Goal: Task Accomplishment & Management: Manage account settings

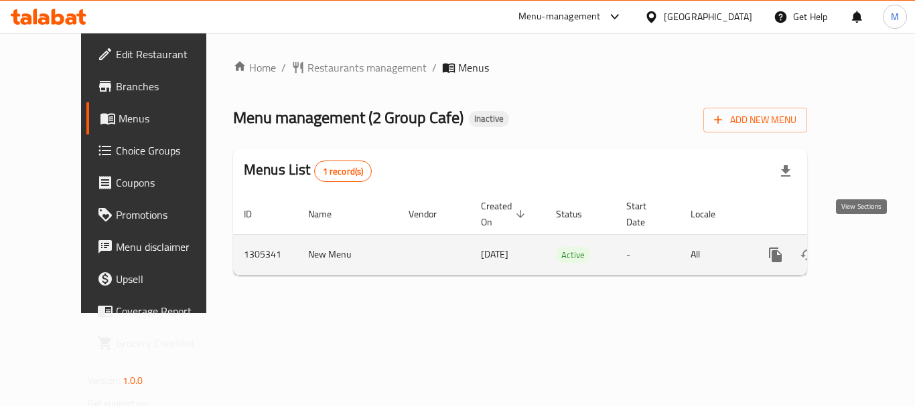
click at [864, 247] on icon "enhanced table" at bounding box center [872, 255] width 16 height 16
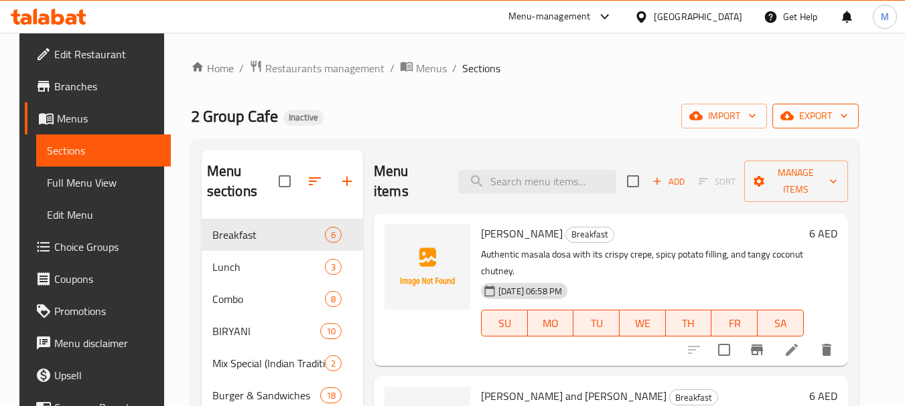
click at [841, 112] on span "export" at bounding box center [815, 116] width 65 height 17
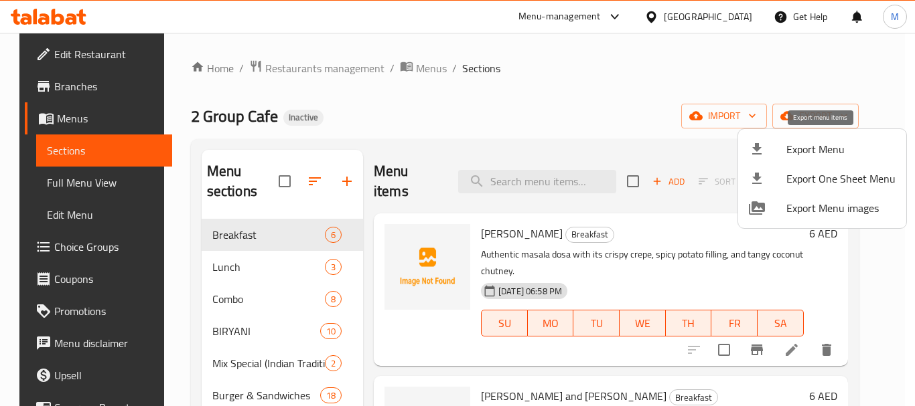
click at [832, 144] on span "Export Menu" at bounding box center [840, 149] width 109 height 16
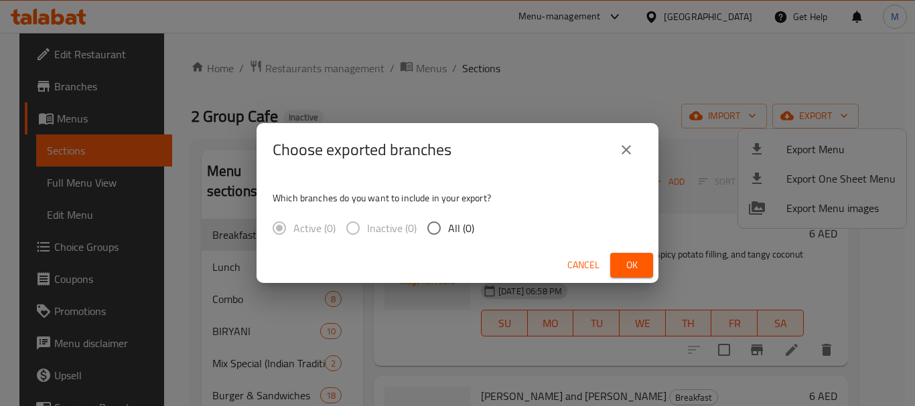
click at [425, 232] on input "All (0)" at bounding box center [434, 228] width 28 height 28
radio input "true"
click at [623, 261] on span "Ok" at bounding box center [631, 265] width 21 height 17
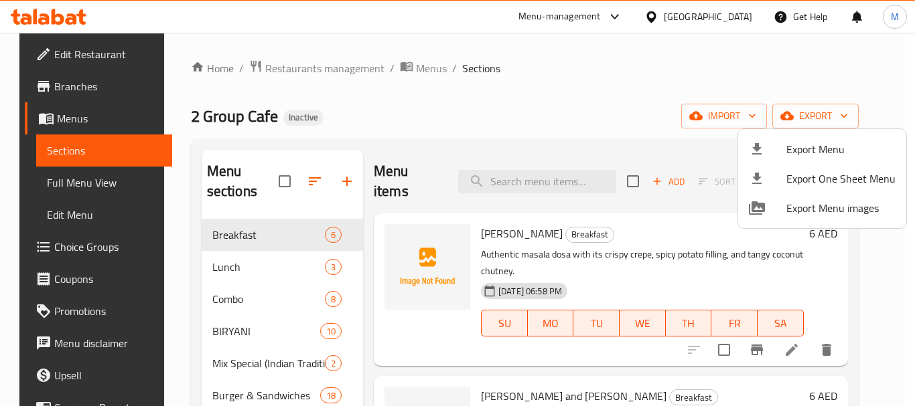
click at [308, 179] on div at bounding box center [457, 203] width 915 height 406
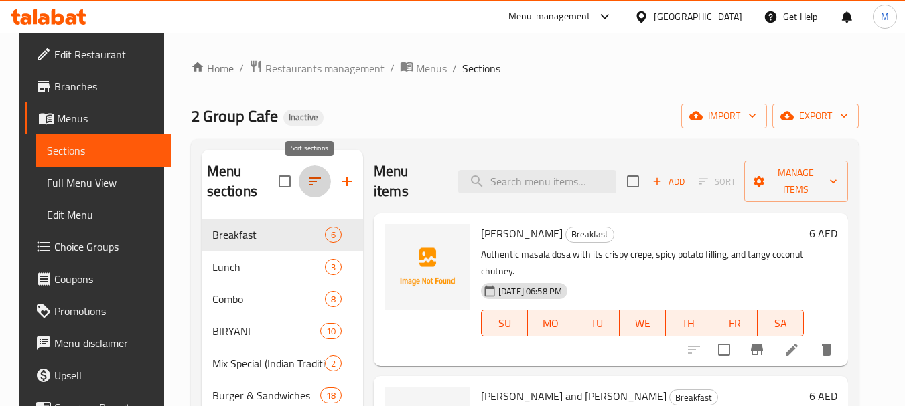
click at [311, 185] on icon "button" at bounding box center [315, 181] width 16 height 16
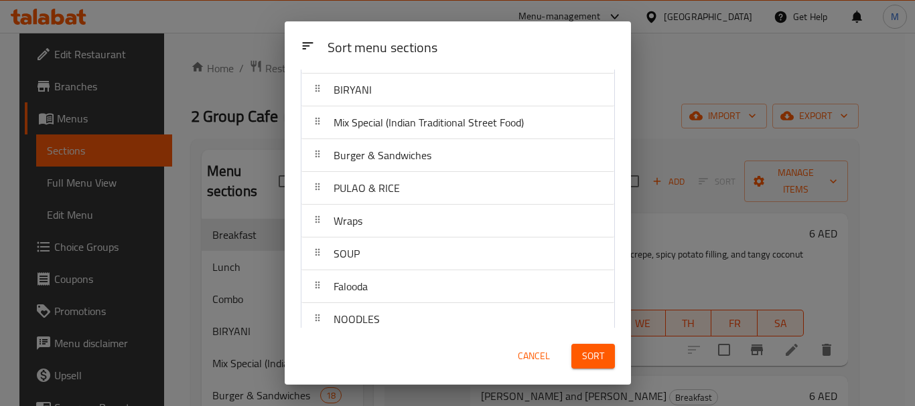
scroll to position [134, 0]
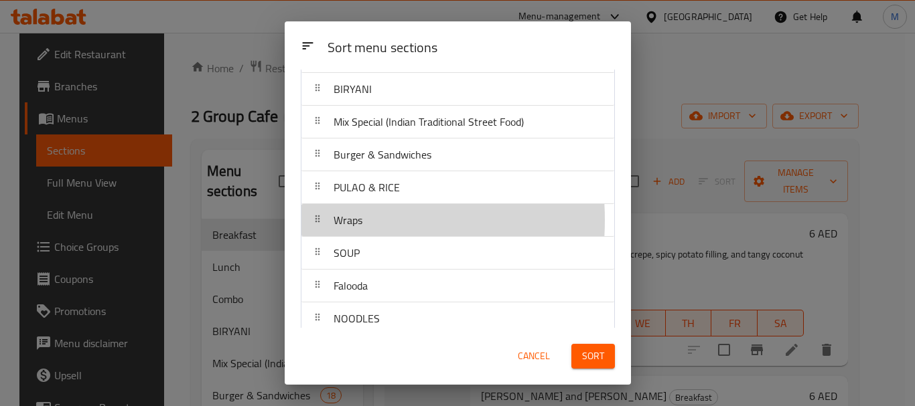
click at [321, 220] on icon at bounding box center [317, 219] width 11 height 11
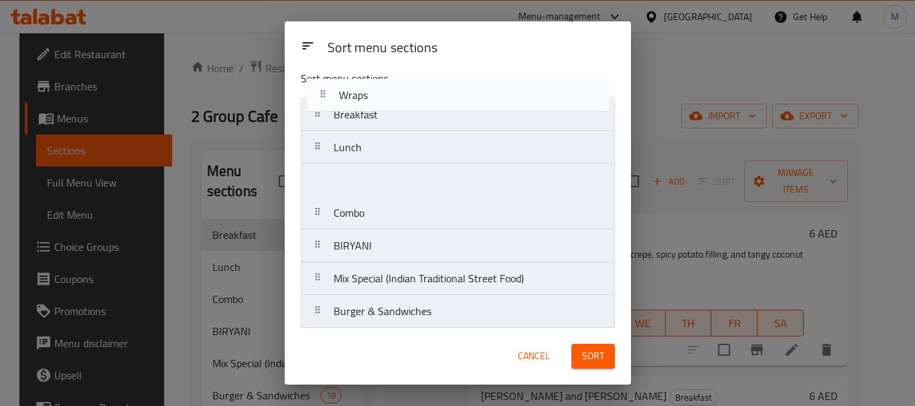
scroll to position [0, 0]
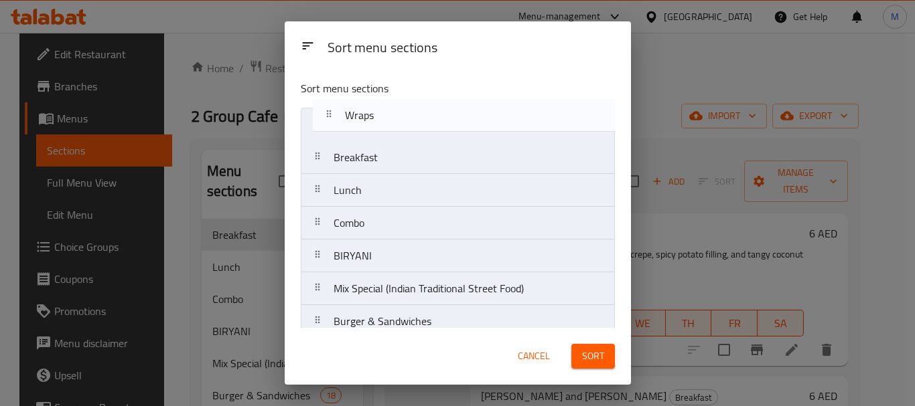
drag, startPoint x: 322, startPoint y: 229, endPoint x: 328, endPoint y: 125, distance: 104.0
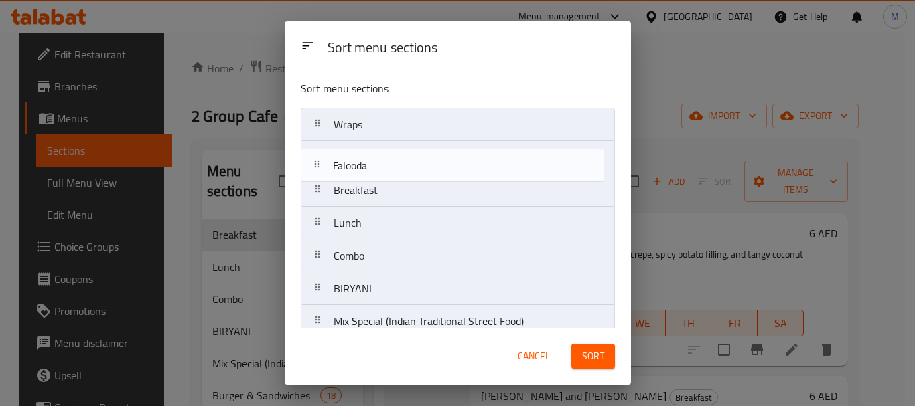
drag, startPoint x: 320, startPoint y: 204, endPoint x: 319, endPoint y: 165, distance: 39.5
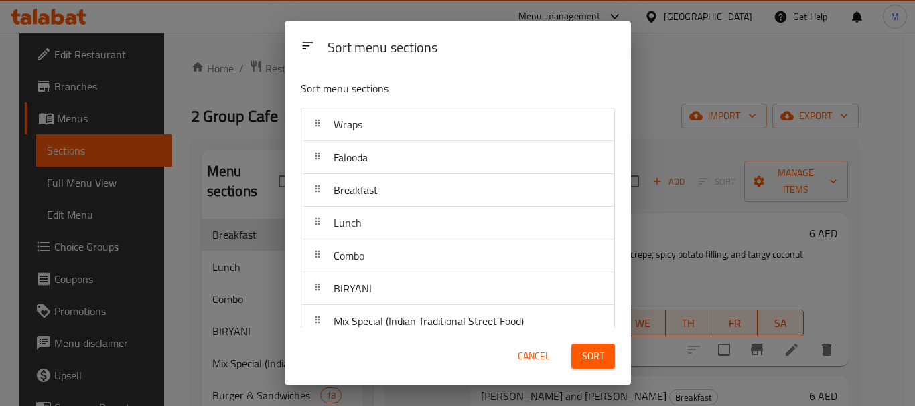
click at [484, 44] on div "Sort menu sections" at bounding box center [471, 48] width 298 height 30
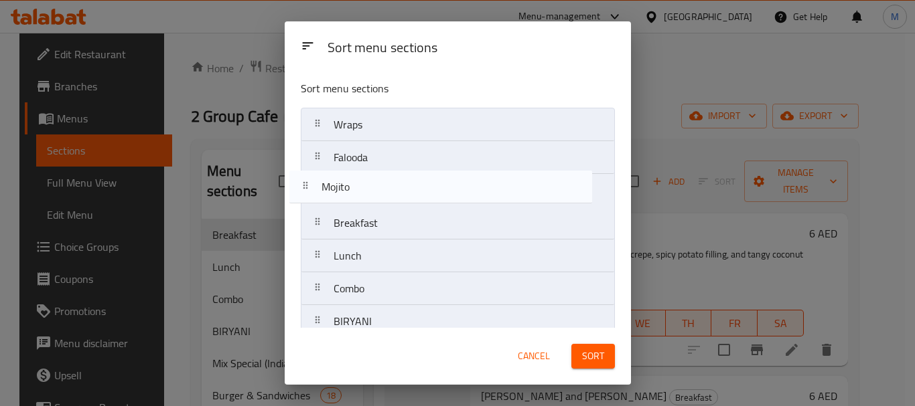
drag, startPoint x: 321, startPoint y: 273, endPoint x: 309, endPoint y: 190, distance: 83.9
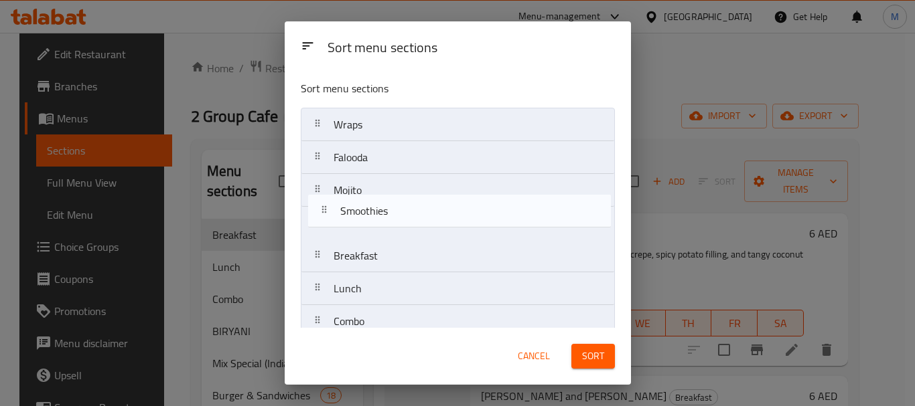
drag, startPoint x: 318, startPoint y: 293, endPoint x: 325, endPoint y: 218, distance: 75.3
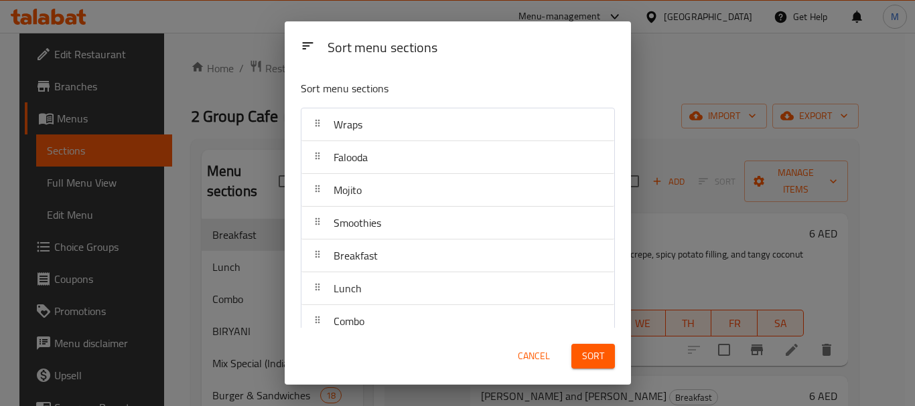
click at [515, 60] on div "Sort menu sections" at bounding box center [471, 48] width 298 height 30
click at [557, 62] on div "Sort menu sections" at bounding box center [471, 48] width 298 height 30
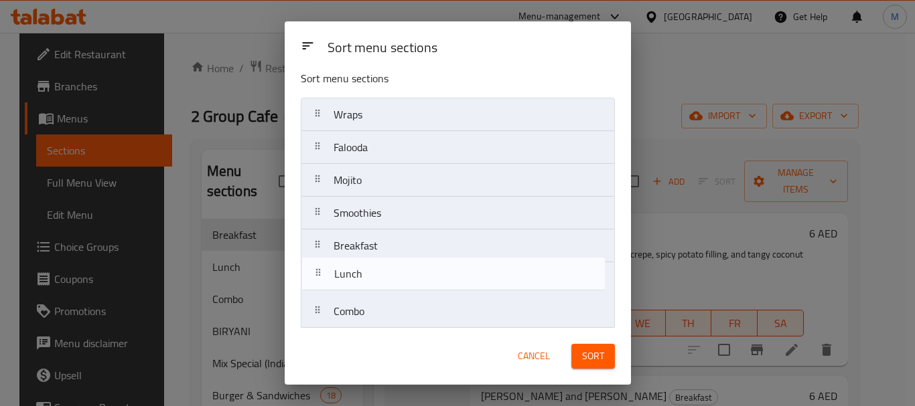
scroll to position [10, 0]
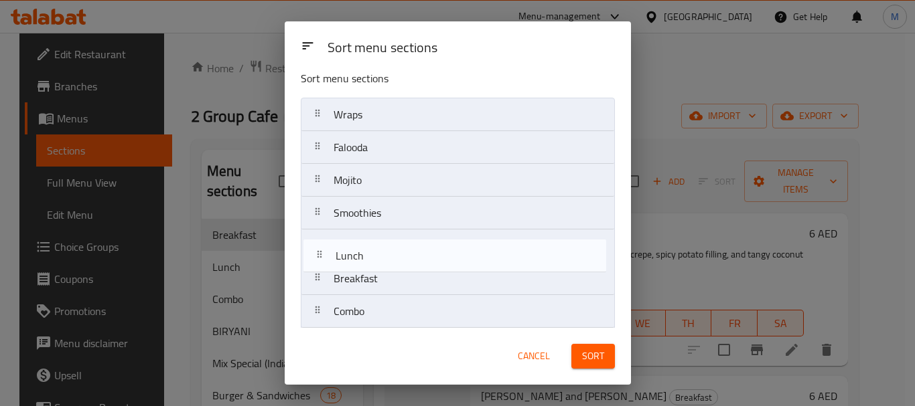
drag, startPoint x: 317, startPoint y: 296, endPoint x: 319, endPoint y: 258, distance: 38.2
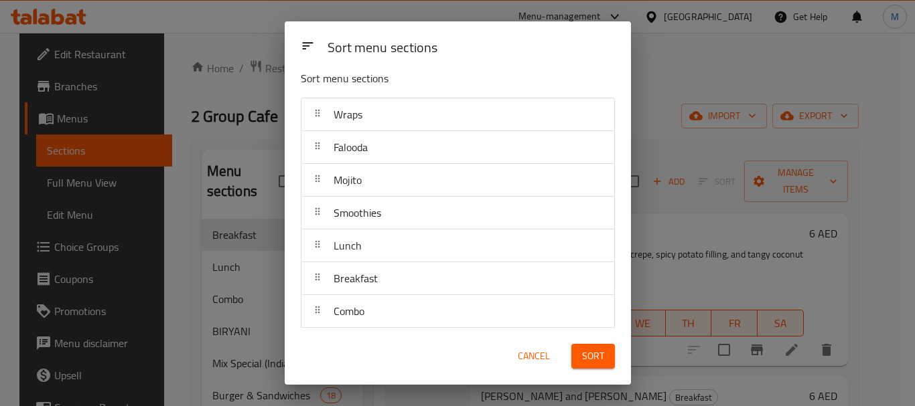
click at [511, 80] on p "Sort menu sections" at bounding box center [425, 78] width 249 height 17
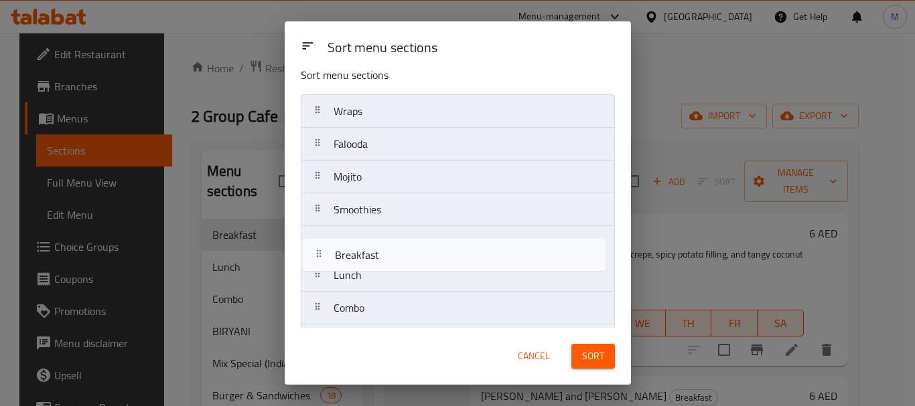
drag, startPoint x: 320, startPoint y: 282, endPoint x: 321, endPoint y: 242, distance: 39.5
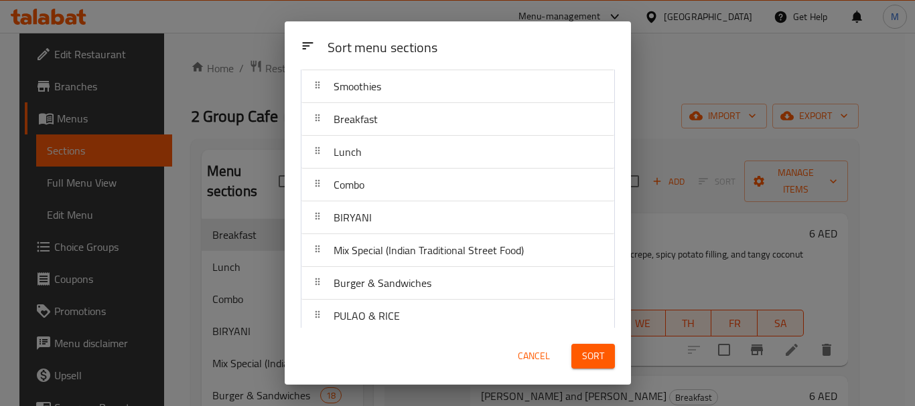
scroll to position [147, 0]
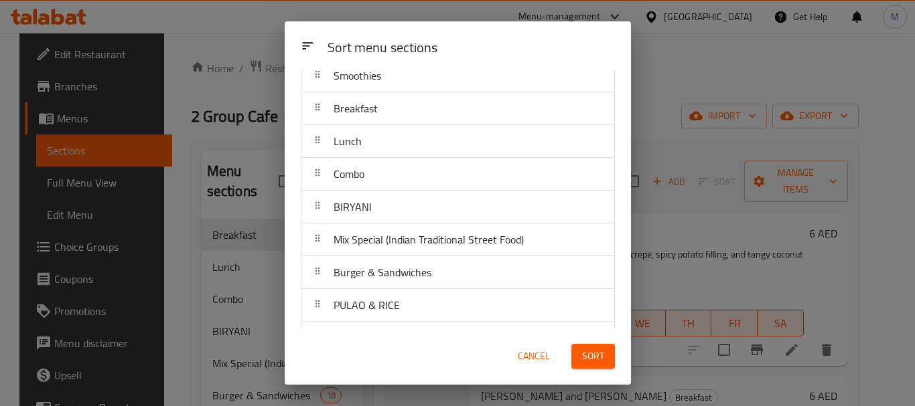
click at [519, 47] on div "Sort menu sections" at bounding box center [471, 48] width 298 height 30
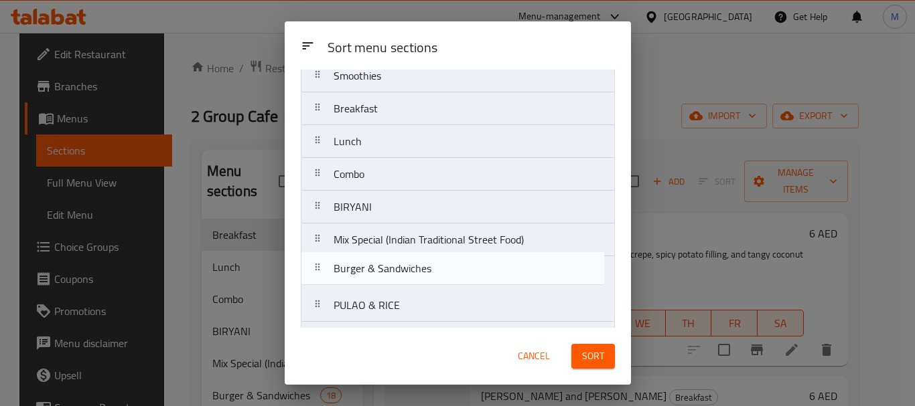
scroll to position [149, 0]
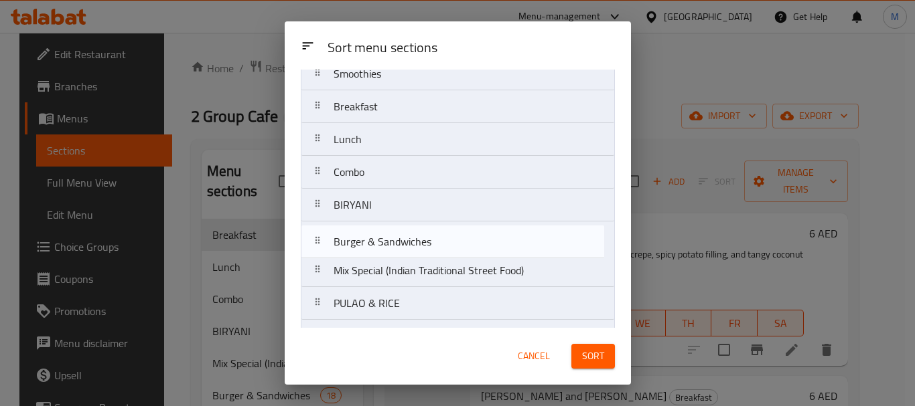
drag, startPoint x: 323, startPoint y: 278, endPoint x: 321, endPoint y: 238, distance: 39.6
click at [322, 240] on nav "Wraps Falooda Mojito Smoothies Breakfast Lunch Combo BIRYANI Mix Special (India…" at bounding box center [458, 401] width 314 height 887
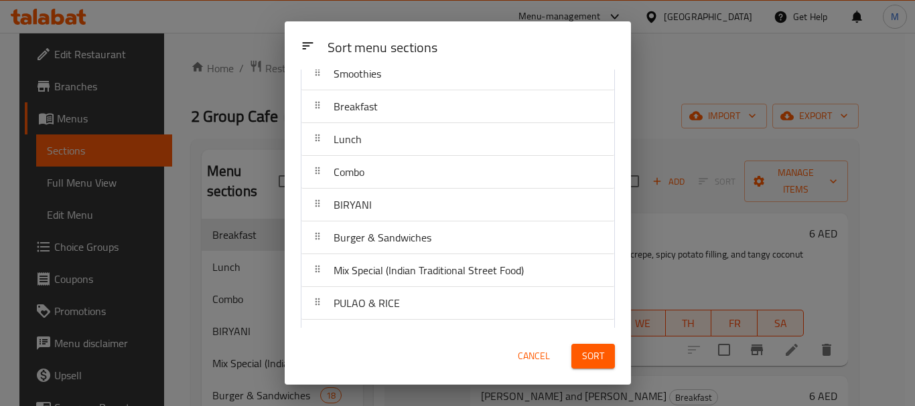
click at [513, 47] on div "Sort menu sections" at bounding box center [471, 48] width 298 height 30
click at [538, 53] on div "Sort menu sections" at bounding box center [471, 48] width 298 height 30
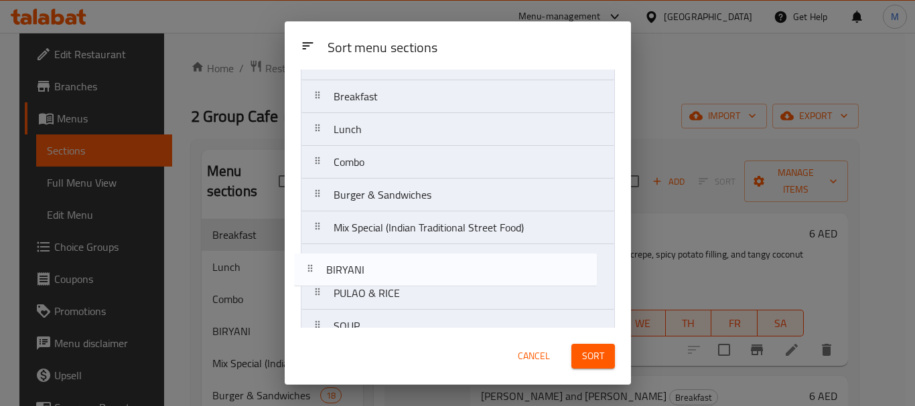
drag, startPoint x: 319, startPoint y: 208, endPoint x: 312, endPoint y: 278, distance: 70.7
click at [312, 278] on nav "Wraps Falooda Mojito Smoothies Breakfast Lunch Combo BIRYANI Burger & Sandwiche…" at bounding box center [458, 391] width 314 height 887
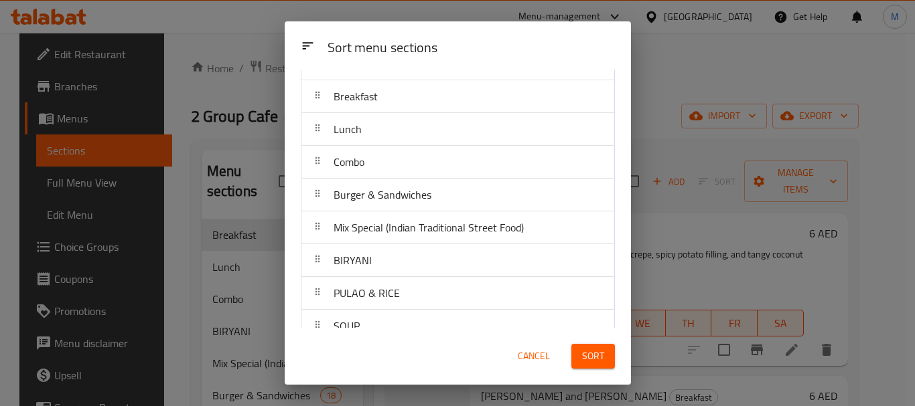
click at [567, 46] on div "Sort menu sections" at bounding box center [471, 48] width 298 height 30
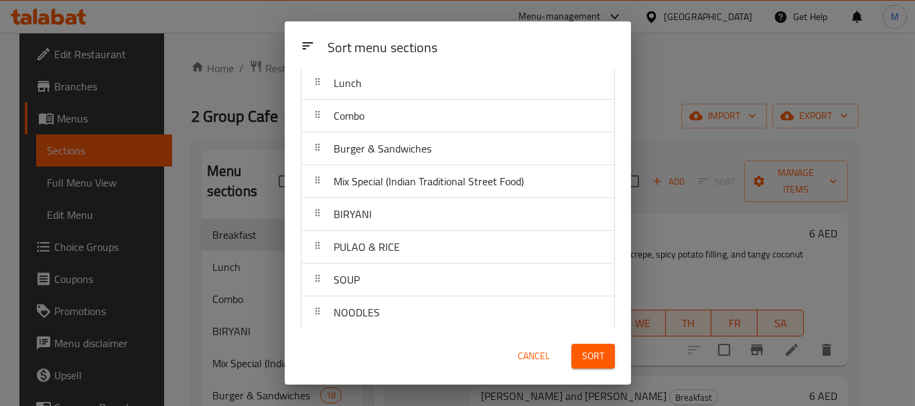
scroll to position [226, 0]
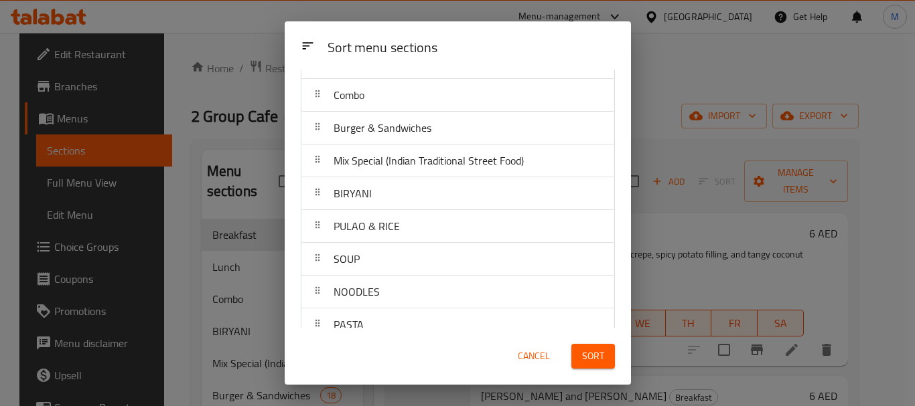
click at [498, 45] on div "Sort menu sections" at bounding box center [471, 48] width 298 height 30
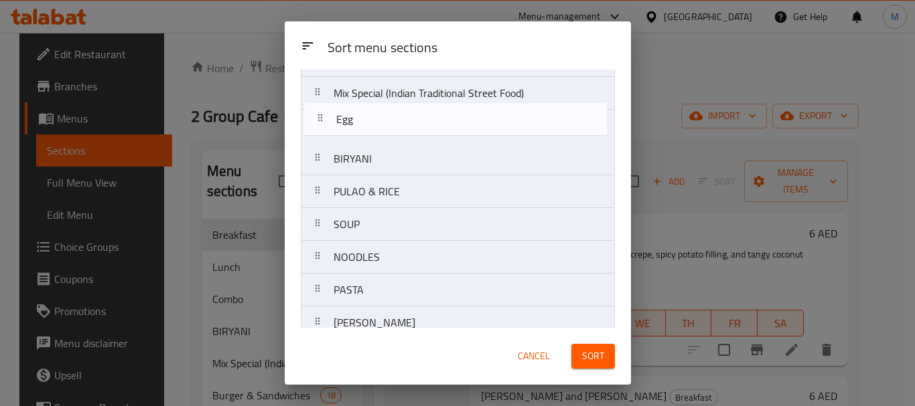
scroll to position [275, 0]
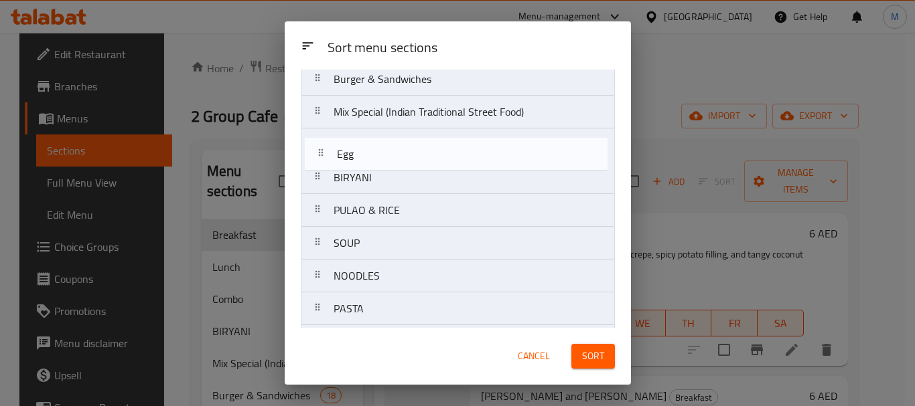
drag, startPoint x: 316, startPoint y: 325, endPoint x: 320, endPoint y: 149, distance: 176.8
click at [320, 149] on nav "Wraps Falooda Mojito Smoothies Breakfast Lunch Combo Burger & Sandwiches Mix Sp…" at bounding box center [458, 276] width 314 height 887
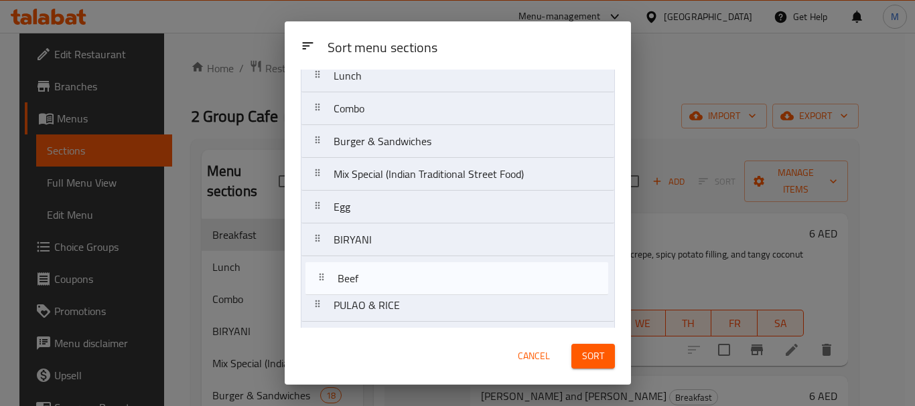
scroll to position [214, 0]
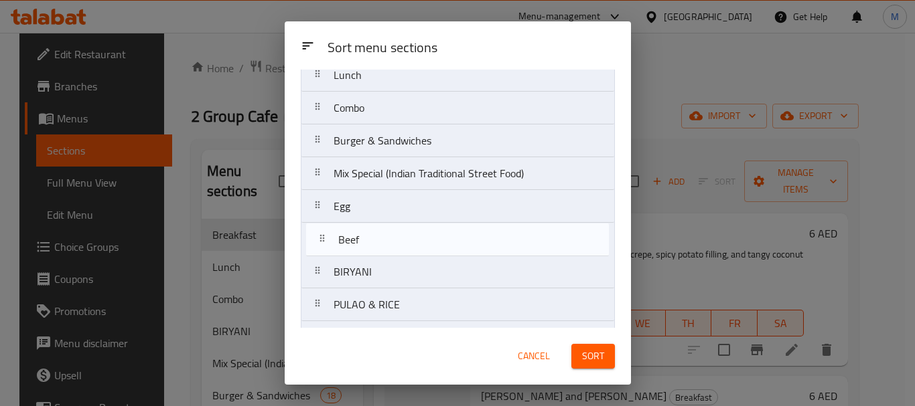
drag, startPoint x: 323, startPoint y: 142, endPoint x: 328, endPoint y: 239, distance: 97.2
click at [328, 239] on nav "Wraps Falooda Mojito Smoothies Breakfast Lunch Combo Burger & Sandwiches Mix Sp…" at bounding box center [458, 337] width 314 height 887
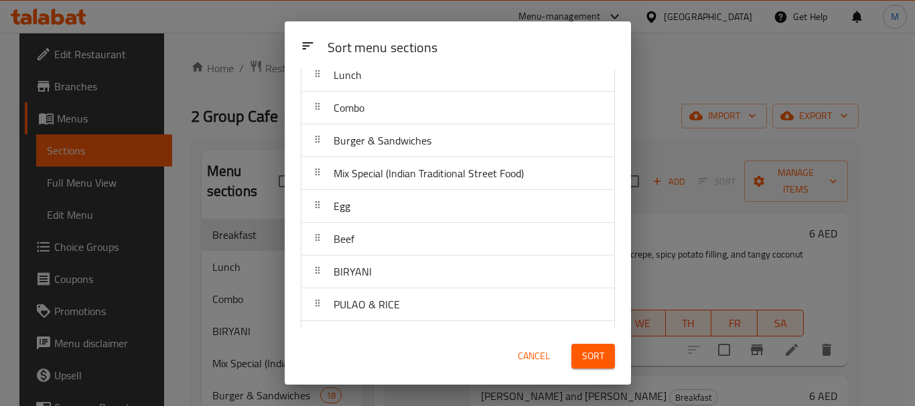
click at [508, 42] on div "Sort menu sections" at bounding box center [471, 48] width 298 height 30
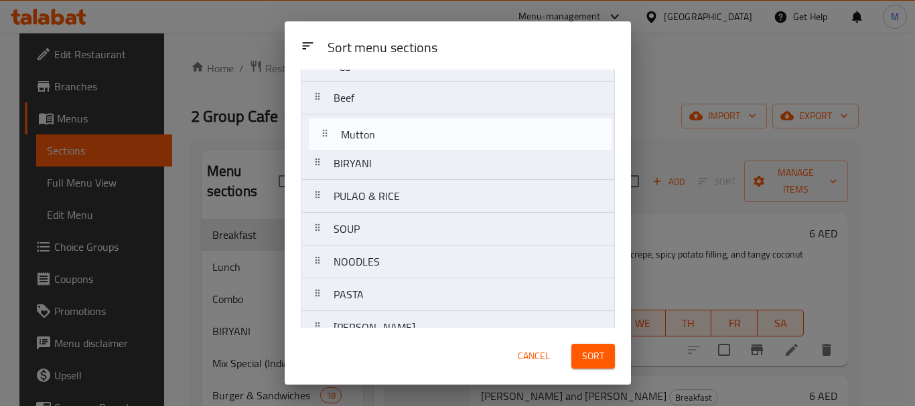
scroll to position [354, 0]
drag, startPoint x: 319, startPoint y: 279, endPoint x: 323, endPoint y: 136, distance: 142.7
click at [323, 136] on nav "Wraps Falooda Mojito Smoothies Breakfast Lunch Combo Burger & Sandwiches Mix Sp…" at bounding box center [458, 197] width 314 height 887
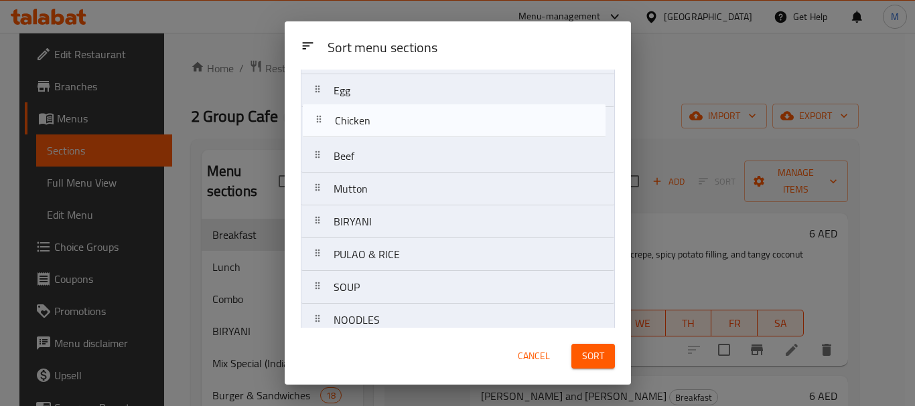
scroll to position [329, 0]
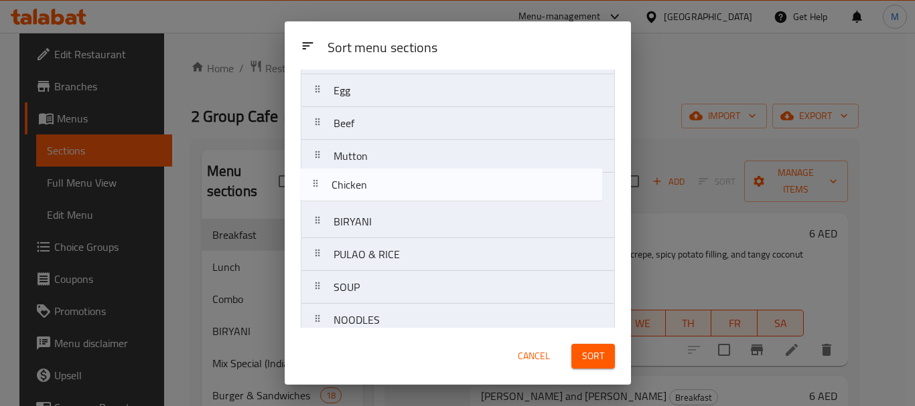
drag, startPoint x: 322, startPoint y: 280, endPoint x: 320, endPoint y: 185, distance: 95.1
click at [320, 185] on nav "Wraps Falooda Mojito Smoothies Breakfast Lunch Combo Burger & Sandwiches Mix Sp…" at bounding box center [458, 221] width 314 height 887
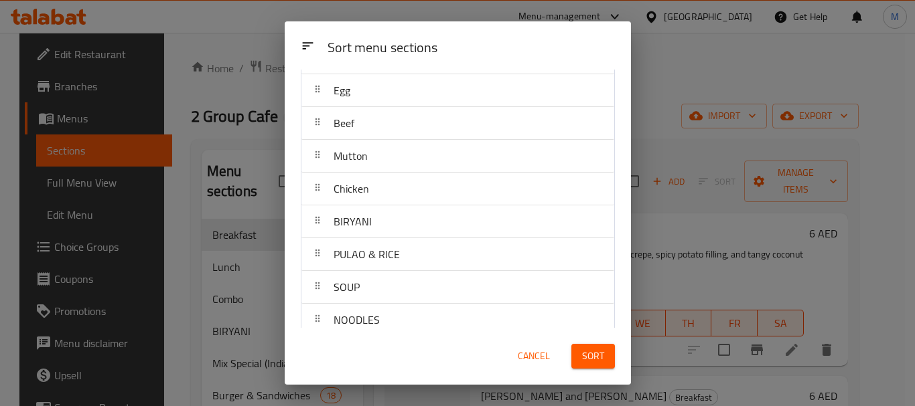
click at [532, 44] on div "Sort menu sections" at bounding box center [471, 48] width 298 height 30
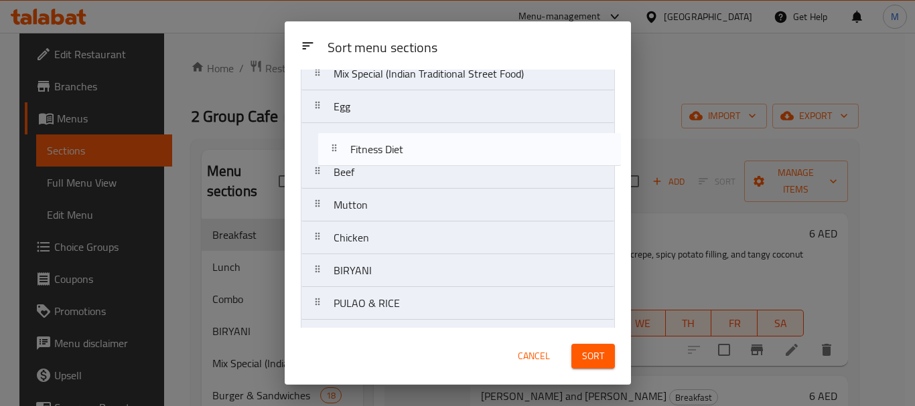
scroll to position [312, 0]
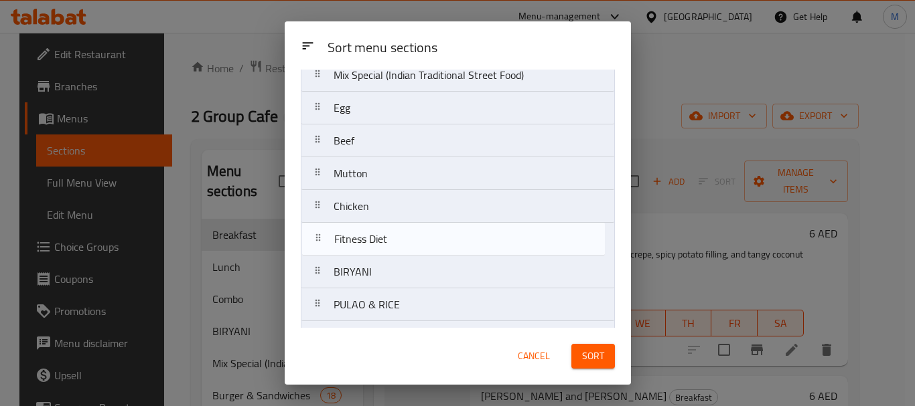
drag, startPoint x: 320, startPoint y: 221, endPoint x: 323, endPoint y: 235, distance: 14.5
click at [323, 235] on nav "Wraps Falooda Mojito Smoothies Breakfast Lunch Combo Burger & Sandwiches Mix Sp…" at bounding box center [458, 239] width 314 height 887
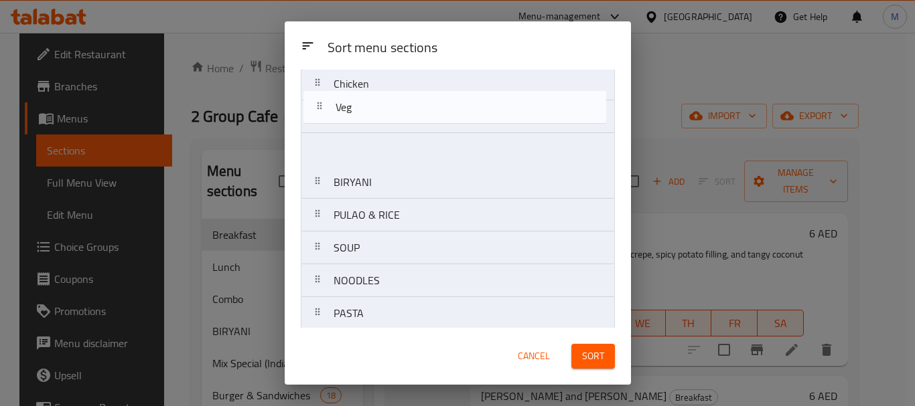
scroll to position [420, 0]
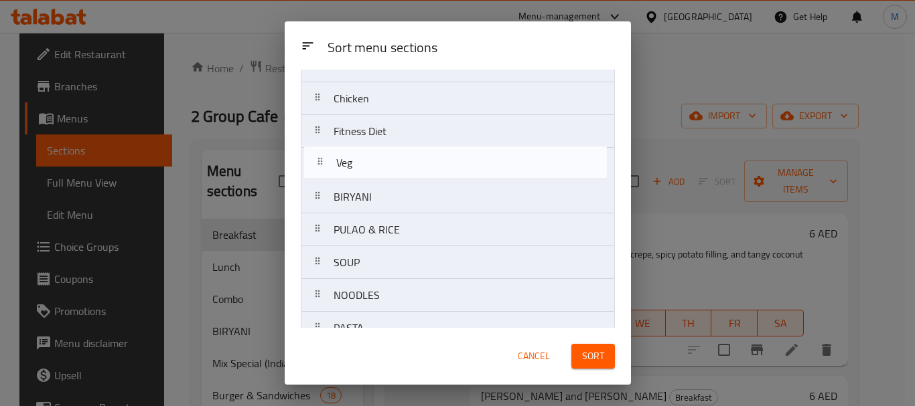
drag, startPoint x: 317, startPoint y: 279, endPoint x: 318, endPoint y: 161, distance: 118.5
click at [318, 161] on nav "Wraps Falooda Mojito Smoothies Breakfast Lunch Combo Burger & Sandwiches Mix Sp…" at bounding box center [458, 131] width 314 height 887
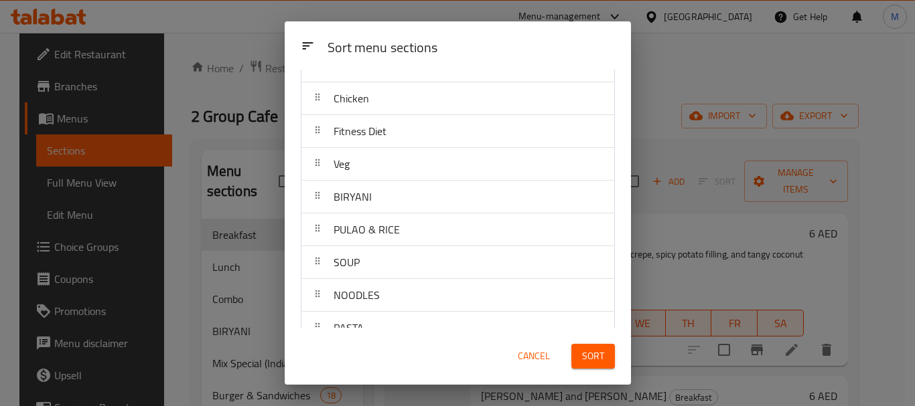
click at [487, 38] on div "Sort menu sections" at bounding box center [471, 48] width 298 height 30
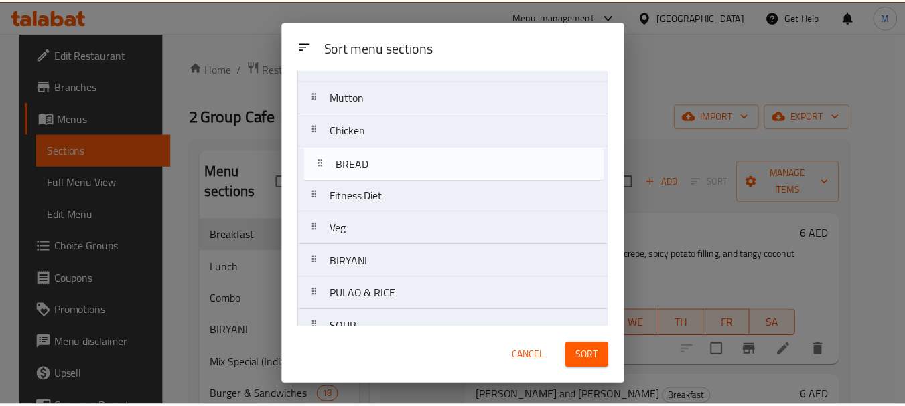
scroll to position [388, 0]
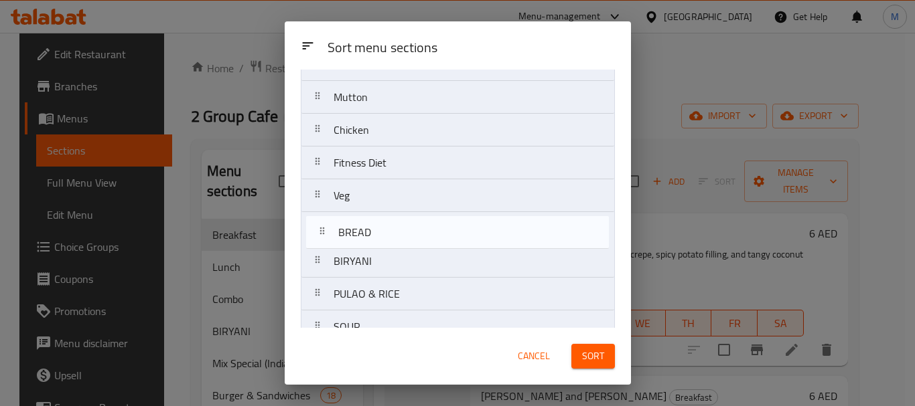
drag, startPoint x: 321, startPoint y: 307, endPoint x: 327, endPoint y: 224, distance: 83.9
click at [327, 224] on nav "Wraps Falooda Mojito Smoothies Breakfast Lunch Combo Burger & Sandwiches Mix Sp…" at bounding box center [458, 162] width 314 height 887
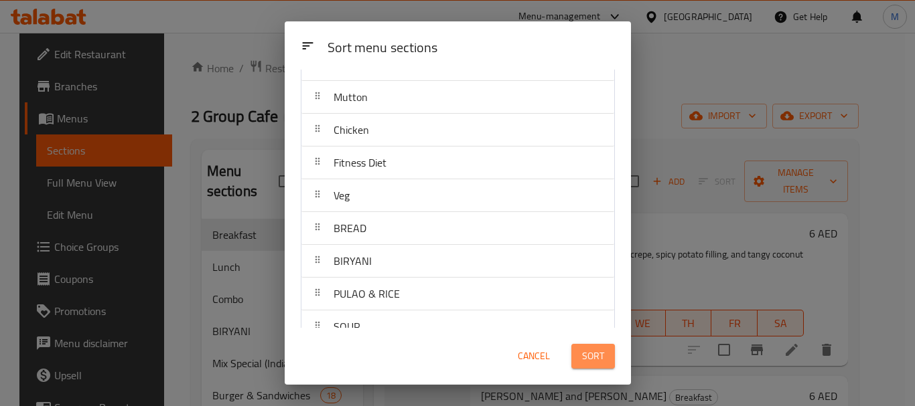
click at [583, 356] on span "Sort" at bounding box center [593, 356] width 22 height 17
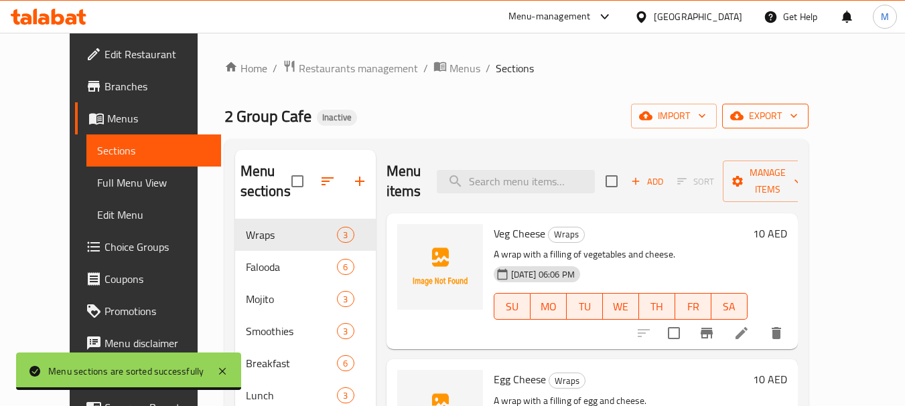
click at [800, 115] on icon "button" at bounding box center [793, 115] width 13 height 13
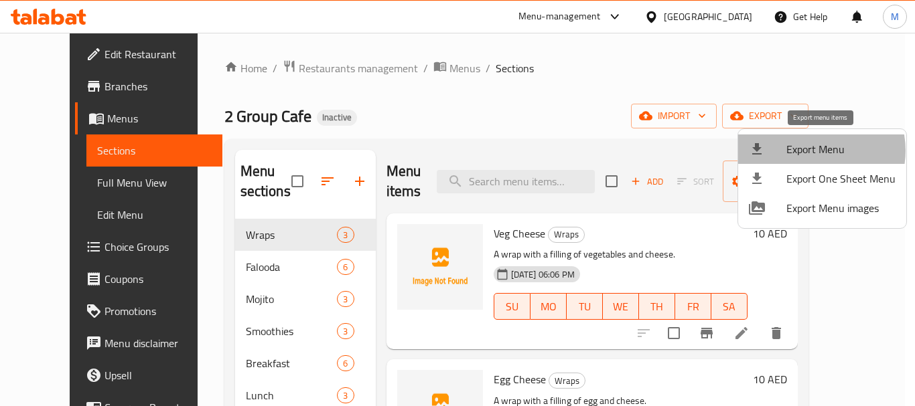
click at [815, 151] on span "Export Menu" at bounding box center [840, 149] width 109 height 16
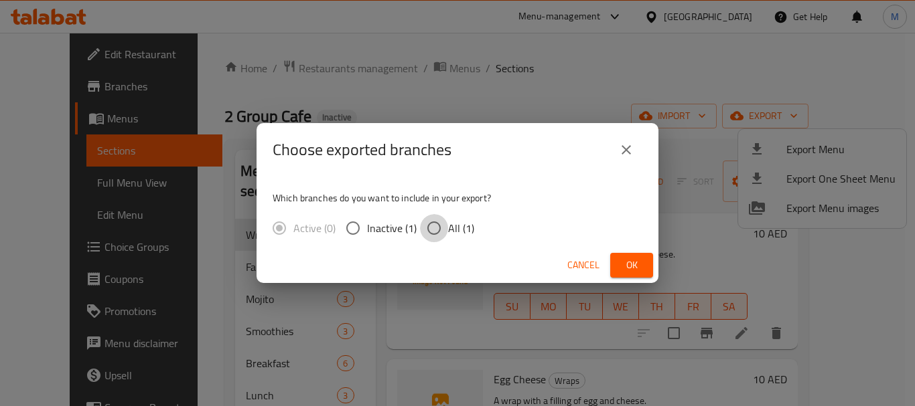
click at [435, 232] on input "All (1)" at bounding box center [434, 228] width 28 height 28
radio input "true"
click at [639, 265] on span "Ok" at bounding box center [631, 265] width 21 height 17
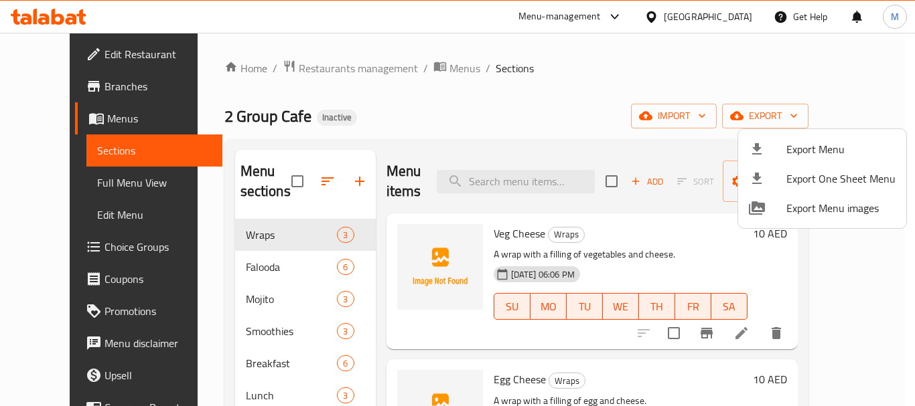
click at [40, 185] on div at bounding box center [457, 203] width 915 height 406
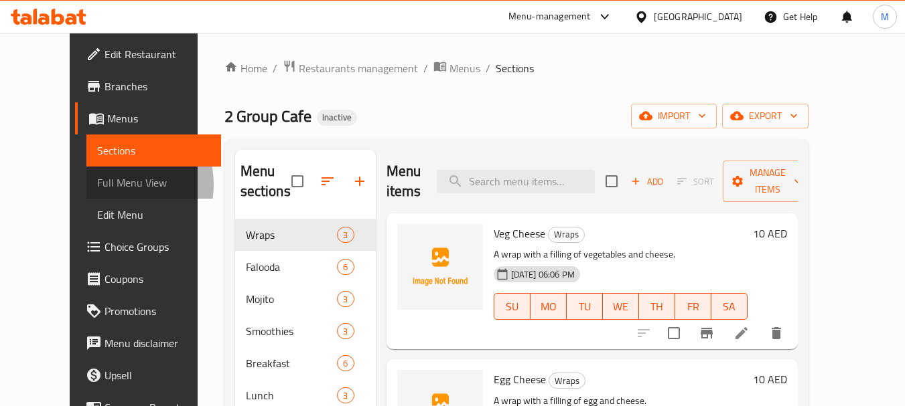
click at [97, 185] on span "Full Menu View" at bounding box center [153, 183] width 113 height 16
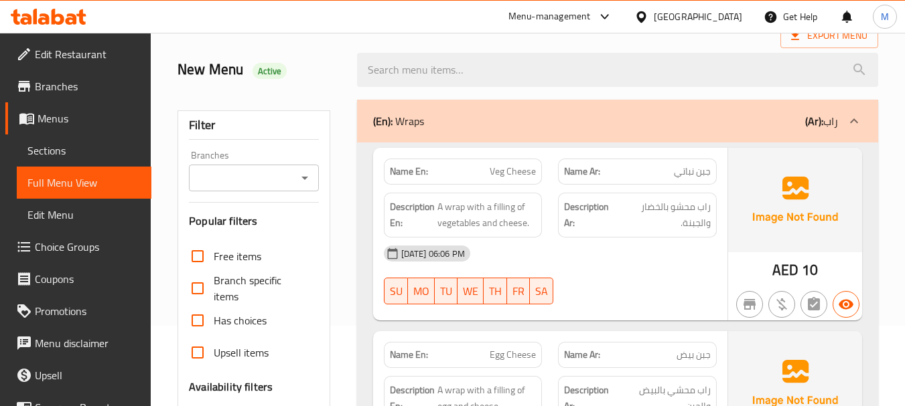
scroll to position [268, 0]
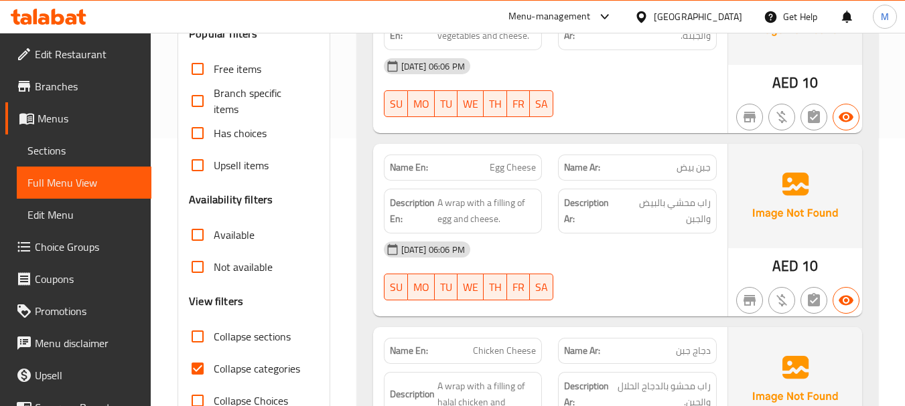
click at [203, 336] on input "Collapse sections" at bounding box center [197, 337] width 32 height 32
checkbox input "true"
click at [200, 374] on input "Collapse categories" at bounding box center [197, 369] width 32 height 32
checkbox input "false"
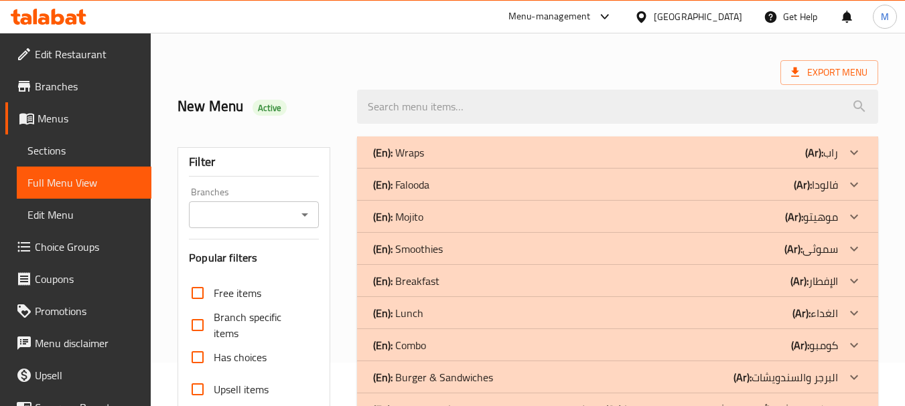
scroll to position [67, 0]
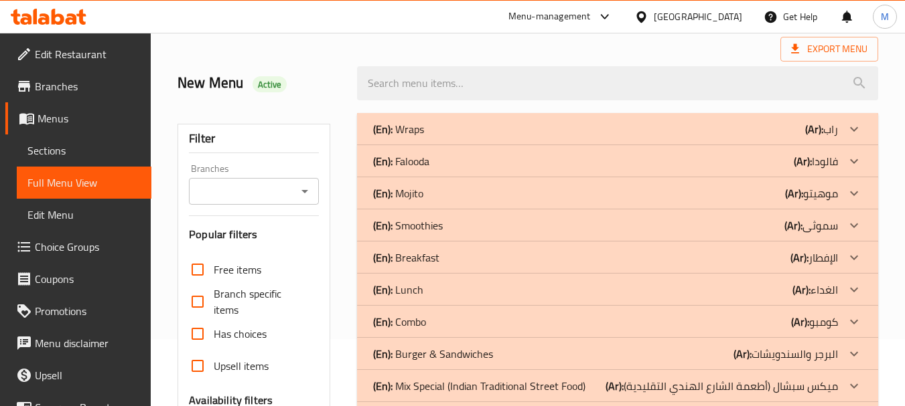
click at [419, 122] on p "(En): Wraps" at bounding box center [398, 129] width 51 height 16
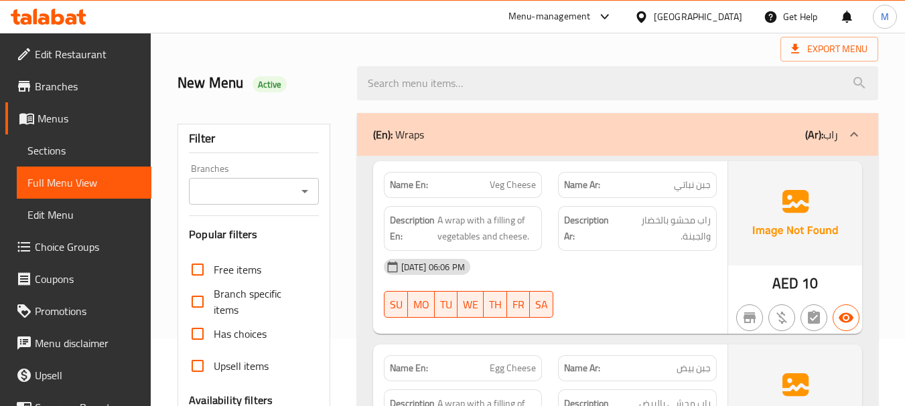
click at [567, 145] on div "(En): Wraps (Ar): راب" at bounding box center [617, 134] width 521 height 43
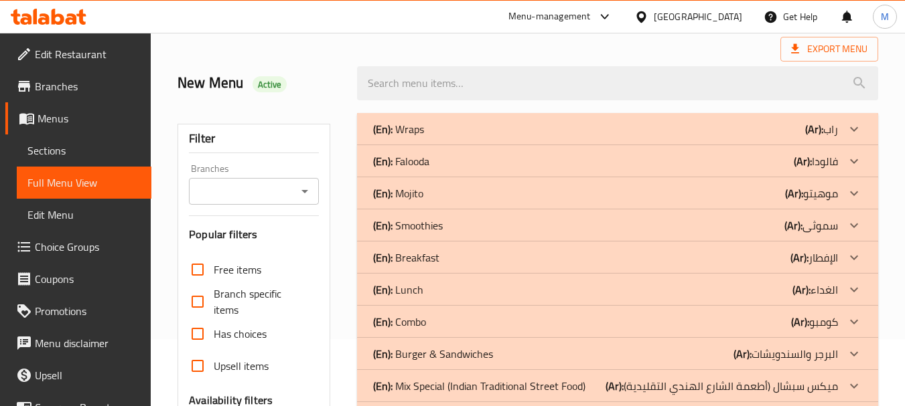
click at [463, 137] on div "(En): Falooda (Ar): فالودا" at bounding box center [605, 129] width 465 height 16
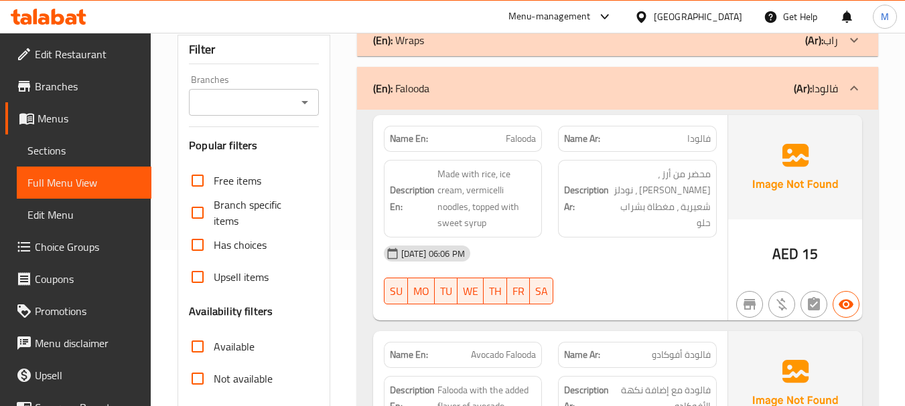
scroll to position [0, 0]
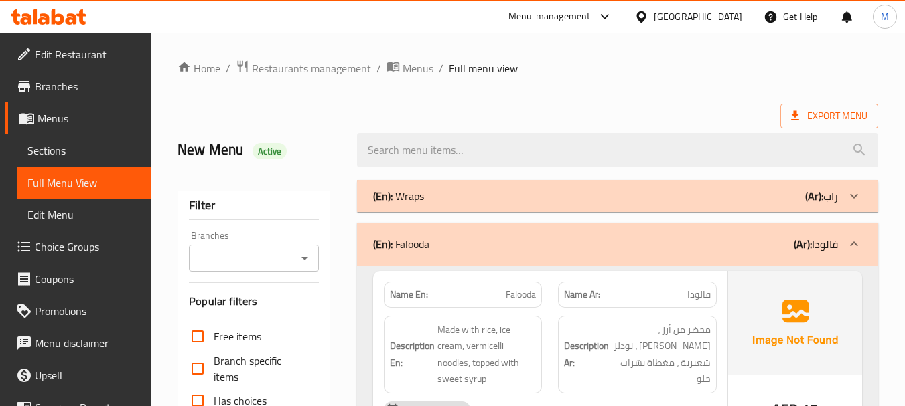
click at [512, 294] on span "Falooda" at bounding box center [521, 295] width 30 height 14
copy span "Falooda"
click at [542, 348] on div "Description En: Made with rice, ice cream, vermicelli noodles, topped with swee…" at bounding box center [463, 355] width 159 height 78
drag, startPoint x: 489, startPoint y: 246, endPoint x: 489, endPoint y: 269, distance: 22.8
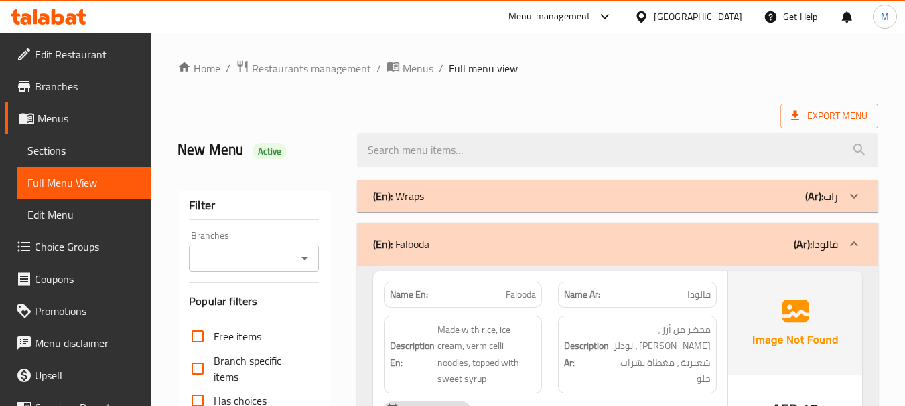
click at [489, 246] on div "(En): Falooda (Ar): فالودا" at bounding box center [605, 244] width 465 height 16
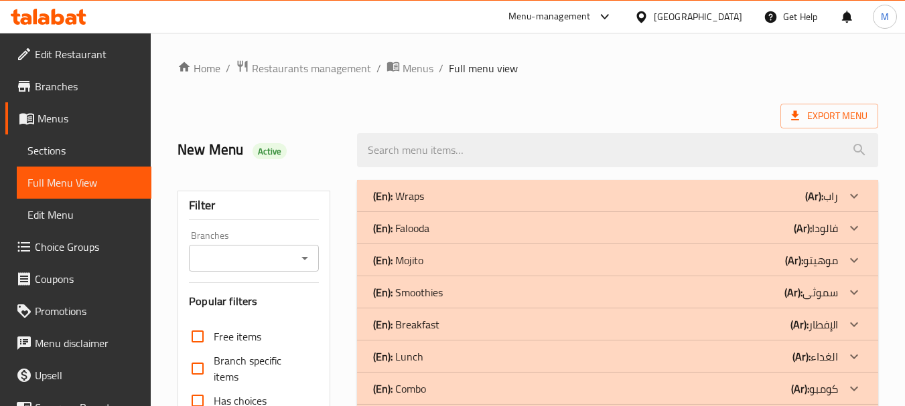
click at [457, 204] on div "(En): Mojito (Ar): موهيتو" at bounding box center [605, 196] width 465 height 16
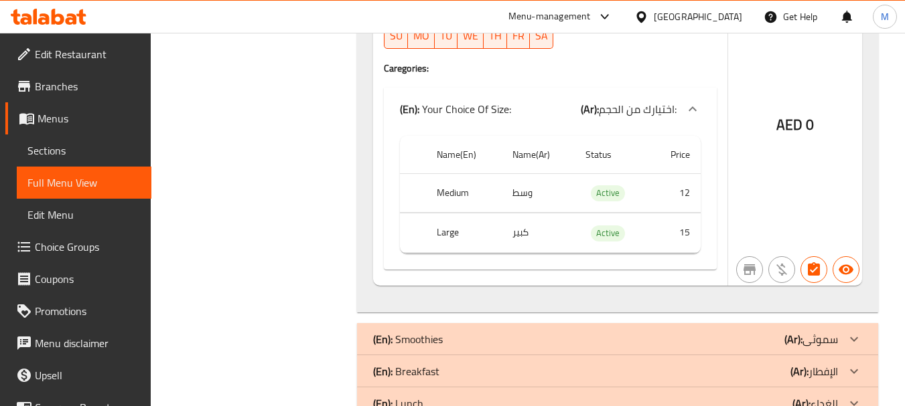
scroll to position [1272, 0]
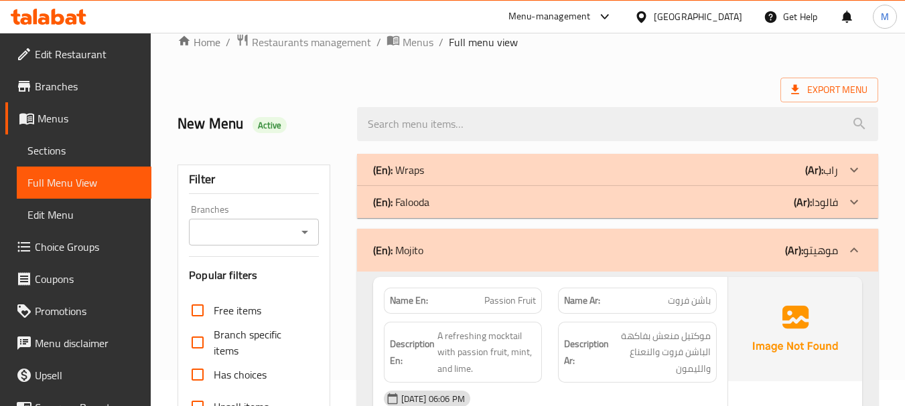
scroll to position [67, 0]
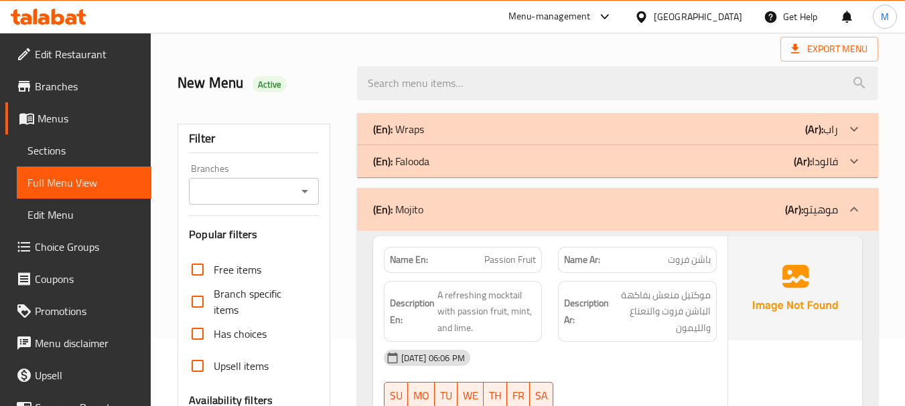
click at [518, 354] on div "13-08-2025 06:06 PM" at bounding box center [550, 358] width 349 height 32
click at [459, 330] on span "A refreshing mocktail with passion fruit, mint, and lime." at bounding box center [486, 312] width 99 height 50
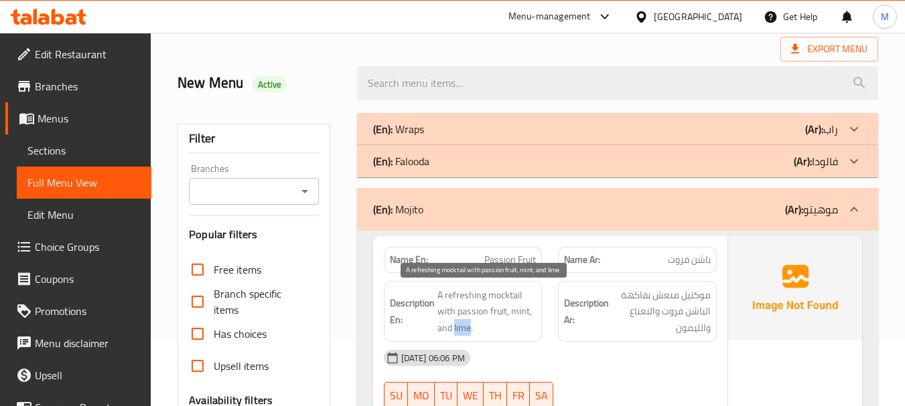
click at [459, 330] on span "A refreshing mocktail with passion fruit, mint, and lime." at bounding box center [486, 312] width 99 height 50
copy span "lime"
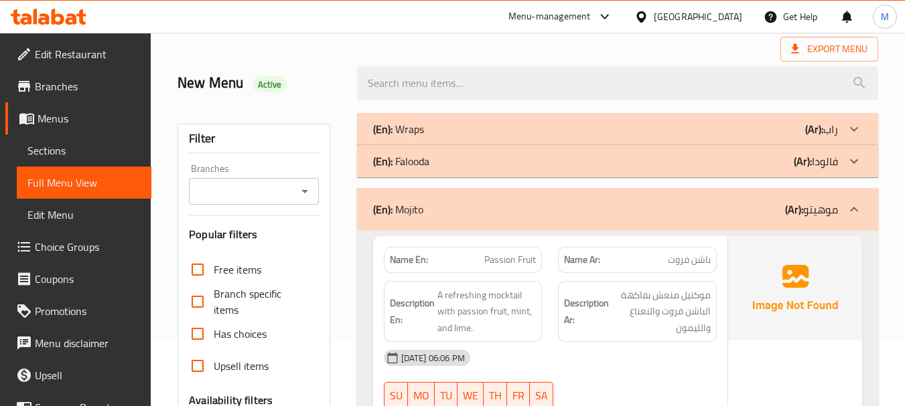
click at [723, 54] on div "New Menu Active" at bounding box center [527, 84] width 716 height 60
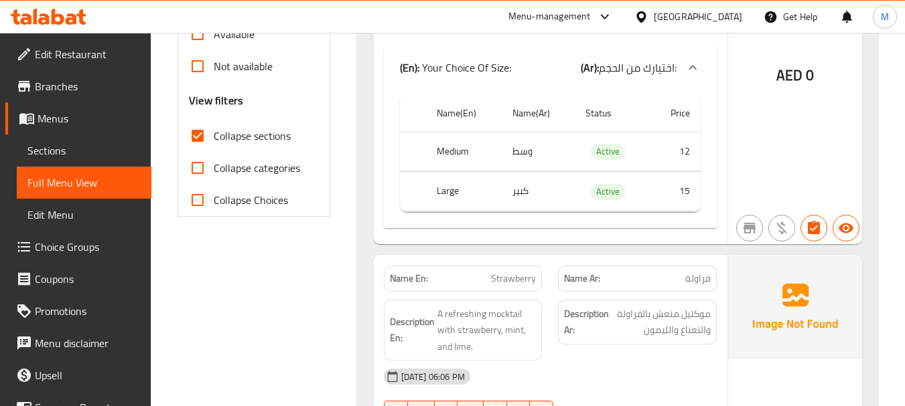
scroll to position [670, 0]
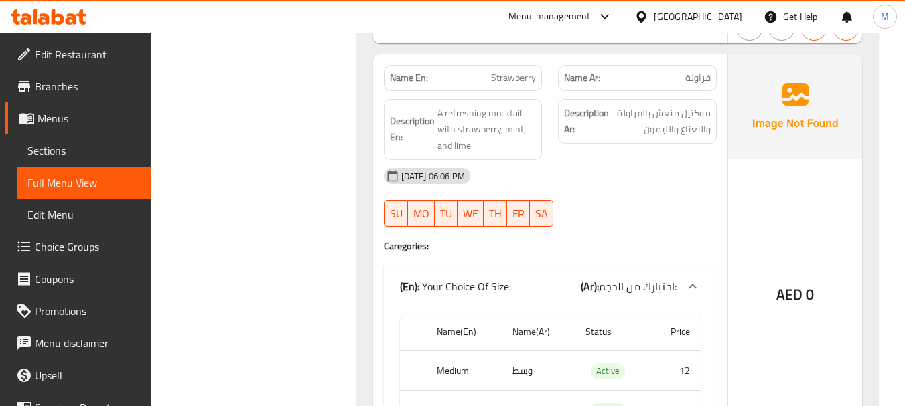
click at [575, 173] on div "13-08-2025 06:06 PM" at bounding box center [550, 176] width 349 height 32
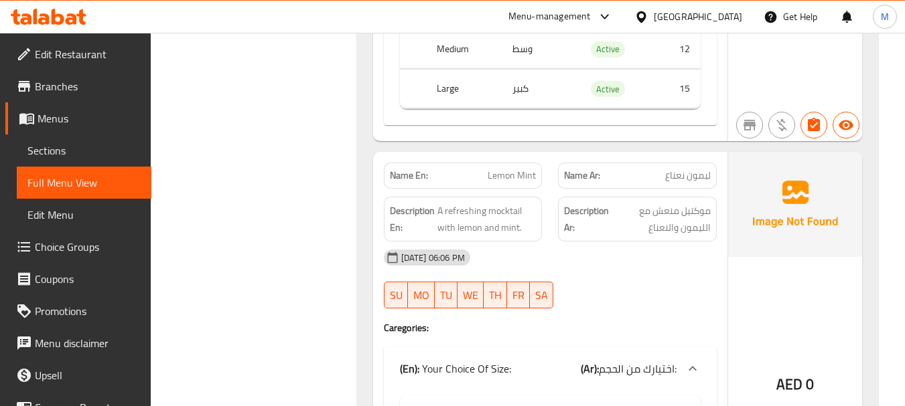
scroll to position [995, 0]
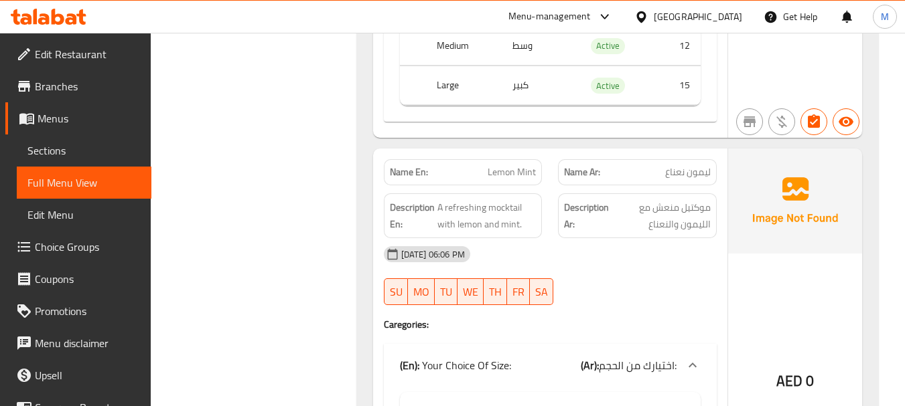
click at [585, 265] on div "13-08-2025 06:06 PM" at bounding box center [550, 254] width 349 height 32
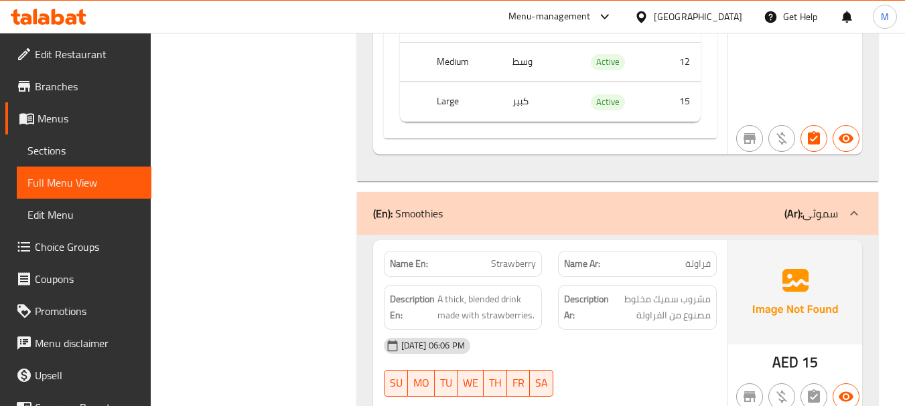
scroll to position [1397, 0]
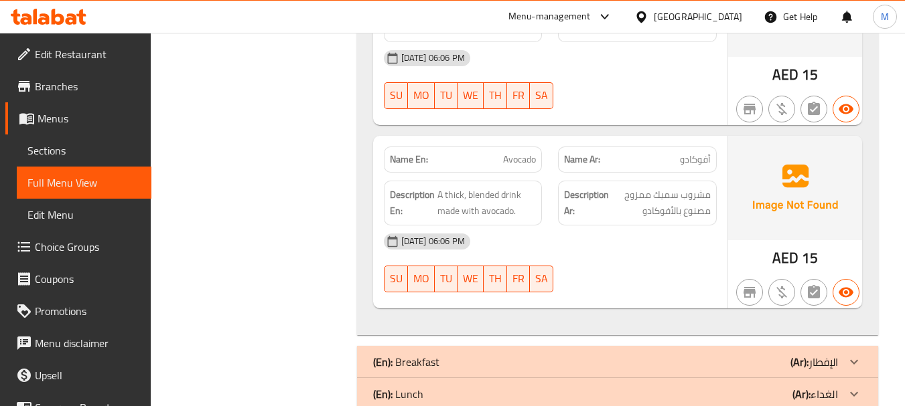
scroll to position [1866, 0]
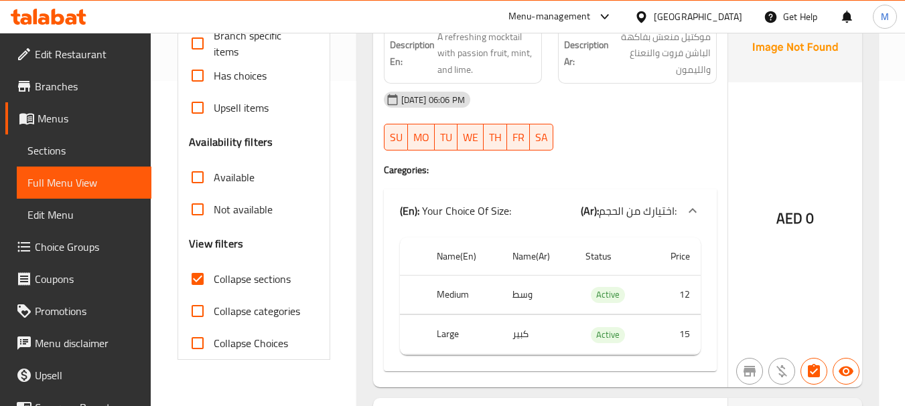
scroll to position [0, 0]
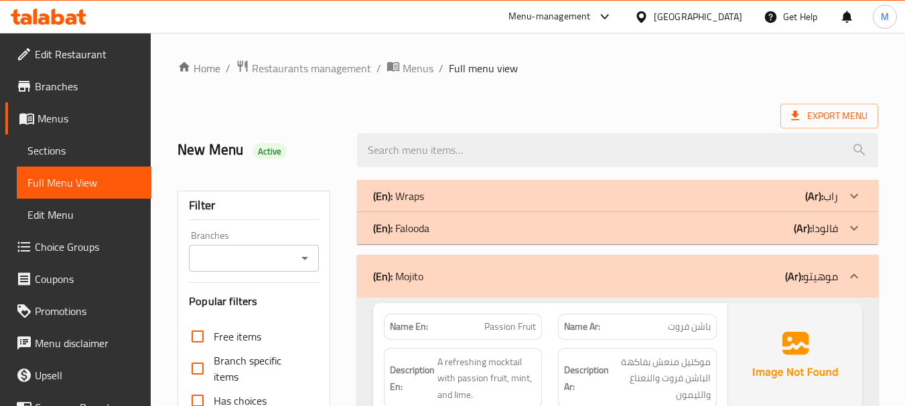
click at [480, 283] on div "(En): Mojito (Ar): موهيتو" at bounding box center [605, 277] width 465 height 16
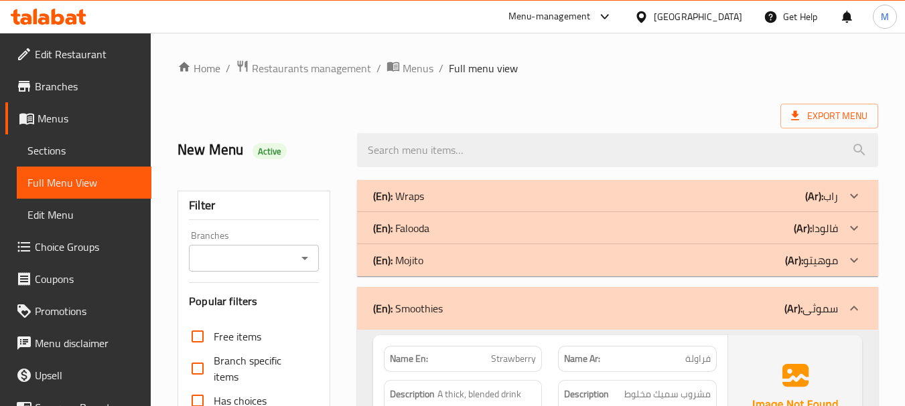
click at [426, 303] on p "(En): Smoothies" at bounding box center [408, 309] width 70 height 16
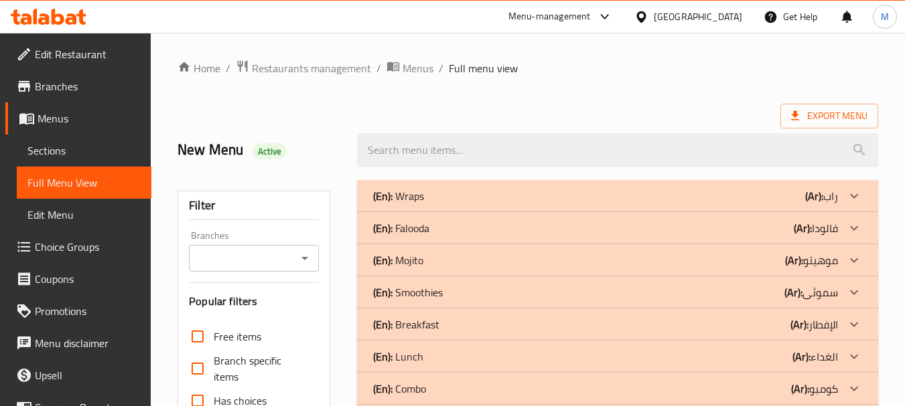
click at [423, 204] on p "(En): Breakfast" at bounding box center [398, 196] width 51 height 16
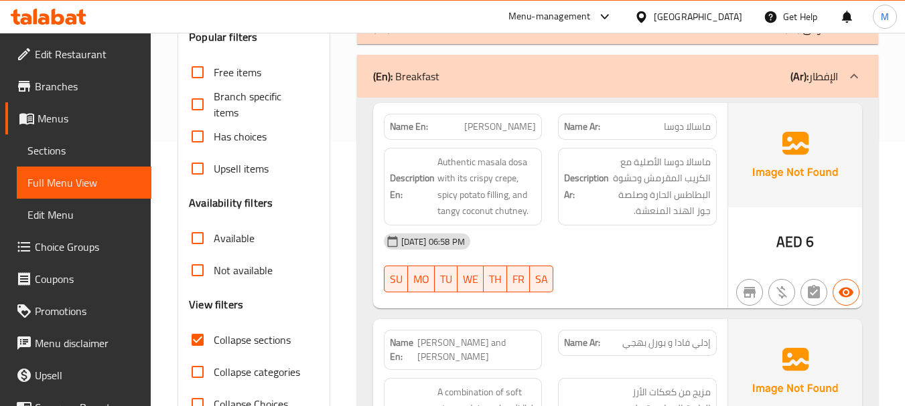
scroll to position [402, 0]
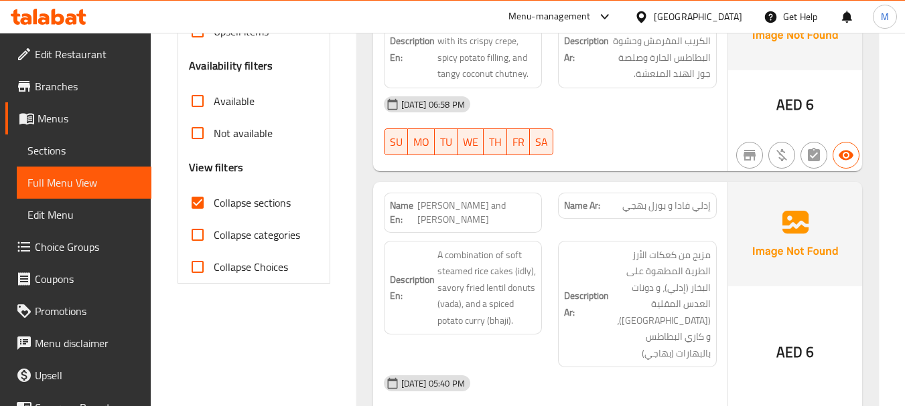
click at [506, 205] on span "Idly Vada and Poori Bhaji" at bounding box center [476, 213] width 119 height 28
copy span "Idly Vada and Poori Bhaji"
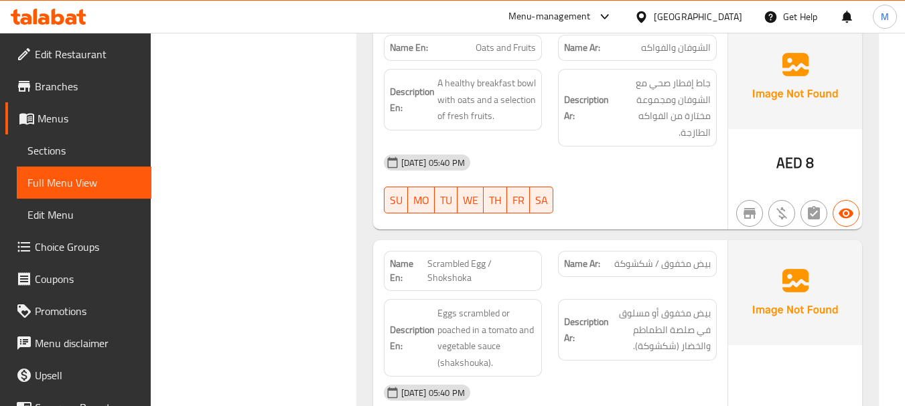
scroll to position [937, 0]
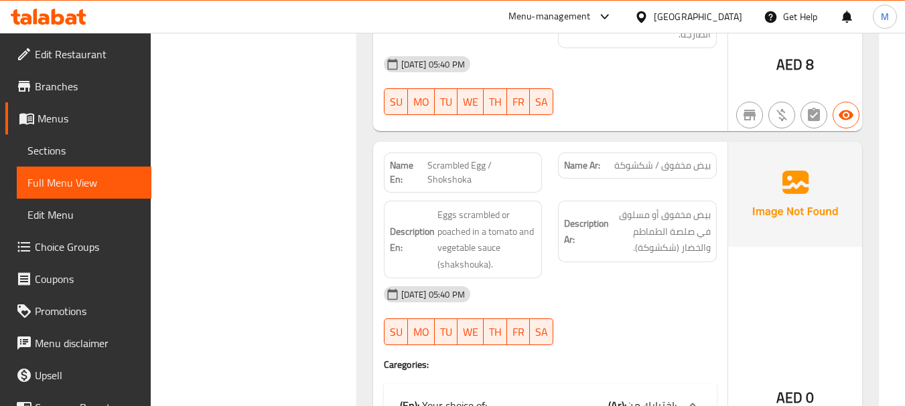
click at [462, 159] on span "Scrambled Egg / Shokshoka" at bounding box center [481, 173] width 109 height 28
copy span "Scrambled"
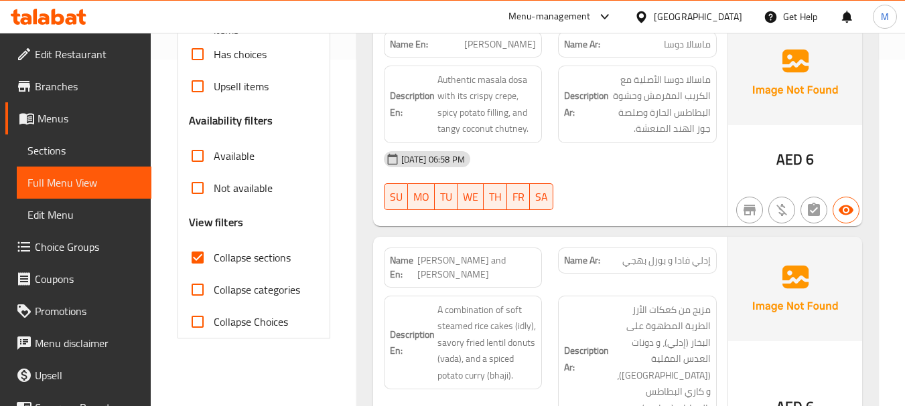
scroll to position [335, 0]
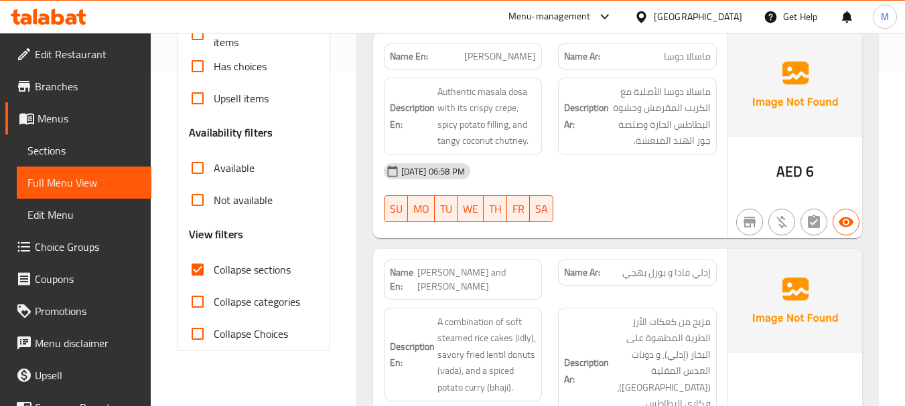
click at [471, 272] on span "Idly Vada and Poori Bhaji" at bounding box center [476, 280] width 119 height 28
copy span "Idly Vada and Poori Bhaji"
click at [460, 273] on span "Idly Vada and Poori Bhaji" at bounding box center [476, 280] width 119 height 28
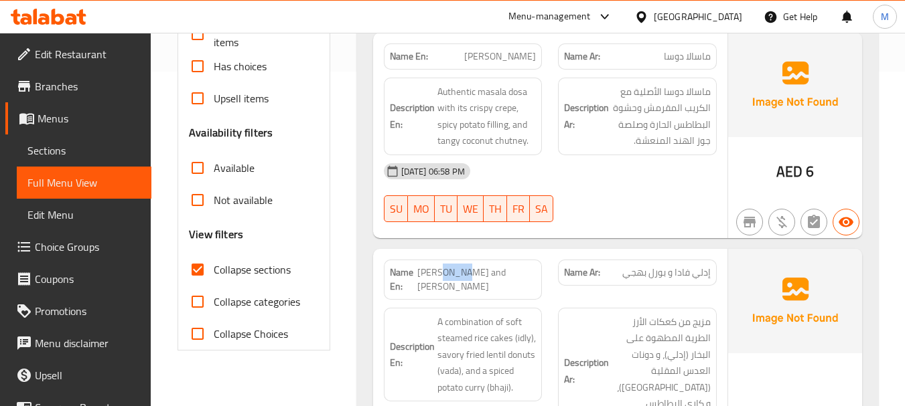
click at [460, 273] on span "Idly Vada and Poori Bhaji" at bounding box center [476, 280] width 119 height 28
click at [698, 173] on div "12-08-2025 06:58 PM" at bounding box center [550, 171] width 349 height 32
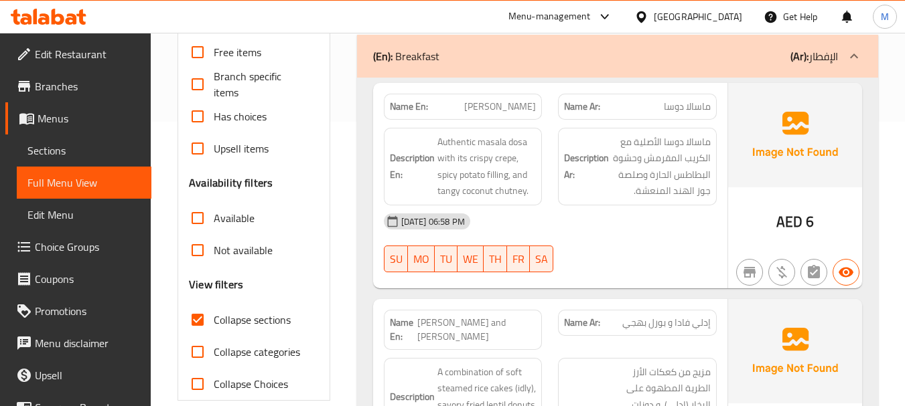
scroll to position [402, 0]
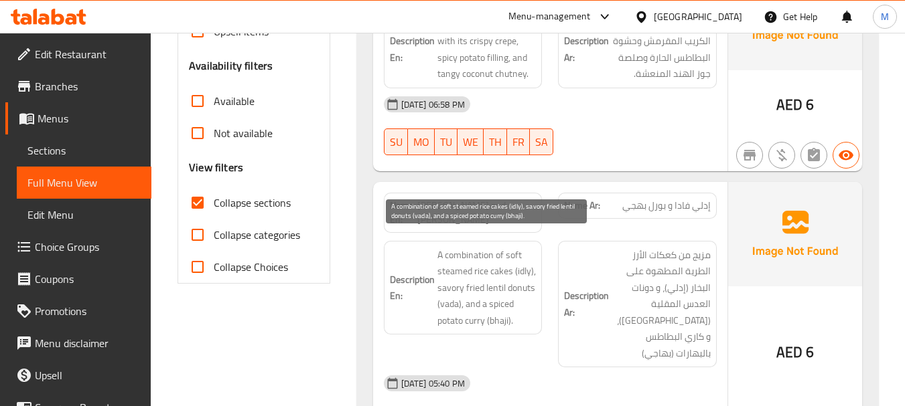
click at [467, 247] on span "A combination of soft steamed rice cakes (idly), savory fried lentil donuts (va…" at bounding box center [486, 288] width 99 height 82
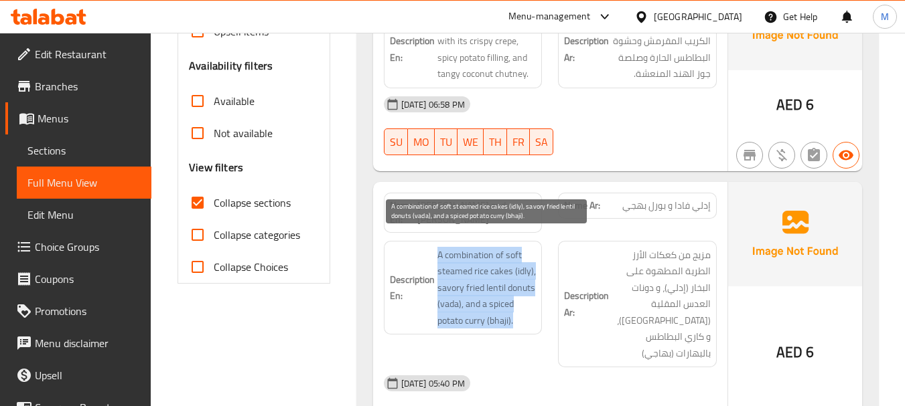
click at [467, 247] on span "A combination of soft steamed rice cakes (idly), savory fried lentil donuts (va…" at bounding box center [486, 288] width 99 height 82
copy span "A combination of soft steamed rice cakes (idly), savory fried lentil donuts (va…"
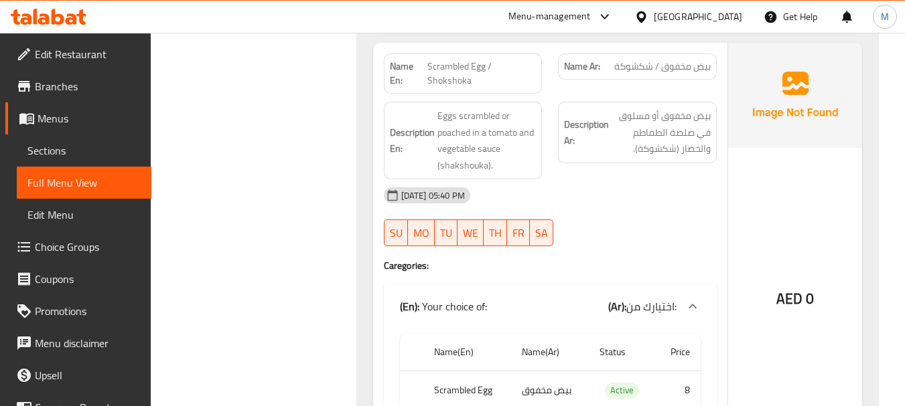
scroll to position [1004, 0]
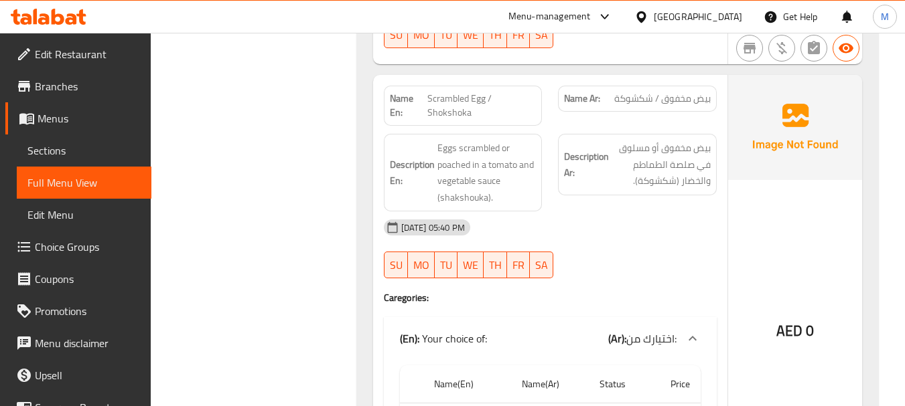
click at [461, 92] on span "Scrambled Egg / Shokshoka" at bounding box center [481, 106] width 109 height 28
copy span "Scrambled Egg / Shokshoka"
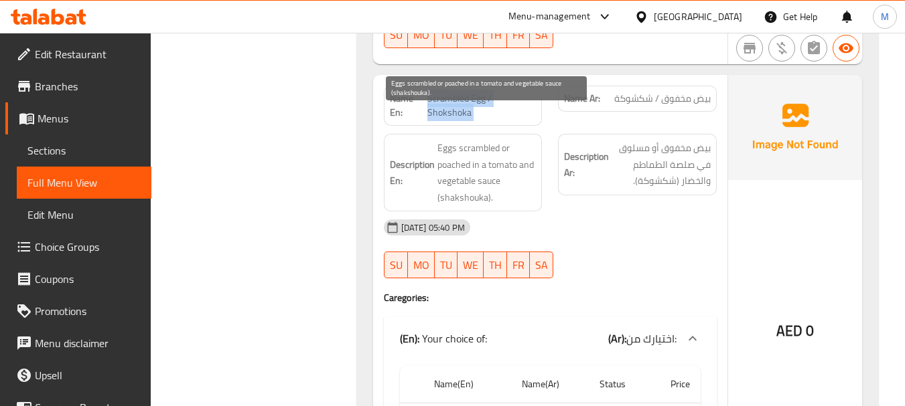
click at [507, 157] on span "Eggs scrambled or poached in a tomato and vegetable sauce (shakshouka)." at bounding box center [486, 173] width 99 height 66
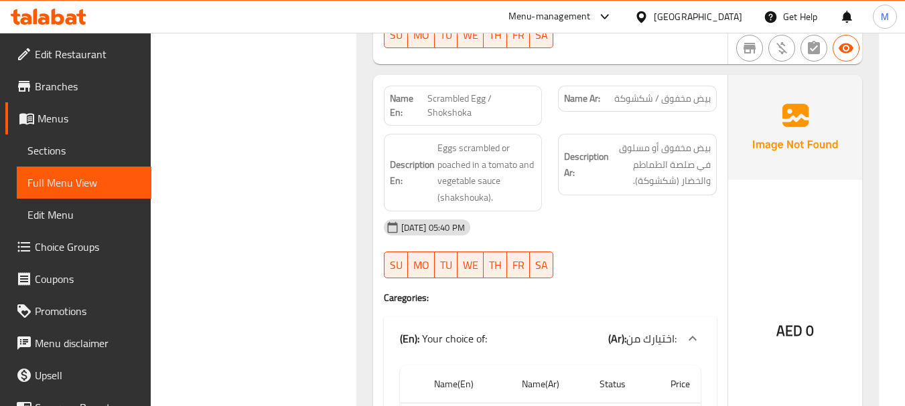
click at [470, 92] on span "Scrambled Egg / Shokshoka" at bounding box center [481, 106] width 109 height 28
copy span "Scrambled Egg / Shokshoka"
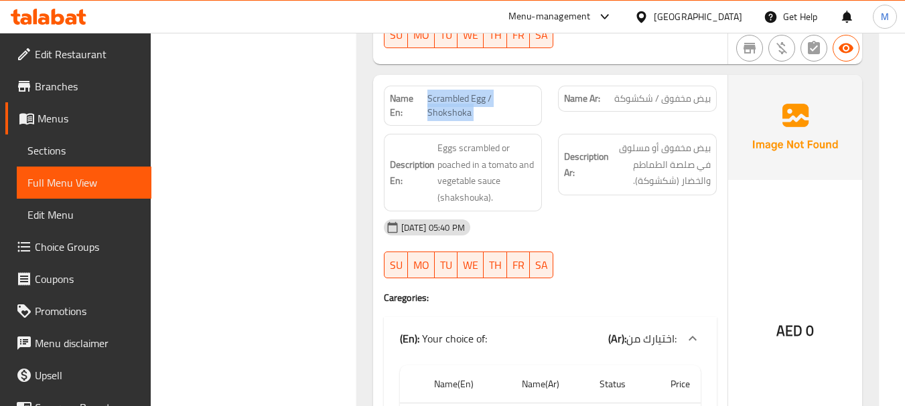
click at [441, 140] on span "Eggs scrambled or poached in a tomato and vegetable sauce (shakshouka)." at bounding box center [486, 173] width 99 height 66
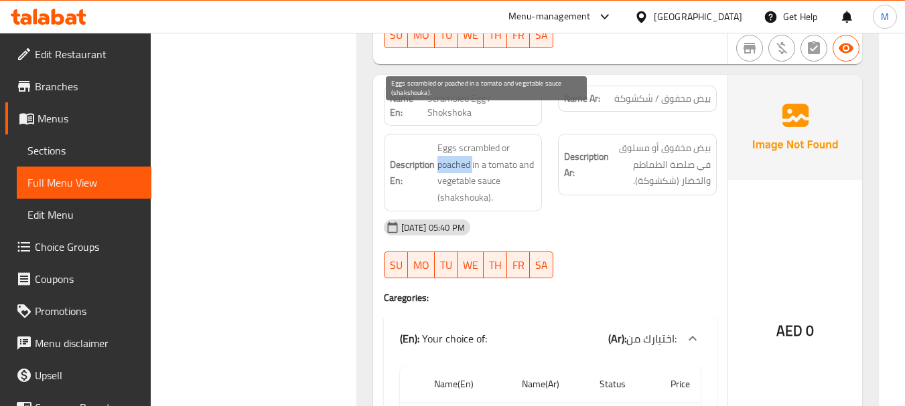
click at [441, 140] on span "Eggs scrambled or poached in a tomato and vegetable sauce (shakshouka)." at bounding box center [486, 173] width 99 height 66
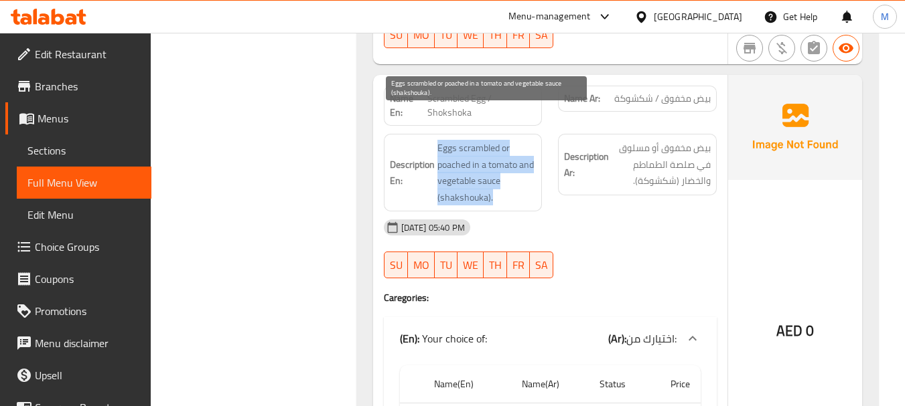
click at [441, 140] on span "Eggs scrambled or poached in a tomato and vegetable sauce (shakshouka)." at bounding box center [486, 173] width 99 height 66
copy span "Eggs scrambled or poached in a tomato and vegetable sauce (shakshouka)."
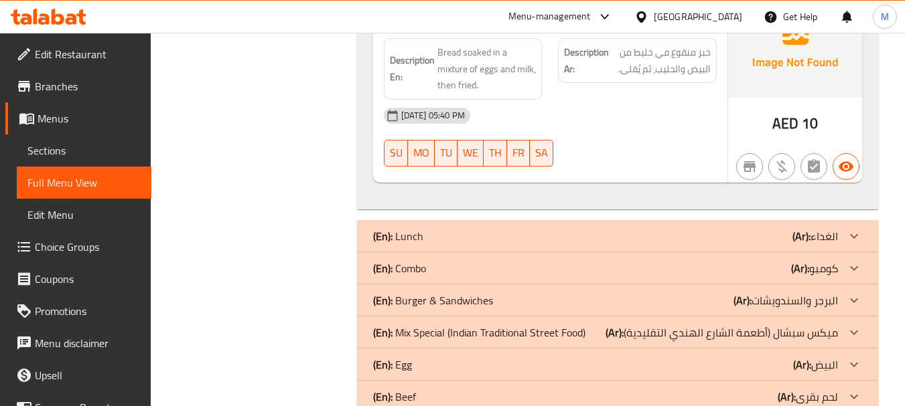
scroll to position [1741, 0]
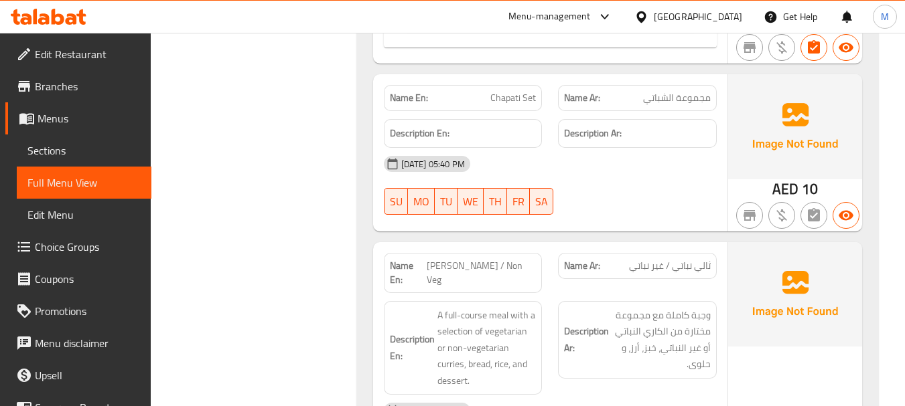
scroll to position [2277, 0]
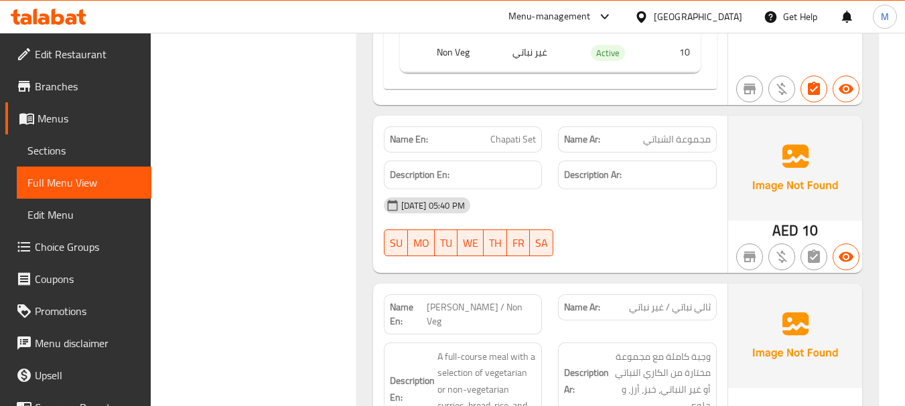
copy span "Chapati Set"
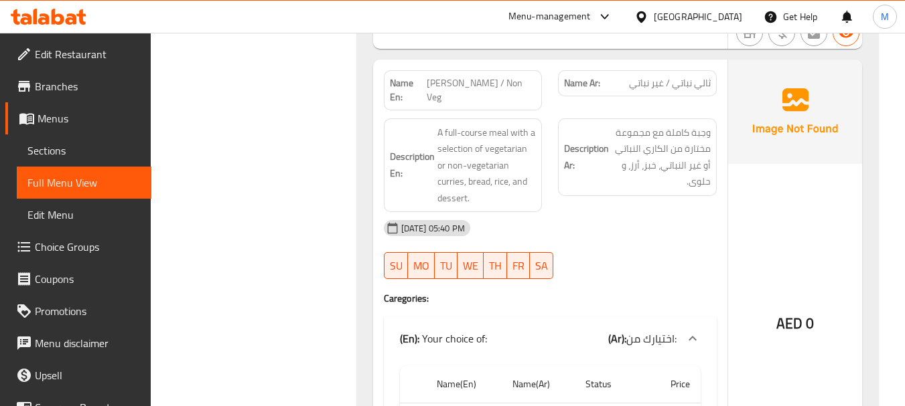
scroll to position [2478, 0]
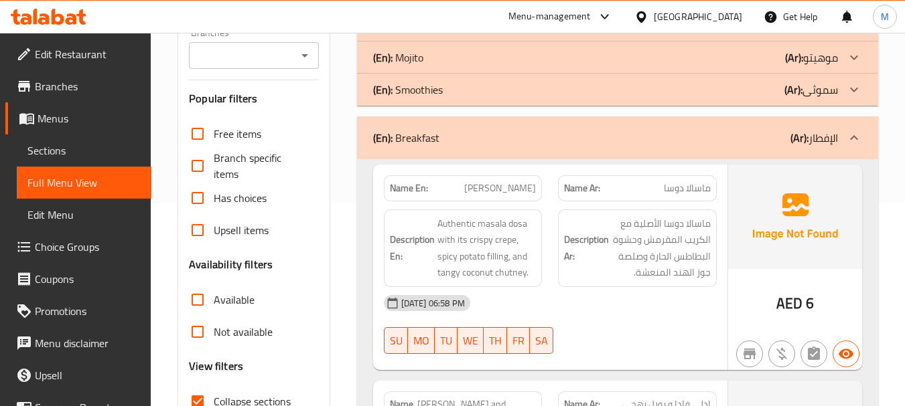
scroll to position [268, 0]
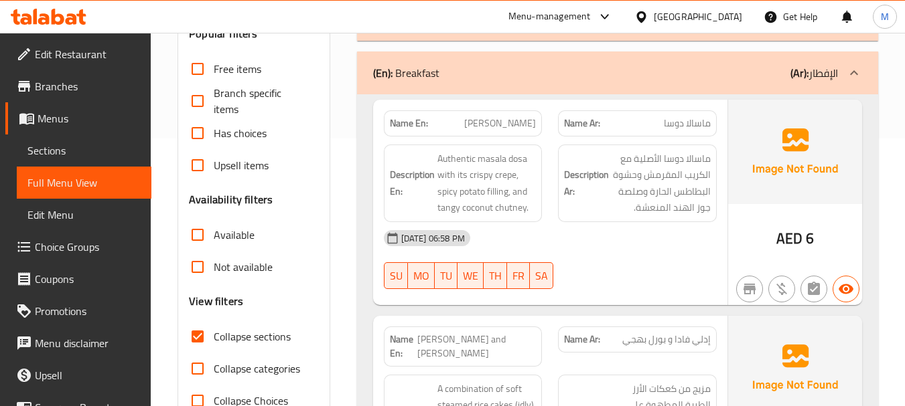
click at [554, 252] on div "12-08-2025 06:58 PM" at bounding box center [550, 238] width 349 height 32
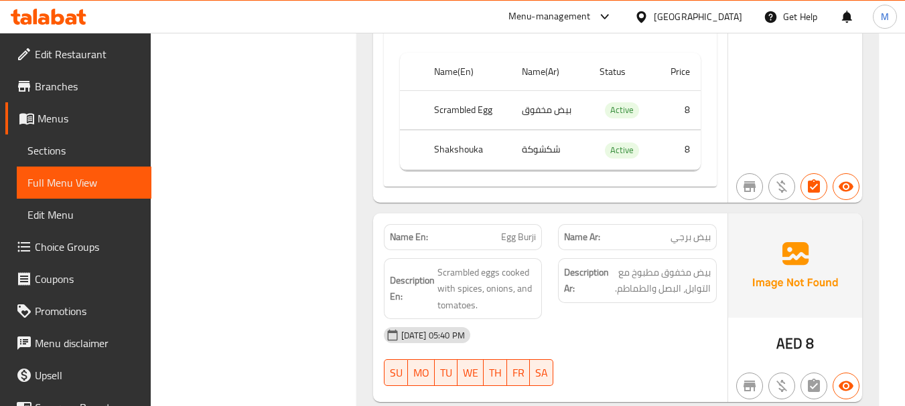
scroll to position [1339, 0]
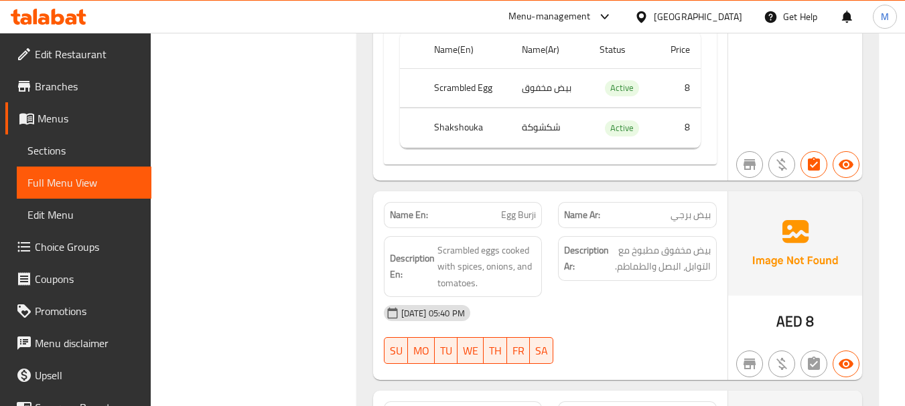
click at [579, 297] on div "12-08-2025 05:40 PM" at bounding box center [550, 313] width 349 height 32
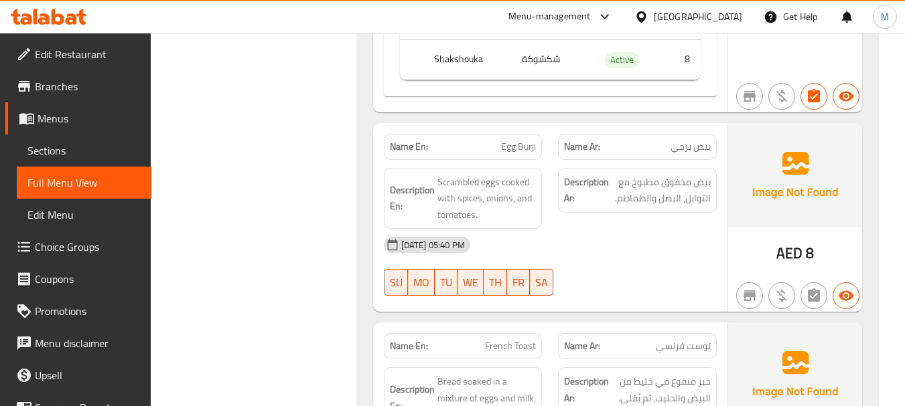
scroll to position [1540, 0]
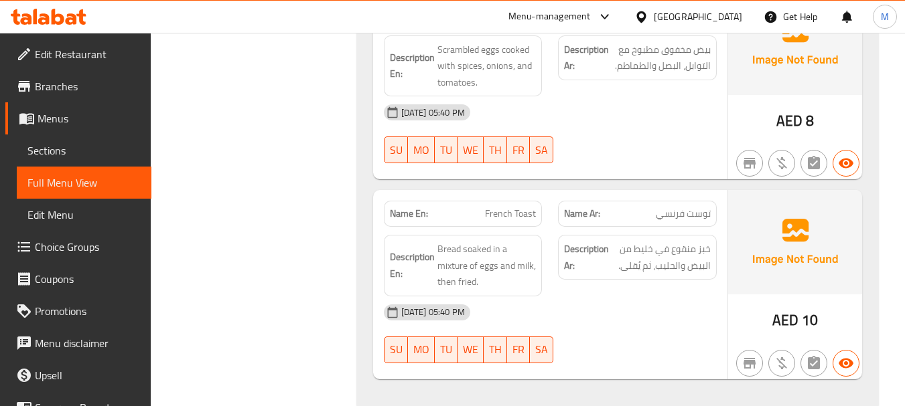
click at [602, 297] on div "12-08-2025 05:40 PM" at bounding box center [550, 313] width 349 height 32
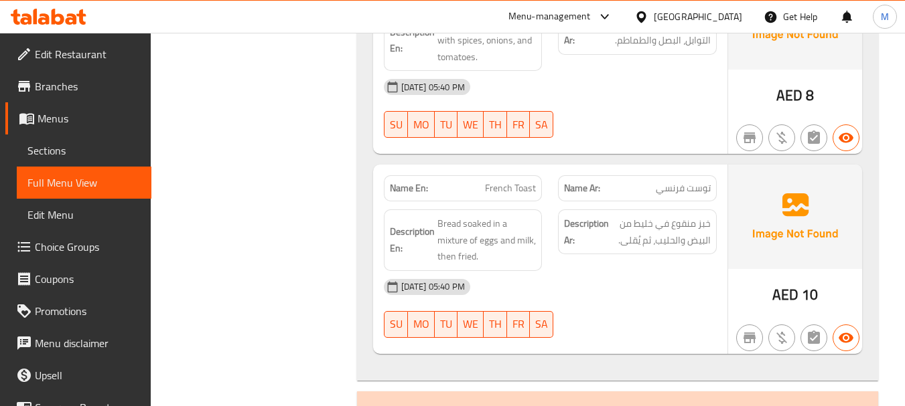
scroll to position [1607, 0]
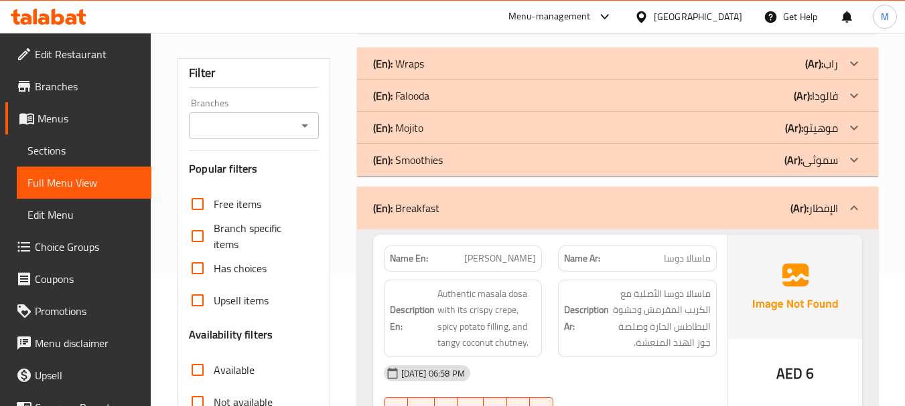
scroll to position [134, 0]
click at [516, 210] on div "(En): Breakfast (Ar): الإفطار" at bounding box center [605, 207] width 465 height 16
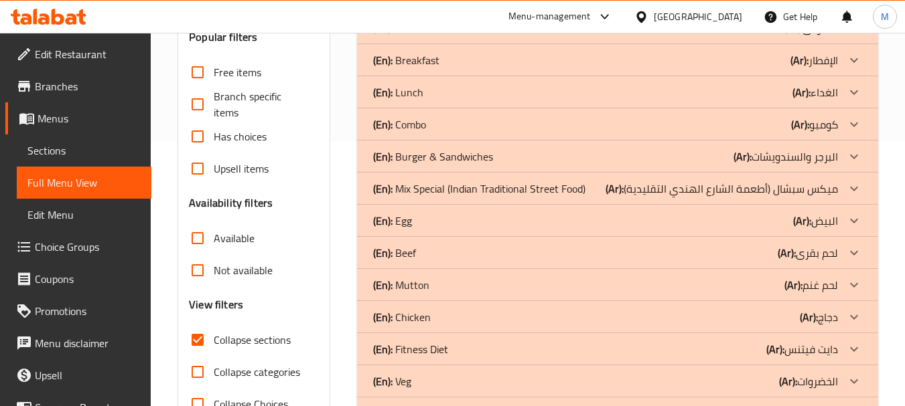
scroll to position [268, 0]
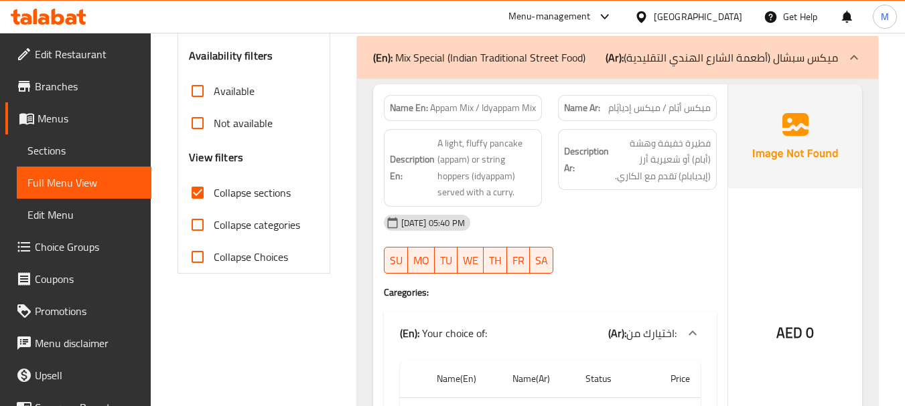
scroll to position [335, 0]
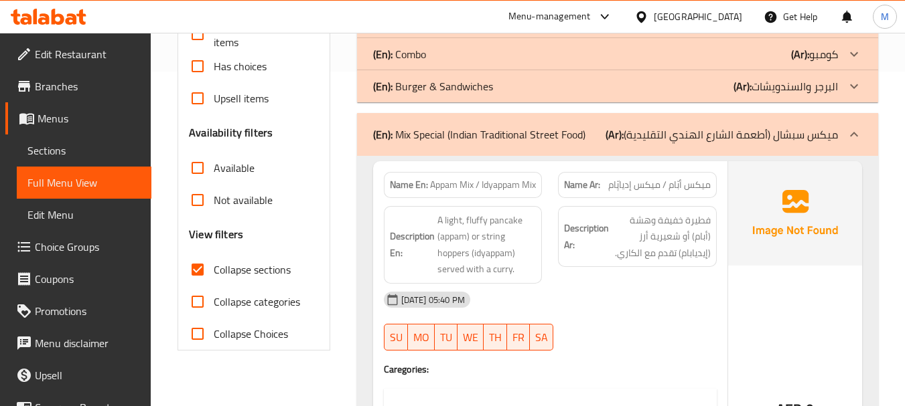
click at [573, 311] on div "12-08-2025 05:40 PM" at bounding box center [550, 300] width 349 height 32
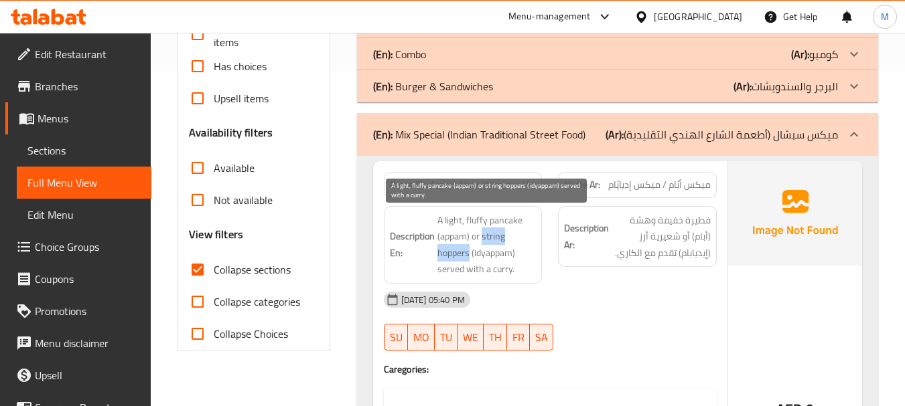
drag, startPoint x: 469, startPoint y: 252, endPoint x: 480, endPoint y: 236, distance: 19.7
click at [480, 236] on span "A light, fluffy pancake (appam) or string hoppers (idyappam) served with a curr…" at bounding box center [486, 245] width 99 height 66
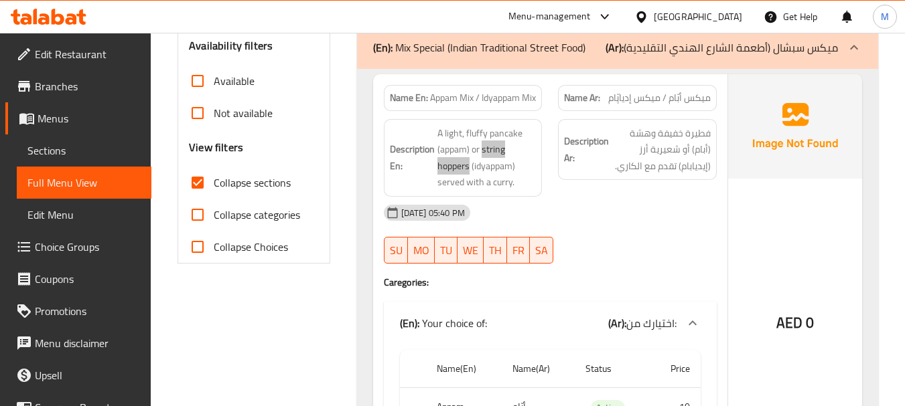
scroll to position [402, 0]
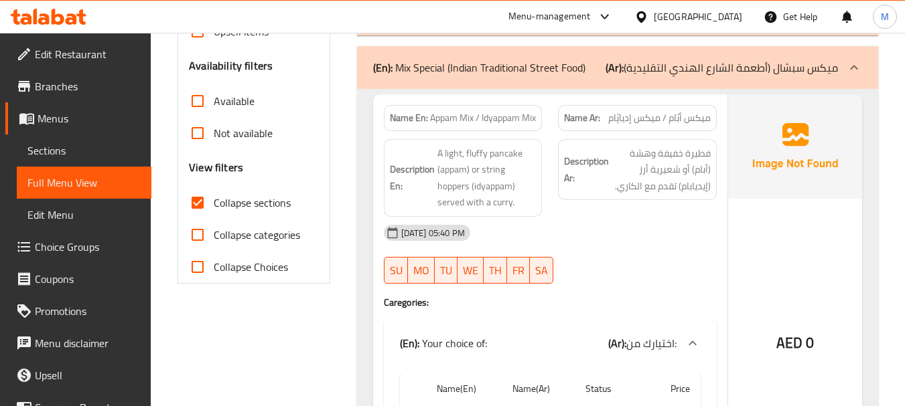
click at [618, 213] on div "Description Ar: فطيرة خفيفة وهشة (أبام) أو شعيرية أرز (إيديابام) تقدم مع الكاري." at bounding box center [637, 178] width 175 height 94
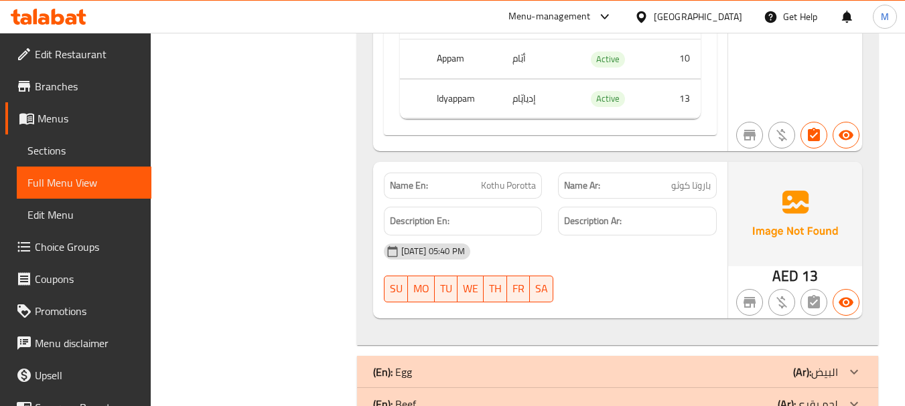
scroll to position [804, 0]
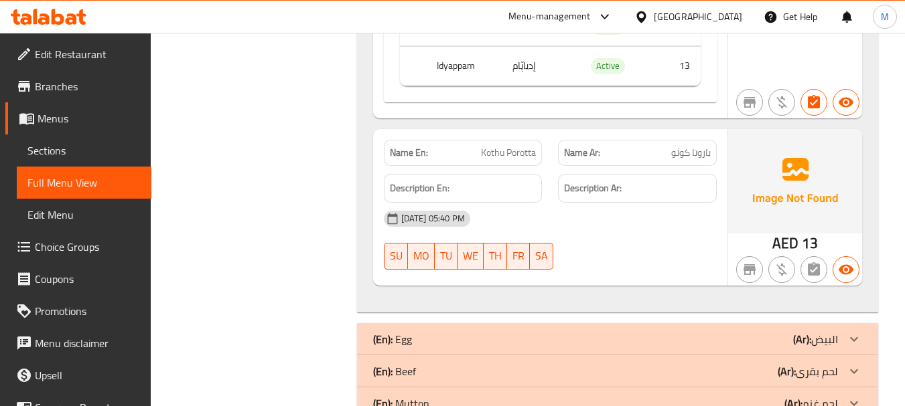
click at [627, 238] on div "12-08-2025 05:40 PM SU MO TU WE TH FR SA" at bounding box center [550, 240] width 349 height 75
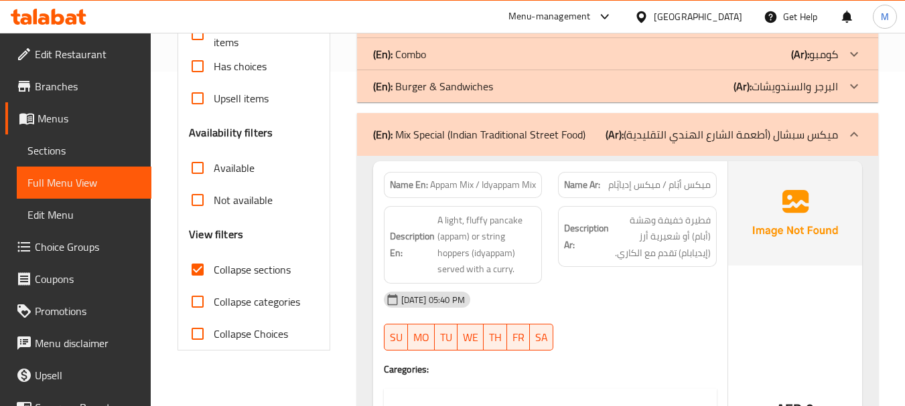
click at [587, 135] on div "(En): Mix Special (Indian Traditional Street Food) (Ar): ميكس سبشال (أطعمة الشا…" at bounding box center [605, 135] width 465 height 16
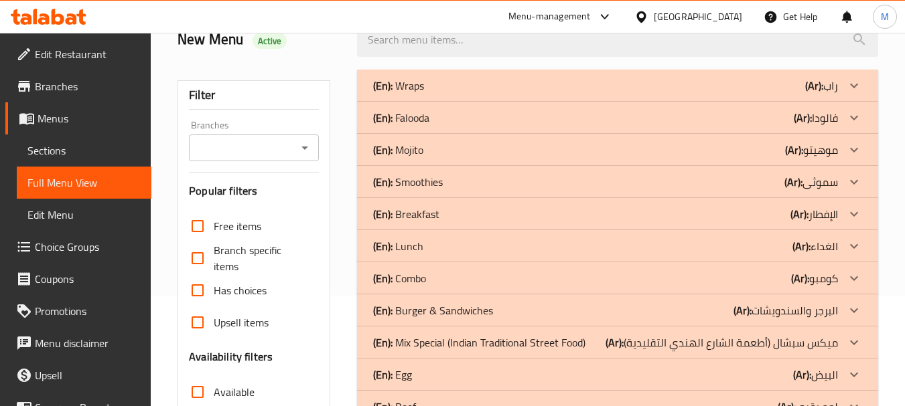
scroll to position [134, 0]
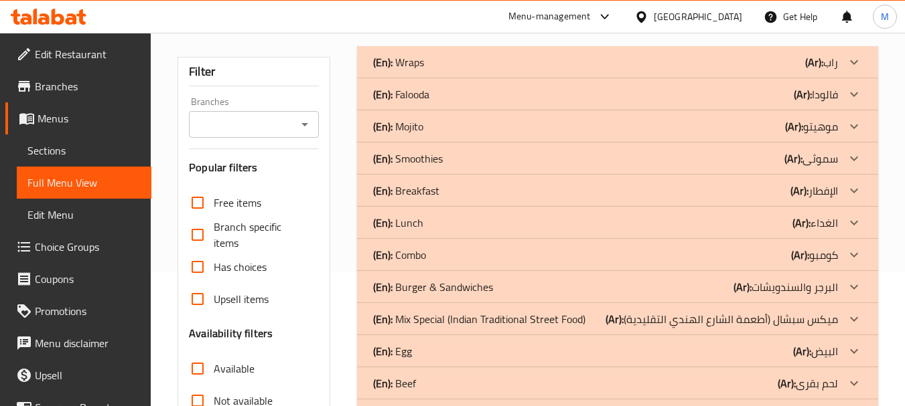
click at [394, 70] on p "(En): Lunch" at bounding box center [398, 62] width 51 height 16
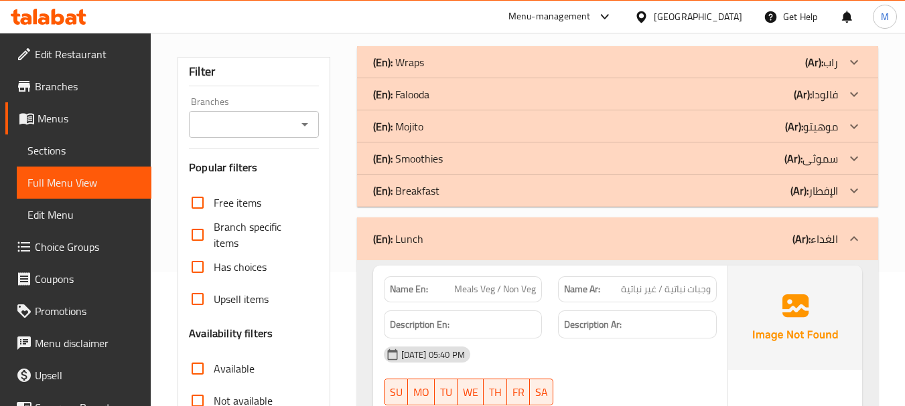
click at [406, 70] on p "(En): Breakfast" at bounding box center [398, 62] width 51 height 16
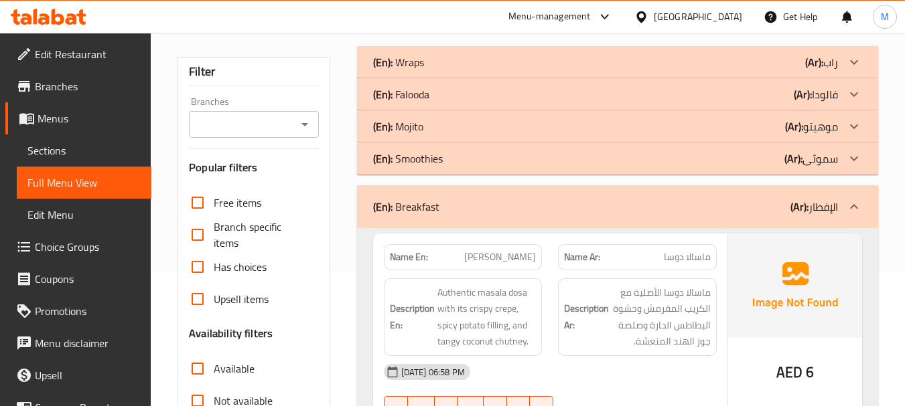
click at [467, 211] on div "(En): Breakfast (Ar): الإفطار" at bounding box center [605, 207] width 465 height 16
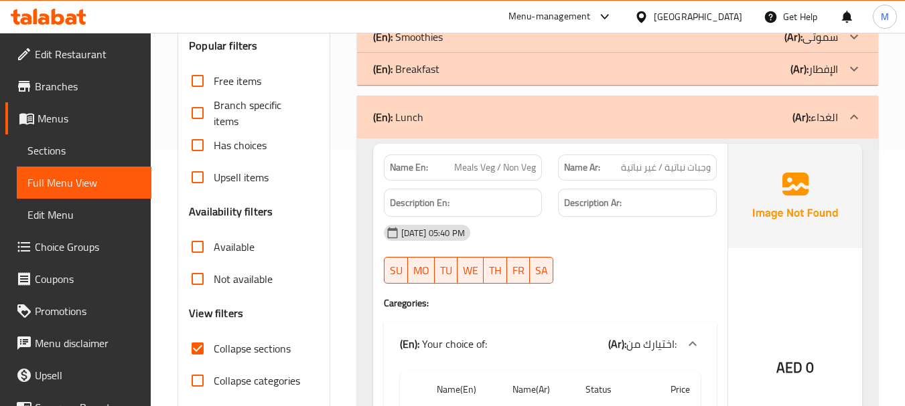
scroll to position [268, 0]
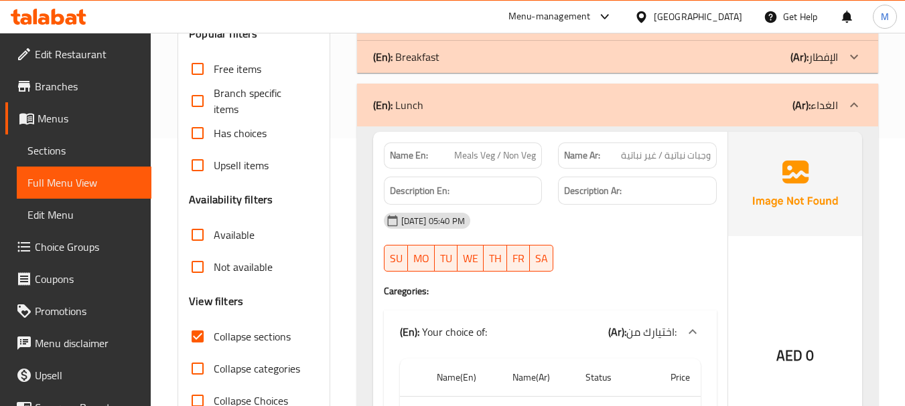
click at [438, 110] on div "(En): Lunch (Ar): الغداء" at bounding box center [605, 105] width 465 height 16
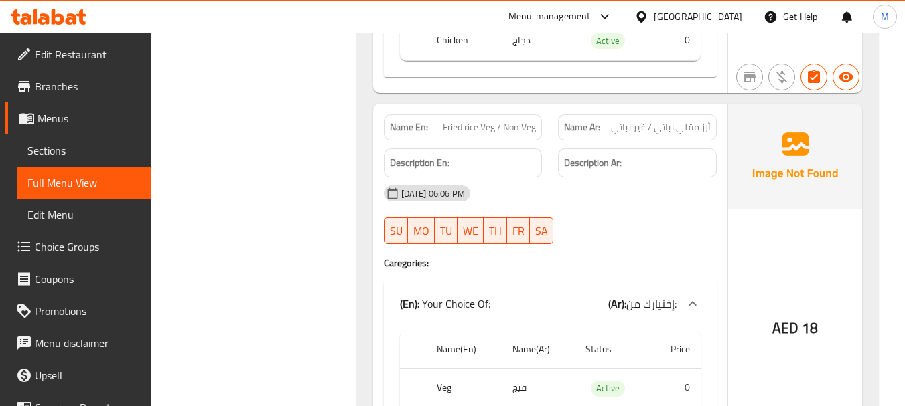
scroll to position [1272, 0]
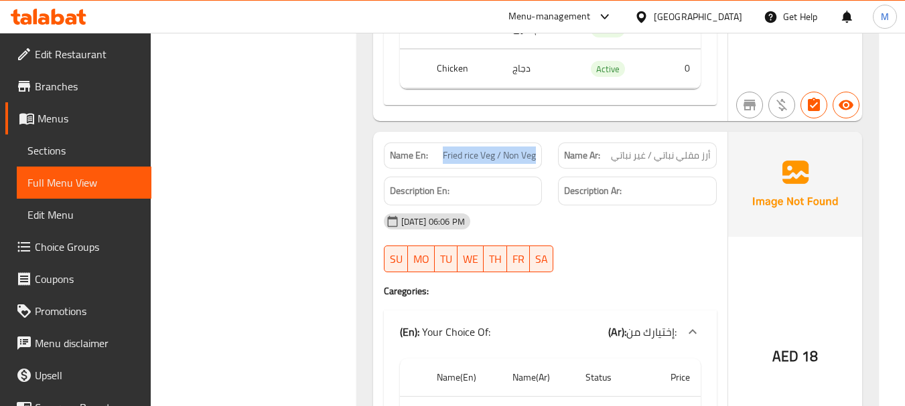
drag, startPoint x: 443, startPoint y: 156, endPoint x: 536, endPoint y: 152, distance: 93.8
click at [536, 152] on div "Name En: Fried rice Veg / Non Veg" at bounding box center [463, 156] width 159 height 26
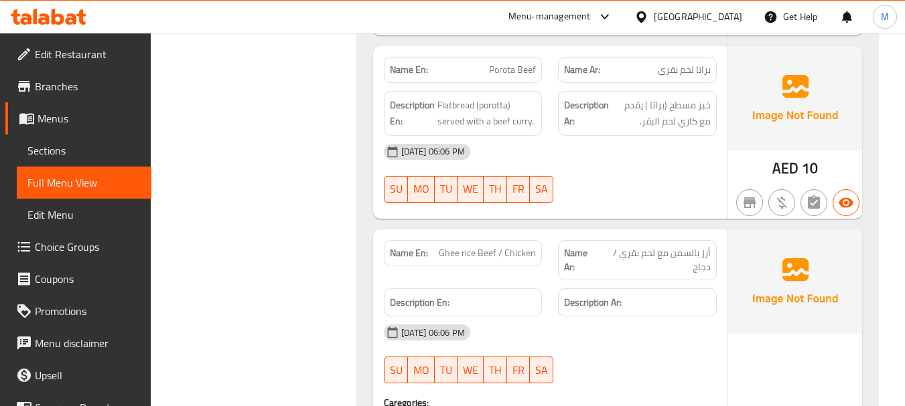
scroll to position [804, 0]
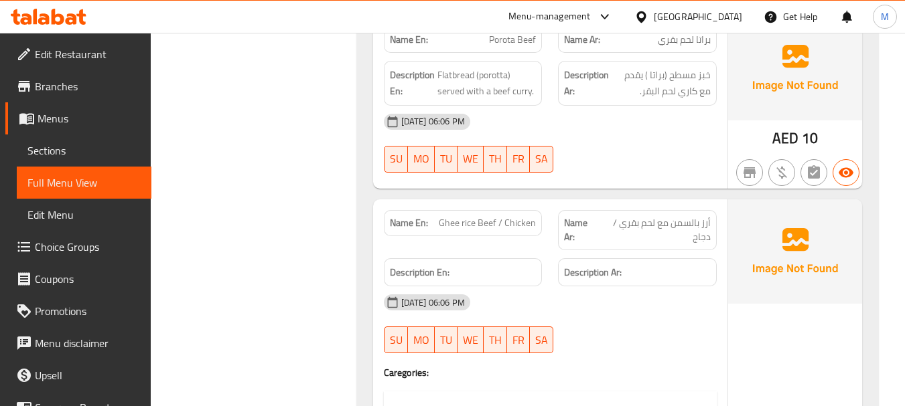
click at [496, 217] on span "Ghee rice Beef / Chicken" at bounding box center [487, 223] width 97 height 14
click at [496, 216] on span "Ghee rice Beef / Chicken" at bounding box center [487, 223] width 97 height 14
click at [496, 232] on div "Name En: Ghee rice Beef / Chicken" at bounding box center [463, 223] width 159 height 26
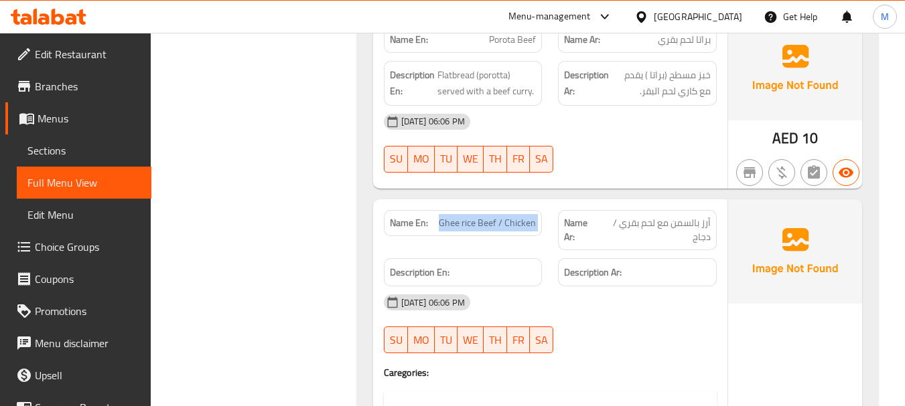
click at [496, 232] on div "Name En: Ghee rice Beef / Chicken" at bounding box center [463, 223] width 159 height 26
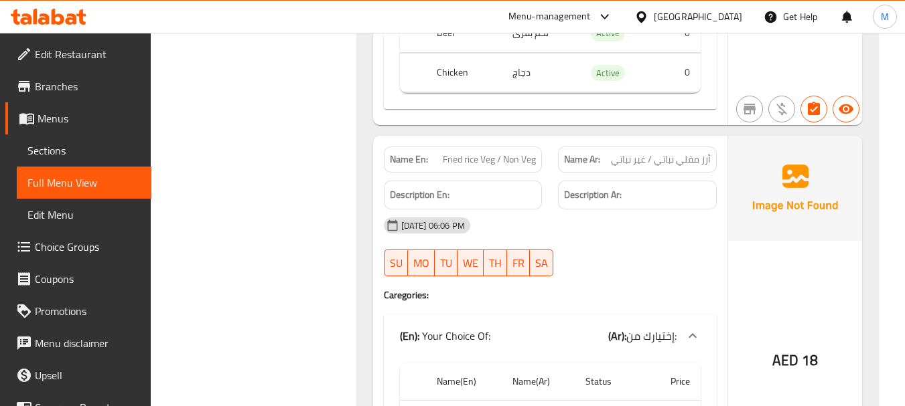
scroll to position [1272, 0]
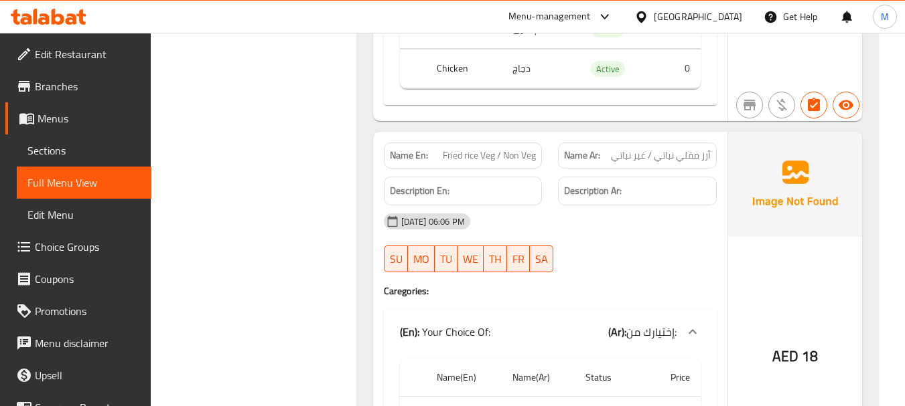
click at [498, 159] on span "Fried rice Veg / Non Veg" at bounding box center [489, 156] width 93 height 14
click at [631, 288] on h4 "Caregories:" at bounding box center [550, 291] width 333 height 13
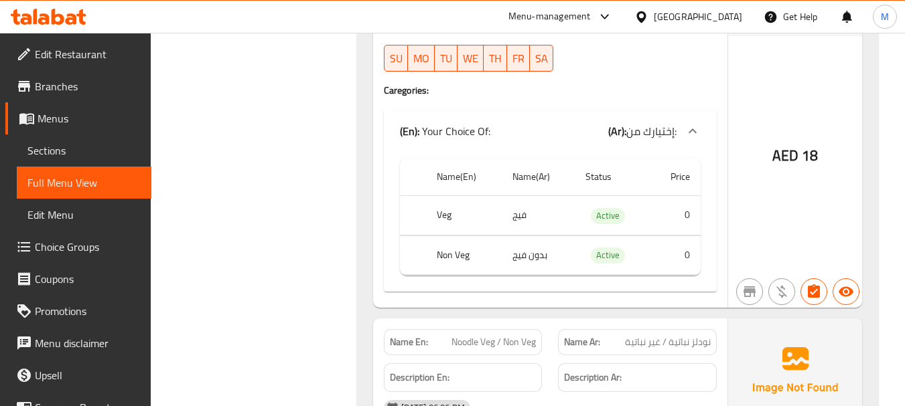
scroll to position [1607, 0]
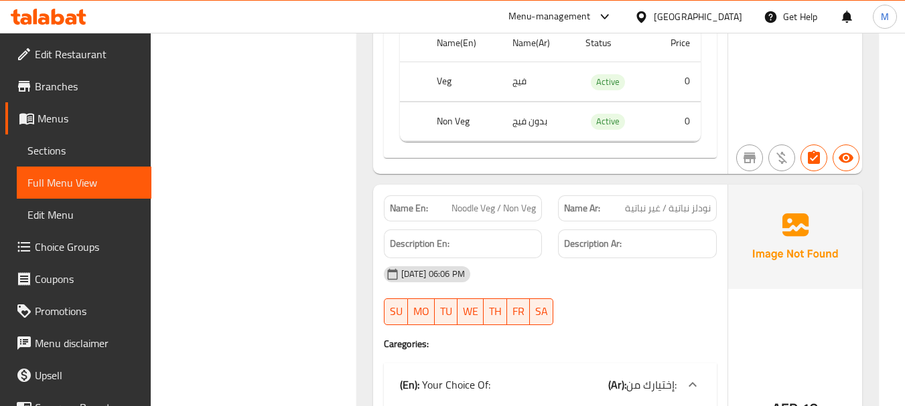
click at [491, 208] on span "Noodle Veg / Non Veg" at bounding box center [493, 209] width 84 height 14
click at [254, 300] on div "Filter Branches Branches Popular filters Free items Branch specific items Has c…" at bounding box center [258, 407] width 179 height 3684
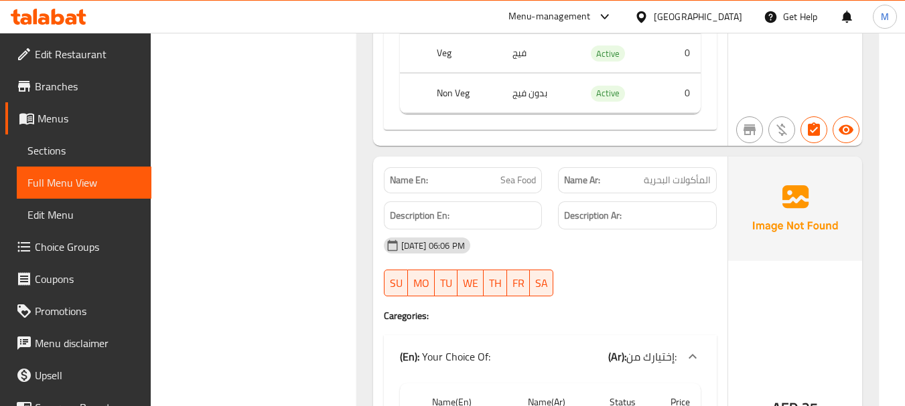
scroll to position [2009, 0]
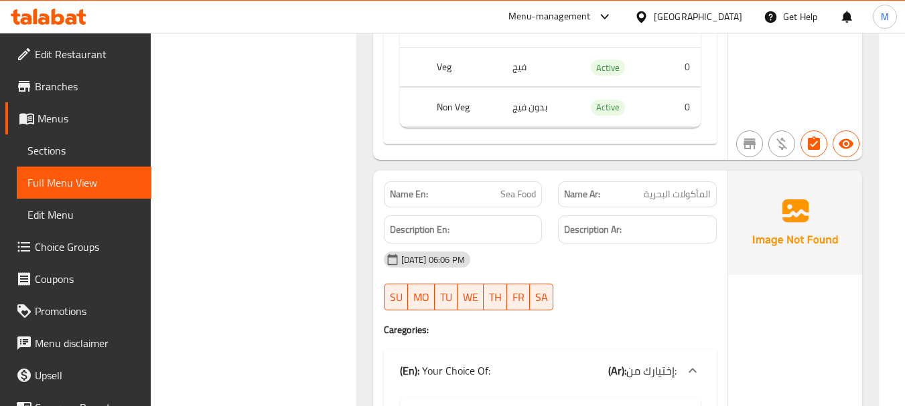
click at [513, 198] on span "Sea Food" at bounding box center [517, 194] width 35 height 14
click at [238, 305] on div "Filter Branches Branches Popular filters Free items Branch specific items Has c…" at bounding box center [258, 5] width 179 height 3684
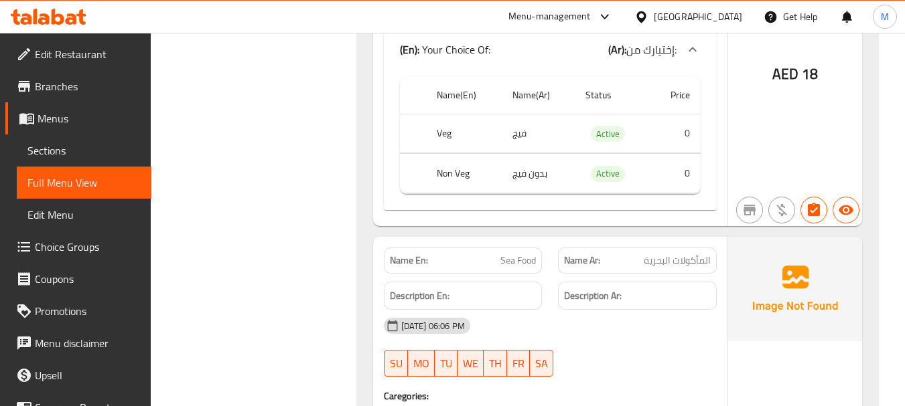
scroll to position [1942, 0]
click at [503, 252] on div "Name En: Sea Food" at bounding box center [463, 261] width 159 height 26
click at [506, 267] on span "Sea Food" at bounding box center [517, 261] width 35 height 14
click at [507, 267] on span "Sea Food" at bounding box center [517, 261] width 35 height 14
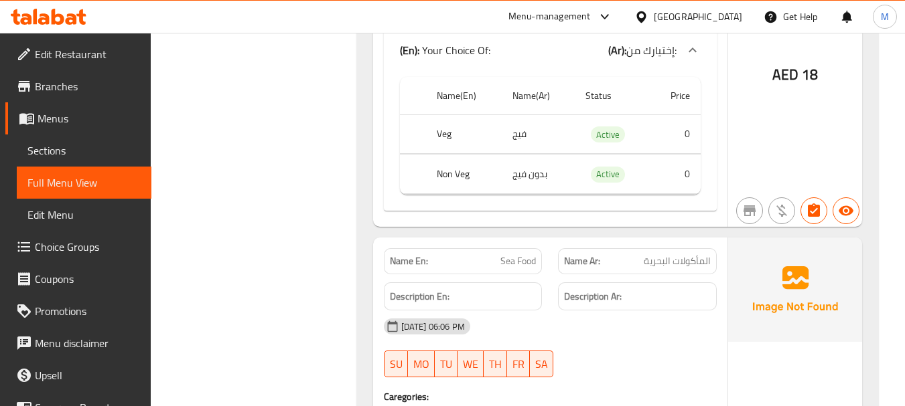
click at [276, 281] on div "Filter Branches Branches Popular filters Free items Branch specific items Has c…" at bounding box center [258, 72] width 179 height 3684
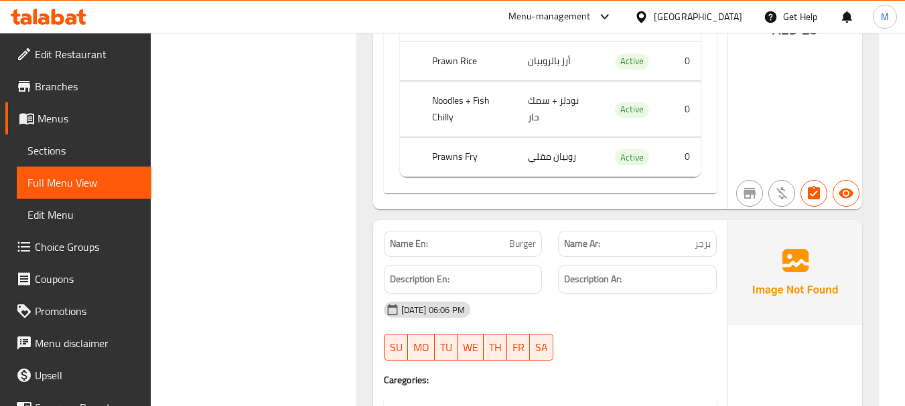
scroll to position [2478, 0]
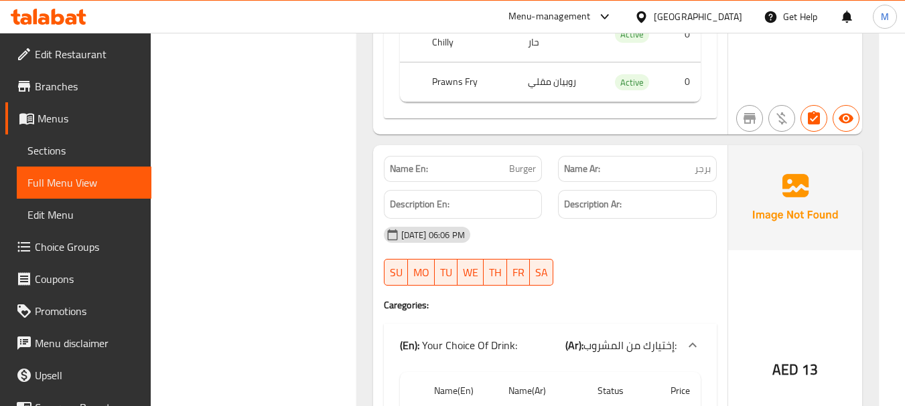
click at [516, 175] on span "Burger" at bounding box center [522, 169] width 27 height 14
drag, startPoint x: 203, startPoint y: 221, endPoint x: 218, endPoint y: 248, distance: 31.2
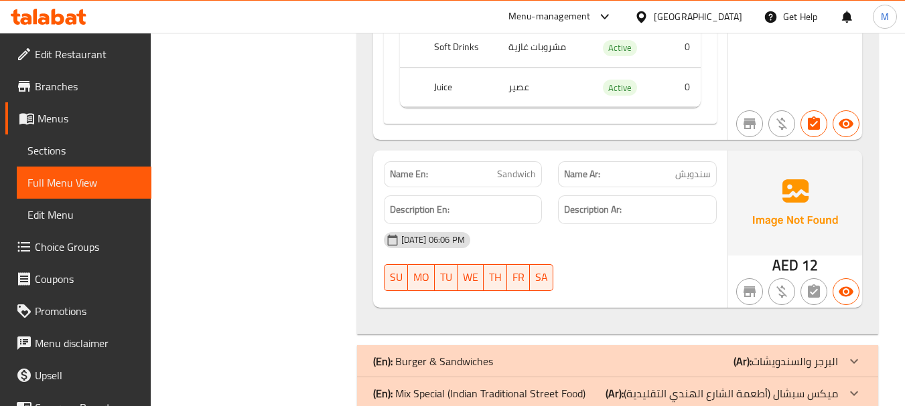
scroll to position [2879, 0]
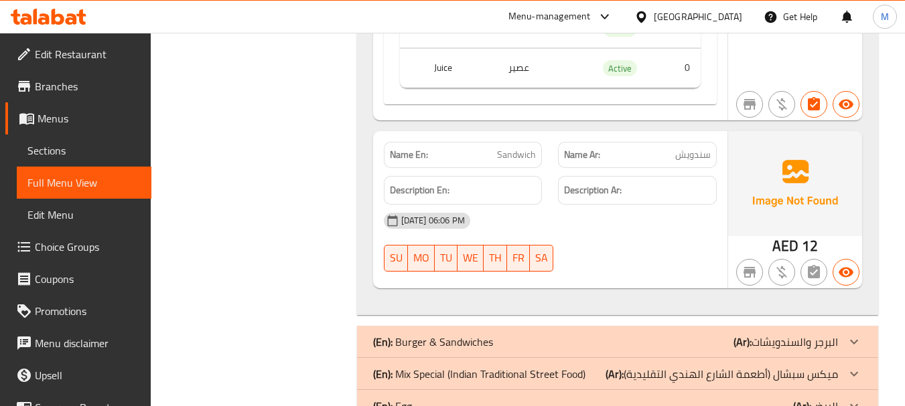
click at [514, 153] on span "Sandwich" at bounding box center [516, 155] width 39 height 14
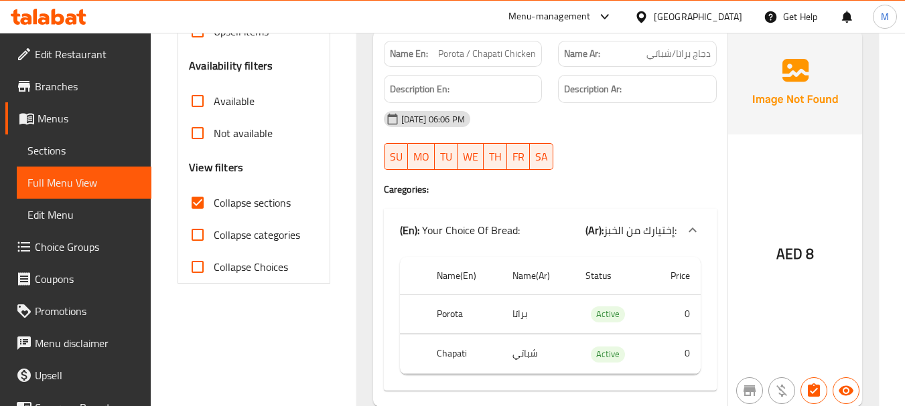
scroll to position [268, 0]
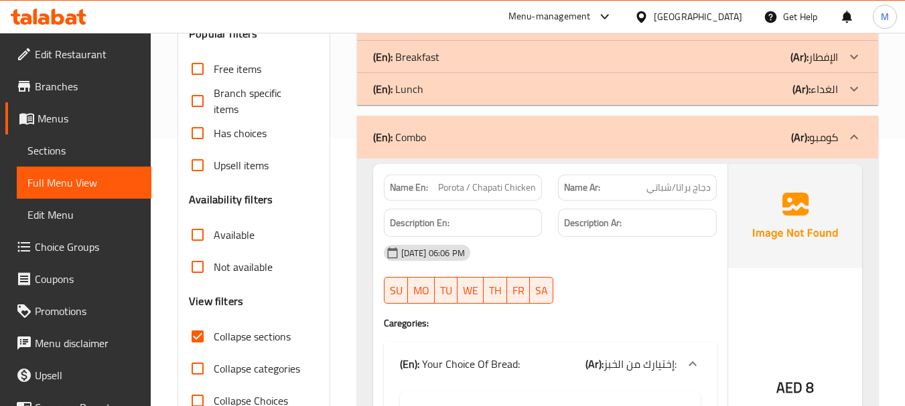
click at [508, 191] on span "Porota / Chapati Chicken" at bounding box center [487, 188] width 98 height 14
click at [542, 257] on div "13-08-2025 06:06 PM" at bounding box center [550, 253] width 349 height 32
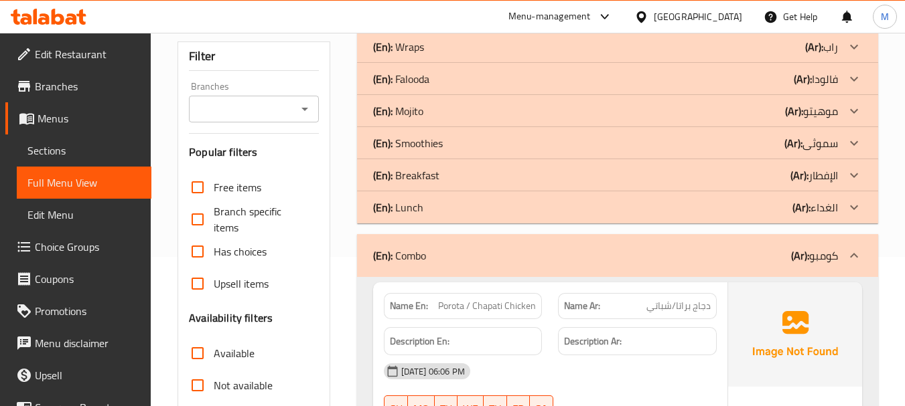
scroll to position [201, 0]
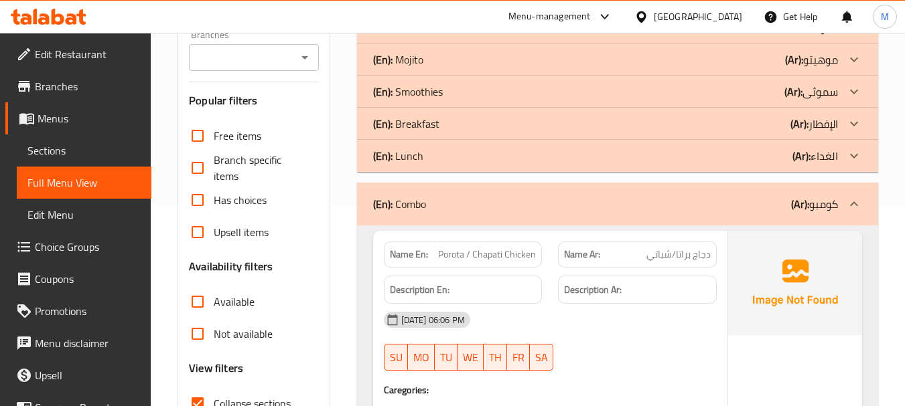
click at [412, 192] on div "(En): Combo (Ar): كومبو" at bounding box center [617, 204] width 521 height 43
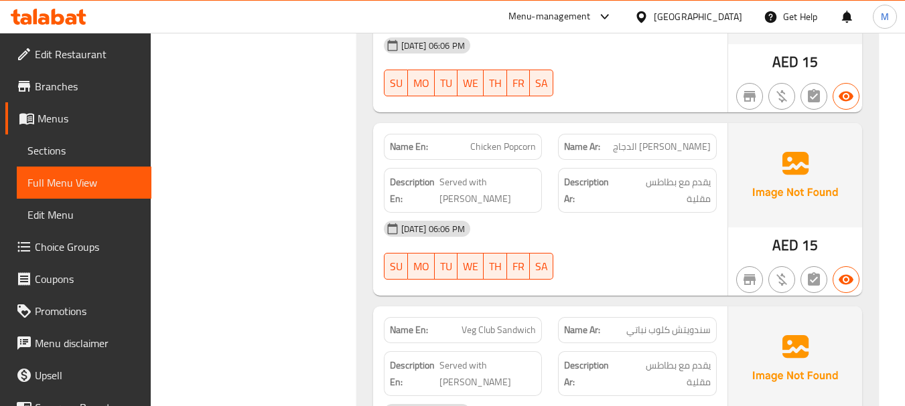
scroll to position [3415, 0]
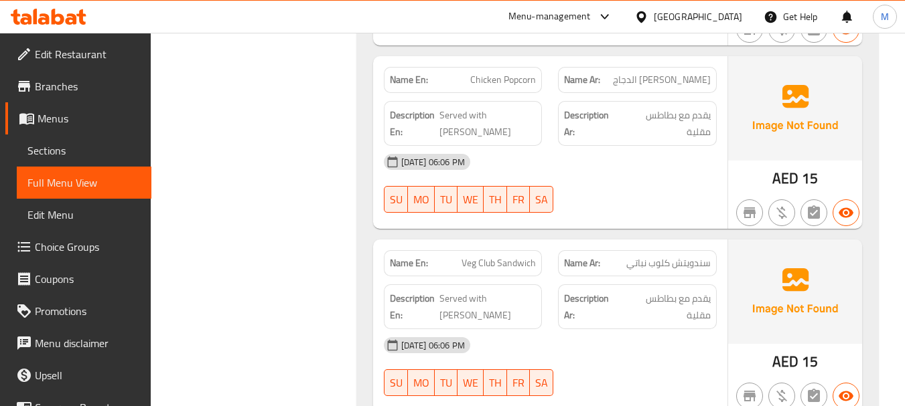
click at [510, 80] on span "Chicken Popcorn" at bounding box center [503, 80] width 66 height 14
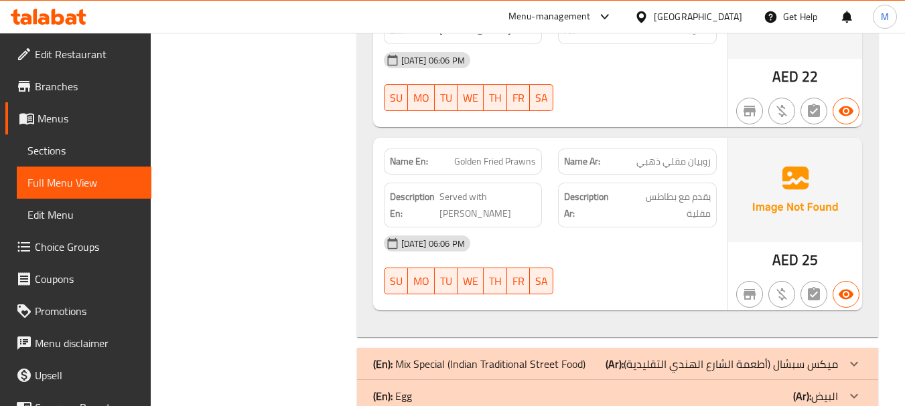
scroll to position [4620, 0]
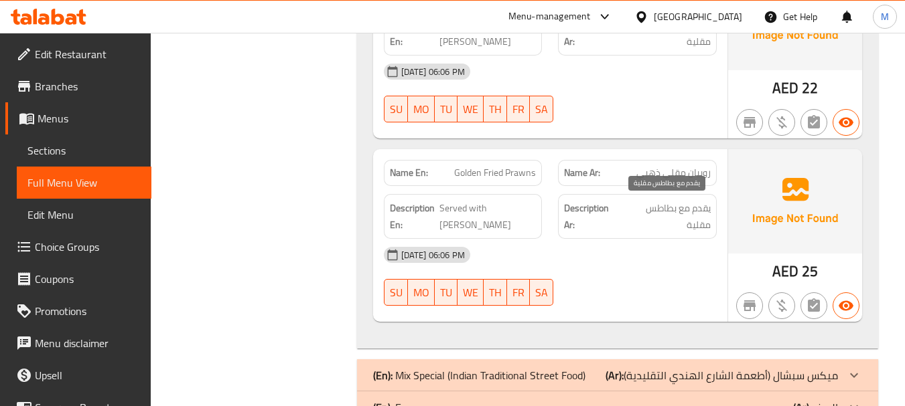
click at [670, 213] on span "يقدم مع بطاطس مقلية" at bounding box center [666, 216] width 88 height 33
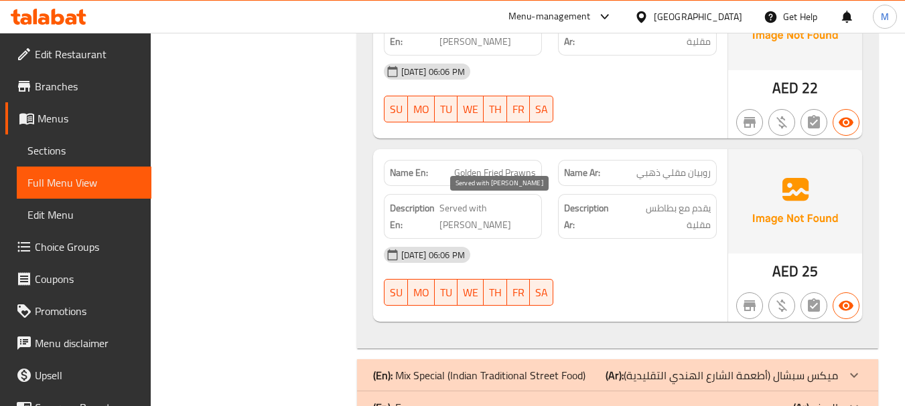
click at [470, 208] on span "Served with Franch Frice" at bounding box center [487, 216] width 96 height 33
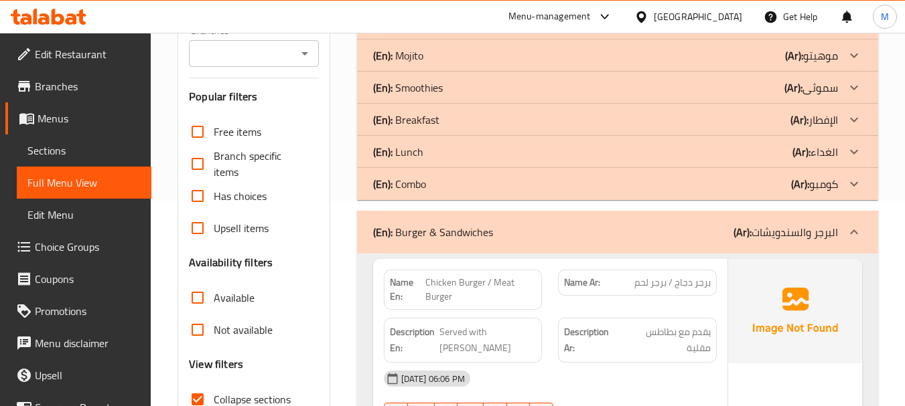
scroll to position [335, 0]
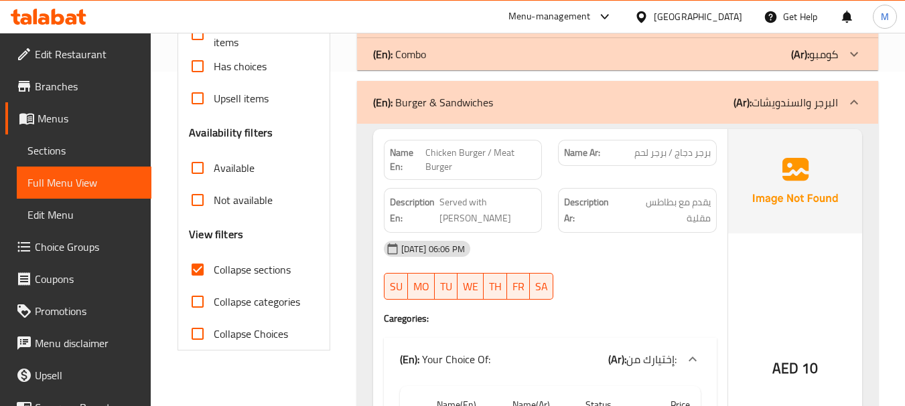
click at [561, 90] on div "(En): Burger & Sandwiches (Ar): البرجر والسندويشات" at bounding box center [617, 102] width 521 height 43
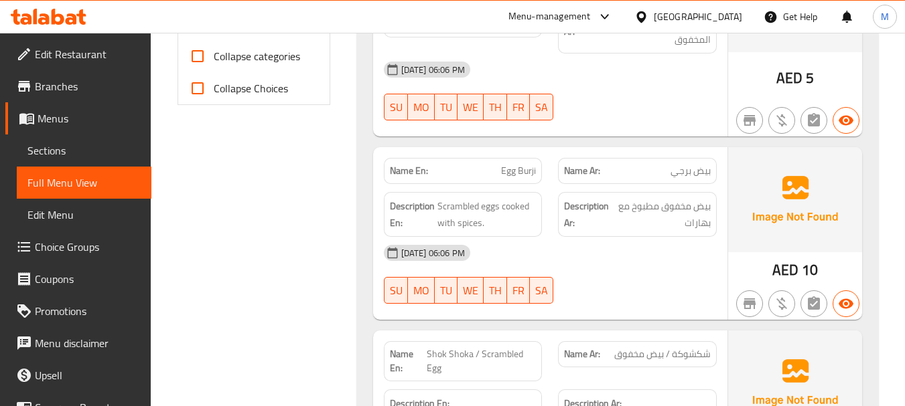
scroll to position [603, 0]
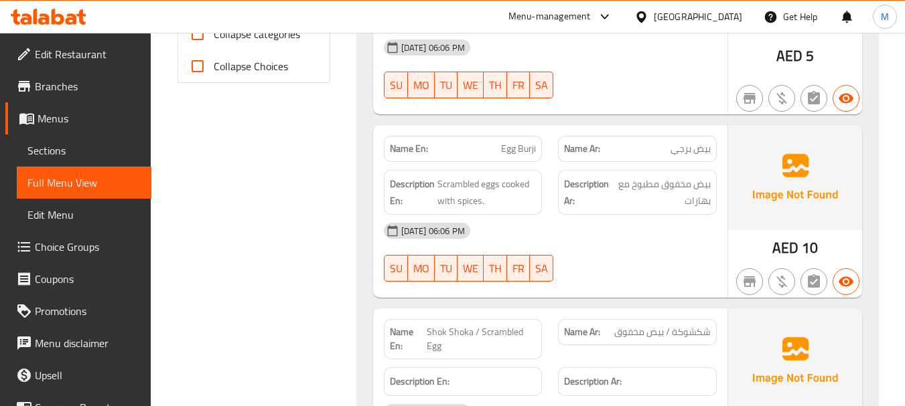
click at [621, 72] on div "13-08-2025 06:06 PM SU MO TU WE TH FR SA" at bounding box center [550, 68] width 349 height 75
click at [513, 148] on span "Egg Burji" at bounding box center [518, 149] width 35 height 14
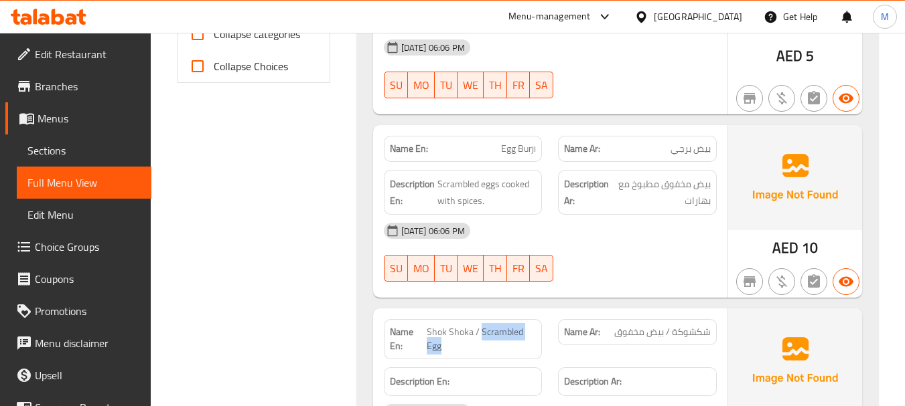
drag, startPoint x: 481, startPoint y: 333, endPoint x: 475, endPoint y: 352, distance: 19.9
click at [475, 352] on span "Shok Shoka / Scrambled Egg" at bounding box center [482, 339] width 110 height 28
click at [644, 240] on div "13-08-2025 06:06 PM" at bounding box center [550, 231] width 349 height 32
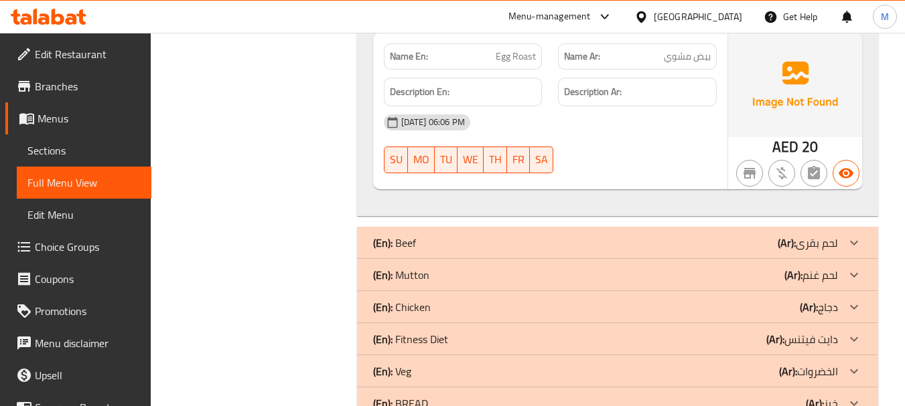
scroll to position [1674, 0]
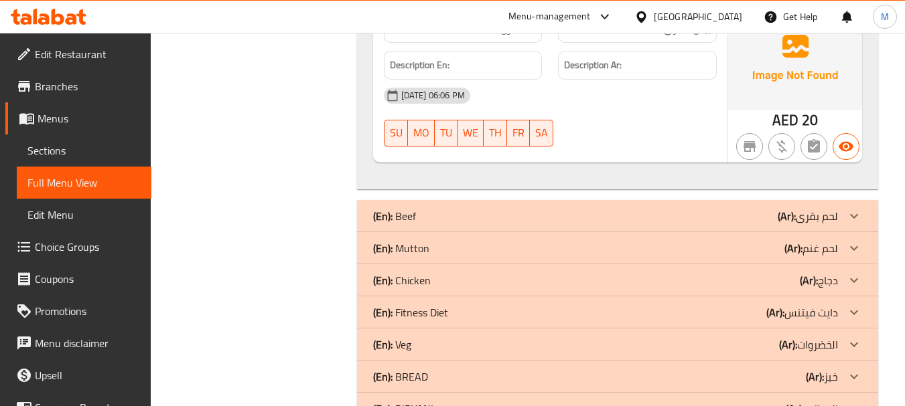
drag, startPoint x: 460, startPoint y: 249, endPoint x: 471, endPoint y: 219, distance: 32.0
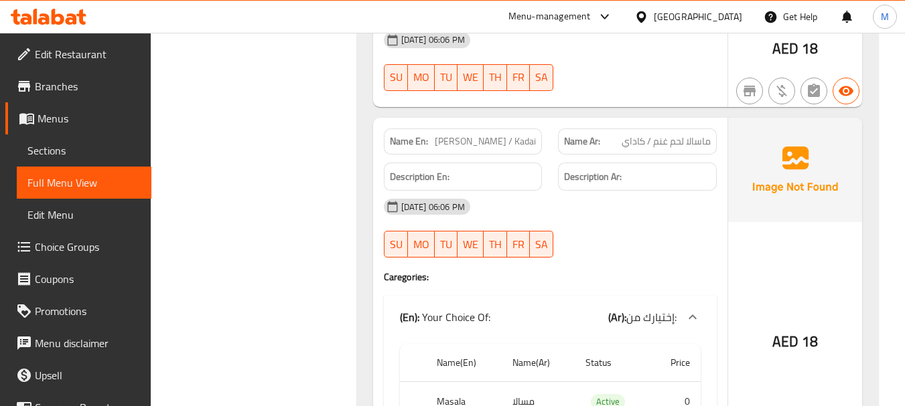
scroll to position [3482, 0]
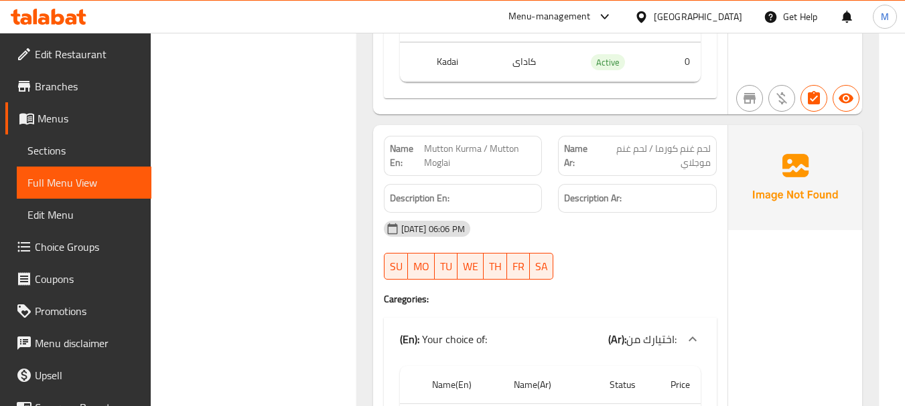
scroll to position [3750, 0]
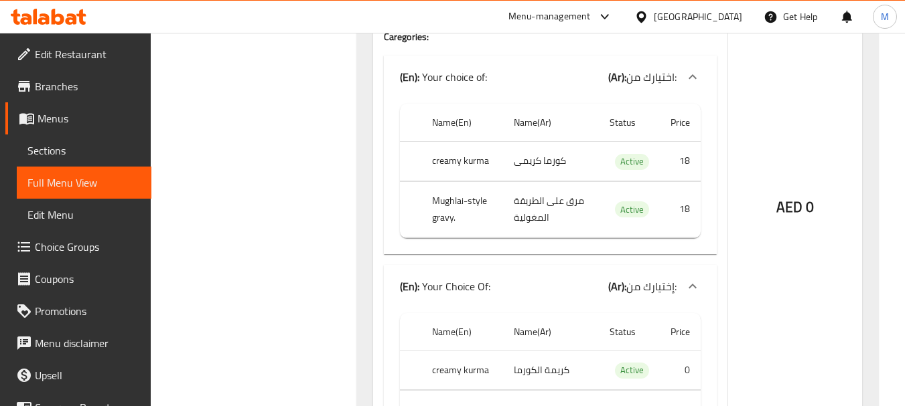
scroll to position [4085, 0]
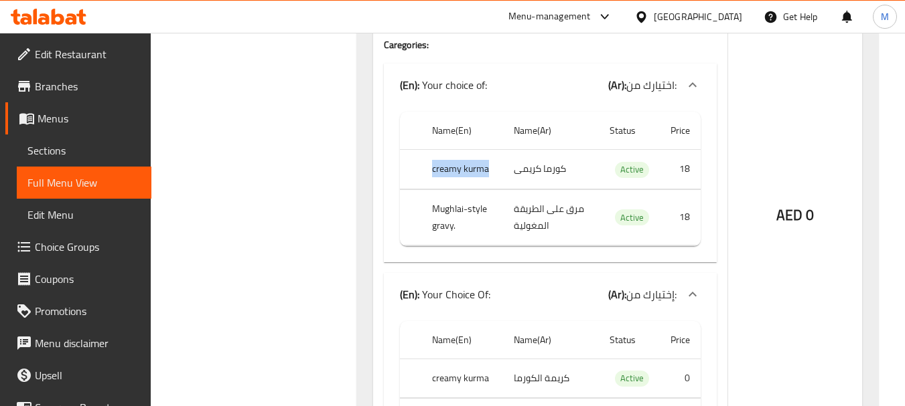
drag, startPoint x: 433, startPoint y: 169, endPoint x: 493, endPoint y: 166, distance: 60.4
drag, startPoint x: 432, startPoint y: 210, endPoint x: 459, endPoint y: 224, distance: 30.3
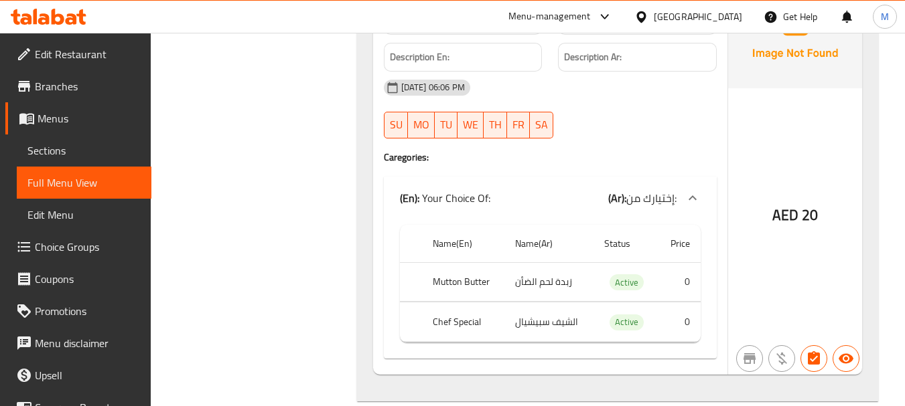
scroll to position [4620, 0]
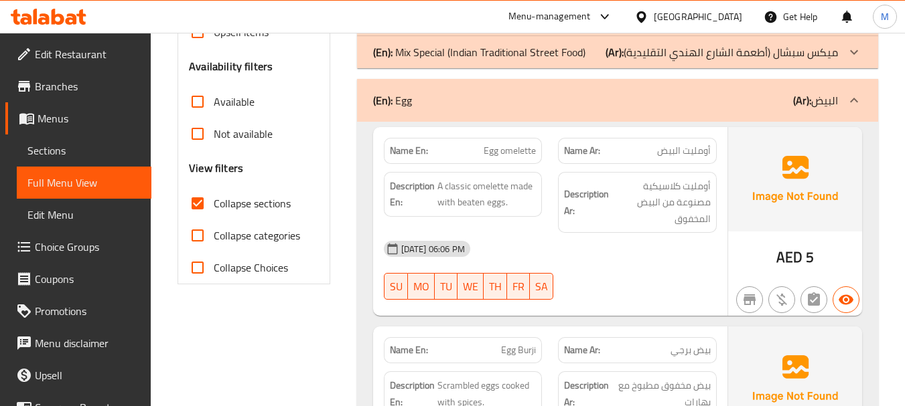
scroll to position [402, 0]
click at [504, 147] on span "Egg omelette" at bounding box center [509, 150] width 52 height 14
click at [558, 246] on div "13-08-2025 06:06 PM" at bounding box center [550, 248] width 349 height 32
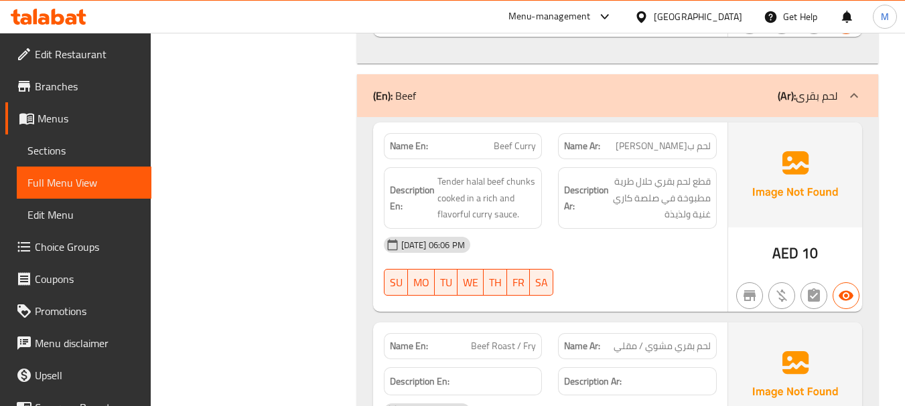
scroll to position [1808, 0]
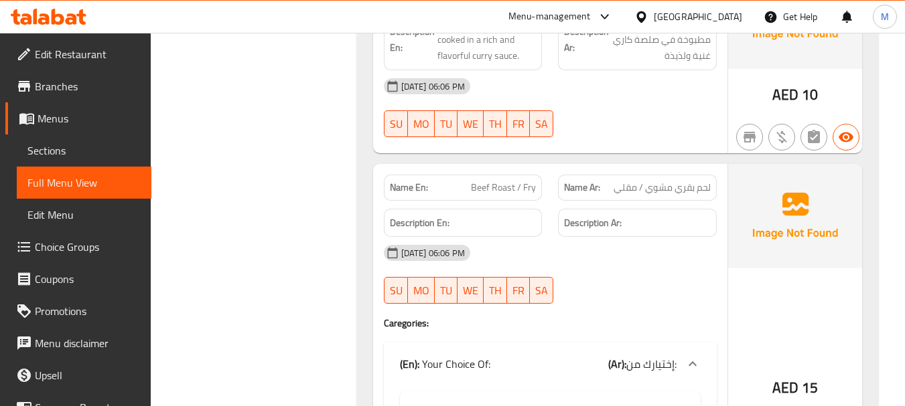
scroll to position [1942, 0]
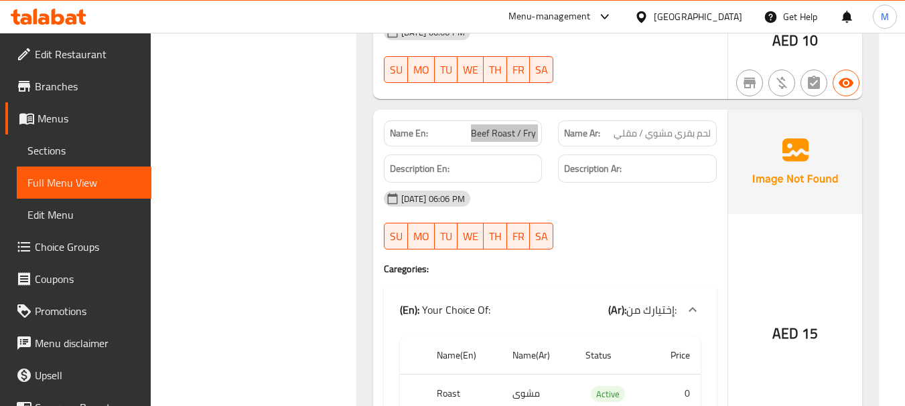
scroll to position [2009, 0]
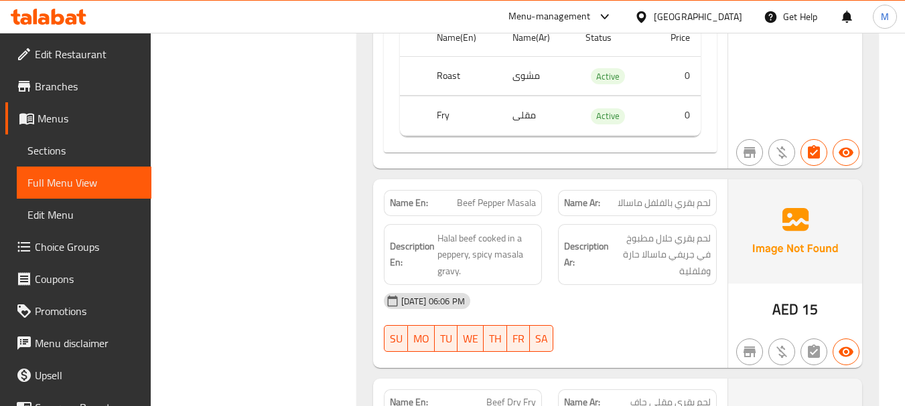
scroll to position [2344, 0]
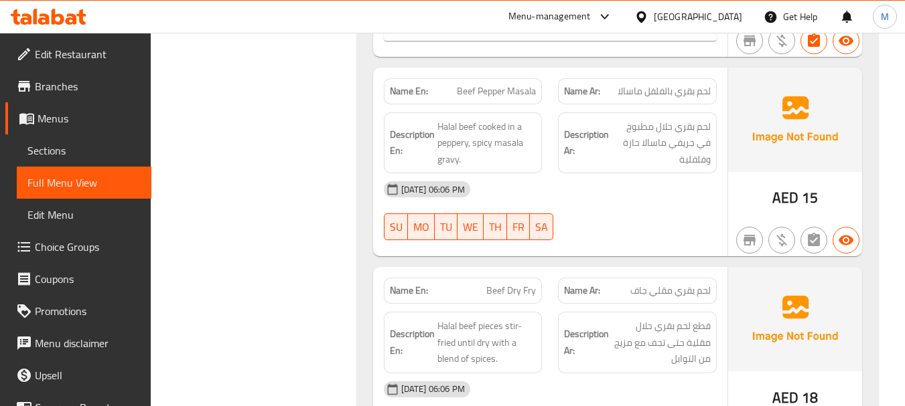
scroll to position [2545, 0]
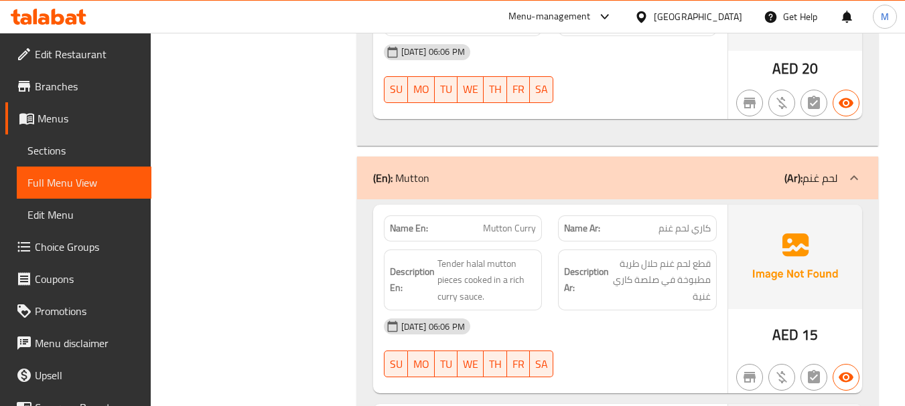
scroll to position [3080, 0]
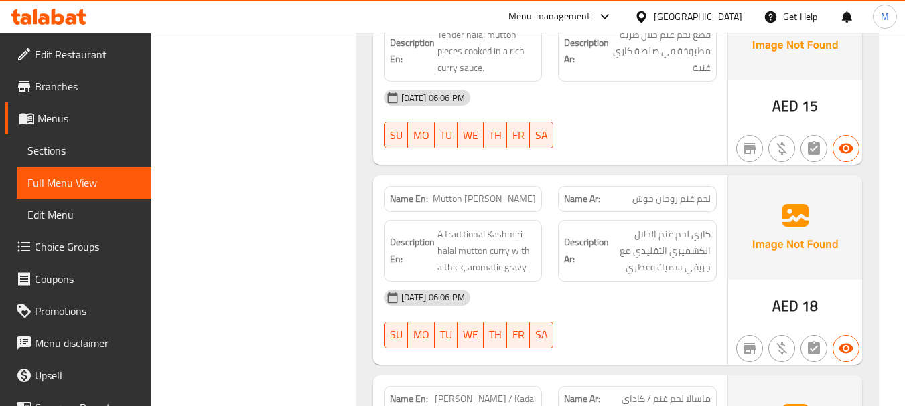
scroll to position [3214, 0]
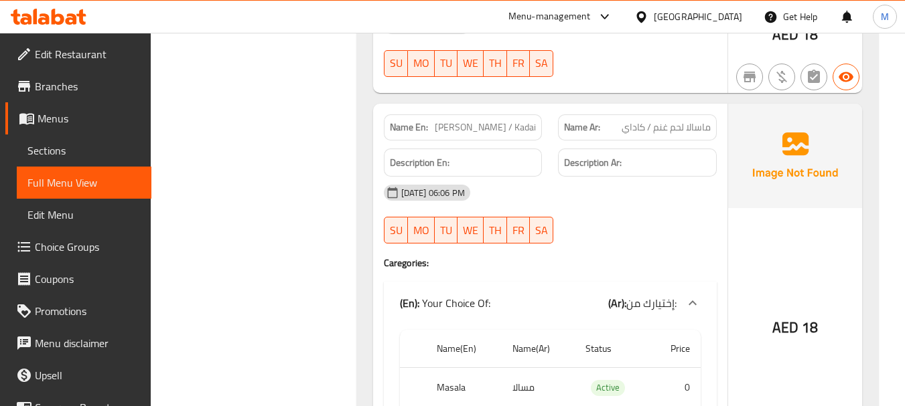
scroll to position [3482, 0]
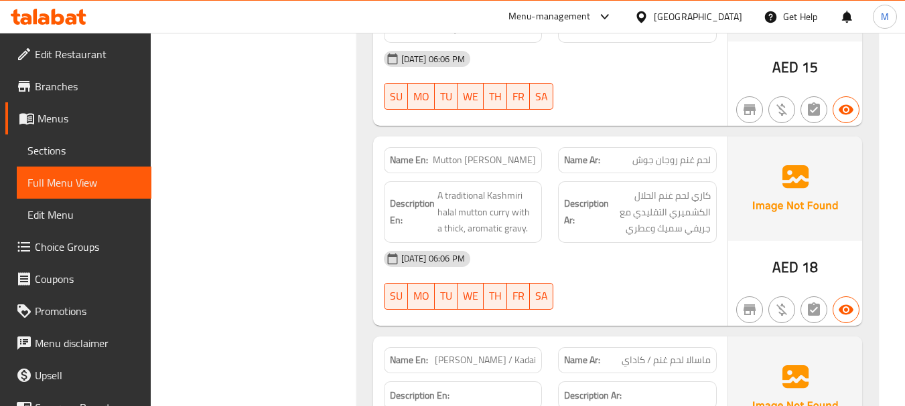
scroll to position [3214, 0]
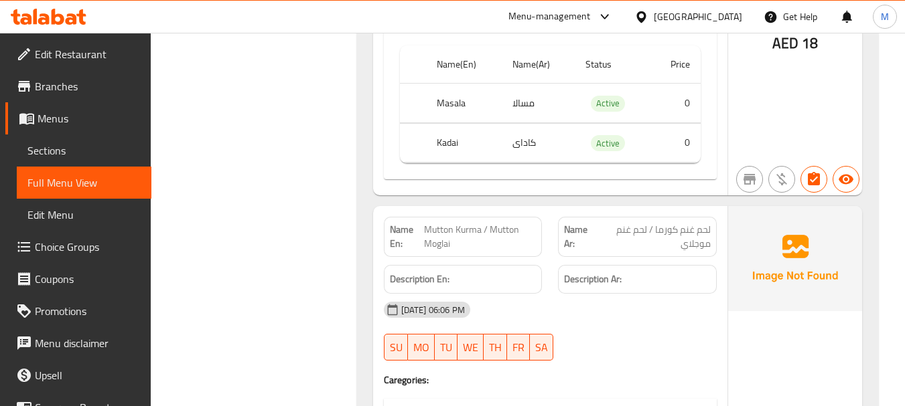
scroll to position [3750, 0]
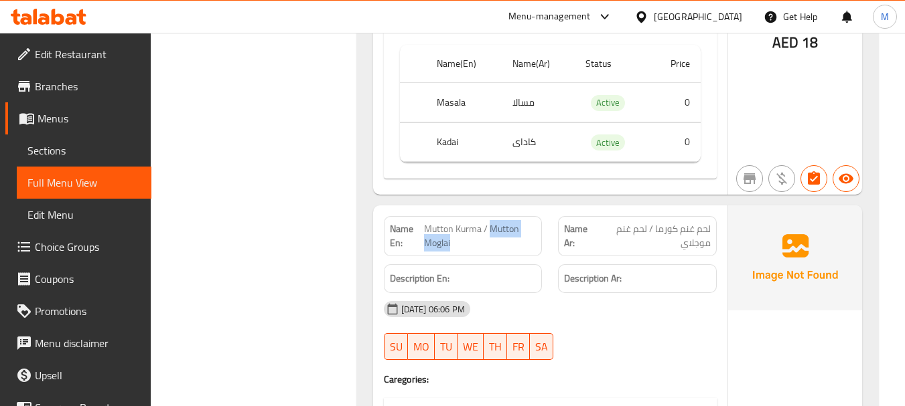
drag, startPoint x: 451, startPoint y: 244, endPoint x: 492, endPoint y: 230, distance: 43.4
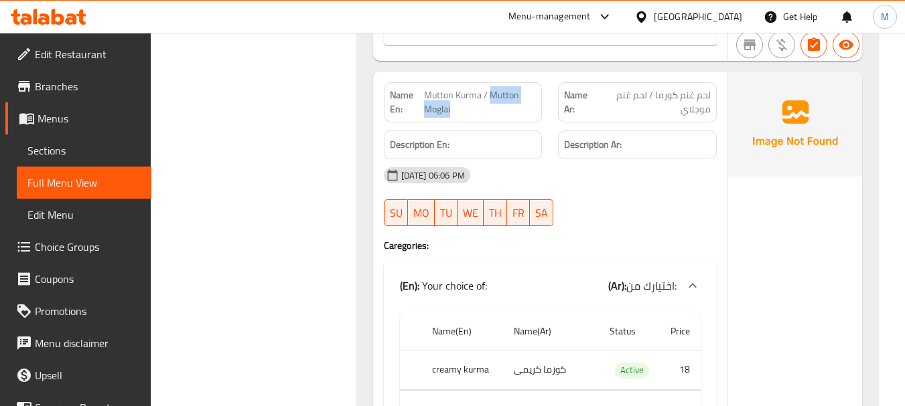
scroll to position [3817, 0]
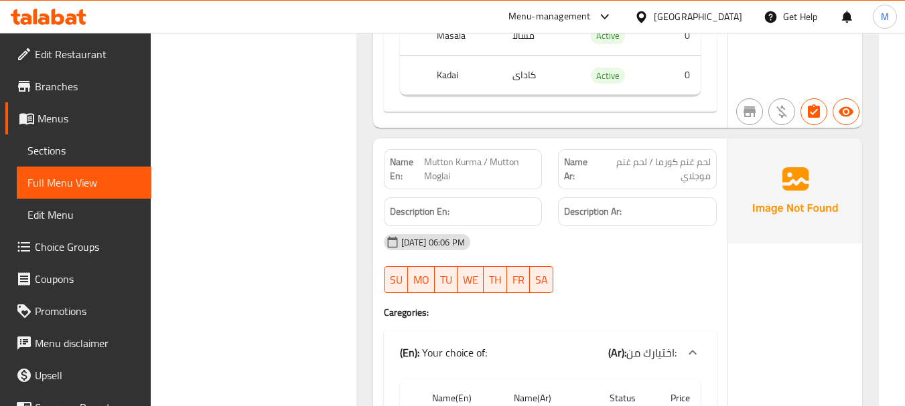
drag, startPoint x: 691, startPoint y: 292, endPoint x: 674, endPoint y: 300, distance: 19.2
drag, startPoint x: 589, startPoint y: 281, endPoint x: 479, endPoint y: 105, distance: 207.0
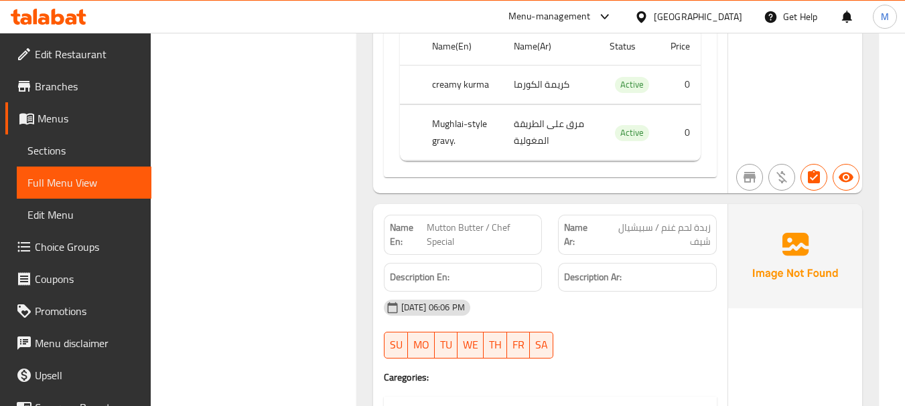
scroll to position [4486, 0]
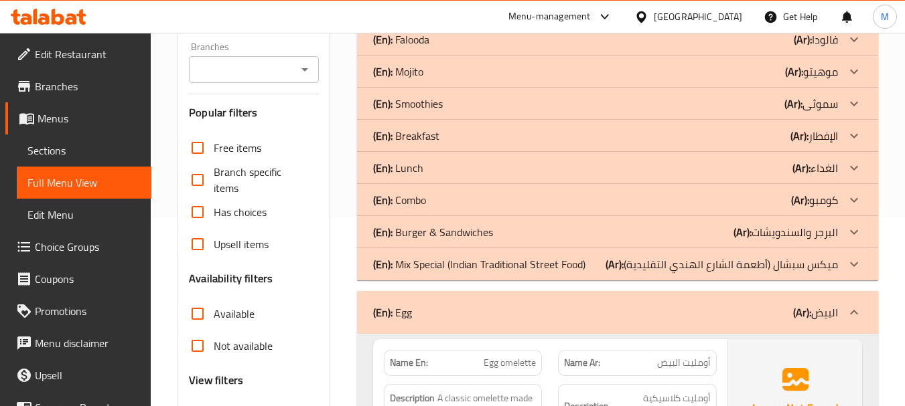
scroll to position [335, 0]
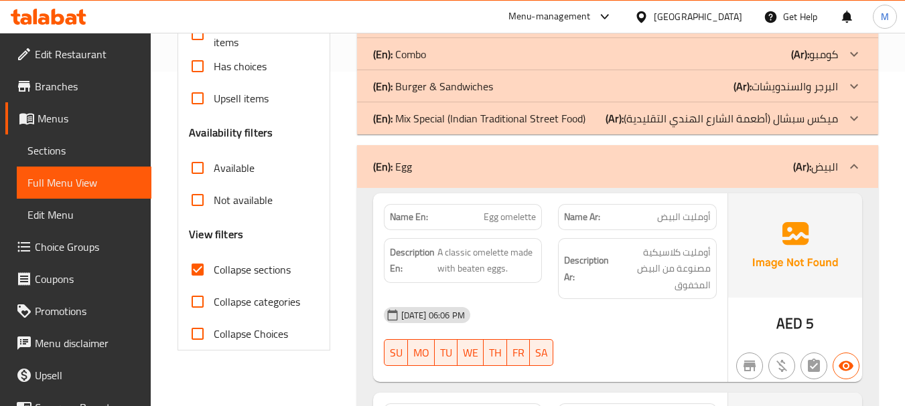
click at [570, 151] on div "(En): Egg (Ar): البيض" at bounding box center [617, 166] width 521 height 43
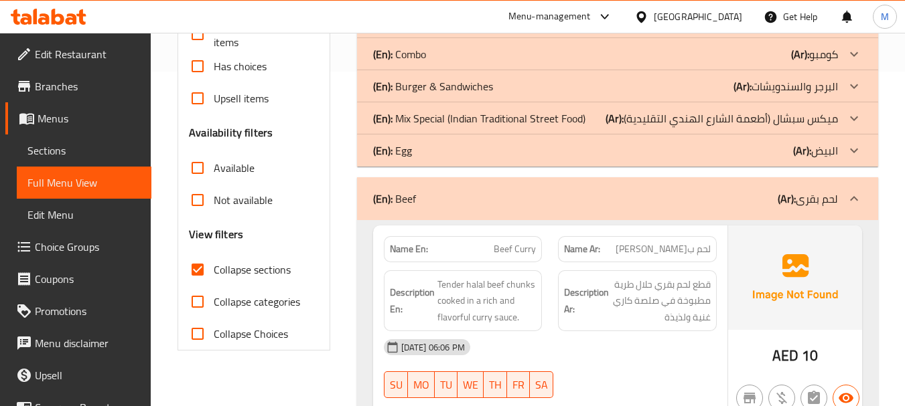
click at [386, 198] on b "(En):" at bounding box center [382, 199] width 19 height 20
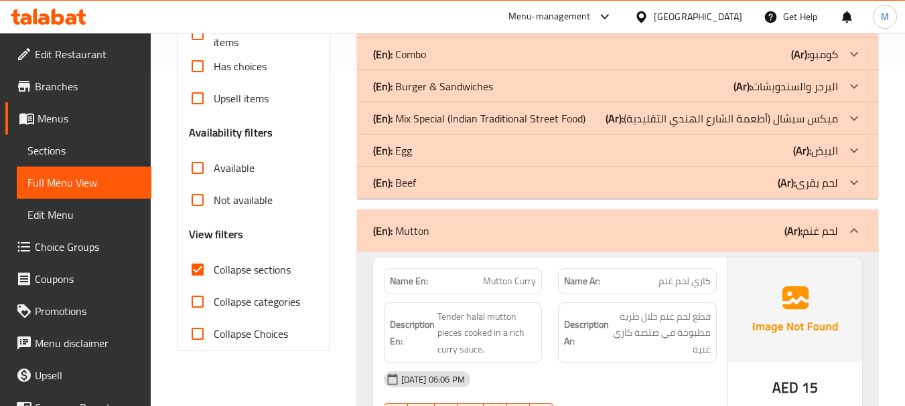
click at [380, 221] on b "(En):" at bounding box center [382, 231] width 19 height 20
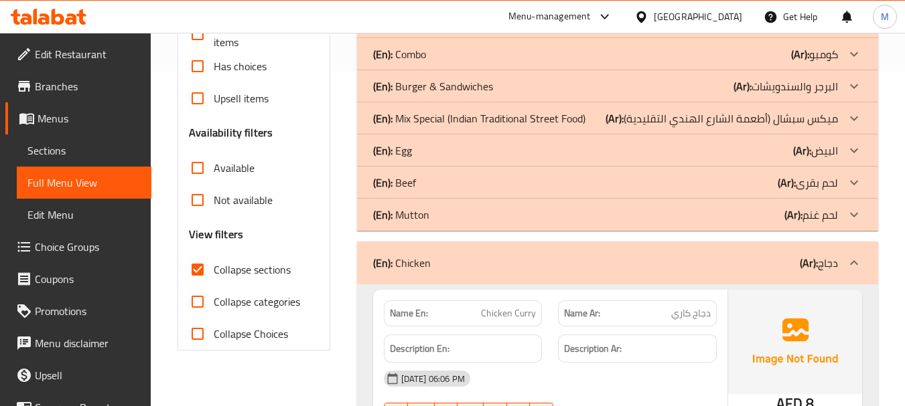
click at [555, 352] on div "Description Ar:" at bounding box center [637, 349] width 175 height 45
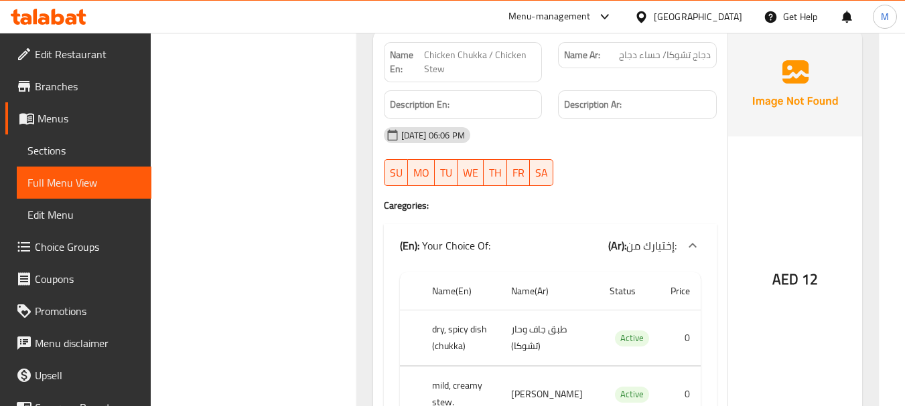
scroll to position [1339, 0]
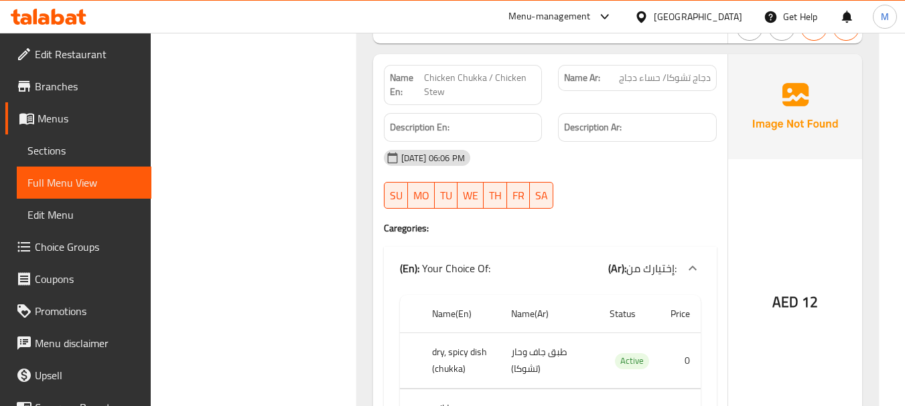
click at [470, 77] on span "Chicken Chukka / Chicken Stew" at bounding box center [480, 85] width 112 height 28
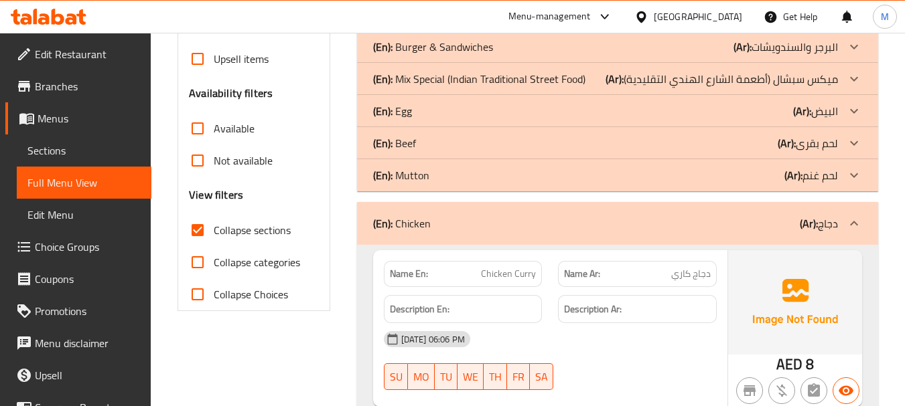
scroll to position [469, 0]
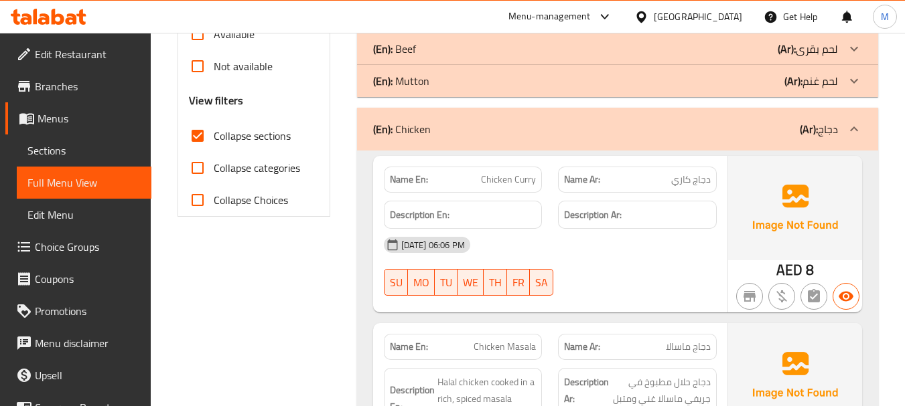
click at [512, 183] on span "Chicken Curry" at bounding box center [508, 180] width 55 height 14
click at [540, 249] on div "13-08-2025 06:06 PM" at bounding box center [550, 245] width 349 height 32
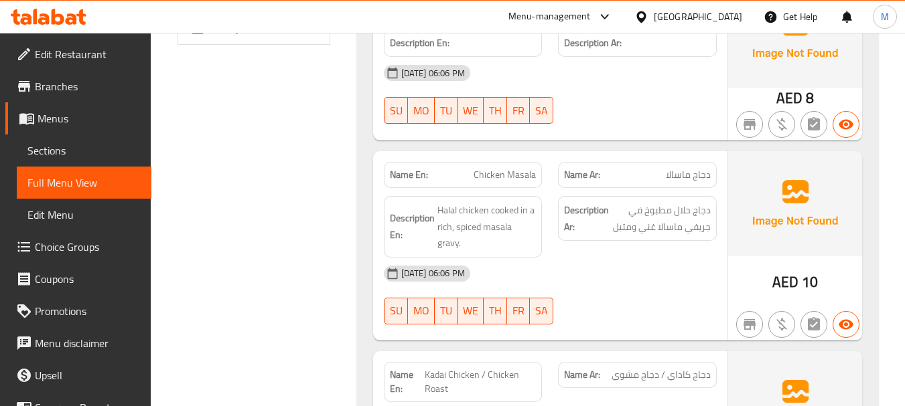
scroll to position [670, 0]
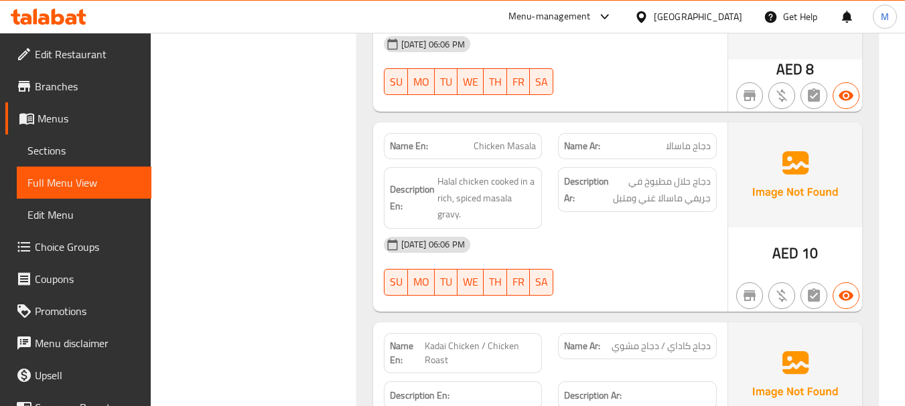
click at [526, 250] on div "13-08-2025 06:06 PM" at bounding box center [550, 245] width 349 height 32
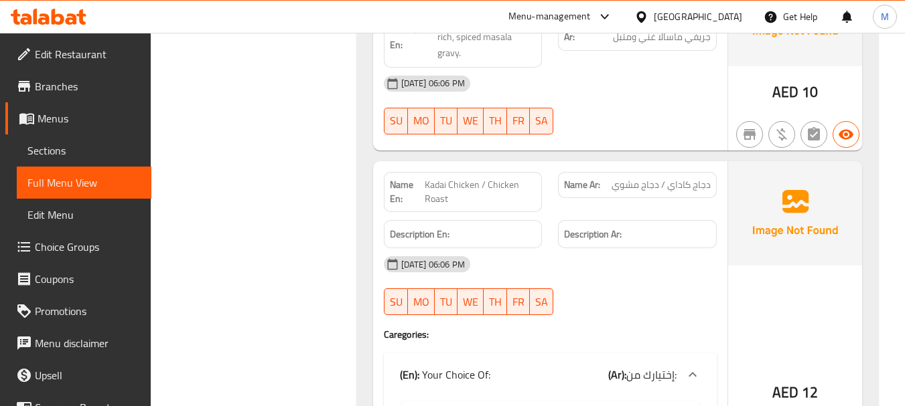
scroll to position [871, 0]
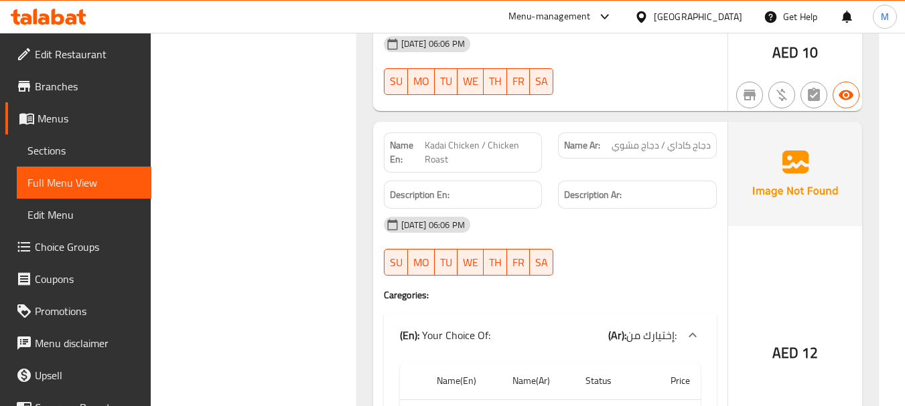
click at [536, 234] on div "13-08-2025 06:06 PM" at bounding box center [550, 225] width 349 height 32
click at [476, 145] on span "Kadai Chicken / Chicken Roast" at bounding box center [480, 153] width 111 height 28
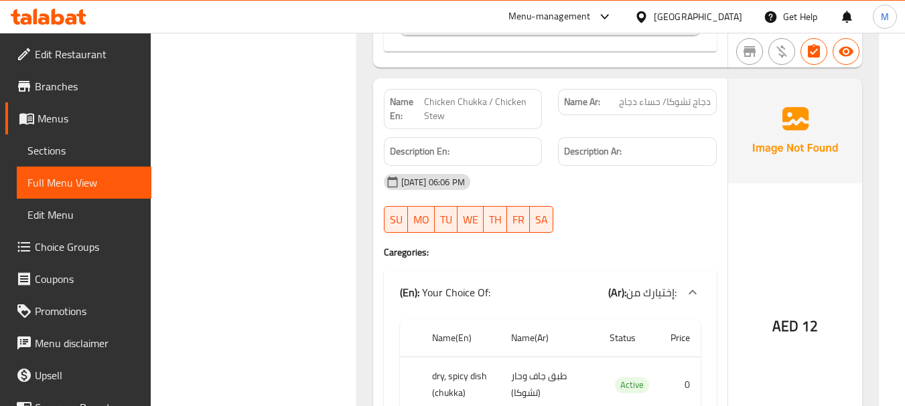
scroll to position [1339, 0]
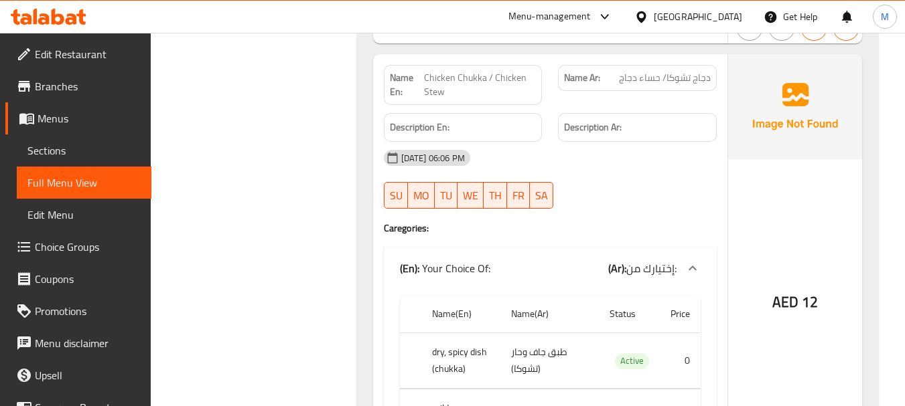
click at [453, 78] on span "Chicken Chukka / Chicken Stew" at bounding box center [480, 85] width 112 height 28
click at [771, 246] on div "AED 12" at bounding box center [795, 266] width 134 height 424
click at [575, 165] on div "13-08-2025 06:06 PM" at bounding box center [550, 158] width 349 height 32
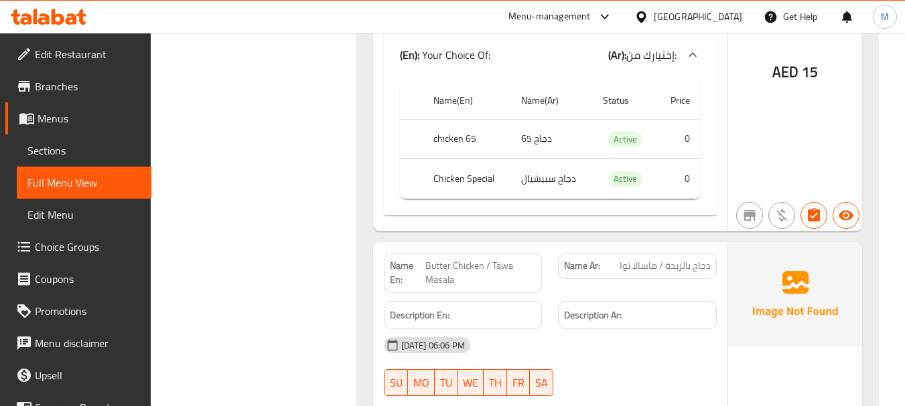
scroll to position [2009, 0]
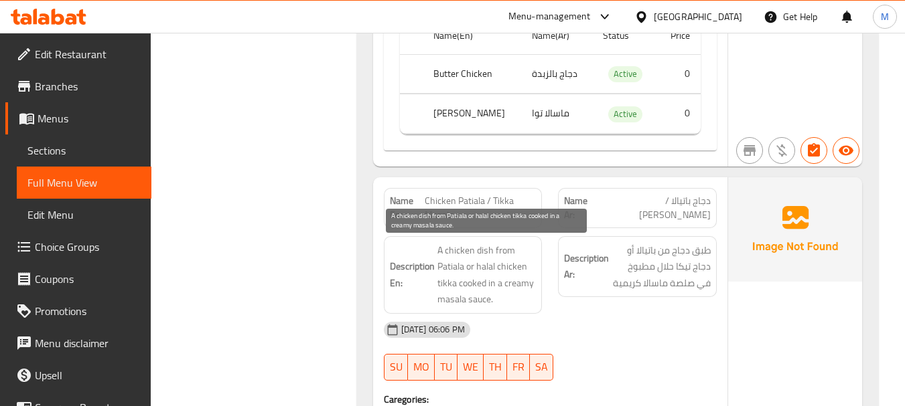
scroll to position [2478, 0]
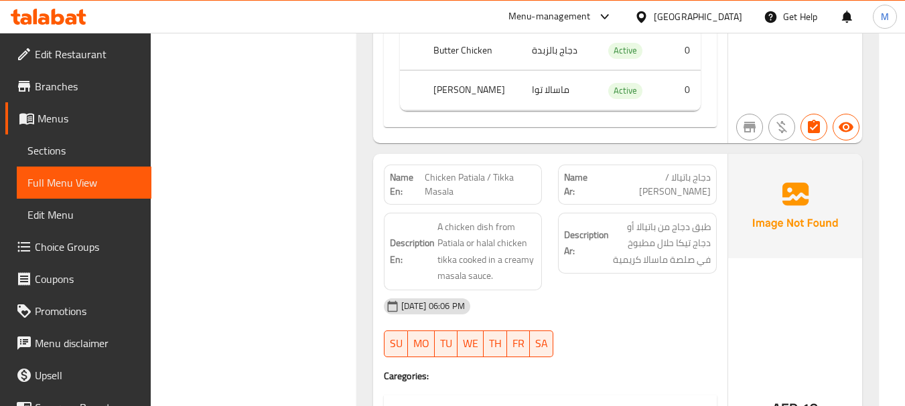
click at [601, 314] on div "13-08-2025 06:06 PM" at bounding box center [550, 307] width 349 height 32
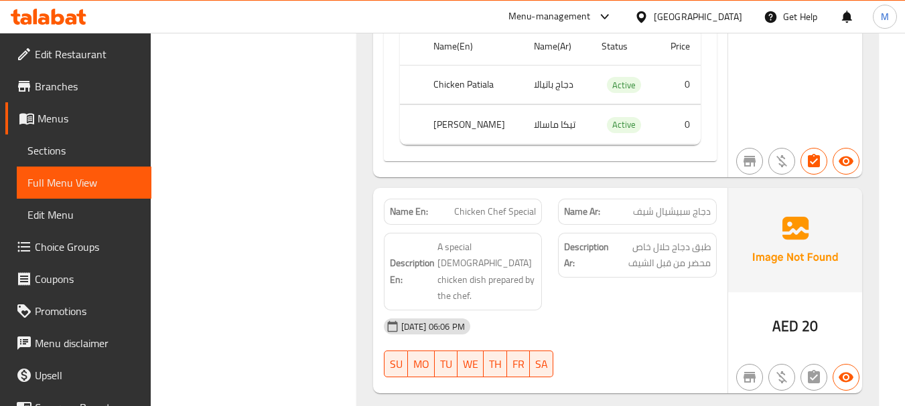
scroll to position [2928, 0]
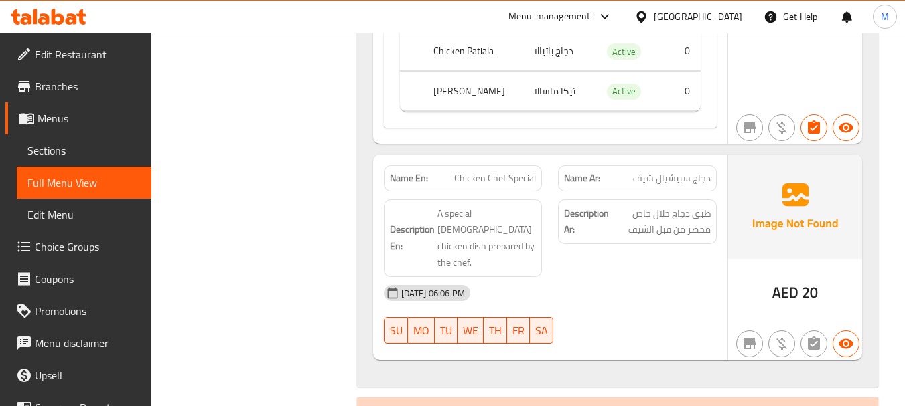
click at [581, 287] on div "13-08-2025 06:06 PM" at bounding box center [550, 293] width 349 height 32
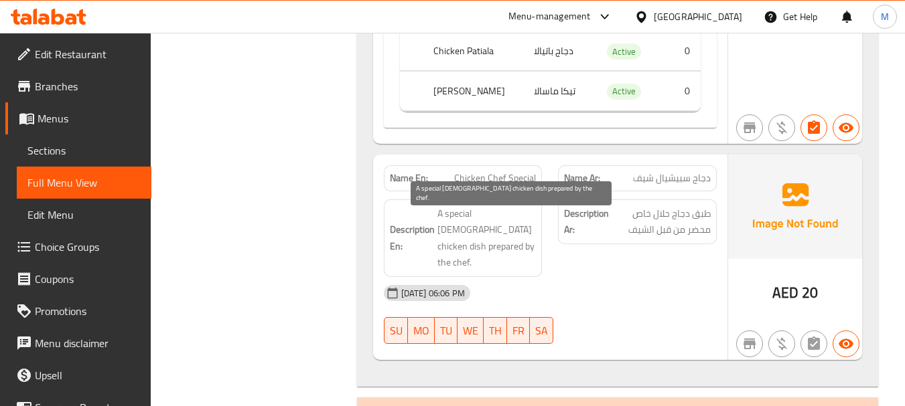
click at [508, 222] on span "A special halal chicken dish prepared by the chef." at bounding box center [486, 239] width 99 height 66
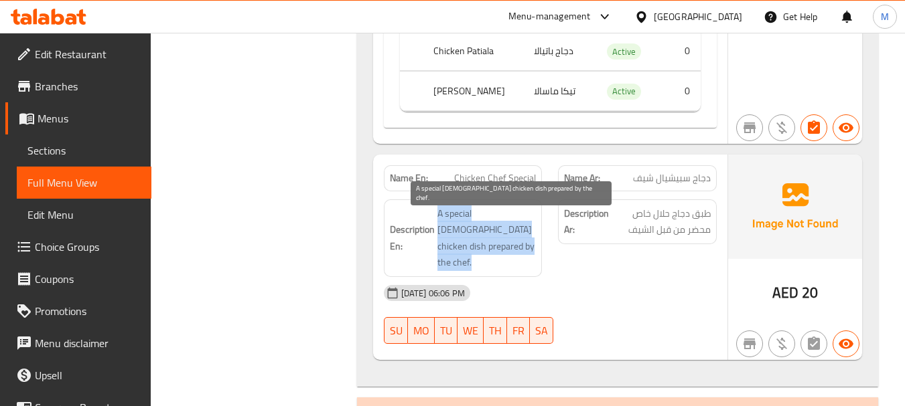
click at [508, 222] on span "A special halal chicken dish prepared by the chef." at bounding box center [486, 239] width 99 height 66
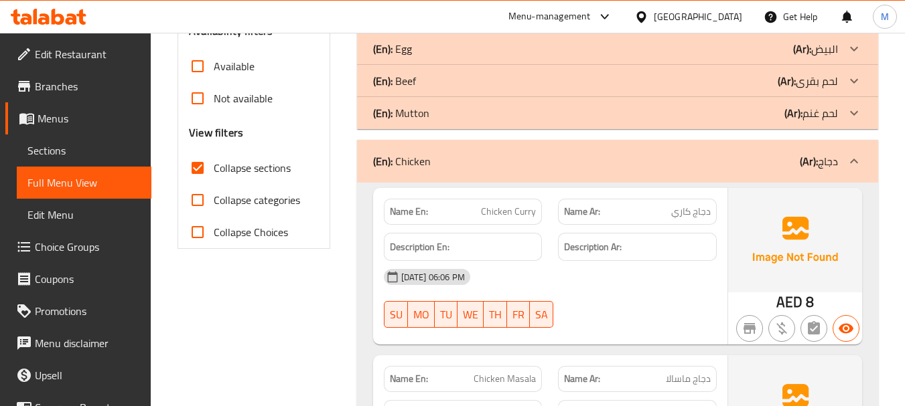
scroll to position [450, 0]
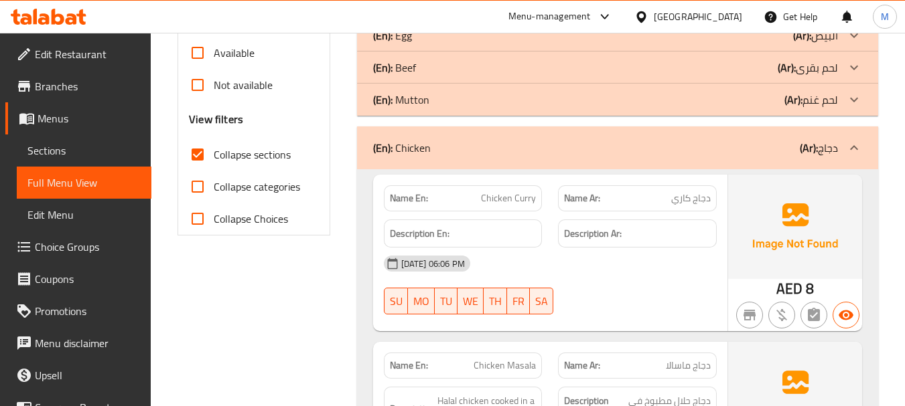
click at [468, 161] on div "(En): Chicken (Ar): دجاج" at bounding box center [617, 148] width 521 height 43
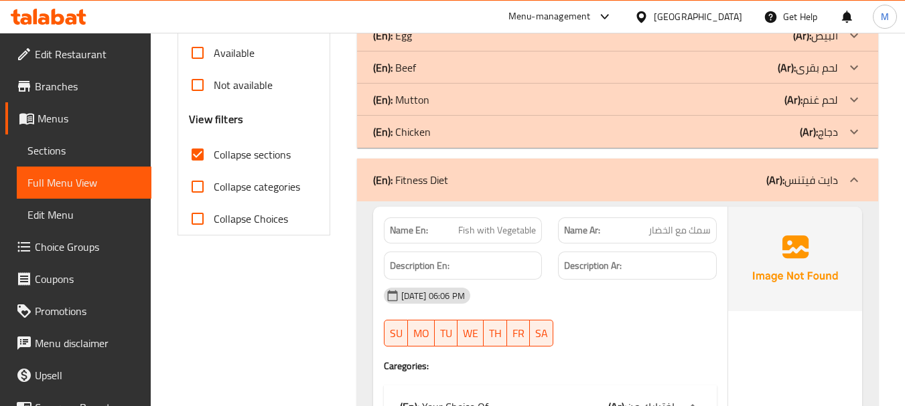
click at [611, 299] on div "13-08-2025 06:06 PM" at bounding box center [550, 296] width 349 height 32
click at [489, 232] on span "Fish with Vegetable" at bounding box center [497, 231] width 78 height 14
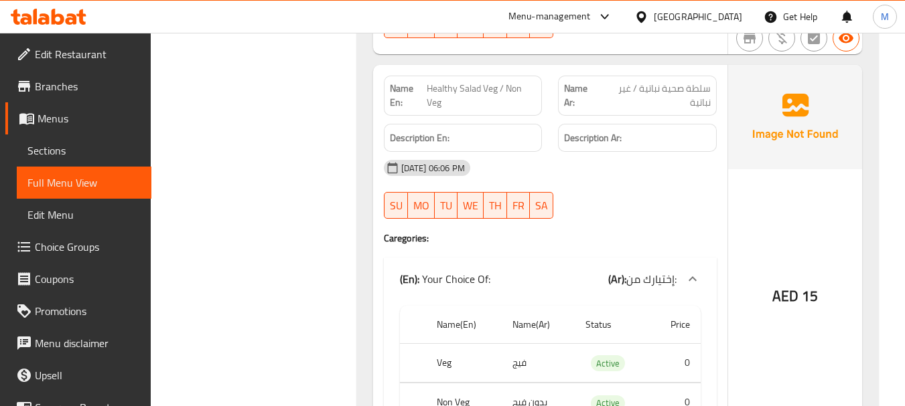
scroll to position [1655, 0]
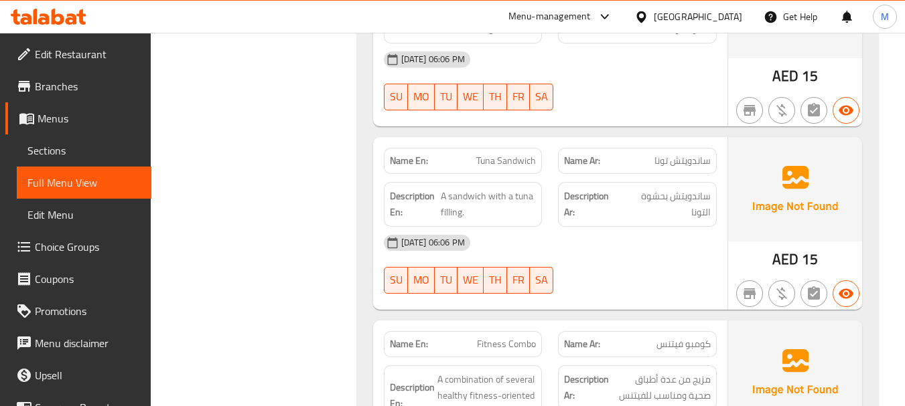
scroll to position [2258, 0]
click at [486, 155] on div "Name En: Tuna Sandwich" at bounding box center [463, 160] width 159 height 26
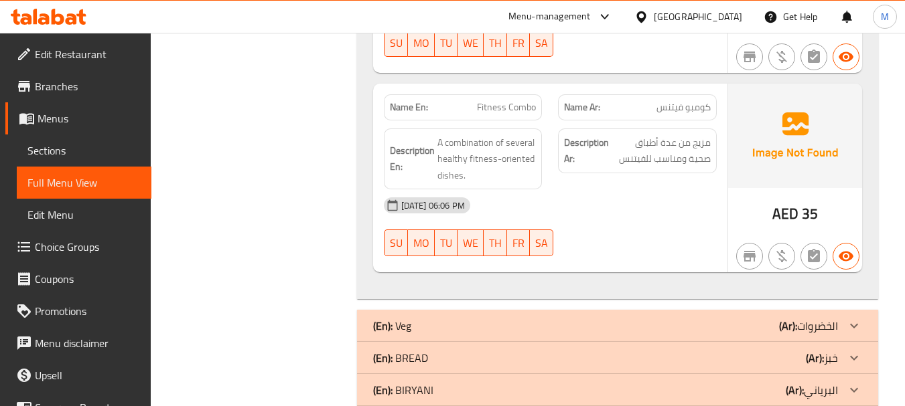
scroll to position [2526, 0]
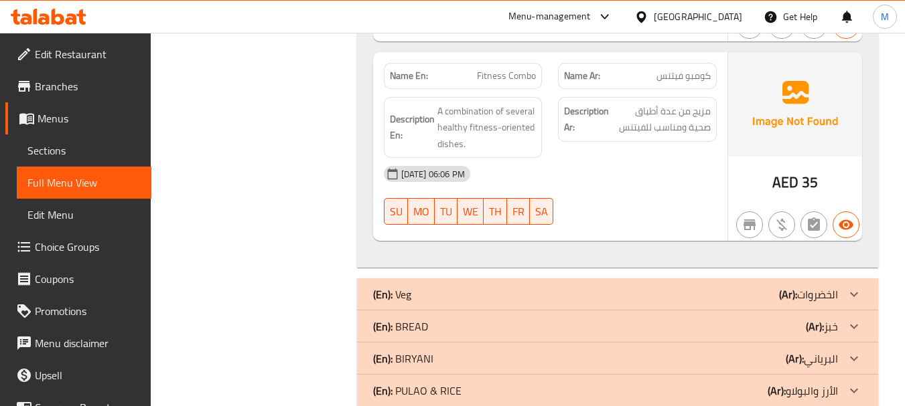
drag, startPoint x: 421, startPoint y: 279, endPoint x: 406, endPoint y: 337, distance: 59.4
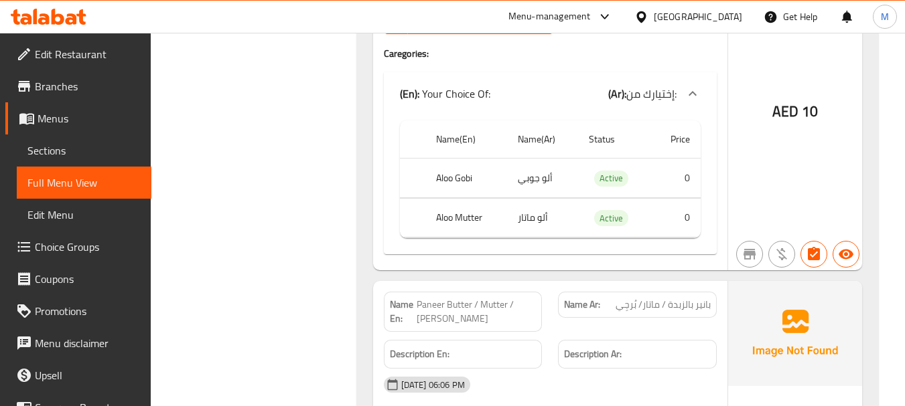
scroll to position [3865, 0]
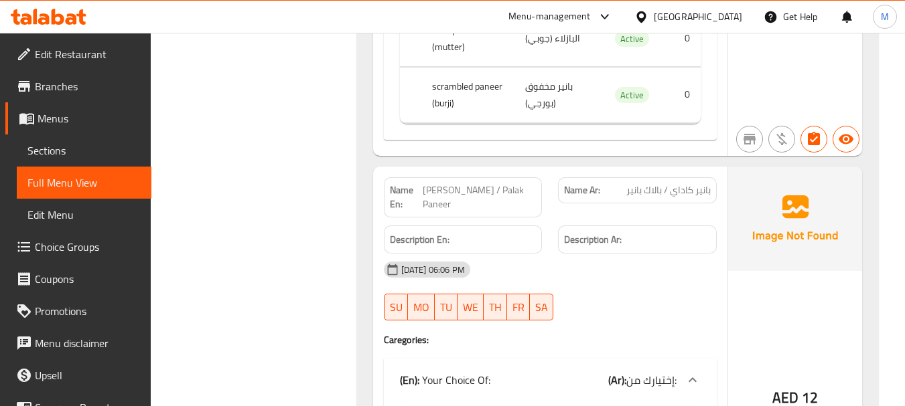
scroll to position [4602, 0]
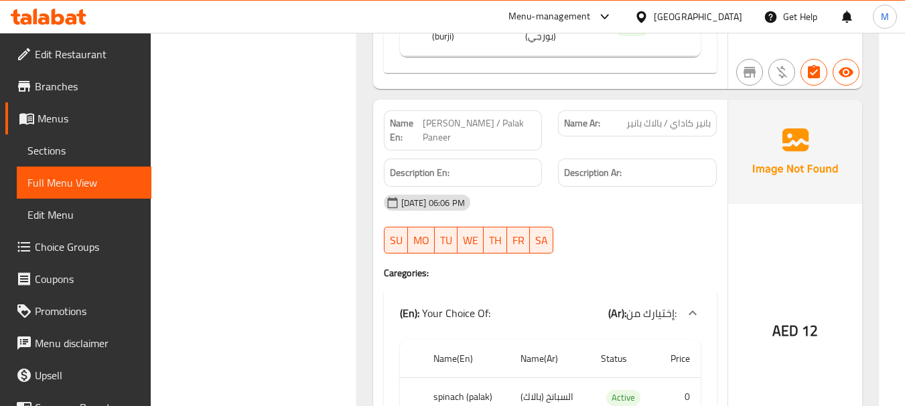
drag, startPoint x: 573, startPoint y: 169, endPoint x: 555, endPoint y: 161, distance: 20.1
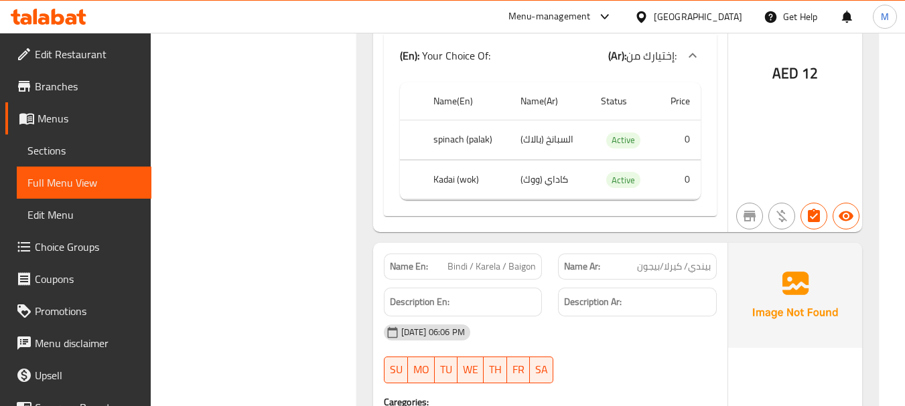
scroll to position [4936, 0]
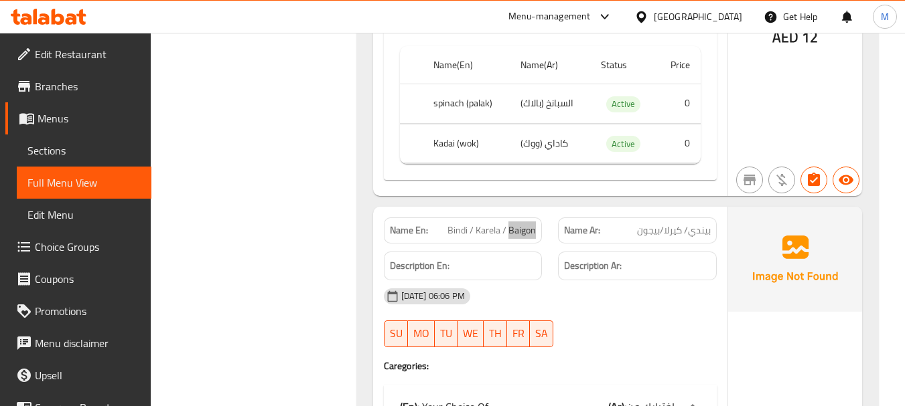
scroll to position [4870, 0]
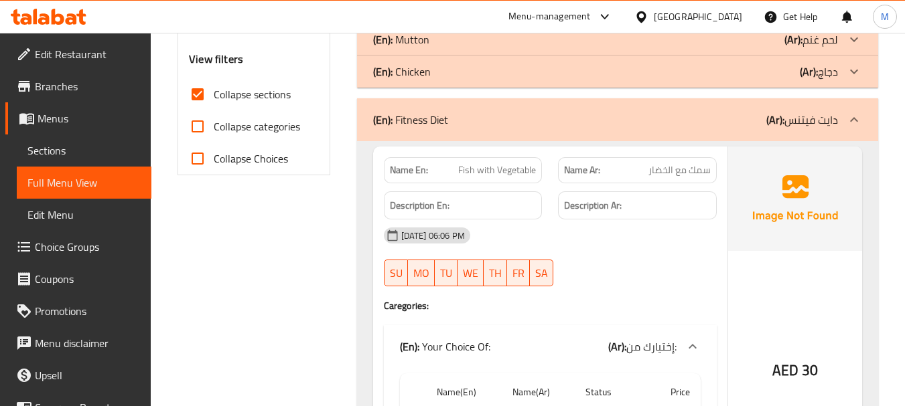
scroll to position [584, 0]
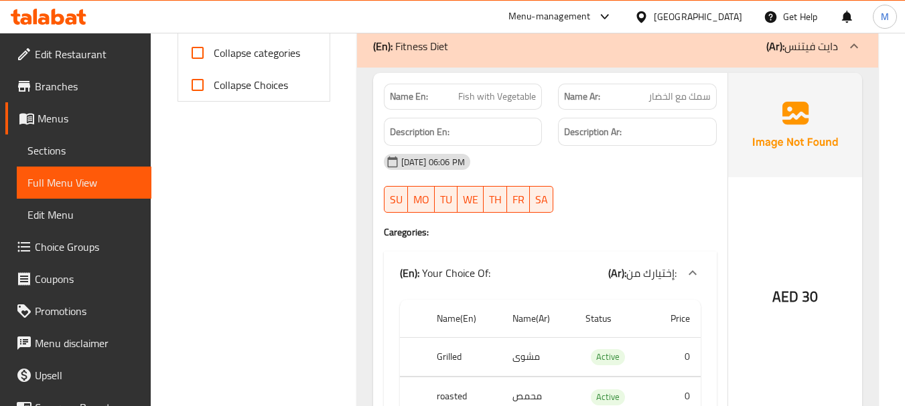
click at [585, 175] on div "13-08-2025 06:06 PM" at bounding box center [550, 162] width 349 height 32
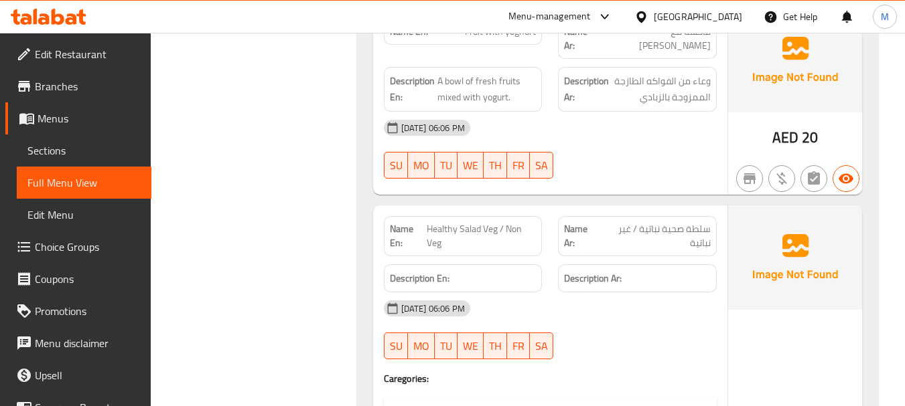
scroll to position [1454, 0]
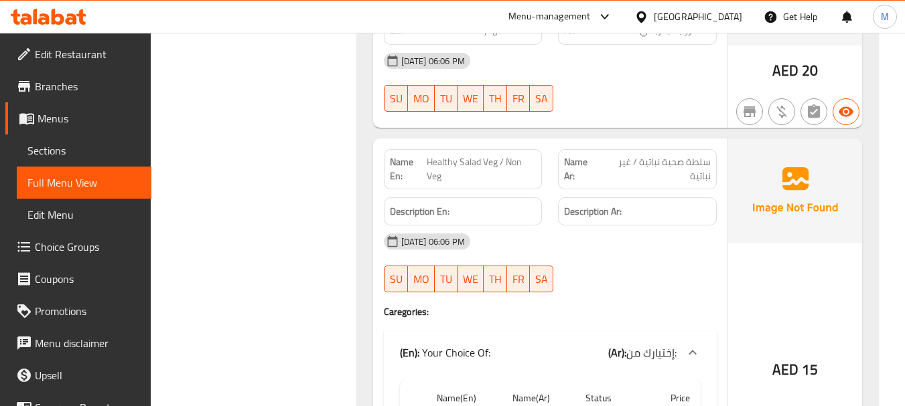
click at [600, 243] on div "13-08-2025 06:06 PM" at bounding box center [550, 242] width 349 height 32
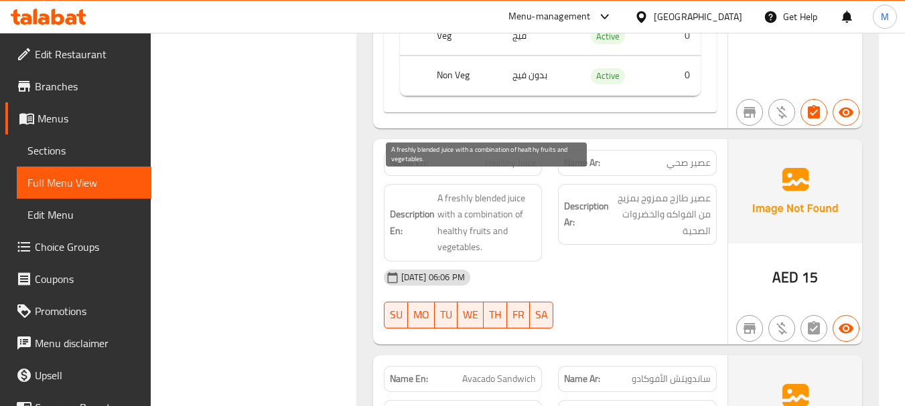
scroll to position [1856, 0]
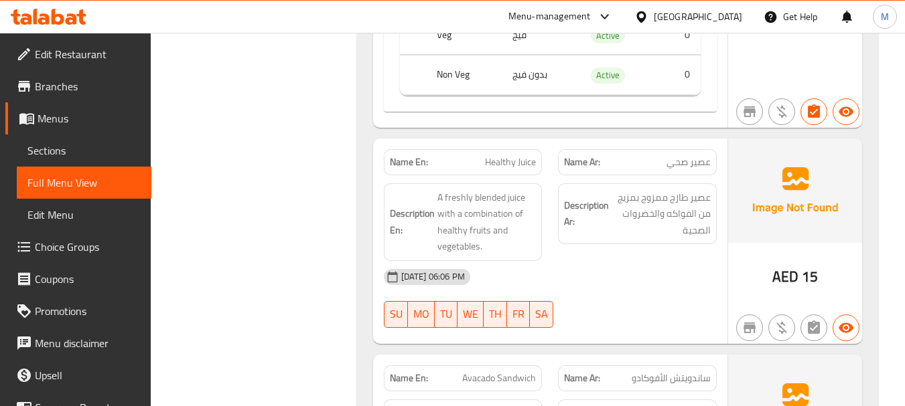
click at [514, 262] on div "13-08-2025 06:06 PM" at bounding box center [550, 277] width 349 height 32
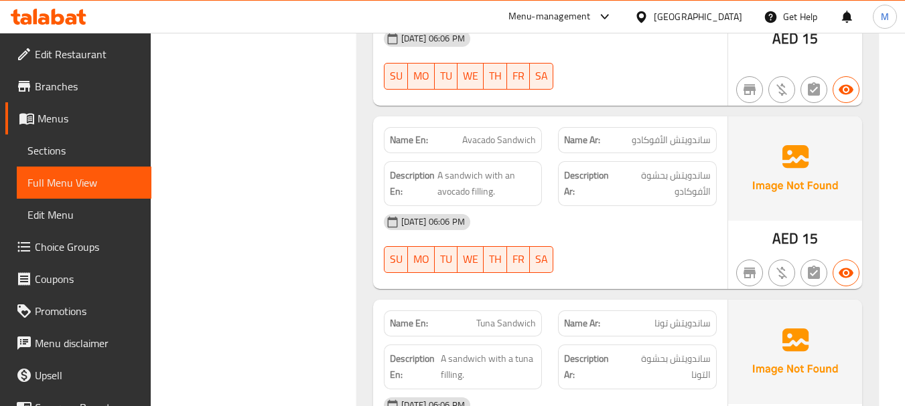
scroll to position [2124, 0]
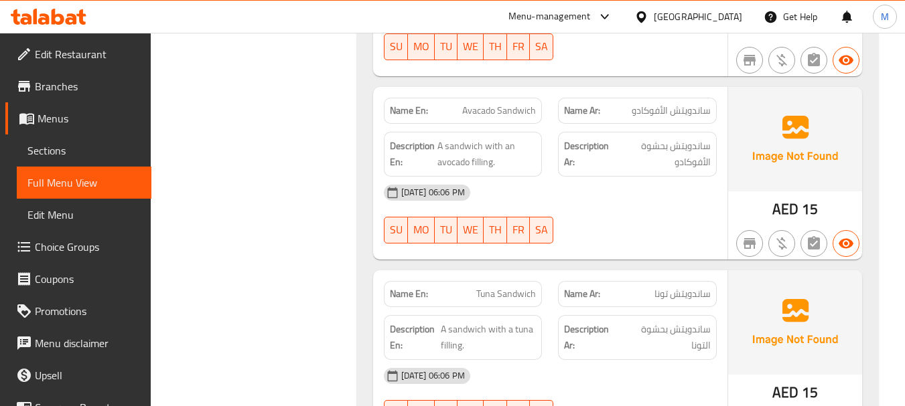
click at [503, 104] on span "Avacado Sandwich" at bounding box center [499, 111] width 74 height 14
click at [489, 138] on span "A sandwich with an avocado filling." at bounding box center [486, 154] width 99 height 33
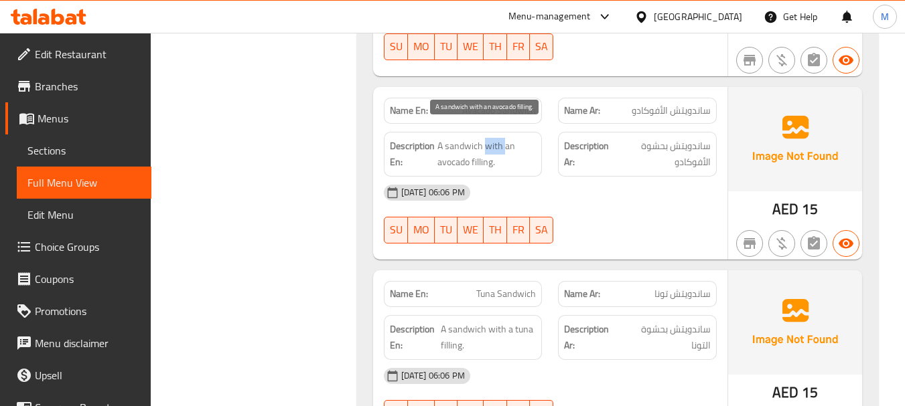
click at [489, 138] on span "A sandwich with an avocado filling." at bounding box center [486, 154] width 99 height 33
click at [549, 345] on div "Description En: A sandwich with a tuna filling." at bounding box center [463, 337] width 175 height 61
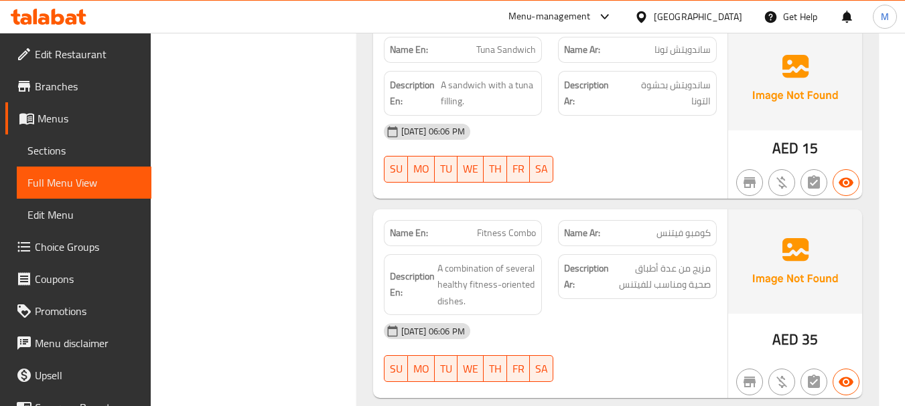
scroll to position [2392, 0]
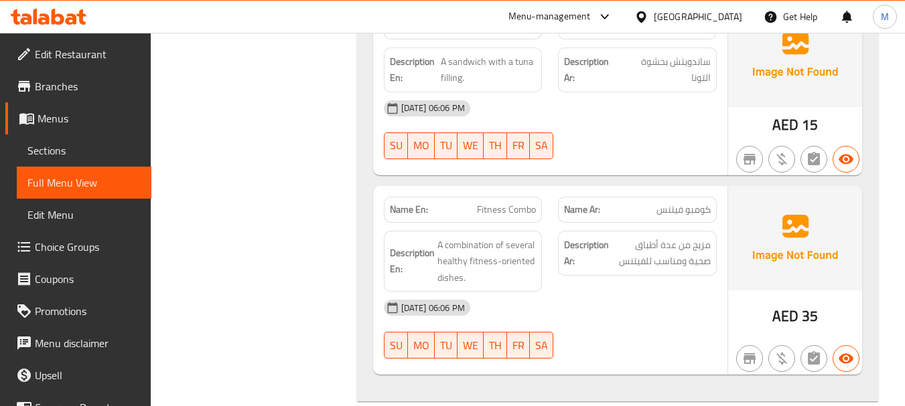
click at [497, 203] on span "Fitness Combo" at bounding box center [506, 210] width 59 height 14
click at [550, 324] on div "SU MO TU WE TH FR SA" at bounding box center [463, 345] width 175 height 43
click at [502, 237] on span "A combination of several healthy fitness-oriented dishes." at bounding box center [486, 262] width 99 height 50
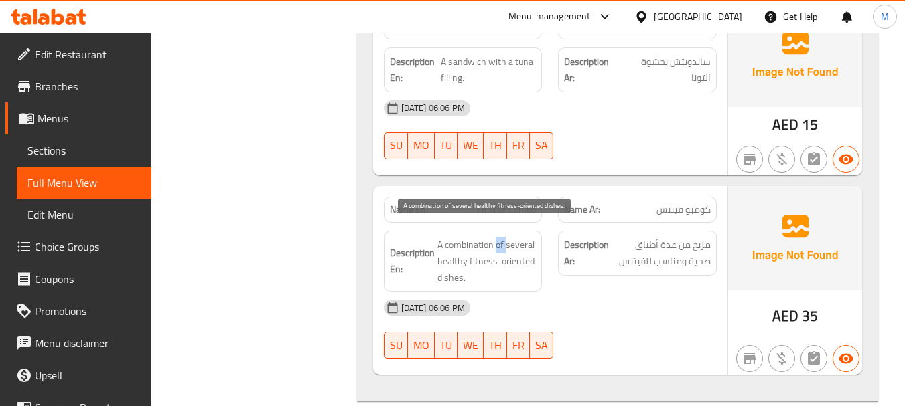
click at [502, 237] on span "A combination of several healthy fitness-oriented dishes." at bounding box center [486, 262] width 99 height 50
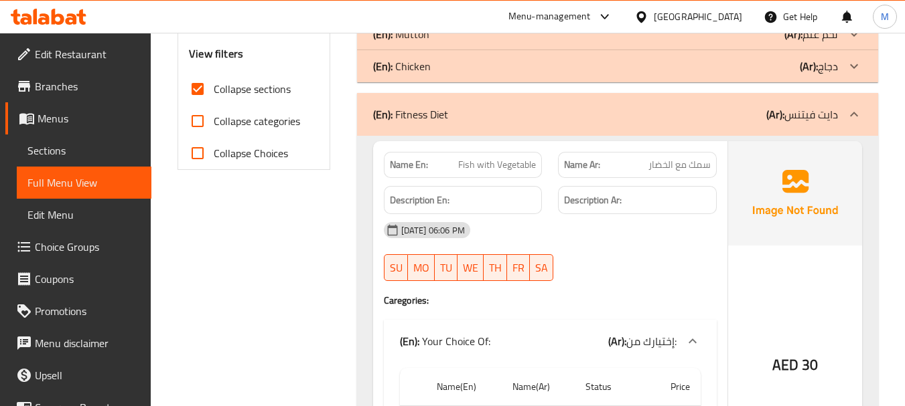
scroll to position [517, 0]
click at [449, 118] on div "(En): Fitness Diet (Ar): دايت فيتنس" at bounding box center [605, 113] width 465 height 16
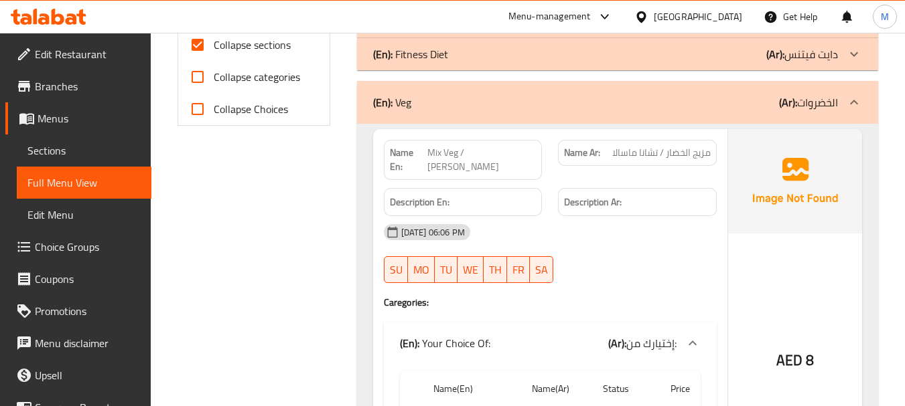
scroll to position [584, 0]
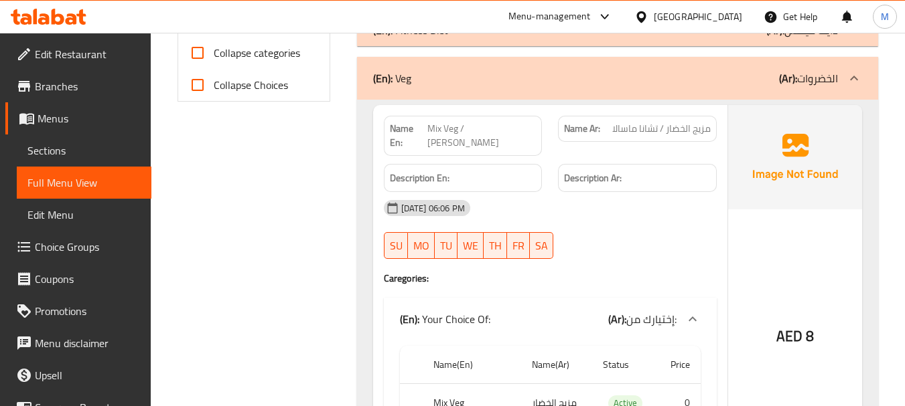
click at [469, 129] on span "Mix Veg / [PERSON_NAME]" at bounding box center [481, 136] width 109 height 28
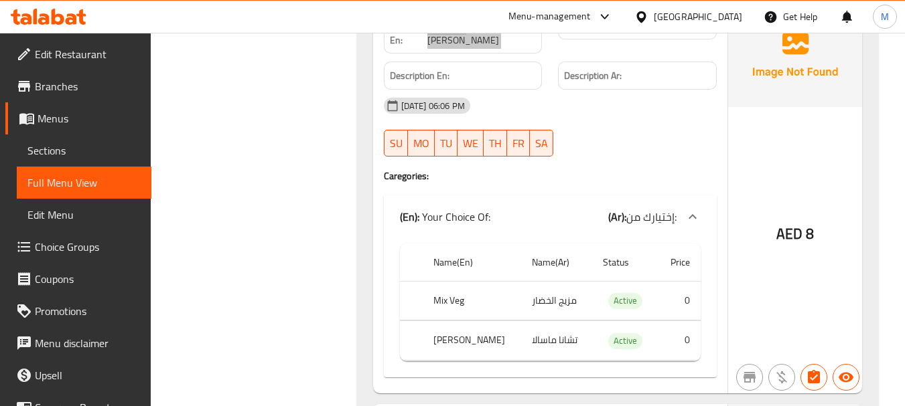
scroll to position [718, 0]
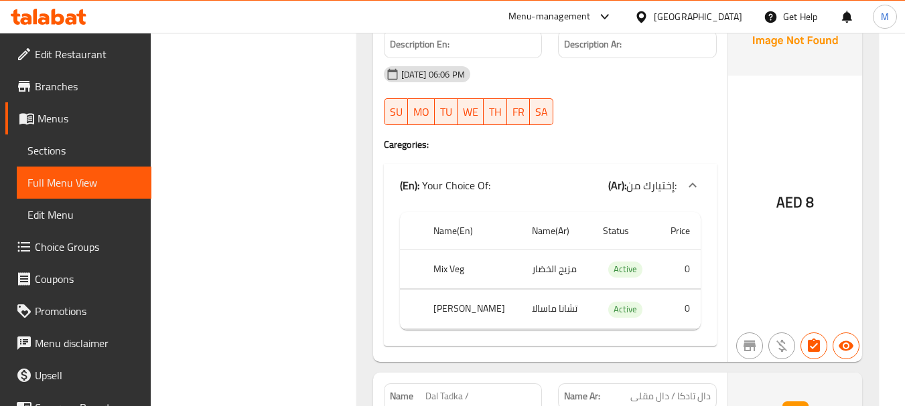
click at [600, 117] on div at bounding box center [637, 125] width 175 height 16
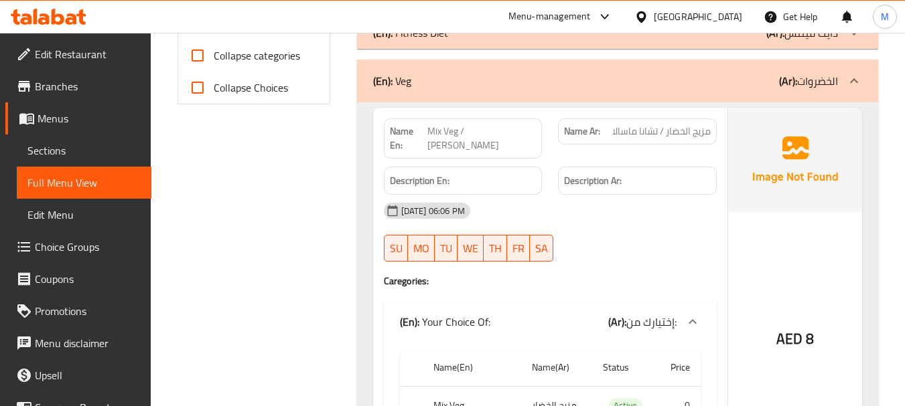
scroll to position [517, 0]
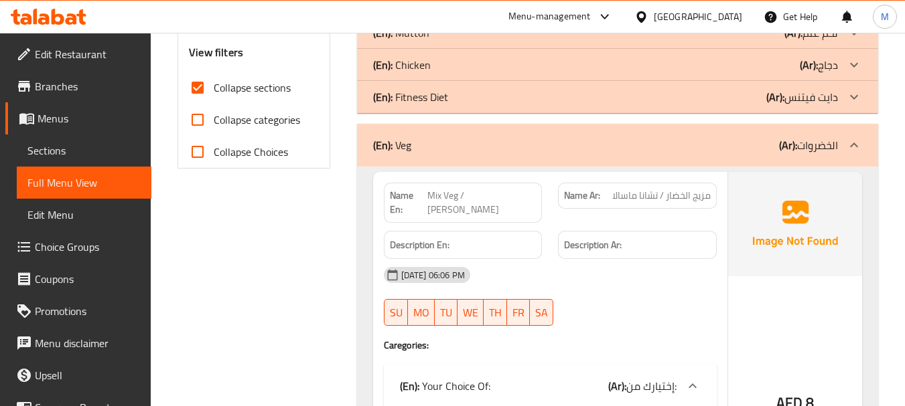
click at [470, 197] on span "Mix Veg / [PERSON_NAME]" at bounding box center [481, 203] width 109 height 28
click at [471, 197] on span "Mix Veg / [PERSON_NAME]" at bounding box center [481, 203] width 109 height 28
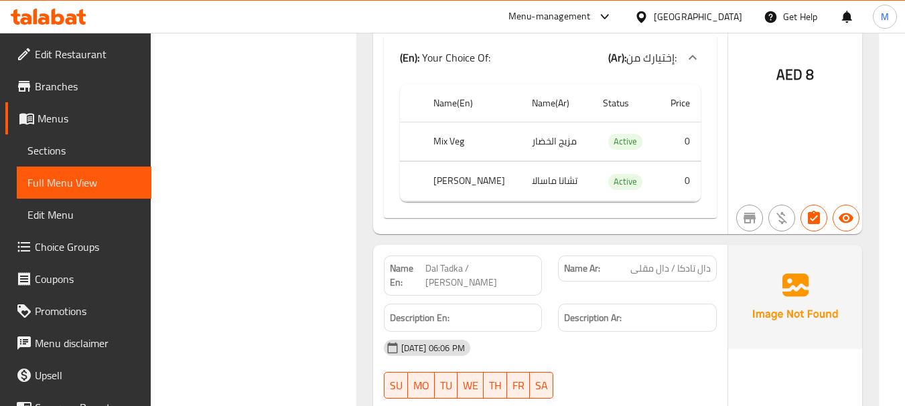
scroll to position [919, 0]
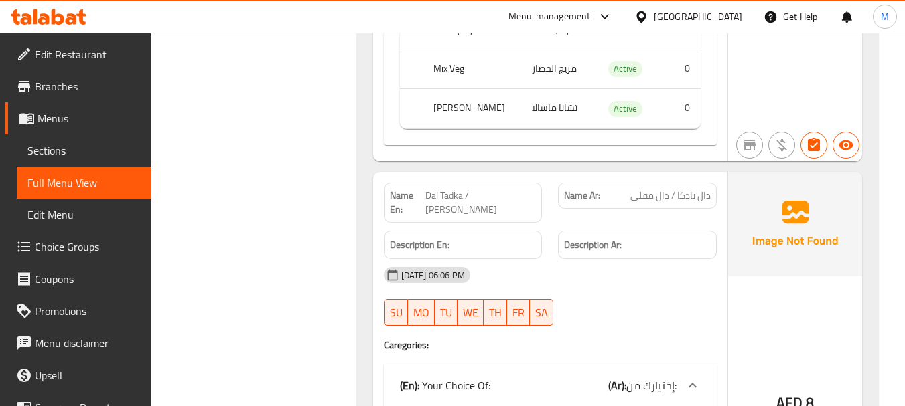
click at [544, 223] on div "Description En:" at bounding box center [463, 245] width 175 height 45
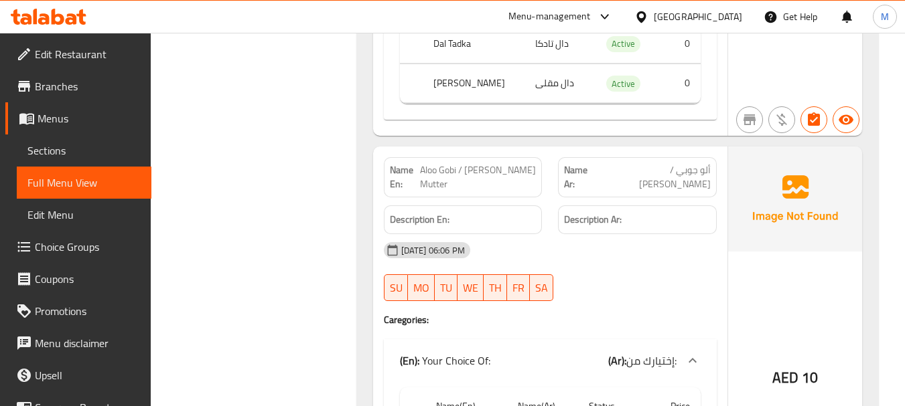
scroll to position [1387, 0]
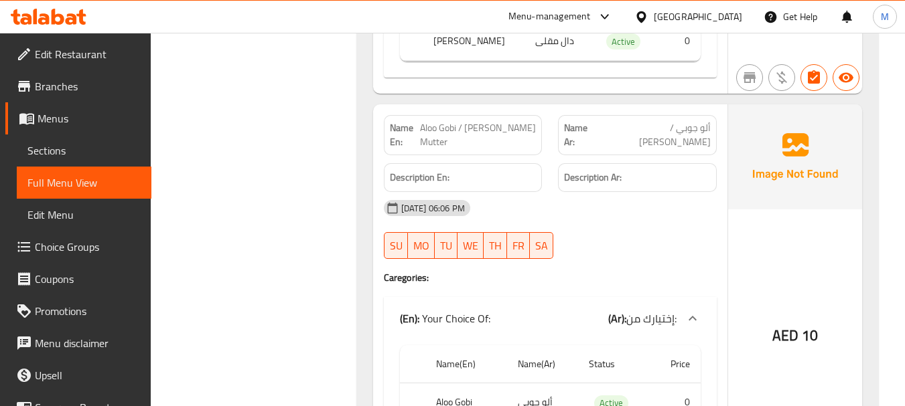
click at [567, 192] on div "13-08-2025 06:06 PM" at bounding box center [550, 208] width 349 height 32
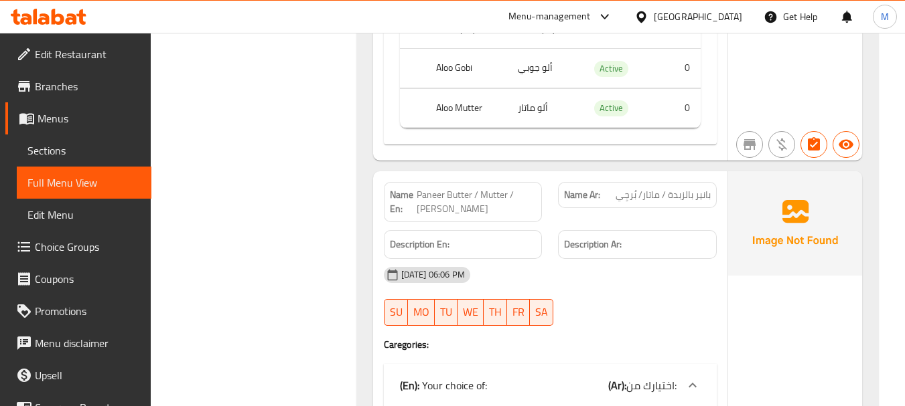
scroll to position [1789, 0]
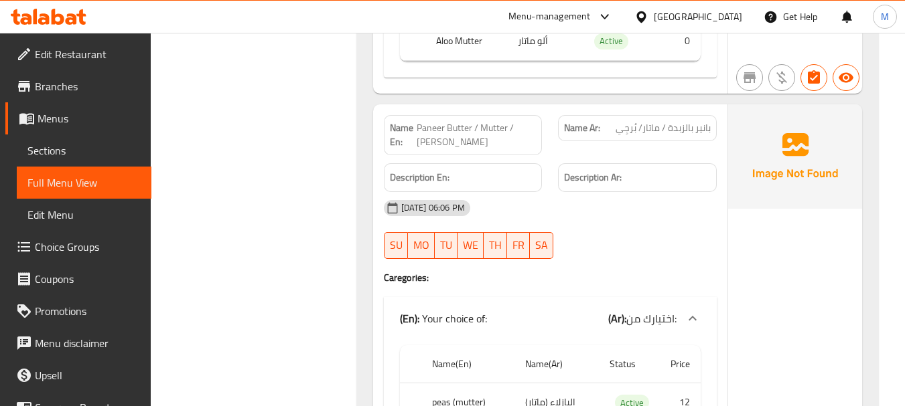
drag, startPoint x: 610, startPoint y: 173, endPoint x: 567, endPoint y: 133, distance: 59.2
click at [610, 192] on div "13-08-2025 06:06 PM" at bounding box center [550, 208] width 349 height 32
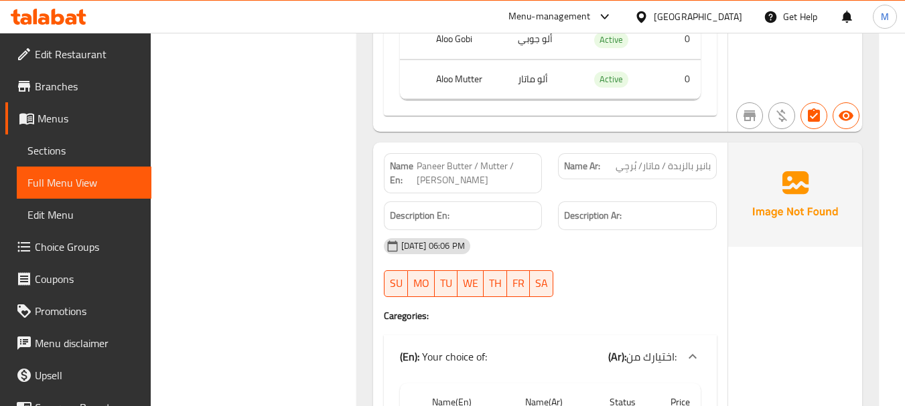
scroll to position [1655, 0]
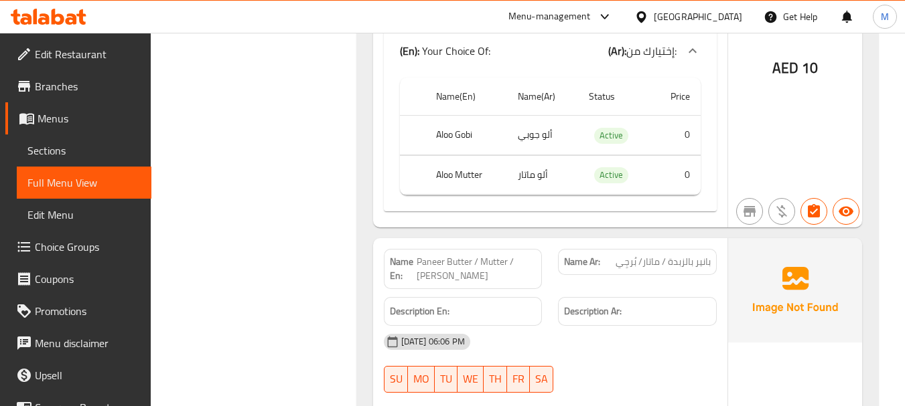
click at [485, 255] on span "Paneer Butter / Mutter / [PERSON_NAME]" at bounding box center [477, 269] width 120 height 28
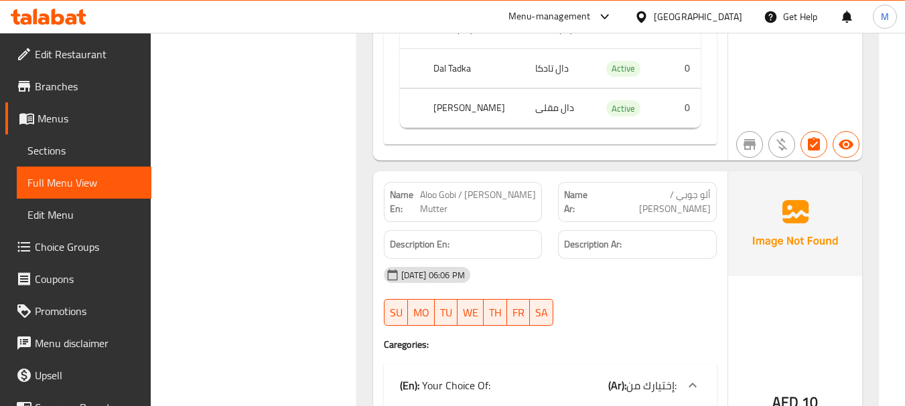
scroll to position [1254, 0]
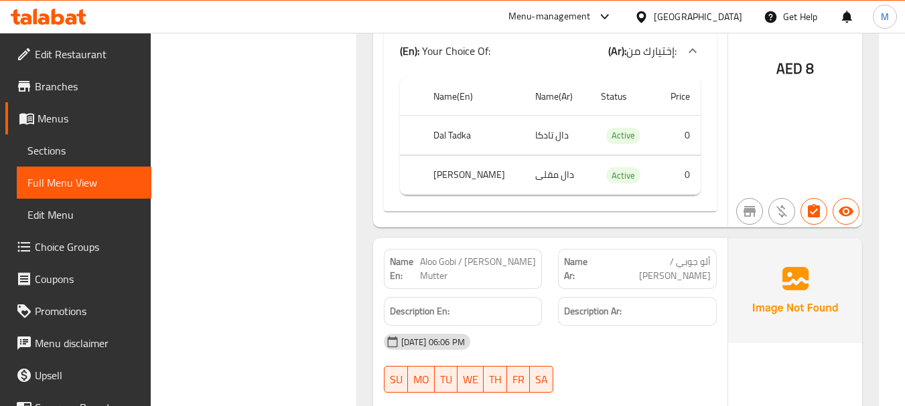
click at [475, 255] on span "Aloo Gobi / [PERSON_NAME] Mutter" at bounding box center [478, 269] width 116 height 28
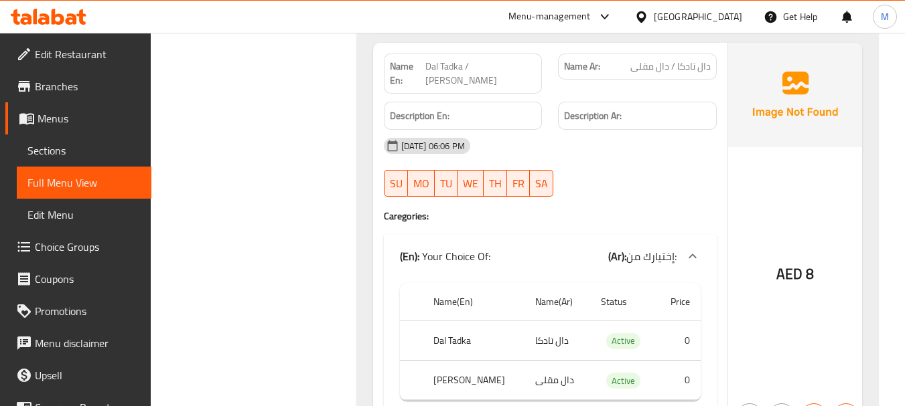
scroll to position [785, 0]
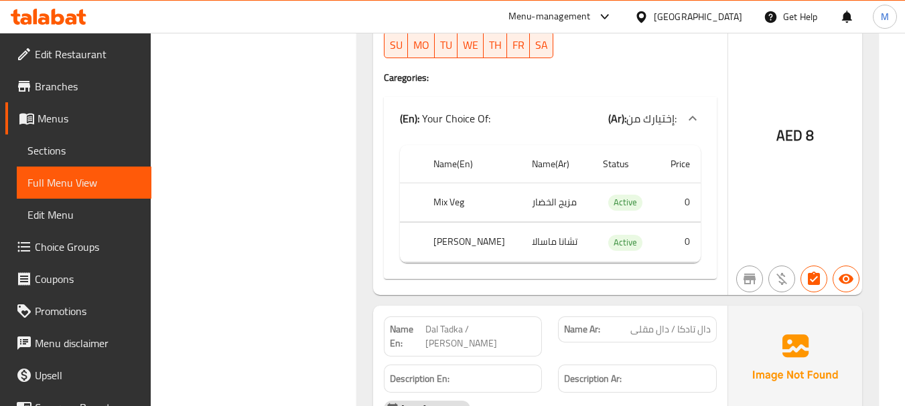
click at [498, 323] on span "Dal Tadka / [PERSON_NAME]" at bounding box center [480, 337] width 110 height 28
click at [497, 323] on span "Dal Tadka / [PERSON_NAME]" at bounding box center [480, 337] width 110 height 28
drag, startPoint x: 194, startPoint y: 202, endPoint x: 204, endPoint y: 202, distance: 10.7
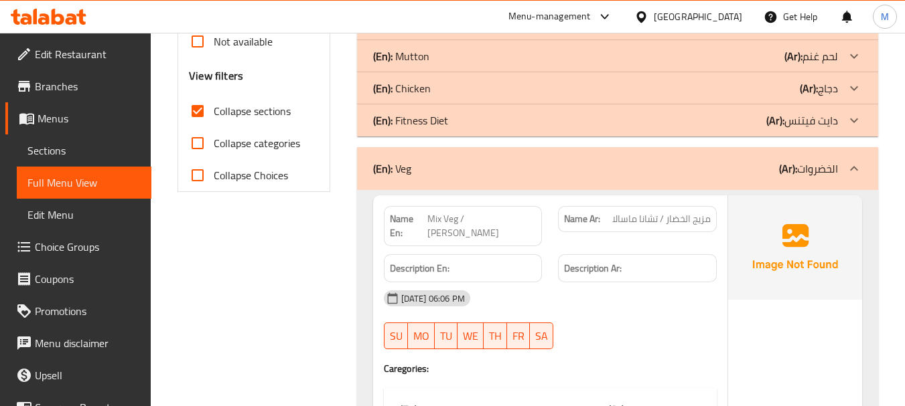
scroll to position [517, 0]
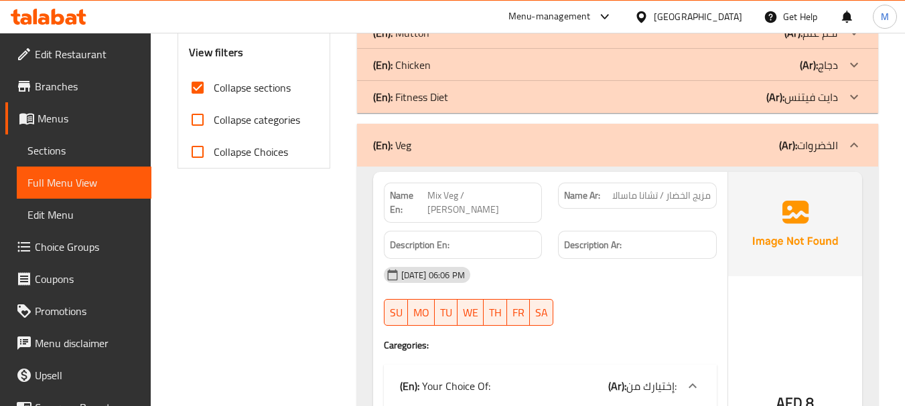
click at [487, 192] on span "Mix Veg / [PERSON_NAME]" at bounding box center [481, 203] width 109 height 28
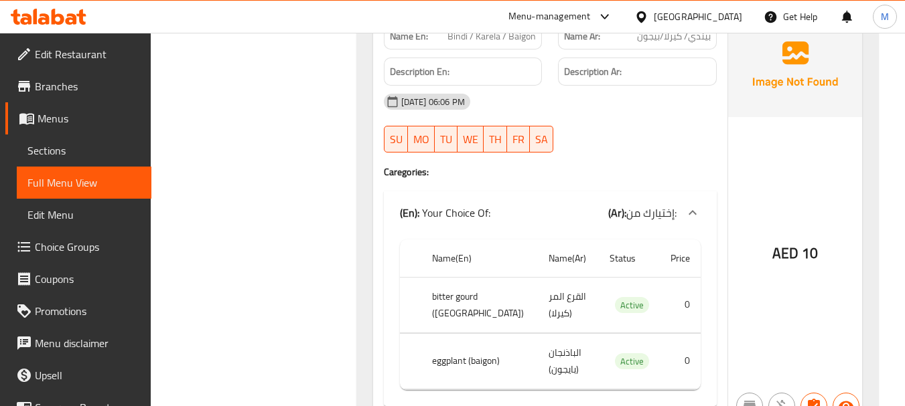
scroll to position [2964, 0]
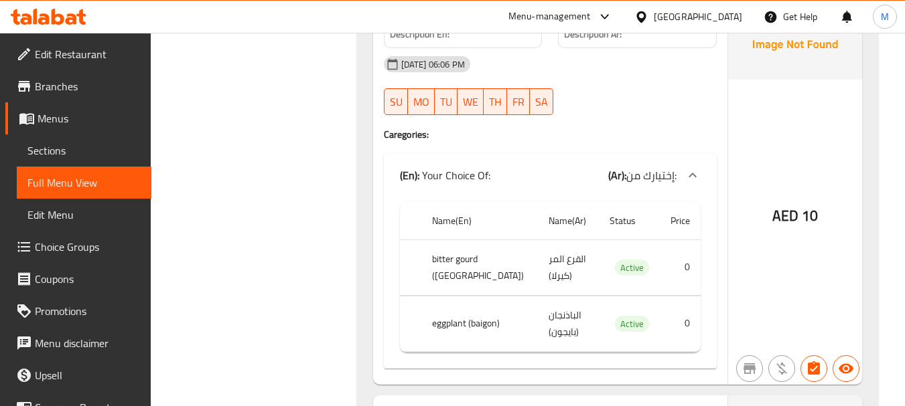
click at [64, 55] on span "Edit Restaurant" at bounding box center [88, 54] width 106 height 16
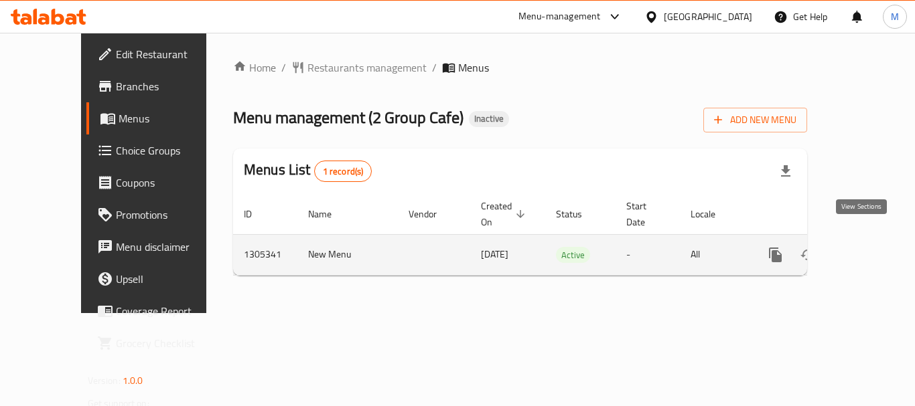
click at [864, 247] on icon "enhanced table" at bounding box center [872, 255] width 16 height 16
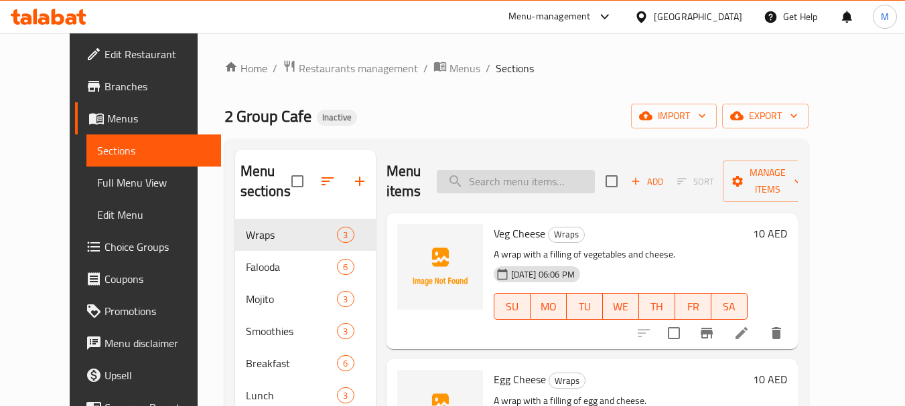
click at [527, 175] on input "search" at bounding box center [516, 181] width 158 height 23
paste input "Pothichoru"
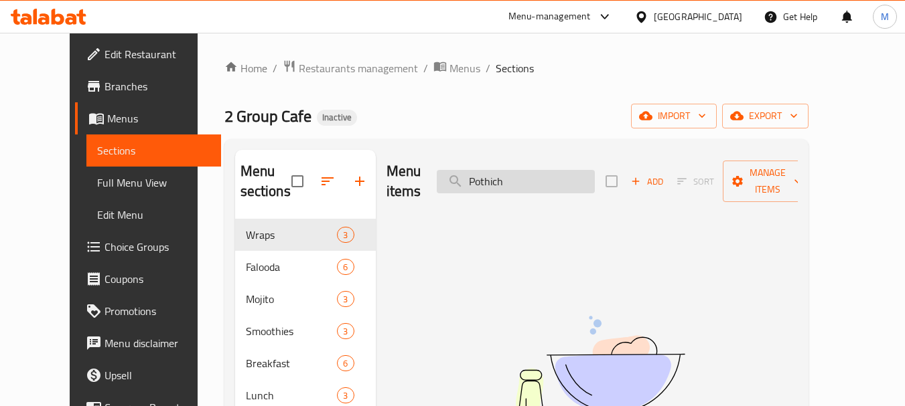
click at [510, 176] on input "Pothich" at bounding box center [516, 181] width 158 height 23
type input "ل"
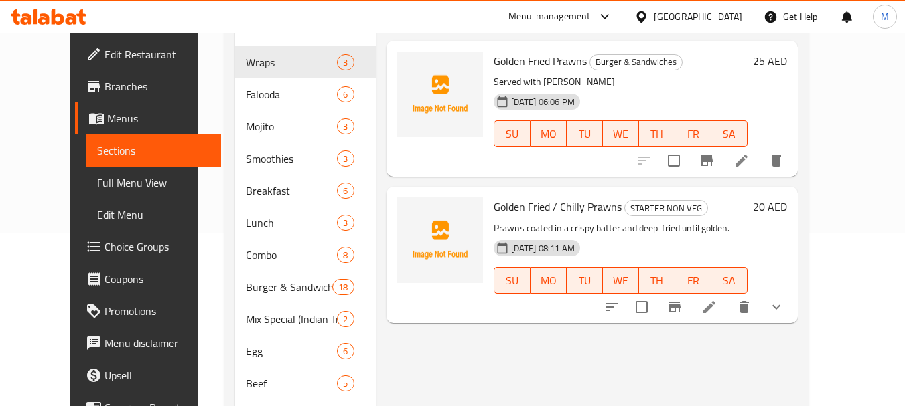
scroll to position [201, 0]
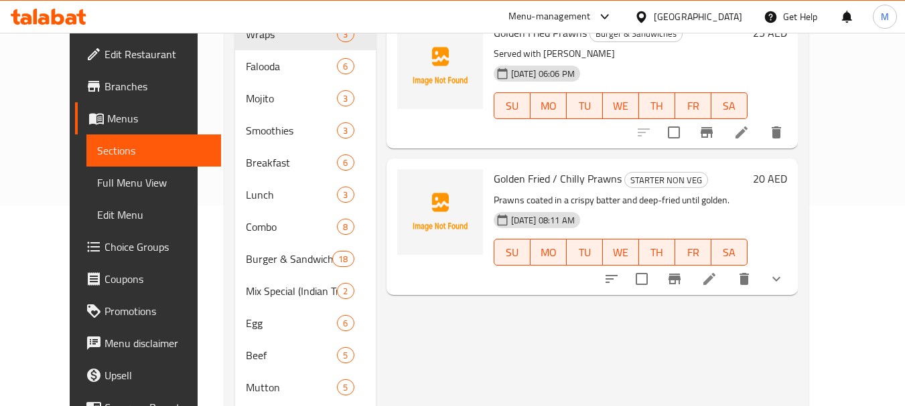
type input "golden"
click at [784, 271] on icon "show more" at bounding box center [776, 279] width 16 height 16
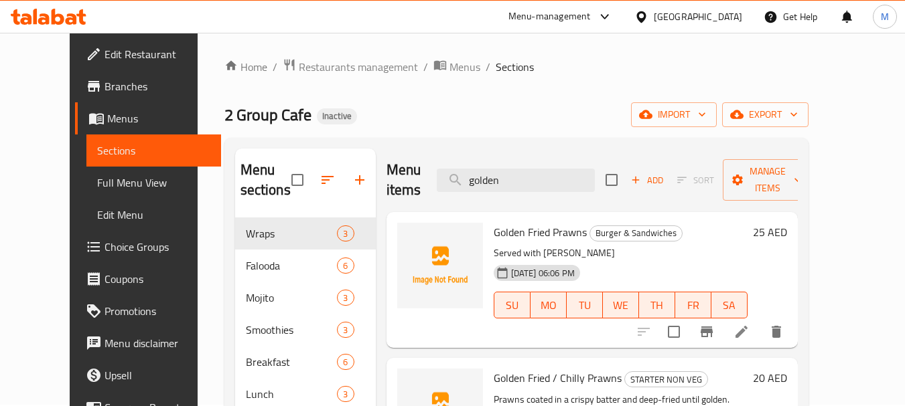
scroll to position [0, 0]
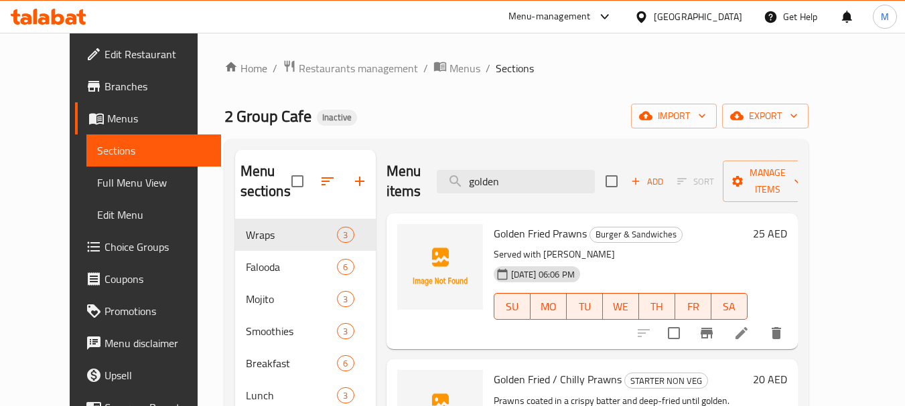
click at [528, 75] on ol "Home / Restaurants management / Menus / Sections" at bounding box center [516, 68] width 584 height 17
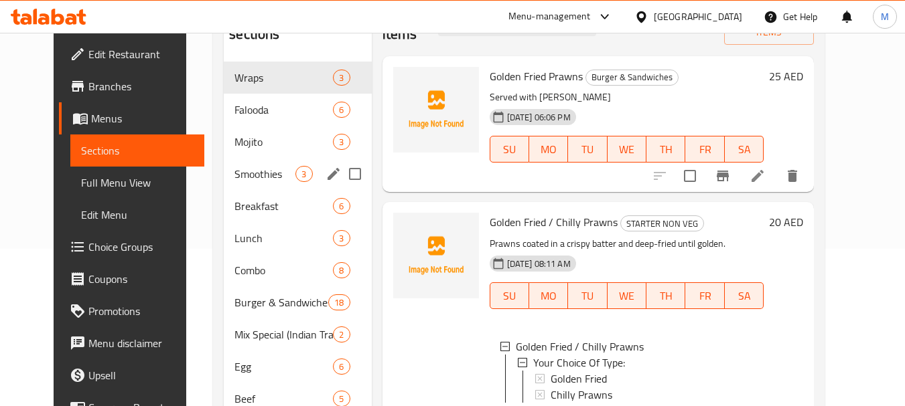
scroll to position [134, 0]
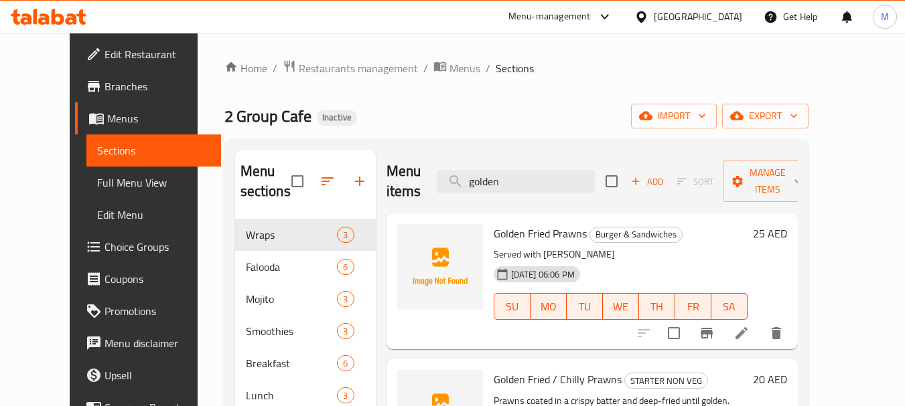
scroll to position [134, 0]
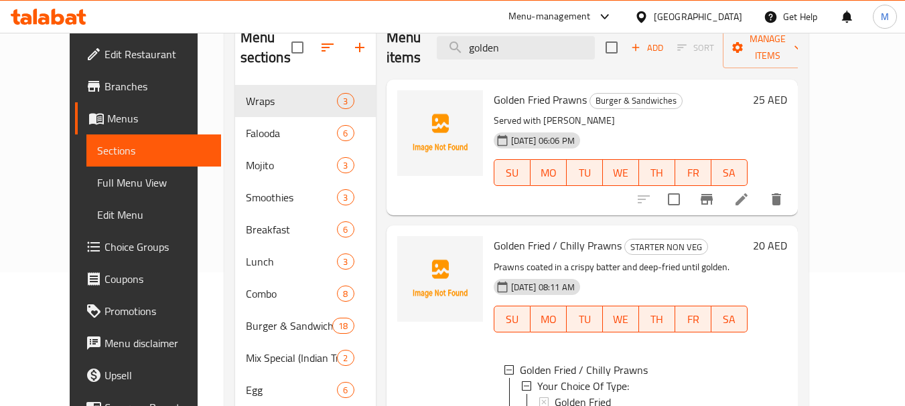
click at [107, 115] on span "Menus" at bounding box center [158, 118] width 103 height 16
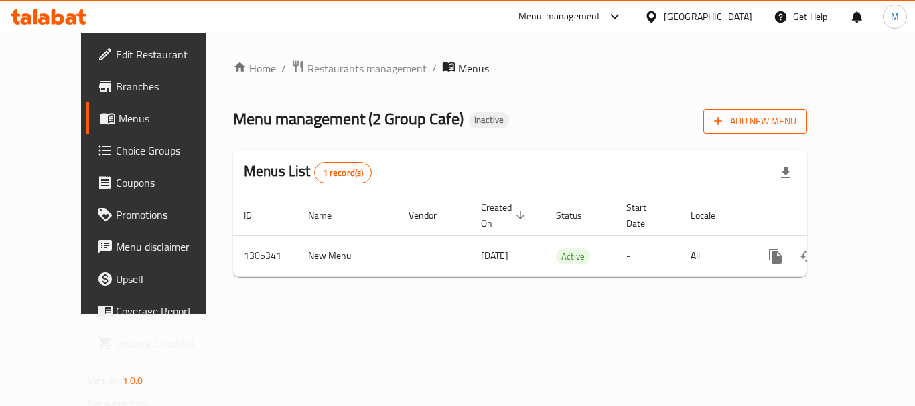
click at [796, 117] on span "Add New Menu" at bounding box center [755, 121] width 82 height 17
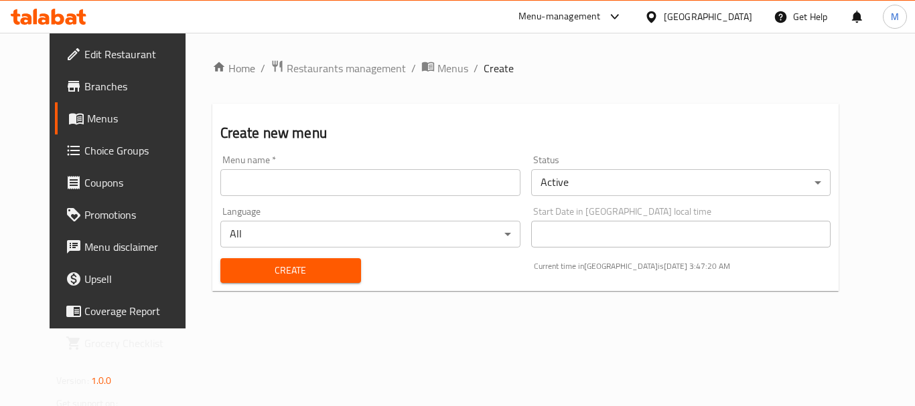
click at [220, 182] on input "text" at bounding box center [370, 182] width 300 height 27
paste input "340662102"
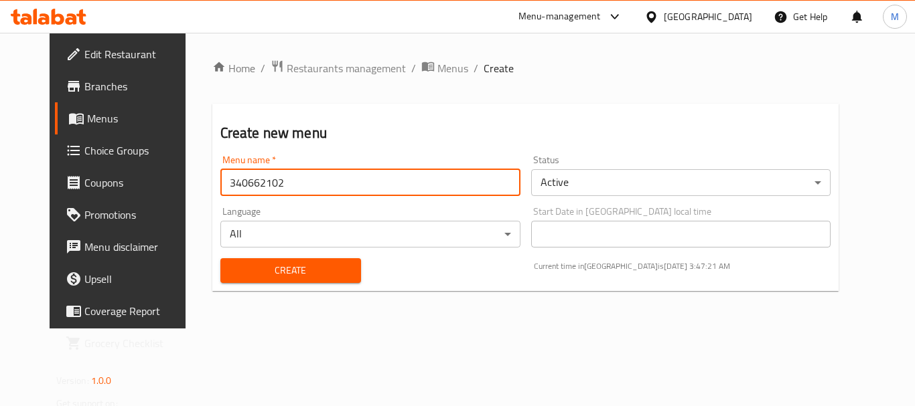
type input "340662102"
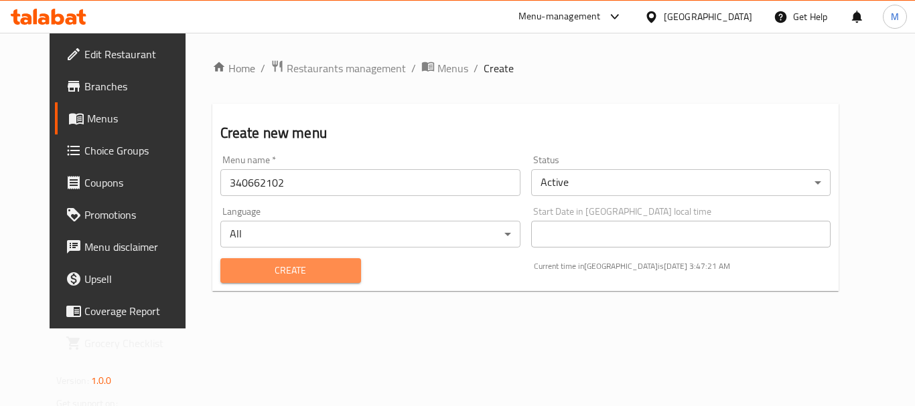
click at [231, 262] on span "Create" at bounding box center [290, 270] width 119 height 17
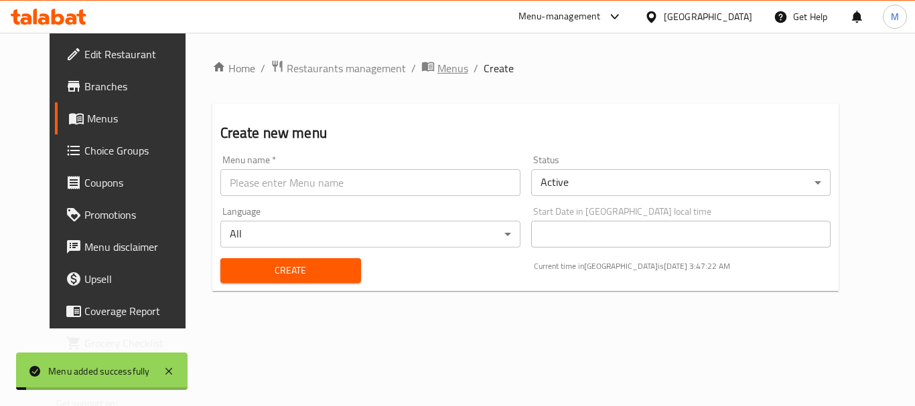
click at [437, 64] on span "Menus" at bounding box center [452, 68] width 31 height 16
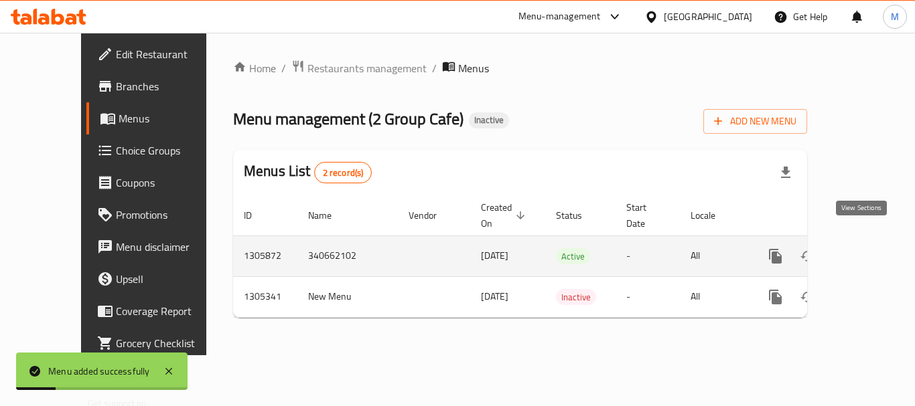
click at [864, 248] on icon "enhanced table" at bounding box center [872, 256] width 16 height 16
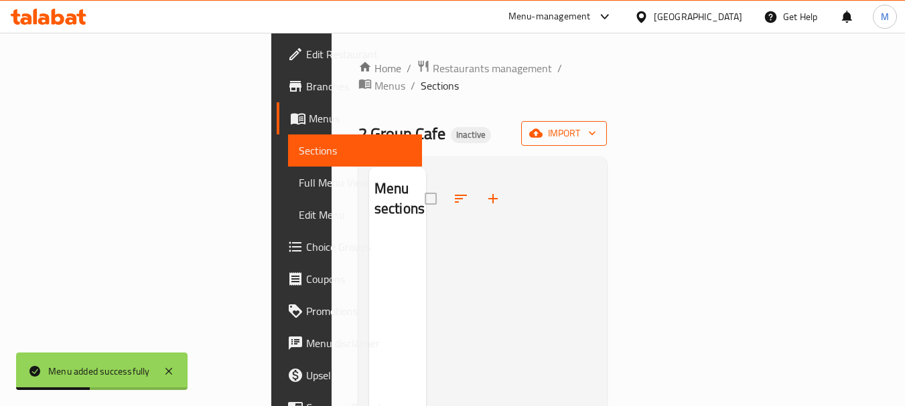
click at [596, 125] on span "import" at bounding box center [564, 133] width 64 height 17
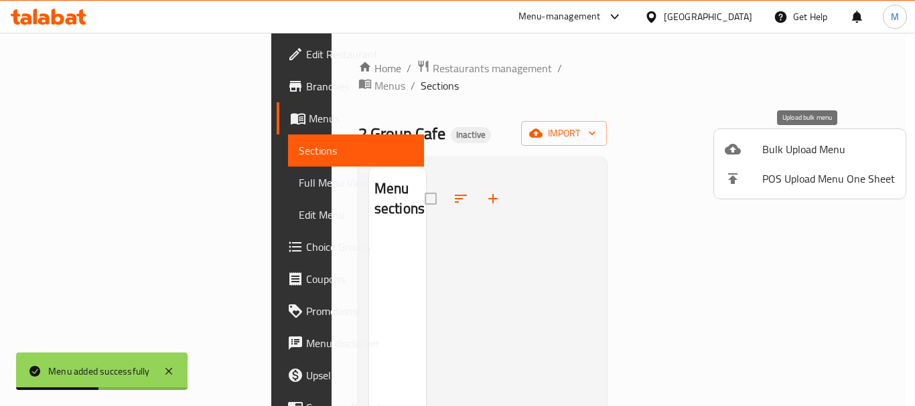
click at [777, 147] on span "Bulk Upload Menu" at bounding box center [828, 149] width 133 height 16
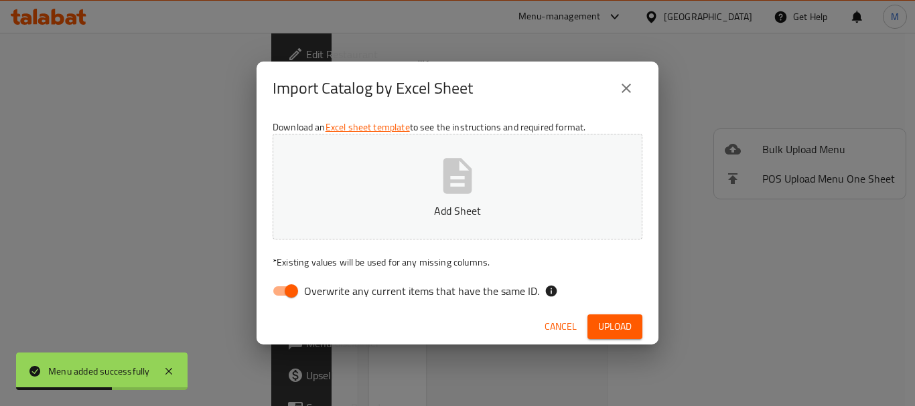
click at [373, 287] on span "Overwrite any current items that have the same ID." at bounding box center [421, 291] width 235 height 16
click at [329, 287] on input "Overwrite any current items that have the same ID." at bounding box center [291, 291] width 76 height 25
checkbox input "false"
click at [384, 218] on p "Add Sheet" at bounding box center [457, 211] width 328 height 16
click at [597, 318] on button "Upload" at bounding box center [614, 327] width 55 height 25
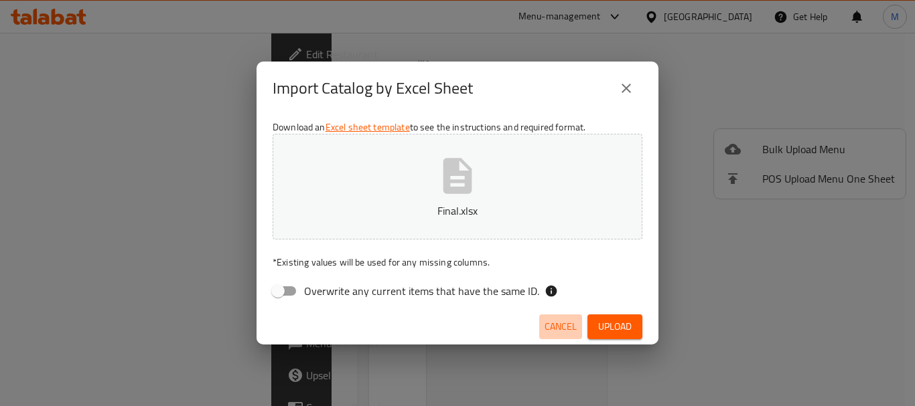
click at [548, 331] on span "Cancel" at bounding box center [560, 327] width 32 height 17
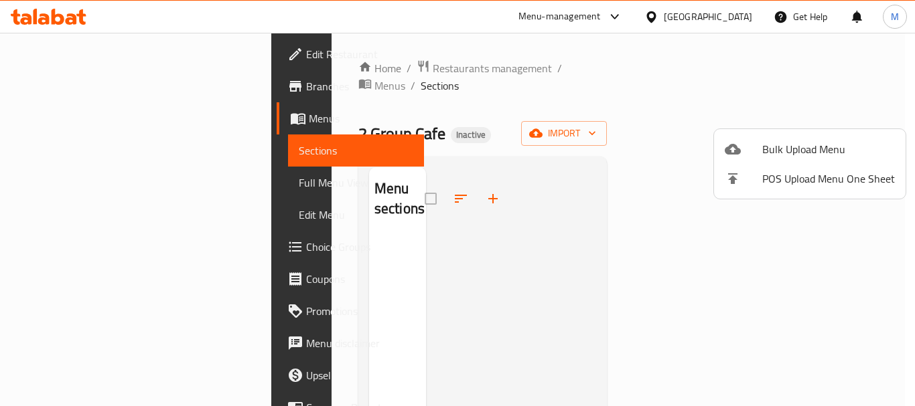
click at [417, 65] on div at bounding box center [457, 203] width 915 height 406
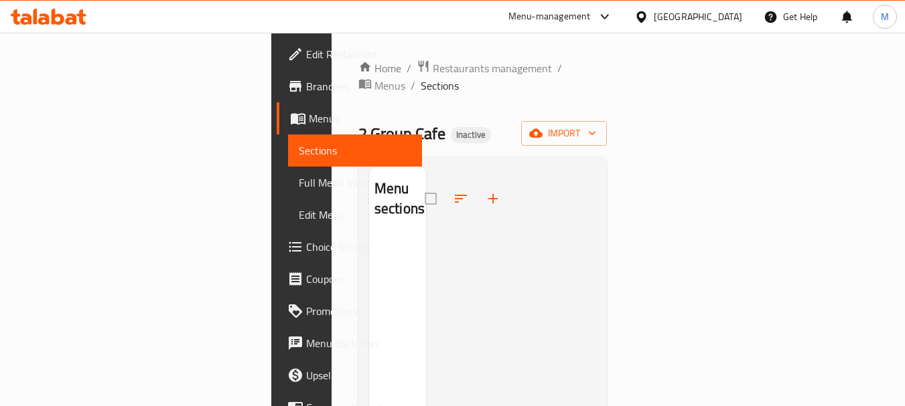
click at [417, 80] on div "Home / Restaurants management / Menus / Sections 2 Group Cafe Inactive import M…" at bounding box center [482, 322] width 249 height 525
click at [405, 78] on span "Menus" at bounding box center [389, 86] width 31 height 16
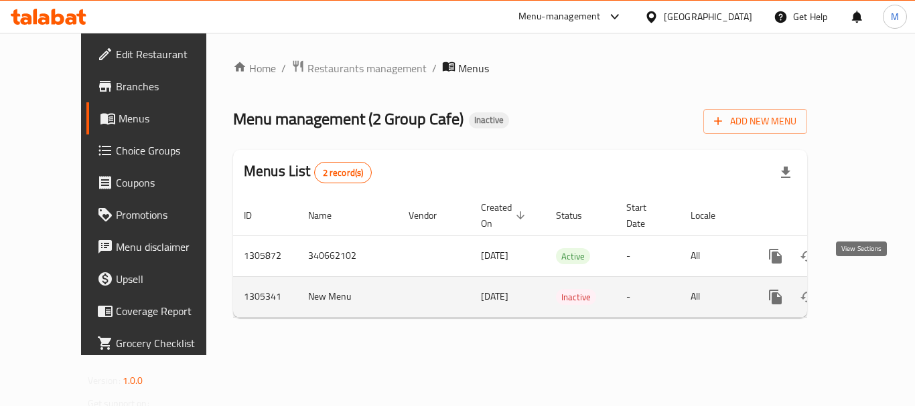
click at [866, 291] on icon "enhanced table" at bounding box center [872, 297] width 12 height 12
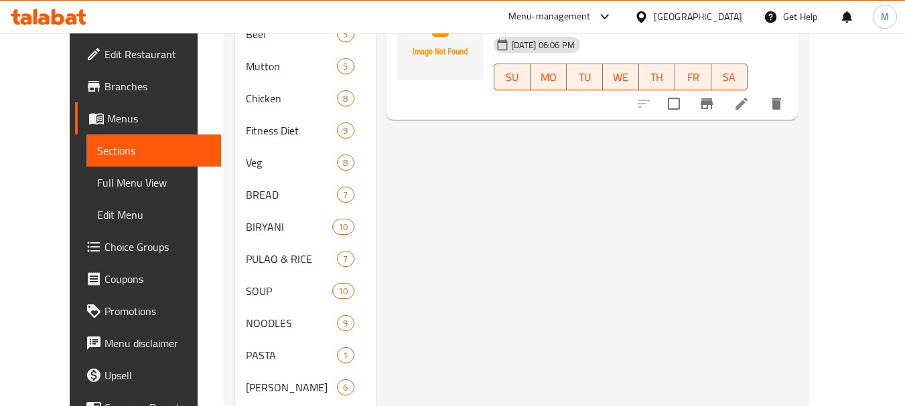
scroll to position [589, 0]
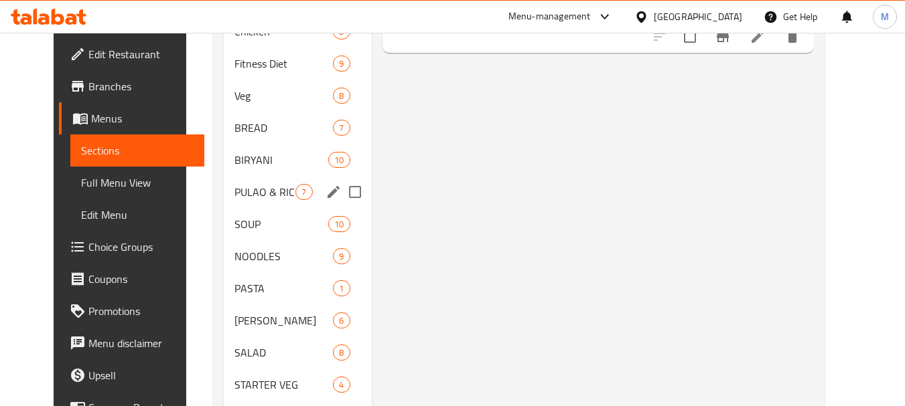
click at [234, 194] on span "PULAO & RICE" at bounding box center [264, 192] width 61 height 16
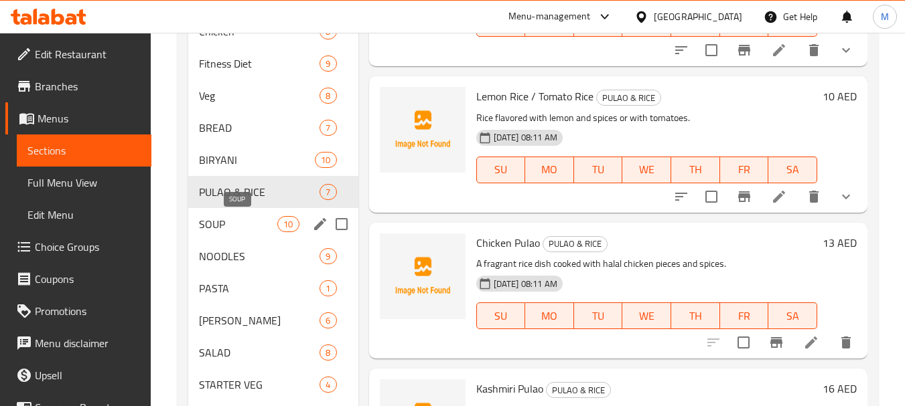
click at [203, 230] on span "SOUP" at bounding box center [238, 224] width 78 height 16
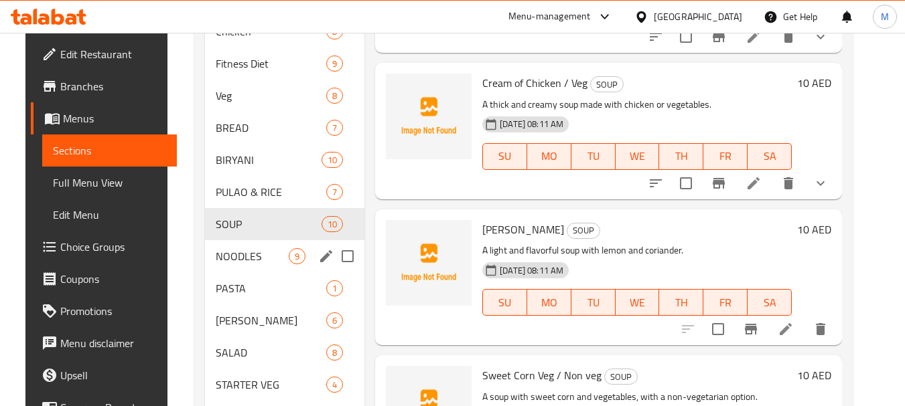
click at [205, 270] on div "NOODLES 9" at bounding box center [284, 256] width 159 height 32
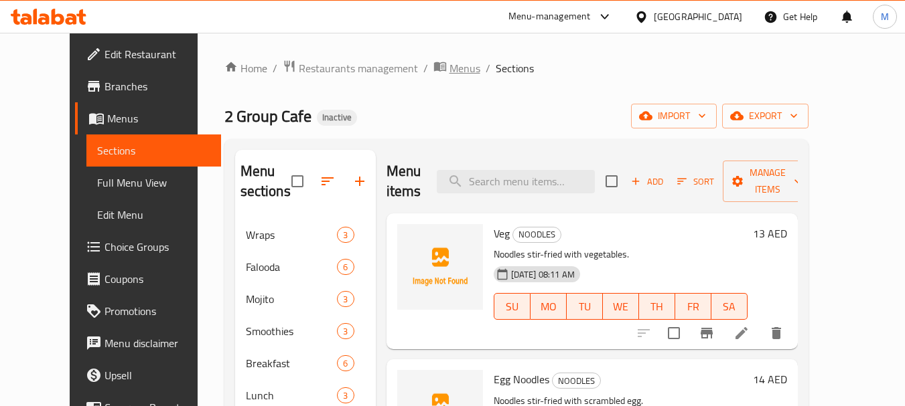
click at [449, 69] on span "Menus" at bounding box center [464, 68] width 31 height 16
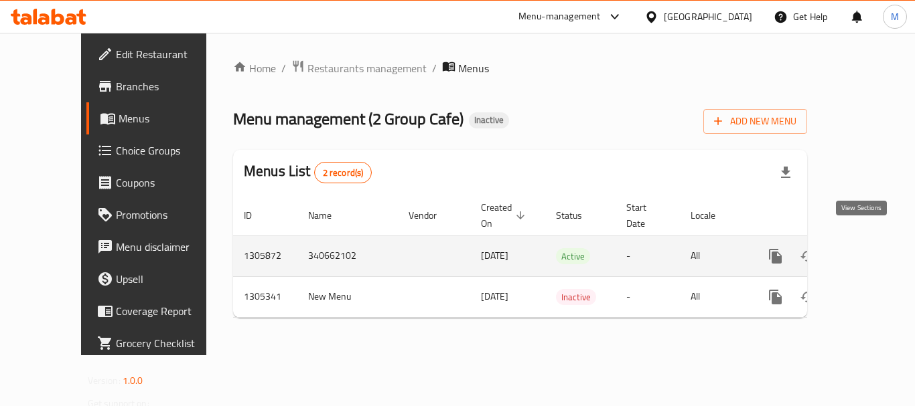
click at [864, 248] on icon "enhanced table" at bounding box center [872, 256] width 16 height 16
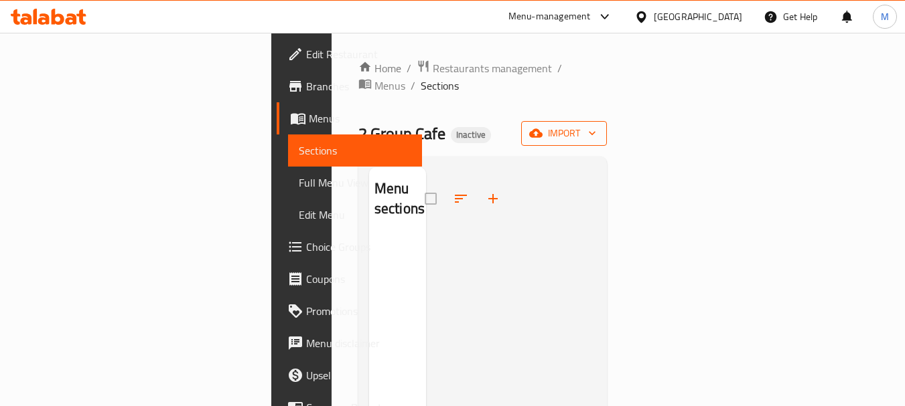
click at [596, 125] on span "import" at bounding box center [564, 133] width 64 height 17
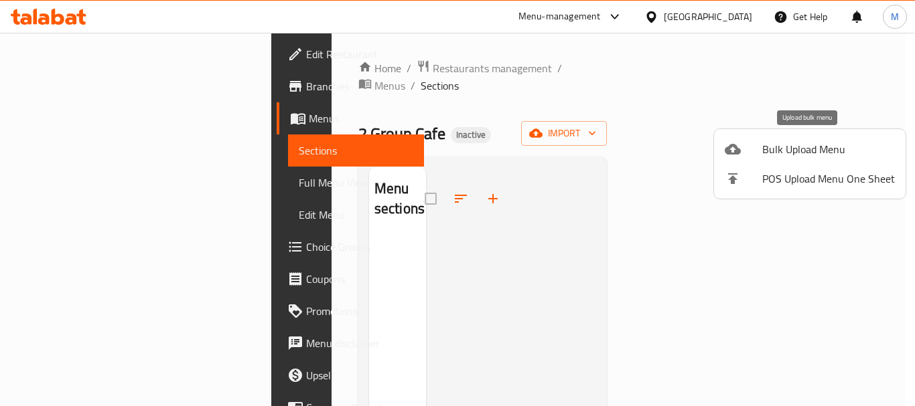
click at [816, 147] on span "Bulk Upload Menu" at bounding box center [828, 149] width 133 height 16
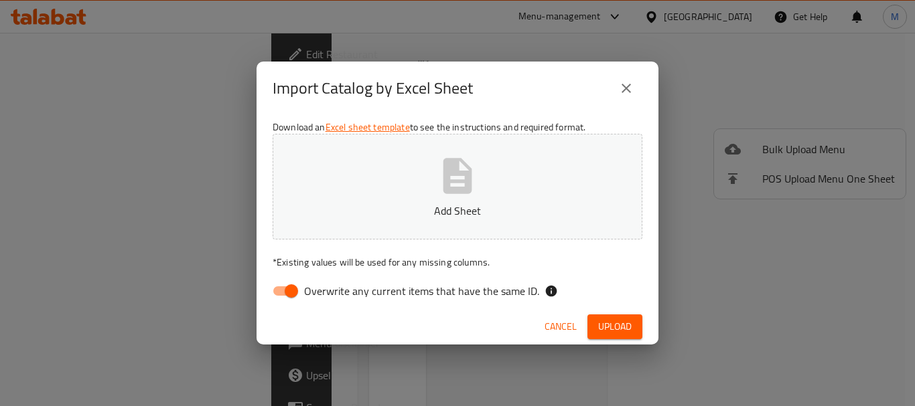
click at [322, 283] on span "Overwrite any current items that have the same ID." at bounding box center [421, 291] width 235 height 16
click at [322, 283] on input "Overwrite any current items that have the same ID." at bounding box center [291, 291] width 76 height 25
checkbox input "false"
click at [346, 218] on p "Add Sheet" at bounding box center [457, 211] width 328 height 16
click span "Upload"
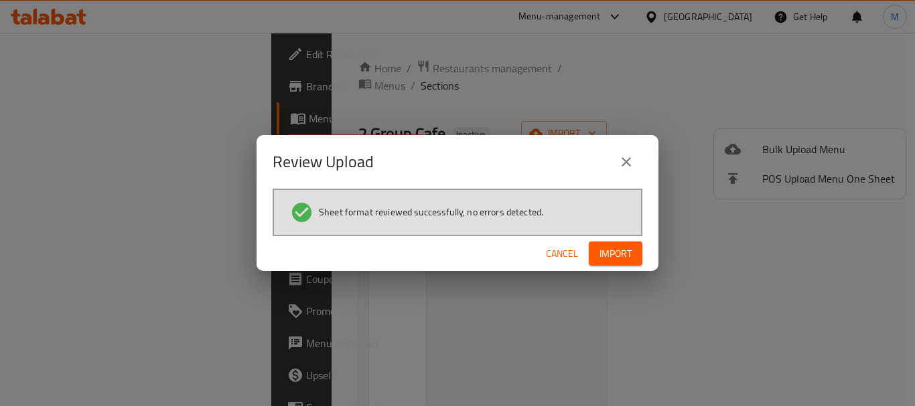
click span "Import"
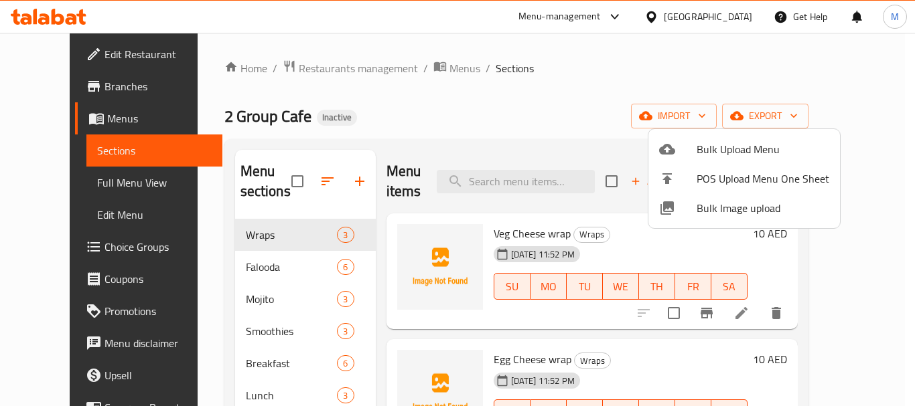
click div
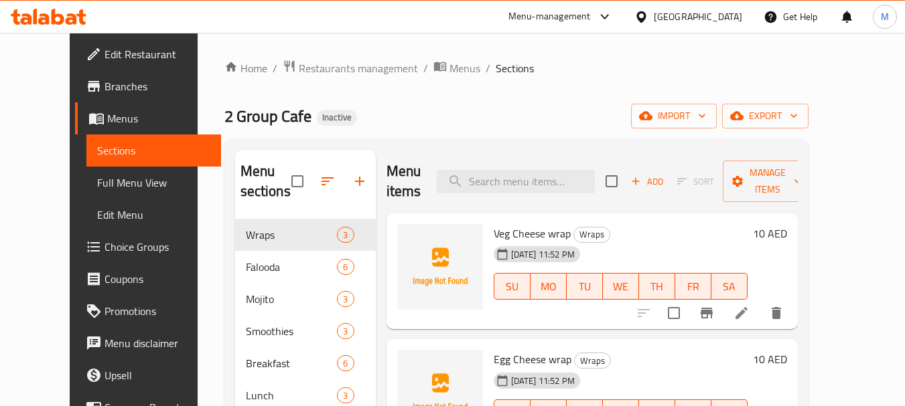
click span "Full Menu View"
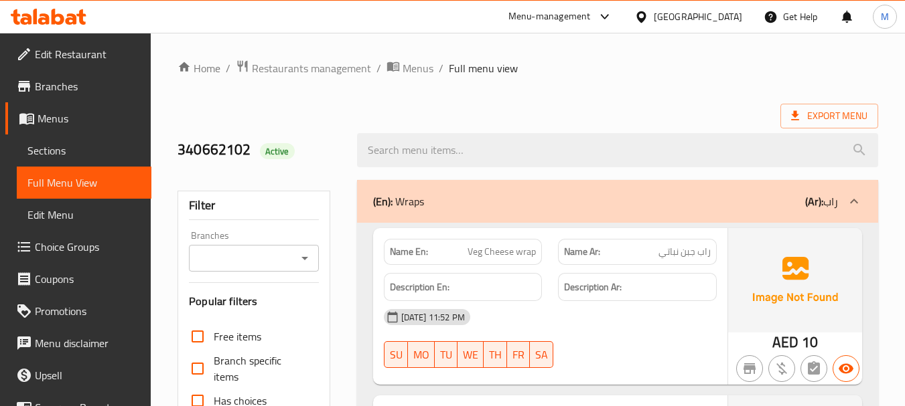
click span "Sections"
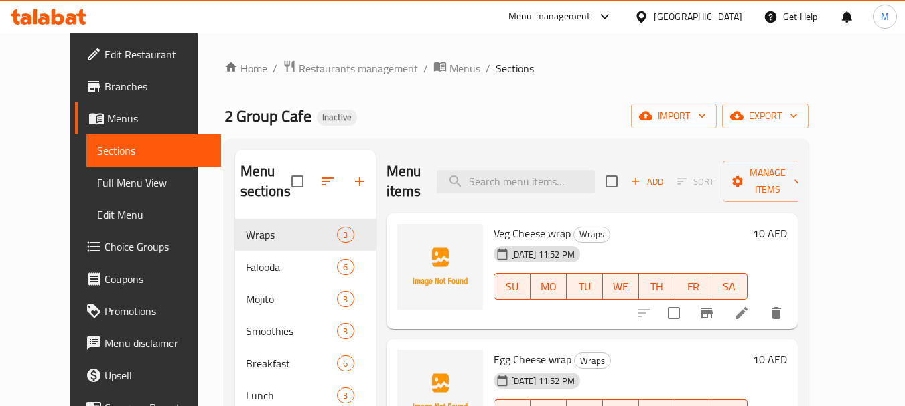
click ol "Home / Restaurants management / Menus / Sections"
click input "search"
paste input "Scrambled Egg"
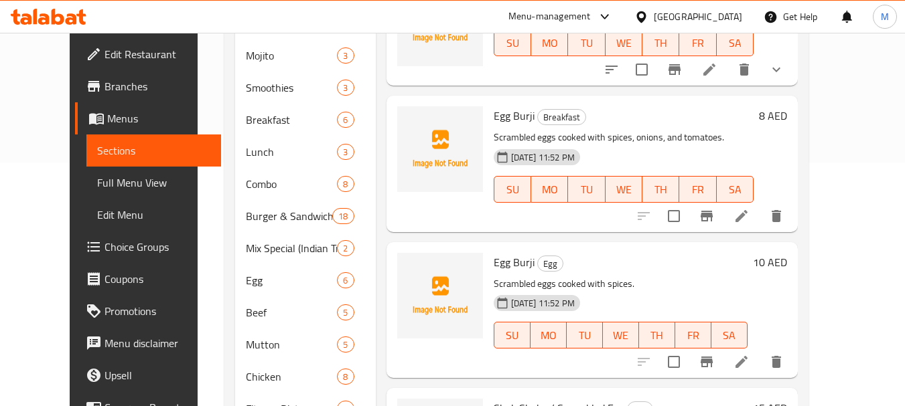
scroll to position [121, 0]
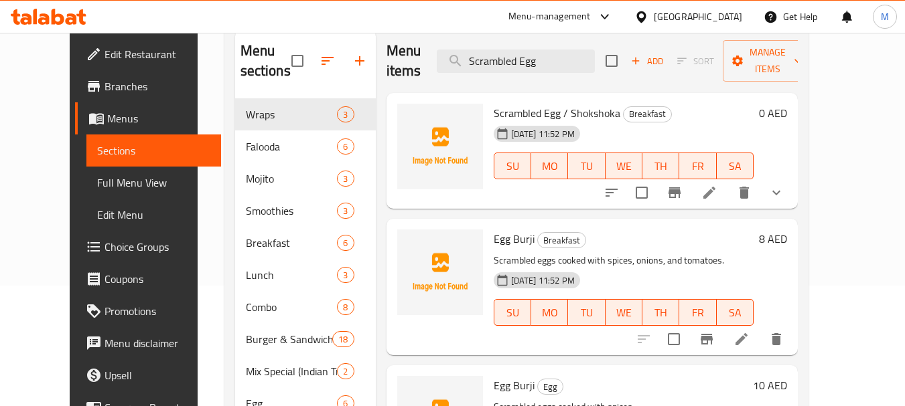
click icon "delete"
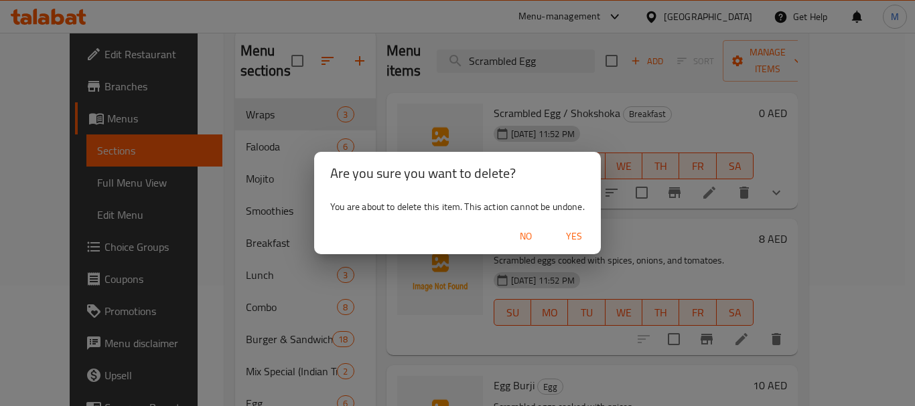
click span "Yes"
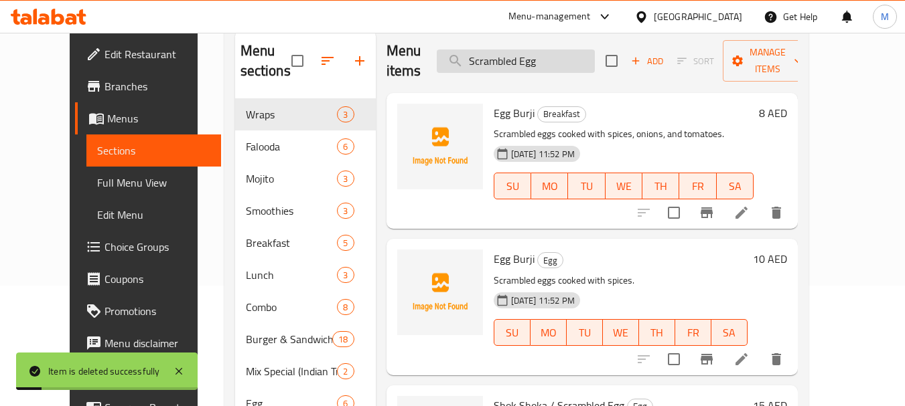
click input "Scrambled Egg"
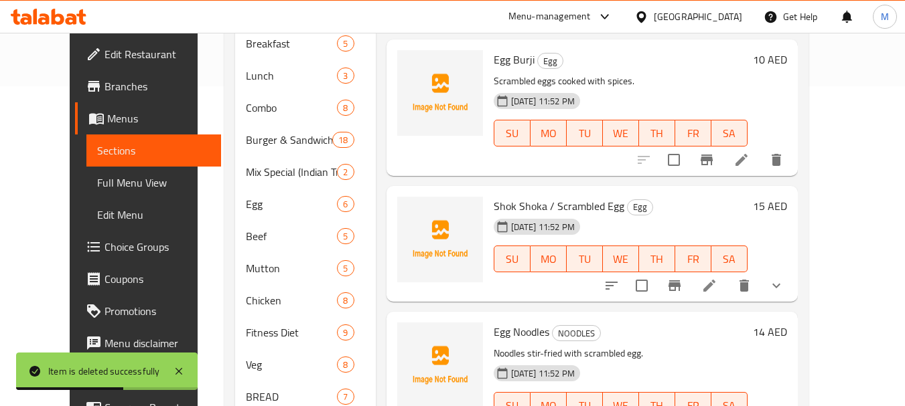
scroll to position [321, 0]
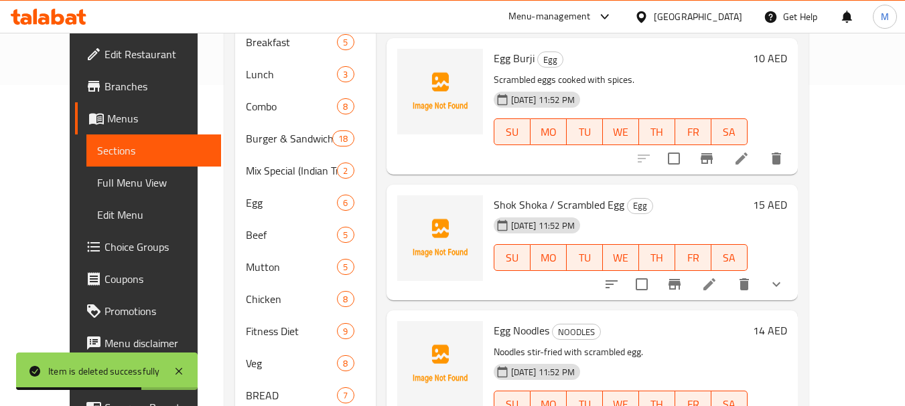
click icon "delete"
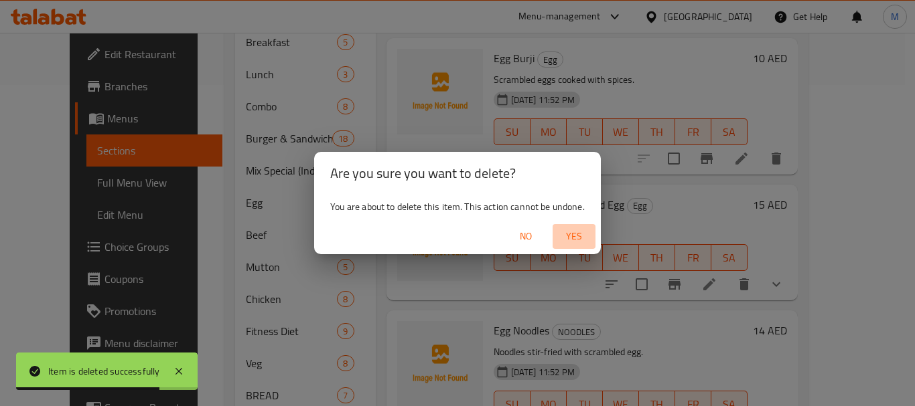
click span "Yes"
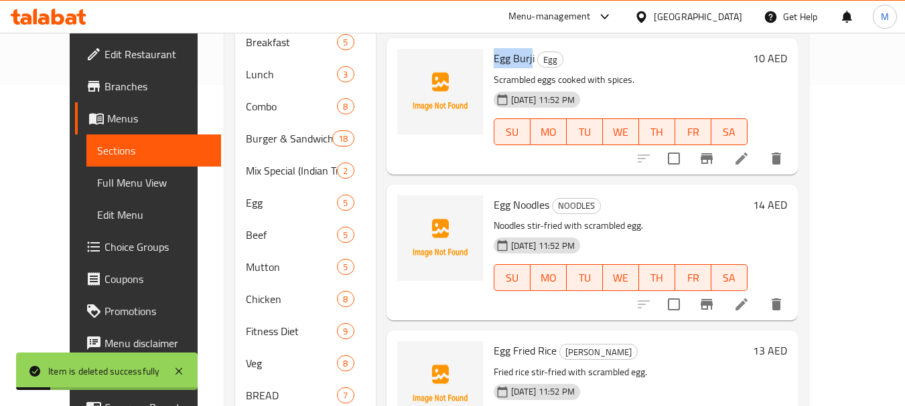
drag, startPoint x: 514, startPoint y: 39, endPoint x: 472, endPoint y: 36, distance: 42.3
click div "Egg Burji Egg Scrambled eggs cooked with spices. 14-08-2025 11:52 PM SU MO TU W…"
copy span "Egg Burj"
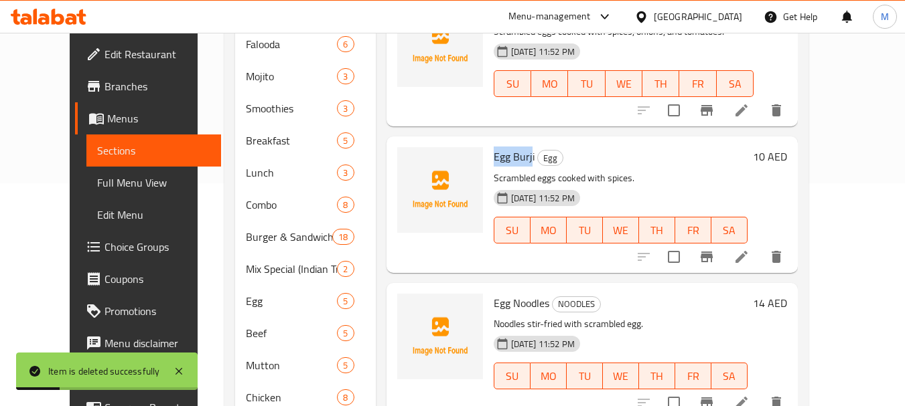
scroll to position [121, 0]
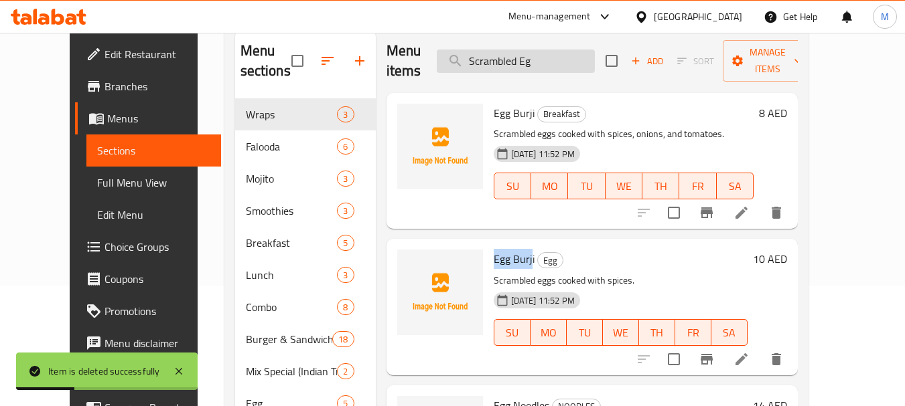
click input "Scrambled Eg"
paste input "Egg Burj"
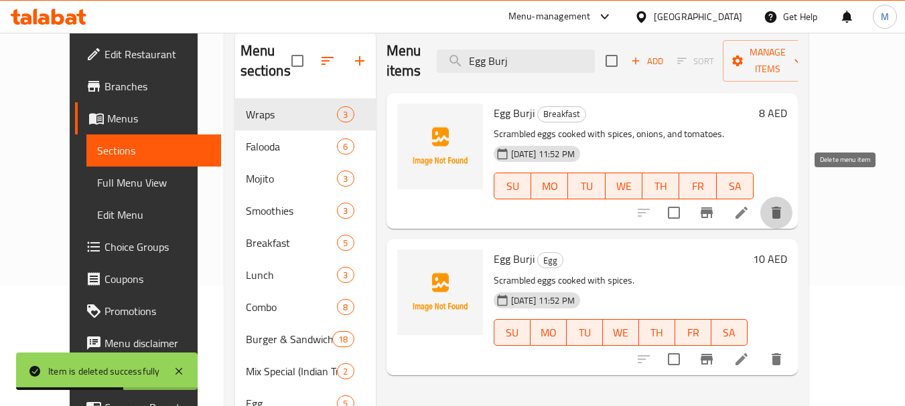
click icon "delete"
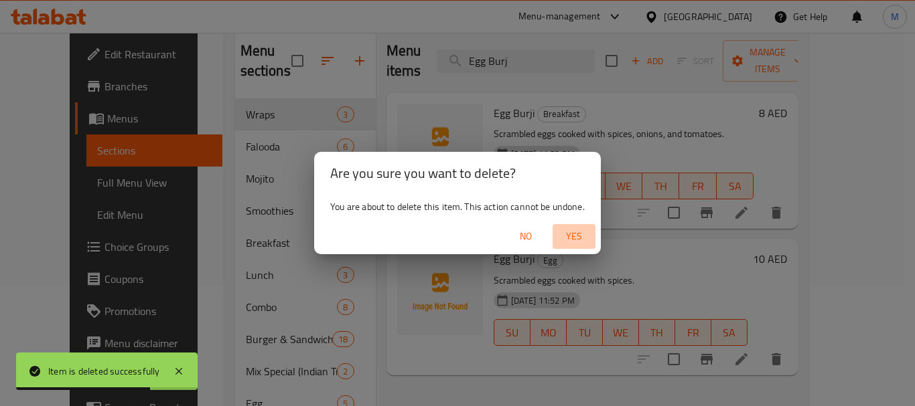
click span "Yes"
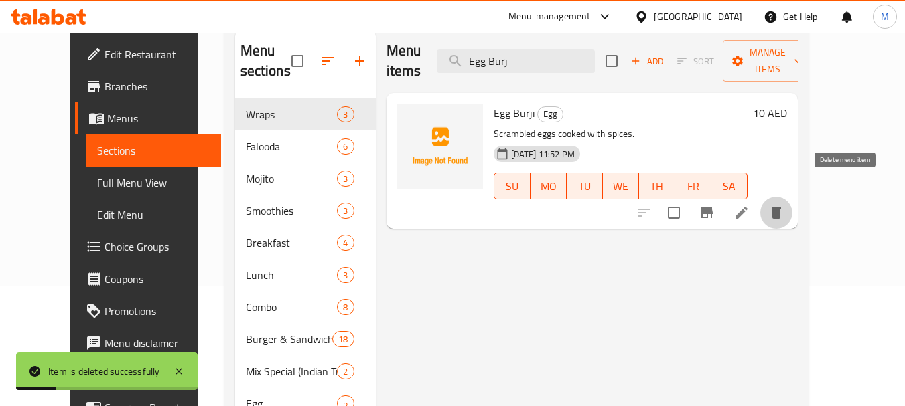
click icon "delete"
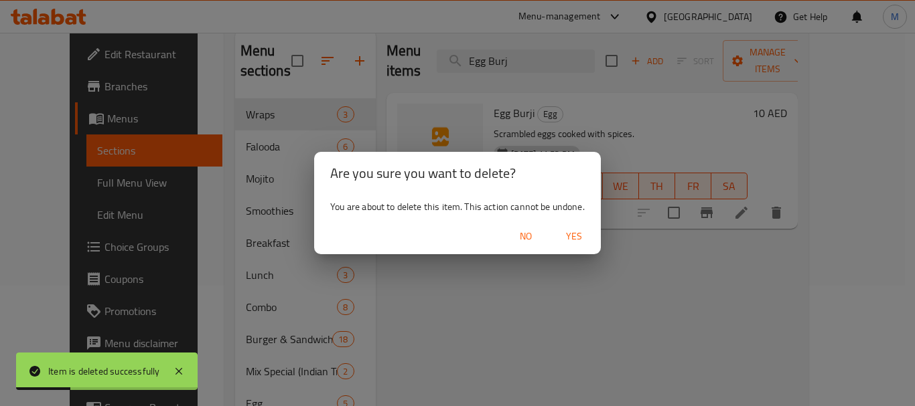
click span "Yes"
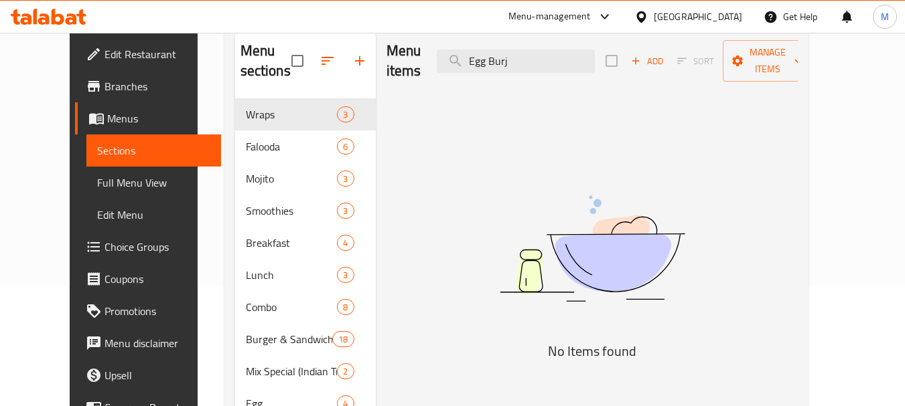
click div "Home / Restaurants management / Menus / Sections 2 Group Cafe Inactive import e…"
click input "Egg Burj"
paste input "Sea Food"
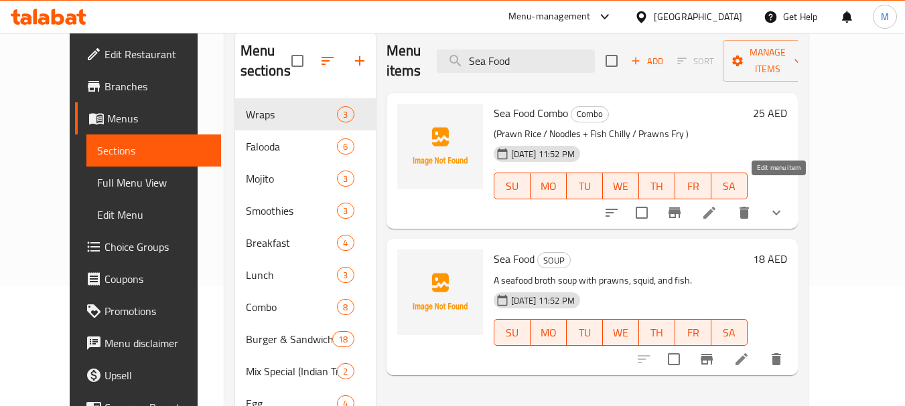
type input "Sea Food"
click icon
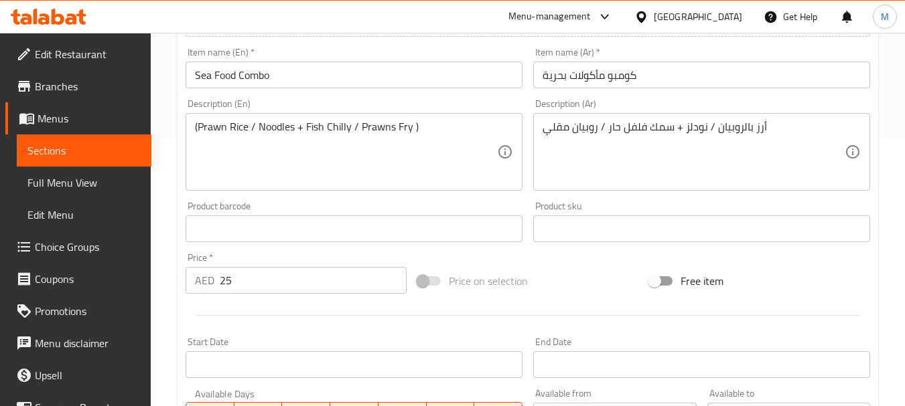
scroll to position [562, 0]
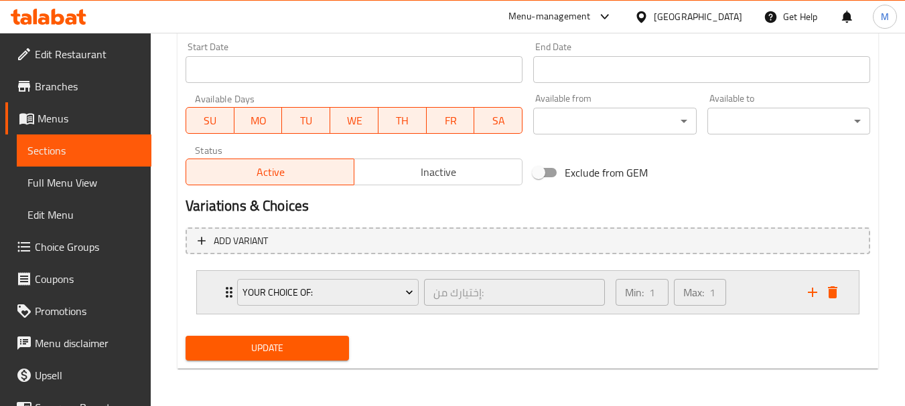
click div "Your Choice Of: إختيارك من: ​ Min: 1 ​ Max: 1 ​"
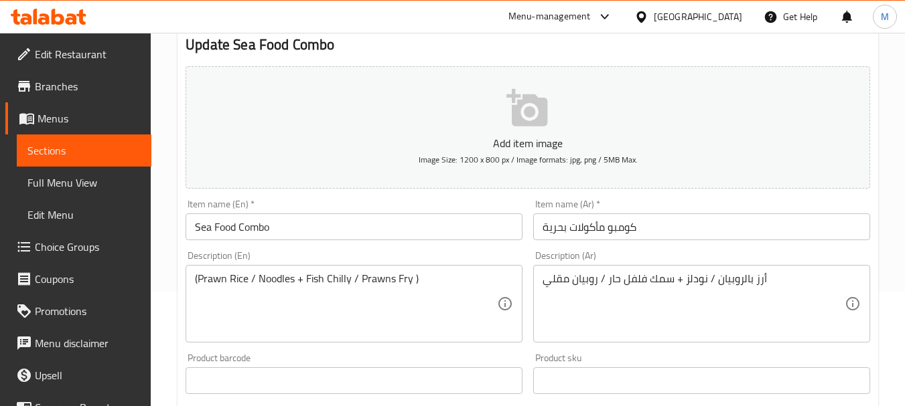
scroll to position [190, 0]
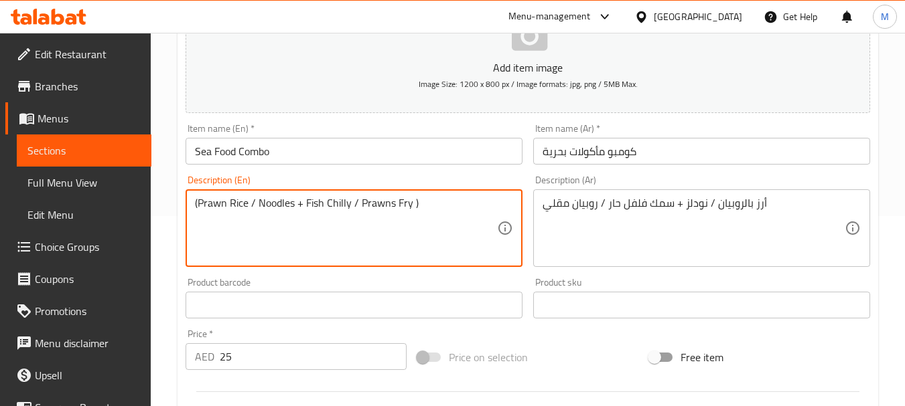
drag, startPoint x: 295, startPoint y: 203, endPoint x: 198, endPoint y: 206, distance: 97.1
drag, startPoint x: 305, startPoint y: 204, endPoint x: 350, endPoint y: 204, distance: 44.2
click textarea "(Prawn Rice / Noodles + Fish Chilly / Prawns Fry )"
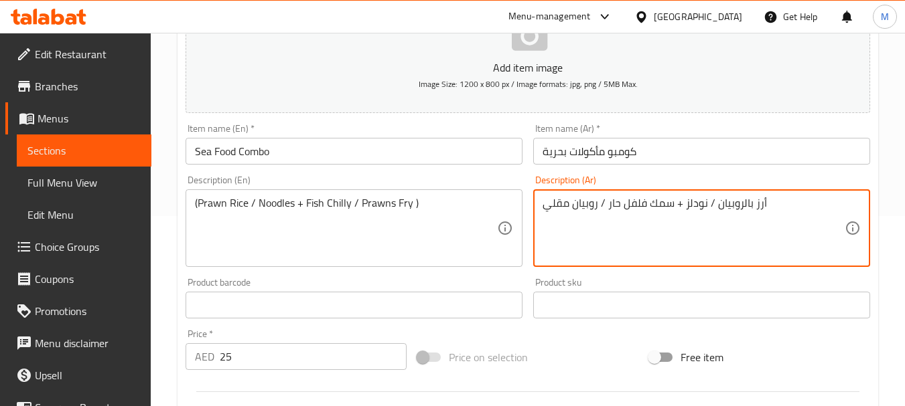
drag, startPoint x: 607, startPoint y: 204, endPoint x: 670, endPoint y: 198, distance: 63.2
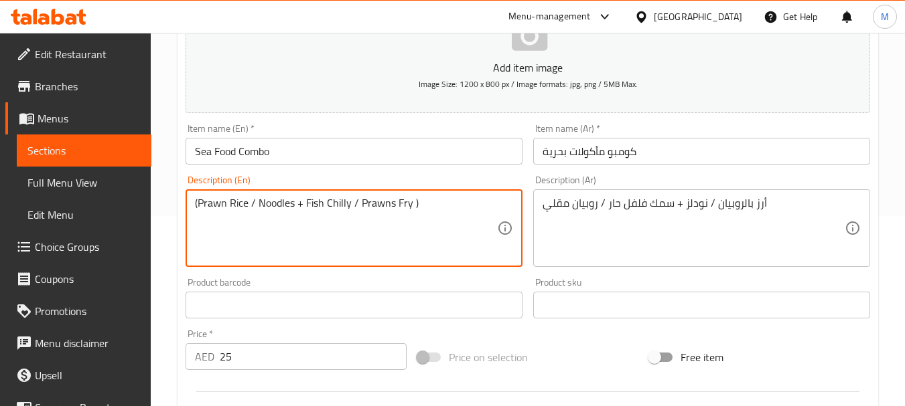
drag, startPoint x: 361, startPoint y: 204, endPoint x: 410, endPoint y: 201, distance: 49.0
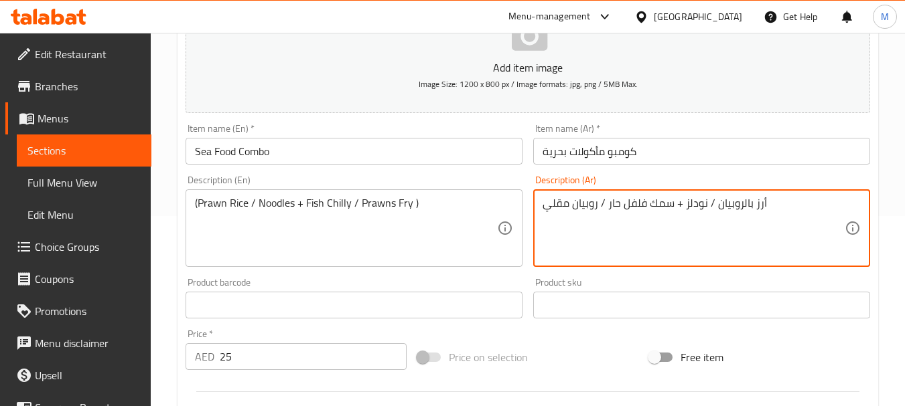
drag, startPoint x: 543, startPoint y: 208, endPoint x: 598, endPoint y: 204, distance: 55.0
click input "Sea Food Combo"
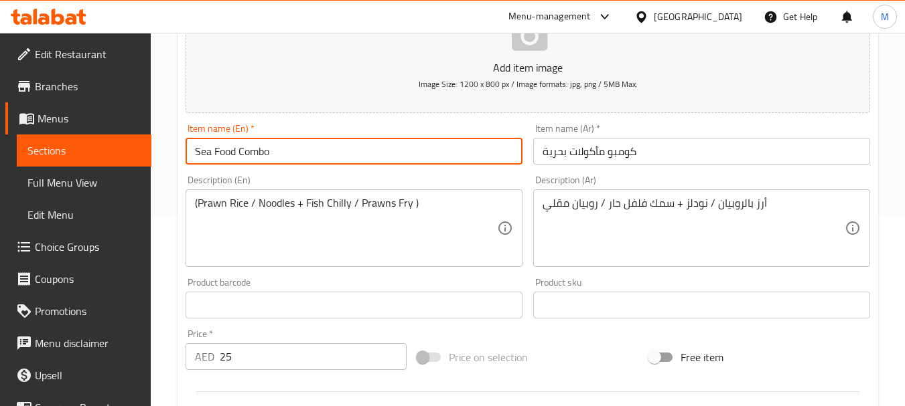
click input "Sea Food Combo"
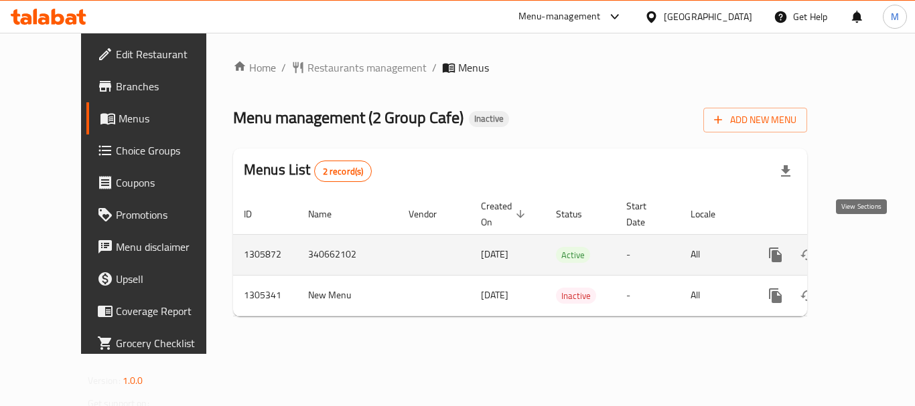
click at [869, 239] on link "enhanced table" at bounding box center [872, 255] width 32 height 32
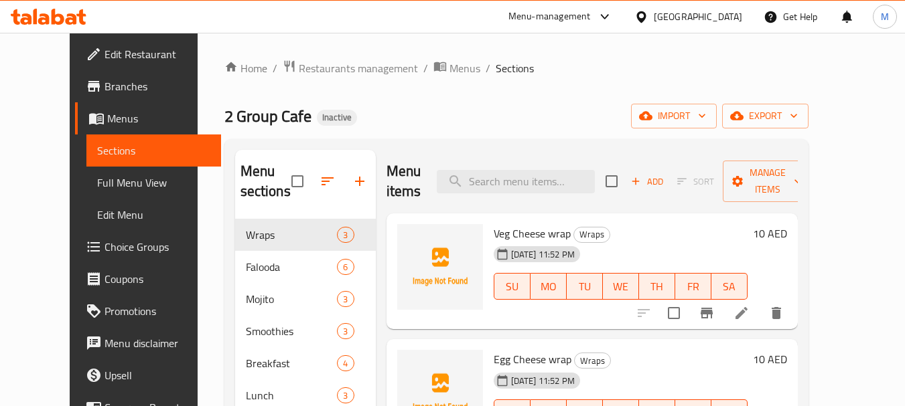
click at [97, 182] on span "Full Menu View" at bounding box center [153, 183] width 113 height 16
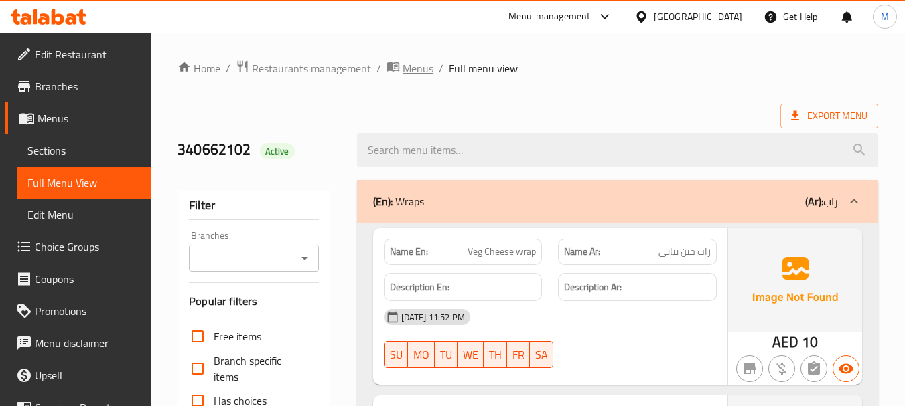
click at [403, 76] on span "Menus" at bounding box center [417, 68] width 31 height 16
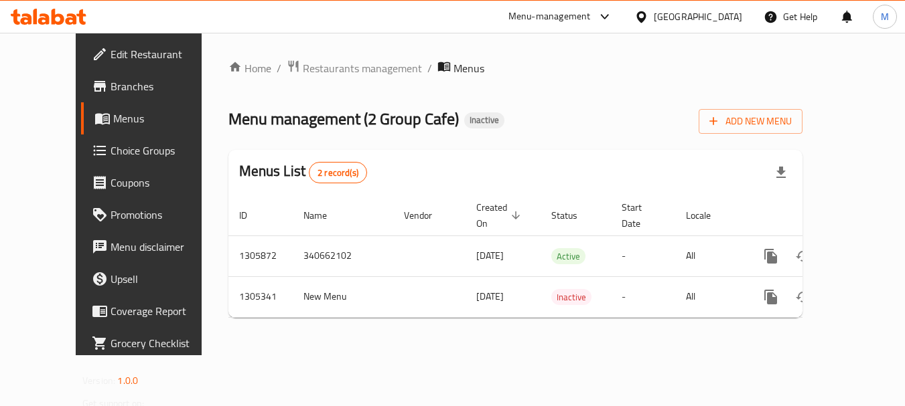
click at [453, 72] on span "Menus" at bounding box center [468, 68] width 31 height 16
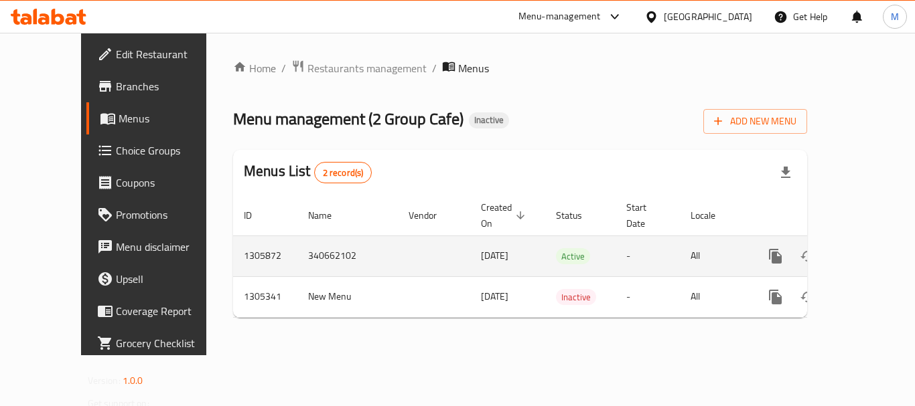
click at [865, 250] on link "enhanced table" at bounding box center [872, 256] width 32 height 32
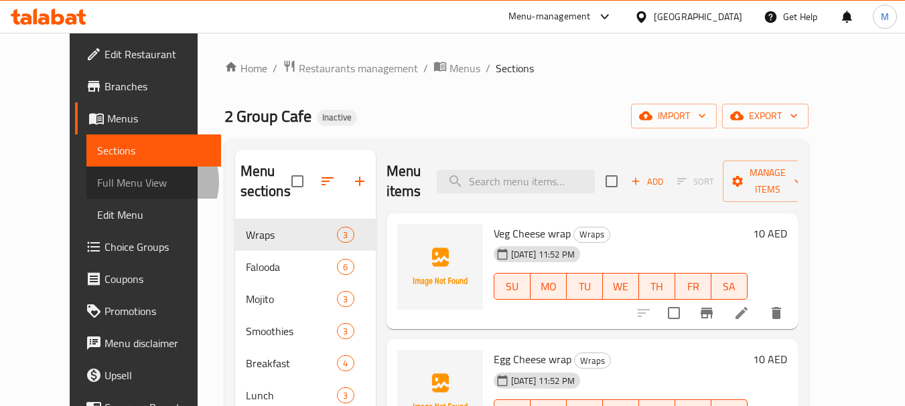
click at [97, 182] on span "Full Menu View" at bounding box center [153, 183] width 113 height 16
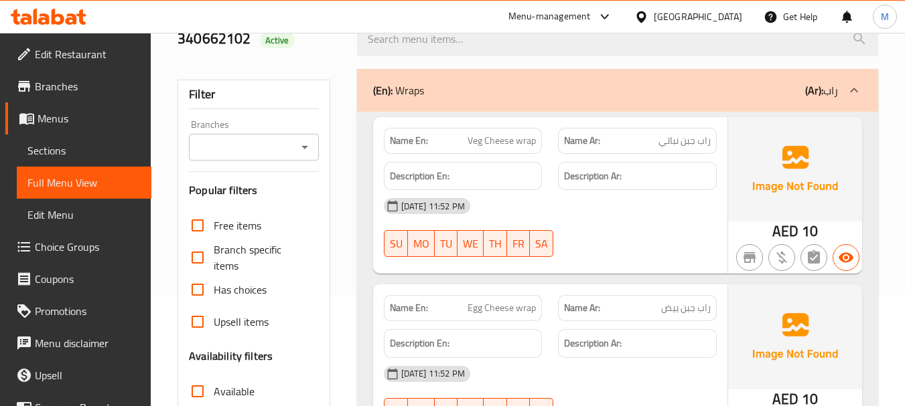
scroll to position [335, 0]
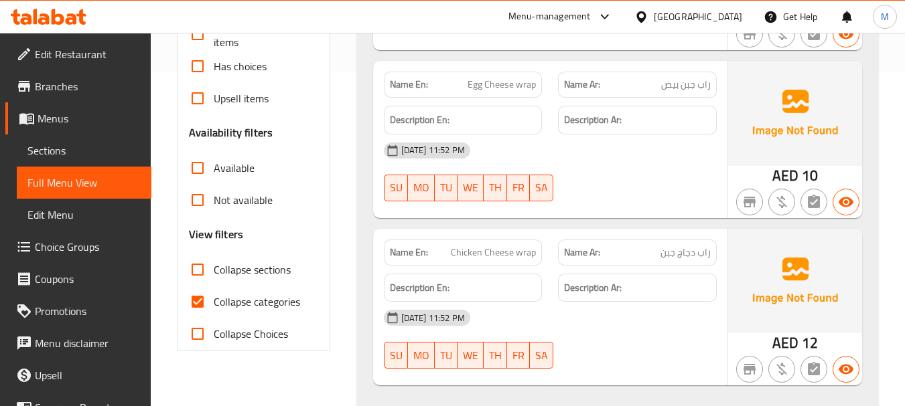
click at [195, 303] on input "Collapse categories" at bounding box center [197, 302] width 32 height 32
checkbox input "false"
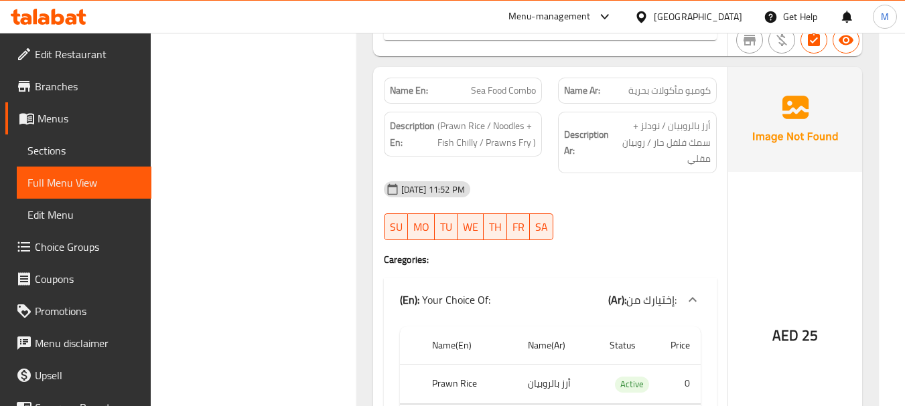
scroll to position [7710, 0]
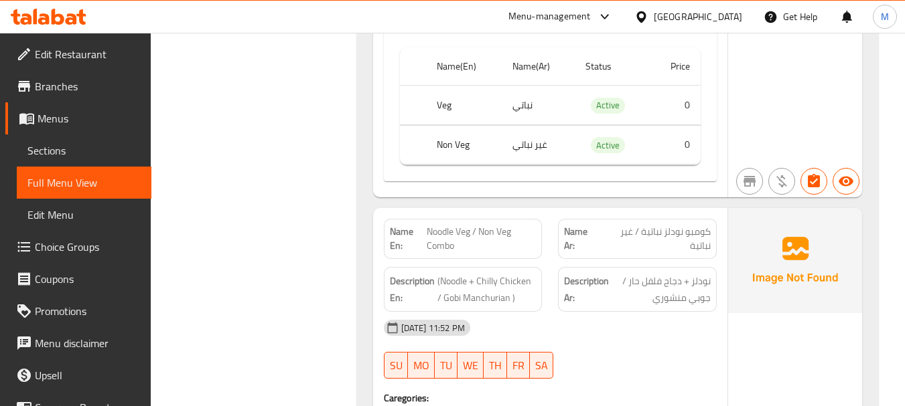
scroll to position [7040, 0]
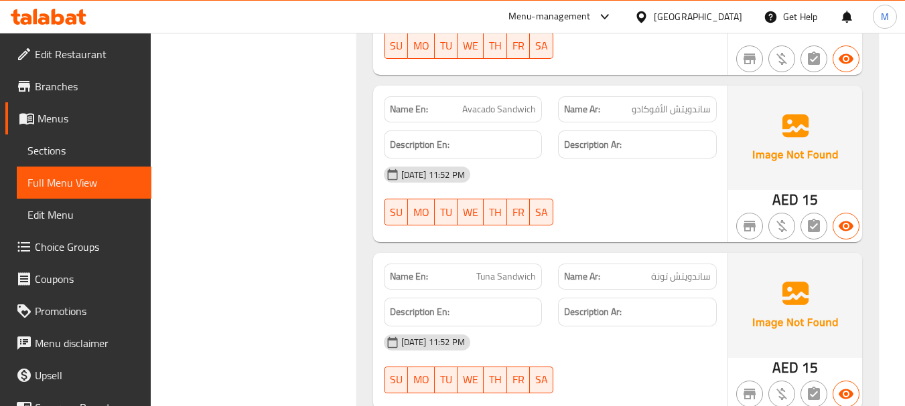
scroll to position [22789, 0]
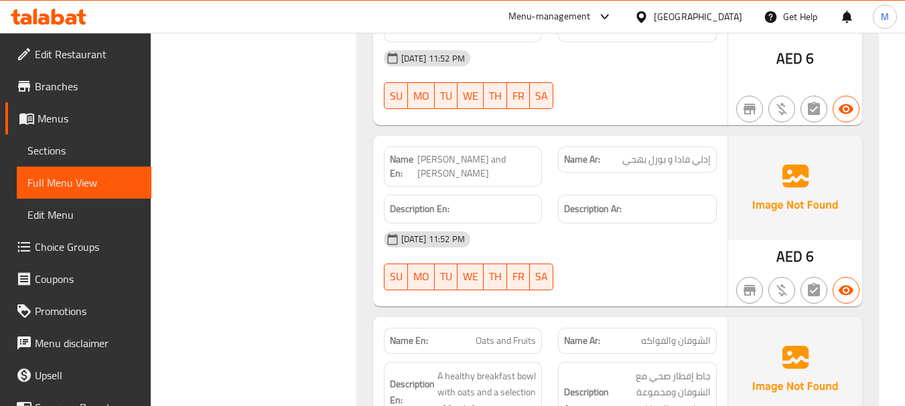
scroll to position [4080, 0]
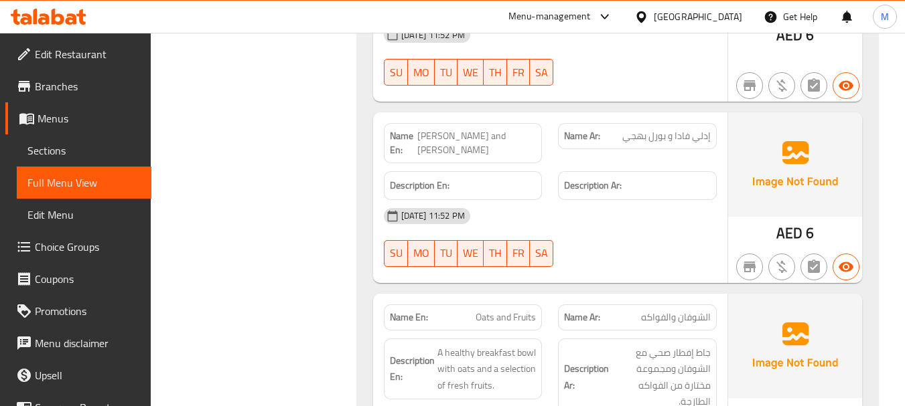
click at [59, 151] on span "Sections" at bounding box center [83, 151] width 113 height 16
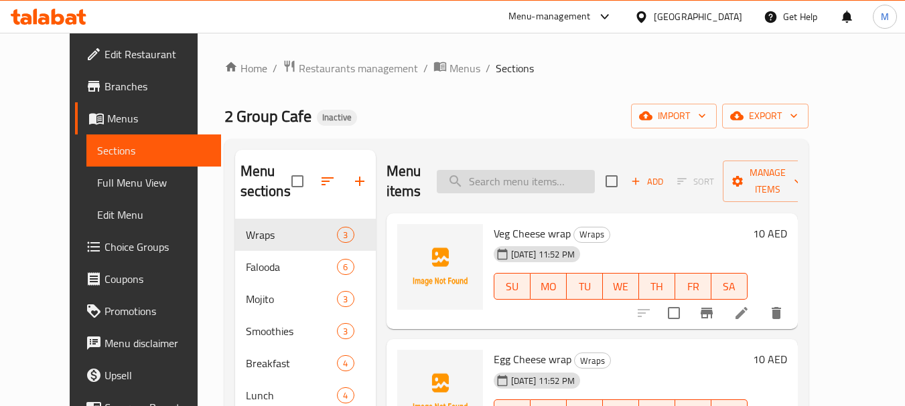
click at [508, 172] on input "search" at bounding box center [516, 181] width 158 height 23
paste input "Idly Vada and Poori Bhaj"
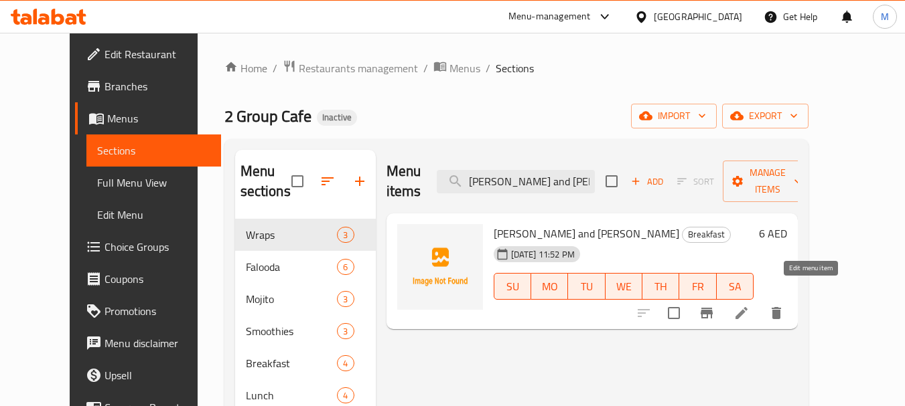
type input "Idly Vada and Poori Bhaj"
click at [749, 305] on icon at bounding box center [741, 313] width 16 height 16
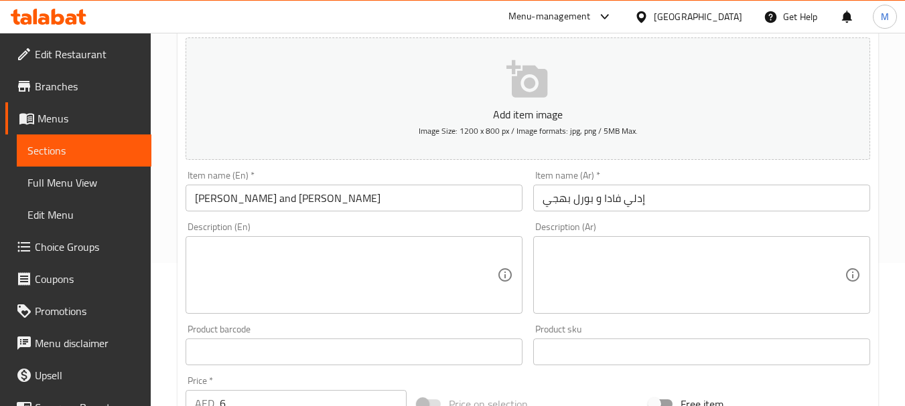
scroll to position [201, 0]
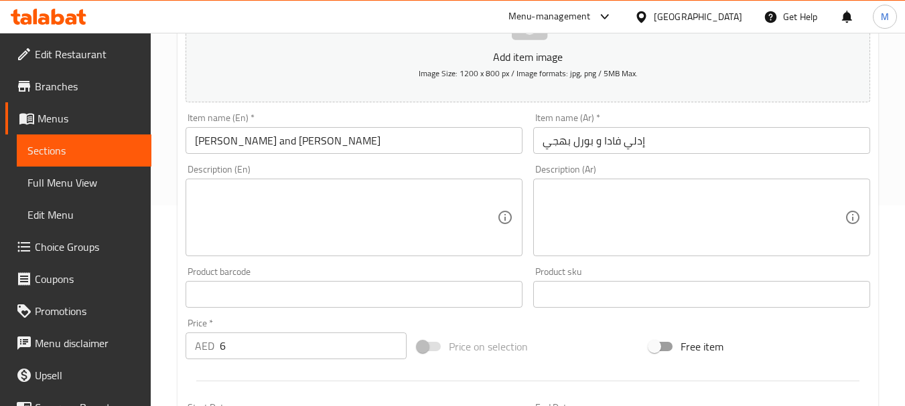
click at [251, 137] on input "[PERSON_NAME] and [PERSON_NAME]" at bounding box center [353, 140] width 337 height 27
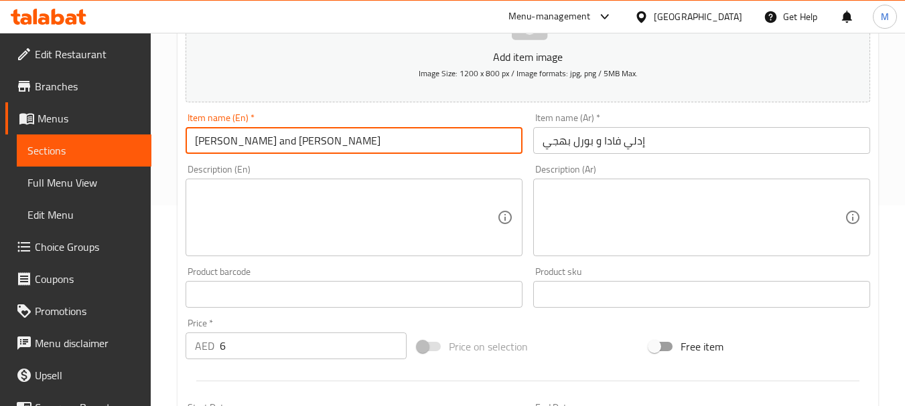
click at [251, 137] on input "[PERSON_NAME] and [PERSON_NAME]" at bounding box center [353, 140] width 337 height 27
type input "Idly Vada /Poori Bhaji"
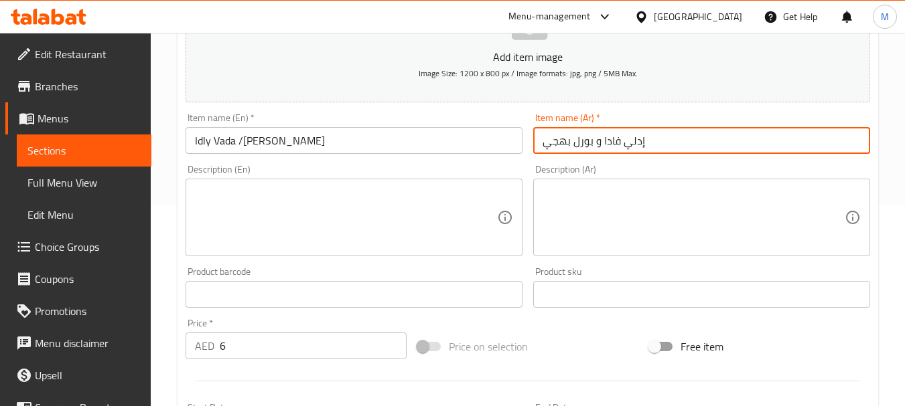
click at [582, 148] on input "إدلي فادا و بورل بهجي" at bounding box center [701, 140] width 337 height 27
click at [815, 143] on input "إدلي فادا و بورل بهجي" at bounding box center [701, 140] width 337 height 27
click at [418, 164] on div "Description (En) Description (En)" at bounding box center [354, 210] width 348 height 102
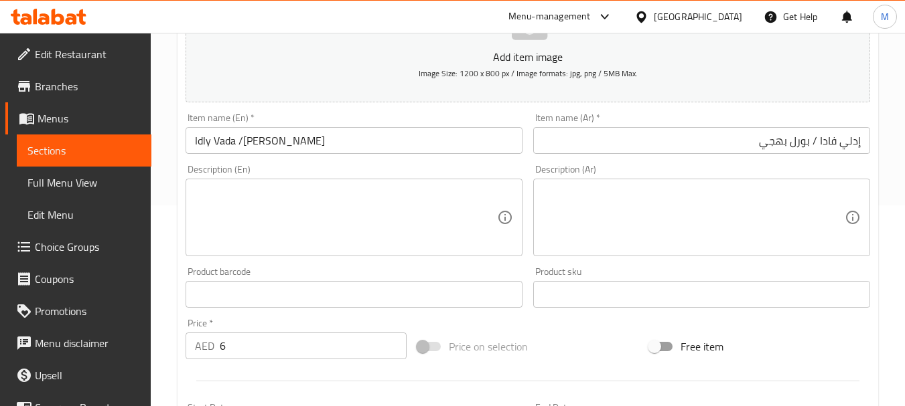
click at [792, 145] on input "إدلي فادا / بورل بهجي" at bounding box center [701, 140] width 337 height 27
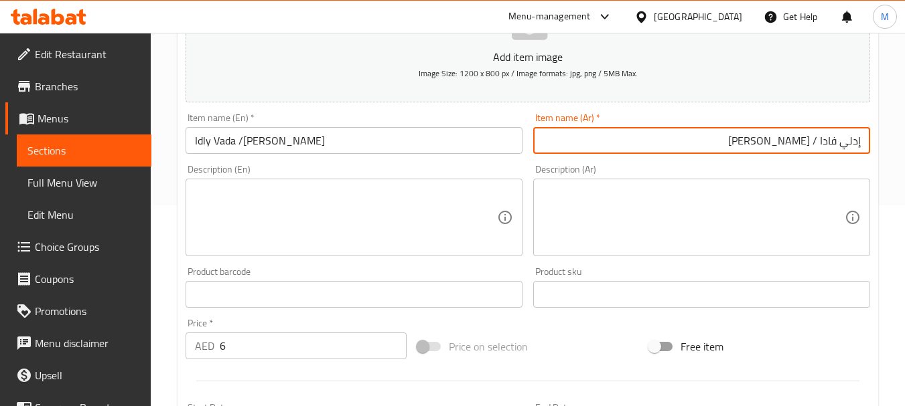
type input "إدلي فادا / بوري باجي"
click at [781, 169] on div "Description (Ar) Description (Ar)" at bounding box center [701, 211] width 337 height 92
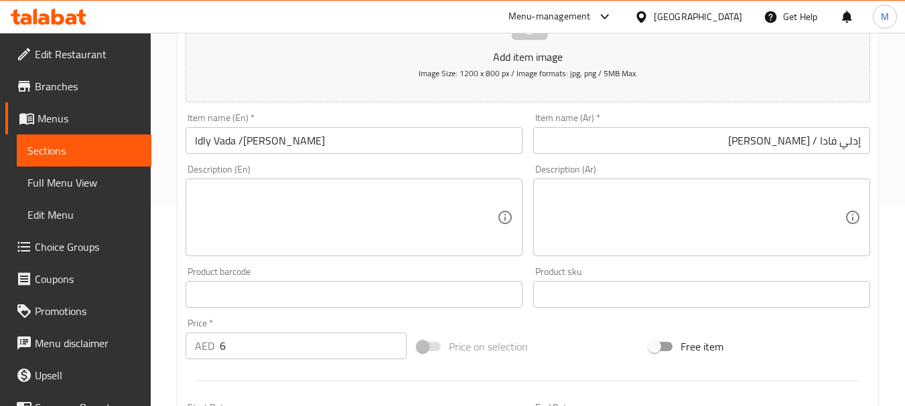
click at [431, 175] on div "Description (En) Description (En)" at bounding box center [353, 211] width 337 height 92
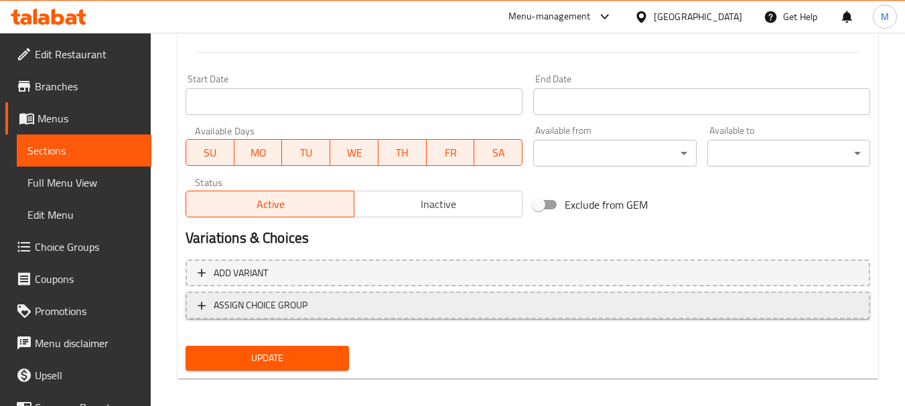
scroll to position [540, 0]
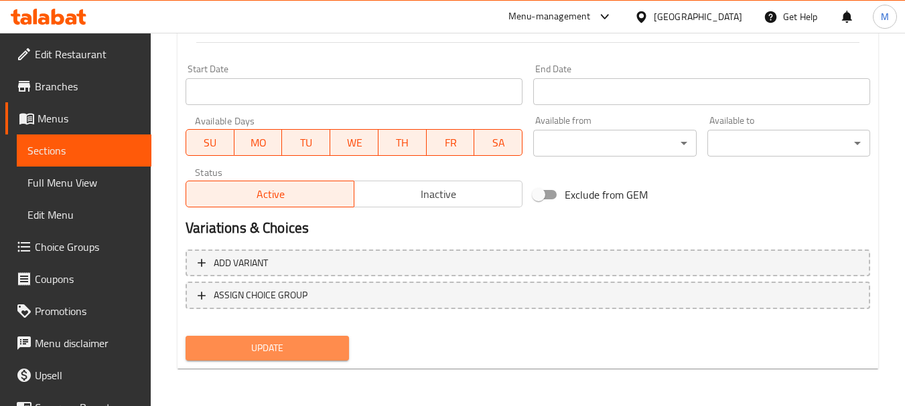
click at [315, 348] on span "Update" at bounding box center [266, 348] width 141 height 17
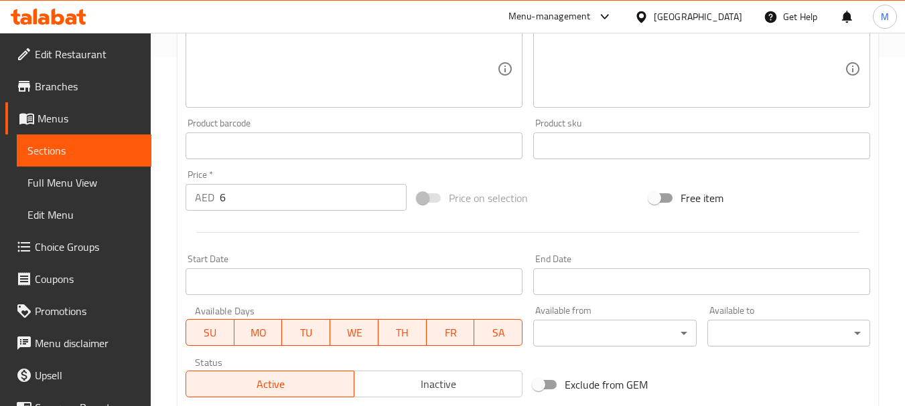
scroll to position [71, 0]
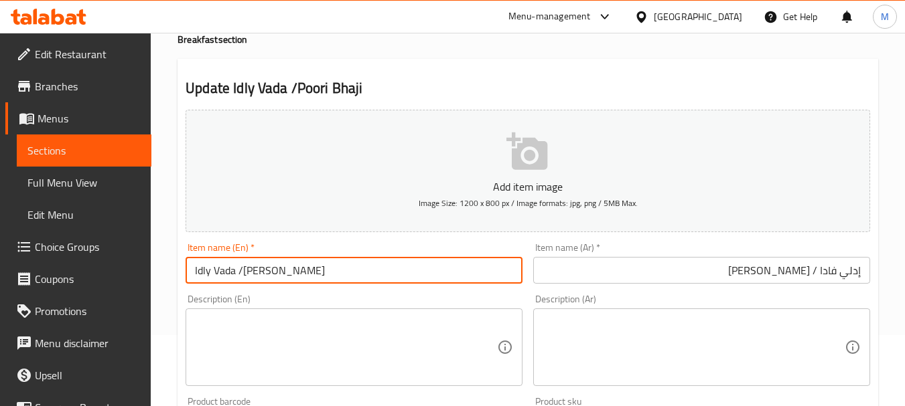
drag, startPoint x: 234, startPoint y: 269, endPoint x: 192, endPoint y: 268, distance: 42.2
click at [192, 268] on input "Idly Vada /Poori Bhaji" at bounding box center [353, 270] width 337 height 27
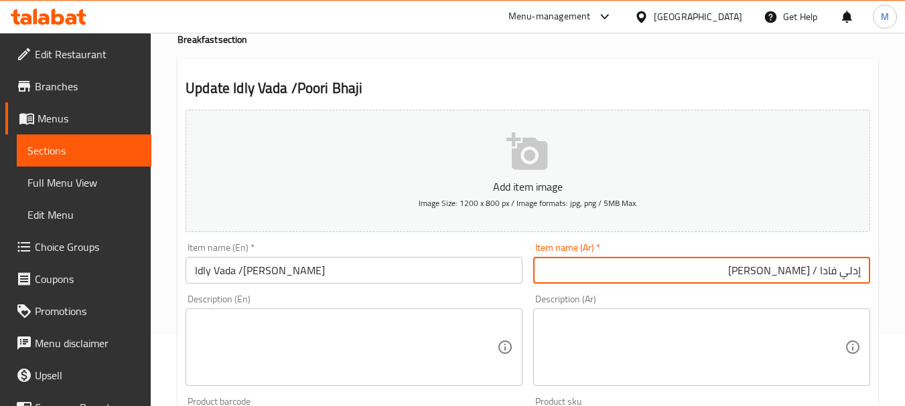
drag, startPoint x: 819, startPoint y: 270, endPoint x: 873, endPoint y: 271, distance: 53.6
click at [873, 271] on div "Item name (Ar)   * إدلي فادا / بوري باجي Item name (Ar) *" at bounding box center [702, 264] width 348 height 52
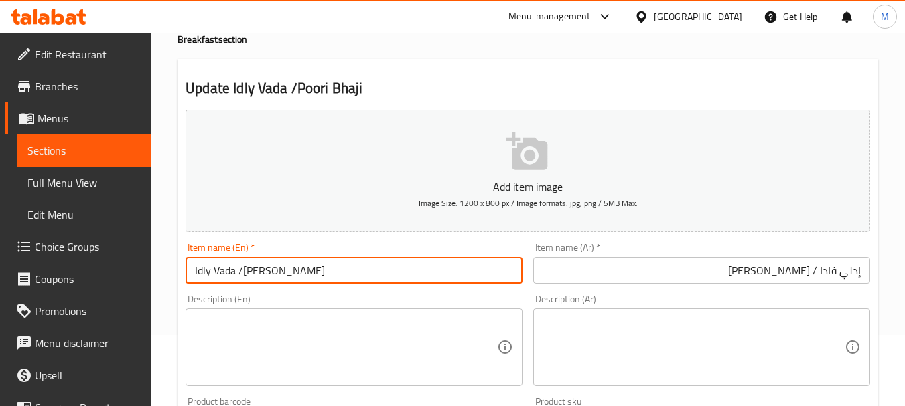
drag, startPoint x: 283, startPoint y: 271, endPoint x: 243, endPoint y: 271, distance: 40.2
click at [243, 271] on input "Idly Vada /Poori Bhaji" at bounding box center [353, 270] width 337 height 27
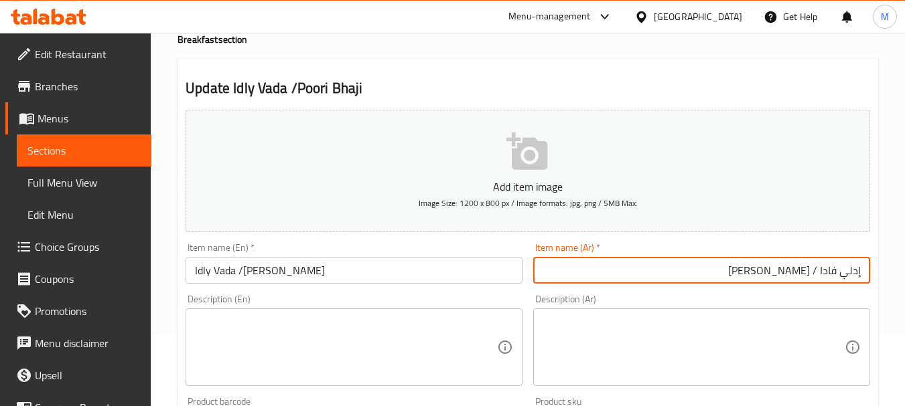
drag, startPoint x: 755, startPoint y: 277, endPoint x: 811, endPoint y: 271, distance: 56.5
click at [811, 271] on input "إدلي فادا / بوري باجي" at bounding box center [701, 270] width 337 height 27
click at [248, 277] on input "Idly Vada /Poori Bhaji" at bounding box center [353, 270] width 337 height 27
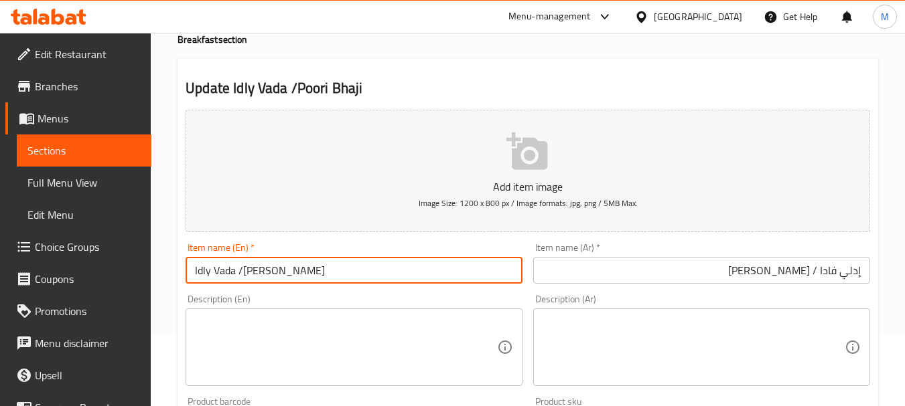
click at [248, 277] on input "Idly Vada /Poori Bhaji" at bounding box center [353, 270] width 337 height 27
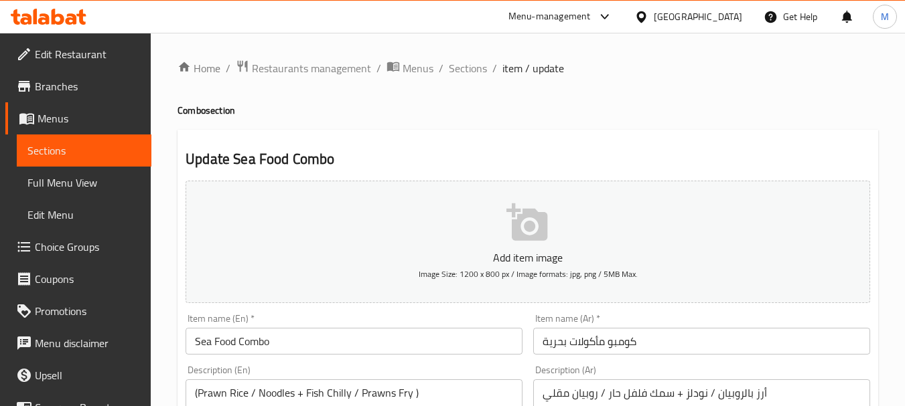
click at [74, 254] on span "Choice Groups" at bounding box center [88, 247] width 106 height 16
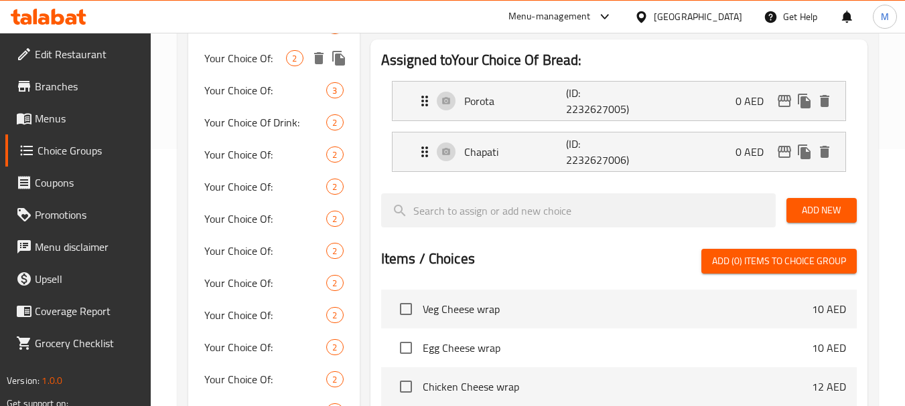
scroll to position [268, 0]
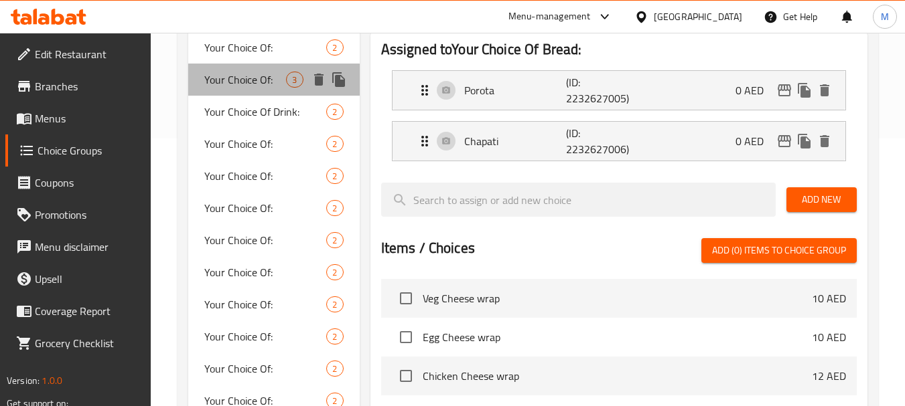
click at [214, 84] on span "Your Choice Of:" at bounding box center [245, 80] width 82 height 16
type input "Your Choice Of:"
type input "إختيارك من:"
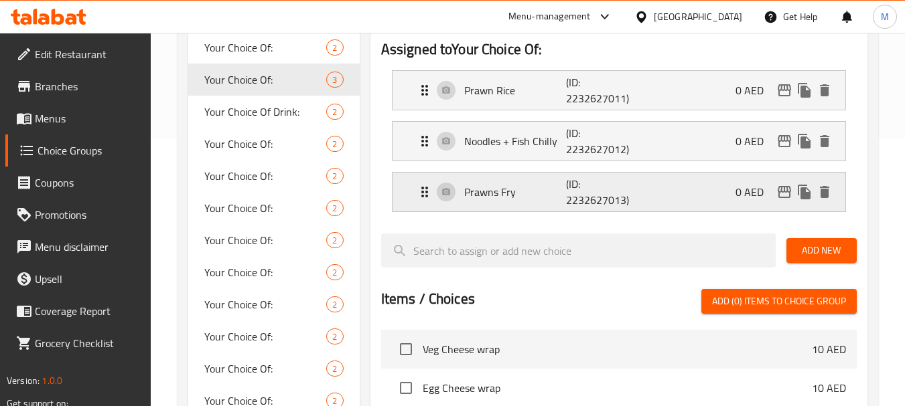
click at [421, 189] on icon "Expand" at bounding box center [425, 192] width 16 height 16
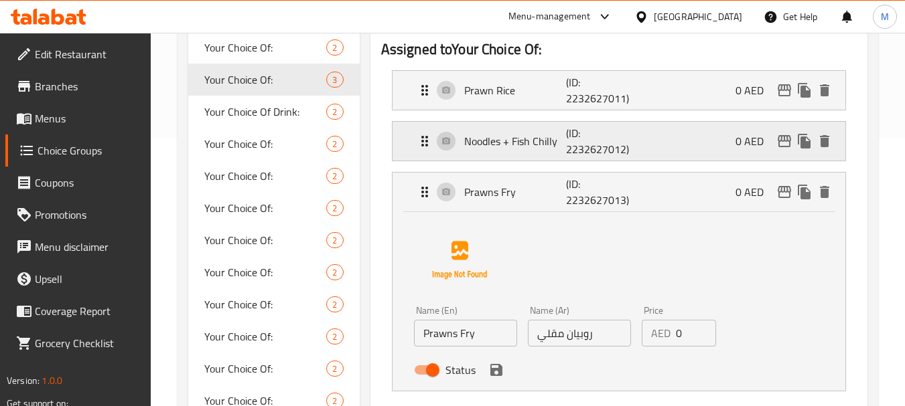
click at [421, 144] on icon "Expand" at bounding box center [425, 141] width 16 height 16
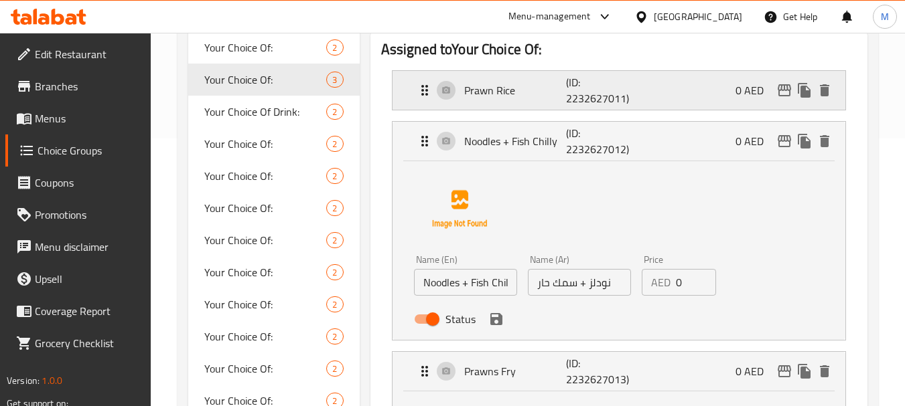
click at [421, 84] on icon "Expand" at bounding box center [425, 90] width 16 height 16
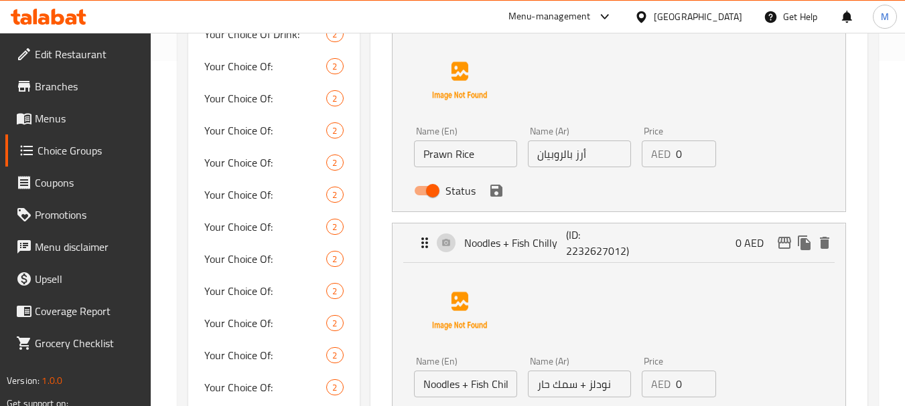
scroll to position [335, 0]
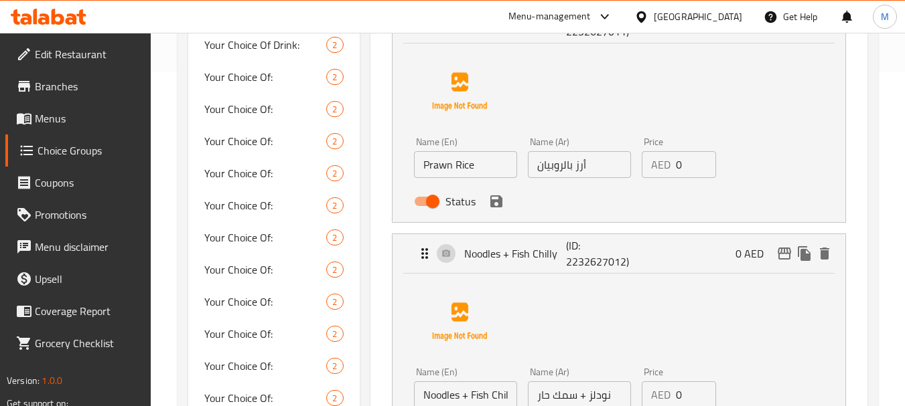
click at [447, 163] on input "Prawn Rice" at bounding box center [465, 164] width 103 height 27
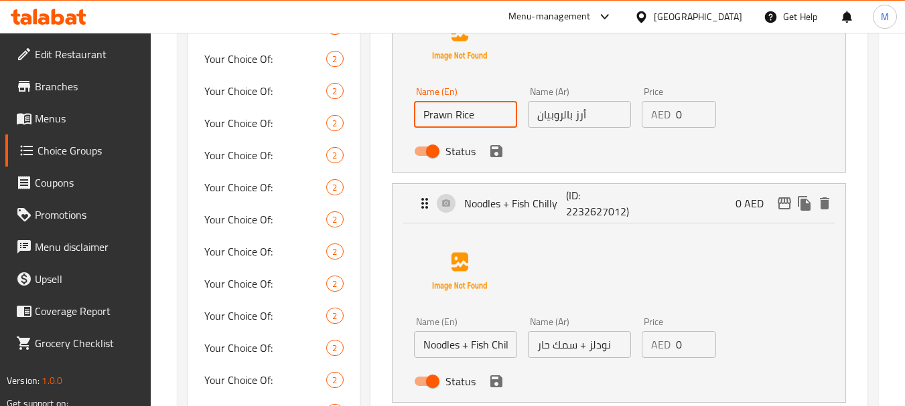
scroll to position [536, 0]
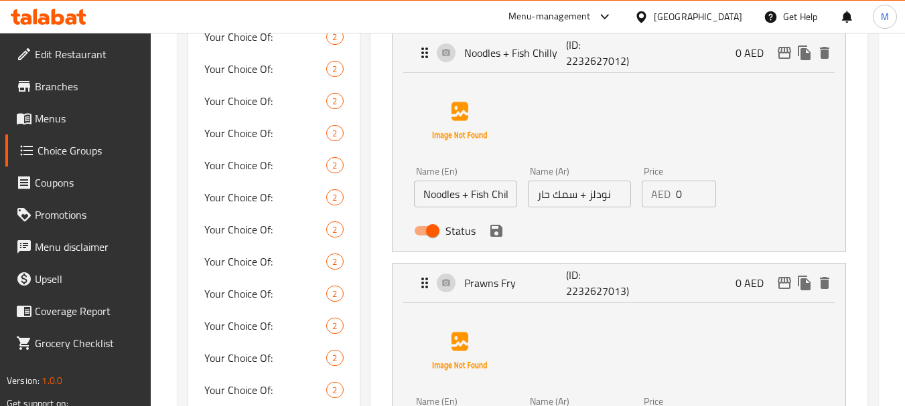
click at [428, 195] on input "Noodles + Fish Chilly" at bounding box center [465, 194] width 103 height 27
click at [425, 192] on input "Noodles + Fish Chilly" at bounding box center [465, 194] width 103 height 27
paste input "Prawn"
drag, startPoint x: 492, startPoint y: 193, endPoint x: 527, endPoint y: 194, distance: 34.8
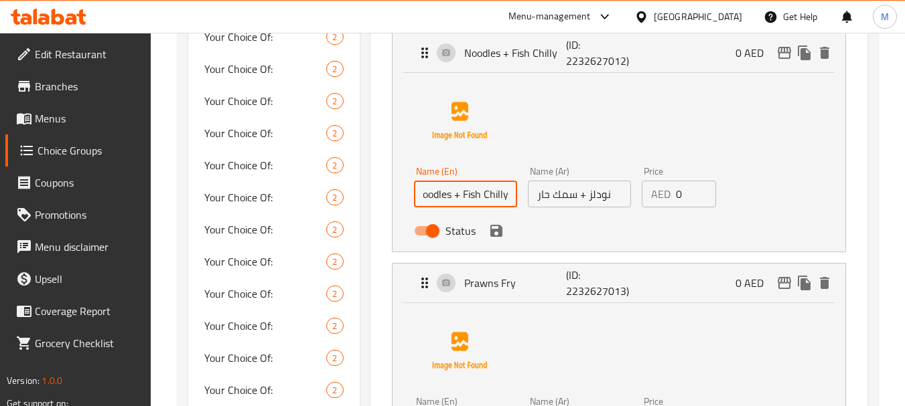
click at [527, 194] on div "Name (En) Prawn Noodles + Fish Chilly Name (En) Name (Ar) نودلز + سمك حار Name …" at bounding box center [579, 205] width 342 height 88
type input "Prawn Noodles"
click at [605, 194] on input "نودلز + سمك حار" at bounding box center [579, 194] width 103 height 27
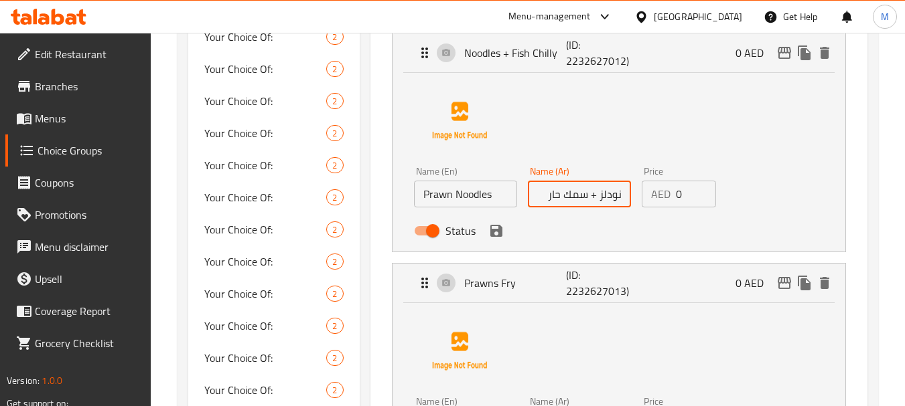
drag, startPoint x: 542, startPoint y: 198, endPoint x: 593, endPoint y: 191, distance: 51.3
click at [593, 191] on input "نودلز + سمك حار" at bounding box center [579, 194] width 103 height 27
click at [586, 138] on div "Name (En) Prawn Noodles Name (En) Name (Ar) نودلز Name (Ar) Price AED 0 Price S…" at bounding box center [619, 160] width 410 height 168
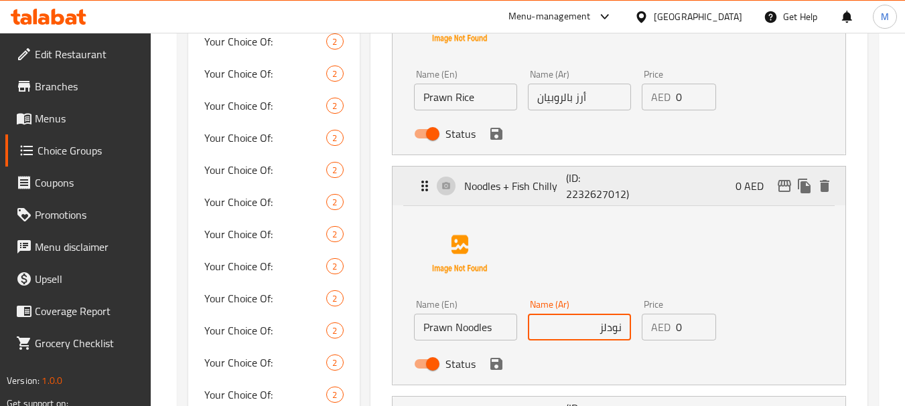
scroll to position [402, 0]
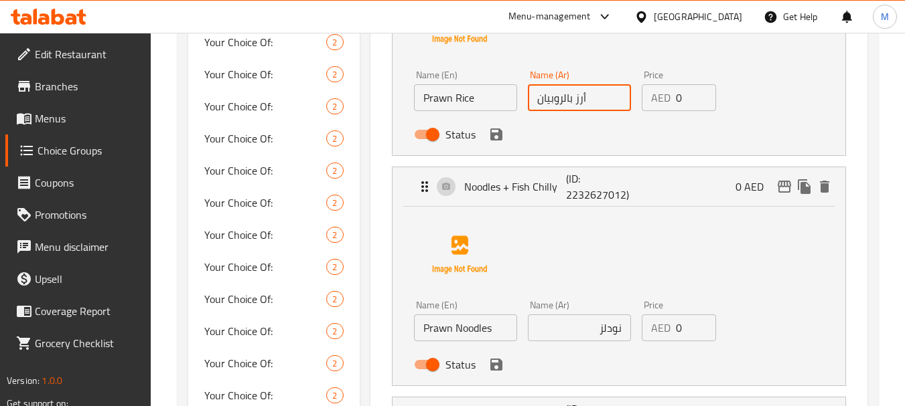
click at [558, 99] on input "أرز بالروبيان" at bounding box center [579, 97] width 103 height 27
click at [570, 335] on input "نودلز" at bounding box center [579, 328] width 103 height 27
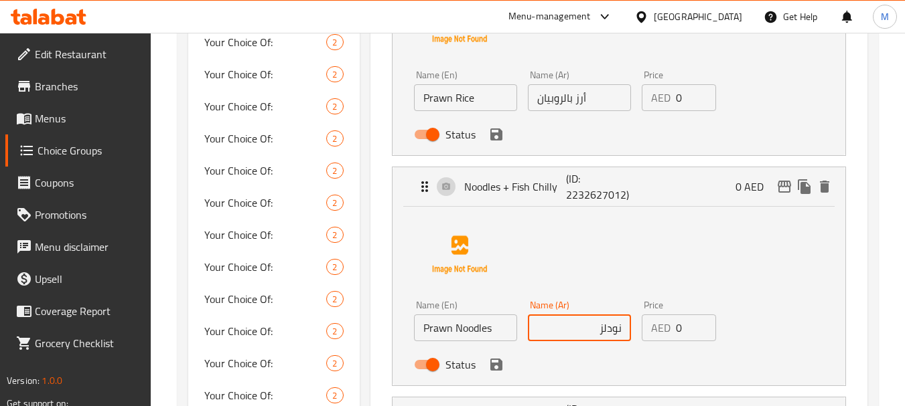
paste input "بالروبيان"
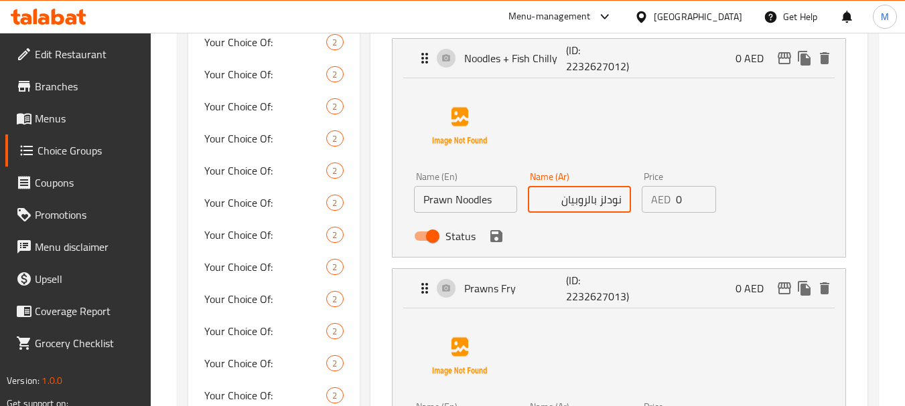
scroll to position [536, 0]
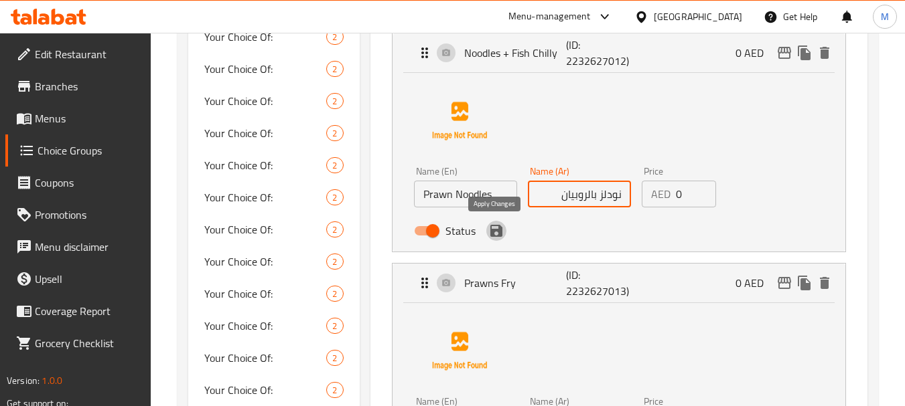
click at [496, 237] on icon "save" at bounding box center [496, 231] width 12 height 12
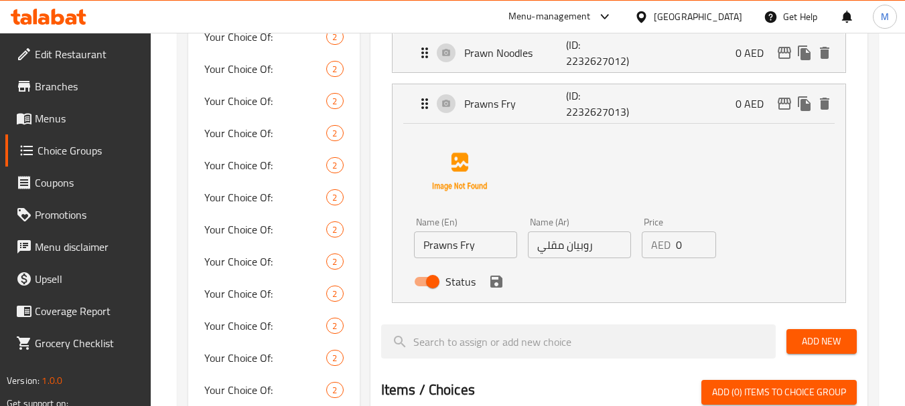
type input "نودلز بالروبيان"
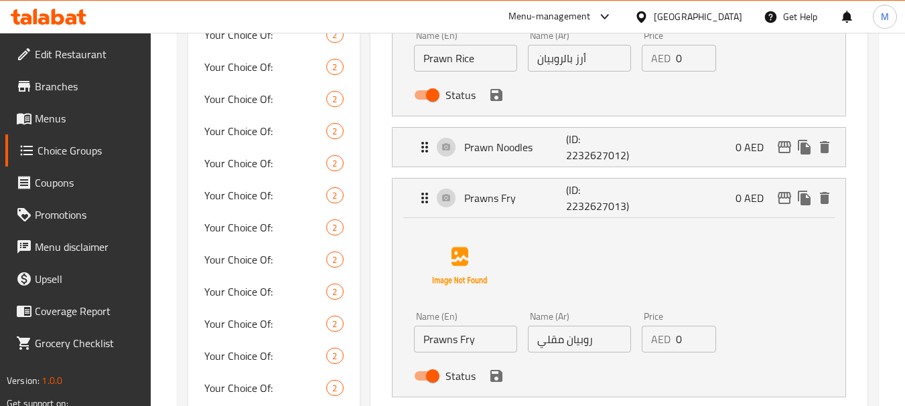
scroll to position [402, 0]
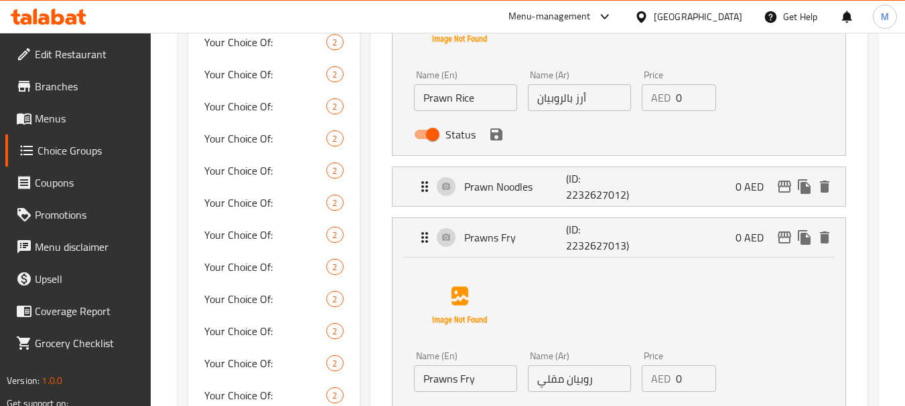
click at [500, 139] on icon "save" at bounding box center [496, 135] width 12 height 12
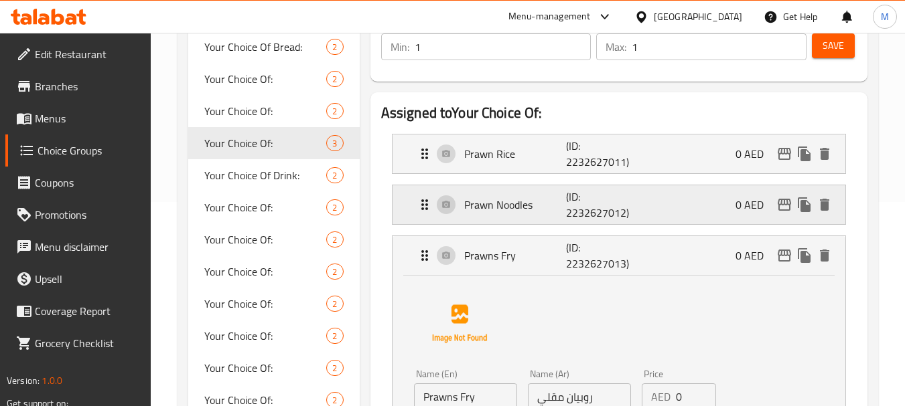
scroll to position [201, 0]
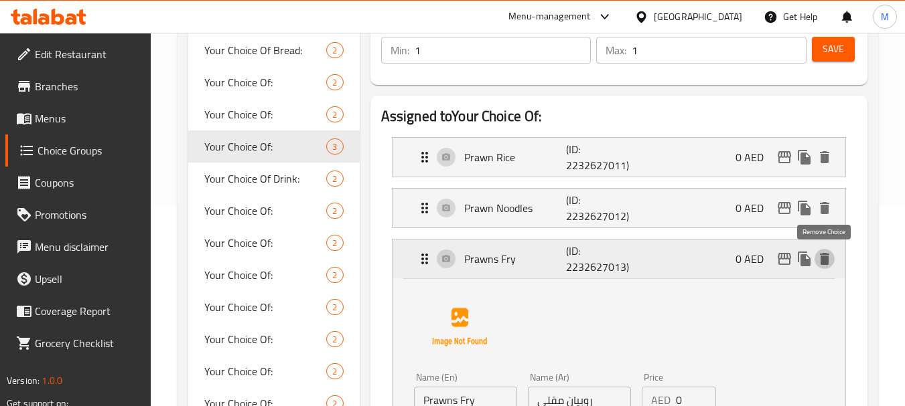
click at [828, 256] on icon "delete" at bounding box center [824, 259] width 9 height 12
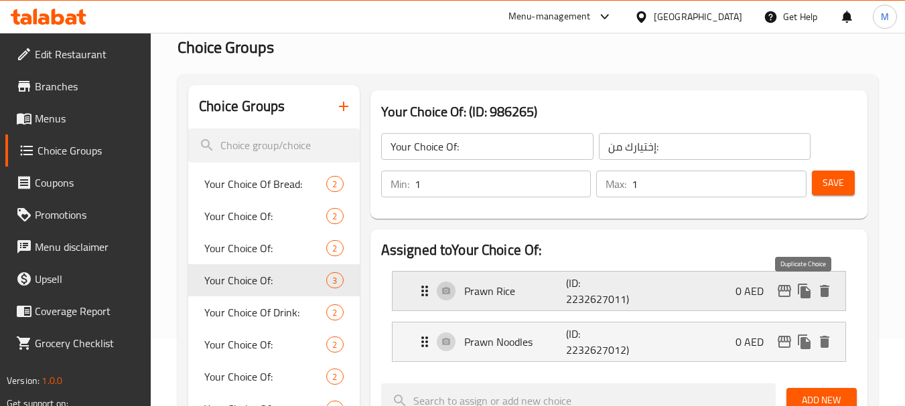
scroll to position [0, 0]
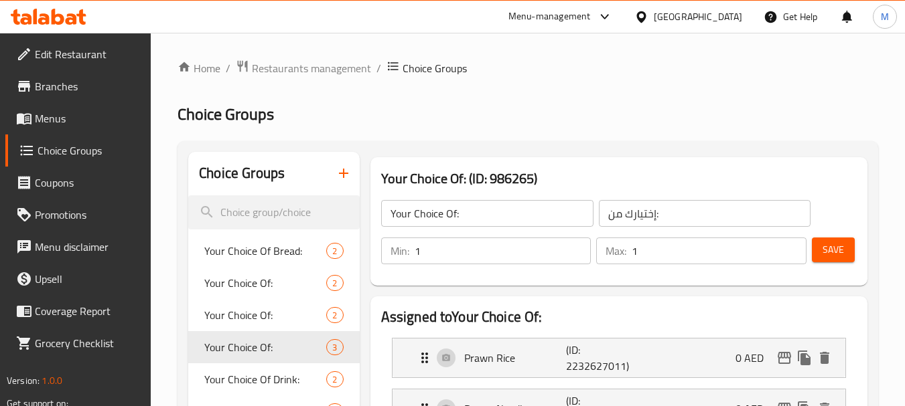
click at [834, 248] on span "Save" at bounding box center [832, 250] width 21 height 17
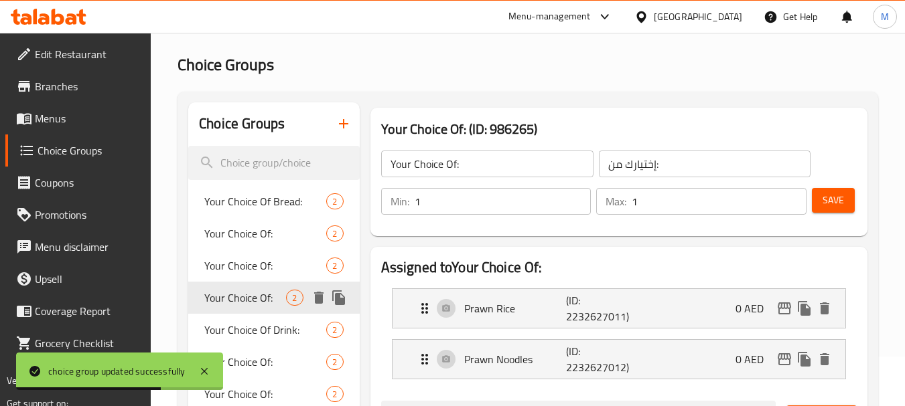
scroll to position [134, 0]
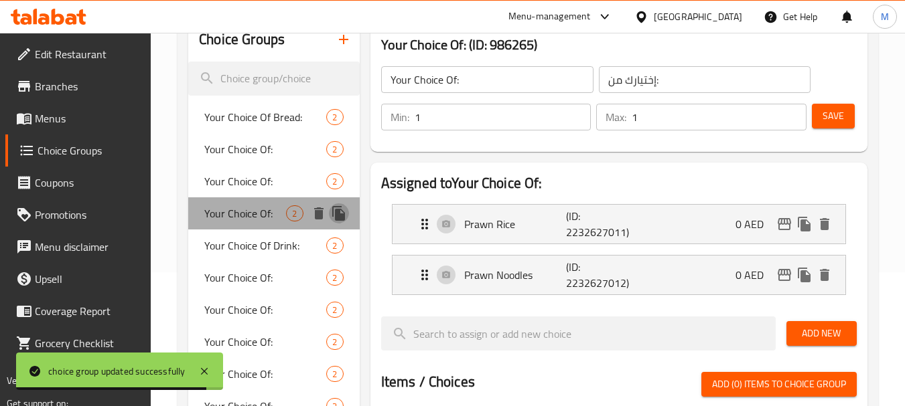
click at [335, 213] on icon "duplicate" at bounding box center [338, 213] width 13 height 15
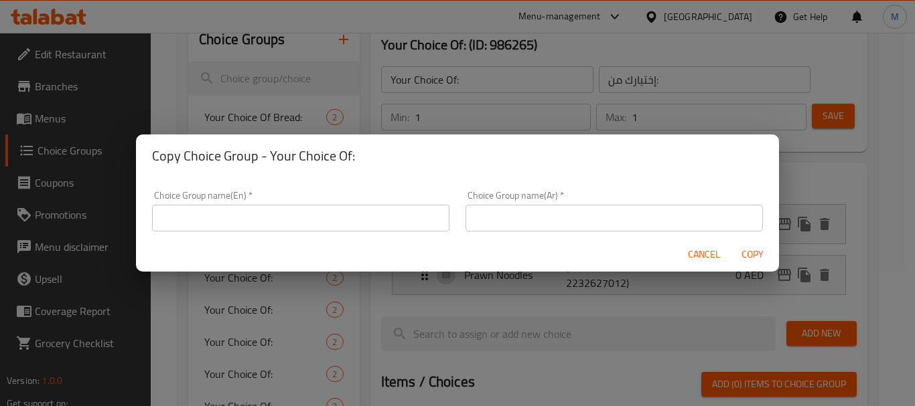
click at [350, 214] on input "text" at bounding box center [300, 218] width 297 height 27
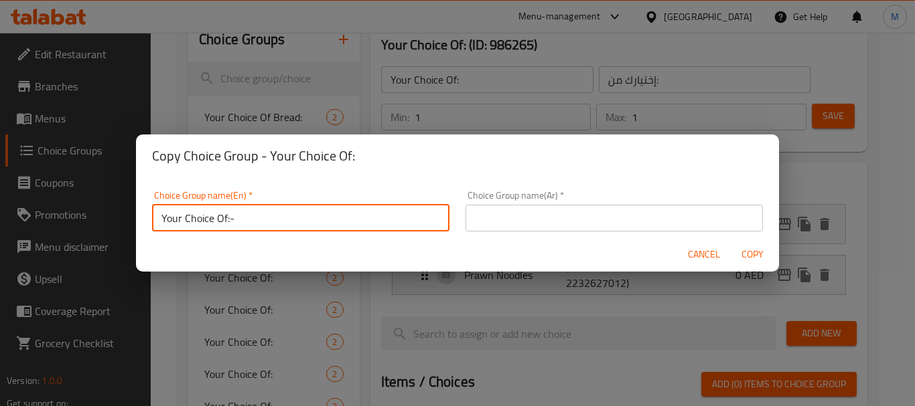
type input "Your Choice Of:-"
click at [516, 222] on input "text" at bounding box center [613, 218] width 297 height 27
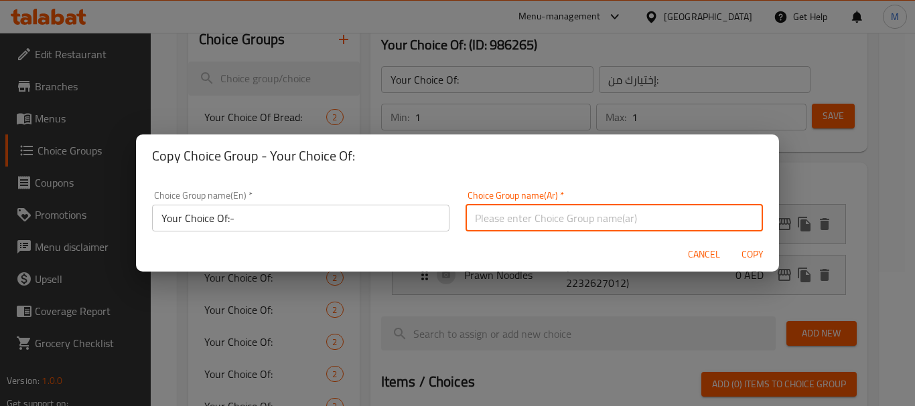
type input "إختيارك من:"
click at [757, 250] on span "Copy" at bounding box center [752, 254] width 32 height 17
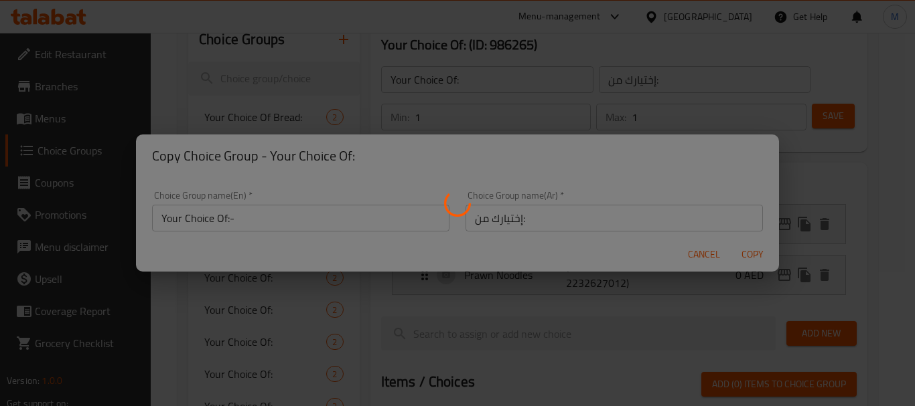
type input "Your Choice Of:-"
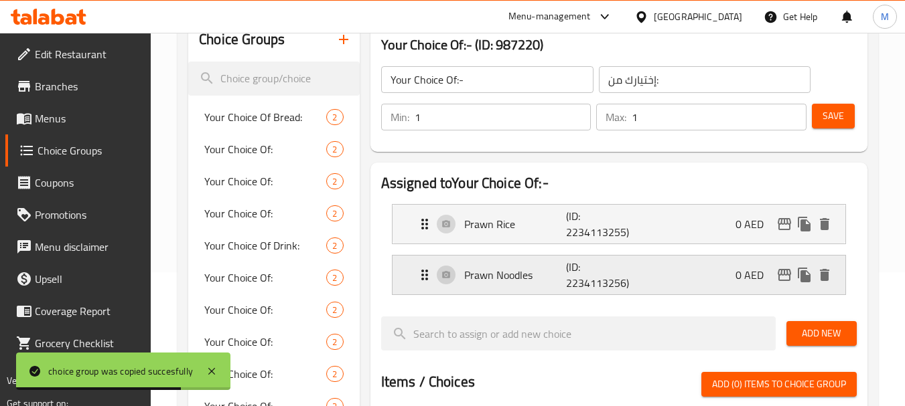
click at [425, 271] on icon "Expand" at bounding box center [425, 275] width 16 height 16
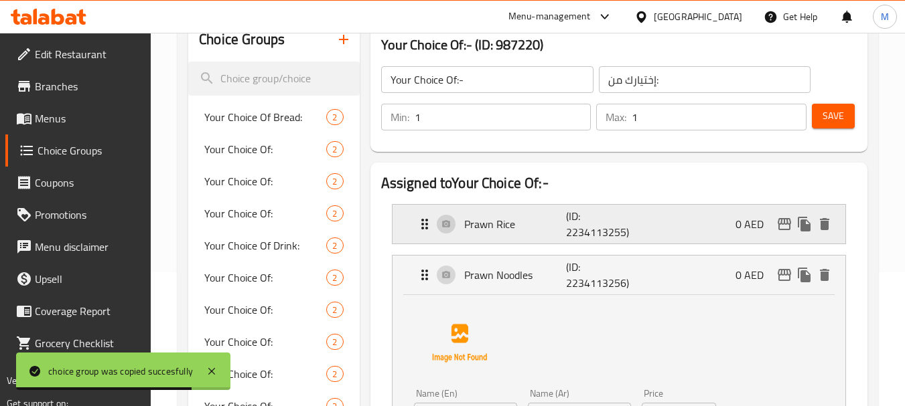
click at [417, 222] on icon "Expand" at bounding box center [425, 224] width 16 height 16
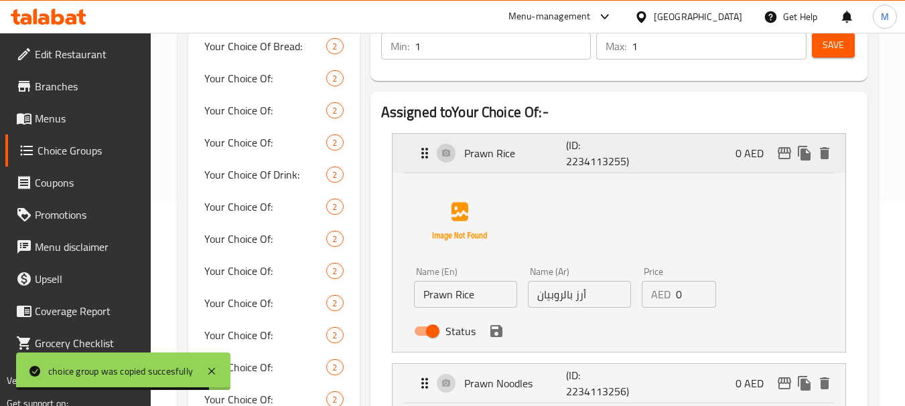
scroll to position [335, 0]
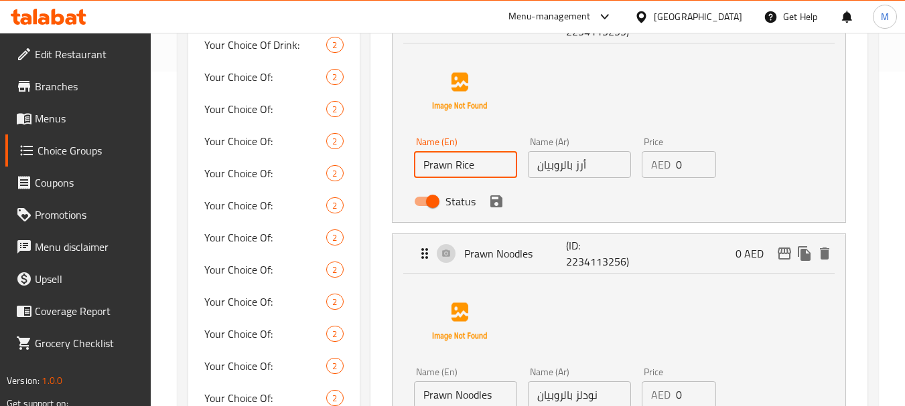
click at [461, 167] on input "Prawn Rice" at bounding box center [465, 164] width 103 height 27
paste input "Fish Chilly"
type input "Fish Chilly"
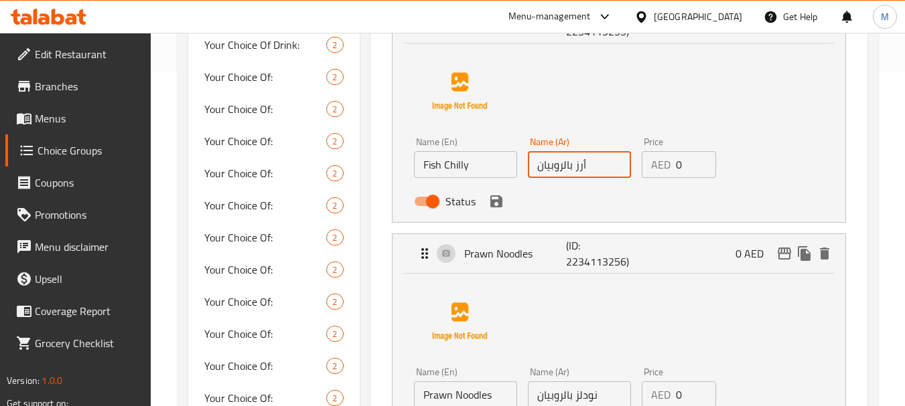
click at [570, 162] on input "أرز بالروبيان" at bounding box center [579, 164] width 103 height 27
paste input "مك فلفل حار"
click at [501, 200] on icon "save" at bounding box center [496, 202] width 12 height 12
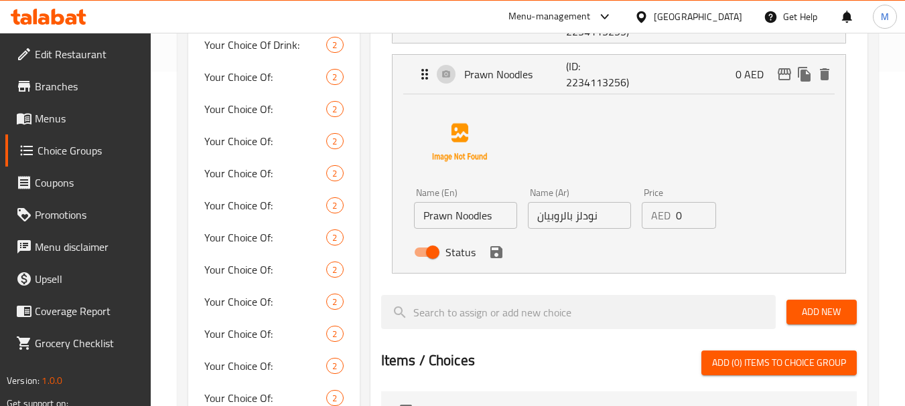
type input "سمك فلفل حار"
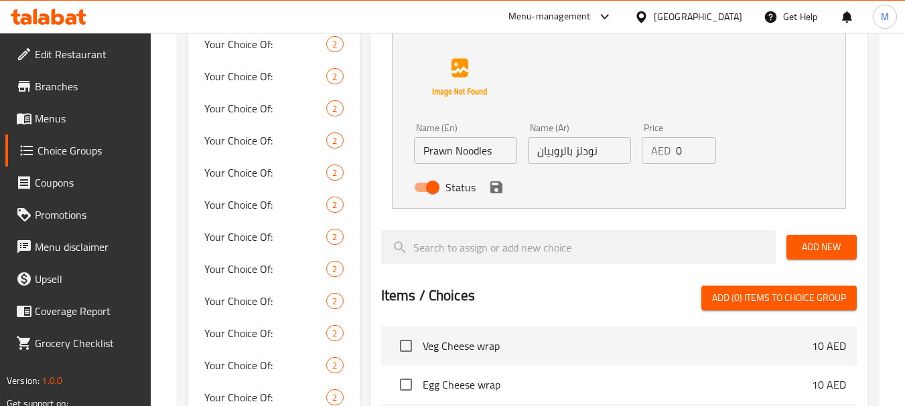
scroll to position [402, 0]
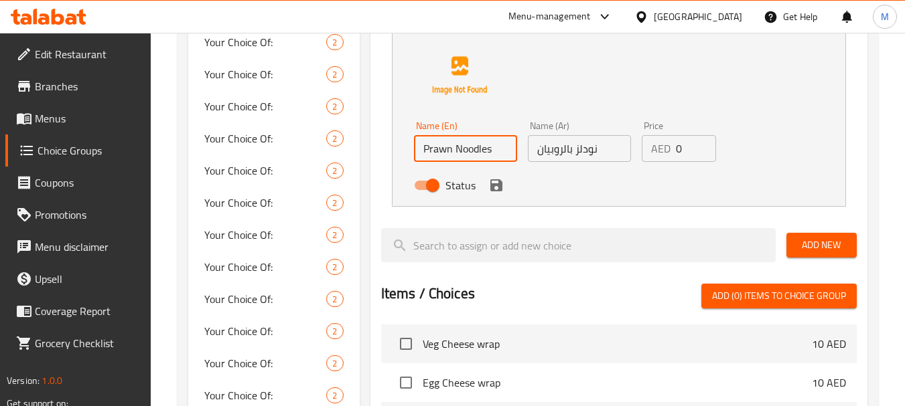
click at [449, 143] on input "Prawn Noodles" at bounding box center [465, 148] width 103 height 27
paste input "s Fry"
type input "Prawns Fry"
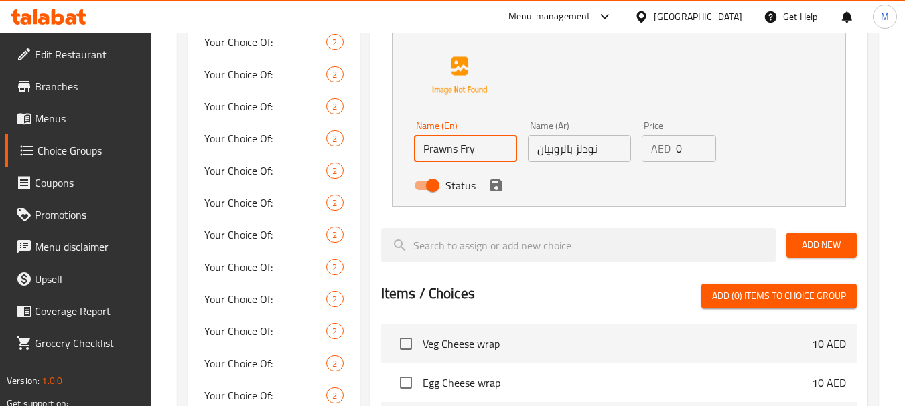
click at [565, 154] on input "نودلز بالروبيان" at bounding box center [579, 148] width 103 height 27
click at [565, 153] on input "نودلز بالروبيان" at bounding box center [579, 148] width 103 height 27
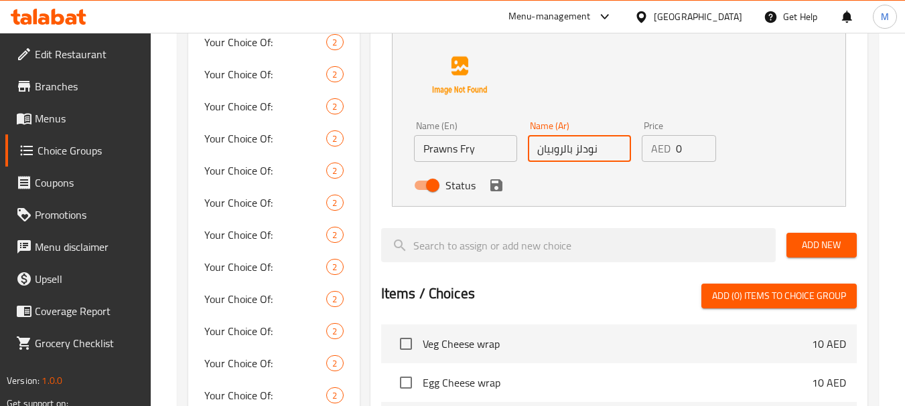
click at [565, 153] on input "نودلز بالروبيان" at bounding box center [579, 148] width 103 height 27
paste input "روبيان مقلي"
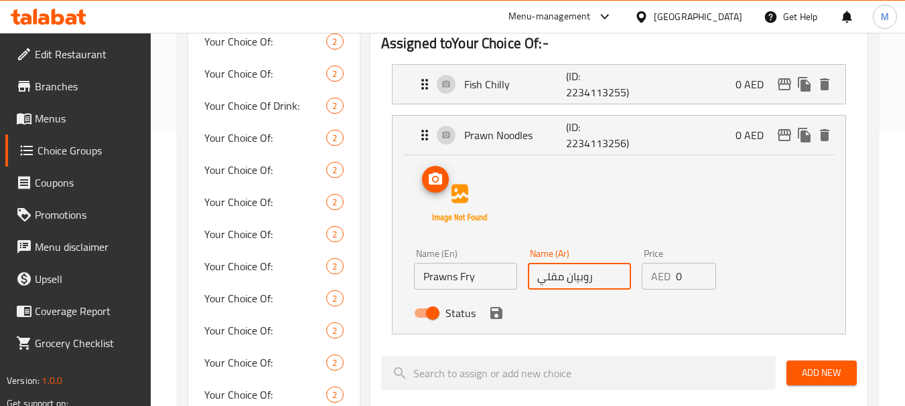
scroll to position [268, 0]
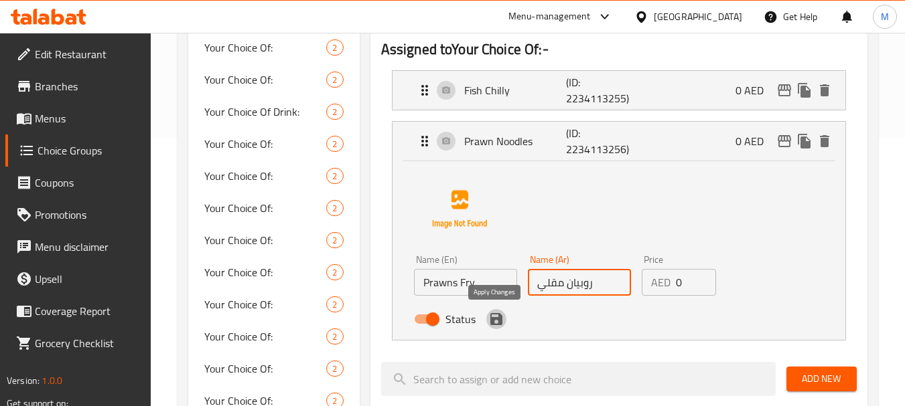
click at [498, 321] on icon "save" at bounding box center [496, 319] width 12 height 12
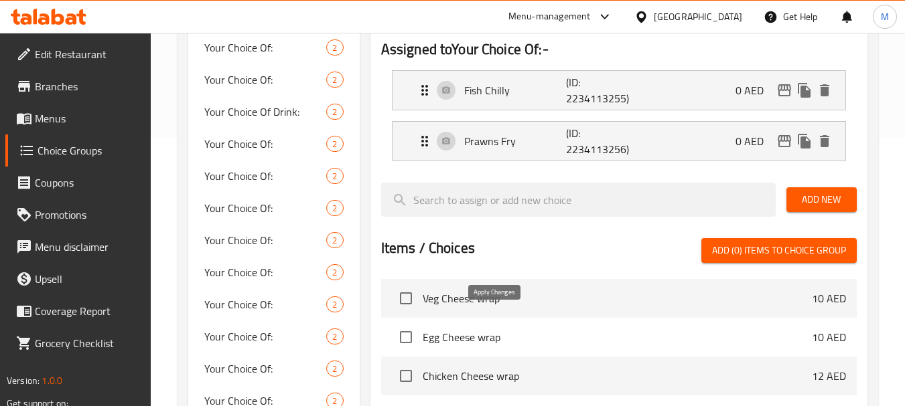
type input "روبيان مقلي"
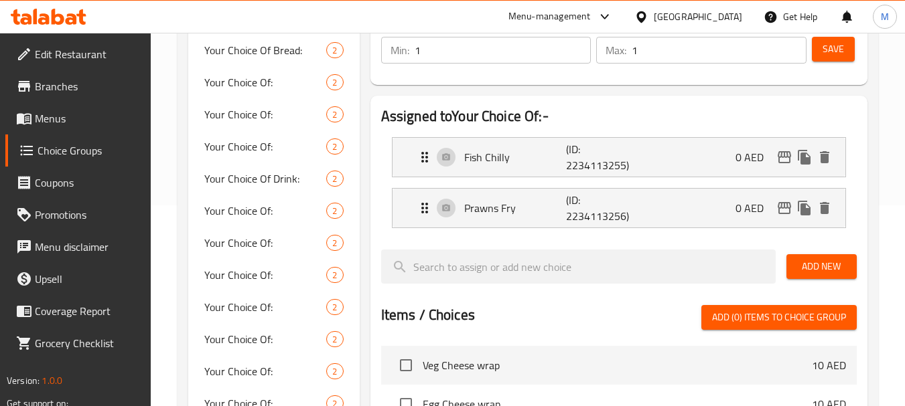
scroll to position [0, 0]
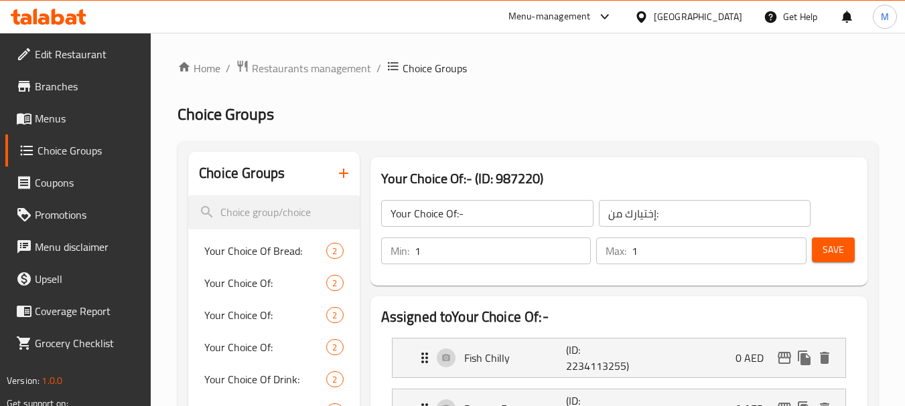
click at [829, 246] on span "Save" at bounding box center [832, 250] width 21 height 17
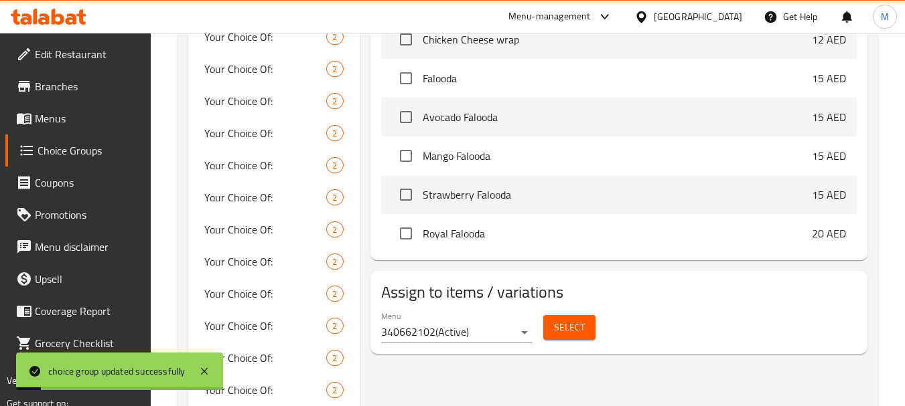
scroll to position [134, 0]
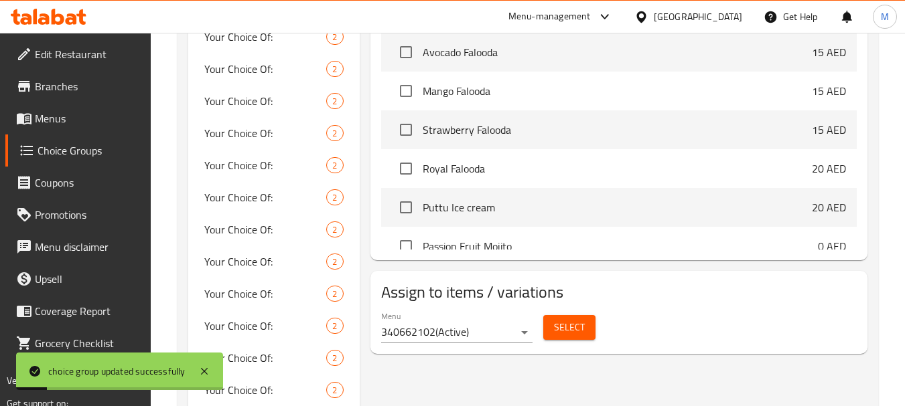
click at [569, 317] on button "Select" at bounding box center [569, 327] width 52 height 25
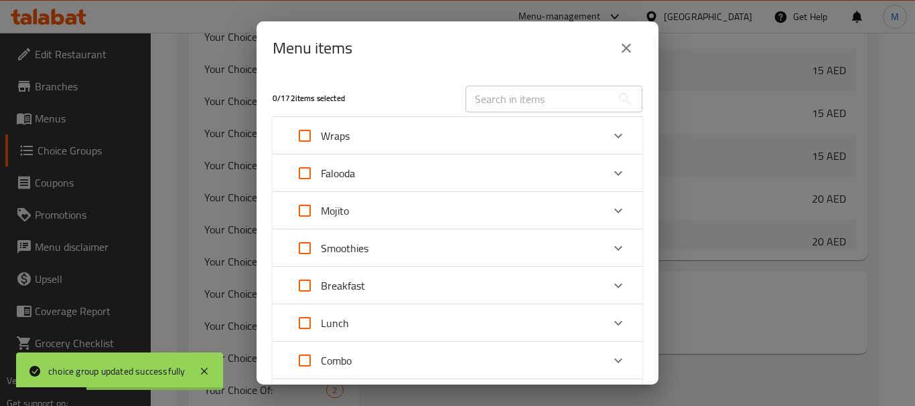
click at [530, 102] on input "text" at bounding box center [538, 99] width 146 height 27
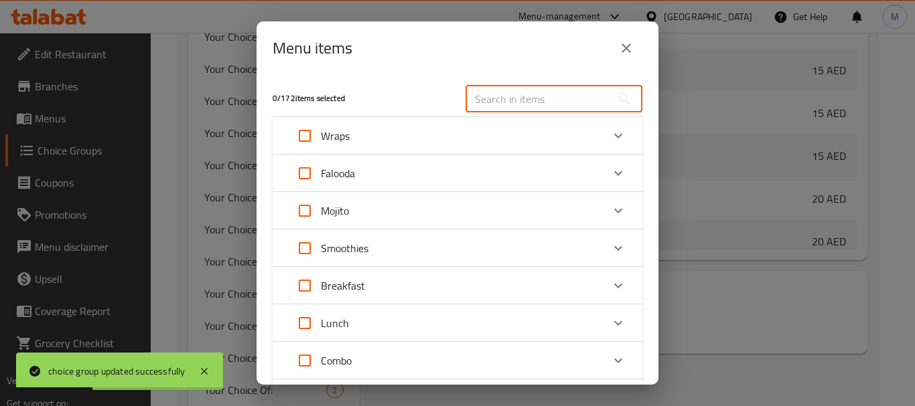
paste input "Sea Food Combo"
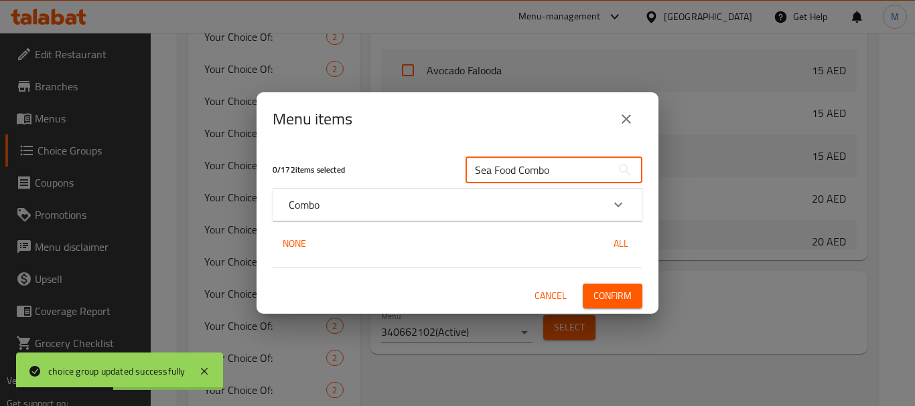
type input "Sea Food Combo"
click at [386, 202] on div "Combo" at bounding box center [445, 205] width 313 height 16
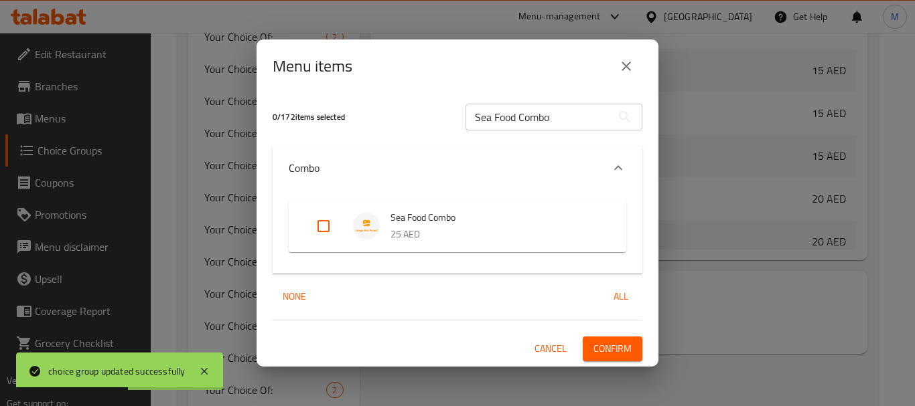
click at [316, 221] on input "Expand" at bounding box center [323, 226] width 32 height 32
checkbox input "true"
click at [599, 341] on span "Confirm" at bounding box center [612, 349] width 38 height 17
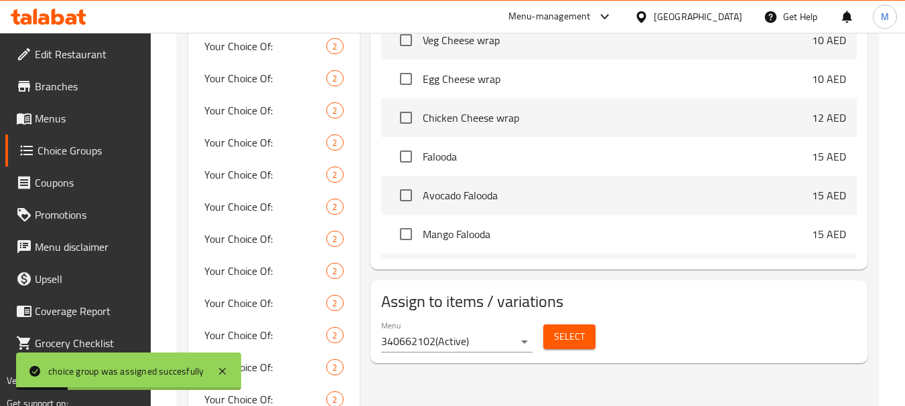
scroll to position [0, 0]
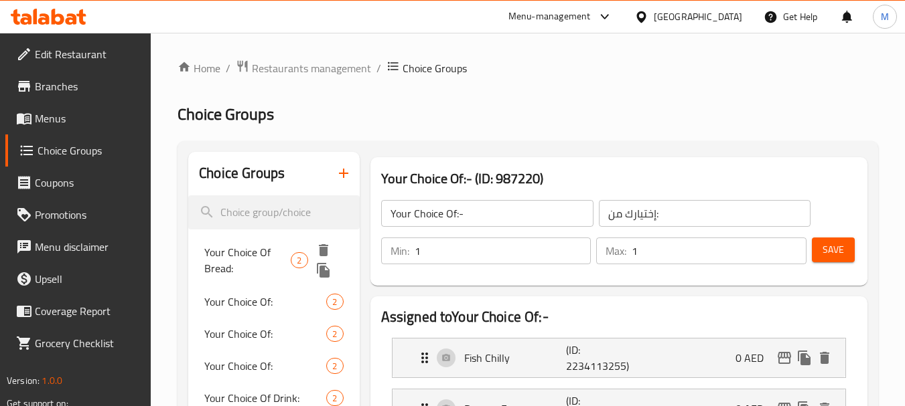
click at [241, 257] on span "Your Choice Of Bread:" at bounding box center [247, 260] width 86 height 32
type input "Your Choice Of Bread:"
type input "إختيارك من الخبز:"
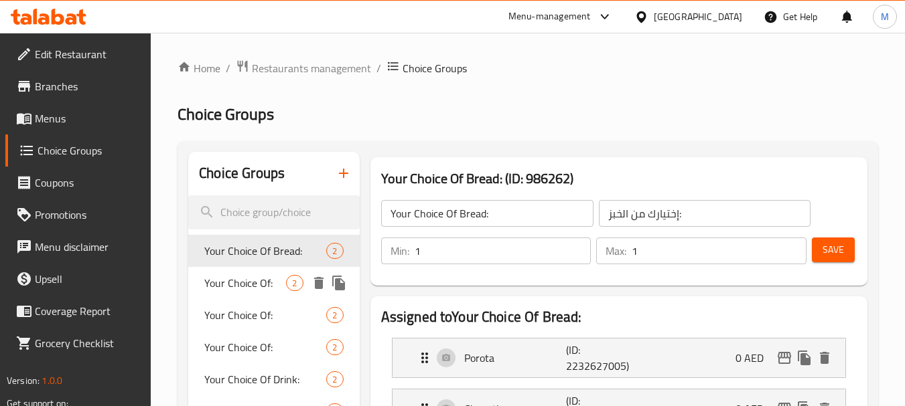
click at [226, 288] on span "Your Choice Of:" at bounding box center [245, 283] width 82 height 16
type input "Your Choice Of:"
type input "إختيارك من:"
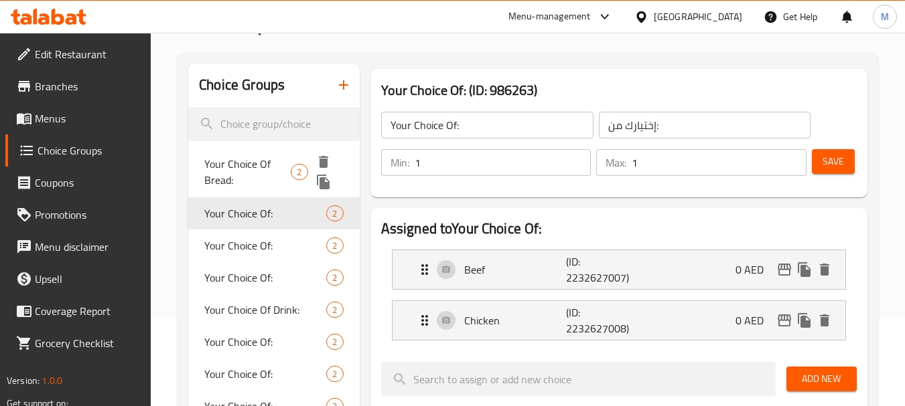
scroll to position [134, 0]
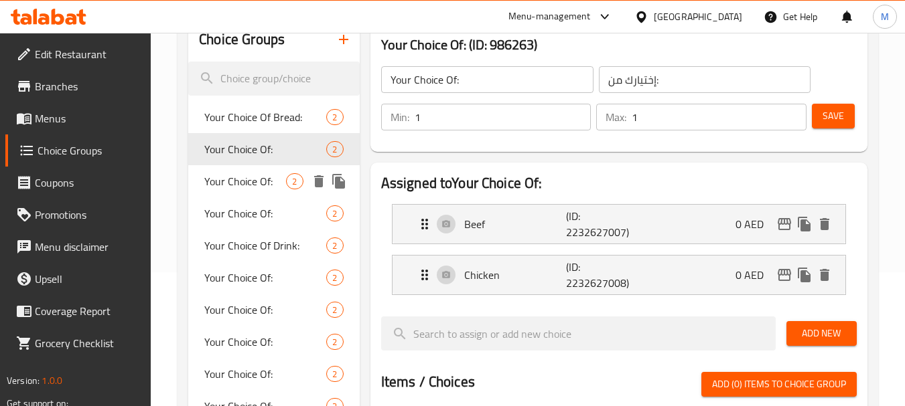
click at [246, 183] on span "Your Choice Of:" at bounding box center [245, 181] width 82 height 16
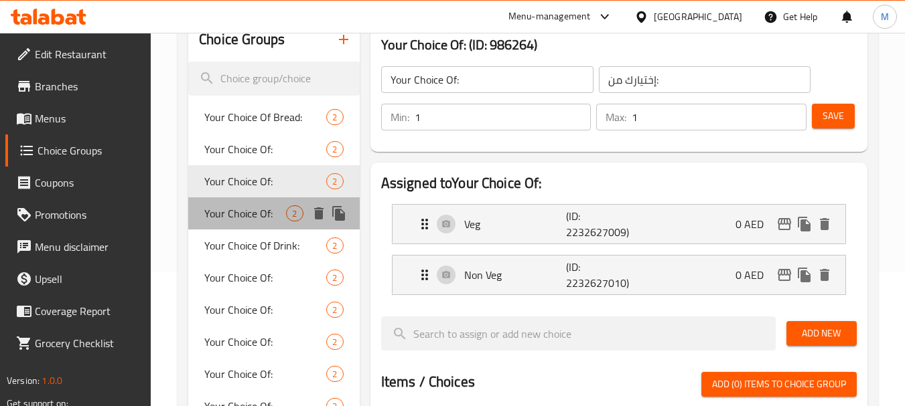
click at [229, 212] on span "Your Choice Of:" at bounding box center [245, 214] width 82 height 16
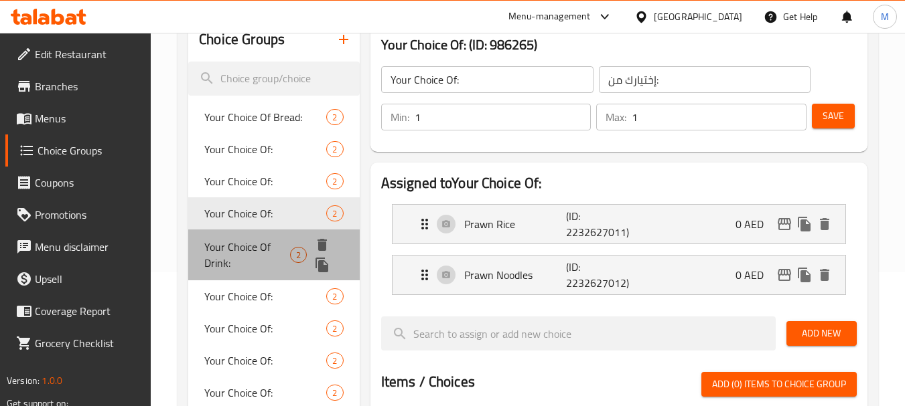
click at [228, 239] on span "Your Choice Of Drink:" at bounding box center [247, 255] width 86 height 32
type input "Your Choice Of Drink:"
type input "إختيارك من المشروب:"
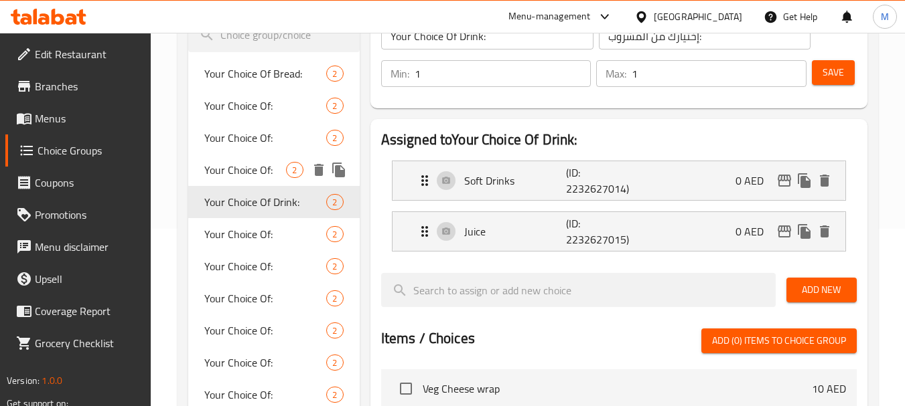
scroll to position [201, 0]
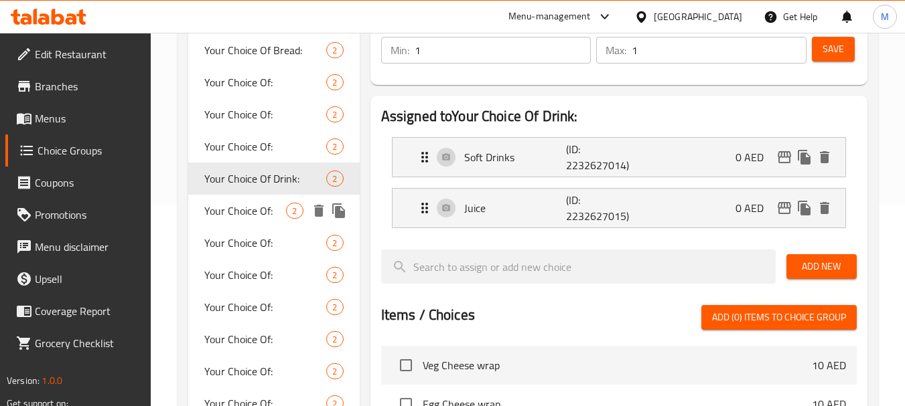
click at [233, 216] on span "Your Choice Of:" at bounding box center [245, 211] width 82 height 16
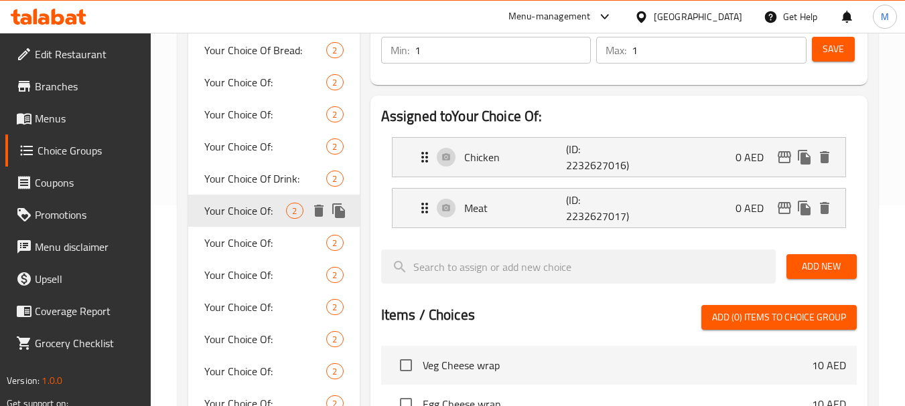
type input "Your Choice Of:"
type input "إختيارك من:"
click at [233, 237] on span "Your Choice Of:" at bounding box center [245, 243] width 82 height 16
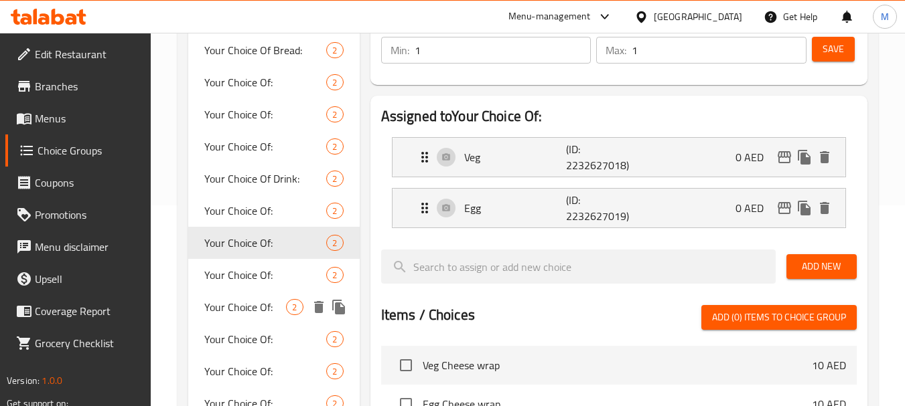
click at [228, 271] on span "Your Choice Of:" at bounding box center [265, 275] width 122 height 16
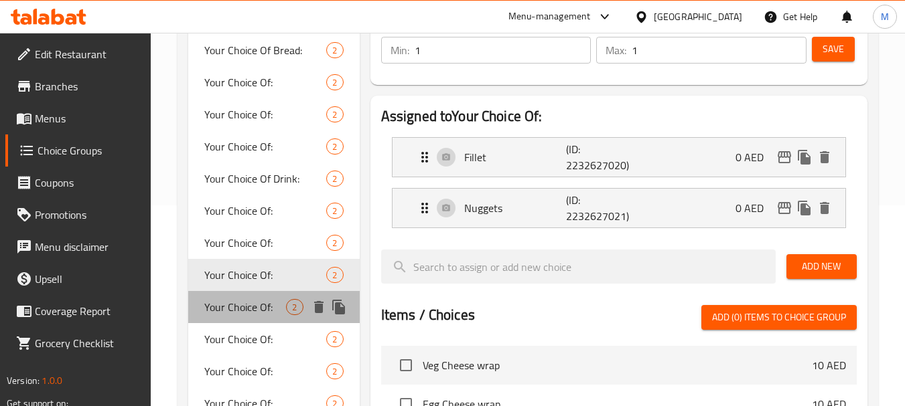
click at [240, 303] on span "Your Choice Of:" at bounding box center [245, 307] width 82 height 16
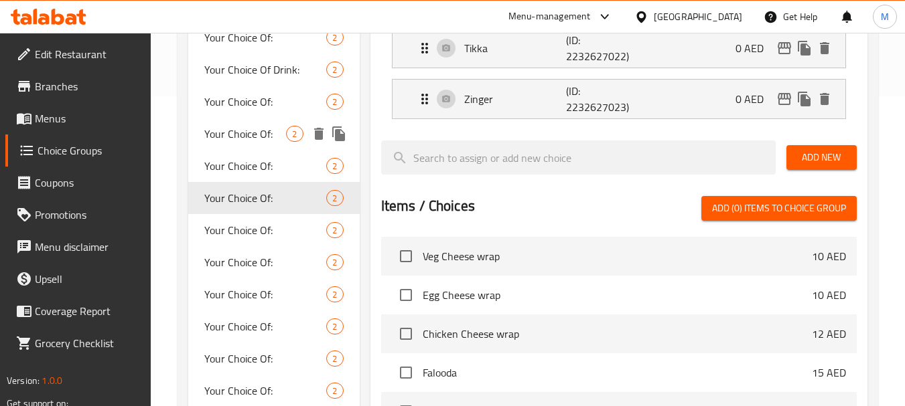
scroll to position [335, 0]
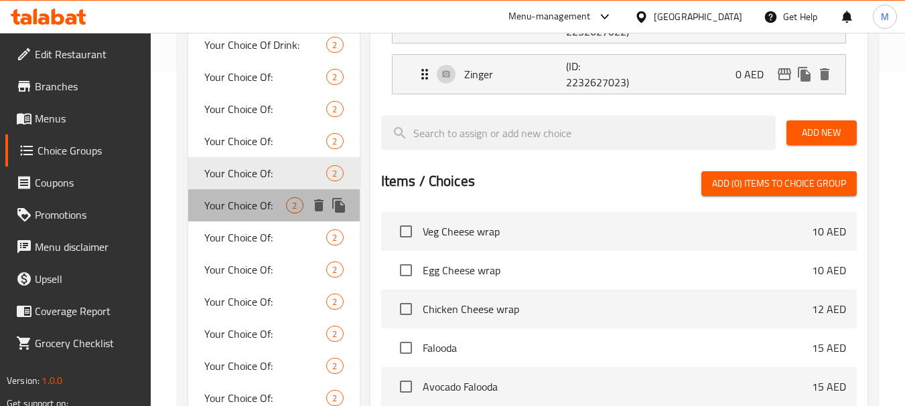
click at [240, 207] on span "Your Choice Of:" at bounding box center [245, 206] width 82 height 16
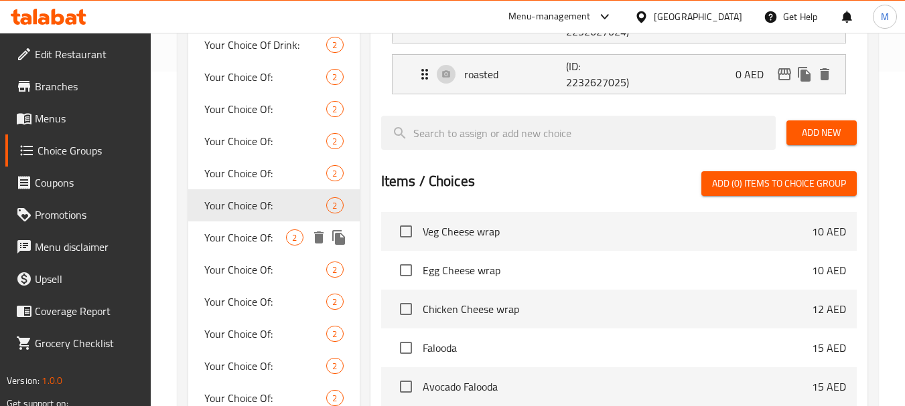
click at [239, 239] on span "Your Choice Of:" at bounding box center [245, 238] width 82 height 16
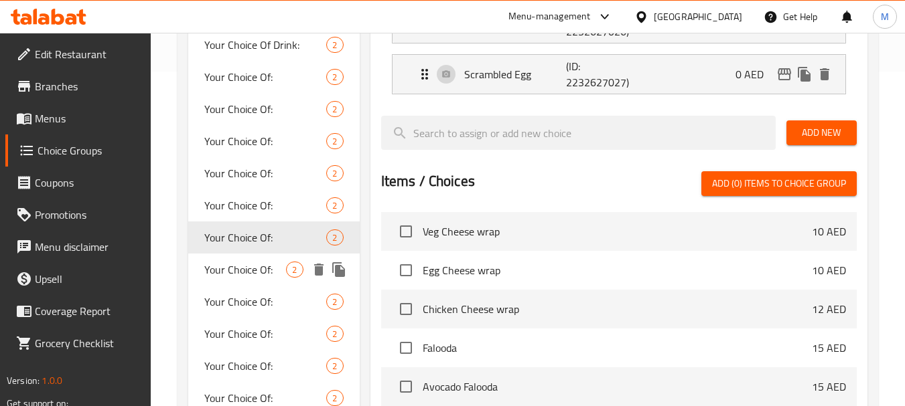
click at [248, 268] on span "Your Choice Of:" at bounding box center [245, 270] width 82 height 16
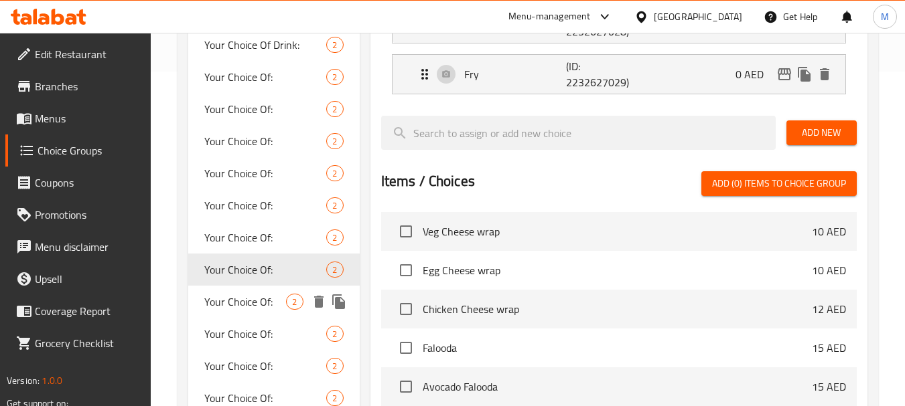
click at [238, 289] on div "Your Choice Of: 2" at bounding box center [273, 302] width 171 height 32
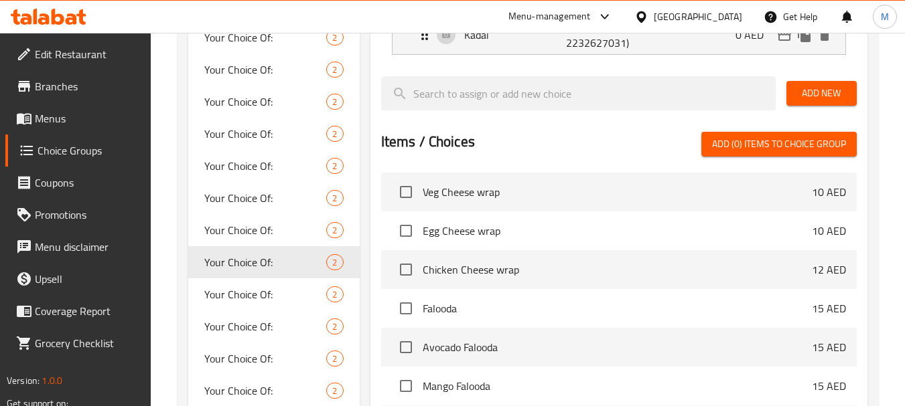
scroll to position [402, 0]
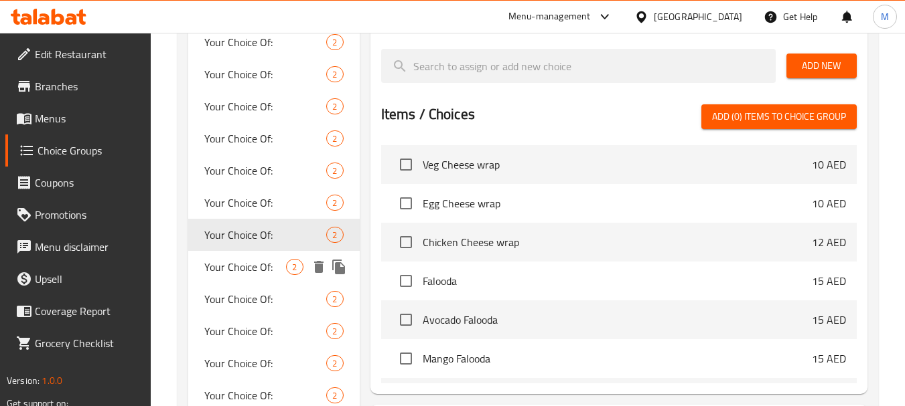
click at [235, 269] on span "Your Choice Of:" at bounding box center [245, 267] width 82 height 16
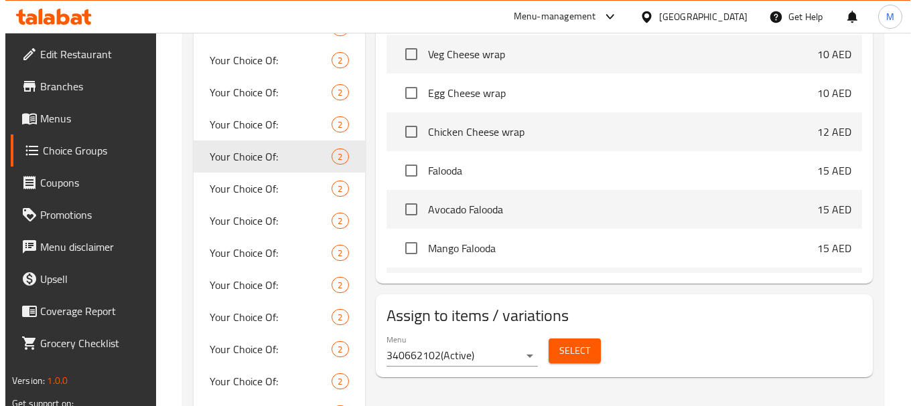
scroll to position [536, 0]
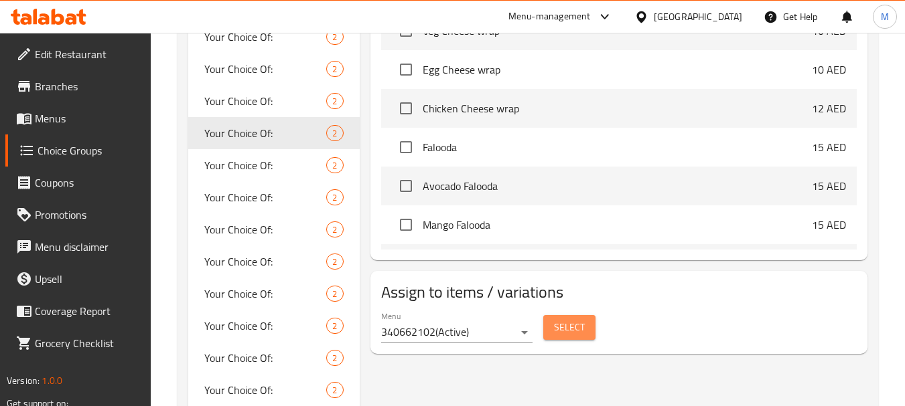
click at [577, 315] on button "Select" at bounding box center [569, 327] width 52 height 25
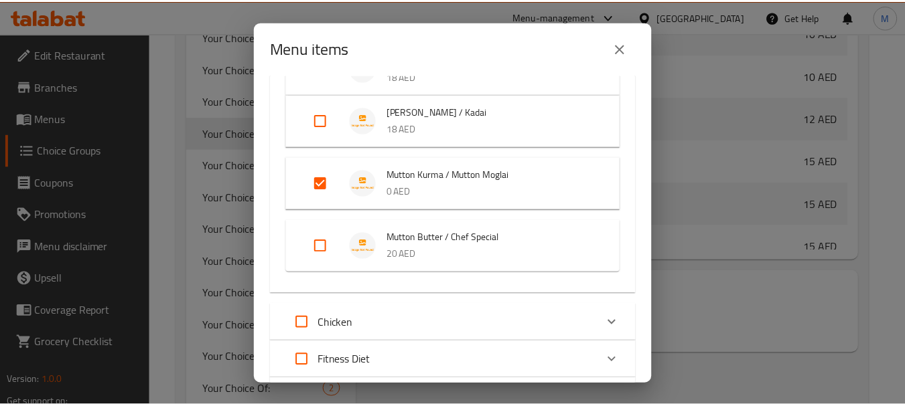
scroll to position [603, 0]
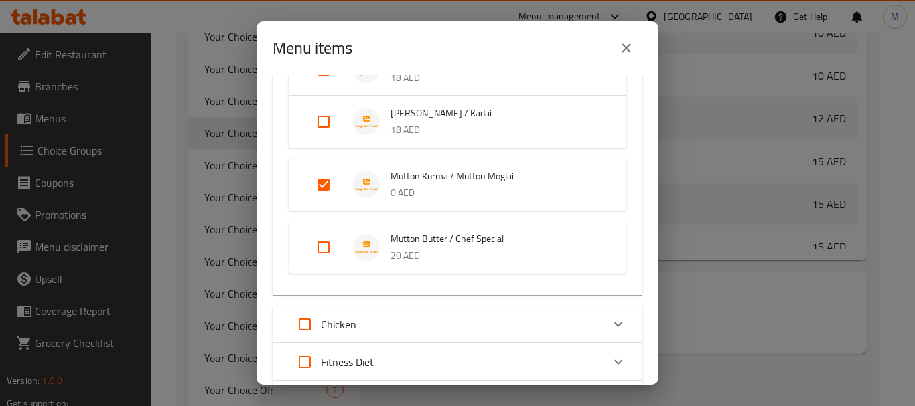
click at [621, 54] on icon "close" at bounding box center [626, 48] width 16 height 16
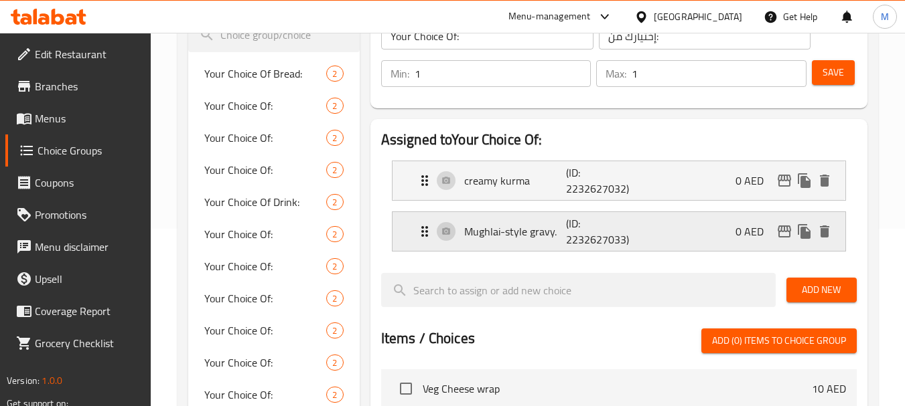
scroll to position [201, 0]
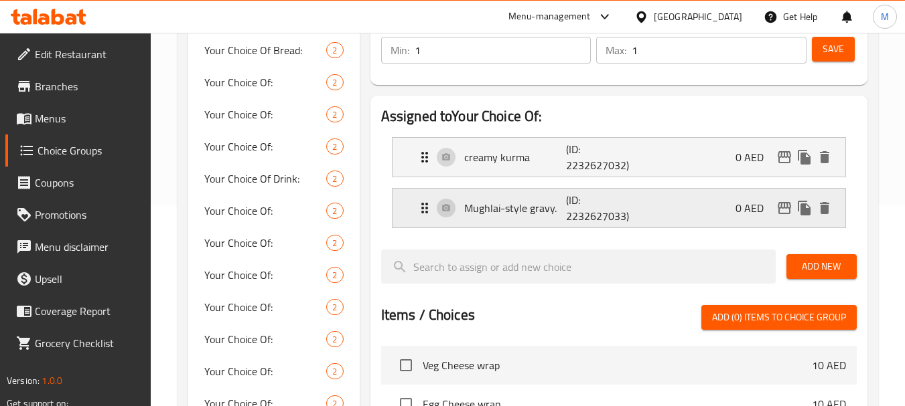
click at [412, 177] on div "Mughlai-style gravy. (ID: 2232627033) 0 AED" at bounding box center [618, 157] width 453 height 39
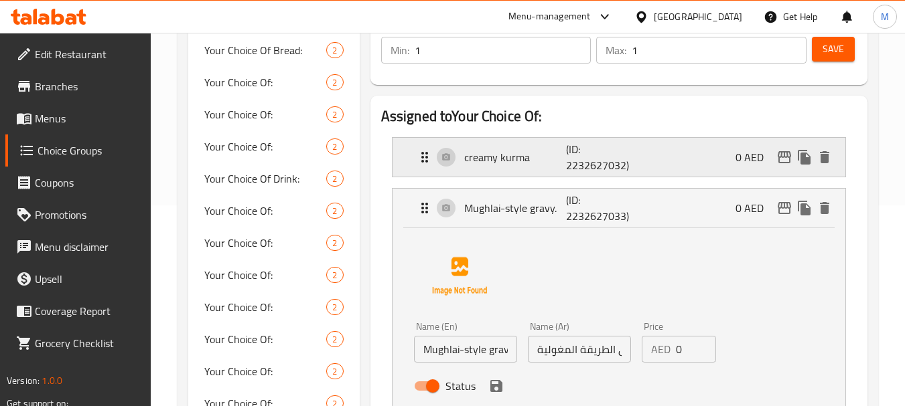
click at [411, 163] on div "creamy kurma (ID: 2232627032) 0 AED" at bounding box center [618, 157] width 453 height 39
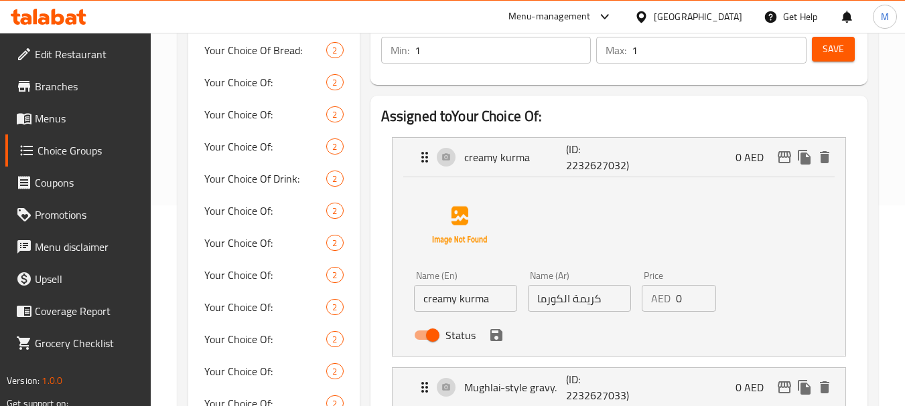
click at [443, 297] on input "creamy kurma" at bounding box center [465, 298] width 103 height 27
click at [443, 295] on input "creamy kurma" at bounding box center [465, 298] width 103 height 27
type input "kurma"
drag, startPoint x: 563, startPoint y: 297, endPoint x: 610, endPoint y: 296, distance: 46.9
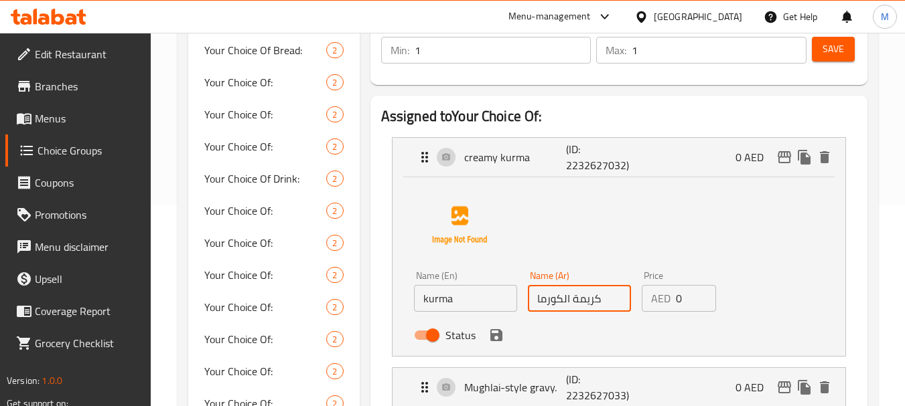
click at [610, 296] on input "كريمة الكورما" at bounding box center [579, 298] width 103 height 27
click at [502, 337] on icon "save" at bounding box center [496, 335] width 16 height 16
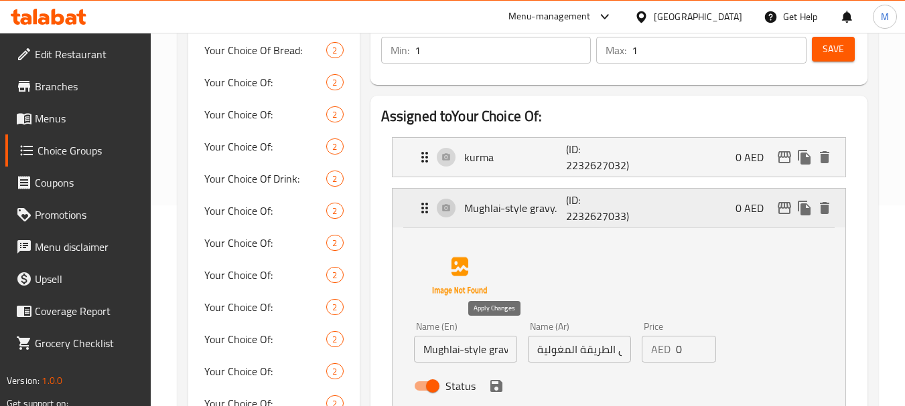
type input "كورما"
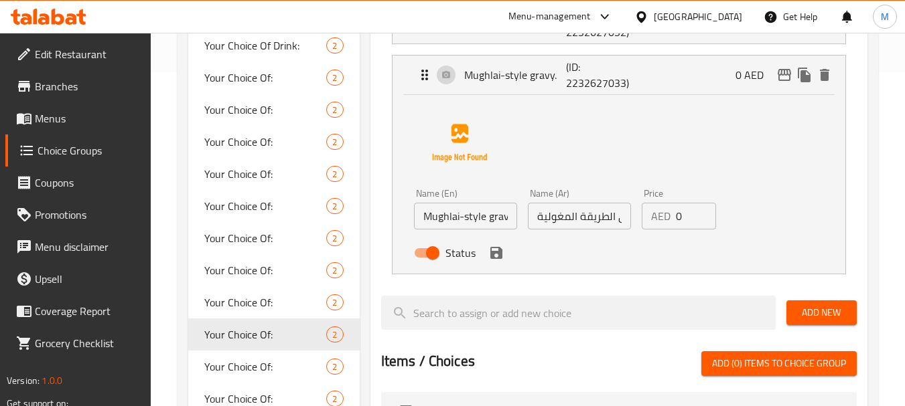
scroll to position [335, 0]
click at [469, 220] on input "Mughlai-style gravy." at bounding box center [465, 215] width 103 height 27
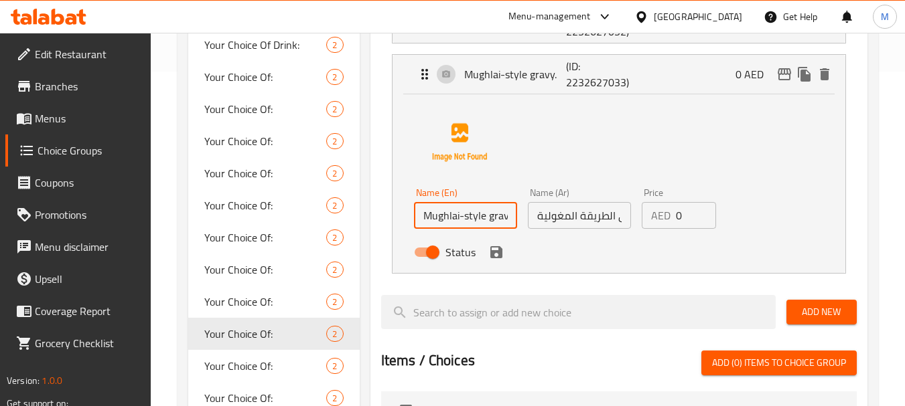
click at [469, 220] on input "Mughlai-style gravy." at bounding box center [465, 215] width 103 height 27
paste input "oglai"
type input "Moglai"
click at [564, 217] on input "مرق على الطريقة المغولية" at bounding box center [579, 215] width 103 height 27
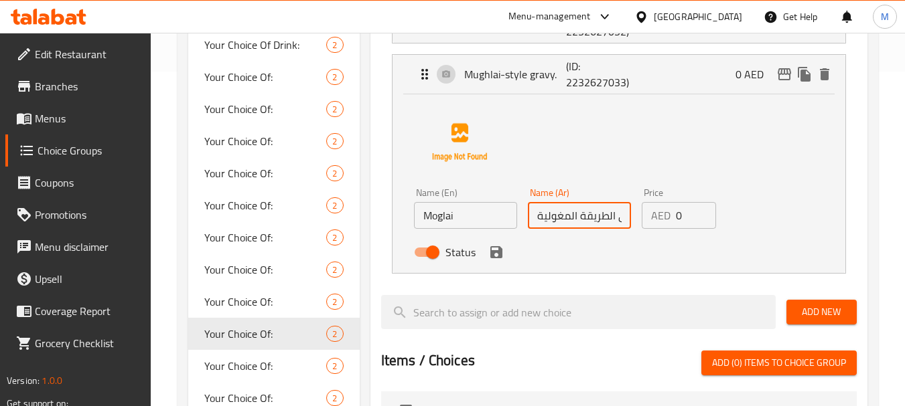
click at [564, 217] on input "مرق على الطريقة المغولية" at bounding box center [579, 215] width 103 height 27
paste input "وجلاي"
click at [501, 250] on icon "save" at bounding box center [496, 252] width 12 height 12
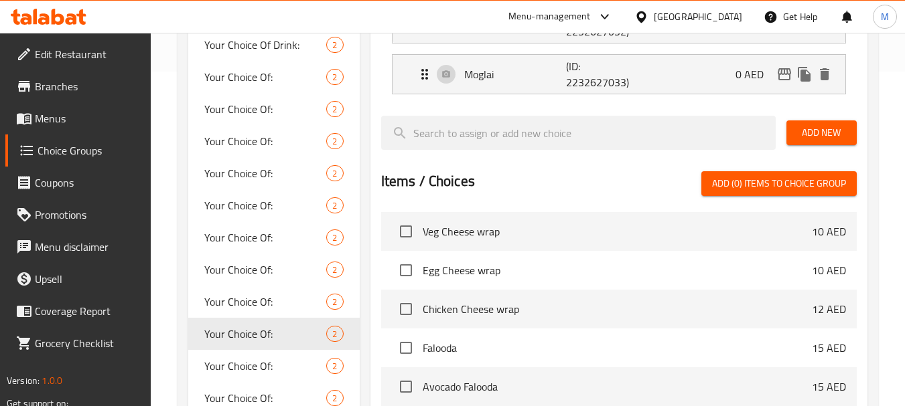
type input "موجلاي"
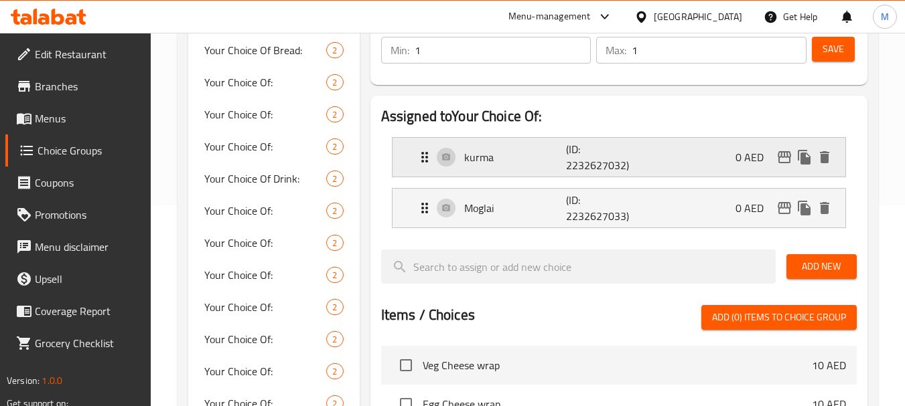
click at [506, 169] on div "kurma (ID: 2232627032) 0 AED" at bounding box center [623, 157] width 412 height 39
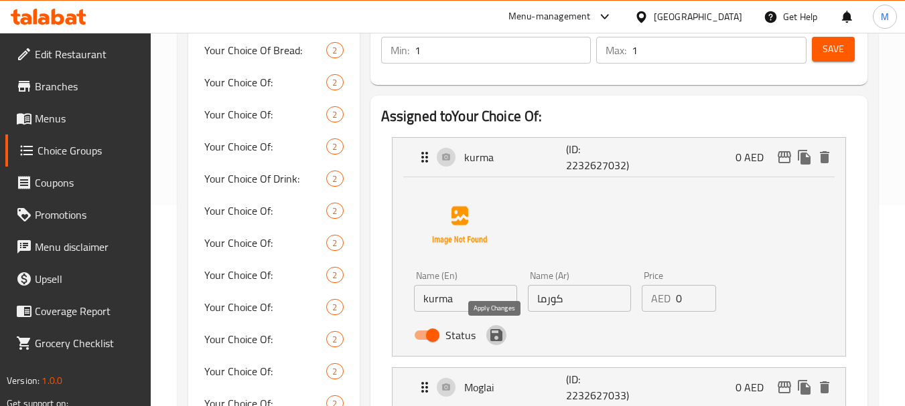
click at [494, 339] on icon "save" at bounding box center [496, 335] width 12 height 12
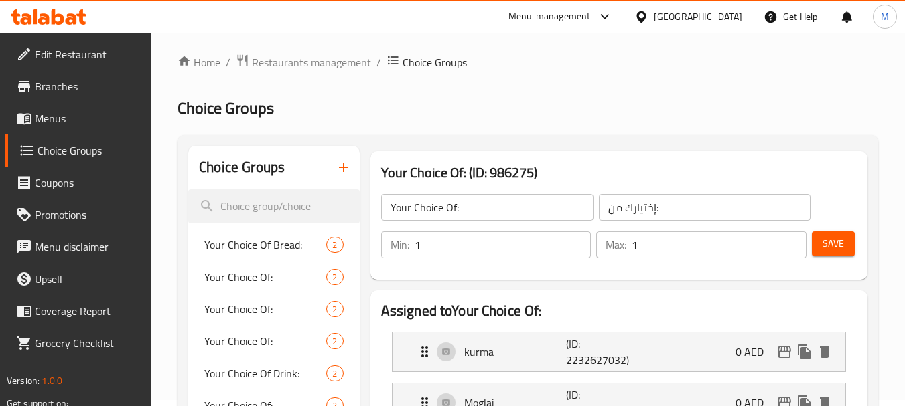
scroll to position [0, 0]
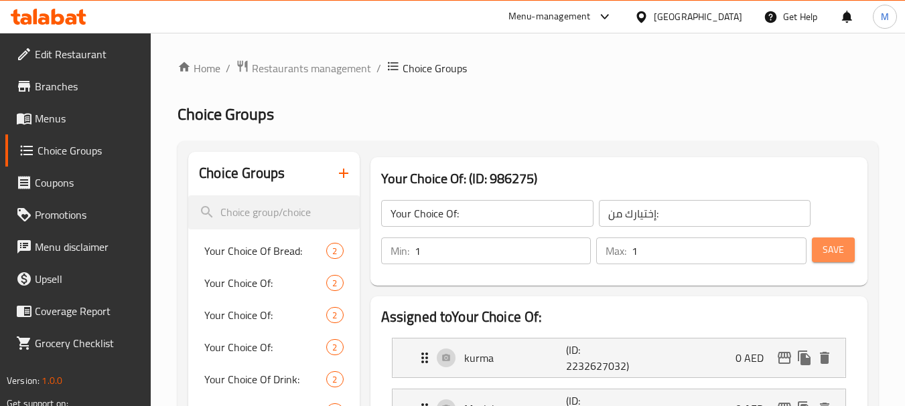
click at [848, 254] on button "Save" at bounding box center [833, 250] width 43 height 25
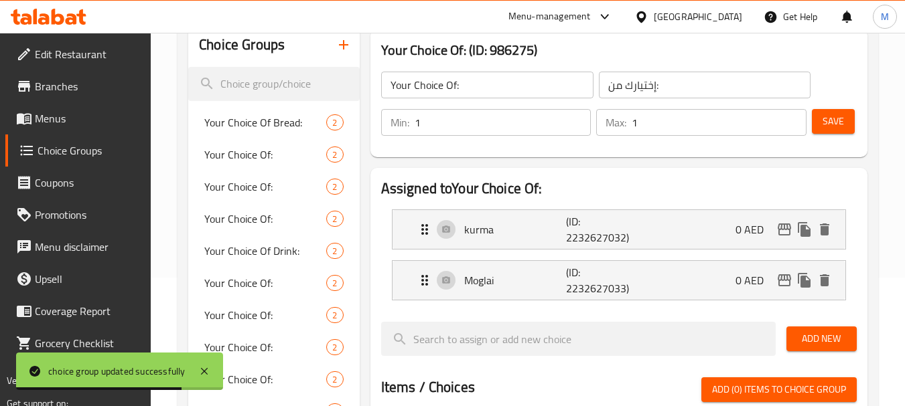
scroll to position [134, 0]
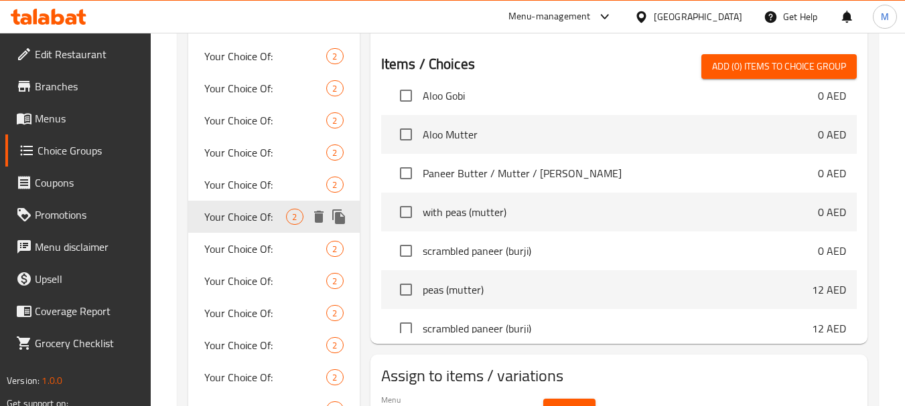
scroll to position [327, 0]
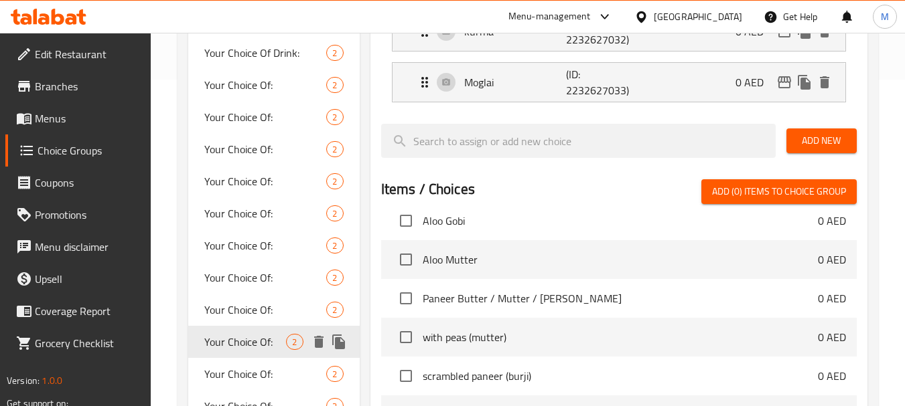
click at [233, 337] on span "Your Choice Of:" at bounding box center [245, 342] width 82 height 16
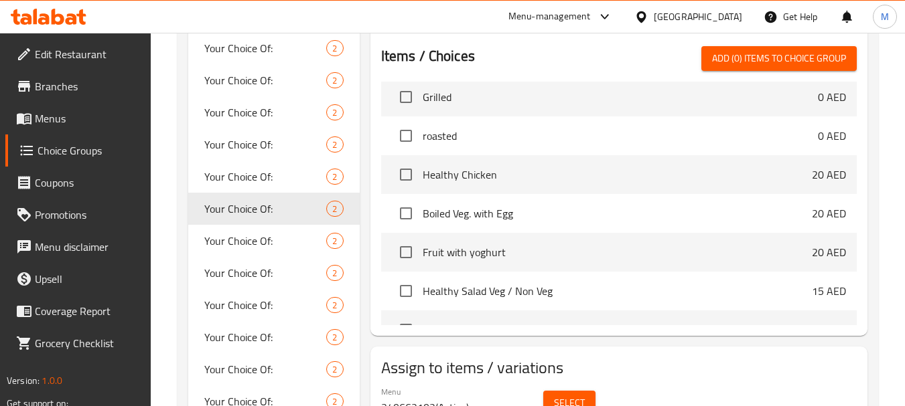
scroll to position [461, 0]
click at [226, 248] on span "Your Choice Of:" at bounding box center [245, 240] width 82 height 16
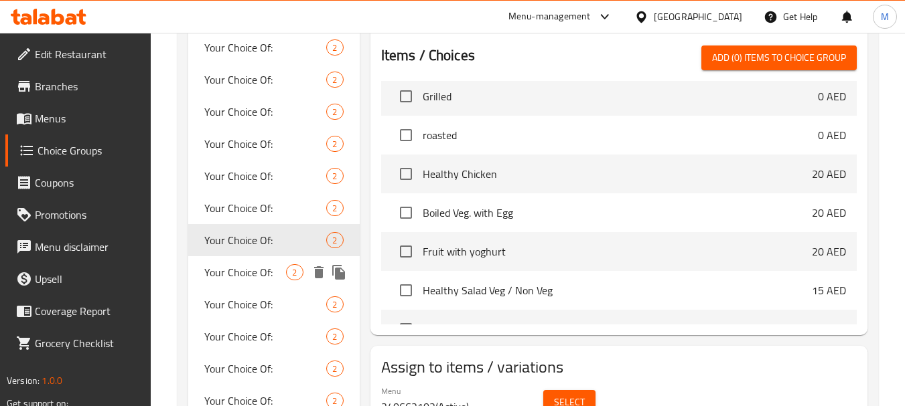
click at [224, 269] on span "Your Choice Of:" at bounding box center [245, 273] width 82 height 16
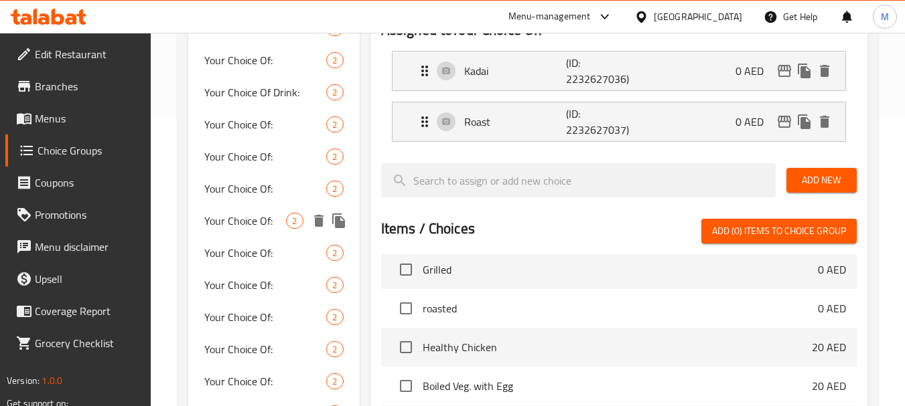
scroll to position [394, 0]
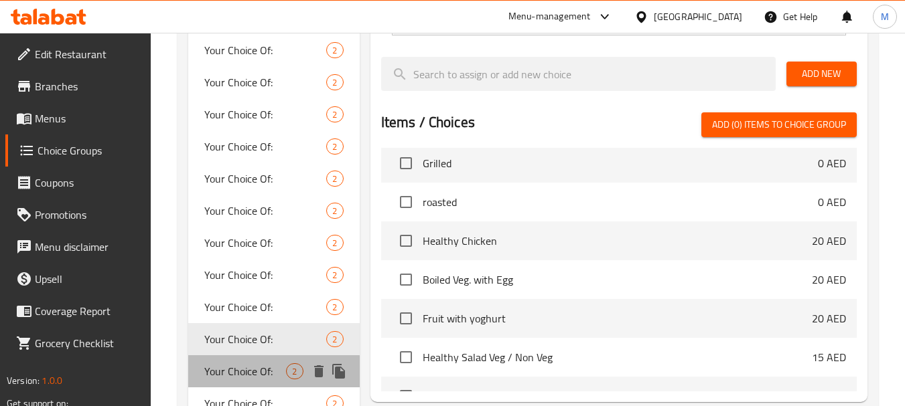
click at [226, 375] on span "Your Choice Of:" at bounding box center [245, 372] width 82 height 16
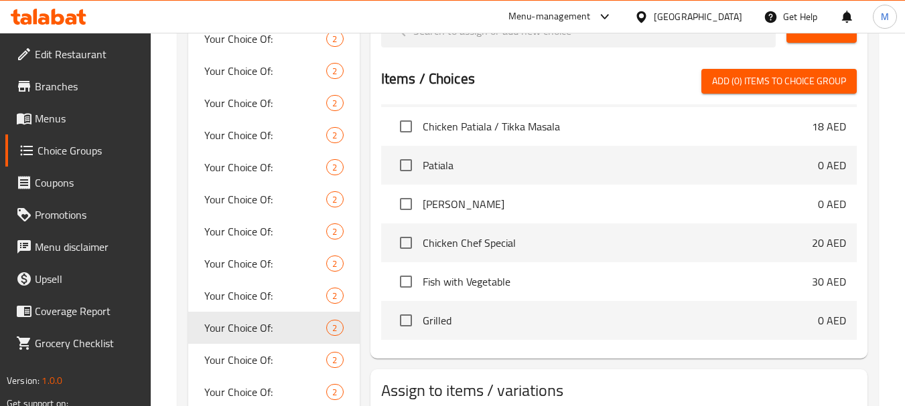
scroll to position [461, 0]
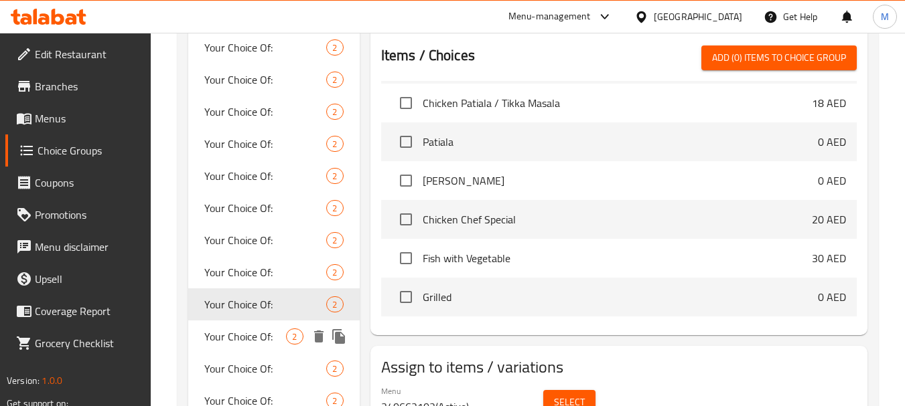
click at [234, 332] on span "Your Choice Of:" at bounding box center [245, 337] width 82 height 16
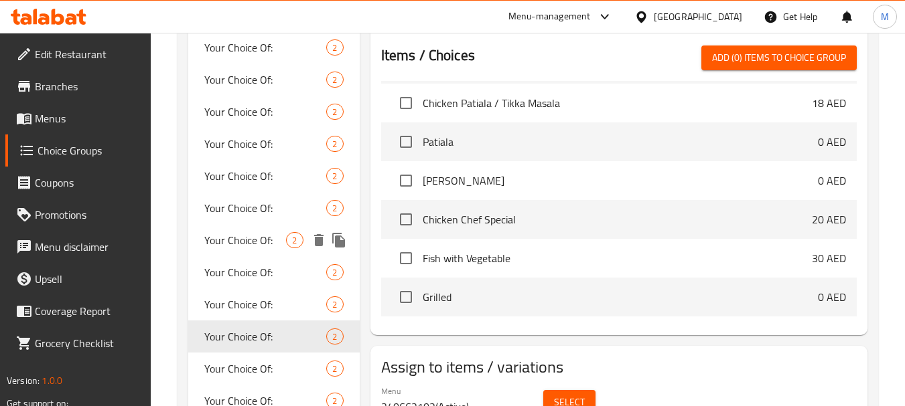
scroll to position [662, 0]
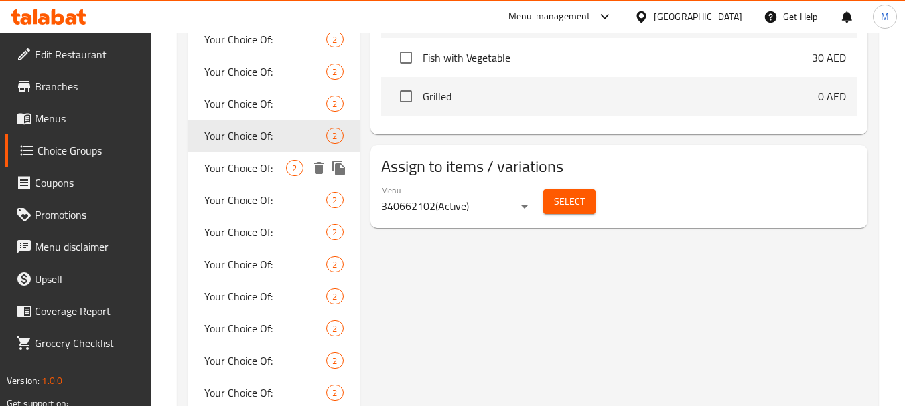
click at [242, 168] on span "Your Choice Of:" at bounding box center [245, 168] width 82 height 16
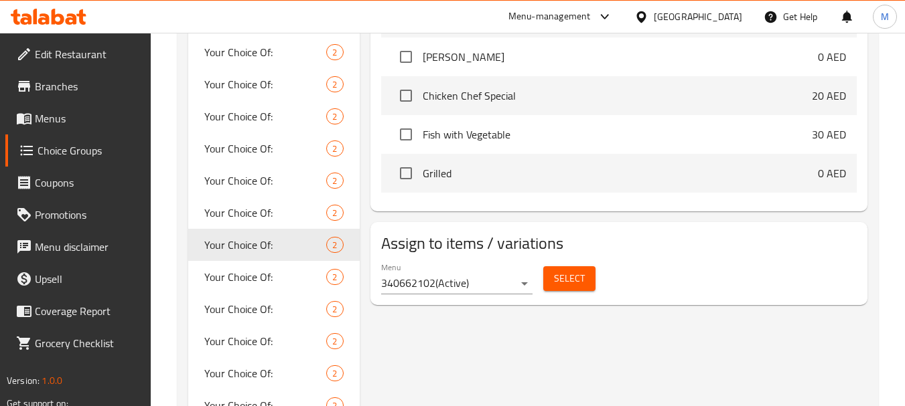
scroll to position [595, 0]
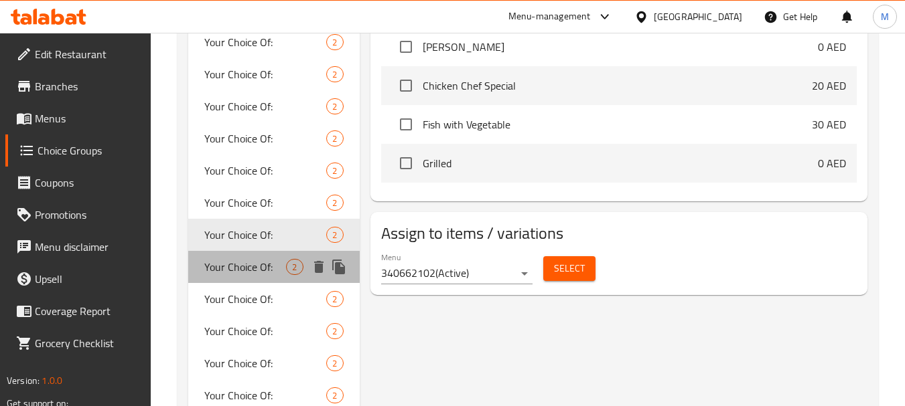
click at [222, 265] on span "Your Choice Of:" at bounding box center [245, 267] width 82 height 16
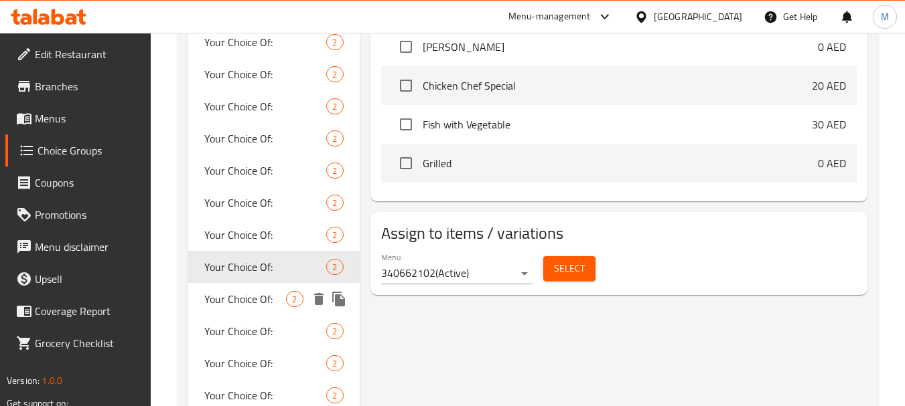
click at [220, 295] on span "Your Choice Of:" at bounding box center [245, 299] width 82 height 16
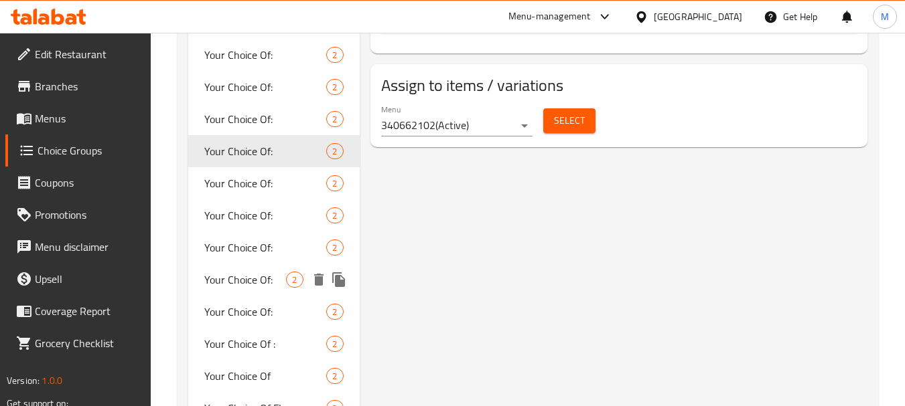
scroll to position [796, 0]
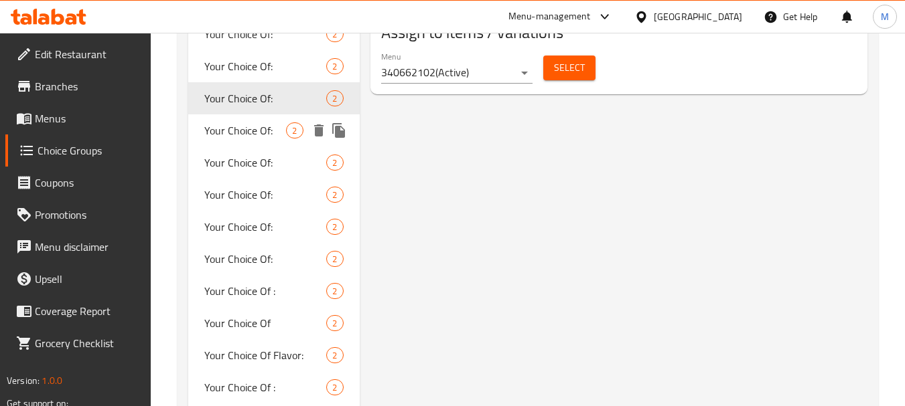
click at [225, 131] on span "Your Choice Of:" at bounding box center [245, 131] width 82 height 16
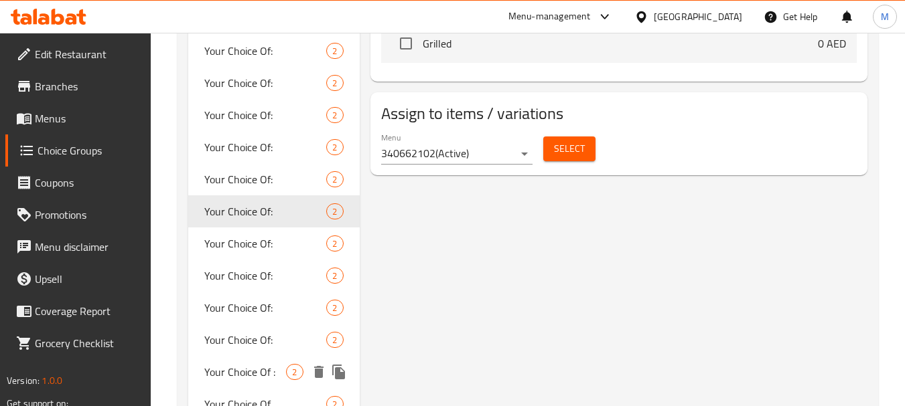
scroll to position [862, 0]
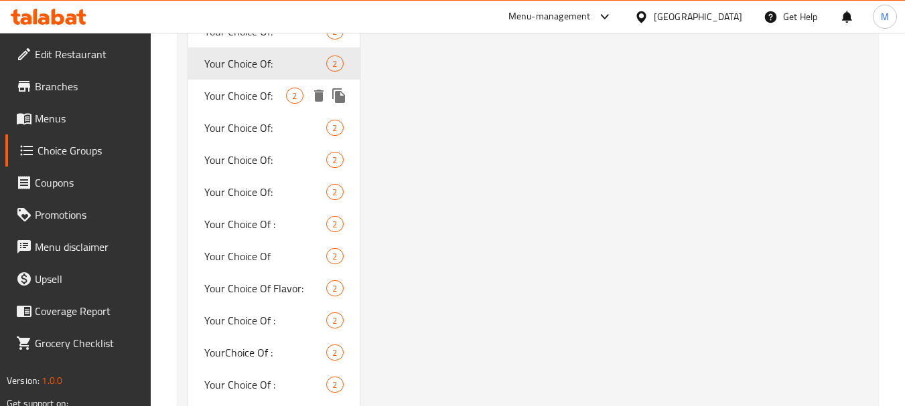
click at [231, 98] on span "Your Choice Of:" at bounding box center [245, 96] width 82 height 16
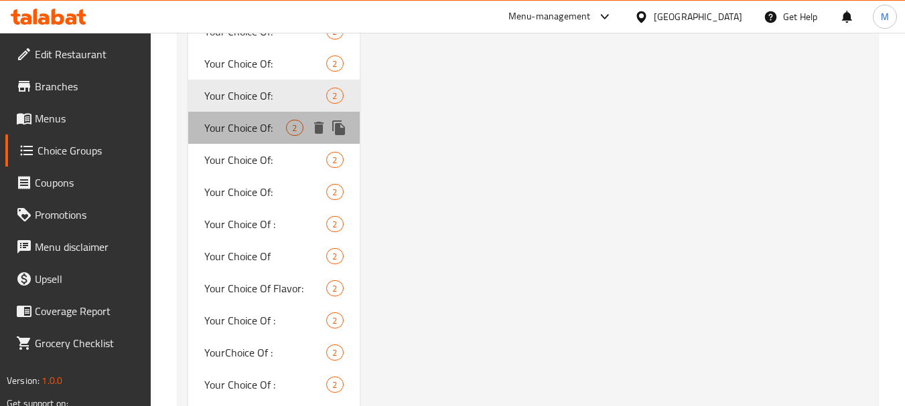
click at [228, 128] on span "Your Choice Of:" at bounding box center [245, 128] width 82 height 16
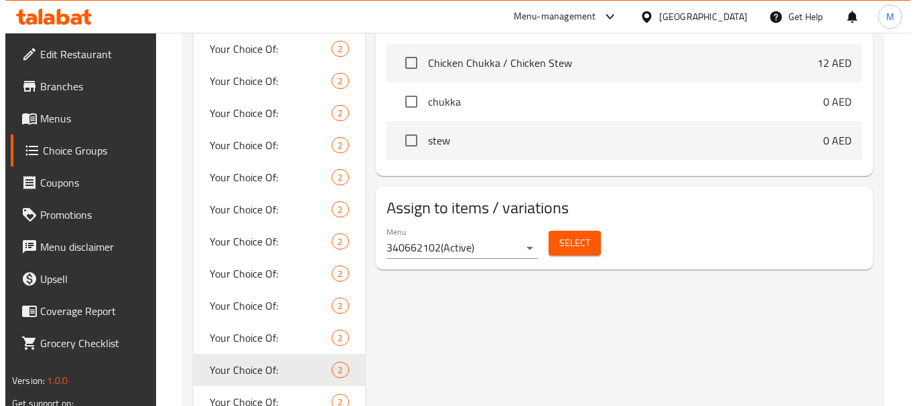
scroll to position [662, 0]
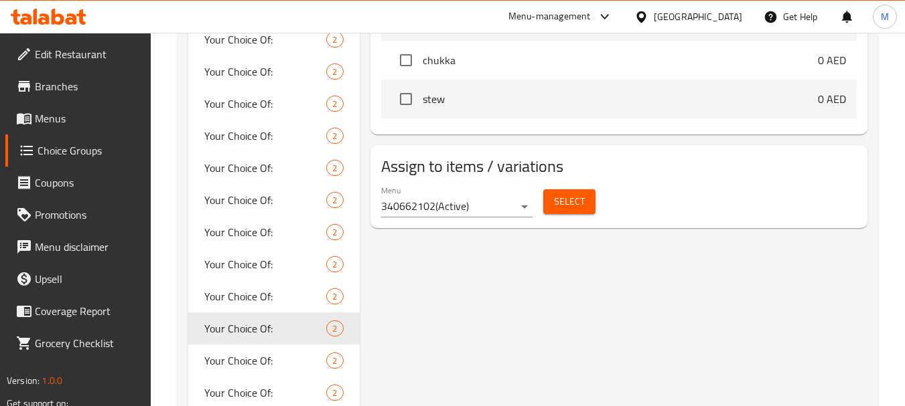
click at [560, 206] on span "Select" at bounding box center [569, 202] width 31 height 17
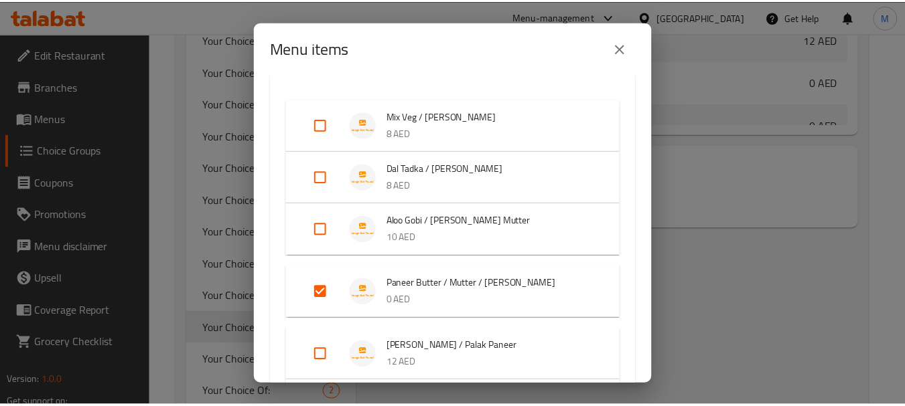
scroll to position [804, 0]
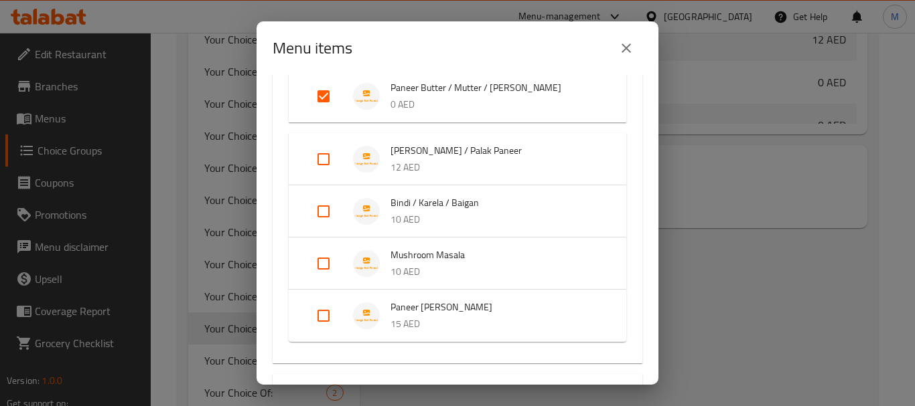
click at [620, 46] on icon "close" at bounding box center [626, 48] width 16 height 16
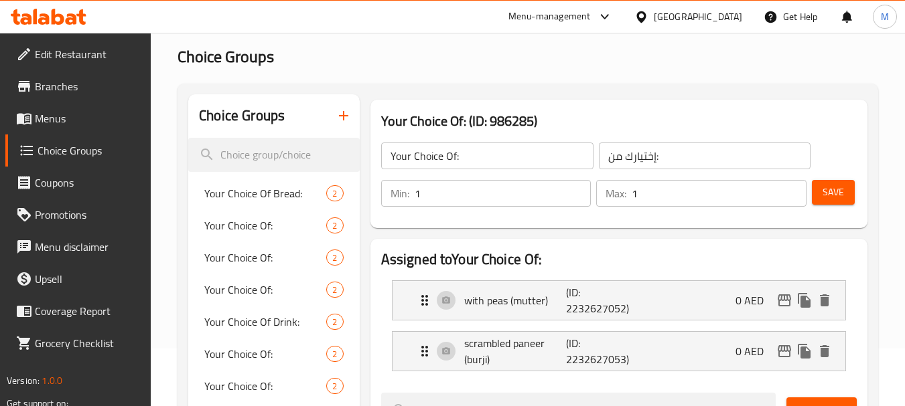
scroll to position [134, 0]
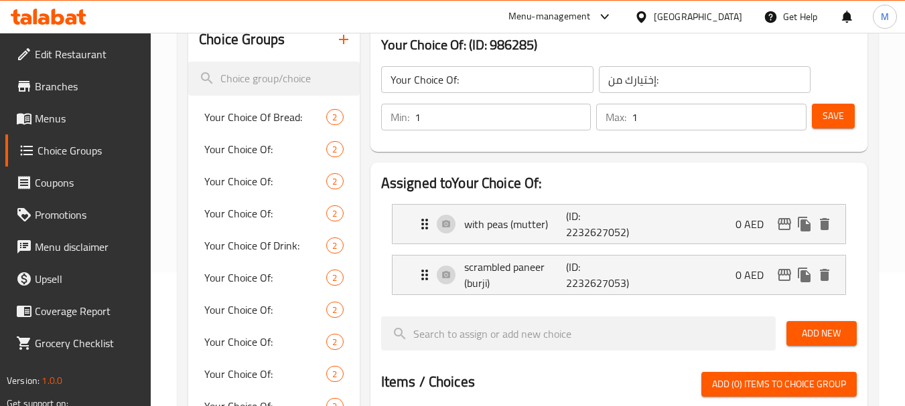
click at [802, 332] on span "Add New" at bounding box center [821, 333] width 49 height 17
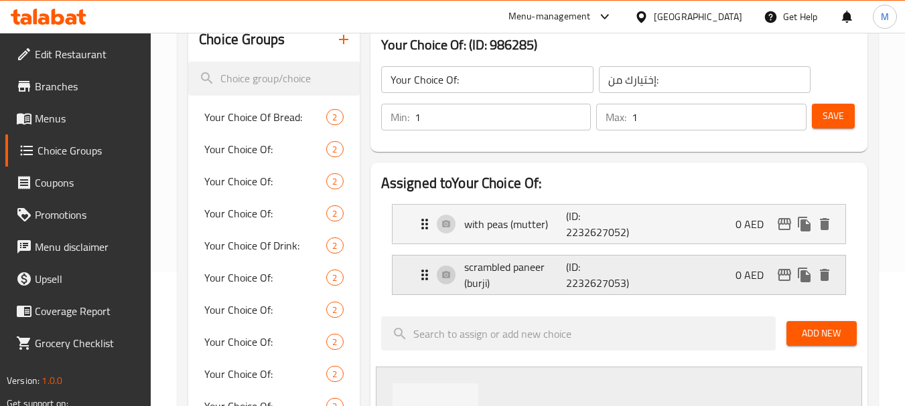
click at [406, 244] on div "scrambled paneer (burji) (ID: 2232627053) 0 AED" at bounding box center [618, 224] width 453 height 39
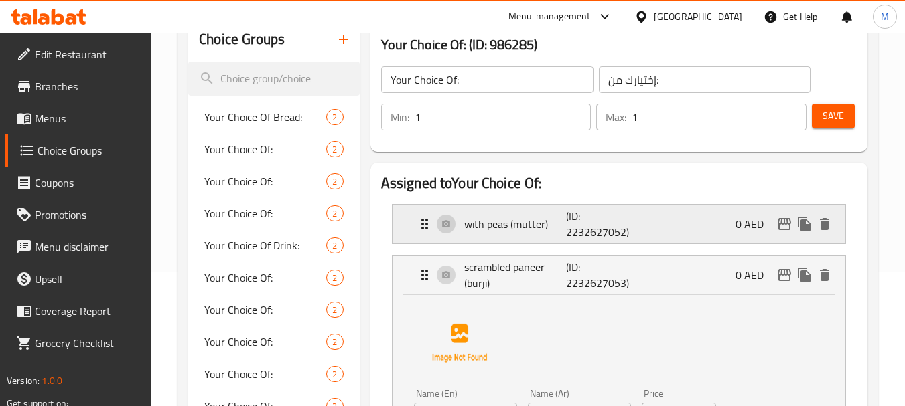
click at [408, 226] on div "with peas (mutter) (ID: 2232627052) 0 AED" at bounding box center [618, 224] width 453 height 39
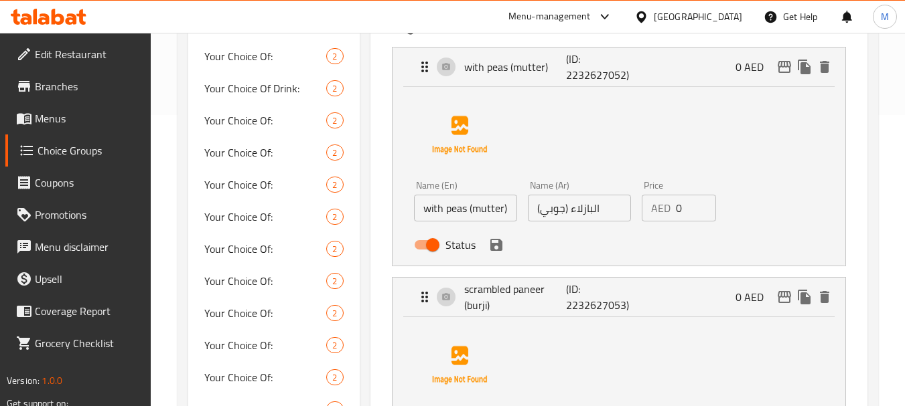
scroll to position [268, 0]
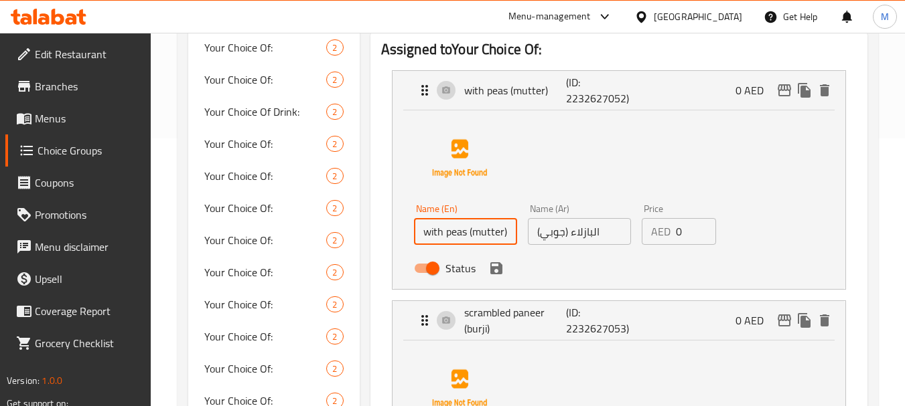
click at [448, 244] on input "with peas (mutter)" at bounding box center [465, 231] width 103 height 27
click at [449, 241] on input "with peas (mutter)" at bounding box center [465, 231] width 103 height 27
paste input "Butter"
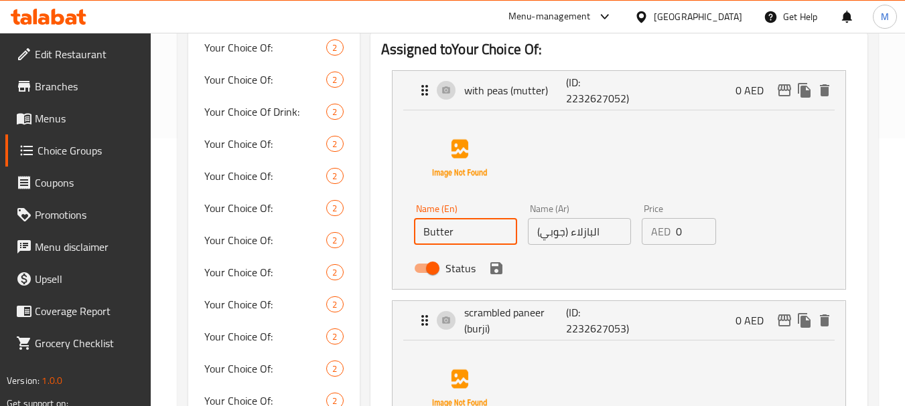
type input "Butter"
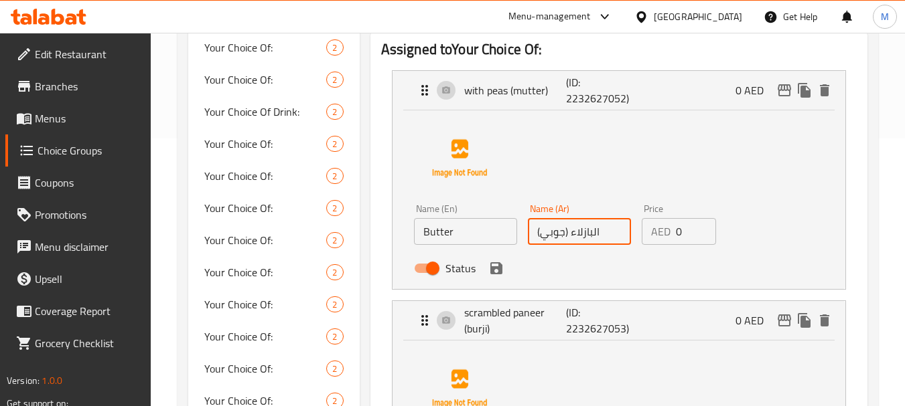
click at [568, 236] on input "البازلاء (جوبي)" at bounding box center [579, 231] width 103 height 27
paste input "الزبدة"
click at [498, 273] on icon "save" at bounding box center [496, 268] width 12 height 12
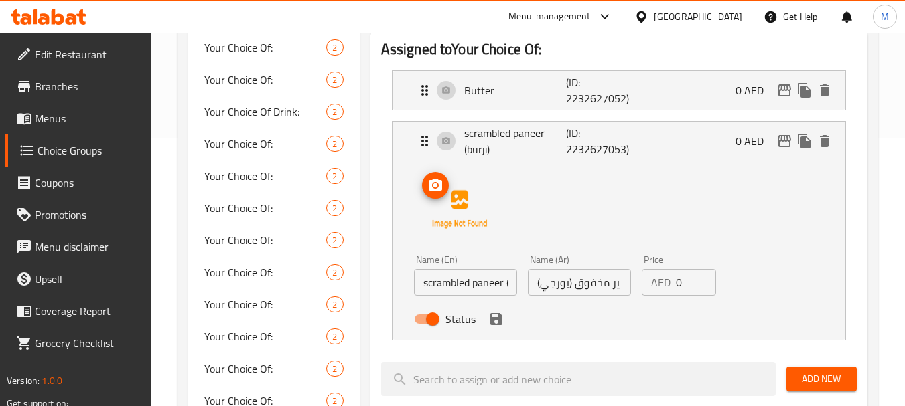
type input "بالزبدة"
click at [453, 279] on input "scrambled paneer (burji)" at bounding box center [465, 282] width 103 height 27
paste input "Mutter"
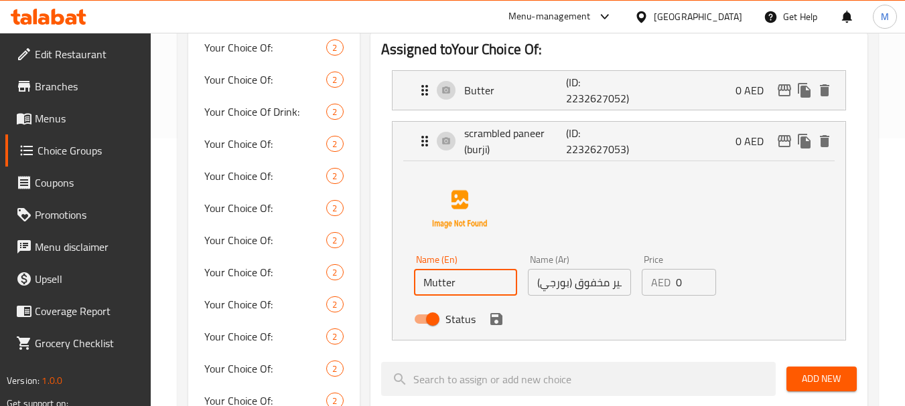
click at [467, 283] on input "Mutter" at bounding box center [465, 282] width 103 height 27
drag, startPoint x: 423, startPoint y: 281, endPoint x: 410, endPoint y: 283, distance: 13.0
click at [410, 283] on div "Name (En) Mutter Name (En)" at bounding box center [465, 276] width 114 height 52
type input "Mutter"
click at [584, 283] on input "بانير مخفوق (بورجي)" at bounding box center [579, 282] width 103 height 27
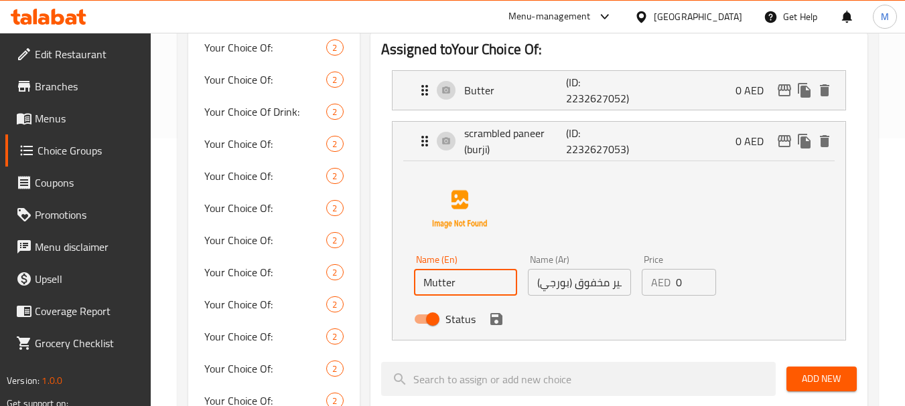
click at [584, 283] on input "بانير مخفوق (بورجي)" at bounding box center [579, 282] width 103 height 27
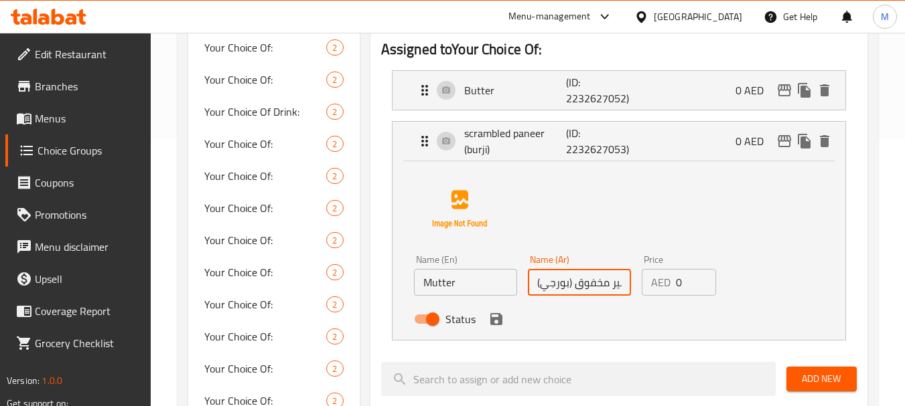
click at [584, 283] on input "بانير مخفوق (بورجي)" at bounding box center [579, 282] width 103 height 27
paste input "ماتار"
click at [502, 320] on icon "save" at bounding box center [496, 319] width 16 height 16
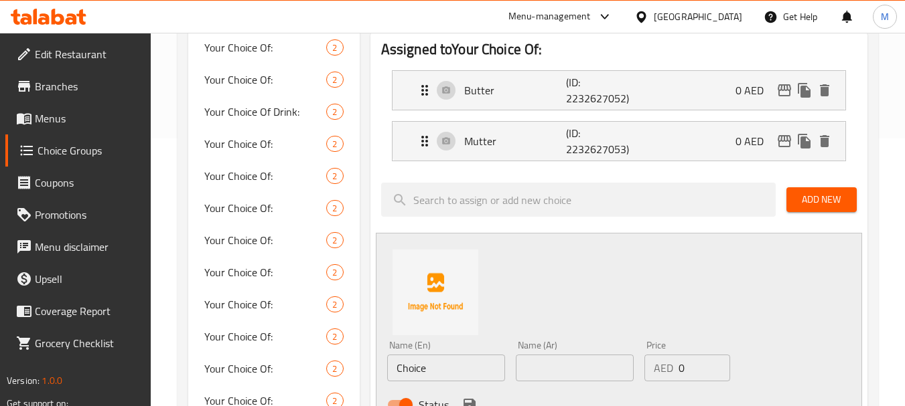
type input "ماتار"
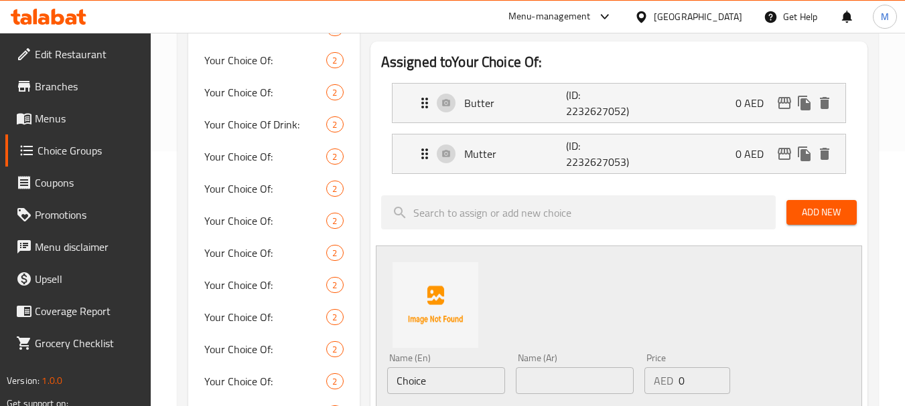
scroll to position [335, 0]
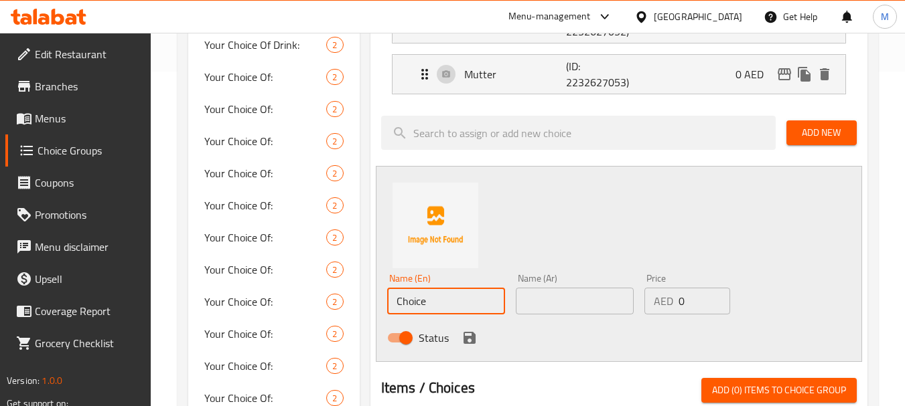
click at [406, 295] on input "Choice" at bounding box center [446, 301] width 118 height 27
paste input "Burji"
type input "Burji"
click at [533, 289] on input "text" at bounding box center [575, 301] width 118 height 27
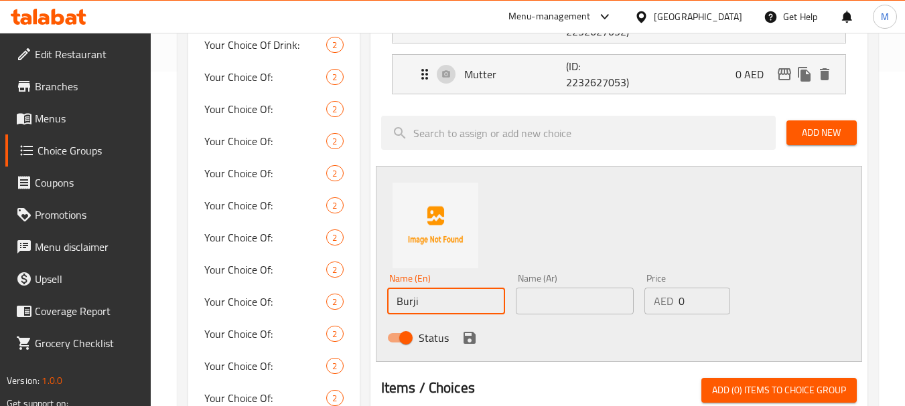
paste input "بورجي"
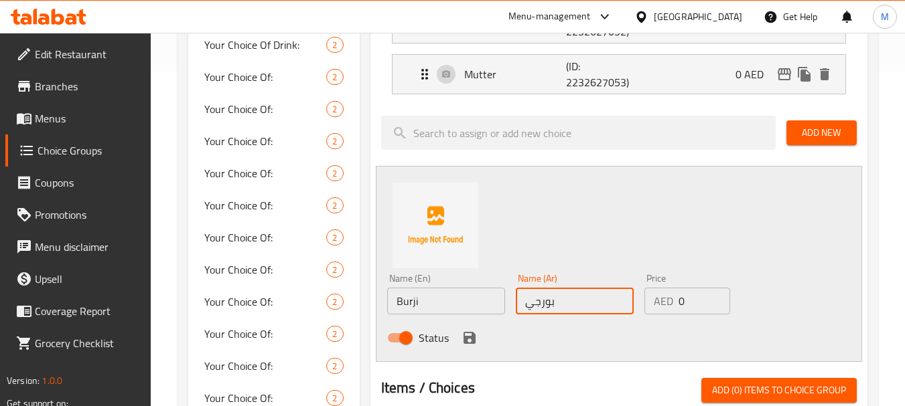
type input "بورجي"
click at [459, 339] on button "save" at bounding box center [469, 338] width 20 height 20
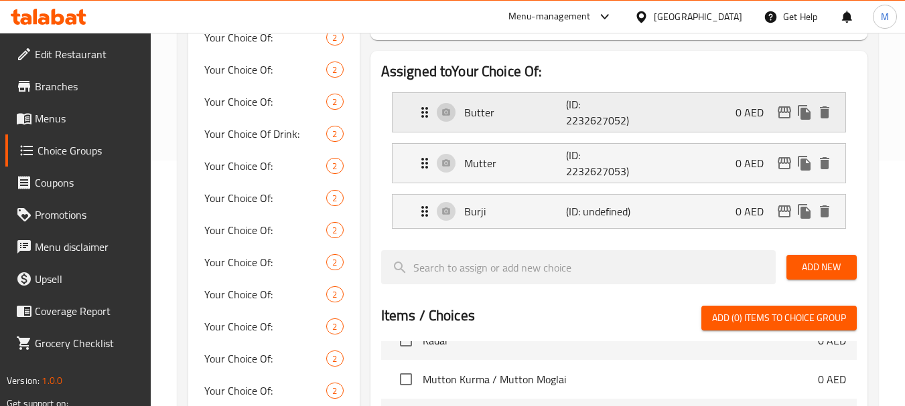
scroll to position [134, 0]
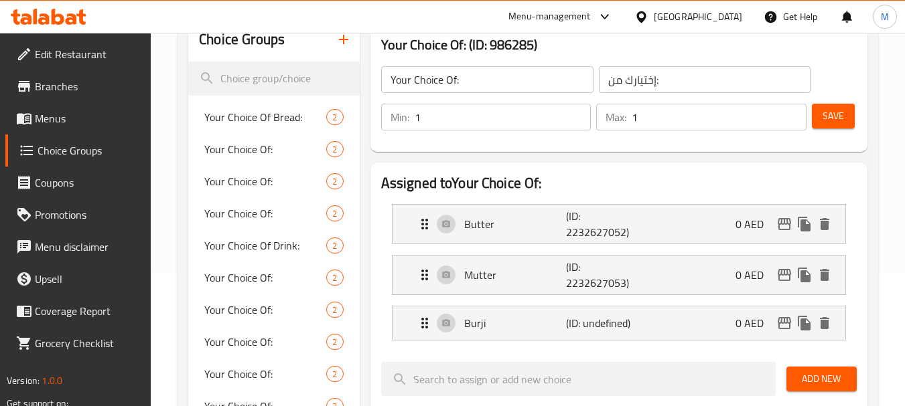
click at [830, 118] on span "Save" at bounding box center [832, 116] width 21 height 17
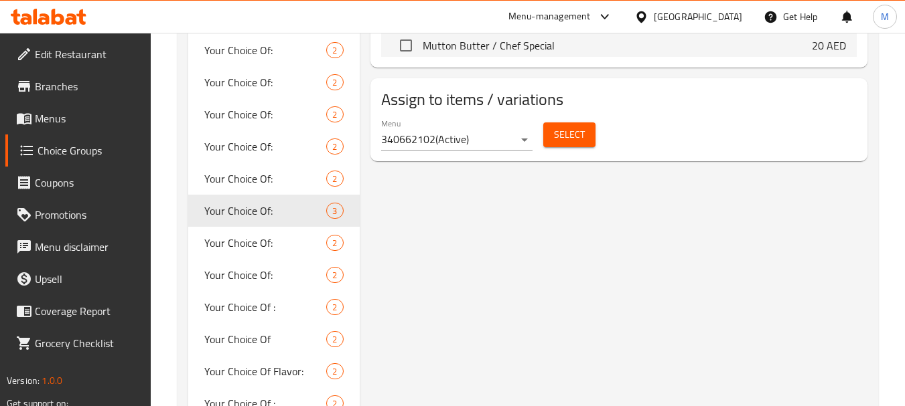
scroll to position [871, 0]
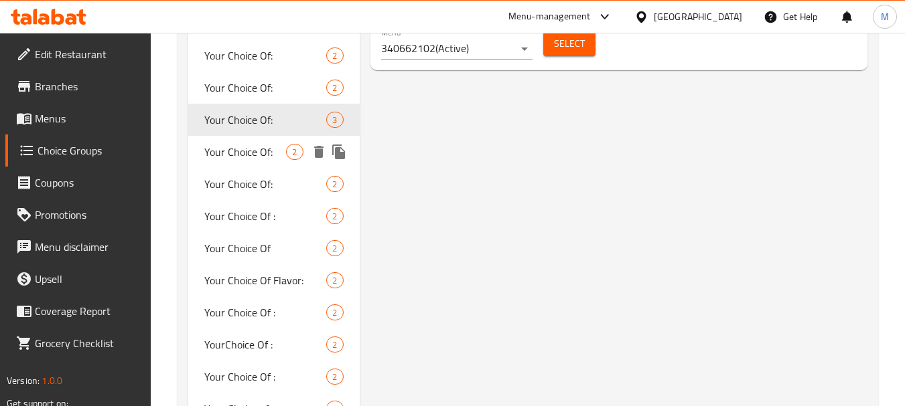
click at [246, 153] on span "Your Choice Of:" at bounding box center [245, 152] width 82 height 16
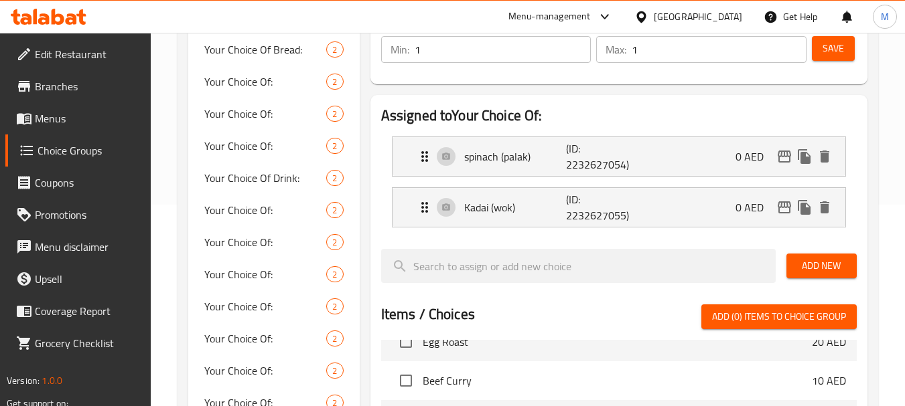
scroll to position [201, 0]
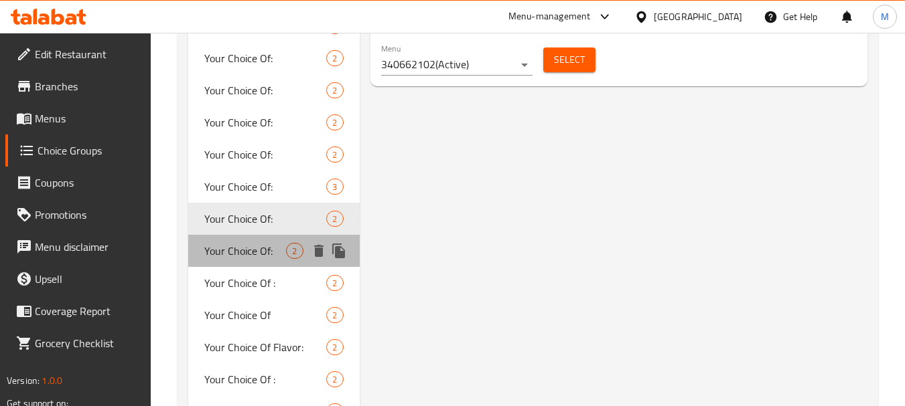
click at [210, 254] on span "Your Choice Of:" at bounding box center [245, 251] width 82 height 16
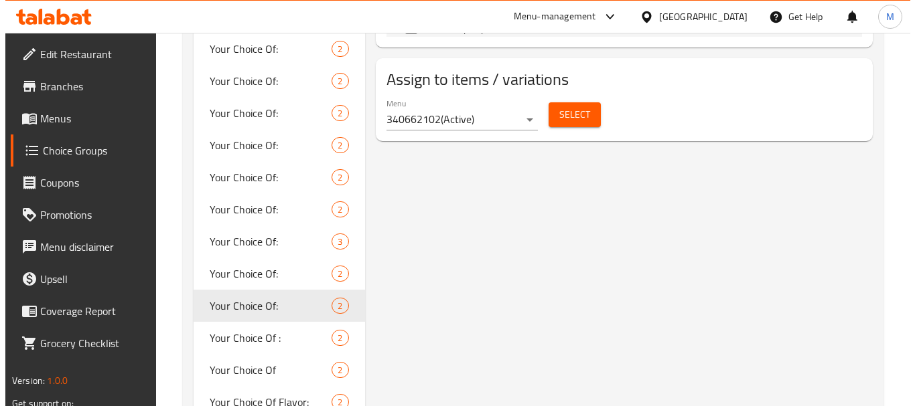
scroll to position [804, 0]
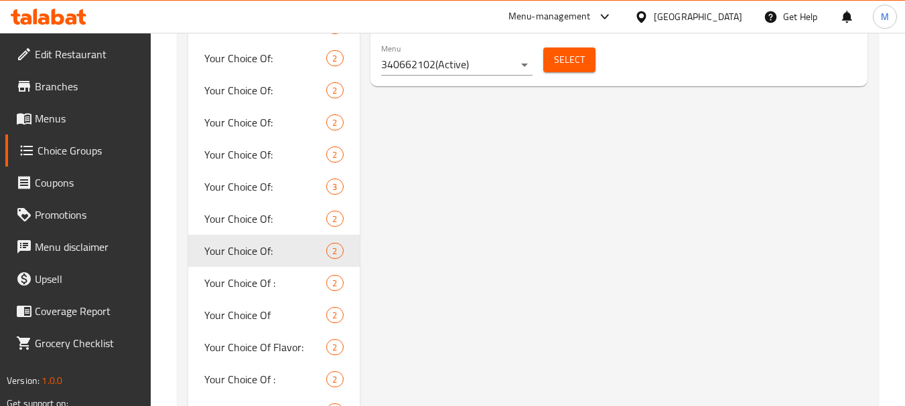
click at [574, 60] on span "Select" at bounding box center [569, 60] width 31 height 17
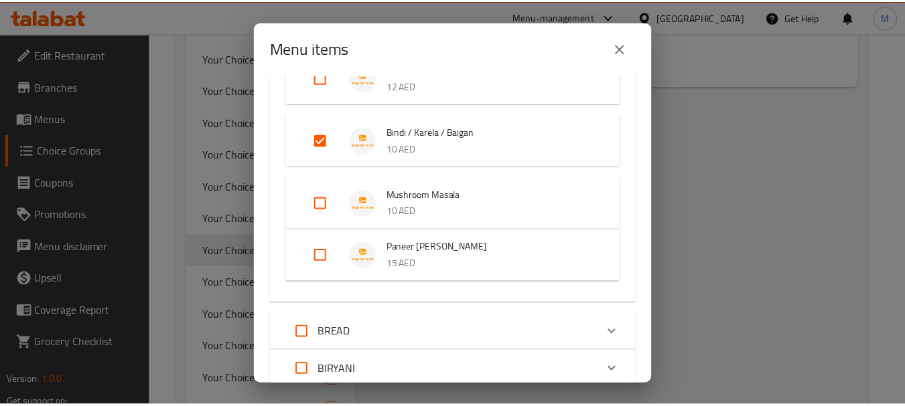
scroll to position [937, 0]
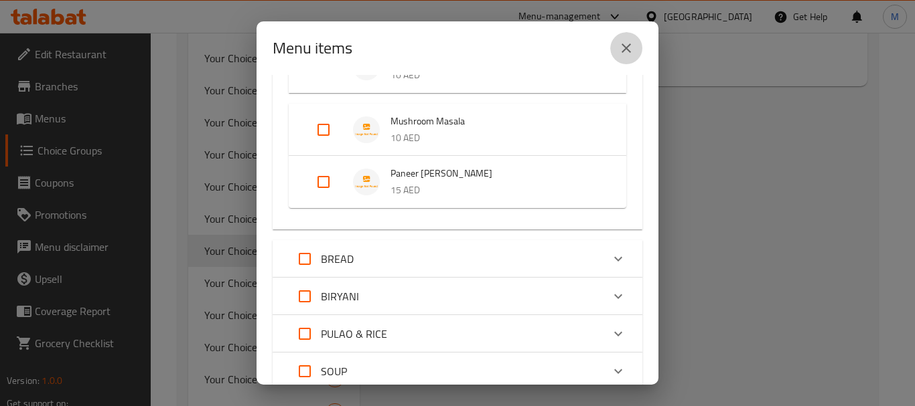
click at [630, 47] on icon "close" at bounding box center [626, 48] width 16 height 16
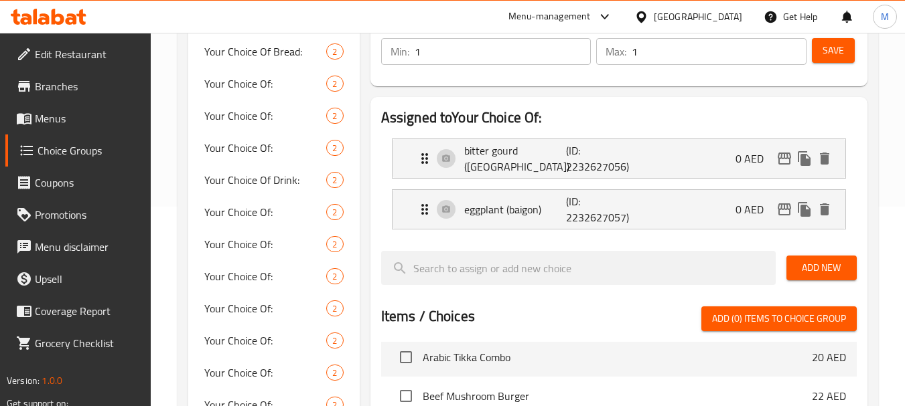
scroll to position [201, 0]
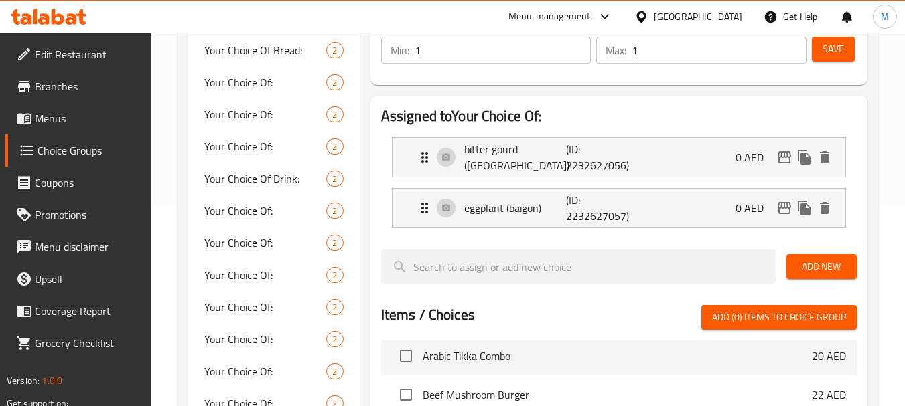
click at [818, 267] on span "Add New" at bounding box center [821, 266] width 49 height 17
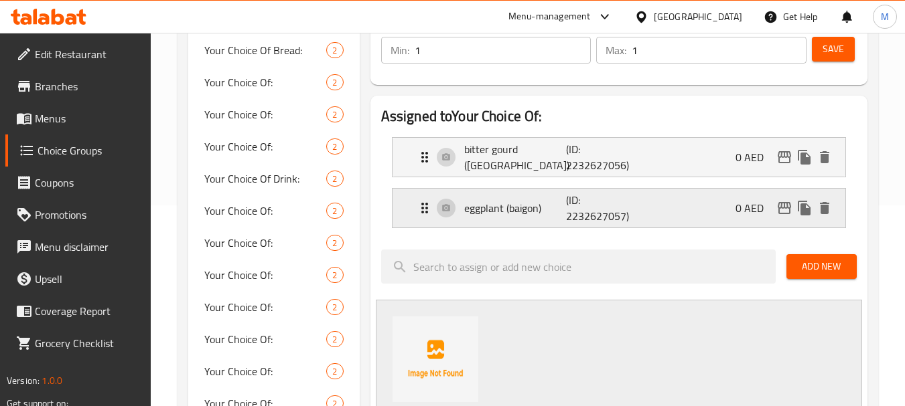
click at [414, 177] on div "eggplant (baigon) (ID: 2232627057) 0 AED" at bounding box center [618, 157] width 453 height 39
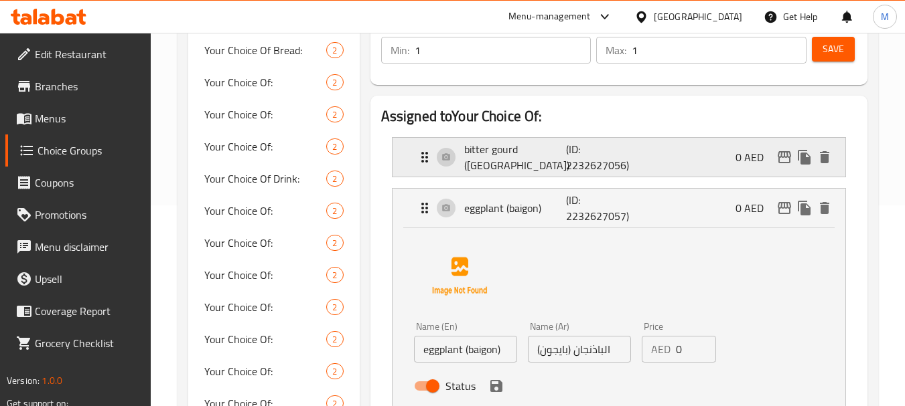
click at [419, 160] on icon "Expand" at bounding box center [425, 157] width 16 height 16
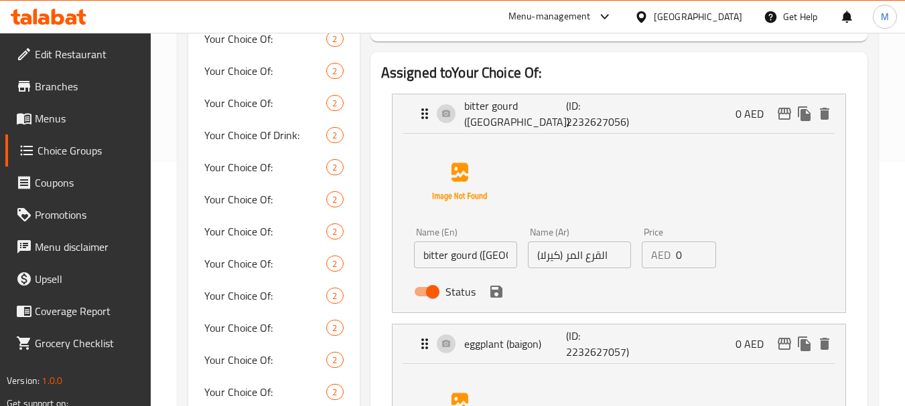
scroll to position [268, 0]
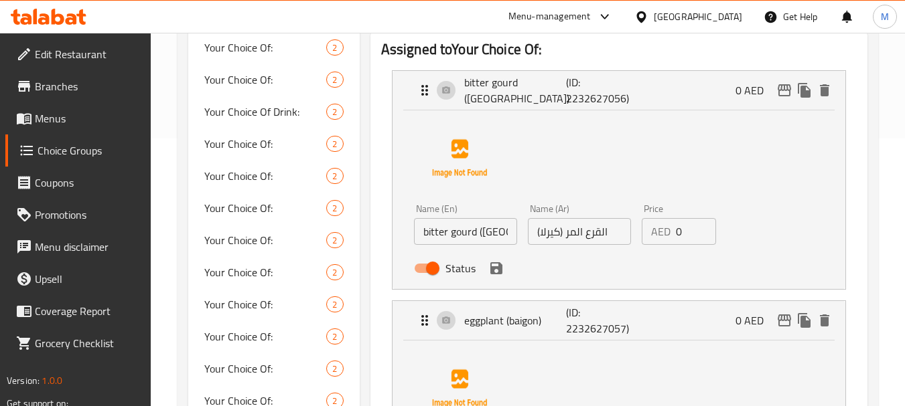
click at [455, 231] on input "bitter gourd (karela)" at bounding box center [465, 231] width 103 height 27
paste input "Bindi"
type input "Bindi"
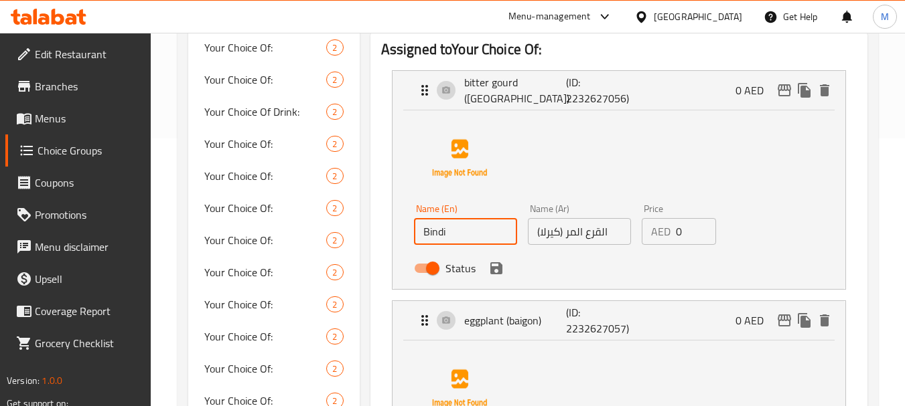
click at [553, 241] on input "القرع المر (كيرلا)" at bounding box center [579, 231] width 103 height 27
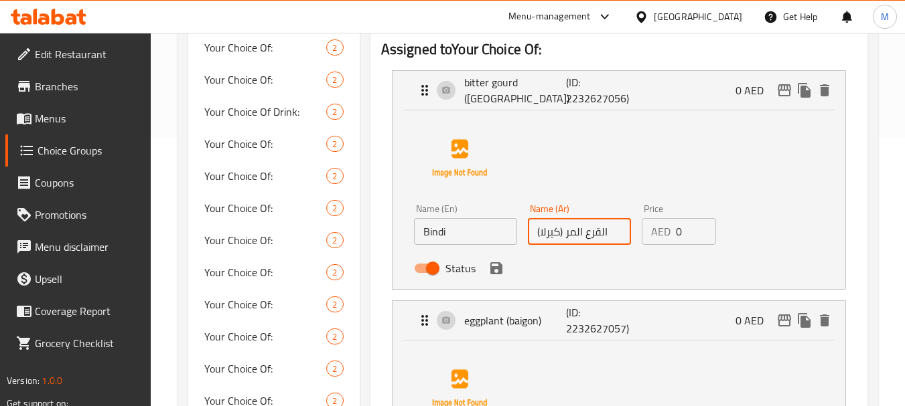
click at [553, 241] on input "القرع المر (كيرلا)" at bounding box center [579, 231] width 103 height 27
paste input "يندي"
click at [492, 267] on icon "save" at bounding box center [496, 268] width 12 height 12
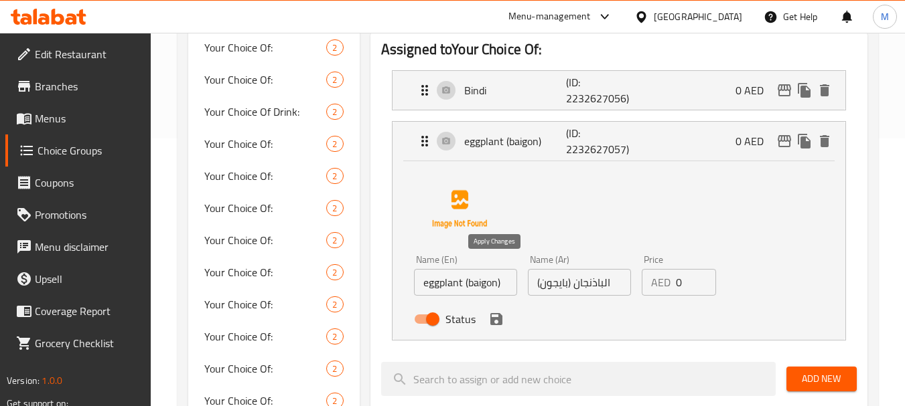
type input "بيندي"
click at [446, 279] on input "eggplant (baigon)" at bounding box center [465, 282] width 103 height 27
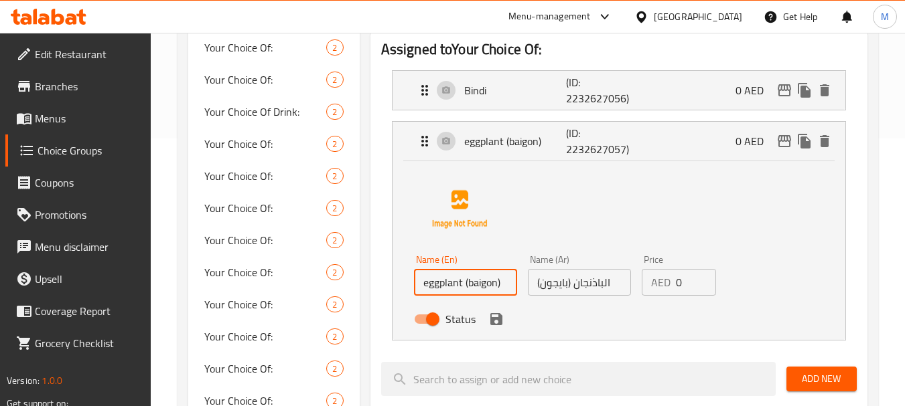
click at [446, 279] on input "eggplant (baigon)" at bounding box center [465, 282] width 103 height 27
paste input "Karela"
type input "Karela"
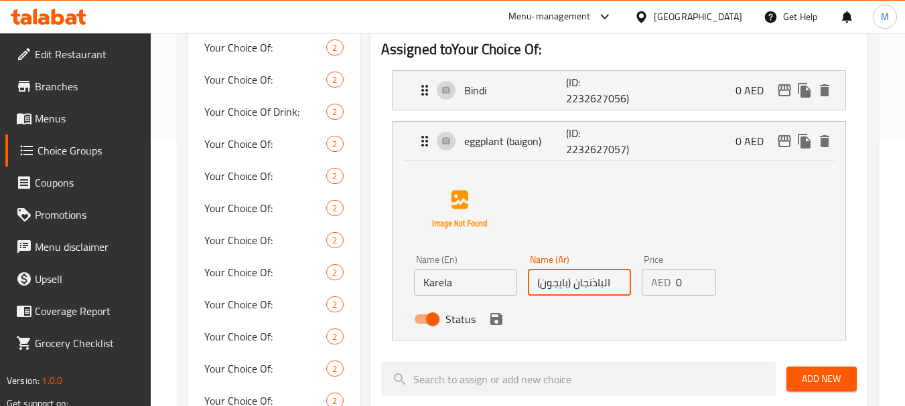
click at [566, 293] on input "الباذنجان (بايجون)" at bounding box center [579, 282] width 103 height 27
paste input "كيرلا"
click at [500, 325] on icon "save" at bounding box center [496, 319] width 12 height 12
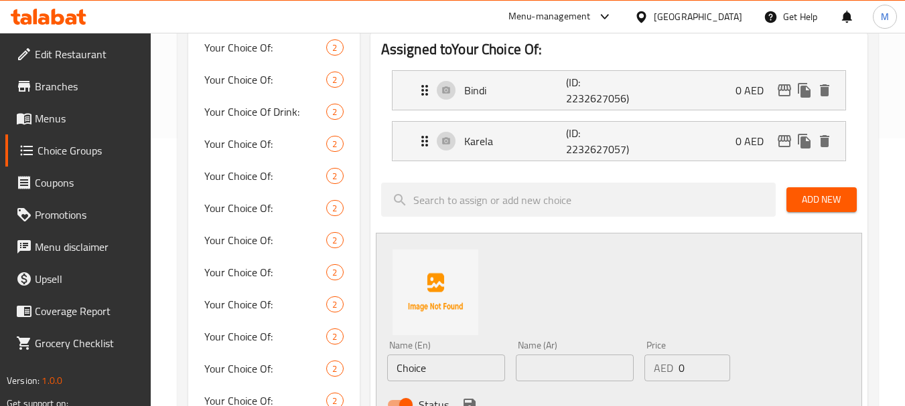
type input "كيرلا"
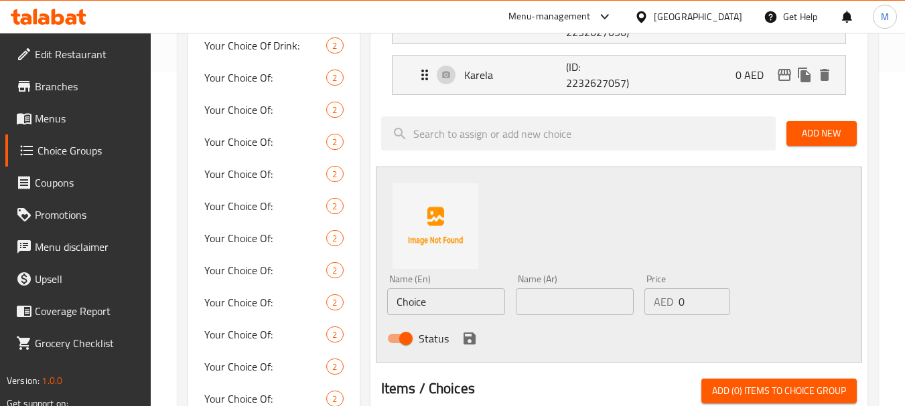
scroll to position [335, 0]
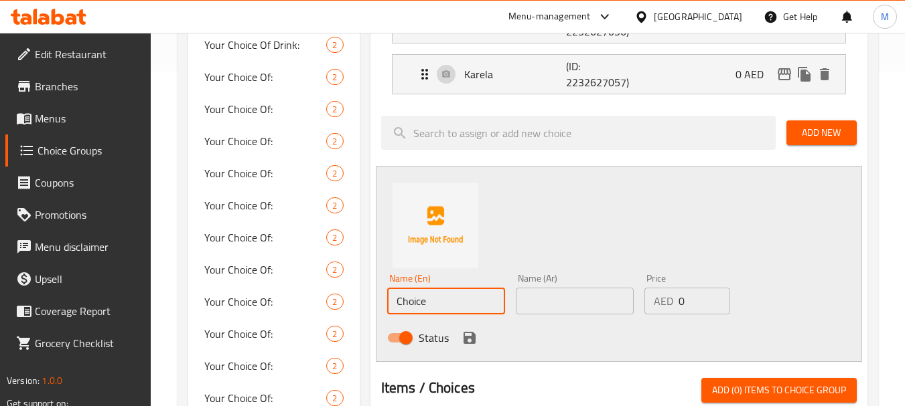
click at [402, 300] on input "Choice" at bounding box center [446, 301] width 118 height 27
paste input "Baigan"
type input "Baigan"
click at [536, 309] on input "text" at bounding box center [575, 301] width 118 height 27
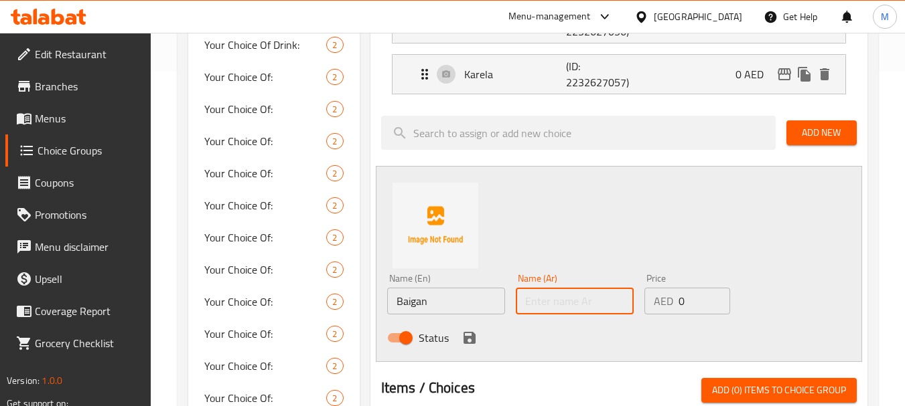
paste input "بيجن"
type input "بيجن"
drag, startPoint x: 474, startPoint y: 339, endPoint x: 476, endPoint y: 331, distance: 8.3
click at [474, 339] on icon "save" at bounding box center [469, 338] width 12 height 12
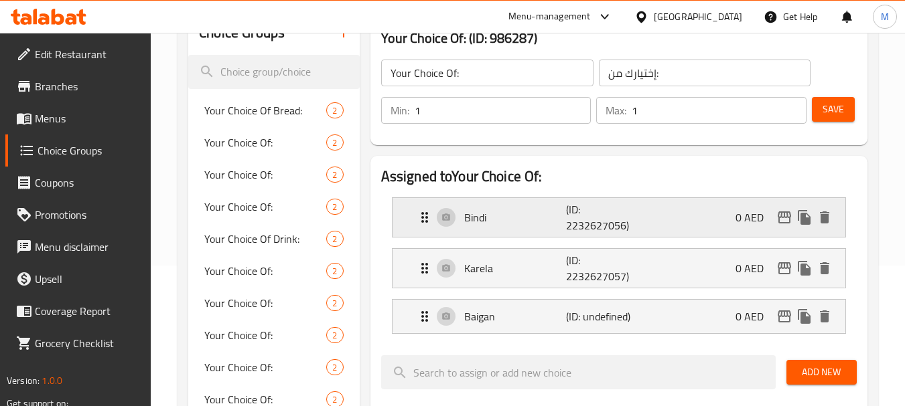
scroll to position [134, 0]
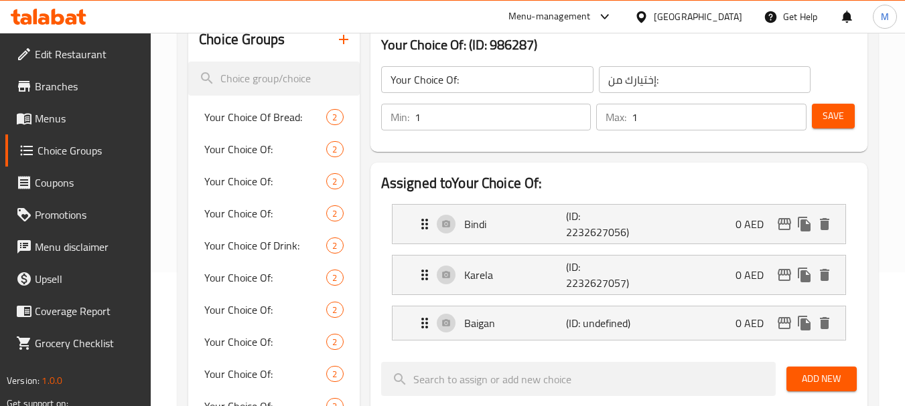
click at [828, 125] on button "Save" at bounding box center [833, 116] width 43 height 25
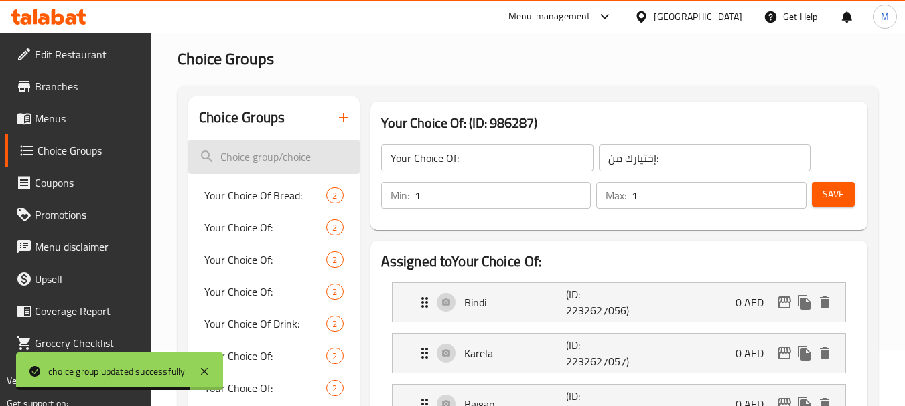
scroll to position [0, 0]
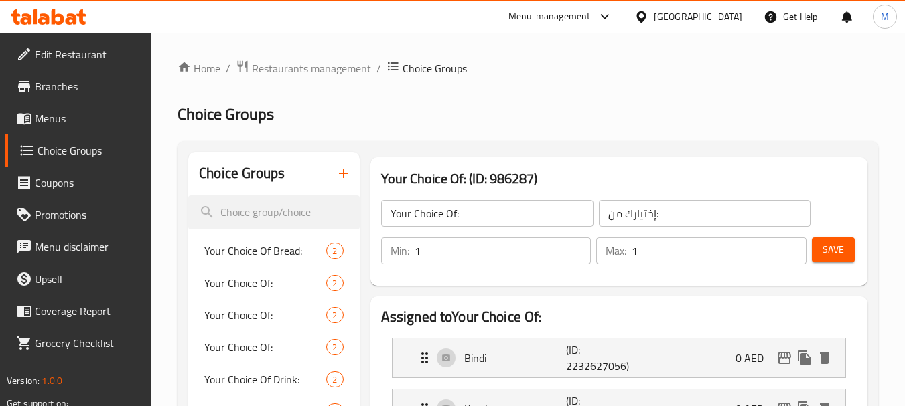
click at [348, 166] on icon "button" at bounding box center [343, 173] width 16 height 16
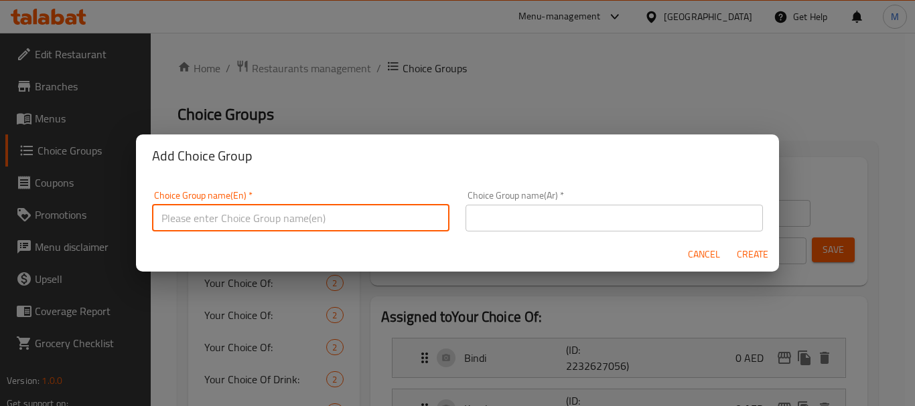
click at [377, 208] on input "text" at bounding box center [300, 218] width 297 height 27
click at [315, 220] on input "text" at bounding box center [300, 218] width 297 height 27
paste input "Your Choice Of Size: إختيارك من الحجم:"
drag, startPoint x: 338, startPoint y: 218, endPoint x: 253, endPoint y: 222, distance: 85.1
click at [253, 222] on input "Your Choice Of Size: إختيارك من الحجم:" at bounding box center [300, 218] width 297 height 27
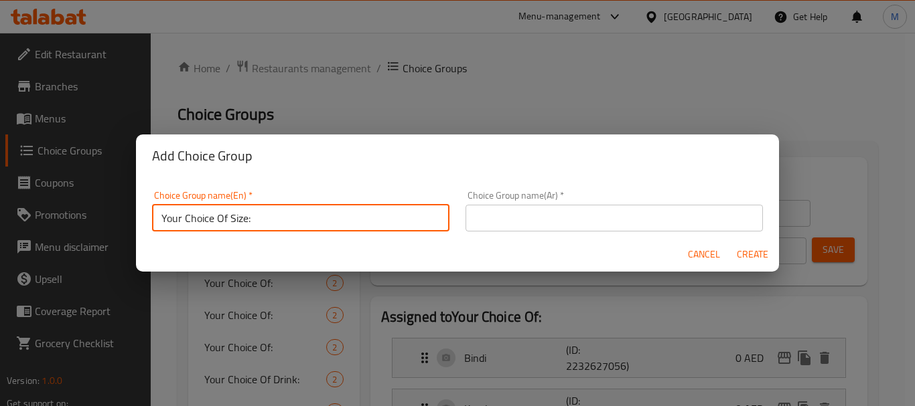
type input "Your Choice Of Size:"
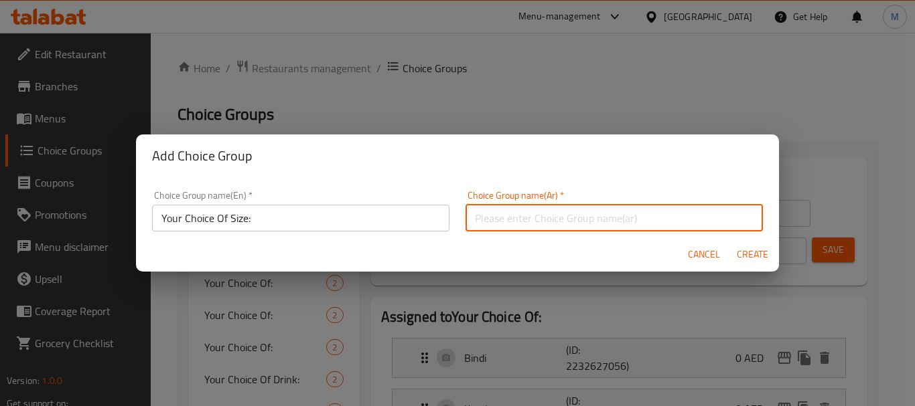
paste input "إختيارك من الحجم:"
type input "إختيارك من الحجم:"
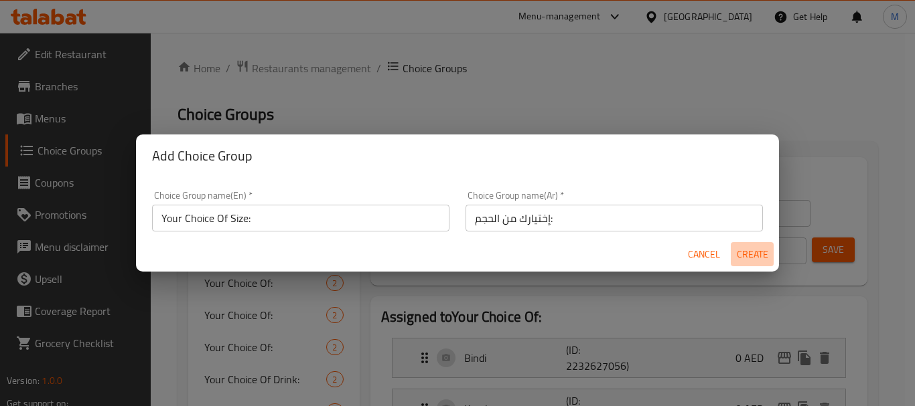
click at [749, 250] on span "Create" at bounding box center [752, 254] width 32 height 17
type input "Your Choice Of Size:"
type input "إختيارك من الحجم:"
type input "0"
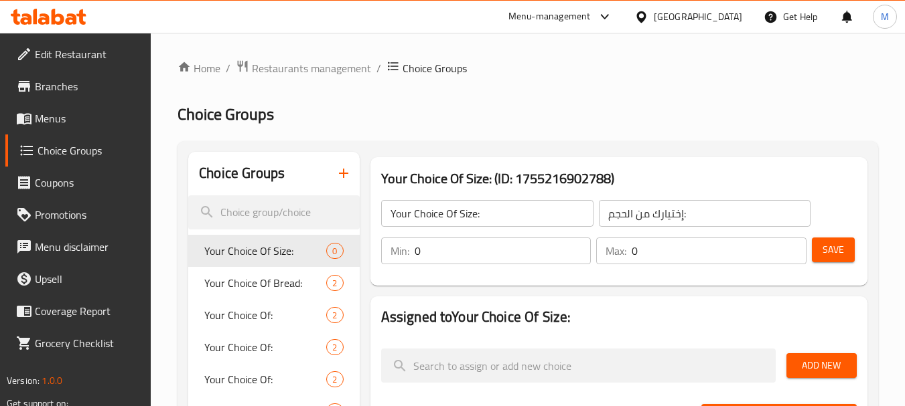
click at [502, 258] on input "0" at bounding box center [502, 251] width 177 height 27
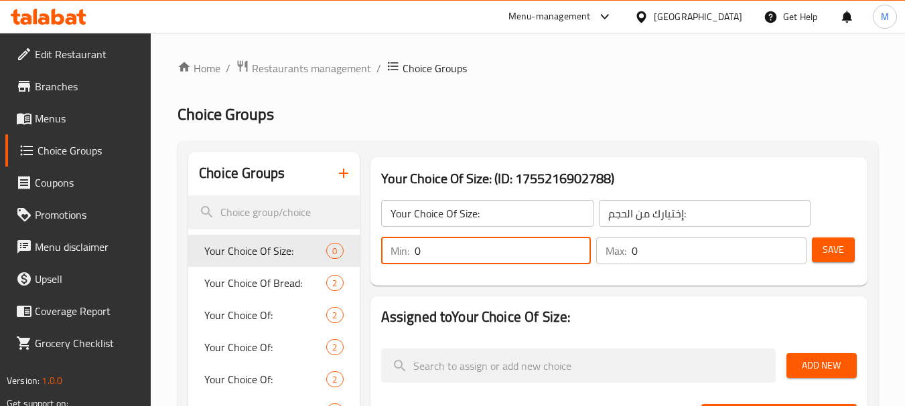
click at [502, 258] on input "0" at bounding box center [502, 251] width 177 height 27
type input "1"
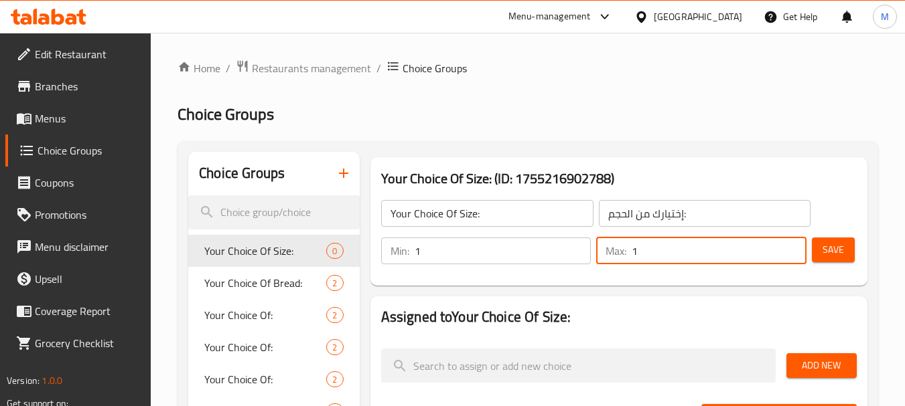
type input "1"
click at [832, 242] on span "Save" at bounding box center [832, 250] width 21 height 17
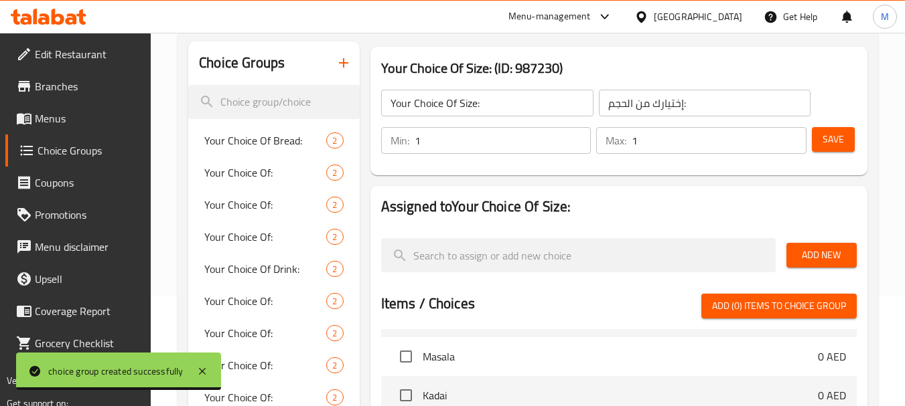
scroll to position [134, 0]
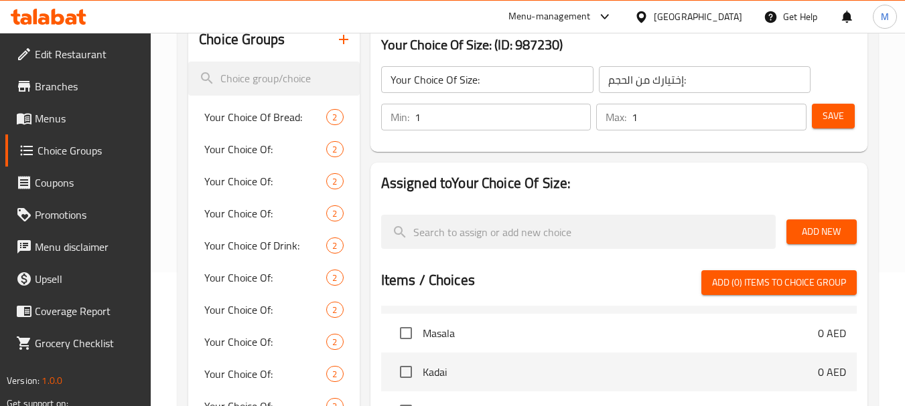
click at [789, 234] on button "Add New" at bounding box center [821, 232] width 70 height 25
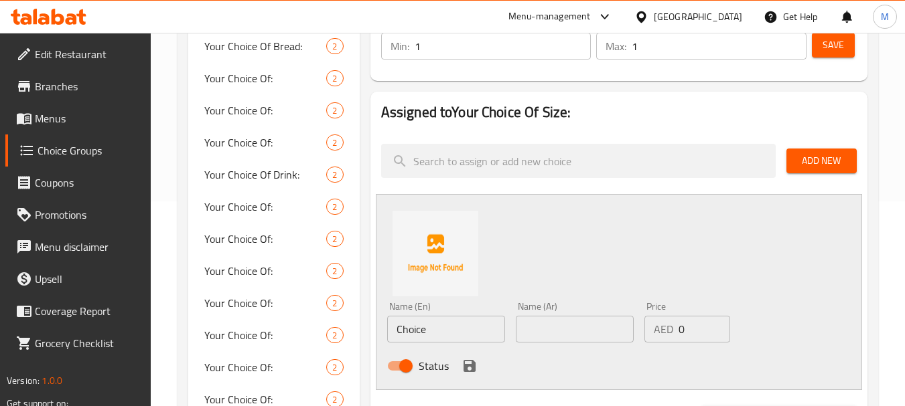
scroll to position [268, 0]
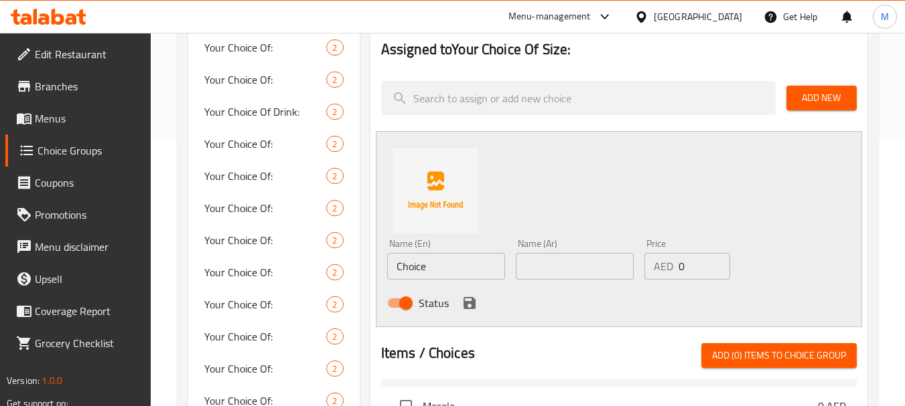
click at [410, 275] on input "Choice" at bounding box center [446, 266] width 118 height 27
paste input "Small صغير"
click at [442, 263] on input "Small صغير" at bounding box center [446, 266] width 118 height 27
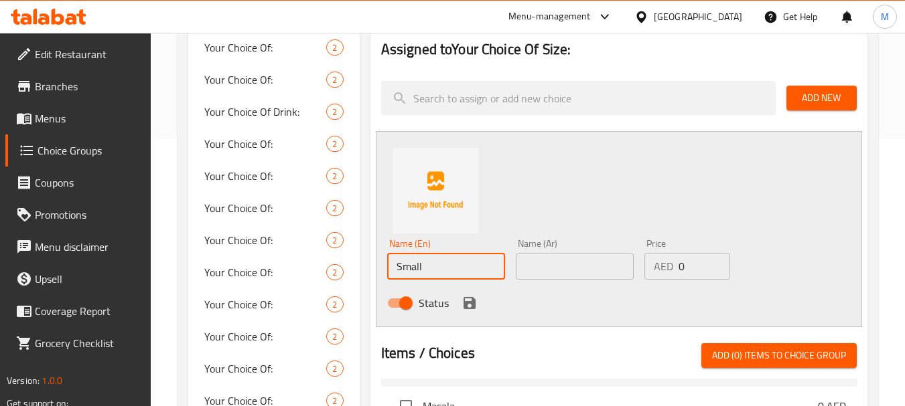
type input "Small"
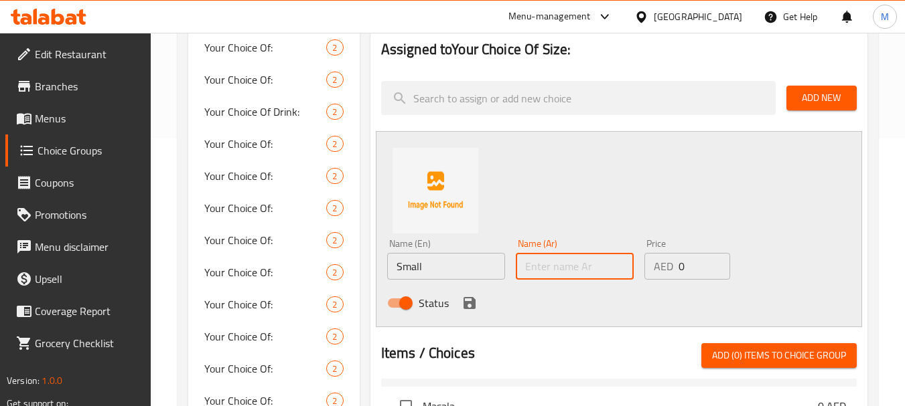
paste input "صغير"
type input "صغير"
click at [686, 262] on input "0" at bounding box center [704, 266] width 52 height 27
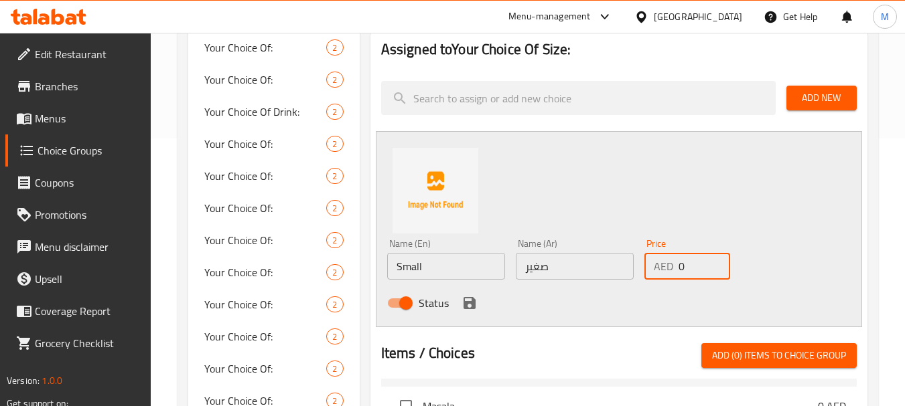
click at [686, 262] on input "0" at bounding box center [704, 266] width 52 height 27
click at [687, 262] on input "0" at bounding box center [704, 266] width 52 height 27
click at [683, 262] on input "0" at bounding box center [704, 266] width 52 height 27
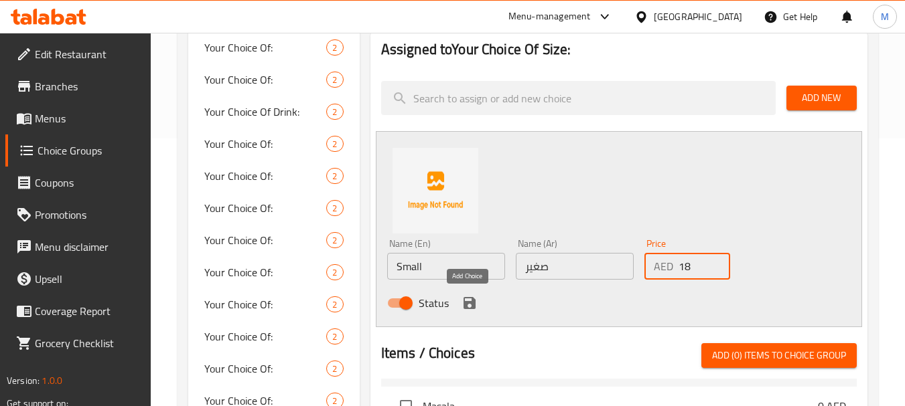
type input "18"
click at [475, 295] on icon "save" at bounding box center [469, 303] width 16 height 16
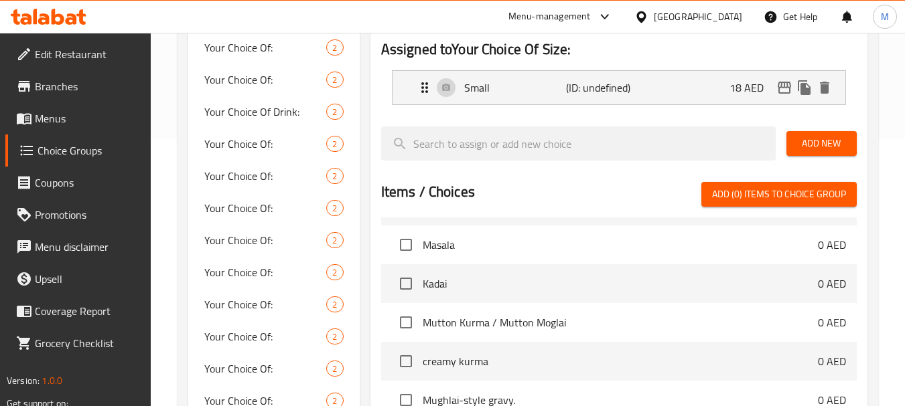
click at [808, 149] on span "Add New" at bounding box center [821, 143] width 49 height 17
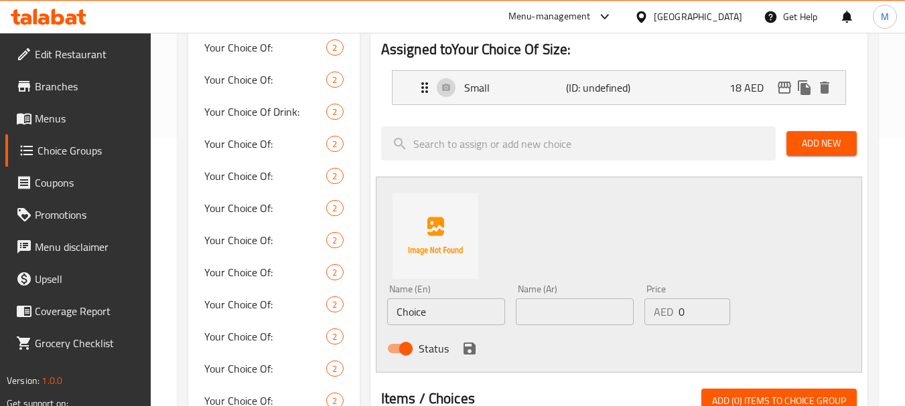
click at [414, 315] on input "Choice" at bounding box center [446, 312] width 118 height 27
paste input "Large كبير"
click at [445, 309] on input "Large كبير" at bounding box center [446, 312] width 118 height 27
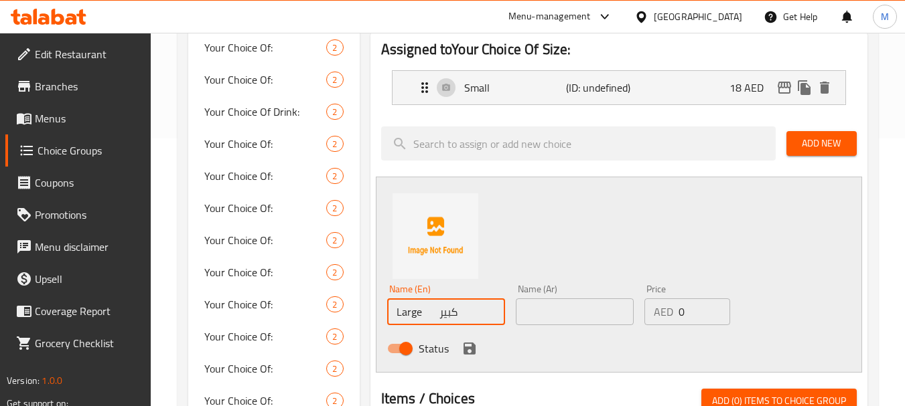
click at [445, 309] on input "Large كبير" at bounding box center [446, 312] width 118 height 27
type input "Large"
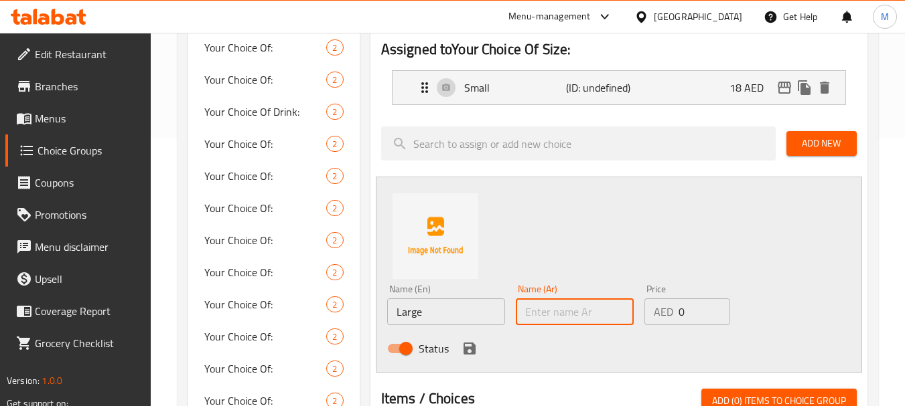
paste input "كبير"
type input "كبير"
click at [678, 307] on input "0" at bounding box center [704, 312] width 52 height 27
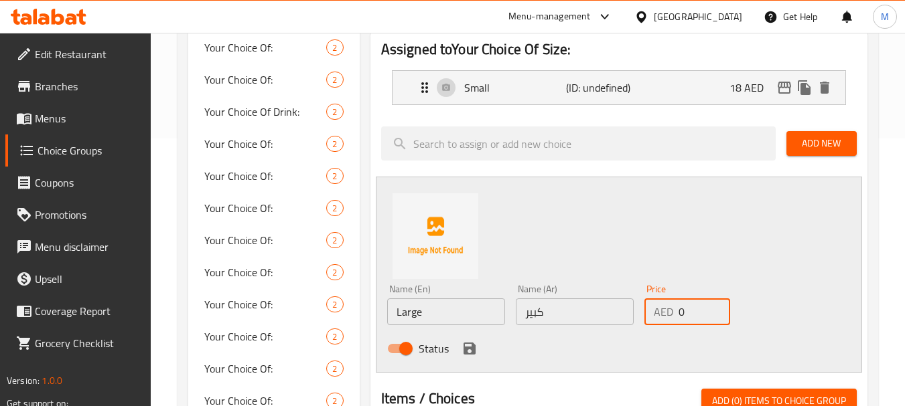
click at [678, 307] on input "0" at bounding box center [704, 312] width 52 height 27
type input "24"
click at [467, 351] on icon "save" at bounding box center [469, 349] width 16 height 16
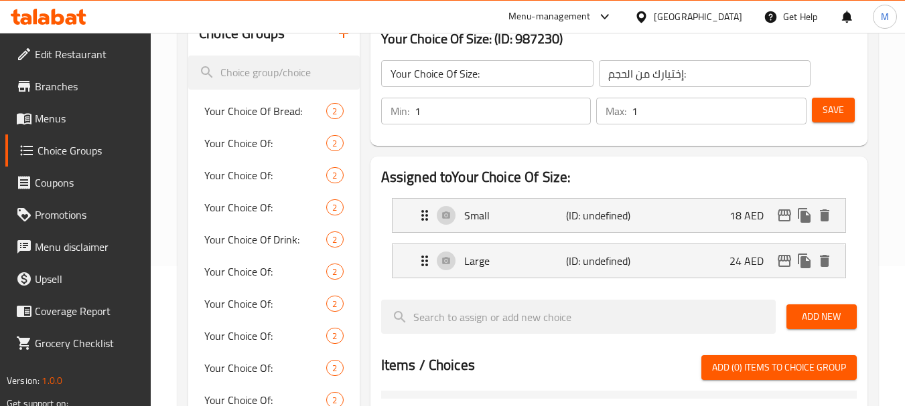
scroll to position [134, 0]
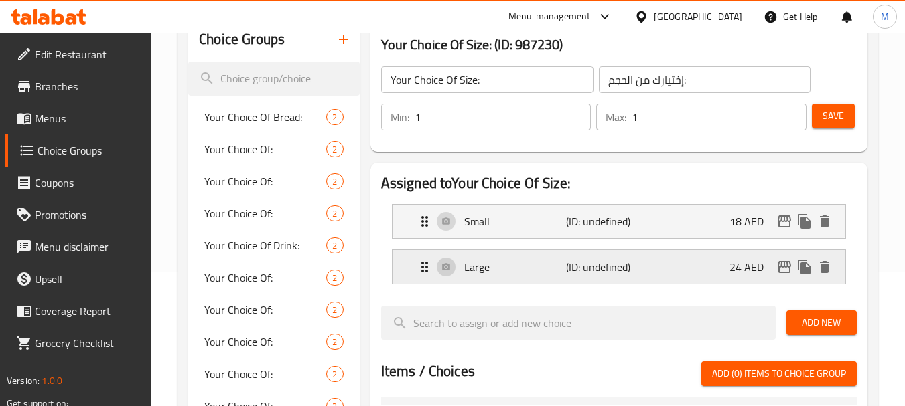
click at [498, 260] on p "Large" at bounding box center [515, 267] width 102 height 16
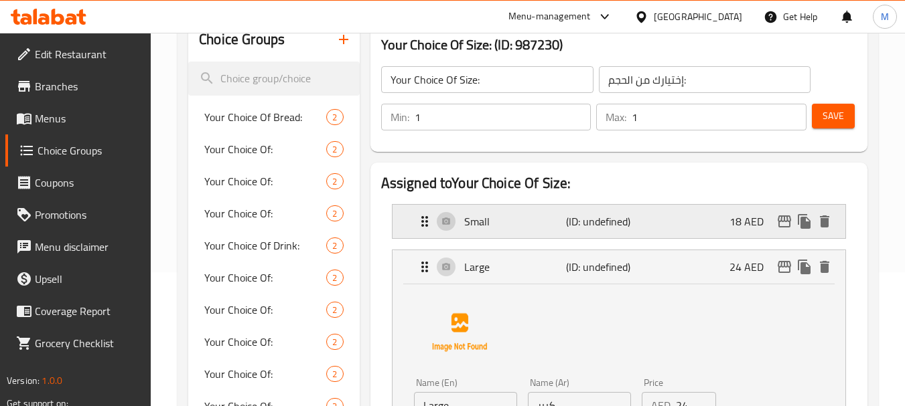
click at [498, 226] on p "Small" at bounding box center [515, 222] width 102 height 16
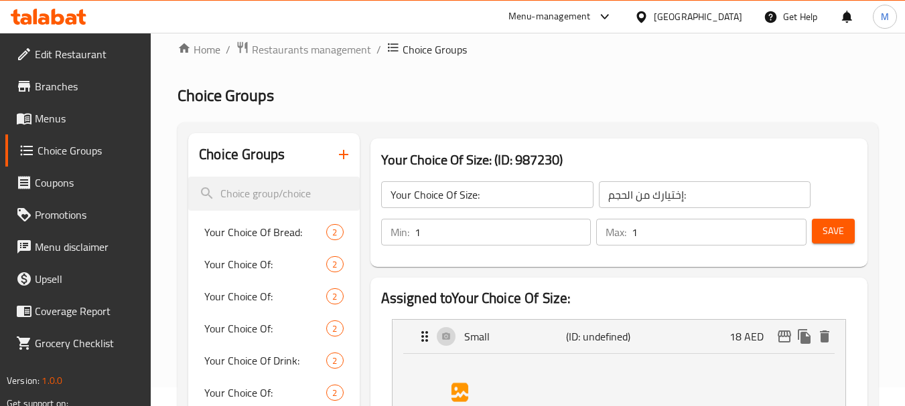
scroll to position [0, 0]
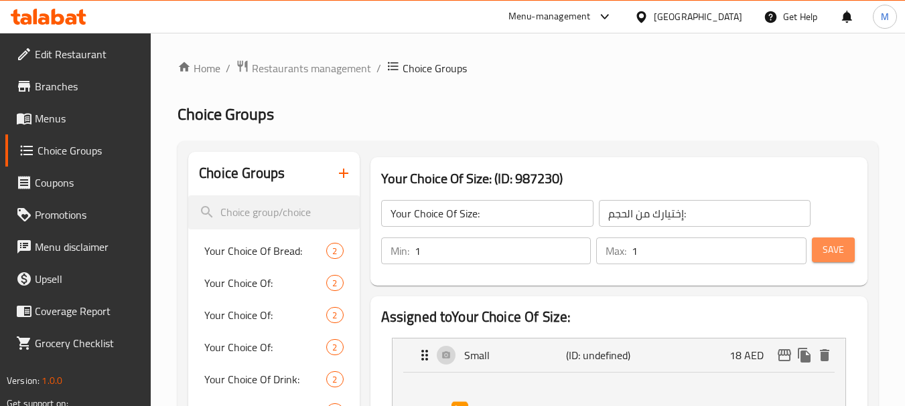
click at [826, 246] on span "Save" at bounding box center [832, 250] width 21 height 17
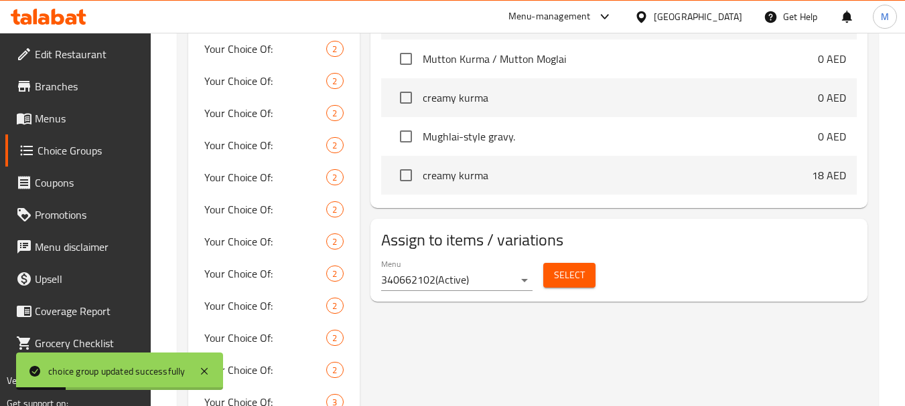
scroll to position [603, 0]
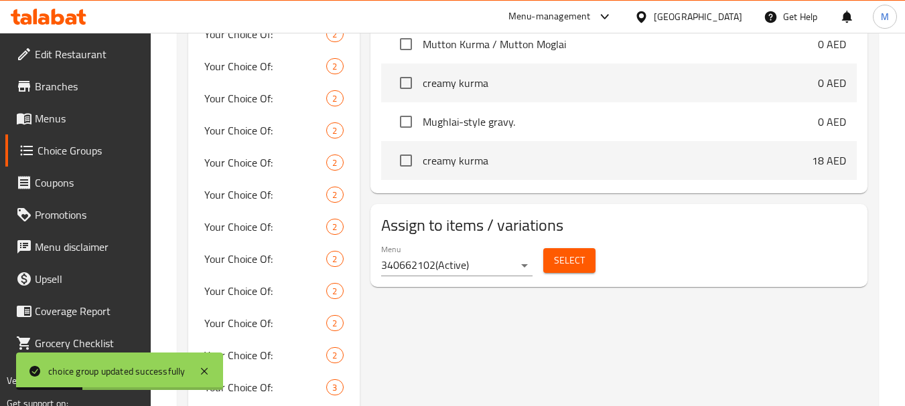
click at [568, 262] on span "Select" at bounding box center [569, 260] width 31 height 17
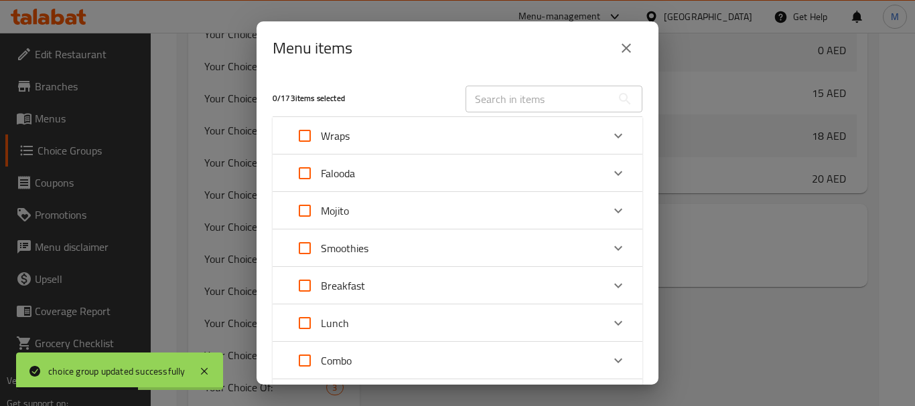
click at [540, 94] on input "text" at bounding box center [538, 99] width 146 height 27
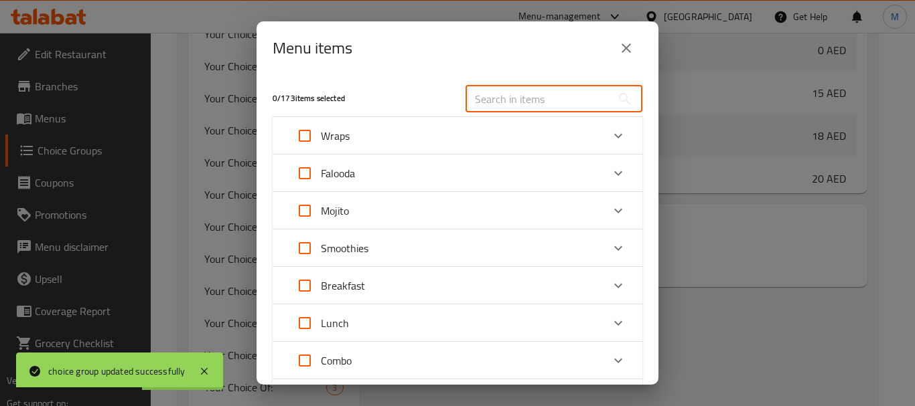
paste input "Pothichoru"
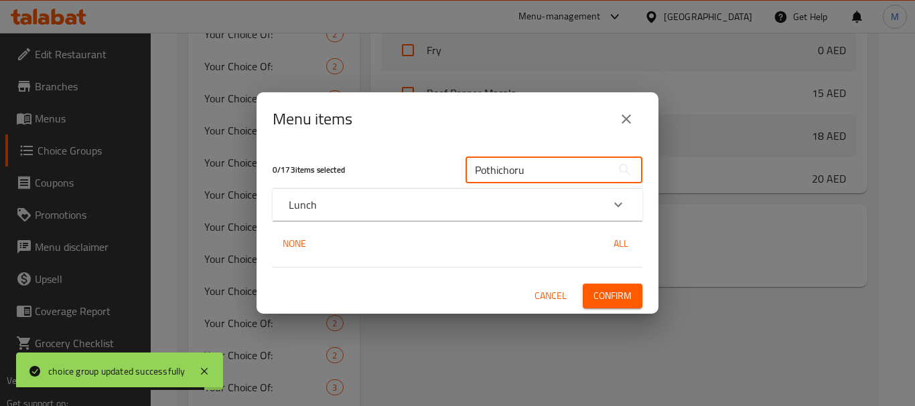
type input "Pothichoru"
click at [574, 215] on div "Lunch" at bounding box center [458, 205] width 370 height 32
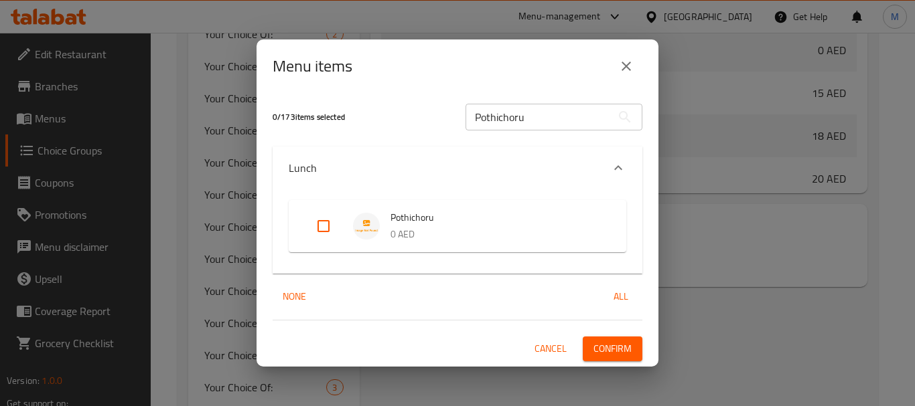
click at [327, 224] on input "Expand" at bounding box center [323, 226] width 32 height 32
checkbox input "true"
click at [624, 350] on span "Confirm" at bounding box center [612, 349] width 38 height 17
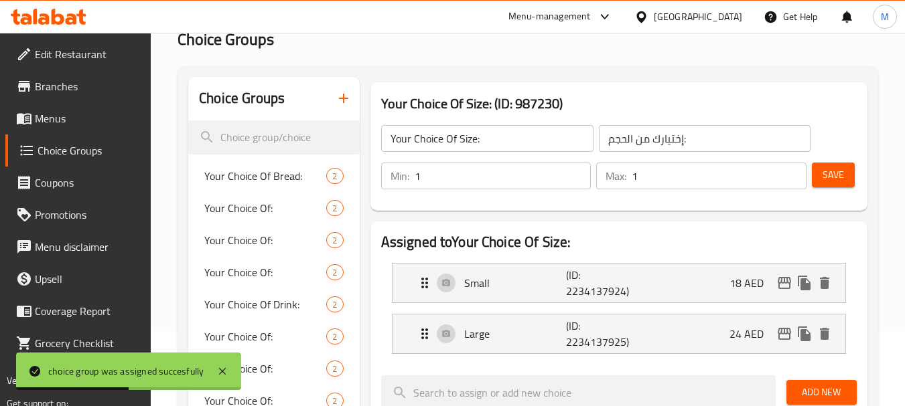
scroll to position [0, 0]
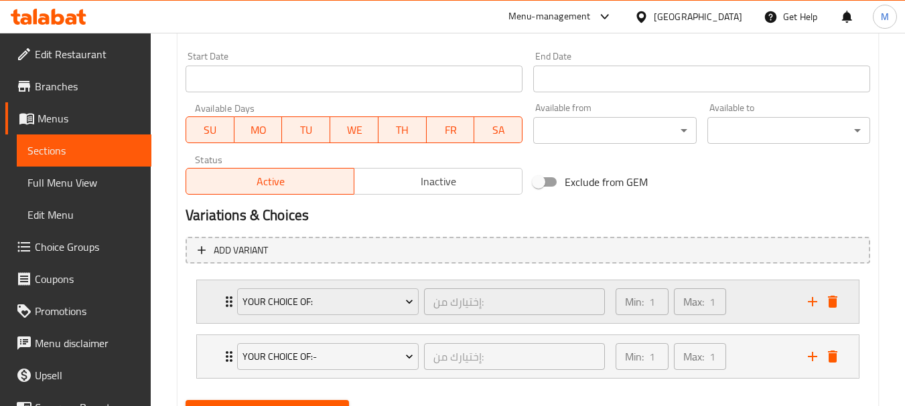
scroll to position [617, 0]
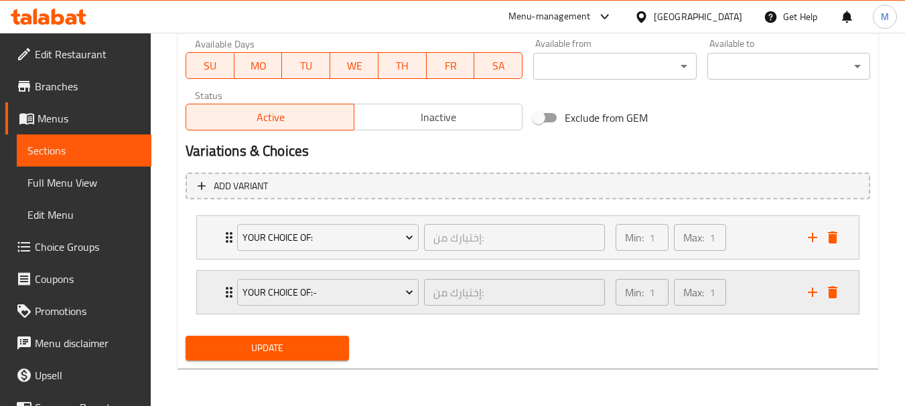
click at [224, 283] on div "Your Choice Of:- إختيارك من: ​ Min: 1 ​ Max: 1 ​" at bounding box center [531, 292] width 621 height 43
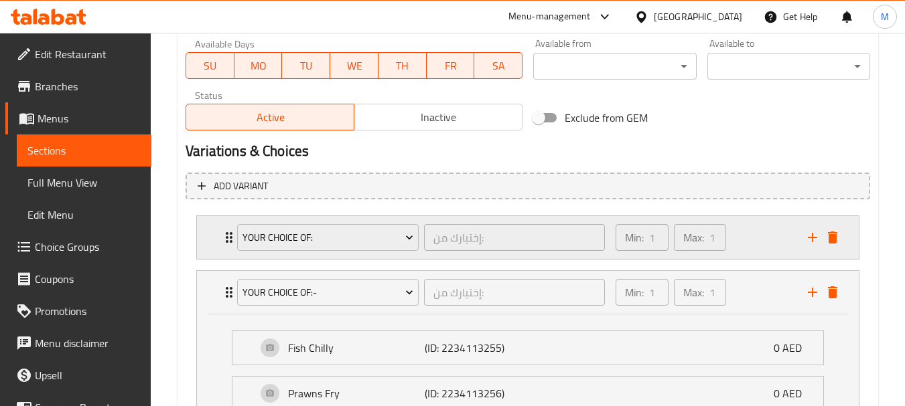
click at [222, 242] on icon "Expand" at bounding box center [229, 238] width 16 height 16
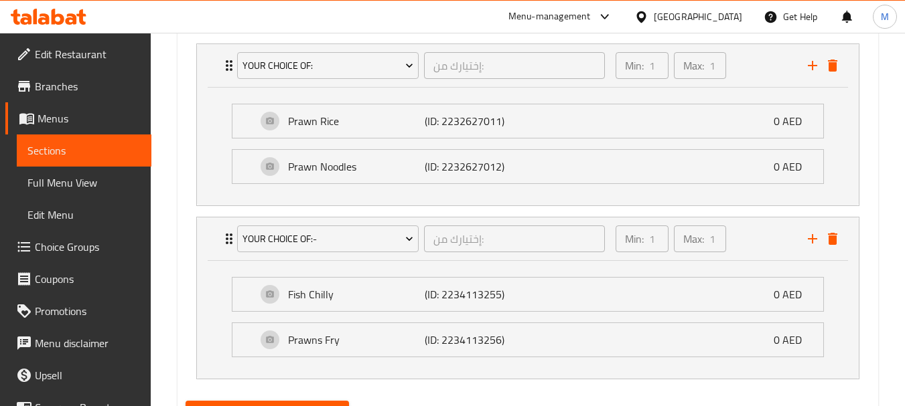
scroll to position [854, 0]
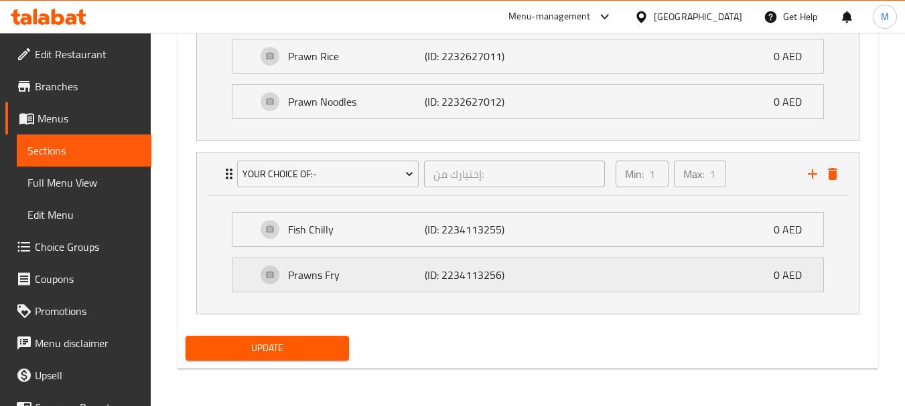
click at [246, 73] on div "Prawns Fry (ID: 2234113256) 0 AED" at bounding box center [527, 56] width 591 height 33
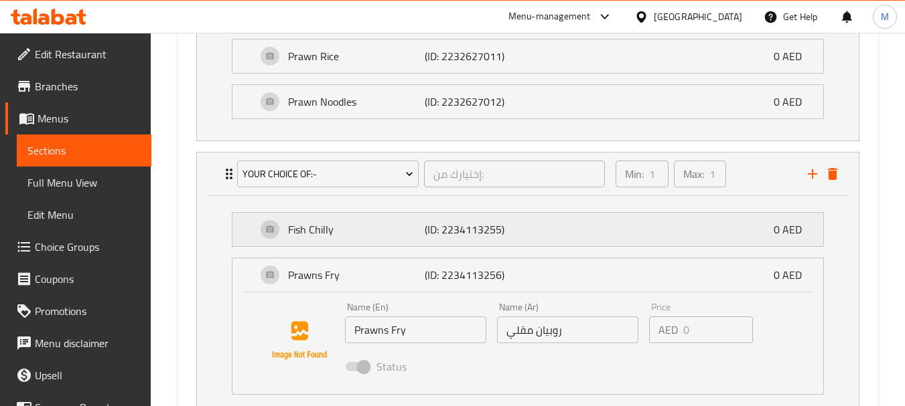
click at [245, 73] on div "Fish Chilly (ID: 2234113255) 0 AED" at bounding box center [527, 56] width 591 height 33
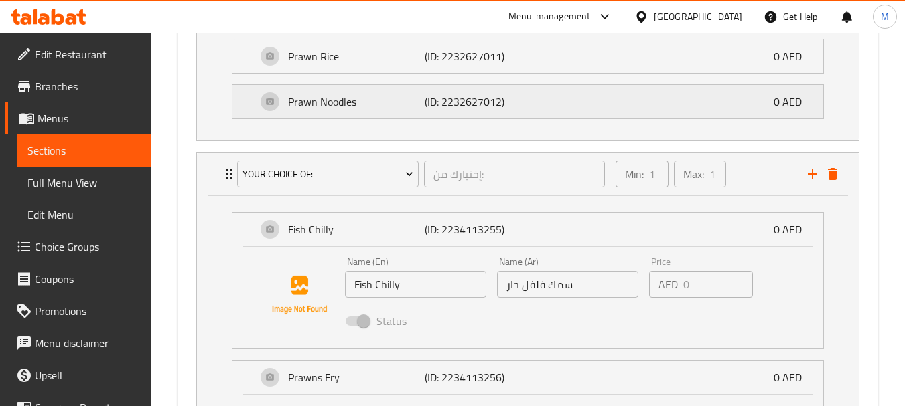
click at [250, 73] on div "Prawn Noodles (ID: 2232627012) 0 AED" at bounding box center [527, 56] width 591 height 33
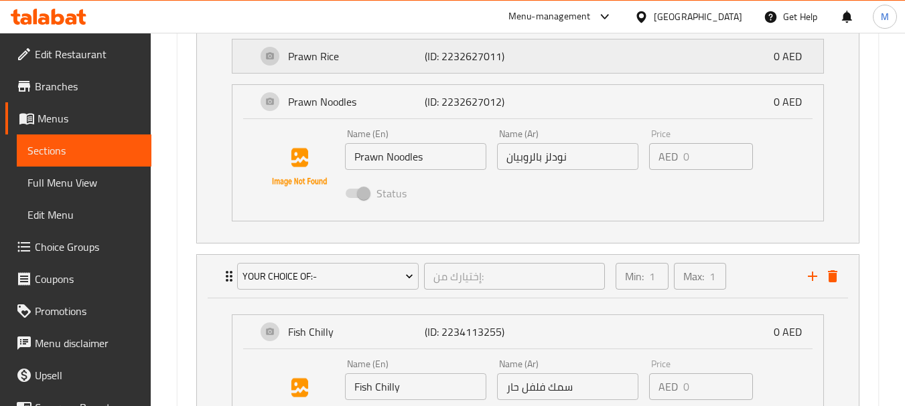
click at [238, 46] on div "Prawn Rice (ID: 2232627011) 0 AED" at bounding box center [527, 56] width 591 height 33
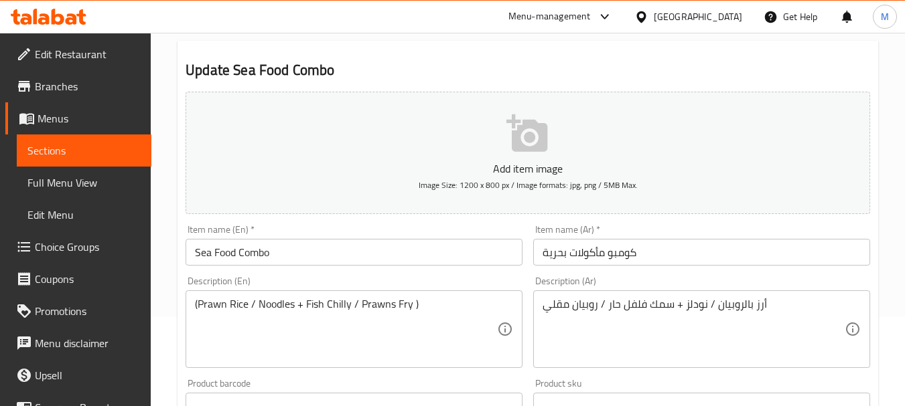
scroll to position [0, 0]
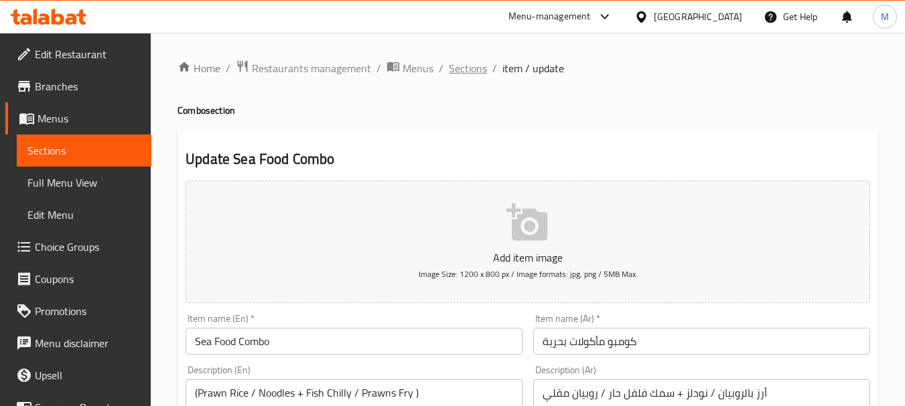
click at [452, 67] on span "Sections" at bounding box center [468, 68] width 38 height 16
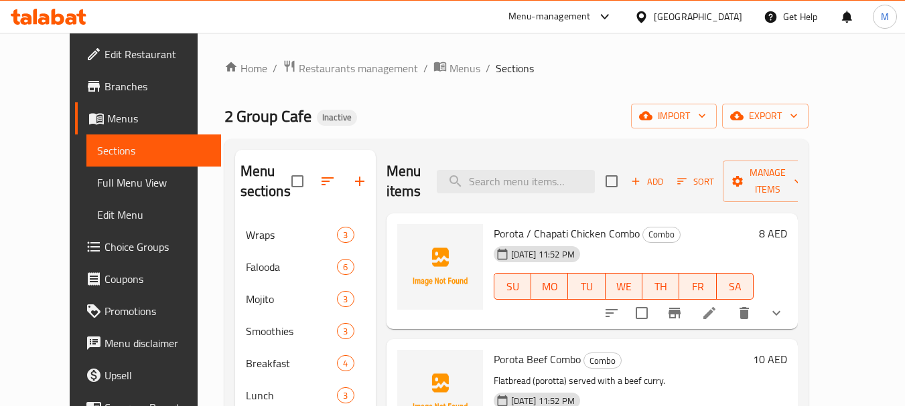
click at [705, 68] on ol "Home / Restaurants management / Menus / Sections" at bounding box center [516, 68] width 584 height 17
click at [520, 170] on input "search" at bounding box center [516, 181] width 158 height 23
paste input "Mutton Kurma / Mutton Mogla"
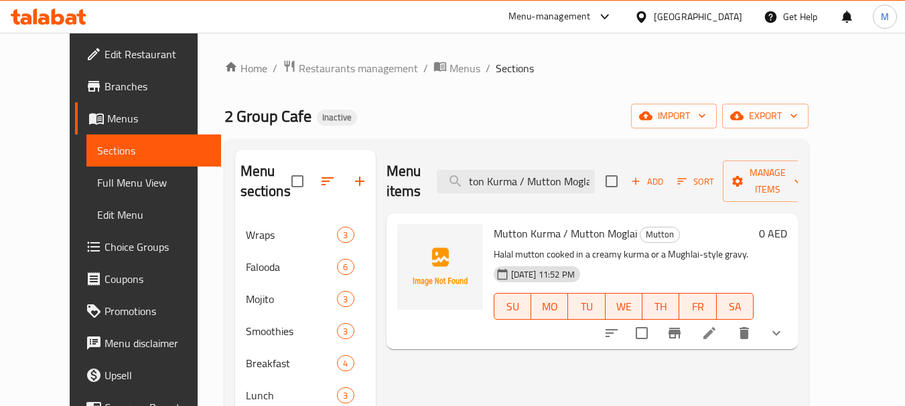
type input "Mutton Kurma / Mutton Mogla"
click at [717, 325] on icon at bounding box center [709, 333] width 16 height 16
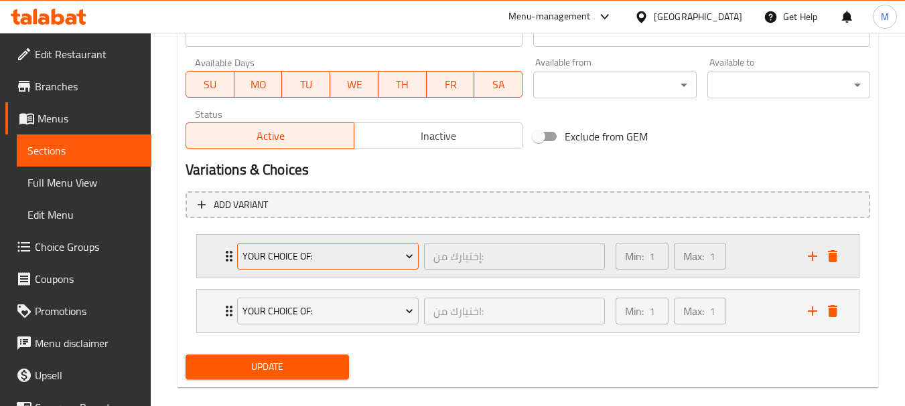
scroll to position [603, 0]
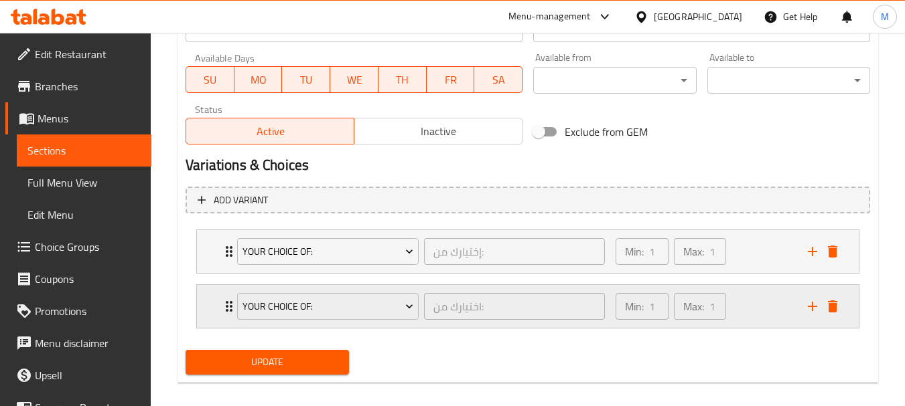
click at [220, 273] on div "Your choice of: اختيارك من: ​ Min: 1 ​ Max: 1 ​" at bounding box center [528, 251] width 662 height 43
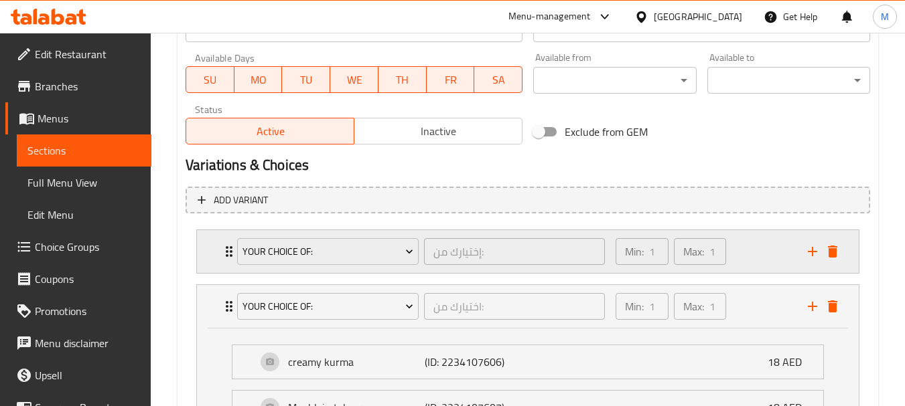
click at [226, 253] on icon "Expand" at bounding box center [229, 251] width 7 height 11
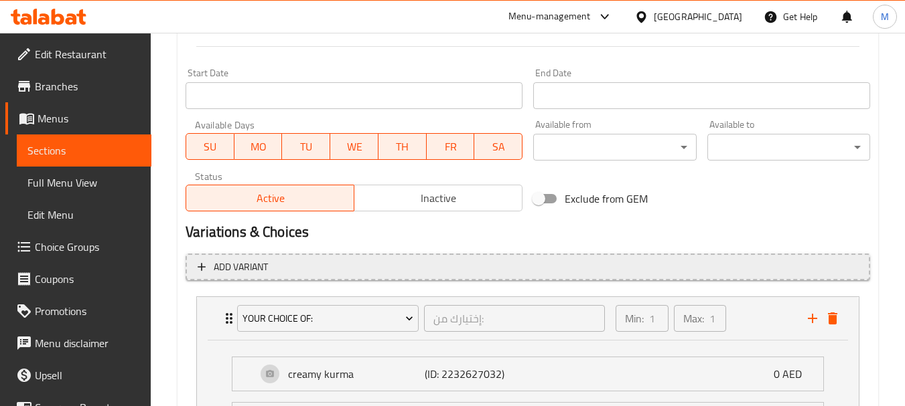
scroll to position [804, 0]
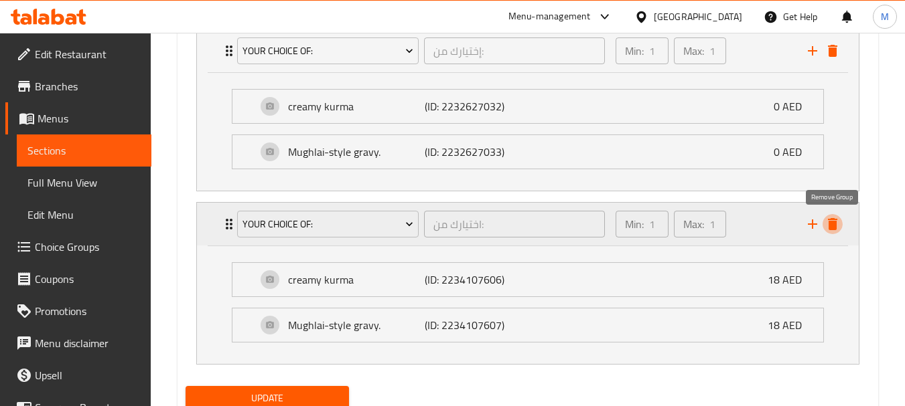
click at [830, 222] on icon "delete" at bounding box center [832, 224] width 9 height 12
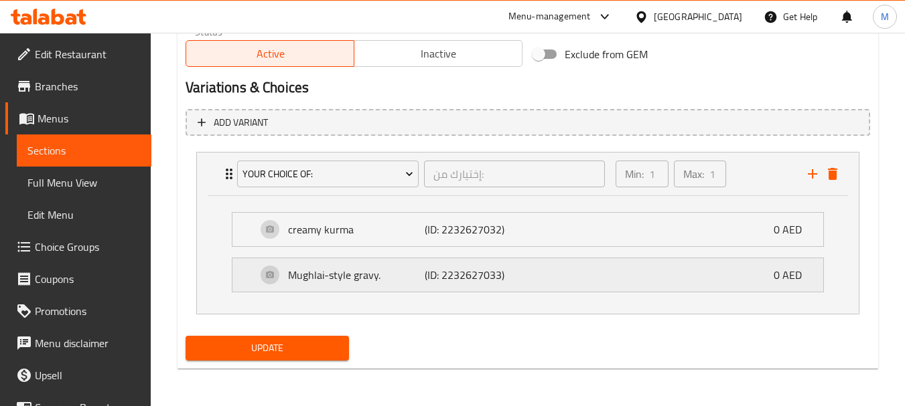
click at [251, 246] on div "Mughlai-style gravy. (ID: 2232627033) 0 AED" at bounding box center [527, 229] width 591 height 33
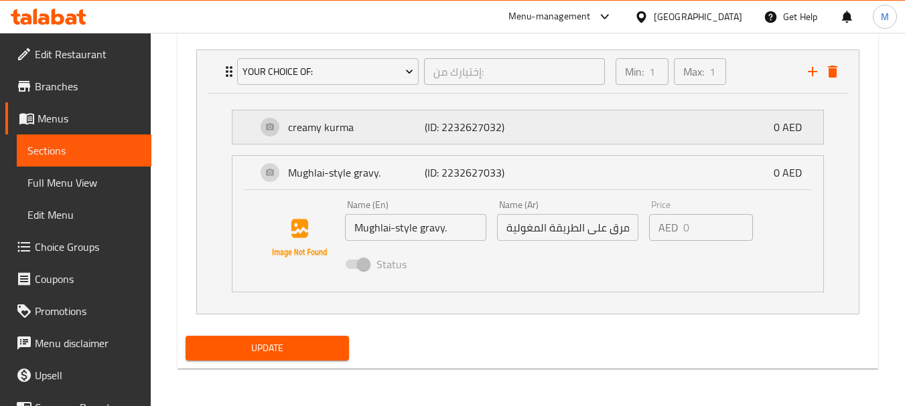
click at [252, 123] on div "creamy kurma (ID: 2232627032) 0 AED" at bounding box center [527, 126] width 591 height 33
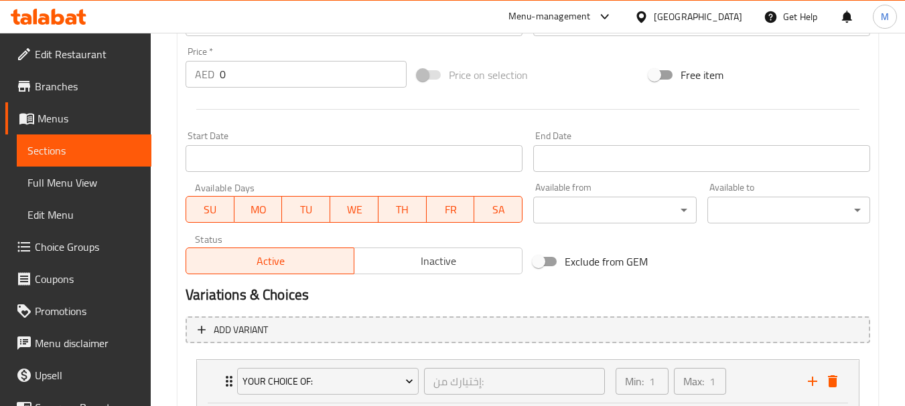
scroll to position [737, 0]
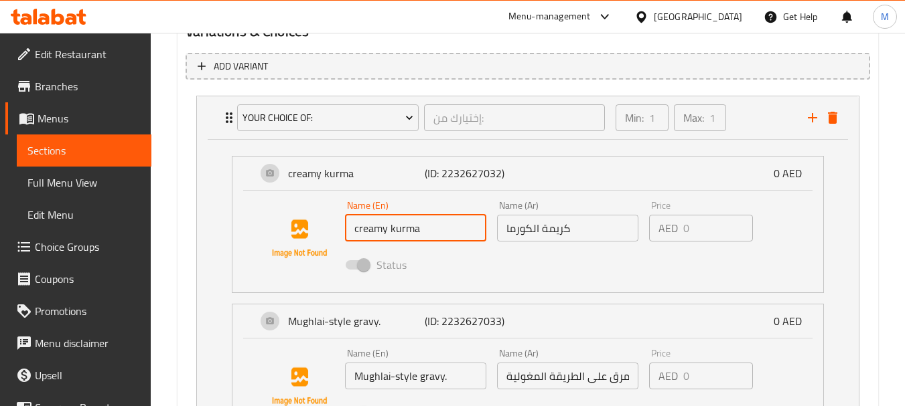
click at [368, 231] on input "creamy kurma" at bounding box center [415, 228] width 141 height 27
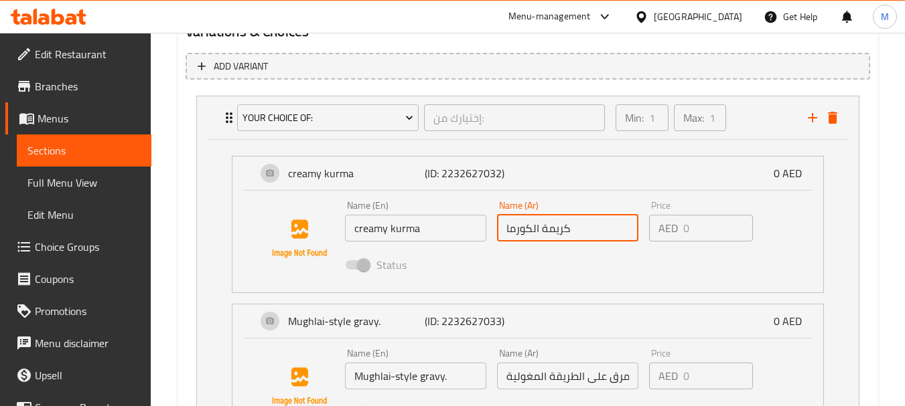
drag, startPoint x: 532, startPoint y: 228, endPoint x: 574, endPoint y: 227, distance: 42.2
click at [574, 227] on input "كريمة الكورما" at bounding box center [567, 228] width 141 height 27
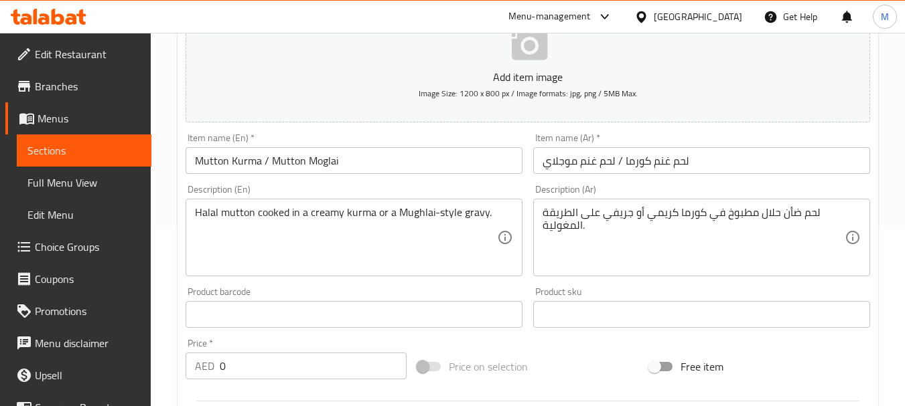
scroll to position [201, 0]
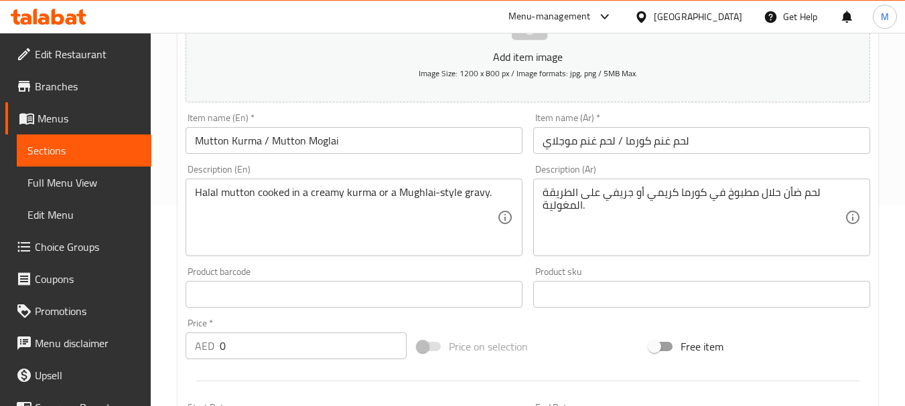
click at [329, 139] on input "Mutton Kurma / Mutton Moglai" at bounding box center [353, 140] width 337 height 27
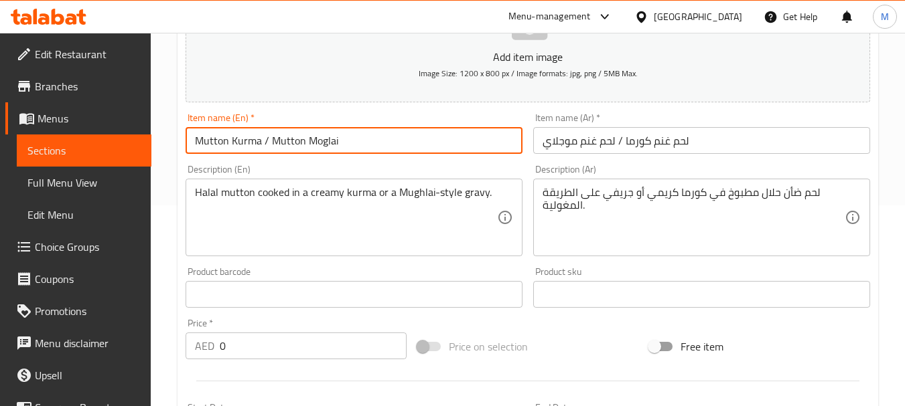
click at [562, 142] on input "لحم غنم كورما / لحم غنم موجلاي" at bounding box center [701, 140] width 337 height 27
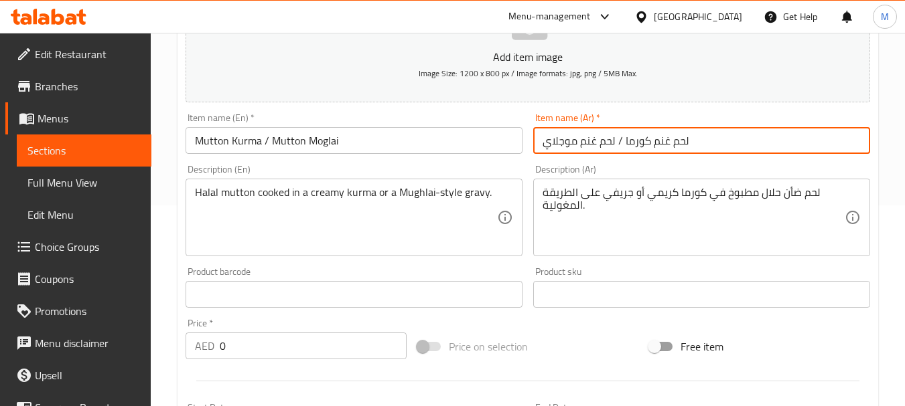
click at [562, 142] on input "لحم غنم كورما / لحم غنم موجلاي" at bounding box center [701, 140] width 337 height 27
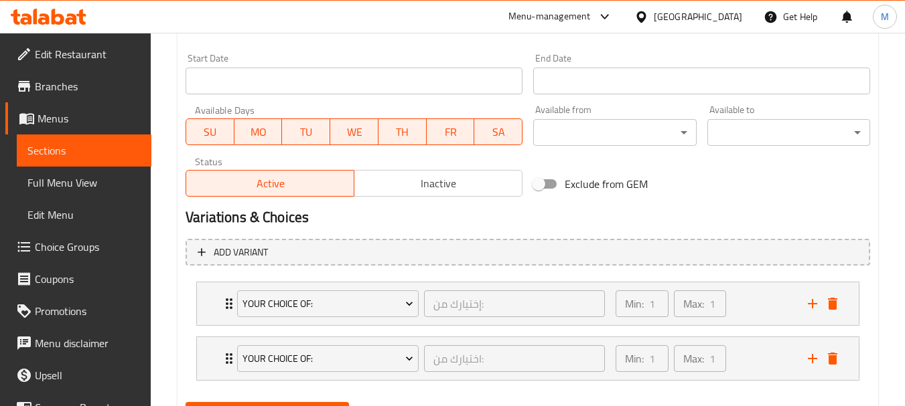
scroll to position [617, 0]
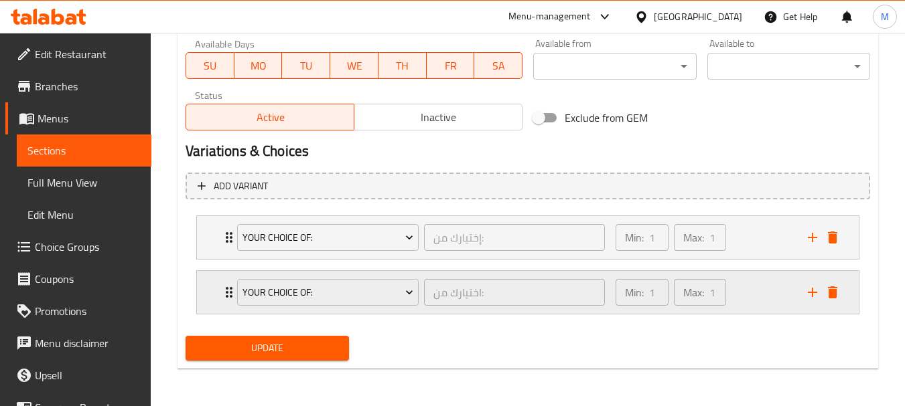
click at [230, 298] on div "Your choice of: اختيارك من: ​" at bounding box center [421, 292] width 384 height 43
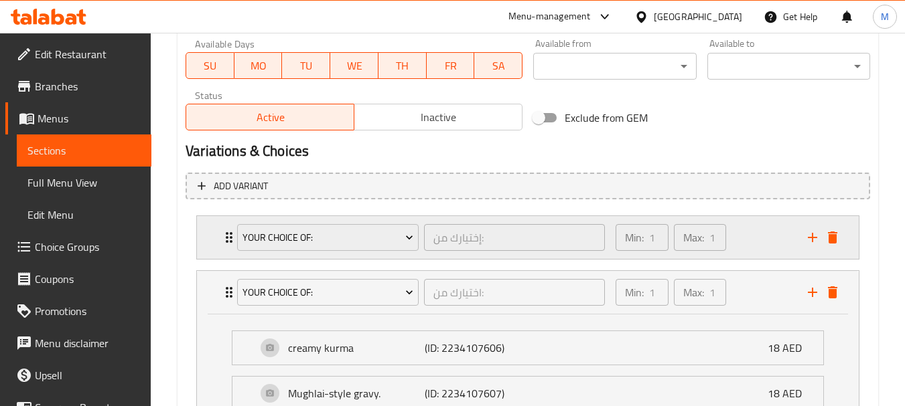
click at [222, 240] on icon "Expand" at bounding box center [229, 238] width 16 height 16
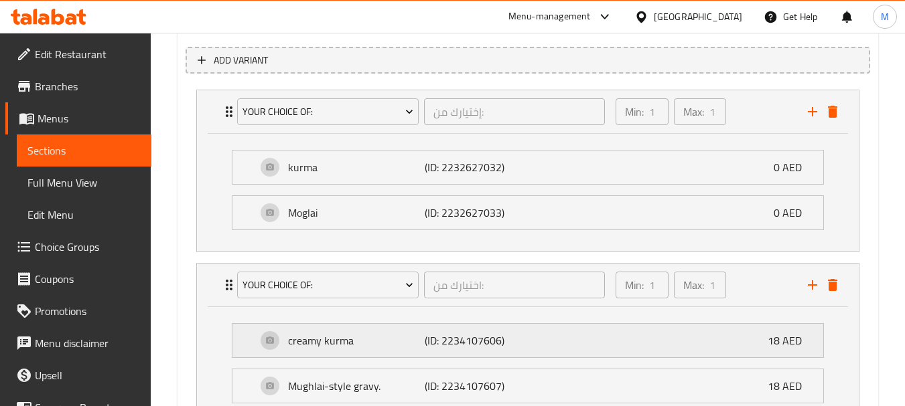
scroll to position [818, 0]
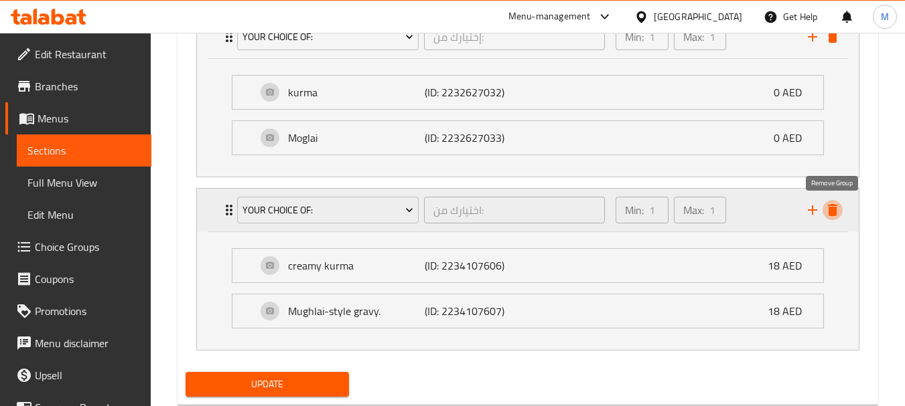
click at [830, 206] on icon "delete" at bounding box center [832, 210] width 9 height 12
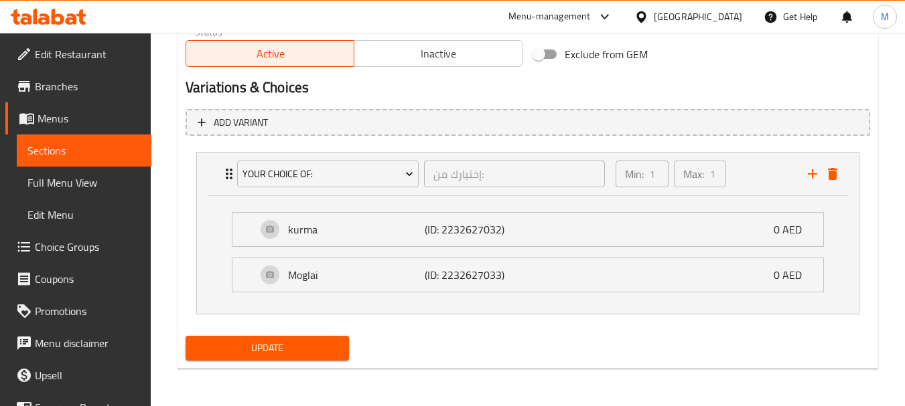
click at [285, 344] on span "Update" at bounding box center [266, 348] width 141 height 17
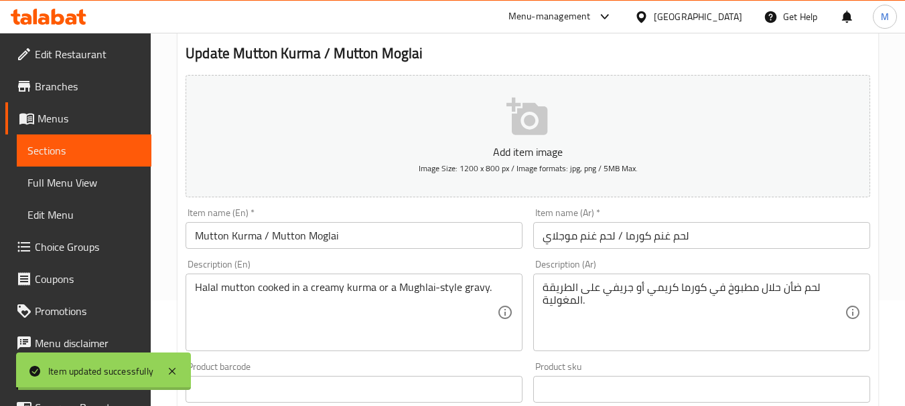
scroll to position [0, 0]
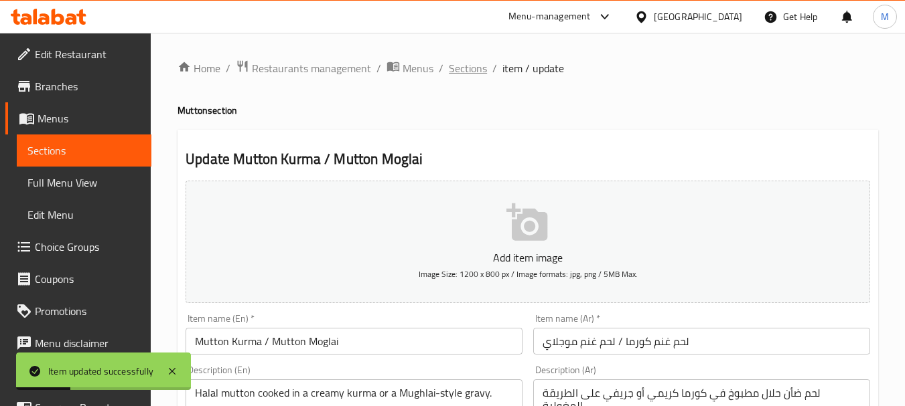
click at [466, 73] on span "Sections" at bounding box center [468, 68] width 38 height 16
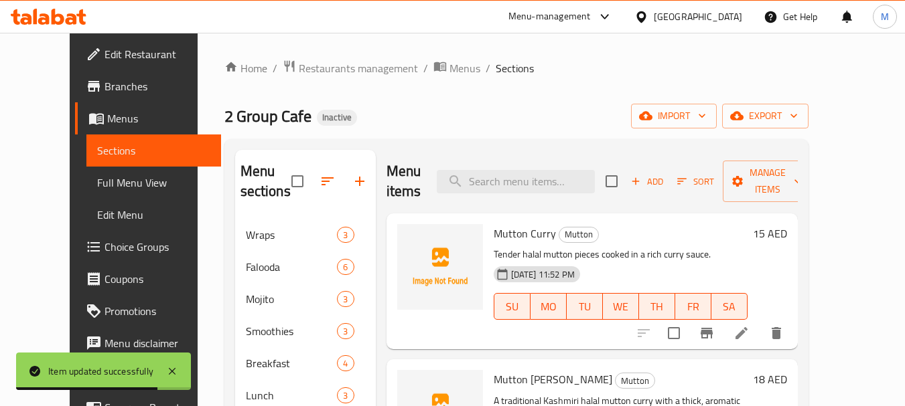
click at [703, 68] on ol "Home / Restaurants management / Menus / Sections" at bounding box center [516, 68] width 584 height 17
click at [518, 170] on input "search" at bounding box center [516, 181] width 158 height 23
paste input "Chicken Chukka / Chicken Stew"
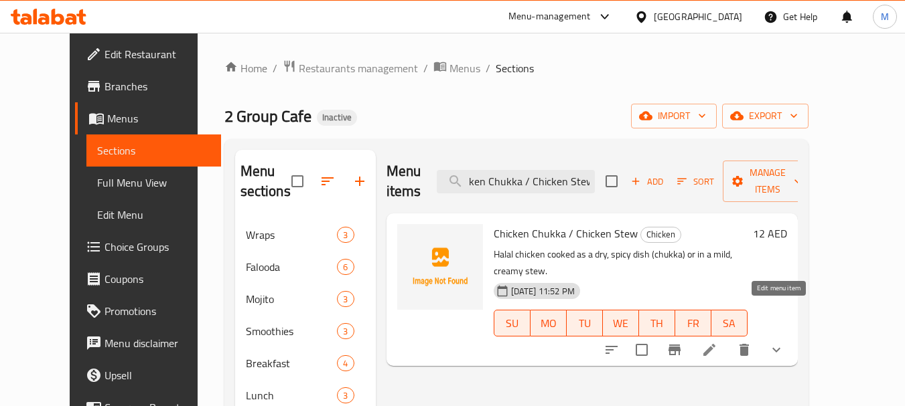
type input "Chicken Chukka / Chicken Stew"
click at [717, 342] on icon at bounding box center [709, 350] width 16 height 16
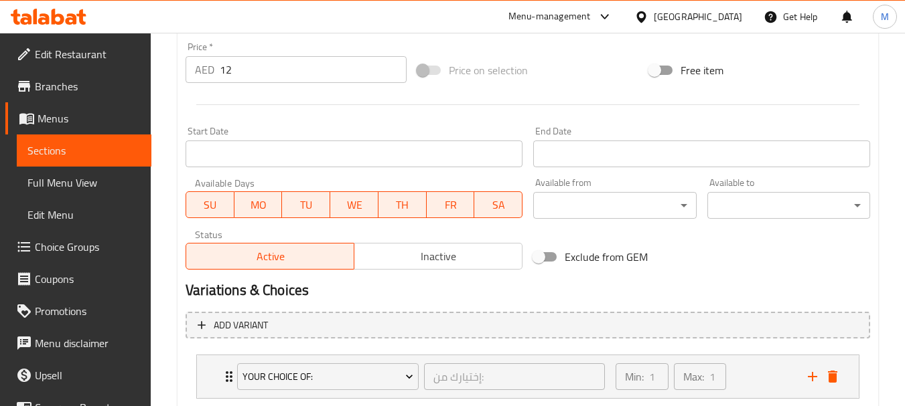
scroll to position [562, 0]
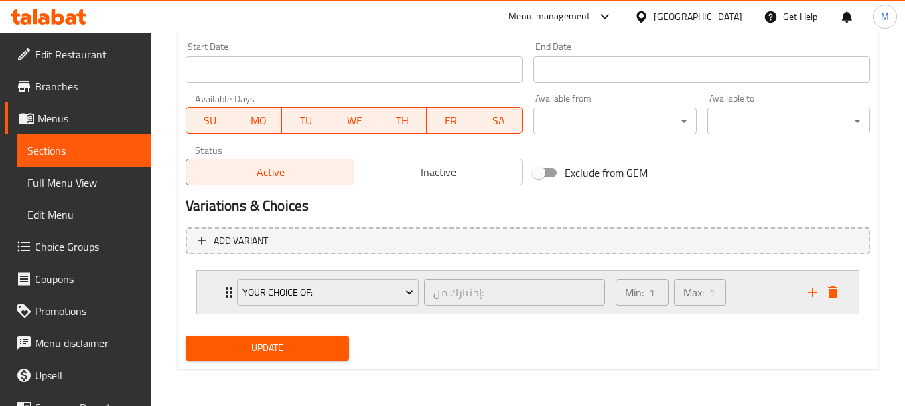
click at [211, 289] on div "Your Choice Of: إختيارك من: ​ Min: 1 ​ Max: 1 ​" at bounding box center [528, 292] width 662 height 43
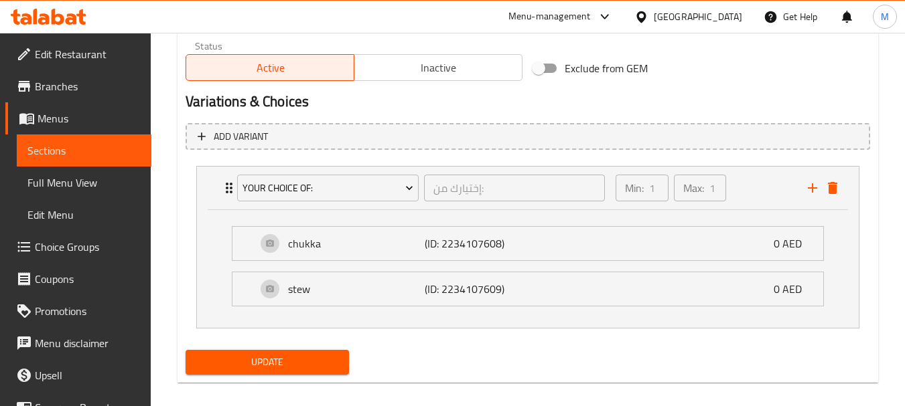
scroll to position [680, 0]
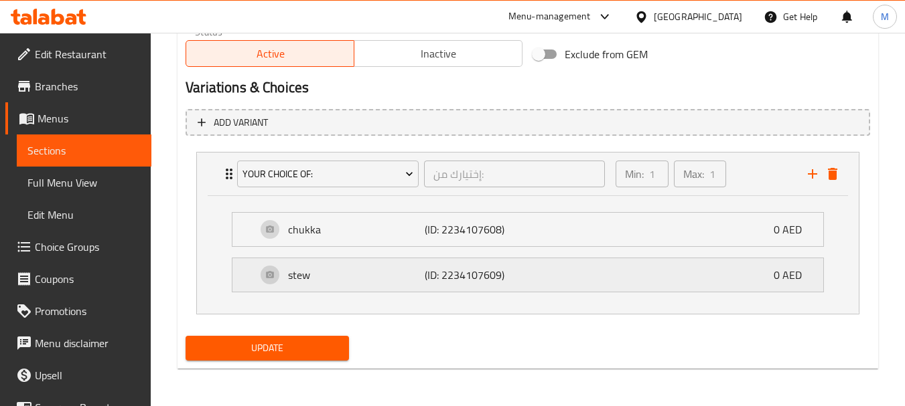
click at [245, 246] on div "stew (ID: 2234107609) 0 AED" at bounding box center [527, 229] width 591 height 33
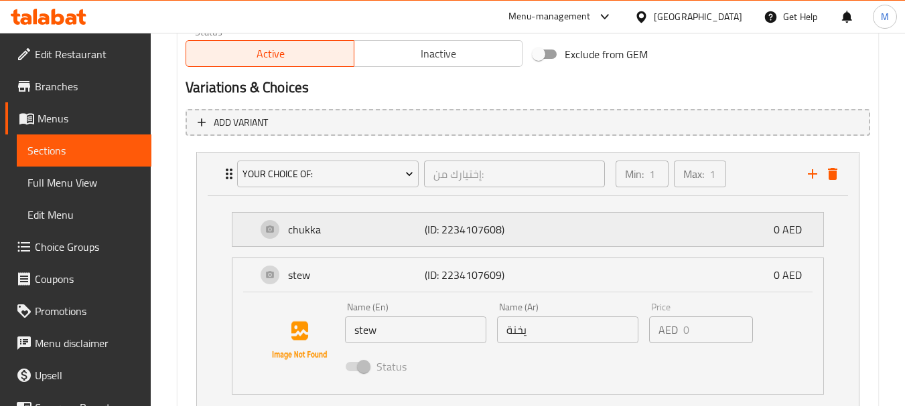
click at [244, 234] on div "chukka (ID: 2234107608) 0 AED" at bounding box center [527, 229] width 591 height 33
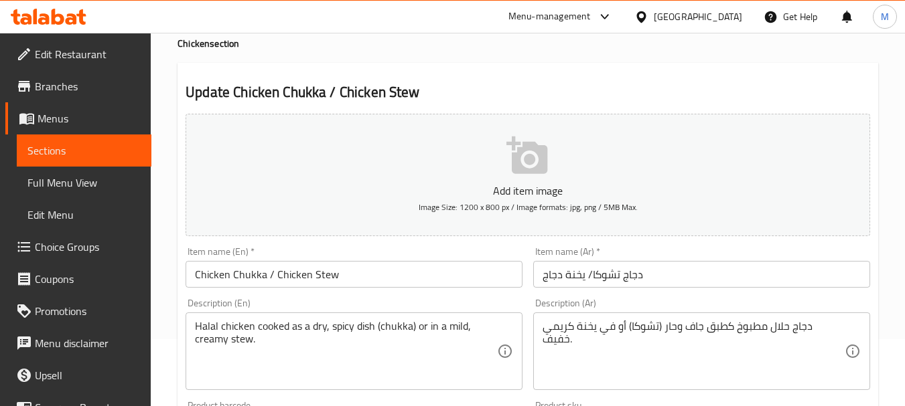
scroll to position [0, 0]
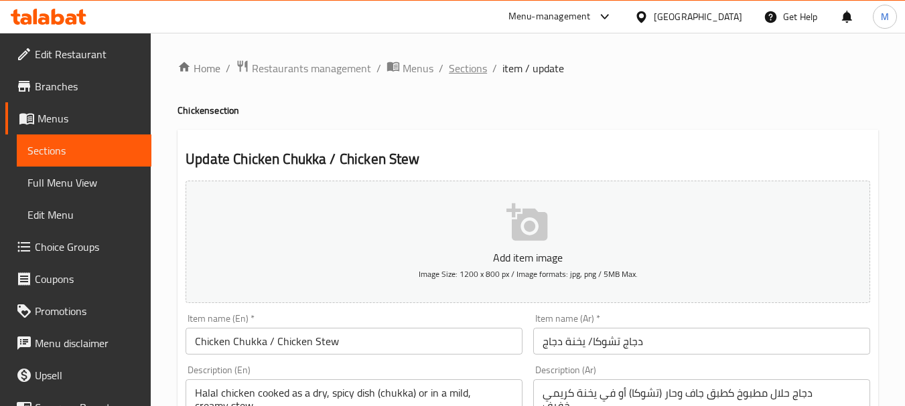
click at [463, 70] on span "Sections" at bounding box center [468, 68] width 38 height 16
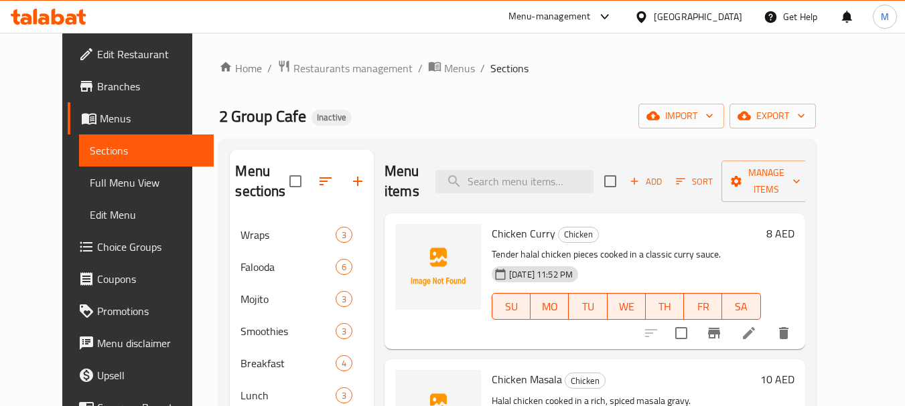
click at [575, 182] on input "search" at bounding box center [514, 181] width 158 height 23
paste input "Fish with Vegetable"
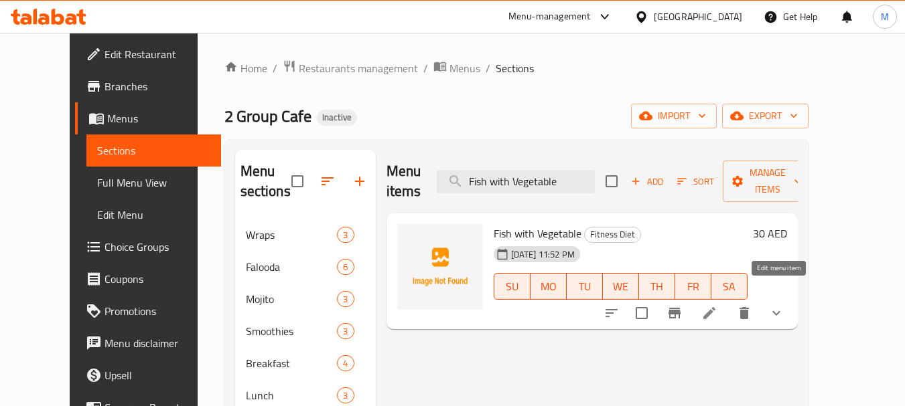
type input "Fish with Vegetable"
click at [715, 307] on icon at bounding box center [709, 313] width 12 height 12
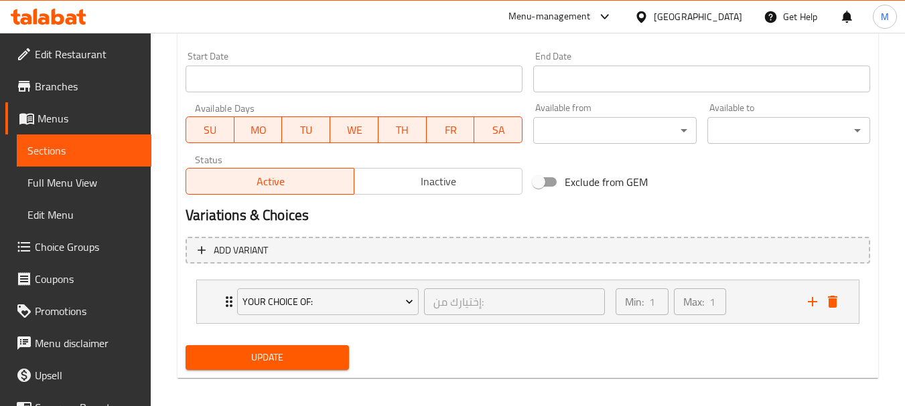
scroll to position [562, 0]
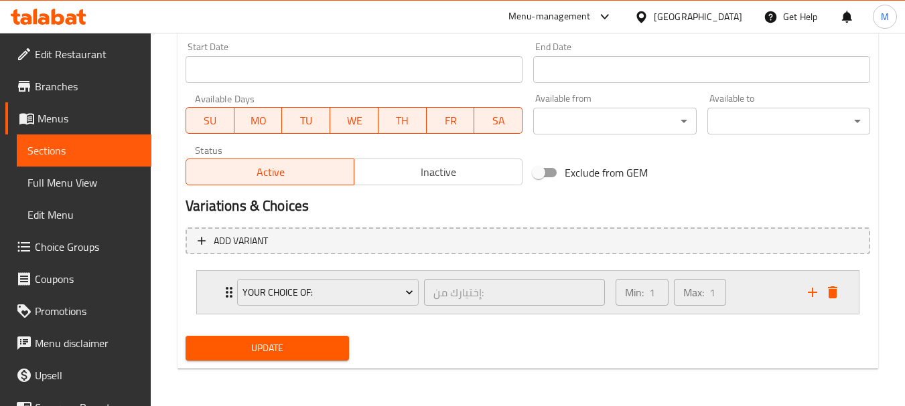
click at [232, 291] on div "Your Choice Of: إختيارك من: ​" at bounding box center [421, 292] width 384 height 43
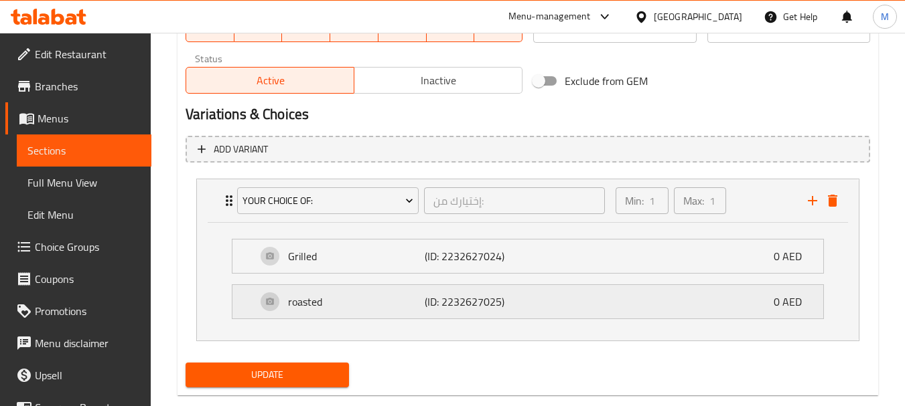
scroll to position [680, 0]
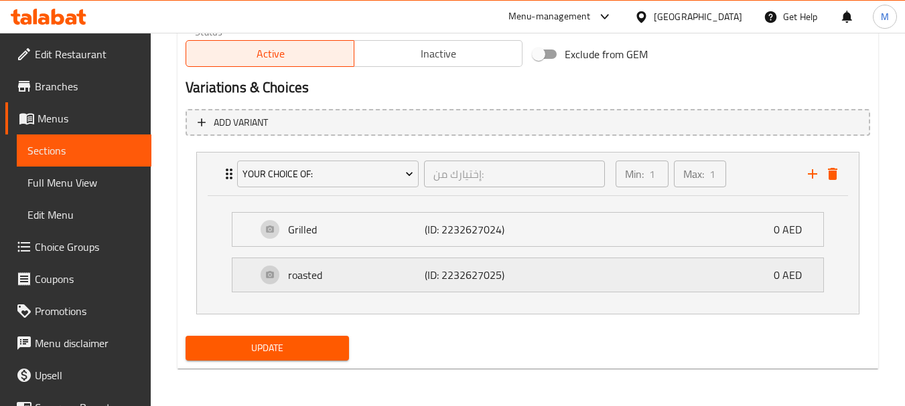
click at [237, 246] on div "roasted (ID: 2232627025) 0 AED" at bounding box center [527, 229] width 591 height 33
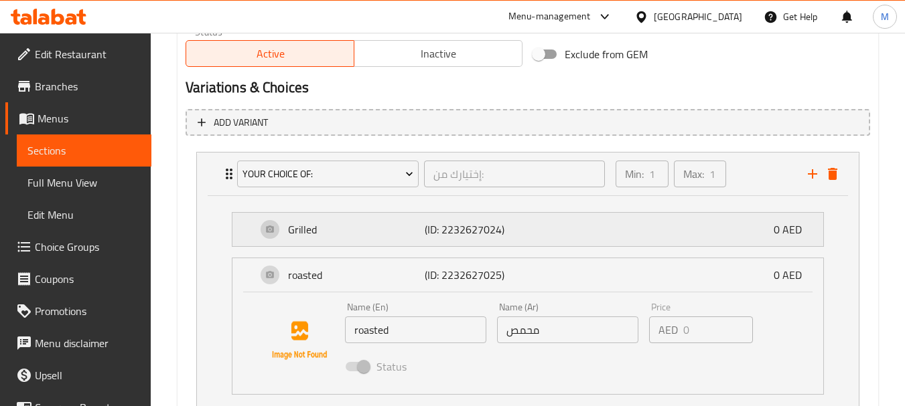
click at [250, 230] on div "Grilled (ID: 2232627024) 0 AED" at bounding box center [527, 229] width 591 height 33
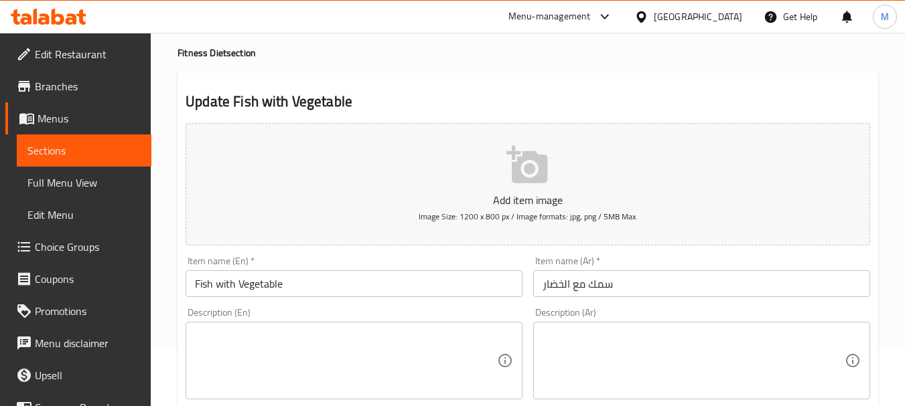
scroll to position [0, 0]
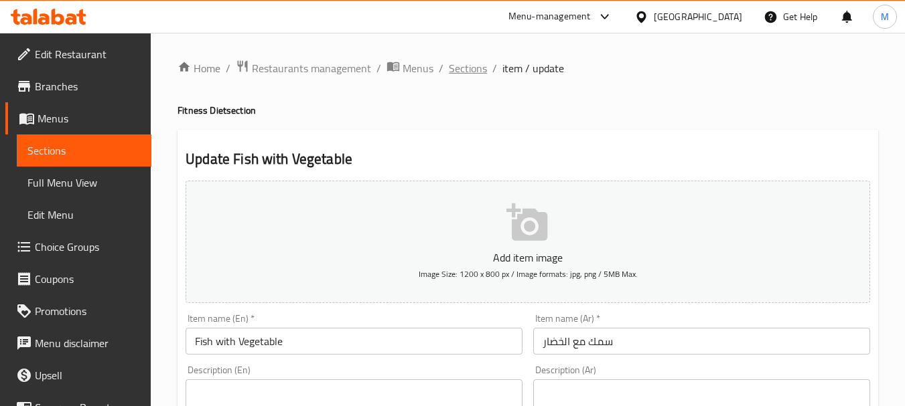
click at [466, 72] on span "Sections" at bounding box center [468, 68] width 38 height 16
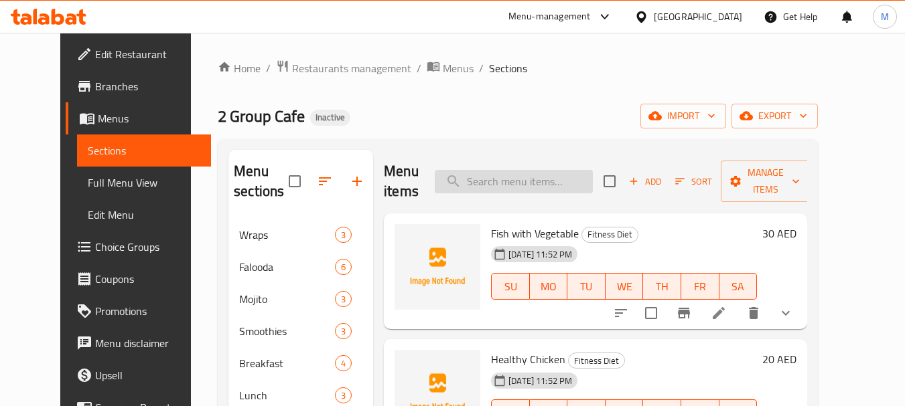
click at [508, 180] on input "search" at bounding box center [514, 181] width 158 height 23
paste input "Fish with Vegetable"
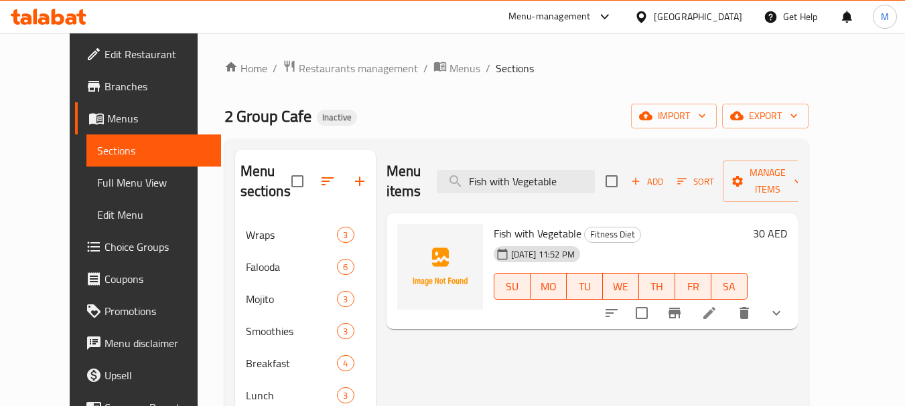
type input "Fish with Vegetable"
click at [717, 305] on icon at bounding box center [709, 313] width 16 height 16
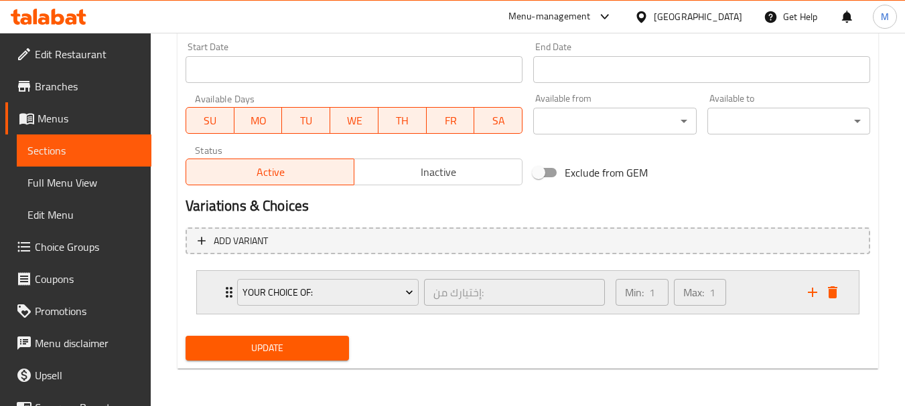
click at [203, 297] on div "Your Choice Of: إختيارك من: ​ Min: 1 ​ Max: 1 ​" at bounding box center [528, 292] width 662 height 43
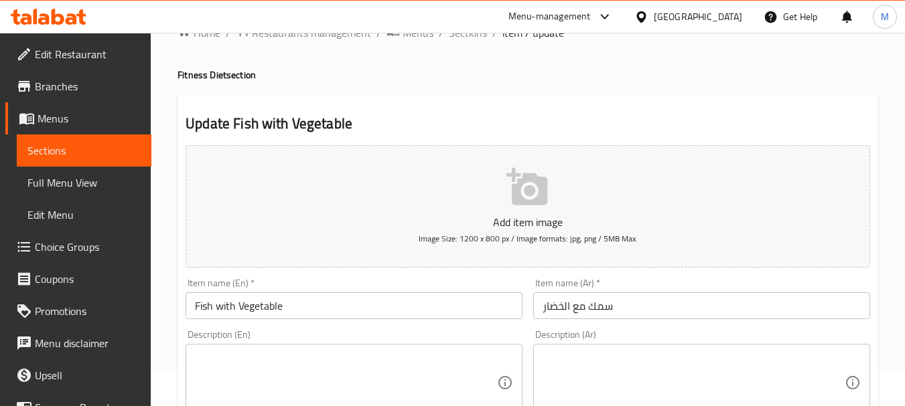
scroll to position [78, 0]
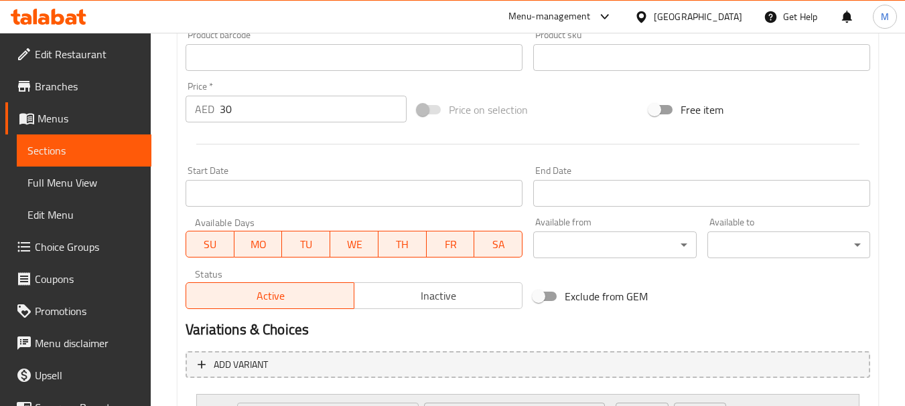
scroll to position [613, 0]
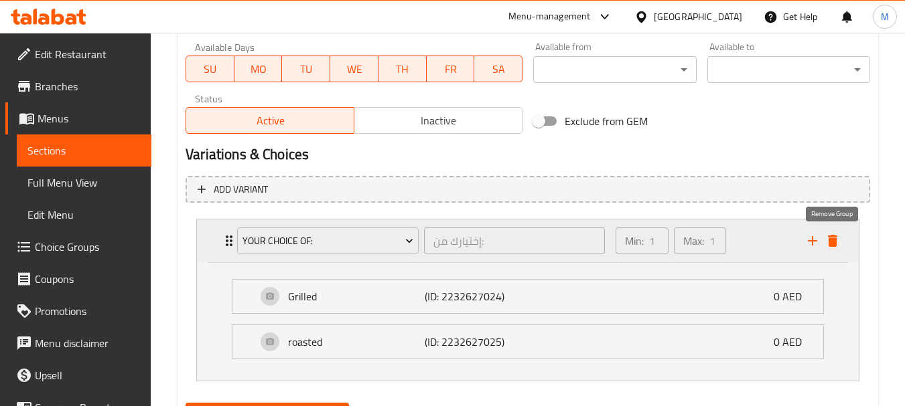
click at [837, 239] on icon "delete" at bounding box center [832, 241] width 16 height 16
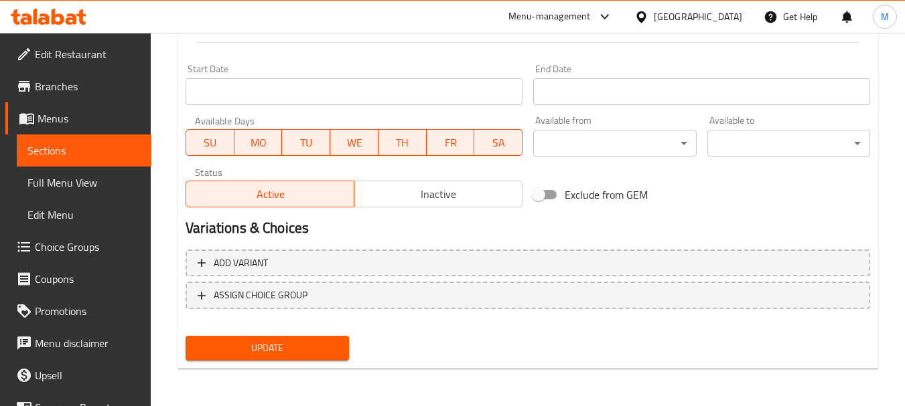
scroll to position [540, 0]
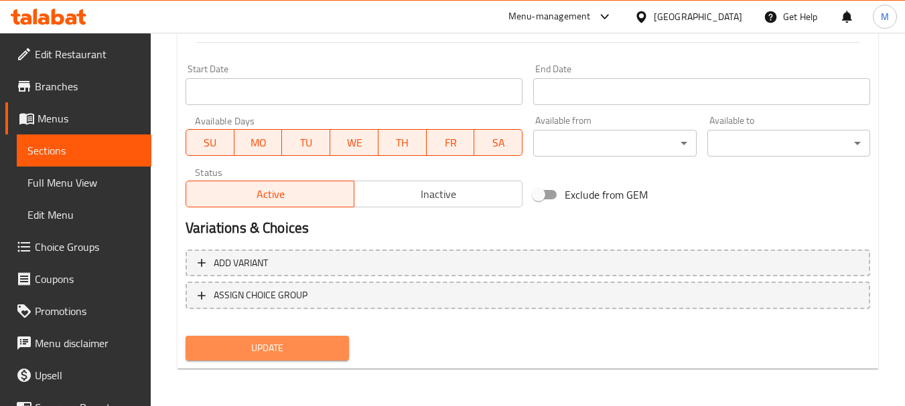
click at [285, 346] on span "Update" at bounding box center [266, 348] width 141 height 17
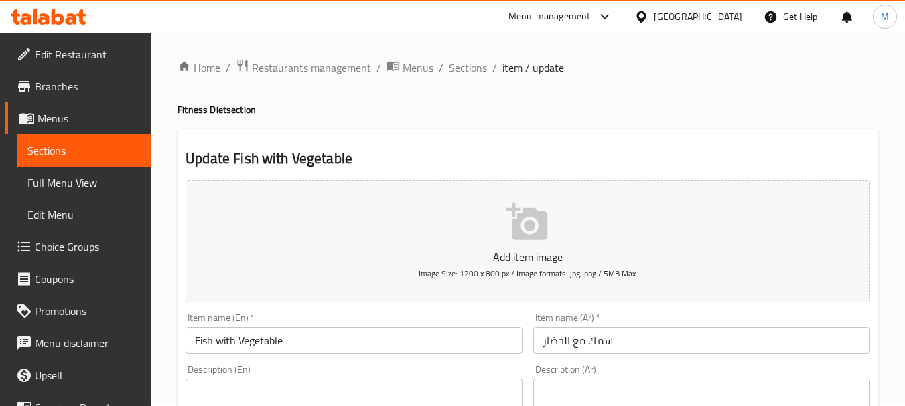
scroll to position [0, 0]
click at [475, 68] on span "Sections" at bounding box center [468, 68] width 38 height 16
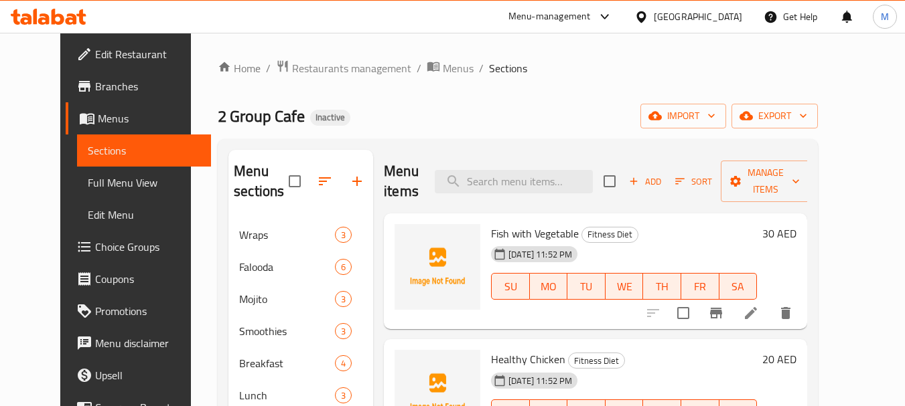
drag, startPoint x: 711, startPoint y: 82, endPoint x: 662, endPoint y: 80, distance: 48.9
click at [546, 185] on input "search" at bounding box center [514, 181] width 158 height 23
paste input "Paneer Butter / Mutter / [PERSON_NAME]"
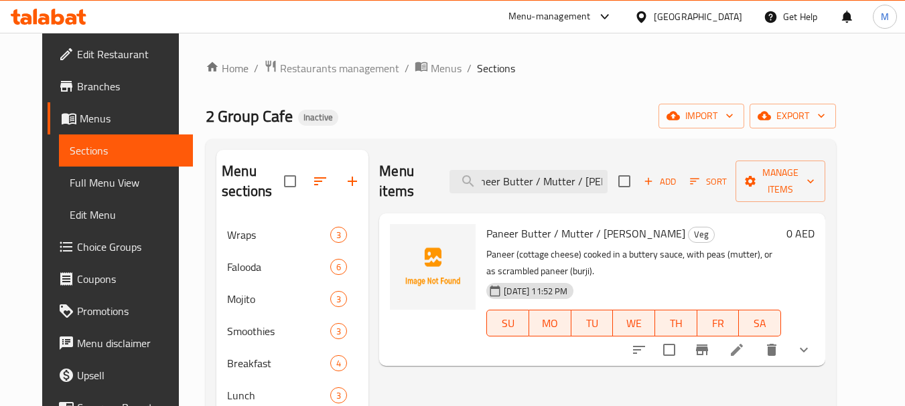
type input "Paneer Butter / Mutter / [PERSON_NAME]"
click at [745, 342] on icon at bounding box center [737, 350] width 16 height 16
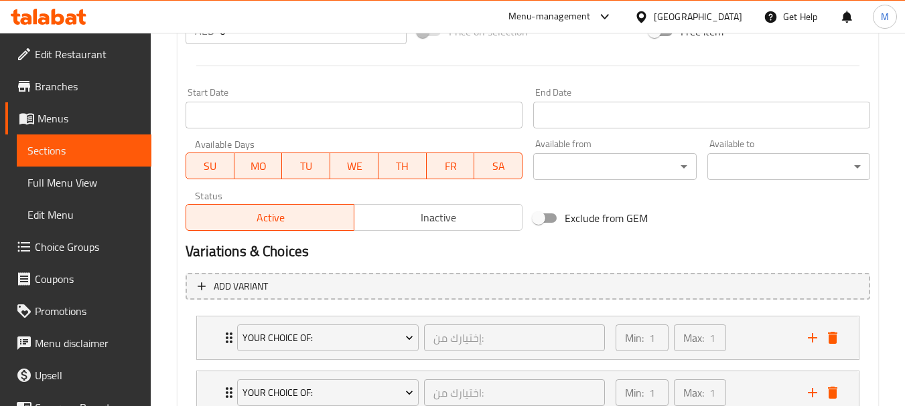
scroll to position [617, 0]
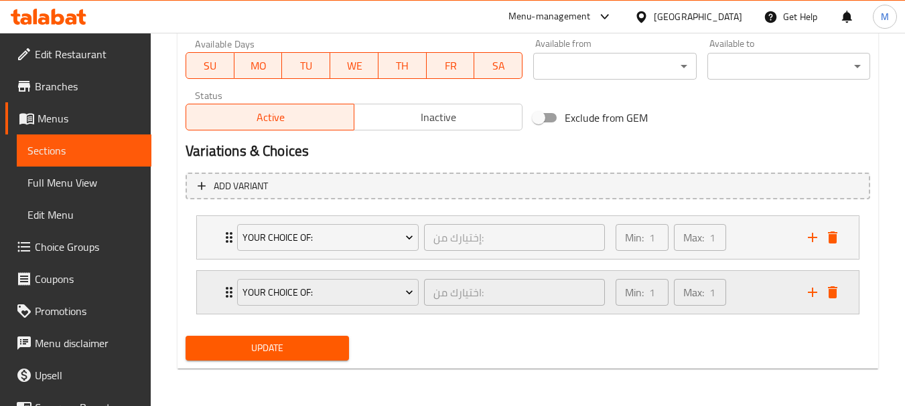
click at [222, 291] on icon "Expand" at bounding box center [229, 293] width 16 height 16
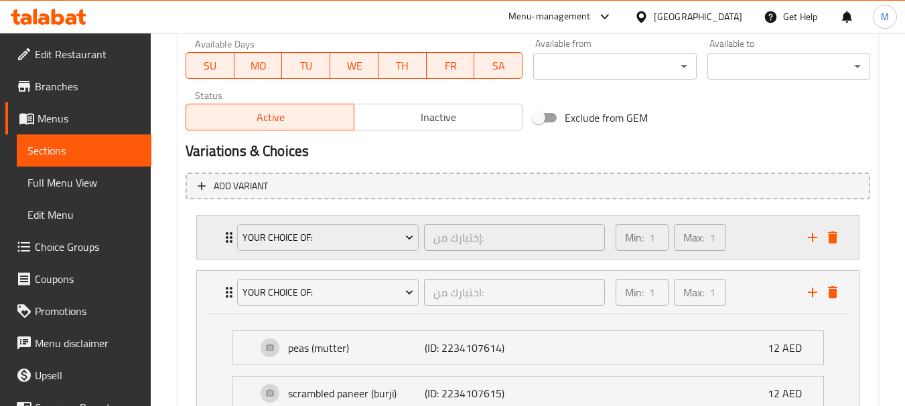
click at [218, 246] on div "Your Choice Of: إختيارك من: ​ Min: 1 ​ Max: 1 ​" at bounding box center [528, 237] width 662 height 43
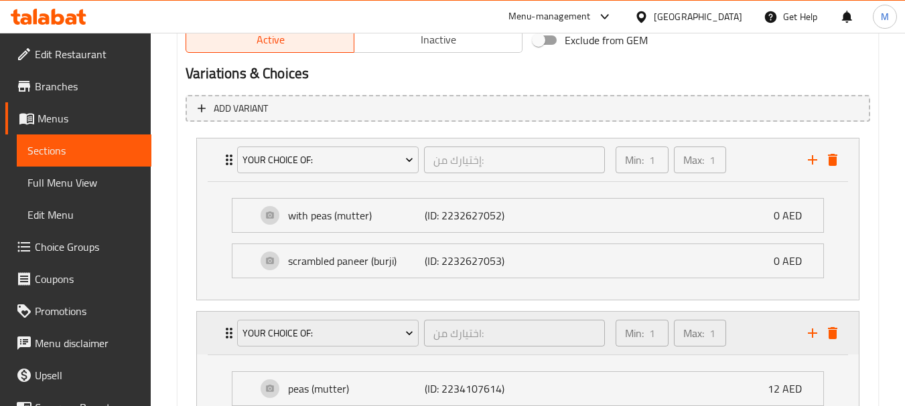
scroll to position [854, 0]
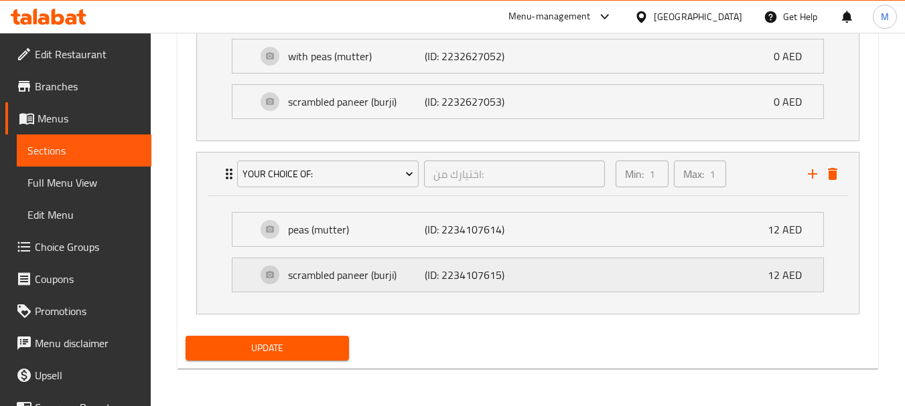
click at [242, 73] on div "scrambled paneer (burji) (ID: 2234107615) 12 AED" at bounding box center [527, 56] width 591 height 33
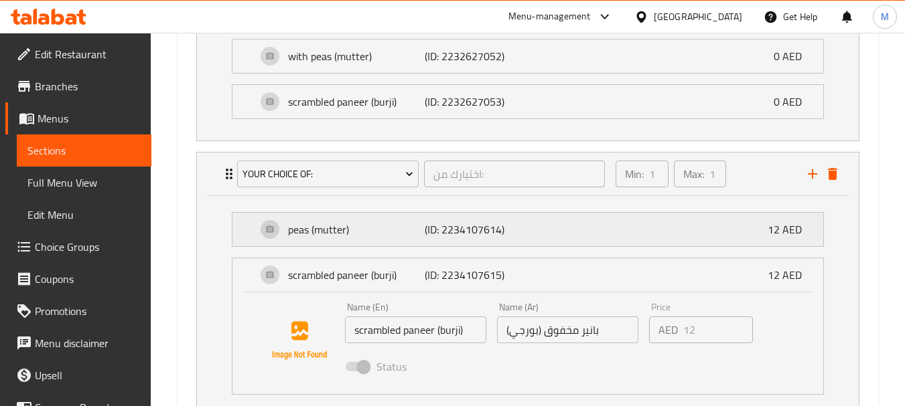
click at [245, 73] on div "peas (mutter) (ID: 2234107614) 12 AED" at bounding box center [527, 56] width 591 height 33
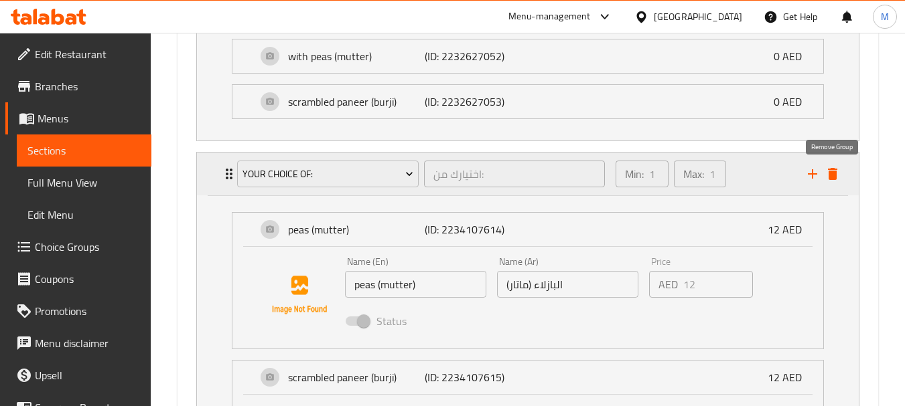
click at [832, 177] on icon "delete" at bounding box center [832, 174] width 9 height 12
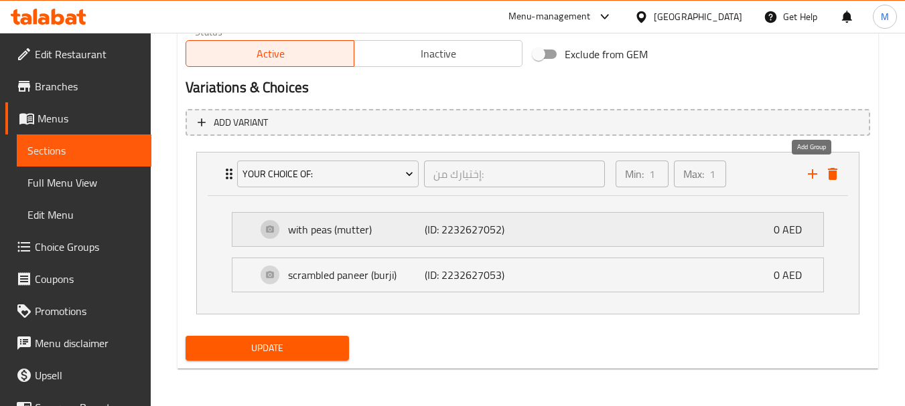
scroll to position [680, 0]
click at [296, 337] on button "Update" at bounding box center [266, 348] width 163 height 25
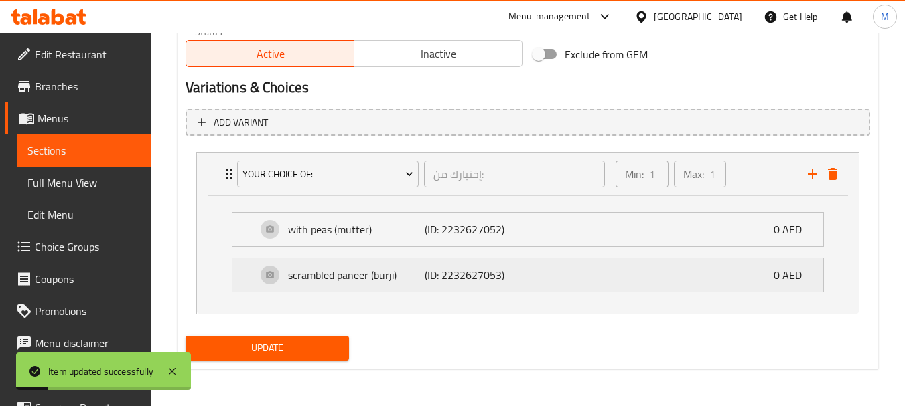
click at [247, 246] on div "scrambled paneer (burji) (ID: 2232627053) 0 AED" at bounding box center [527, 229] width 591 height 33
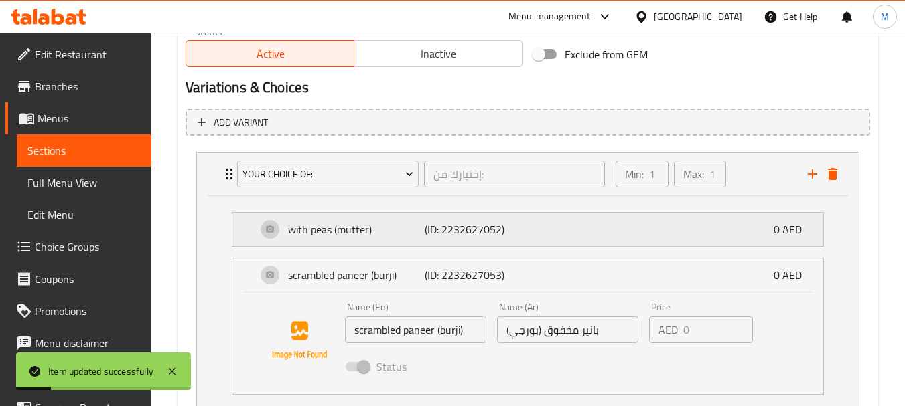
click at [250, 233] on div "with peas (mutter) (ID: 2232627052) 0 AED" at bounding box center [527, 229] width 591 height 33
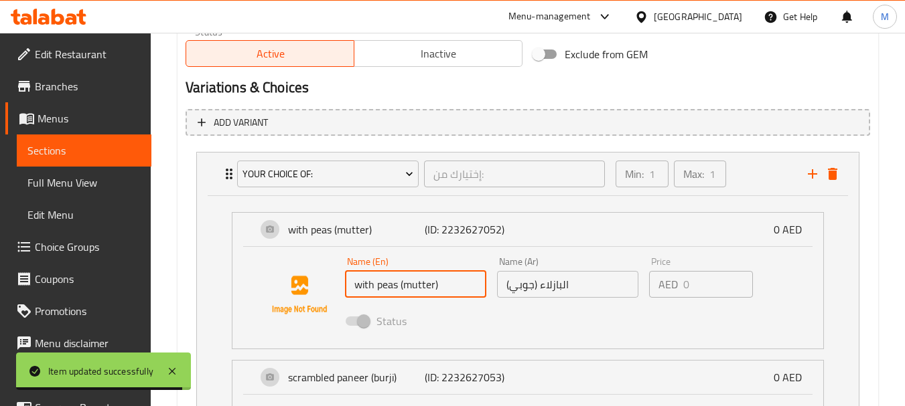
click at [390, 287] on input "with peas (mutter)" at bounding box center [415, 284] width 141 height 27
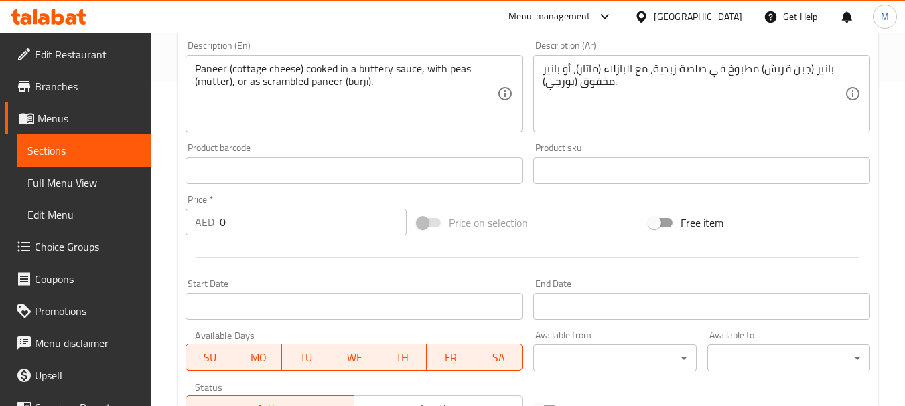
scroll to position [212, 0]
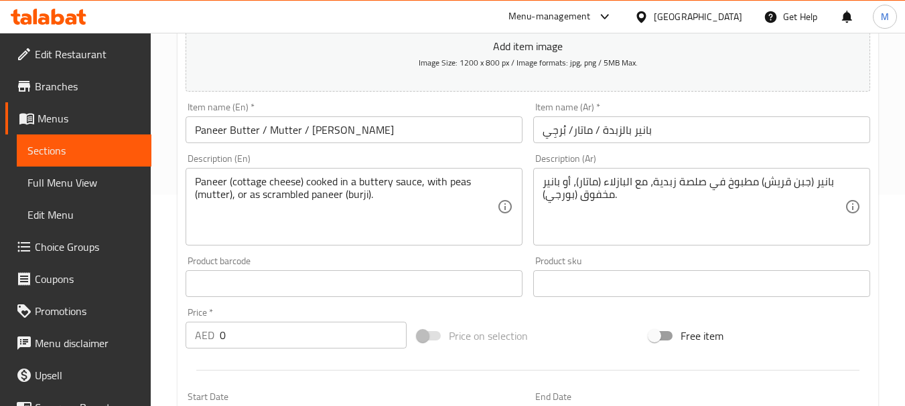
click at [243, 130] on input "Paneer Butter / Mutter / [PERSON_NAME]" at bounding box center [353, 130] width 337 height 27
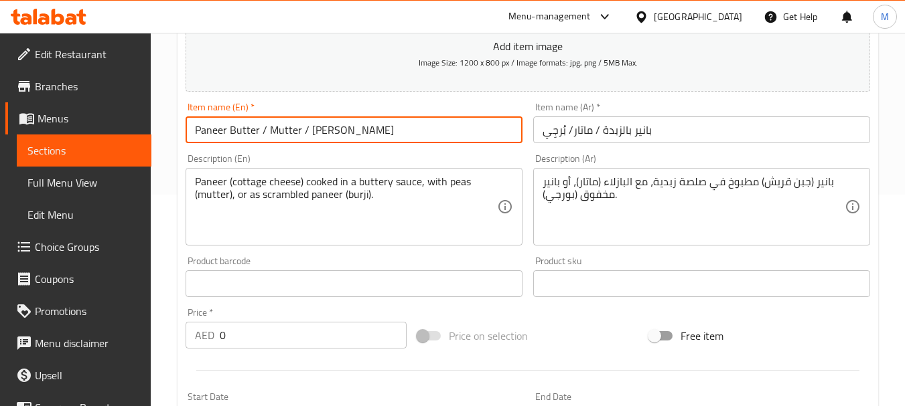
click at [243, 130] on input "Paneer Butter / Mutter / [PERSON_NAME]" at bounding box center [353, 130] width 337 height 27
click at [238, 133] on input "Paneer Butter / Mutter / [PERSON_NAME]" at bounding box center [353, 130] width 337 height 27
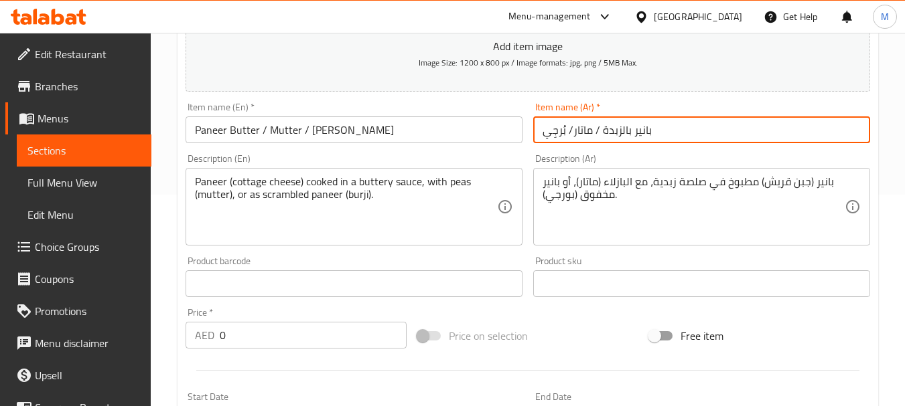
drag, startPoint x: 600, startPoint y: 132, endPoint x: 632, endPoint y: 130, distance: 32.2
click at [632, 130] on input "بانير بالزبدة / ماتار/ بُرجِي" at bounding box center [701, 130] width 337 height 27
click at [617, 130] on input "بانير بالزبدة / ماتار/ بُرجِي" at bounding box center [701, 130] width 337 height 27
click at [279, 127] on input "Paneer Butter / Mutter / [PERSON_NAME]" at bounding box center [353, 130] width 337 height 27
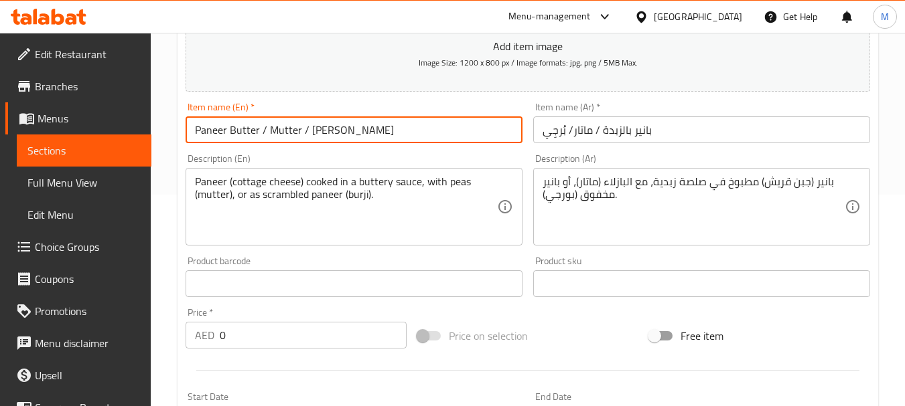
click at [279, 127] on input "Paneer Butter / Mutter / [PERSON_NAME]" at bounding box center [353, 130] width 337 height 27
click at [581, 129] on input "بانير بالزبدة / ماتار/ بُرجِي" at bounding box center [701, 130] width 337 height 27
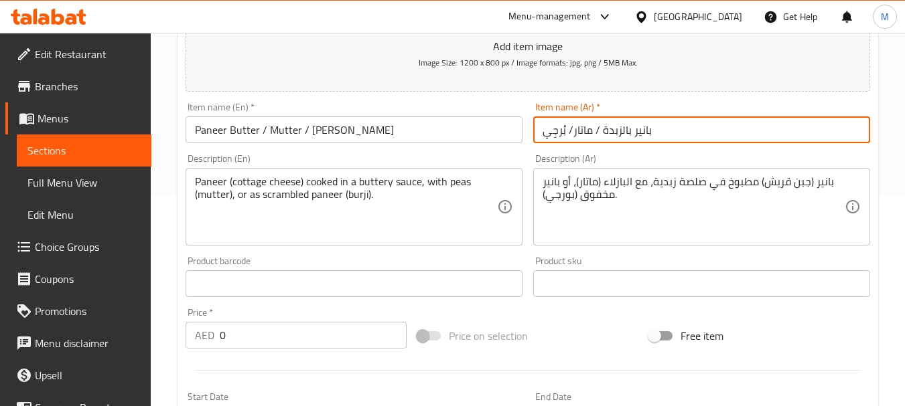
click at [581, 129] on input "بانير بالزبدة / ماتار/ بُرجِي" at bounding box center [701, 130] width 337 height 27
click at [320, 125] on input "Paneer Butter / Mutter / [PERSON_NAME]" at bounding box center [353, 130] width 337 height 27
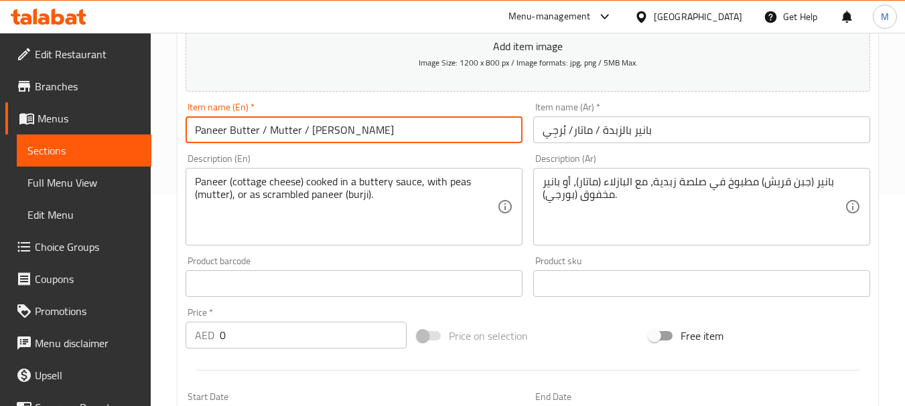
click at [320, 125] on input "Paneer Butter / Mutter / [PERSON_NAME]" at bounding box center [353, 130] width 337 height 27
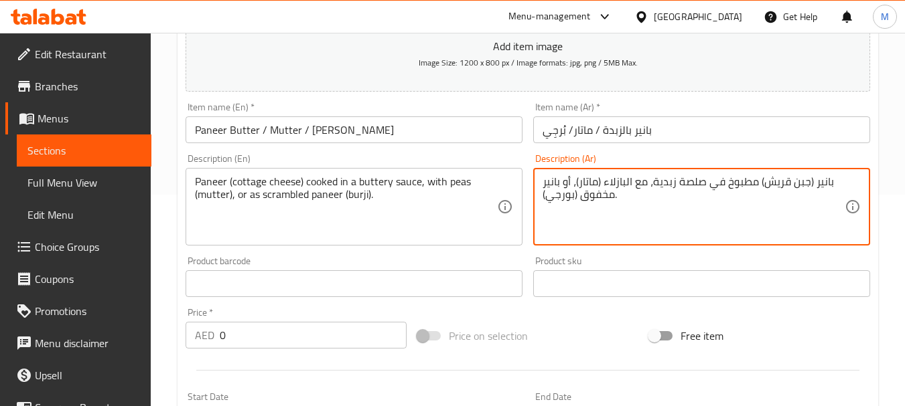
click at [566, 194] on textarea "بانير (جبن قريش) مطبوخ في صلصة زبدية، مع البازلاء (ماتار)، أو بانير مخفوق (بورج…" at bounding box center [693, 207] width 302 height 64
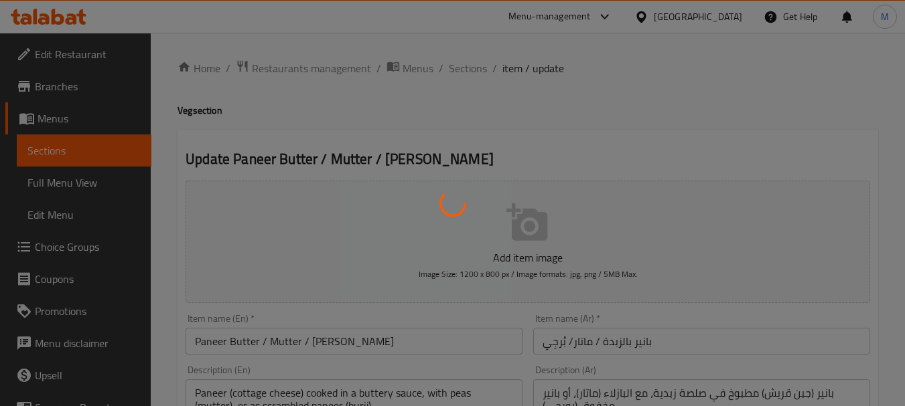
type input "إختيارك من:"
type input "1"
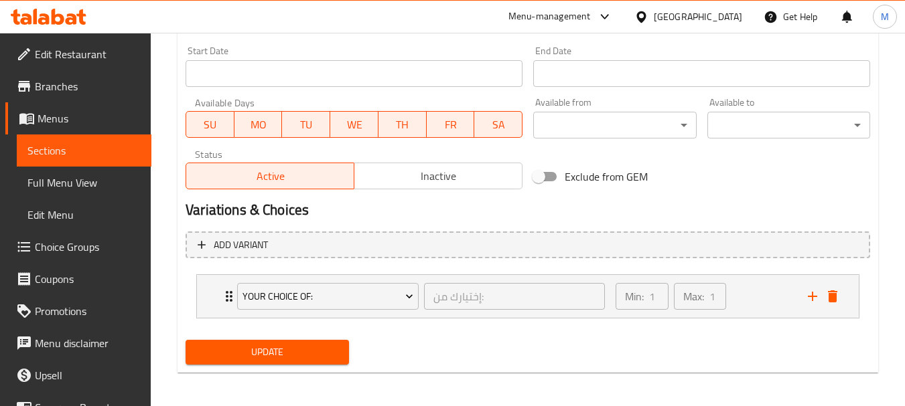
scroll to position [562, 0]
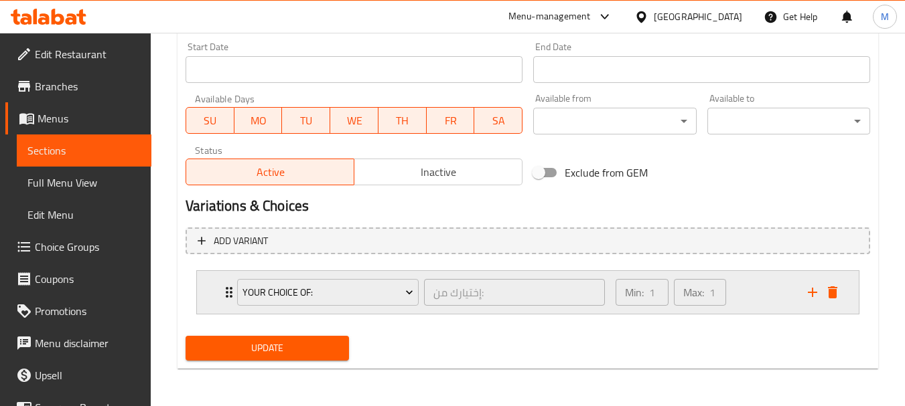
click at [212, 285] on div "Your Choice Of: إختيارك من: ​ Min: 1 ​ Max: 1 ​" at bounding box center [528, 292] width 662 height 43
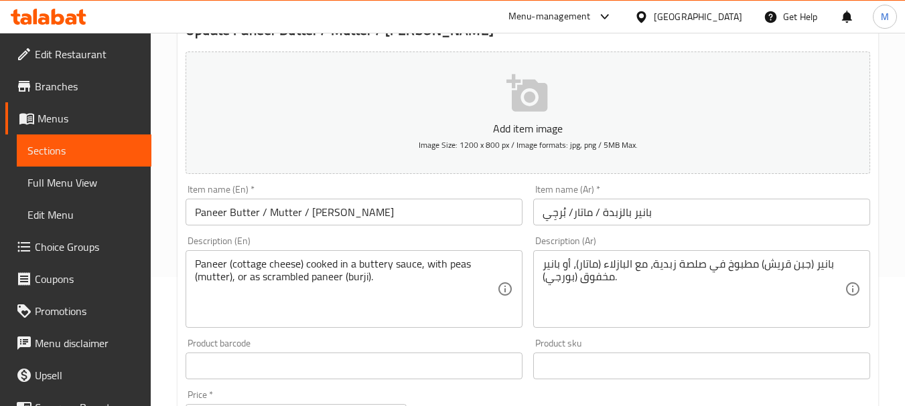
scroll to position [0, 0]
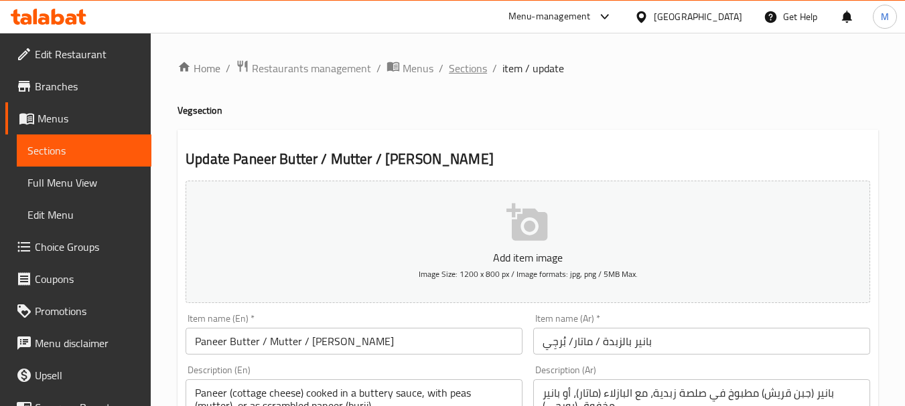
click at [451, 69] on span "Sections" at bounding box center [468, 68] width 38 height 16
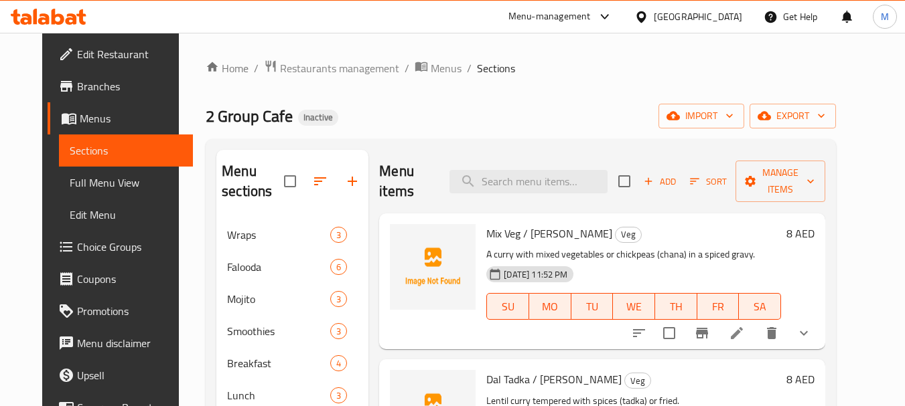
click at [501, 177] on input "search" at bounding box center [528, 181] width 158 height 23
paste input "Bindi / Karela / Baigon"
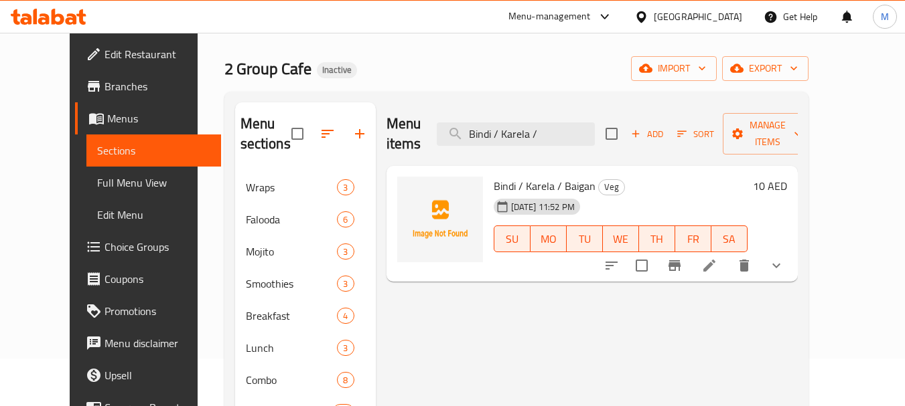
scroll to position [67, 0]
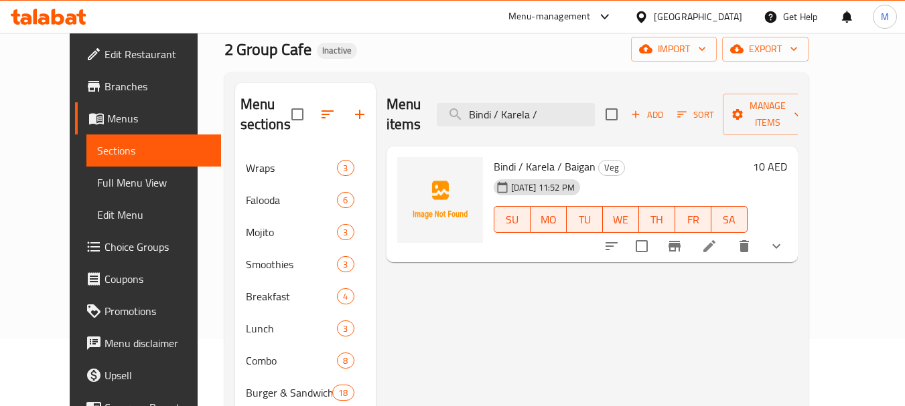
type input "Bindi / Karela /"
click at [717, 238] on icon at bounding box center [709, 246] width 16 height 16
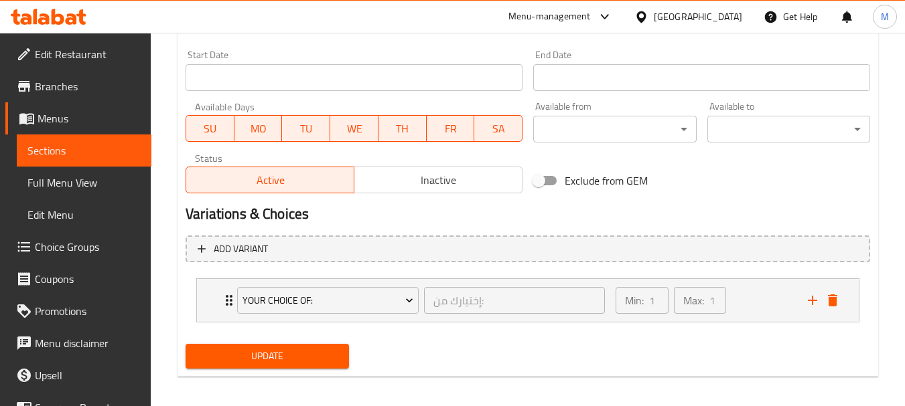
scroll to position [562, 0]
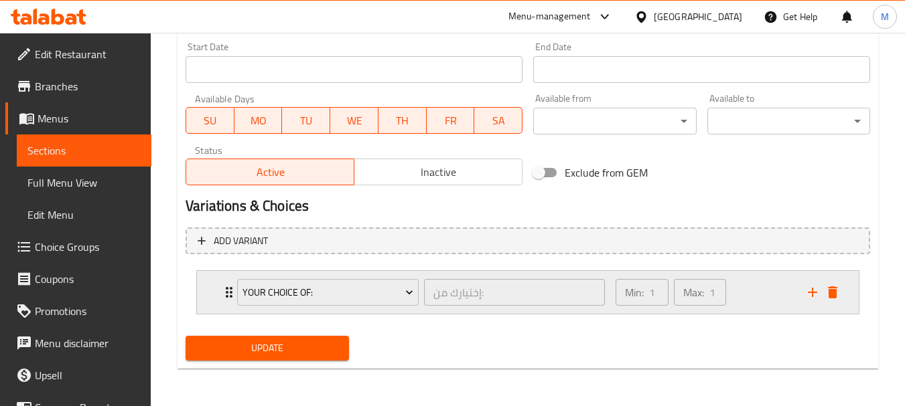
click at [208, 289] on div "Your Choice Of: إختيارك من: ​ Min: 1 ​ Max: 1 ​" at bounding box center [528, 292] width 662 height 43
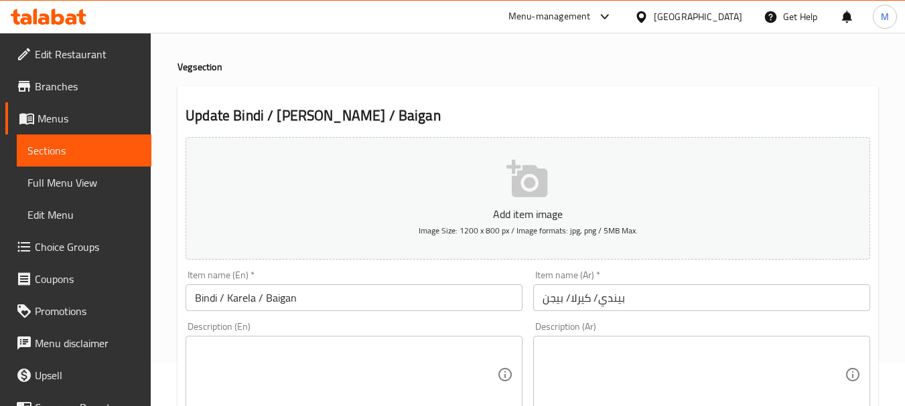
scroll to position [67, 0]
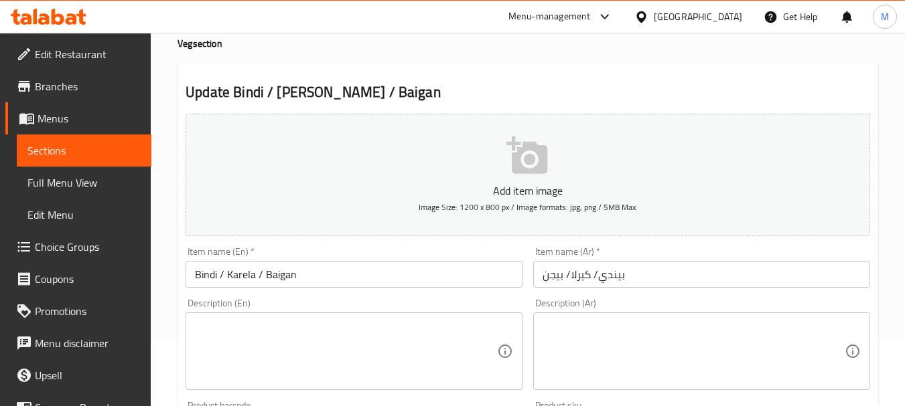
click at [201, 267] on input "Bindi / Karela / Baigan" at bounding box center [353, 274] width 337 height 27
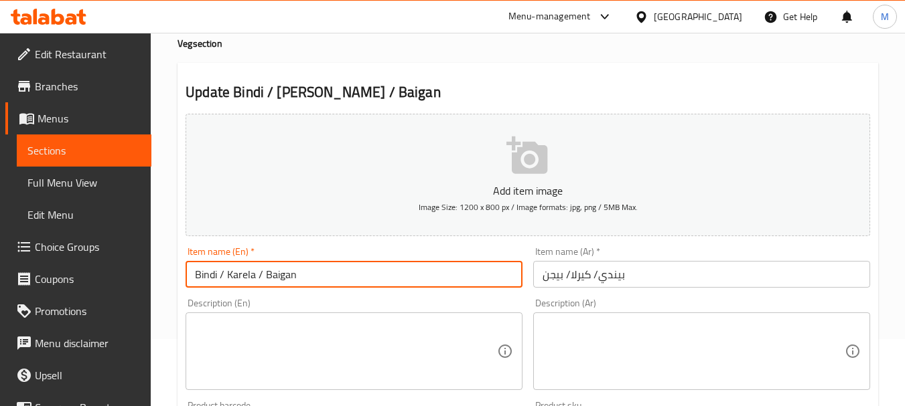
click at [201, 267] on input "Bindi / Karela / Baigan" at bounding box center [353, 274] width 337 height 27
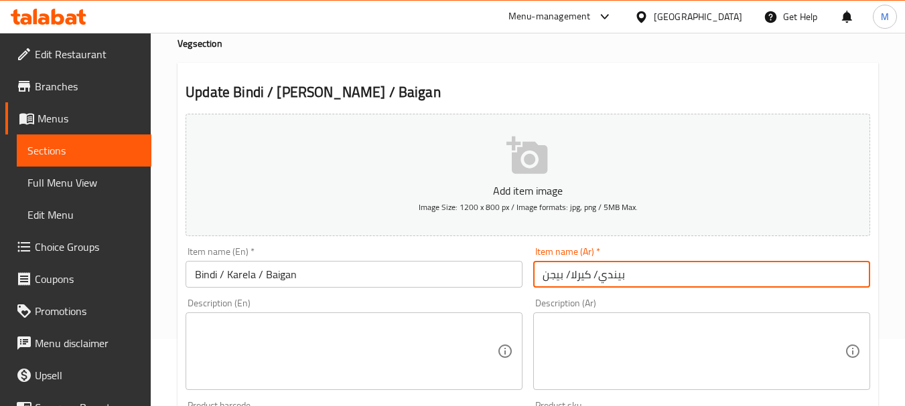
click at [611, 275] on input "بيندي/ كيرلا/ بيجن" at bounding box center [701, 274] width 337 height 27
click at [232, 279] on input "Bindi / Karela / Baigan" at bounding box center [353, 274] width 337 height 27
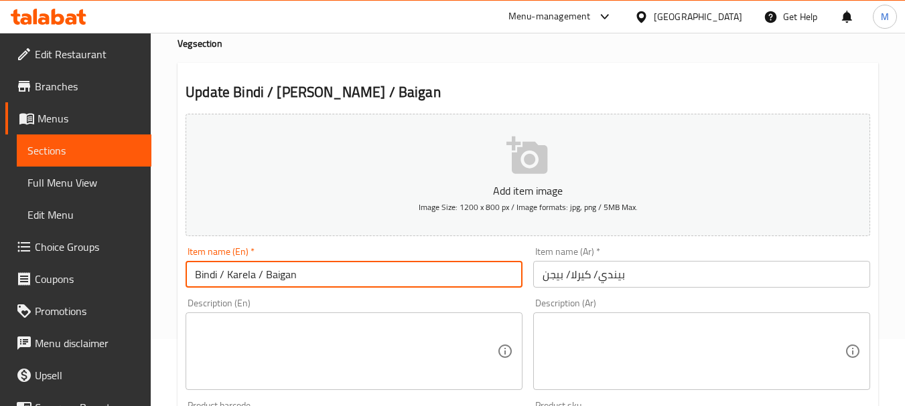
click at [232, 279] on input "Bindi / Karela / Baigan" at bounding box center [353, 274] width 337 height 27
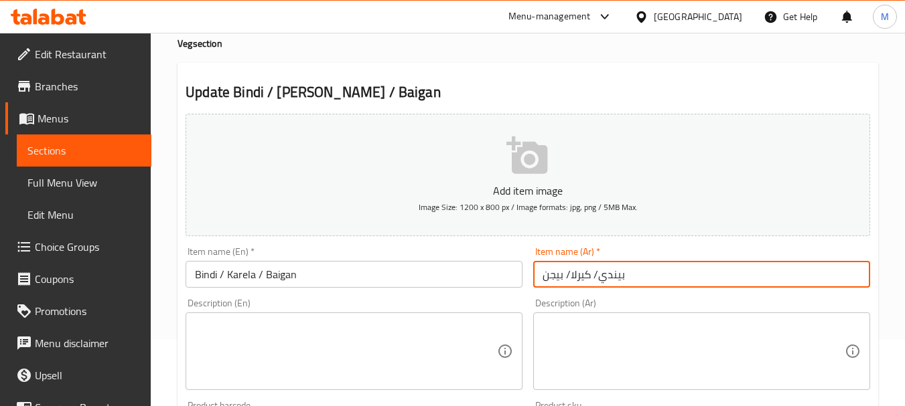
click at [581, 275] on input "بيندي/ كيرلا/ بيجن" at bounding box center [701, 274] width 337 height 27
click at [281, 279] on input "Bindi / Karela / Baigan" at bounding box center [353, 274] width 337 height 27
click at [548, 275] on input "بيندي/ كيرلا/ بيجن" at bounding box center [701, 274] width 337 height 27
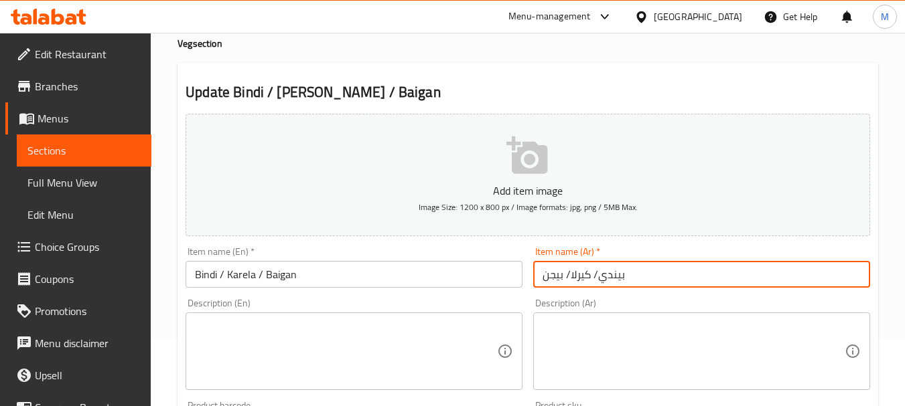
click at [548, 275] on input "بيندي/ كيرلا/ بيجن" at bounding box center [701, 274] width 337 height 27
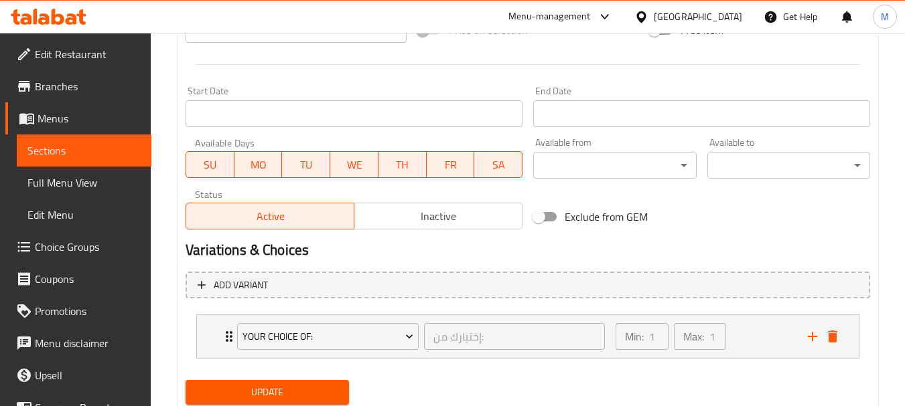
scroll to position [562, 0]
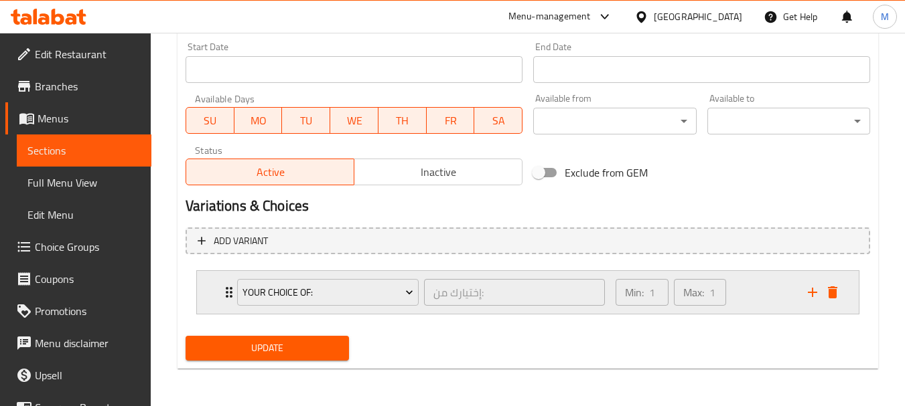
click at [228, 293] on icon "Expand" at bounding box center [229, 292] width 7 height 11
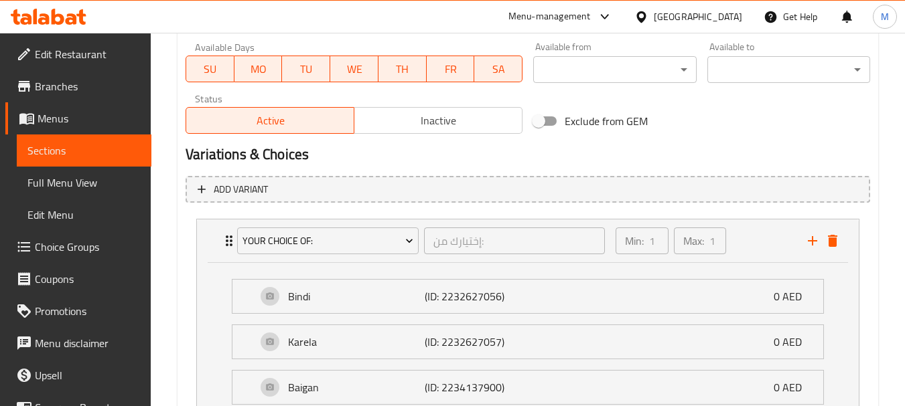
scroll to position [725, 0]
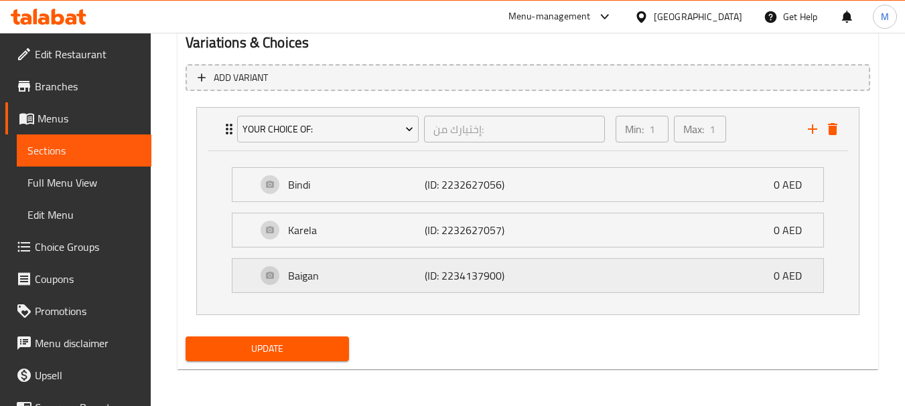
drag, startPoint x: 244, startPoint y: 277, endPoint x: 243, endPoint y: 240, distance: 36.9
click at [244, 202] on div "Baigan (ID: 2234137900) 0 AED" at bounding box center [527, 184] width 591 height 33
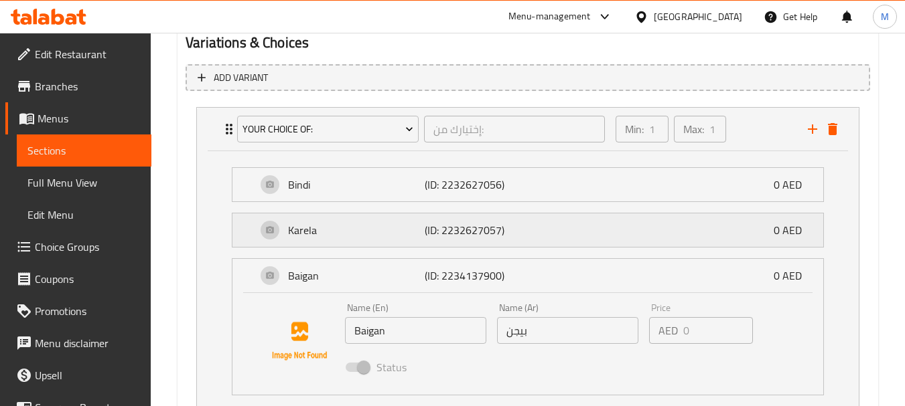
click at [243, 202] on div "Karela (ID: 2232627057) 0 AED" at bounding box center [527, 184] width 591 height 33
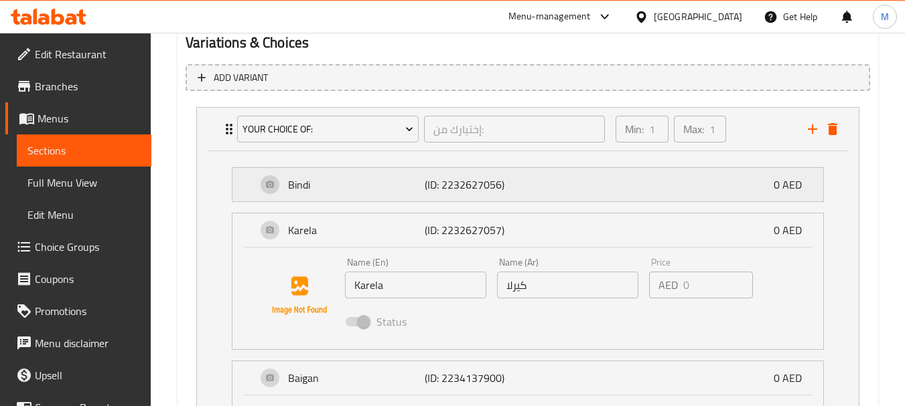
click at [247, 191] on div "Bindi (ID: 2232627056) 0 AED" at bounding box center [527, 184] width 591 height 33
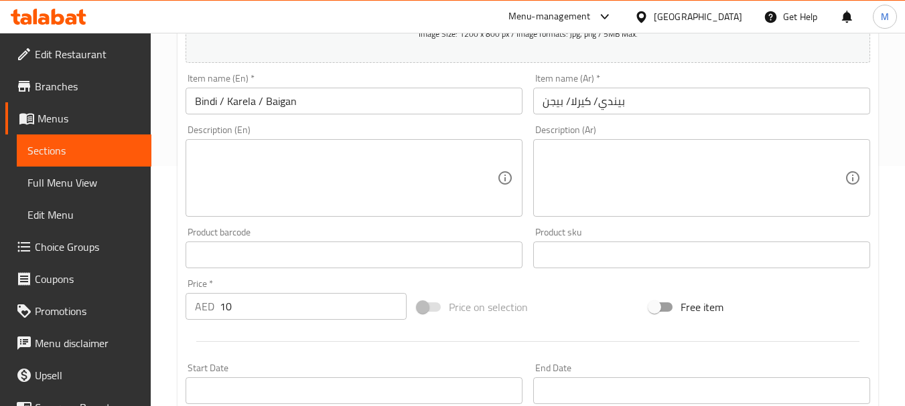
scroll to position [0, 0]
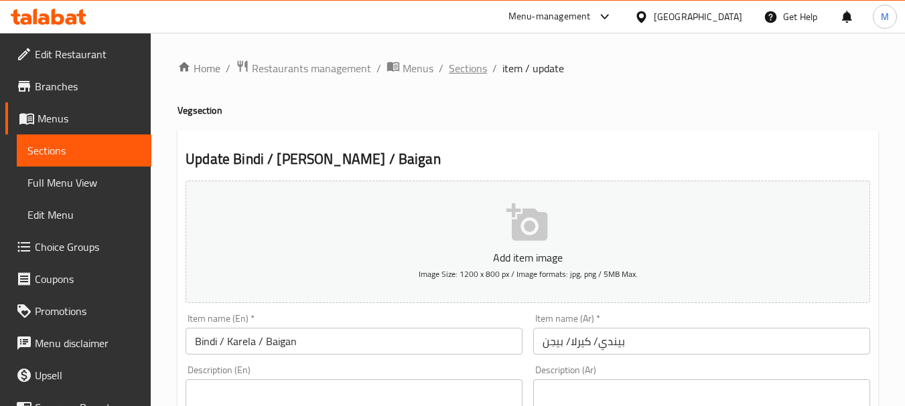
click at [465, 66] on span "Sections" at bounding box center [468, 68] width 38 height 16
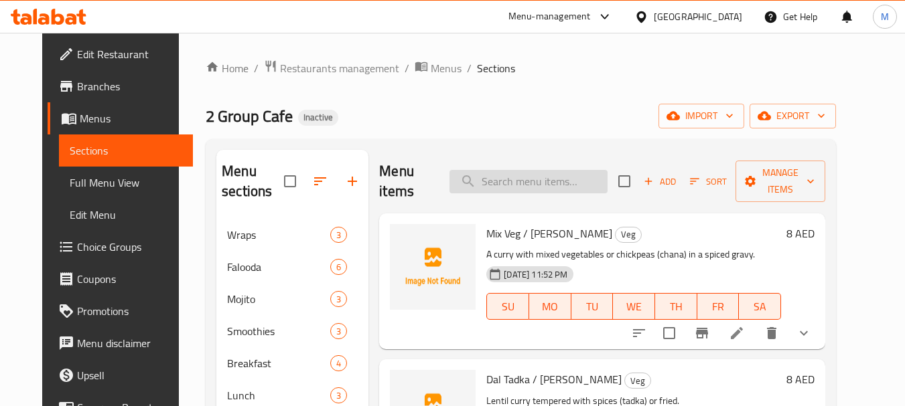
click at [538, 183] on input "search" at bounding box center [528, 181] width 158 height 23
paste input "Avacado Sandwich"
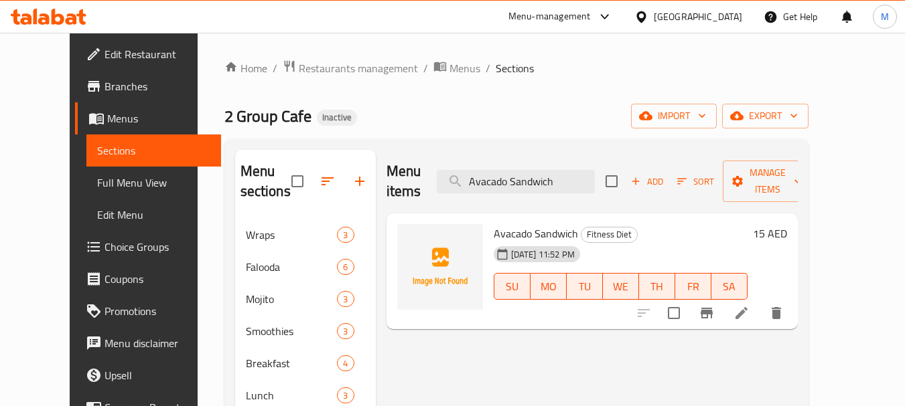
type input "Avacado Sandwich"
click at [747, 307] on icon at bounding box center [741, 313] width 12 height 12
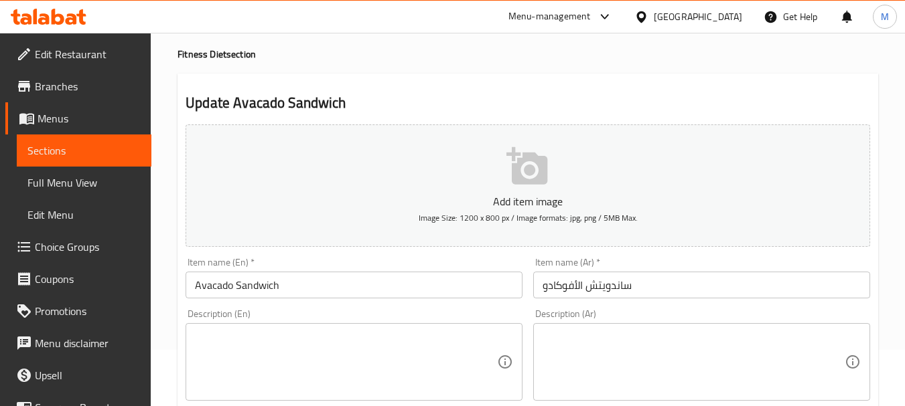
scroll to position [138, 0]
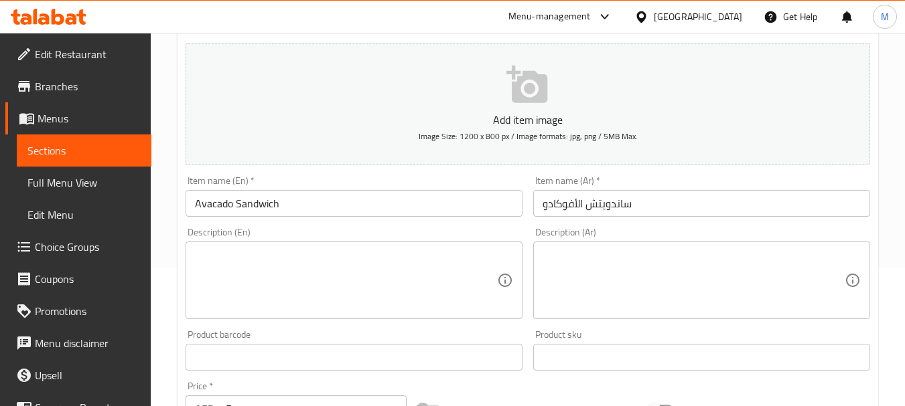
click at [454, 187] on div "Item name (En)   * Avacado Sandwich Item name (En) *" at bounding box center [353, 196] width 337 height 41
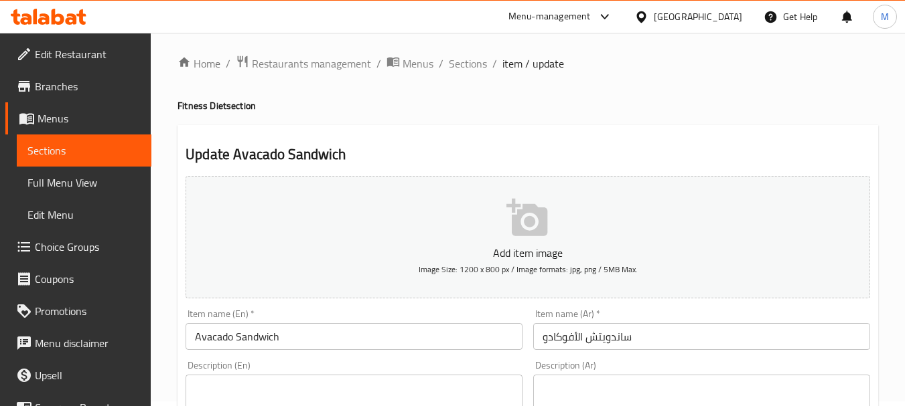
scroll to position [0, 0]
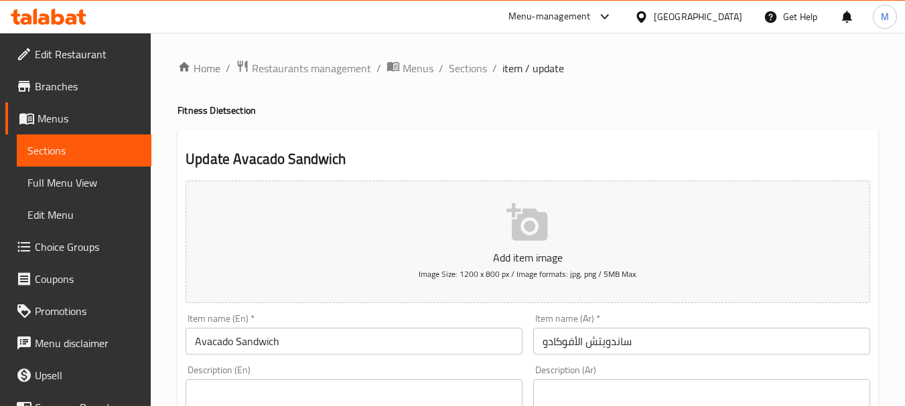
click at [459, 72] on span "Sections" at bounding box center [468, 68] width 38 height 16
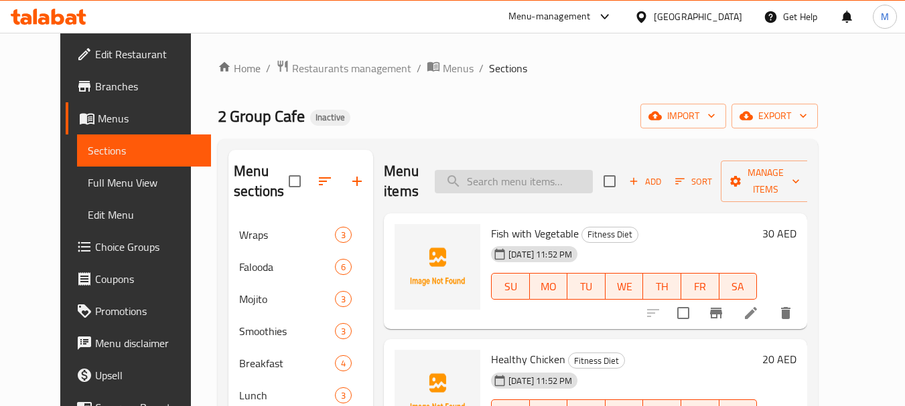
click at [491, 185] on input "search" at bounding box center [514, 181] width 158 height 23
paste input "Avacado Sandwich"
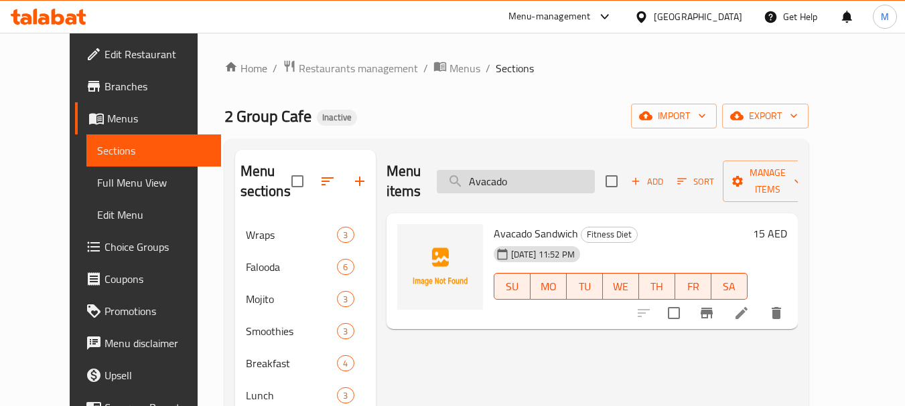
drag, startPoint x: 506, startPoint y: 172, endPoint x: 485, endPoint y: 173, distance: 20.8
click at [485, 173] on input "Avacado" at bounding box center [516, 181] width 158 height 23
click at [688, 61] on ol "Home / Restaurants management / Menus / Sections" at bounding box center [516, 68] width 584 height 17
click at [533, 171] on input "Avacado" at bounding box center [516, 181] width 158 height 23
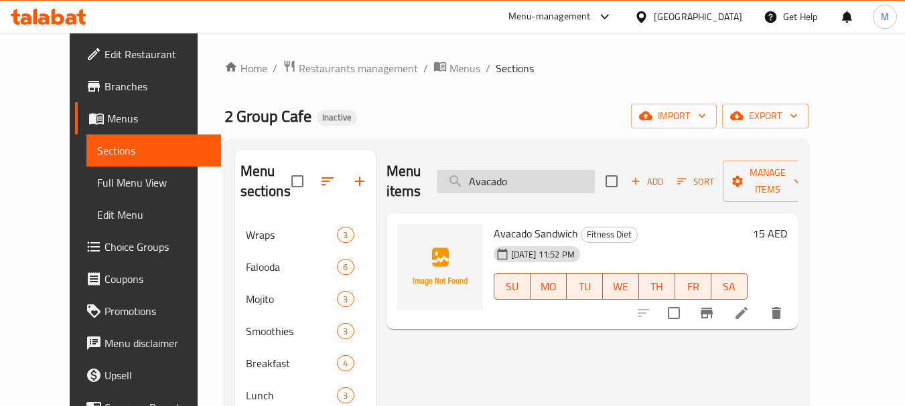
paste input "Tuna Sandwich"
click at [510, 170] on input "Tuna Sandwich" at bounding box center [516, 181] width 158 height 23
paste input "Fitness Combo"
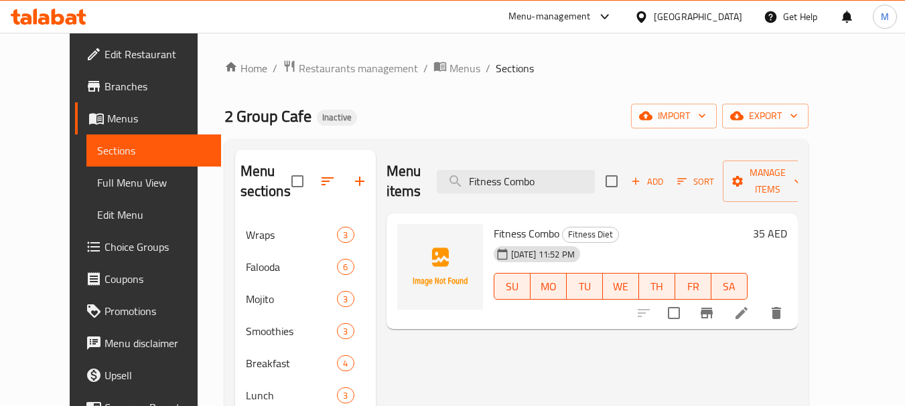
type input "Fitness Combo"
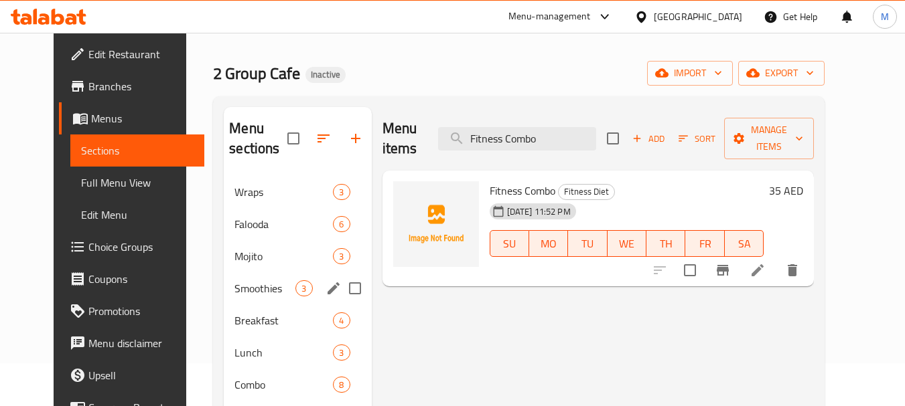
scroll to position [67, 0]
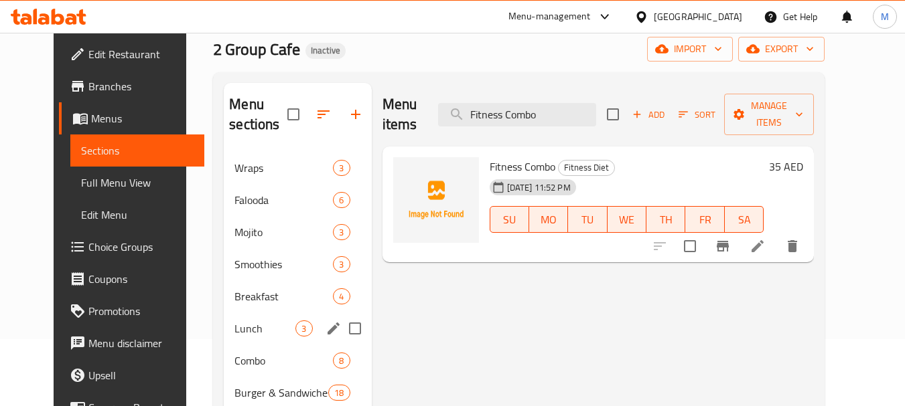
click at [224, 318] on div "Lunch 3" at bounding box center [297, 329] width 147 height 32
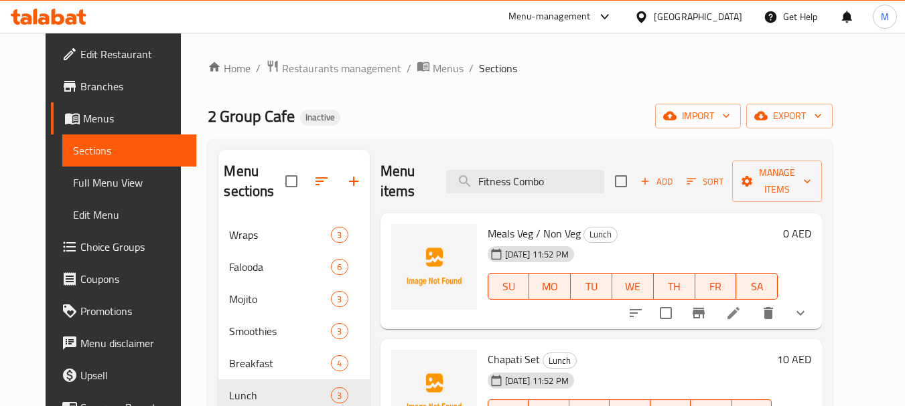
click at [674, 174] on span "Add" at bounding box center [656, 181] width 36 height 15
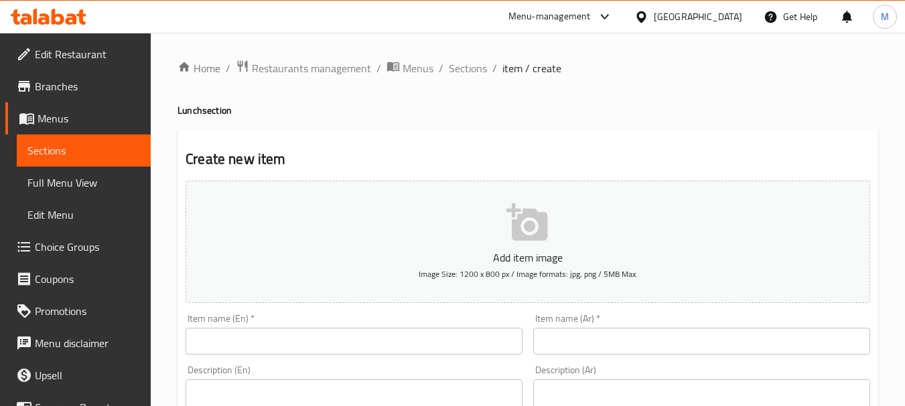
click at [244, 328] on input "text" at bounding box center [353, 341] width 337 height 27
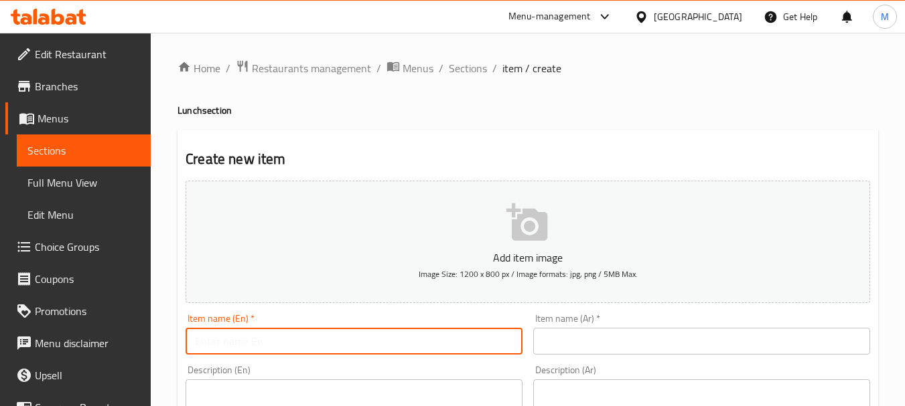
paste input "Pothichoru"
drag, startPoint x: 200, startPoint y: 344, endPoint x: 175, endPoint y: 344, distance: 24.1
type input "Pothichoru"
click at [564, 342] on input "text" at bounding box center [701, 341] width 337 height 27
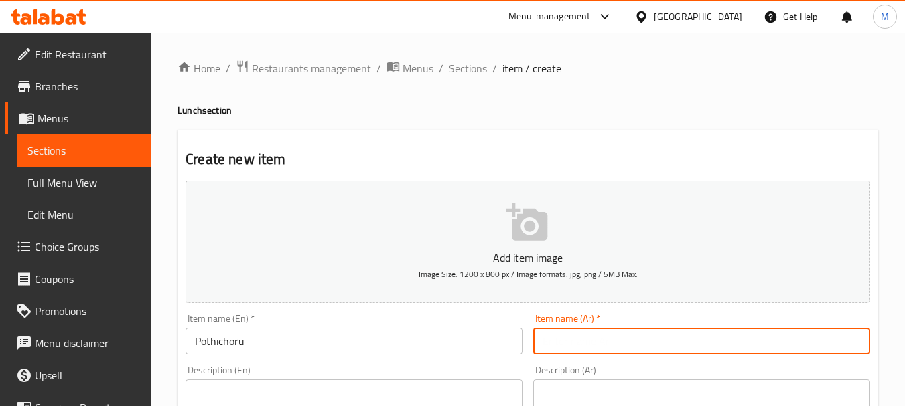
paste input "بوثيتشورو"
type input "بوثيتشورو"
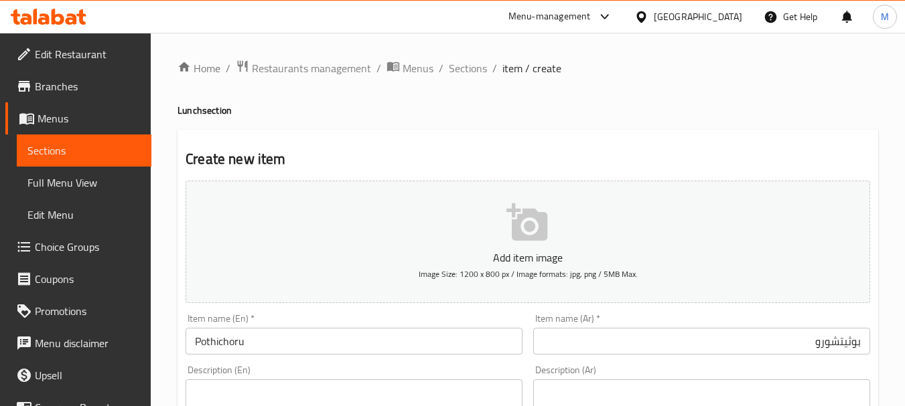
click at [446, 305] on div "Add item image Image Size: 1200 x 800 px / Image formats: jpg, png / 5MB Max." at bounding box center [527, 241] width 695 height 133
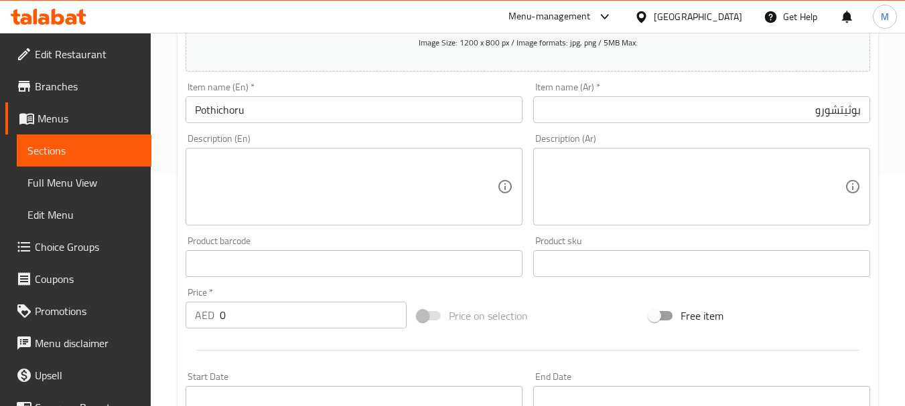
scroll to position [268, 0]
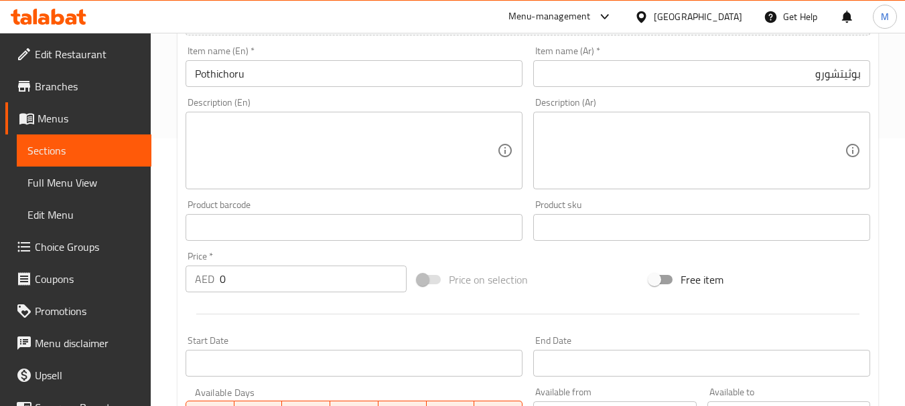
click at [504, 204] on div "Product barcode Product barcode" at bounding box center [353, 220] width 337 height 41
click at [240, 78] on input "Pothichoru" at bounding box center [353, 73] width 337 height 27
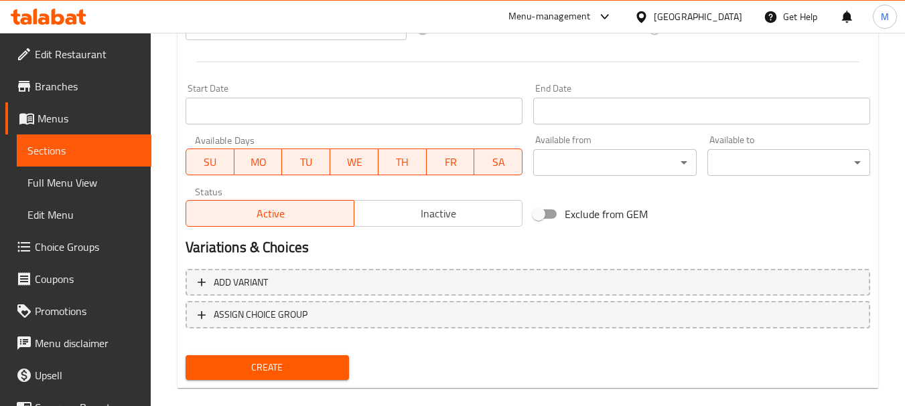
scroll to position [536, 0]
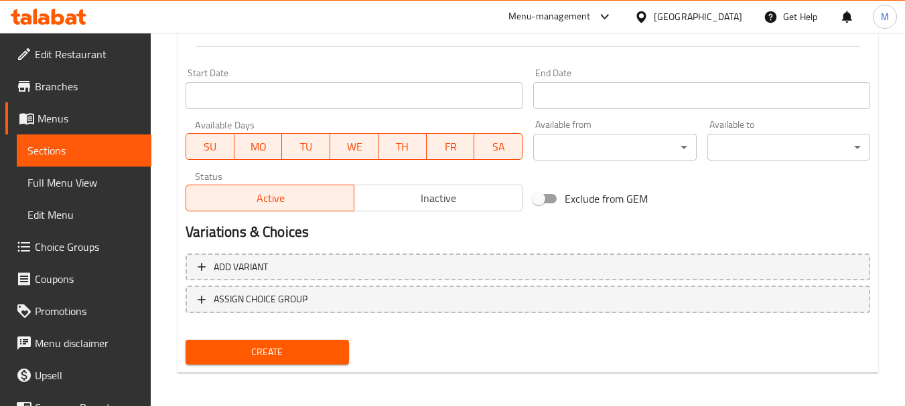
click at [291, 347] on span "Create" at bounding box center [266, 352] width 141 height 17
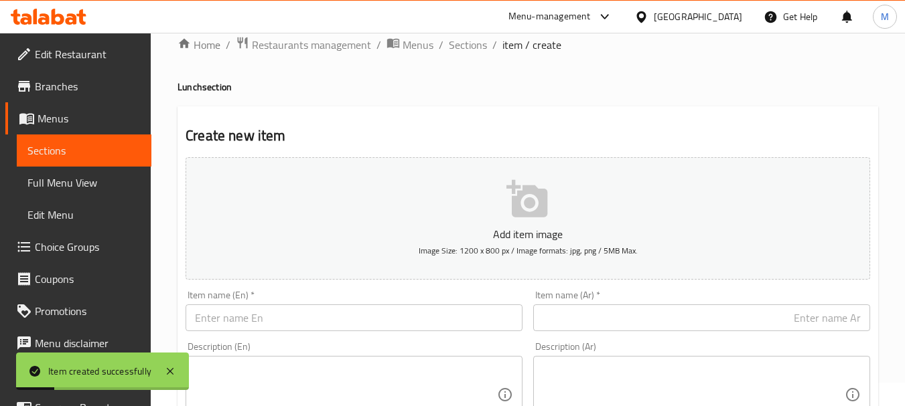
scroll to position [0, 0]
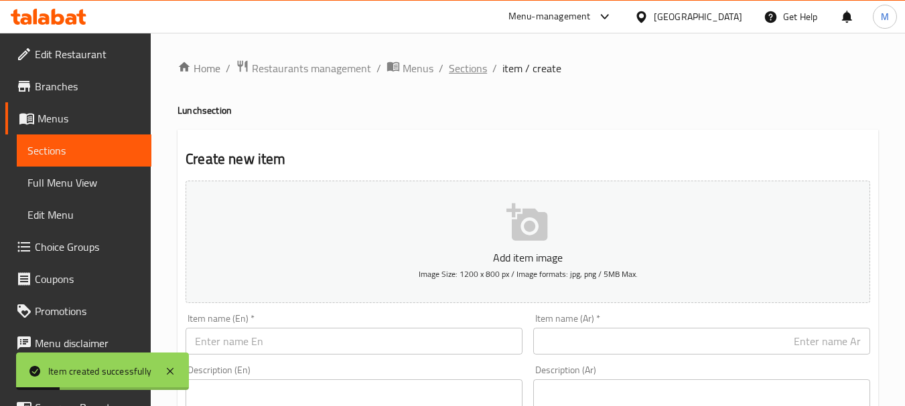
click at [469, 66] on span "Sections" at bounding box center [468, 68] width 38 height 16
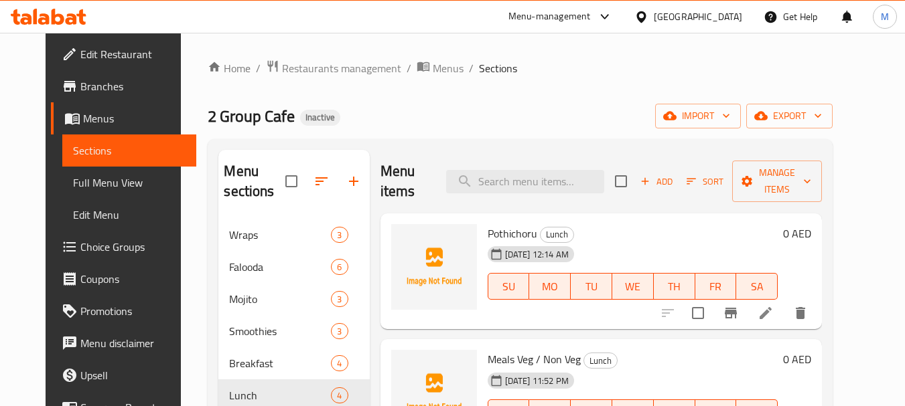
click at [496, 224] on span "Pothichoru" at bounding box center [512, 234] width 50 height 20
copy h6 "Pothichoru"
click at [773, 305] on icon at bounding box center [765, 313] width 16 height 16
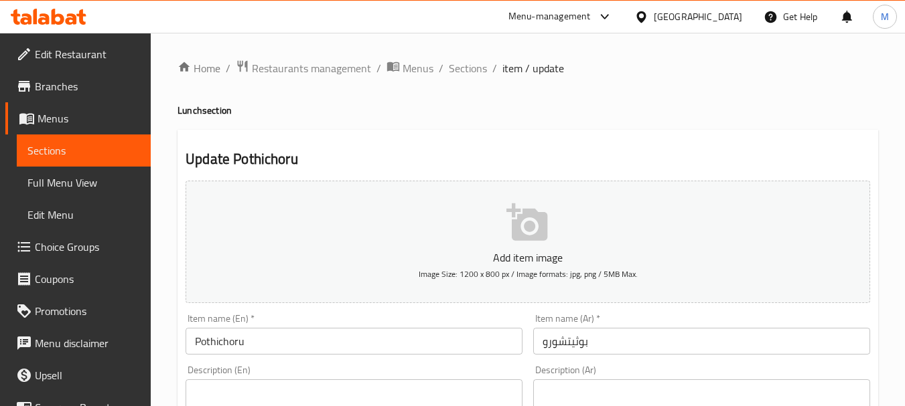
type input "إختيارك من الحجم:"
type input "1"
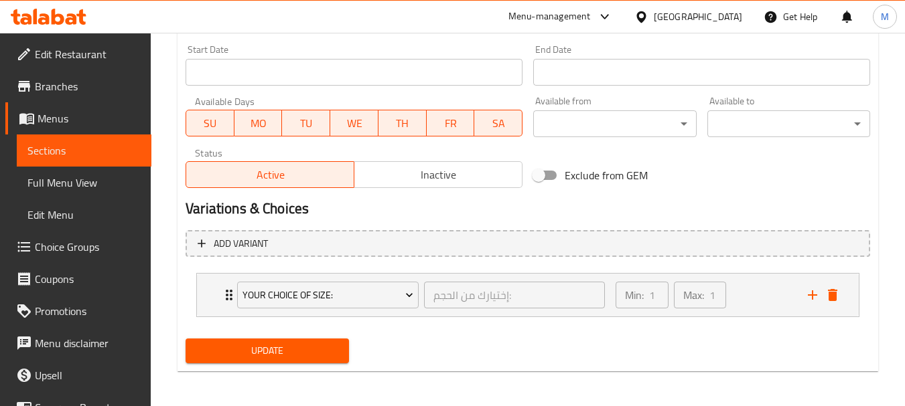
scroll to position [562, 0]
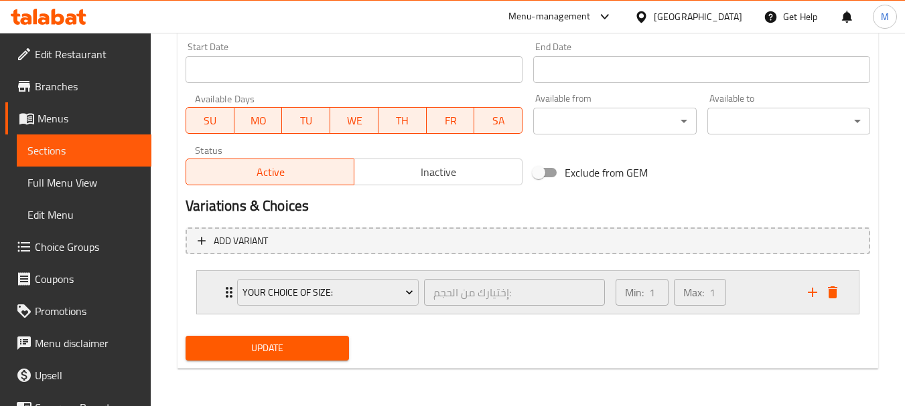
click at [210, 287] on div "Your Choice Of Size: إختيارك من الحجم: ​ Min: 1 ​ Max: 1 ​" at bounding box center [528, 292] width 662 height 43
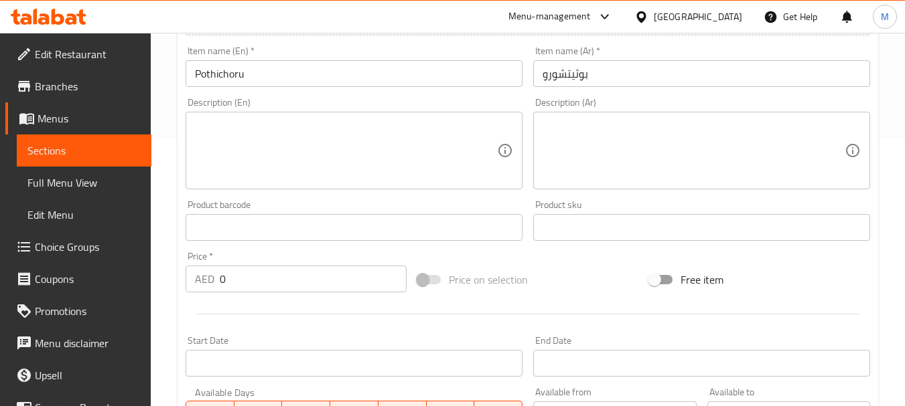
scroll to position [0, 0]
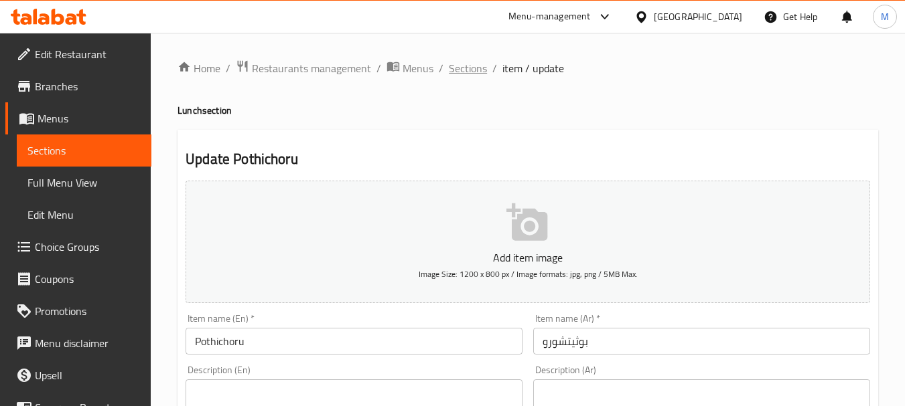
click at [460, 71] on span "Sections" at bounding box center [468, 68] width 38 height 16
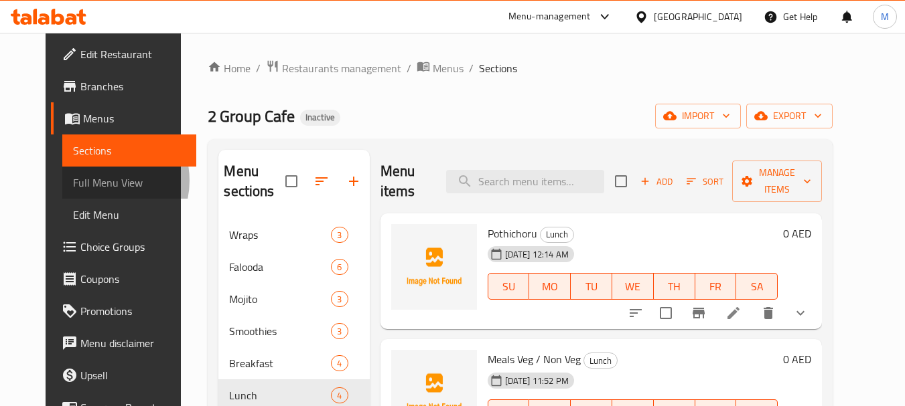
click at [73, 181] on span "Full Menu View" at bounding box center [129, 183] width 113 height 16
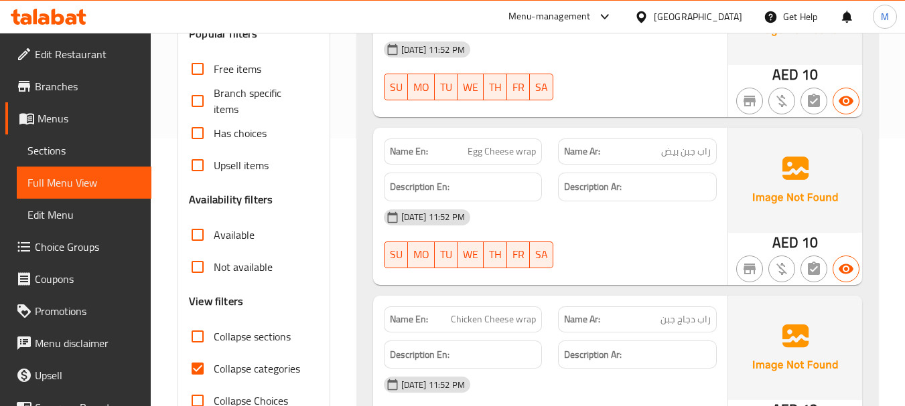
scroll to position [469, 0]
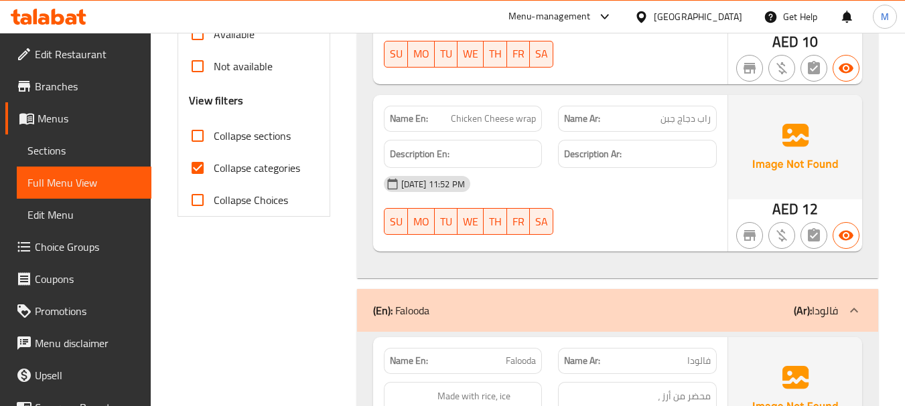
click at [194, 165] on input "Collapse categories" at bounding box center [197, 168] width 32 height 32
checkbox input "false"
click at [232, 135] on span "Collapse sections" at bounding box center [252, 136] width 77 height 16
click at [214, 135] on input "Collapse sections" at bounding box center [197, 136] width 32 height 32
checkbox input "true"
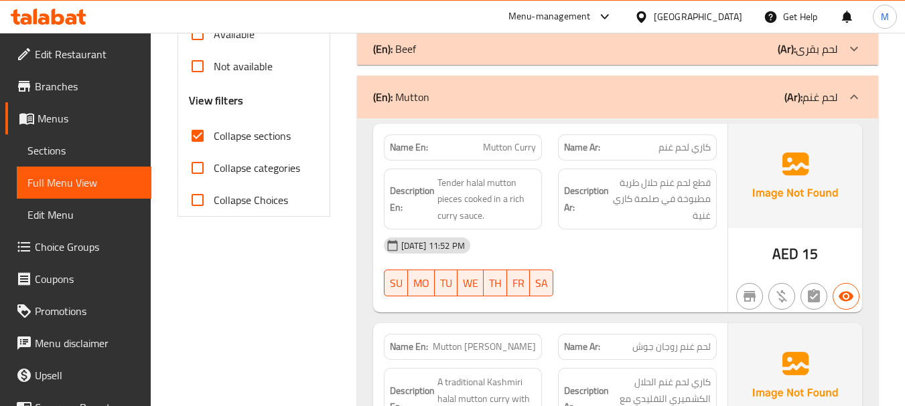
scroll to position [402, 0]
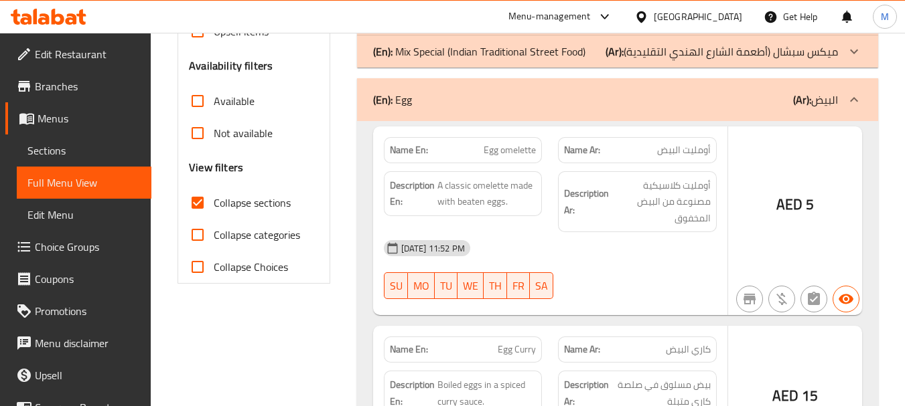
scroll to position [401, 0]
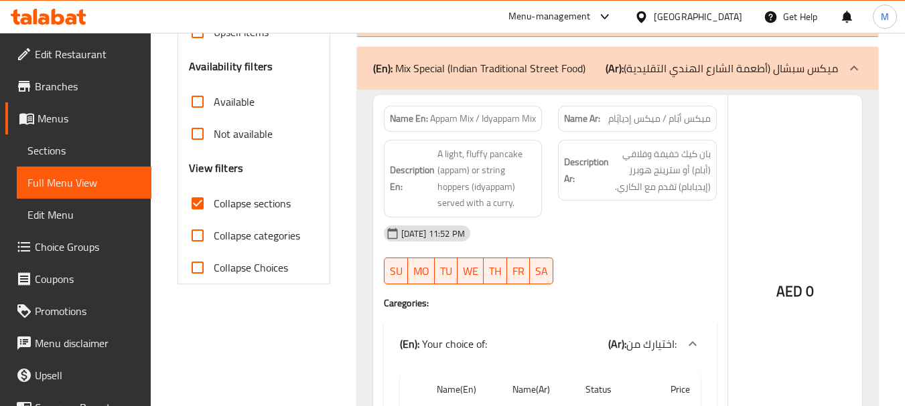
scroll to position [268, 0]
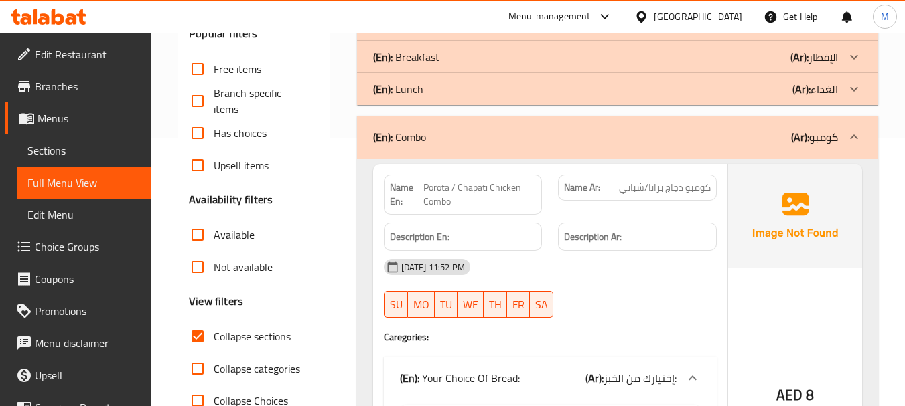
click at [392, 118] on div "(En): Combo (Ar): كومبو" at bounding box center [617, 137] width 521 height 43
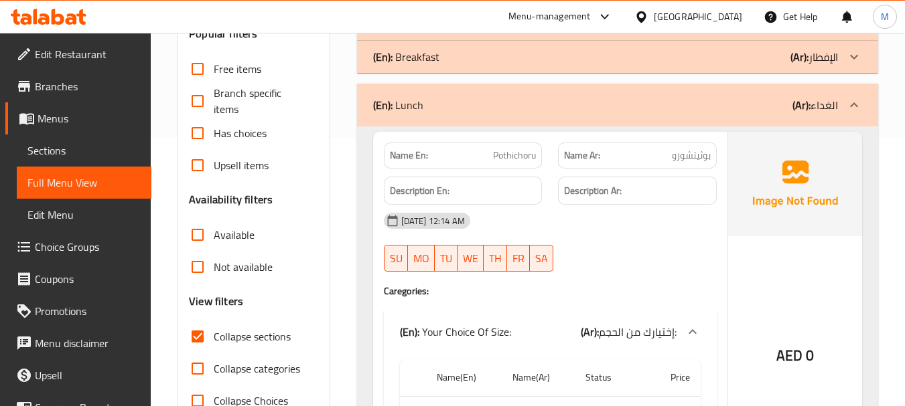
scroll to position [134, 0]
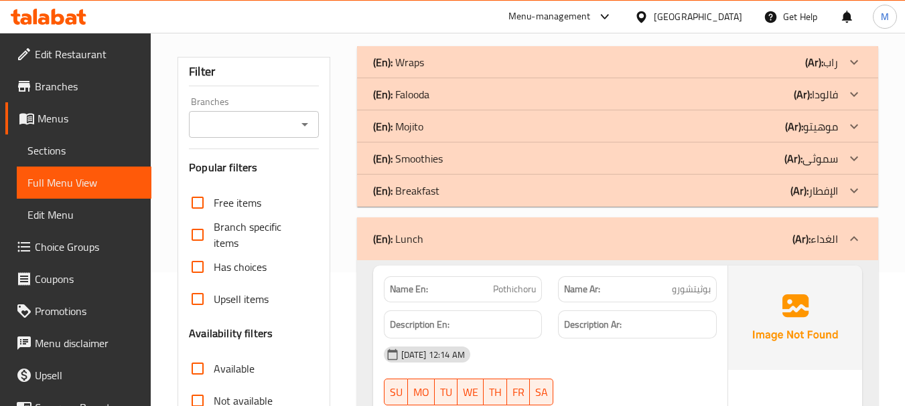
click at [453, 70] on div "(En): Breakfast (Ar): الإفطار" at bounding box center [605, 62] width 465 height 16
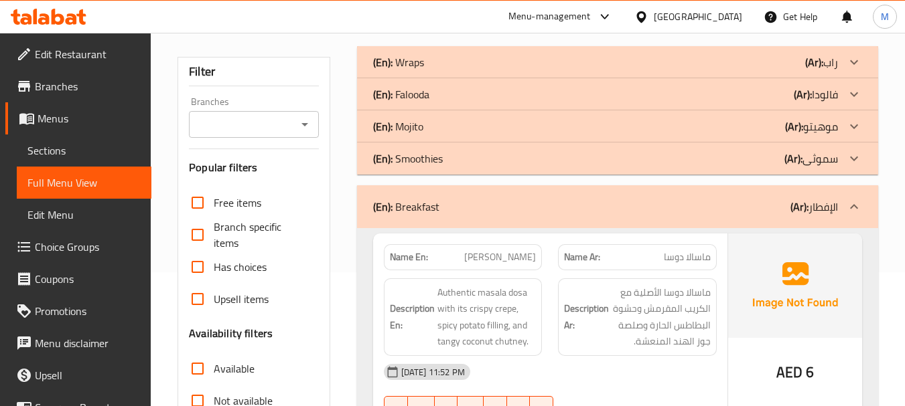
click at [452, 70] on div "(En): Smoothies (Ar): سموثى" at bounding box center [605, 62] width 465 height 16
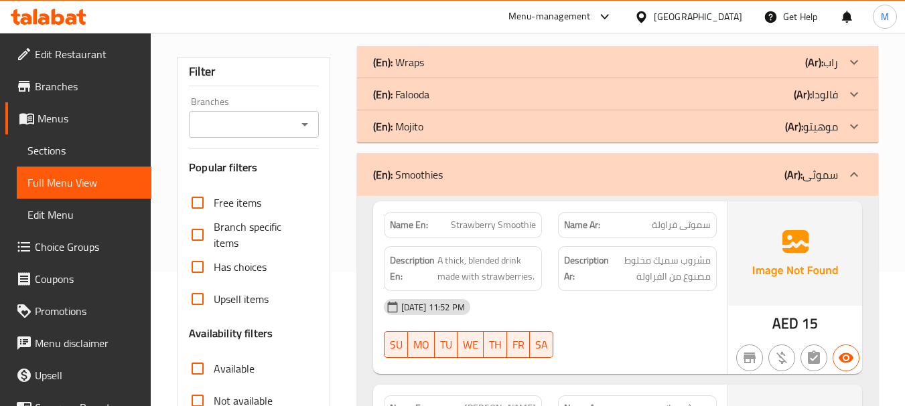
click at [441, 70] on div "(En): Mojito (Ar): موهيتو" at bounding box center [605, 62] width 465 height 16
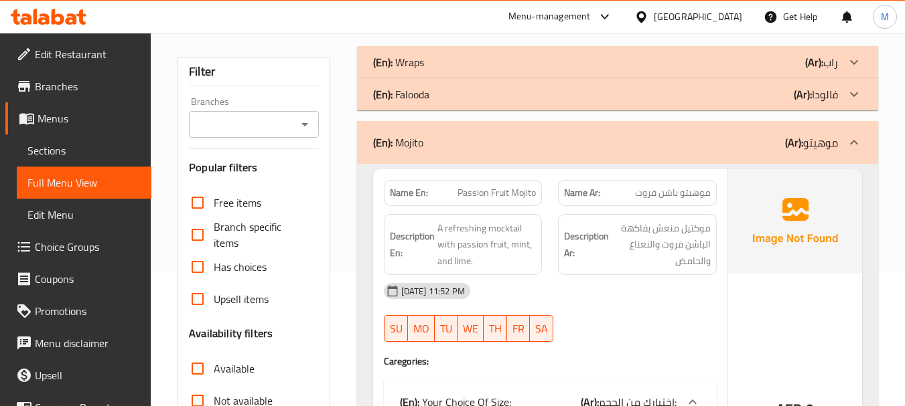
click at [475, 70] on div "(En): Falooda (Ar): فالودا" at bounding box center [605, 62] width 465 height 16
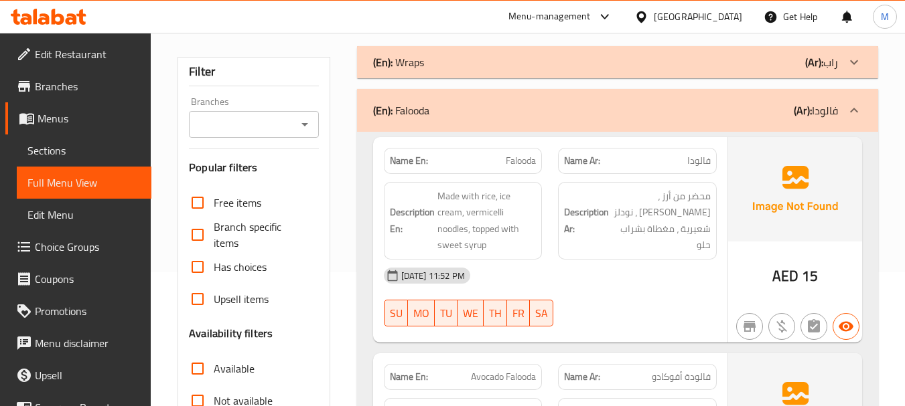
click at [474, 70] on div "(En): Wraps (Ar): راب" at bounding box center [605, 62] width 465 height 16
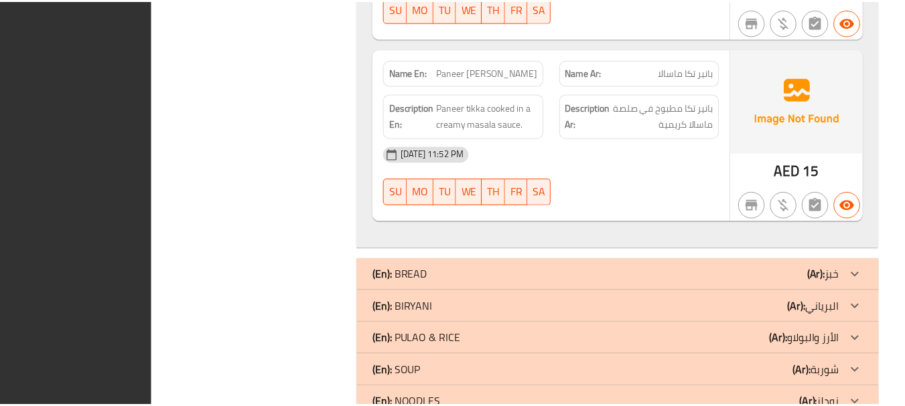
scroll to position [26153, 0]
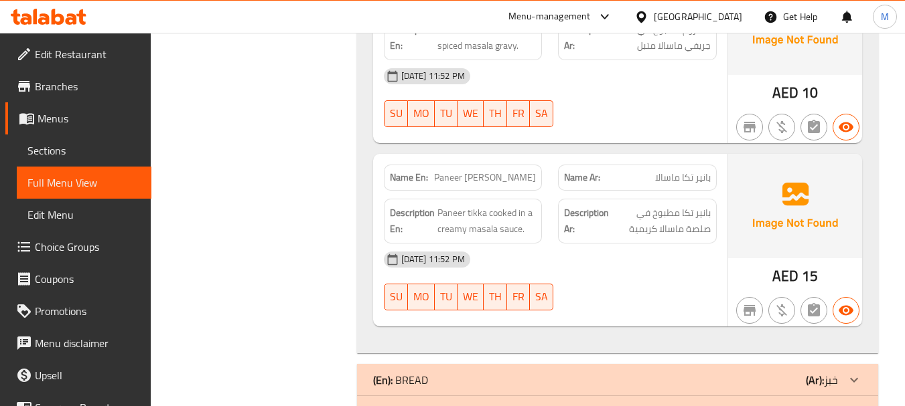
click at [51, 149] on span "Sections" at bounding box center [83, 151] width 113 height 16
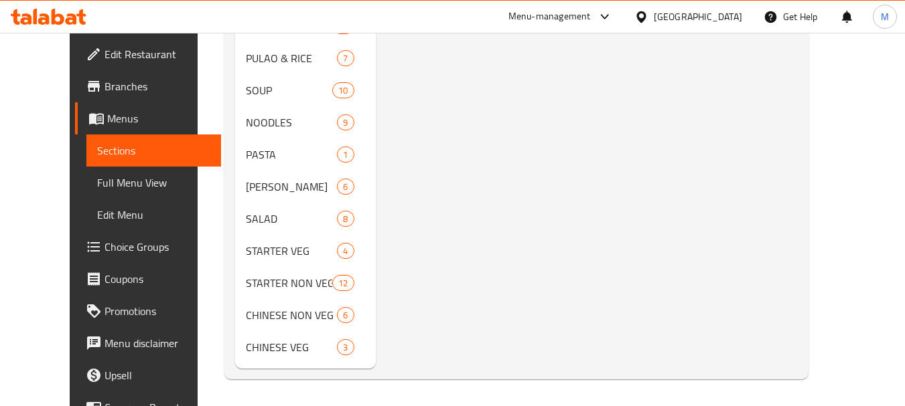
scroll to position [209, 0]
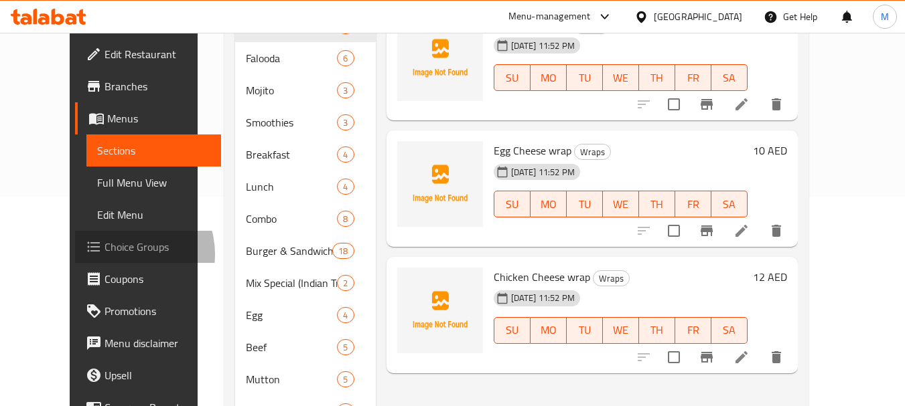
click at [104, 254] on span "Choice Groups" at bounding box center [157, 247] width 106 height 16
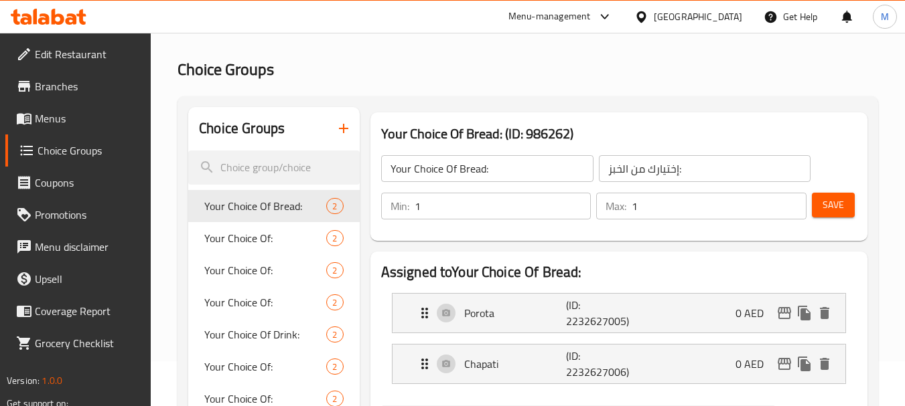
scroll to position [67, 0]
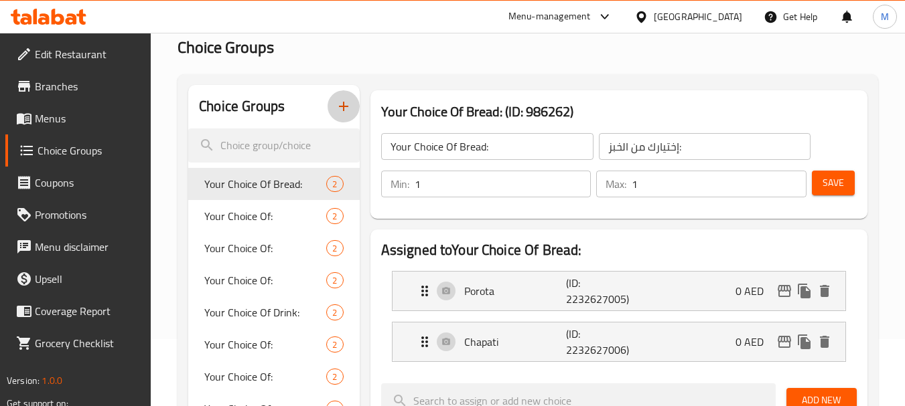
click at [348, 106] on icon "button" at bounding box center [343, 106] width 16 height 16
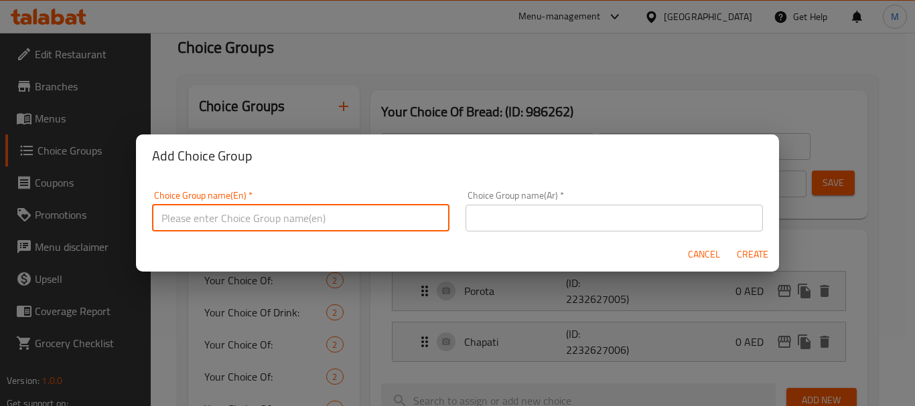
click at [325, 214] on input "text" at bounding box center [300, 218] width 297 height 27
click at [223, 218] on input "Your Choice Of:" at bounding box center [300, 218] width 297 height 27
click at [224, 218] on input "Your Choice Of:" at bounding box center [300, 218] width 297 height 27
click at [224, 220] on input "Your Choice Of:" at bounding box center [300, 218] width 297 height 27
click at [227, 220] on input "Your Choice Of:" at bounding box center [300, 218] width 297 height 27
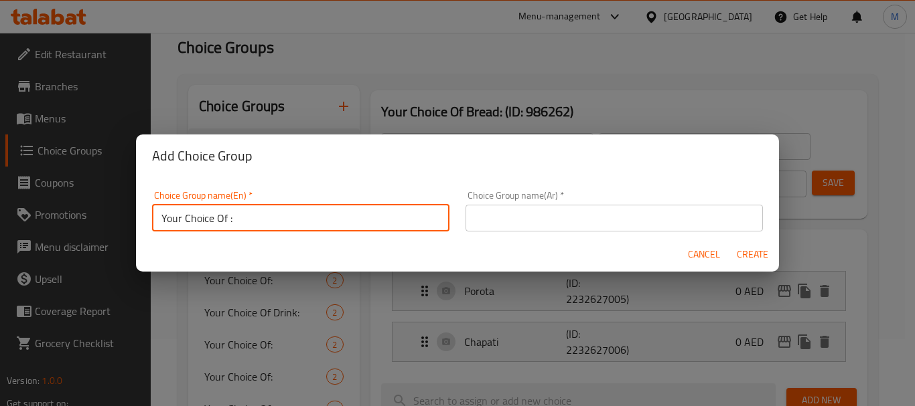
click at [160, 214] on input "Your Choice Of :" at bounding box center [300, 218] width 297 height 27
type input "Your Choice Of :"
click at [522, 208] on input "text" at bounding box center [613, 218] width 297 height 27
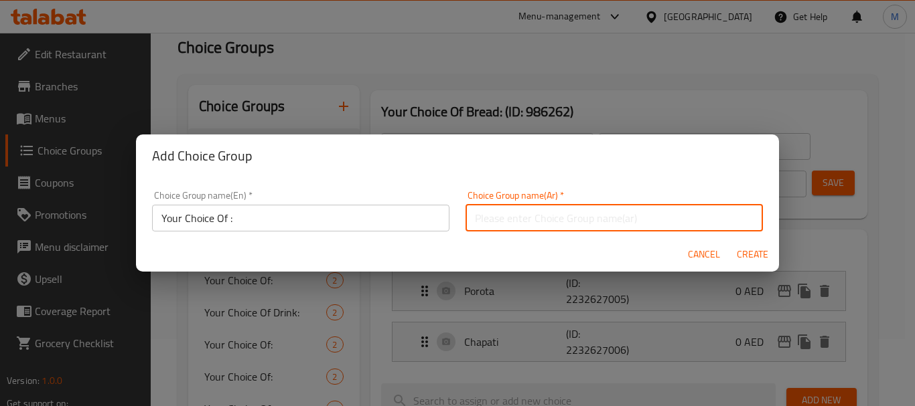
type input "إختيارك من:"
click at [747, 250] on span "Create" at bounding box center [752, 254] width 32 height 17
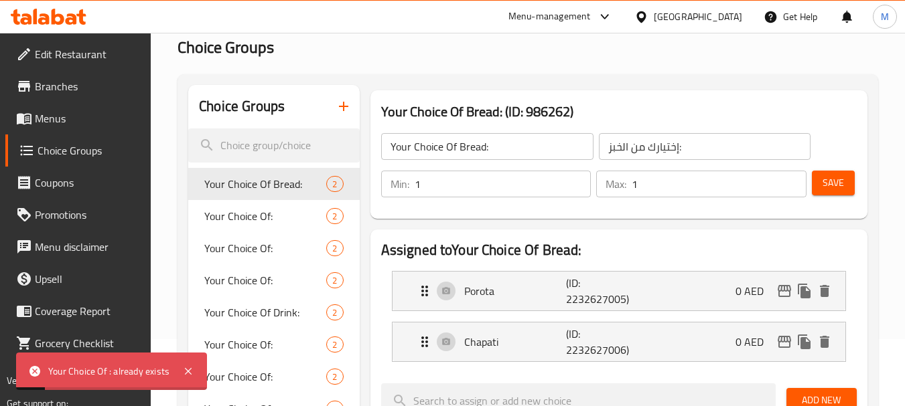
click at [339, 106] on icon "button" at bounding box center [343, 106] width 16 height 16
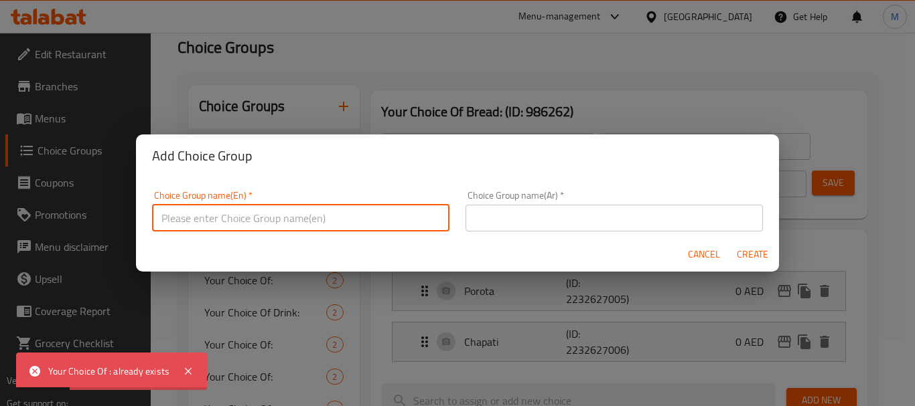
click at [279, 225] on input "text" at bounding box center [300, 218] width 297 height 27
type input "Your Choice:"
click at [570, 214] on input "text" at bounding box center [613, 218] width 297 height 27
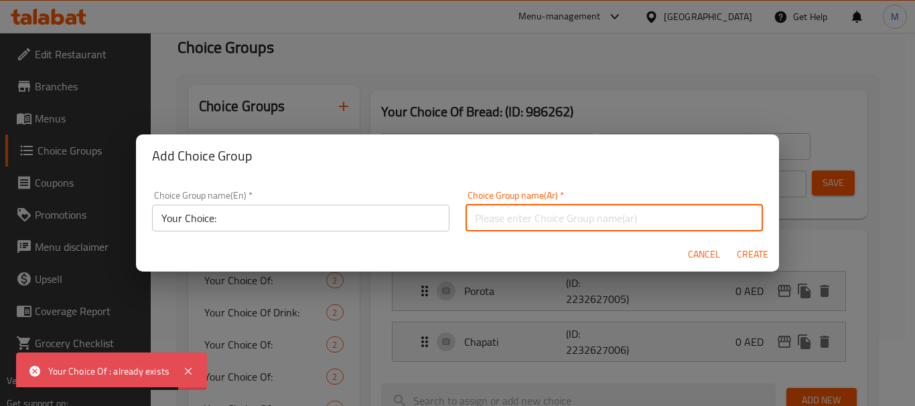
type input "إختيارك من:"
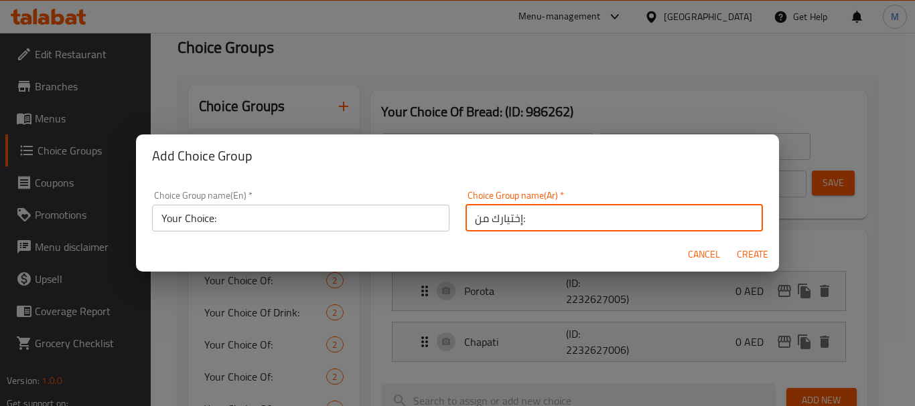
click at [750, 251] on span "Create" at bounding box center [752, 254] width 32 height 17
type input "Your Choice:"
type input "إختيارك من:"
type input "0"
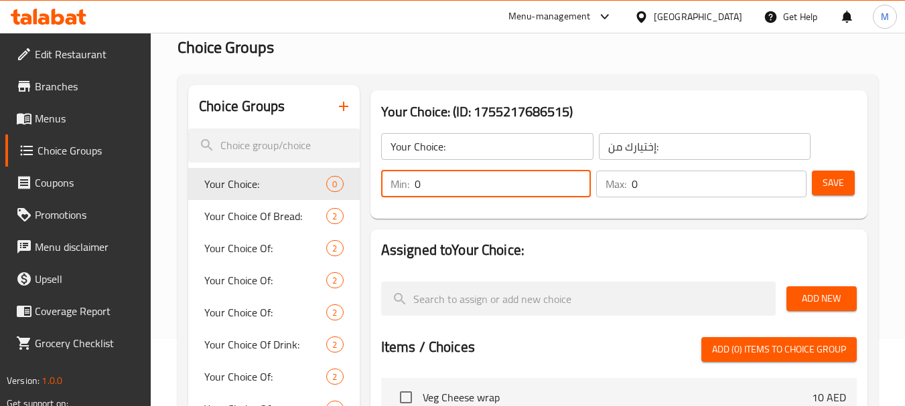
click at [477, 190] on input "0" at bounding box center [502, 184] width 177 height 27
type input "1"
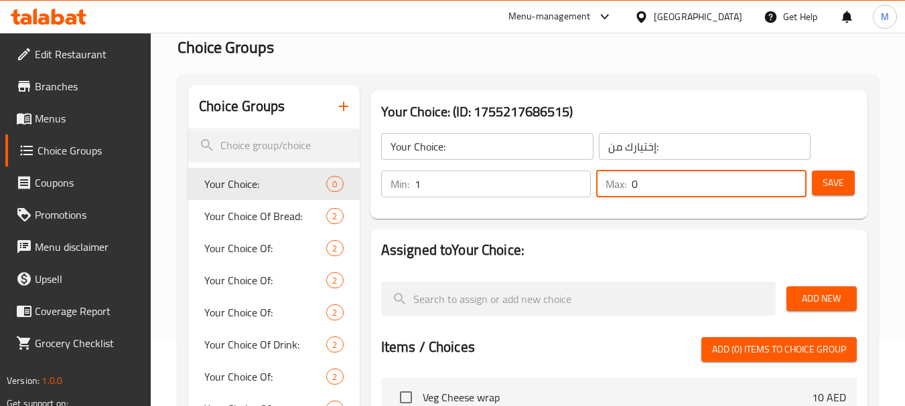
click at [660, 183] on input "0" at bounding box center [718, 184] width 175 height 27
type input "1"
click at [815, 297] on span "Add New" at bounding box center [821, 299] width 49 height 17
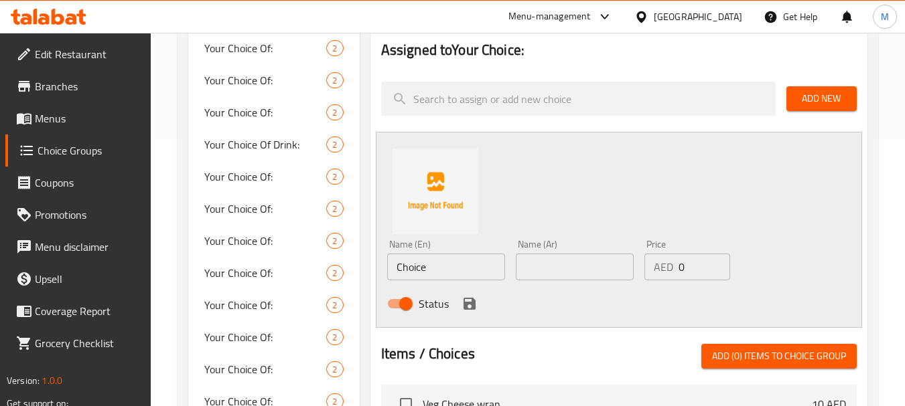
scroll to position [268, 0]
click at [409, 275] on input "Choice" at bounding box center [446, 266] width 118 height 27
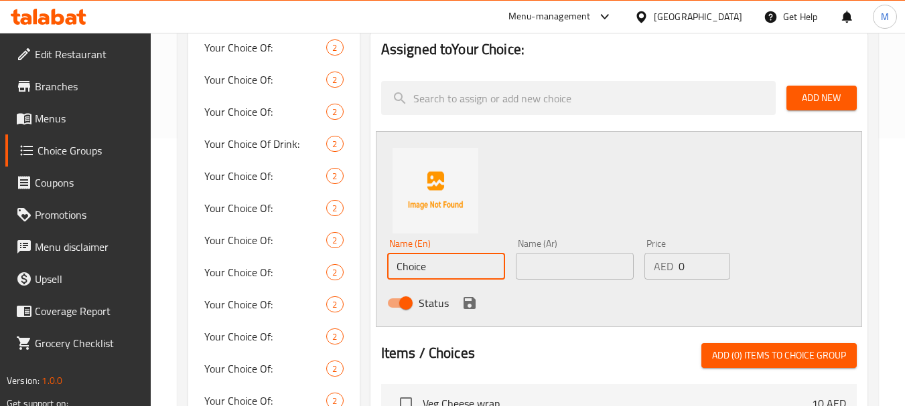
click at [409, 275] on input "Choice" at bounding box center [446, 266] width 118 height 27
paste input "Idly Vada"
type input "Idly Vada"
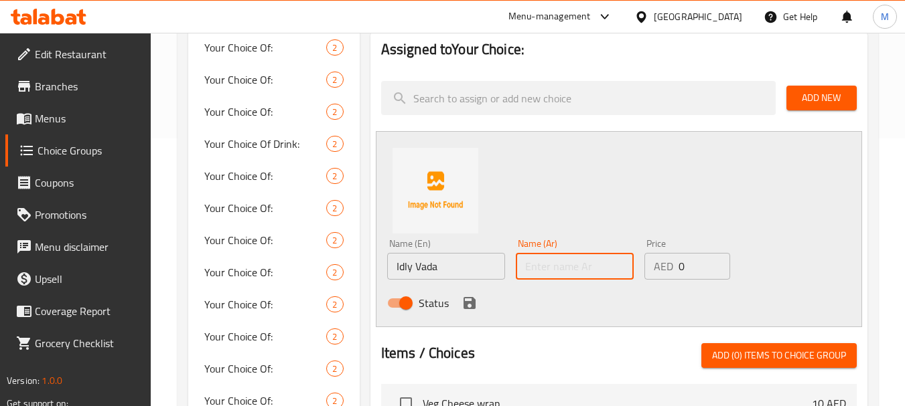
click at [564, 257] on input "text" at bounding box center [575, 266] width 118 height 27
paste input "إدلي فادا"
type input "إدلي فادا"
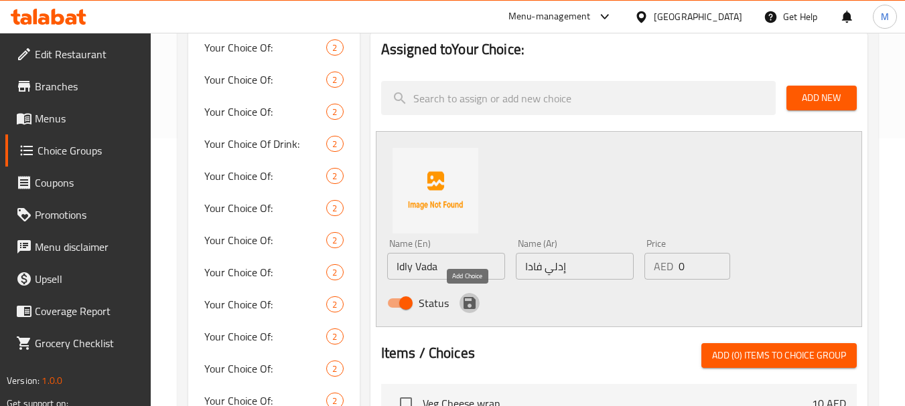
click at [471, 303] on icon "save" at bounding box center [469, 303] width 12 height 12
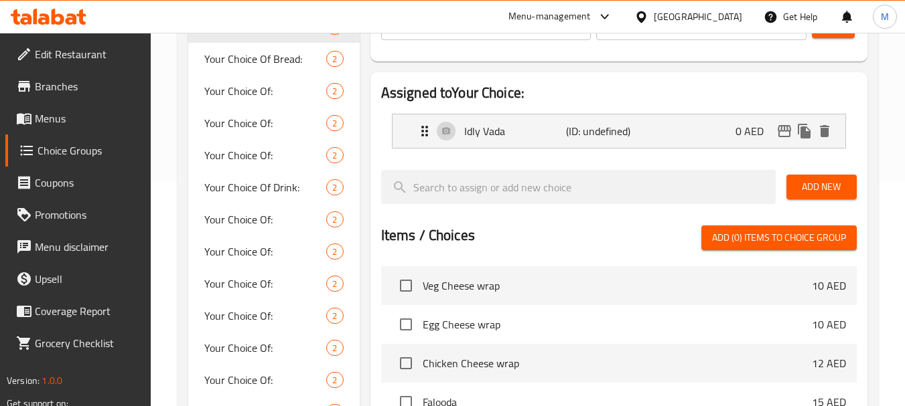
scroll to position [201, 0]
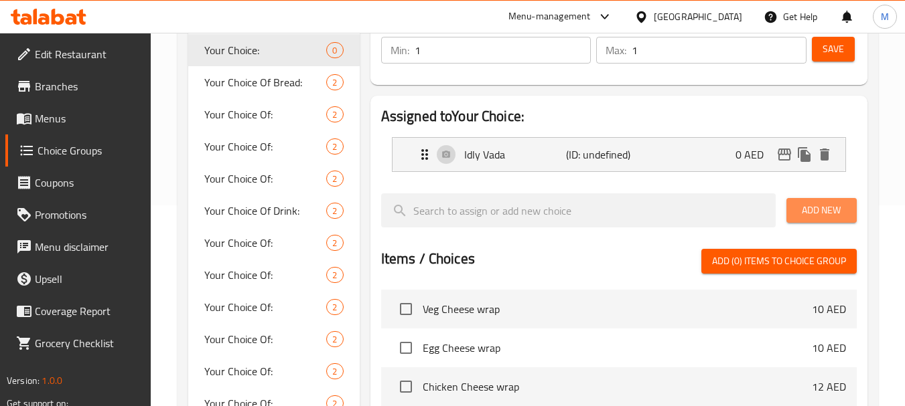
click at [820, 200] on button "Add New" at bounding box center [821, 210] width 70 height 25
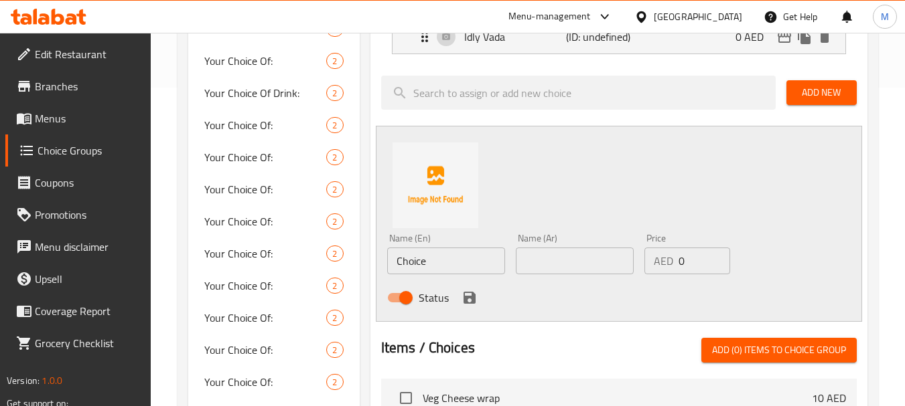
scroll to position [402, 0]
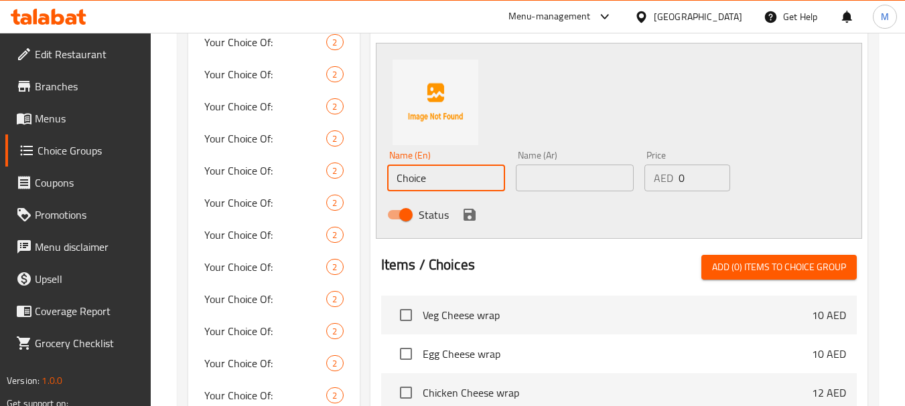
click at [414, 175] on input "Choice" at bounding box center [446, 178] width 118 height 27
paste input "[PERSON_NAME]"
type input "[PERSON_NAME]"
click at [562, 171] on input "text" at bounding box center [575, 178] width 118 height 27
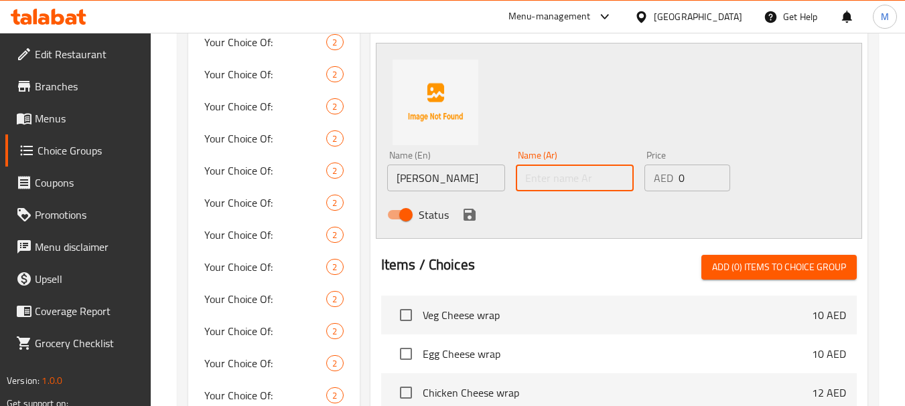
paste input "[PERSON_NAME]"
type input "[PERSON_NAME]"
click at [464, 208] on icon "save" at bounding box center [469, 215] width 16 height 16
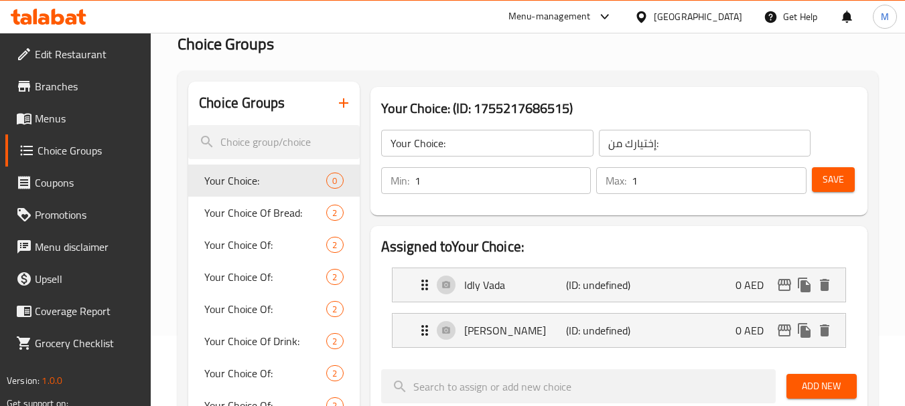
scroll to position [67, 0]
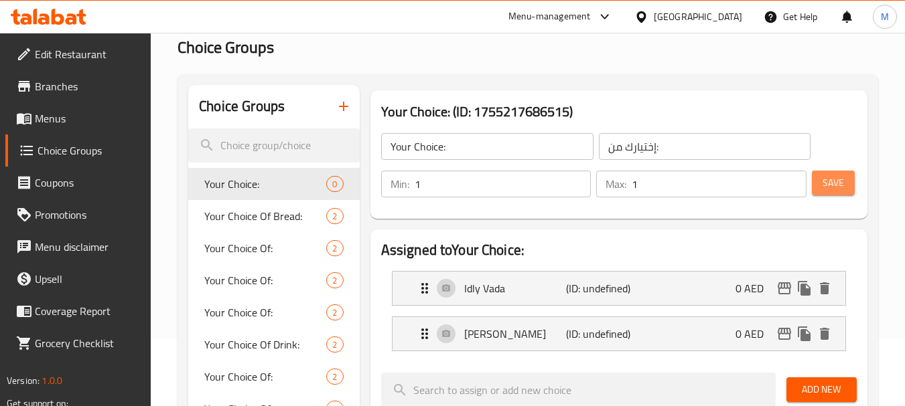
click at [834, 187] on span "Save" at bounding box center [832, 183] width 21 height 17
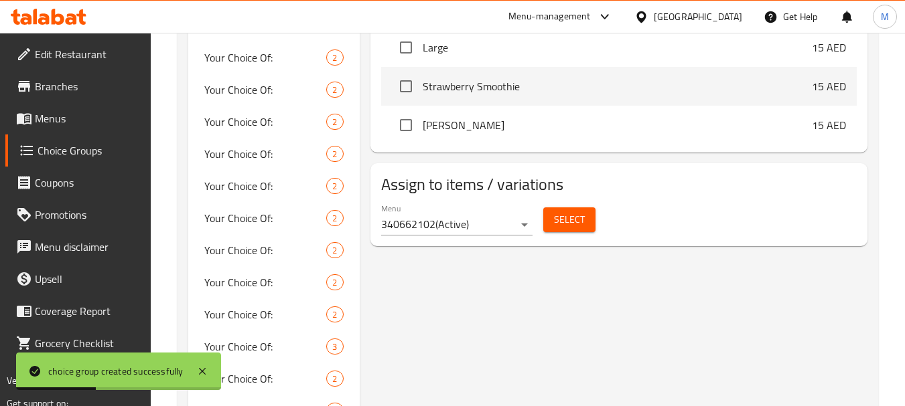
scroll to position [737, 0]
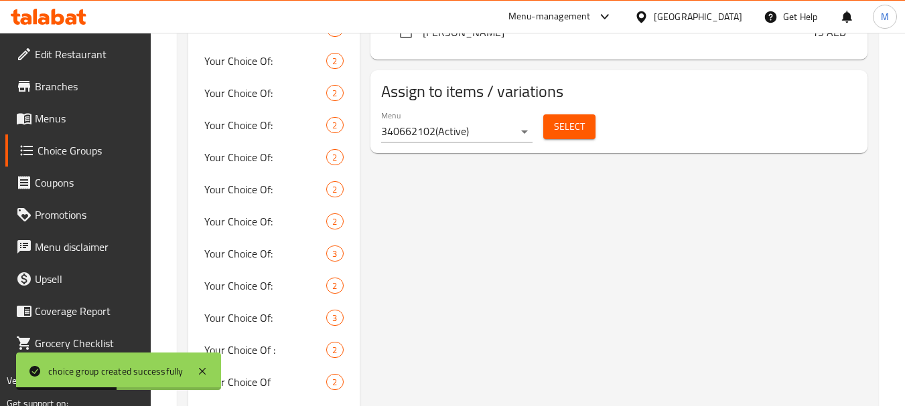
click at [577, 127] on span "Select" at bounding box center [569, 127] width 31 height 17
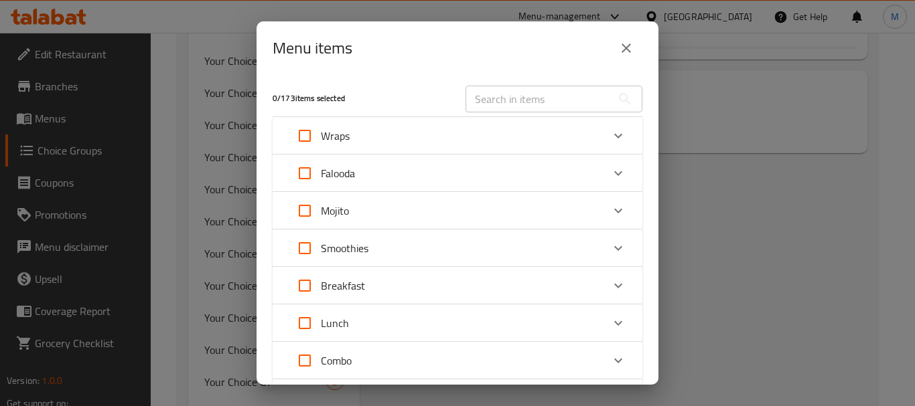
click at [511, 99] on input "text" at bounding box center [538, 99] width 146 height 27
paste input "Idly Vada /[PERSON_NAME]"
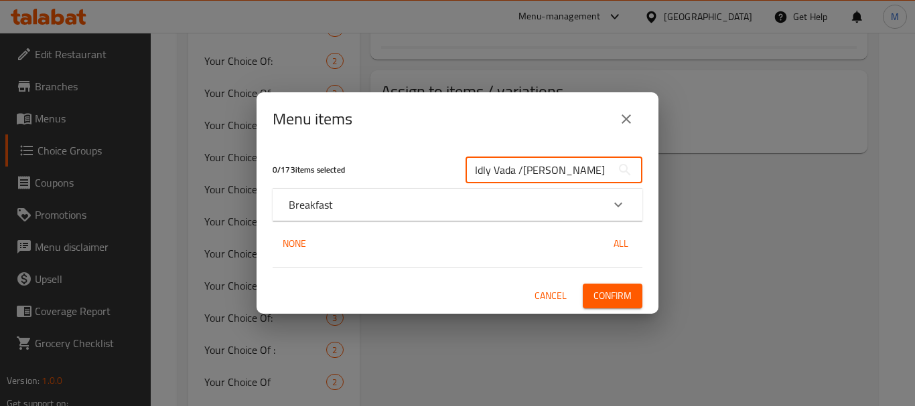
type input "Idly Vada /[PERSON_NAME]"
click at [538, 202] on div "Breakfast" at bounding box center [445, 205] width 313 height 16
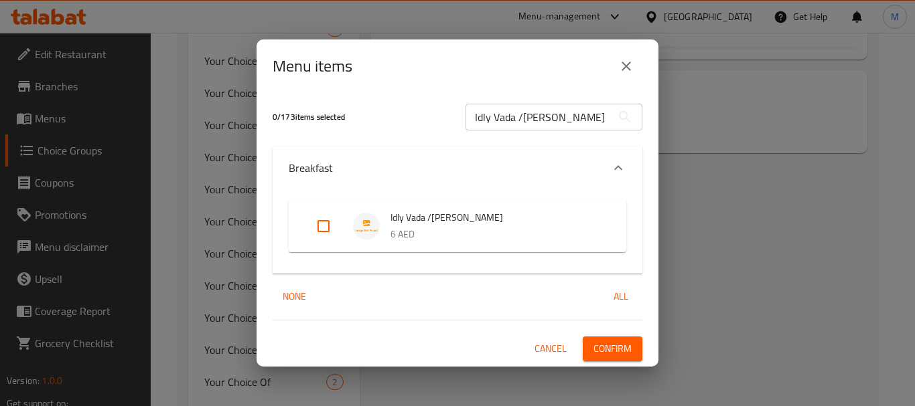
click at [325, 221] on input "Expand" at bounding box center [323, 226] width 32 height 32
checkbox input "true"
click at [610, 349] on span "Confirm" at bounding box center [612, 349] width 38 height 17
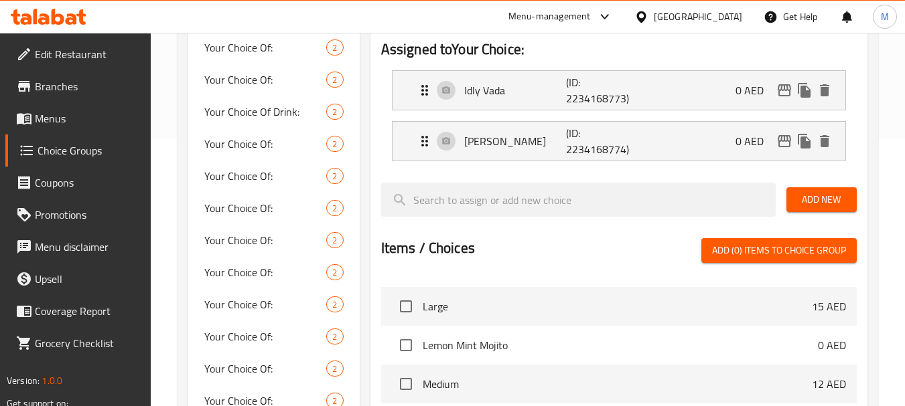
scroll to position [0, 0]
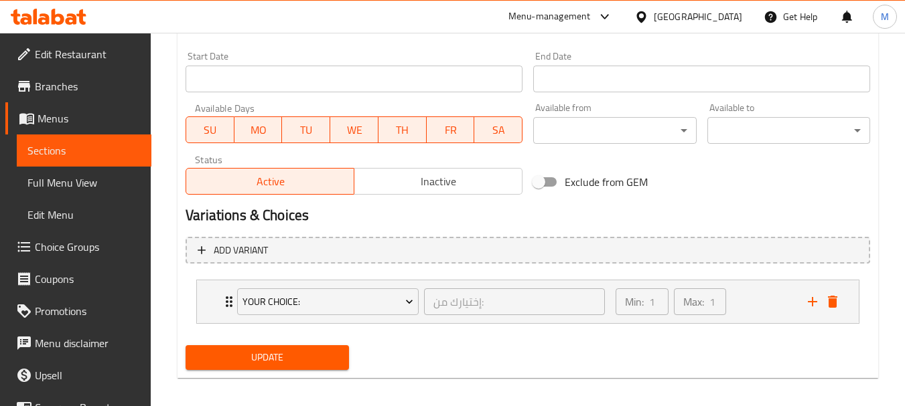
scroll to position [562, 0]
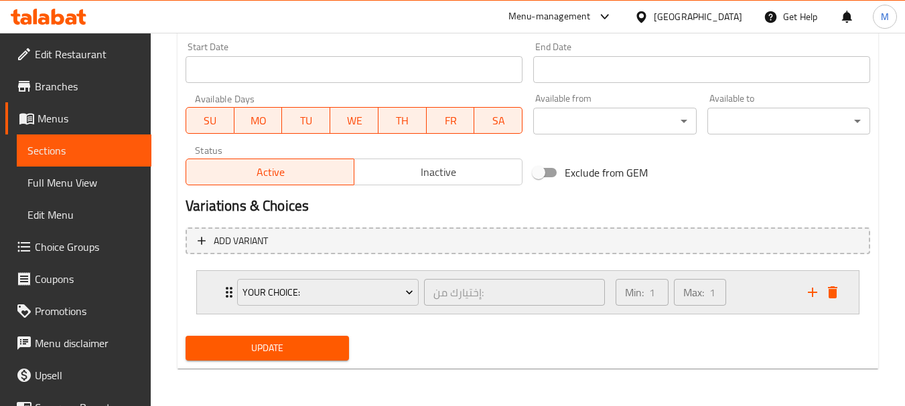
click at [224, 293] on icon "Expand" at bounding box center [229, 293] width 16 height 16
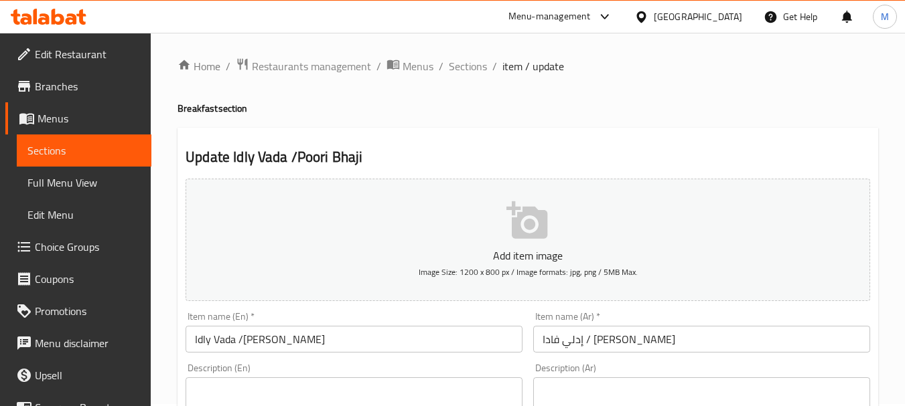
scroll to position [0, 0]
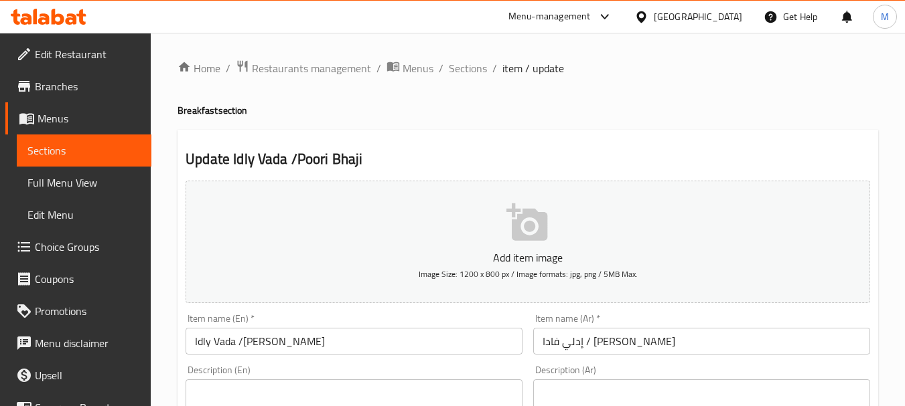
click at [294, 157] on h2 "Update Idly Vada /Poori Bhaji" at bounding box center [527, 159] width 684 height 20
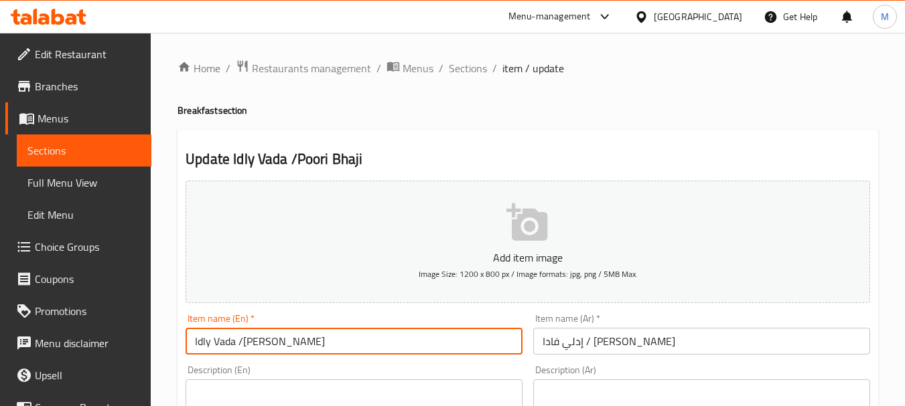
drag, startPoint x: 301, startPoint y: 338, endPoint x: 172, endPoint y: 346, distance: 129.5
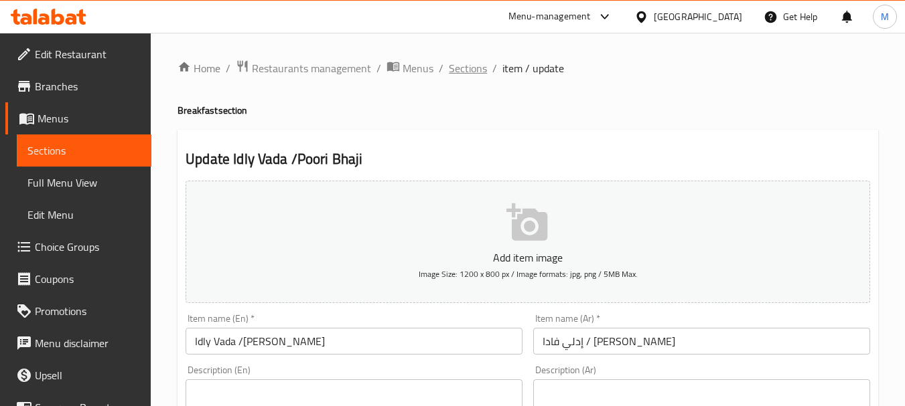
click at [455, 68] on span "Sections" at bounding box center [468, 68] width 38 height 16
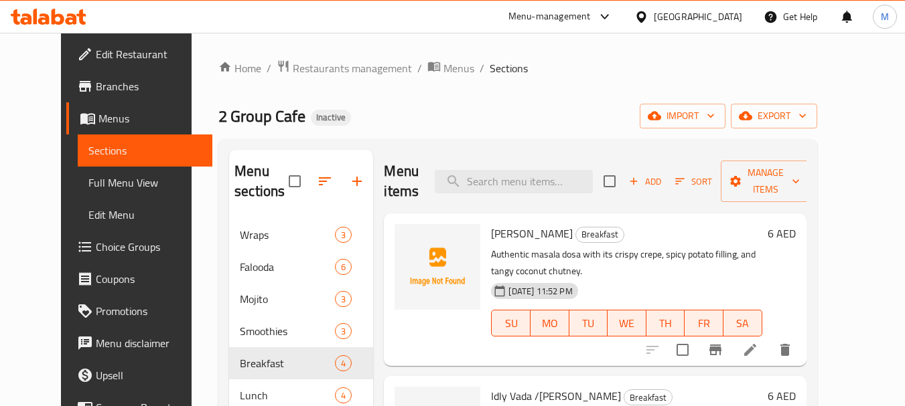
click at [88, 185] on span "Full Menu View" at bounding box center [144, 183] width 113 height 16
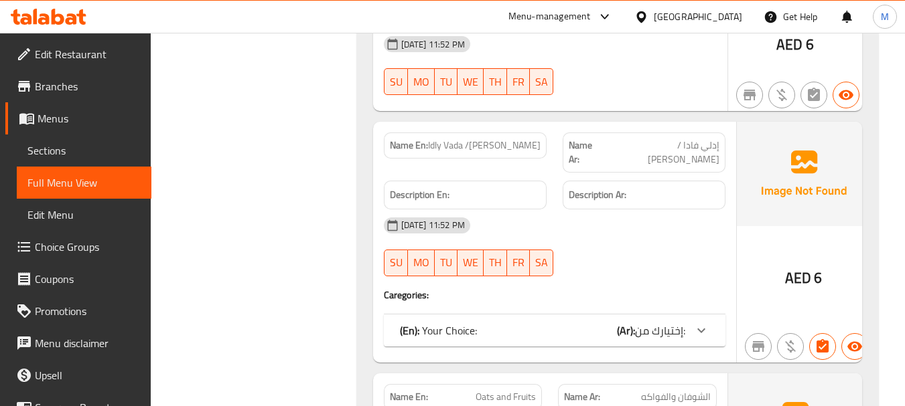
scroll to position [3697, 0]
